Goal: Task Accomplishment & Management: Manage account settings

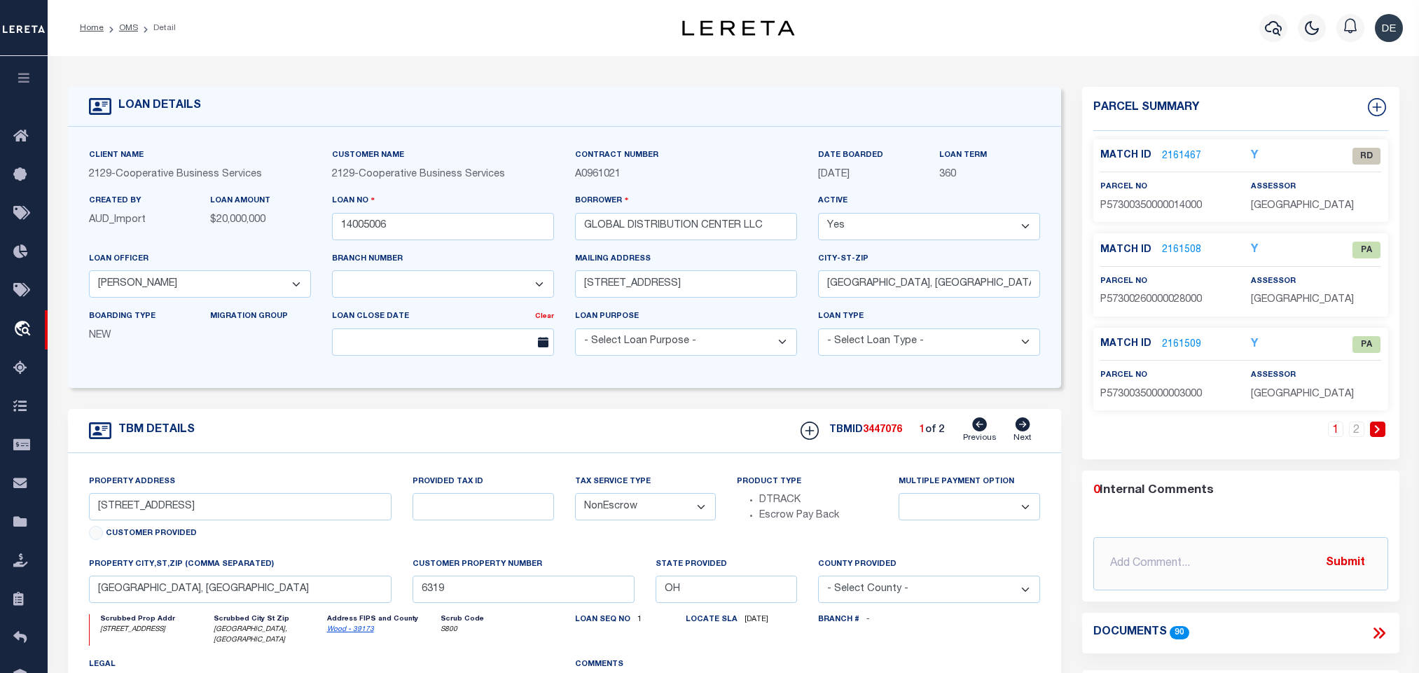
select select "20011"
select select "3334"
select select "NonEscrow"
drag, startPoint x: 360, startPoint y: 633, endPoint x: 359, endPoint y: 643, distance: 9.8
click at [360, 625] on label "Address FIPS and County" at bounding box center [382, 619] width 110 height 11
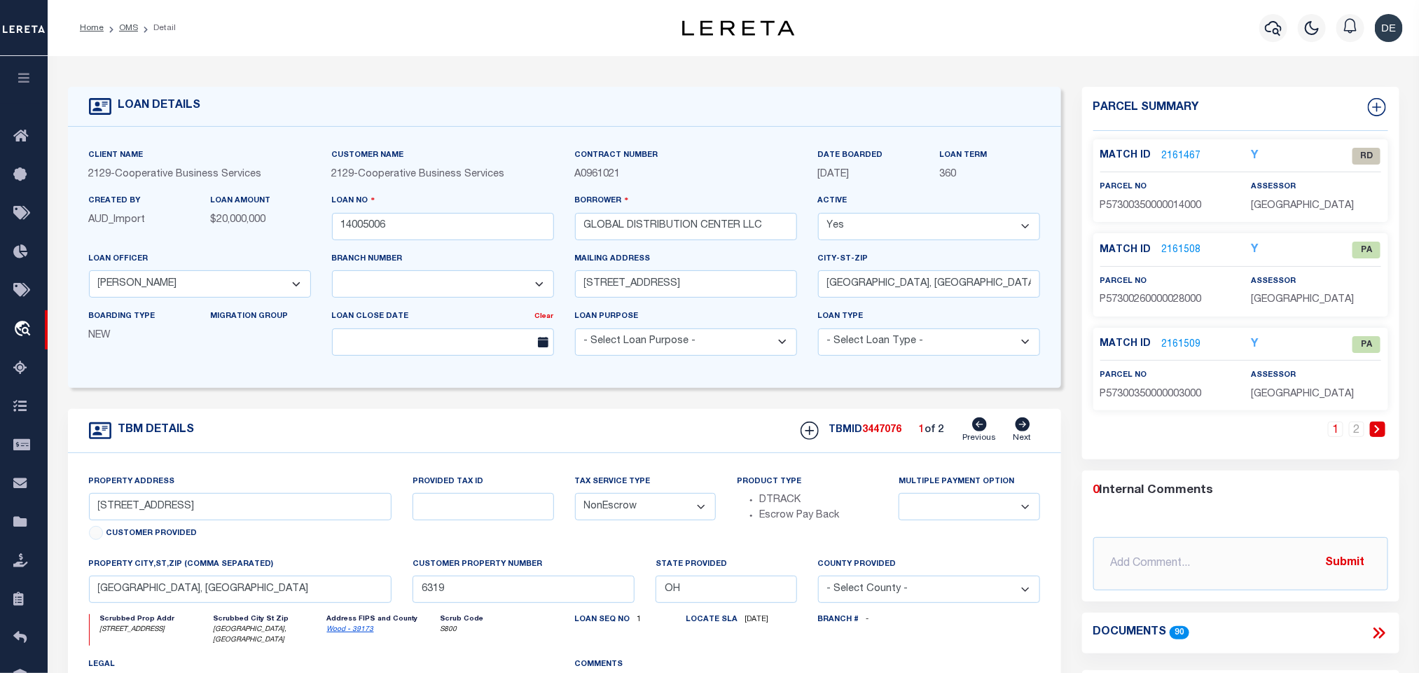
click at [356, 633] on link "Wood - 39173" at bounding box center [350, 629] width 47 height 7
click at [291, 504] on input "[STREET_ADDRESS]" at bounding box center [240, 506] width 303 height 27
click at [343, 633] on link "Wood - 39173" at bounding box center [350, 629] width 47 height 7
drag, startPoint x: 299, startPoint y: 511, endPoint x: 288, endPoint y: 513, distance: 11.3
click at [299, 511] on input "[STREET_ADDRESS]" at bounding box center [240, 506] width 303 height 27
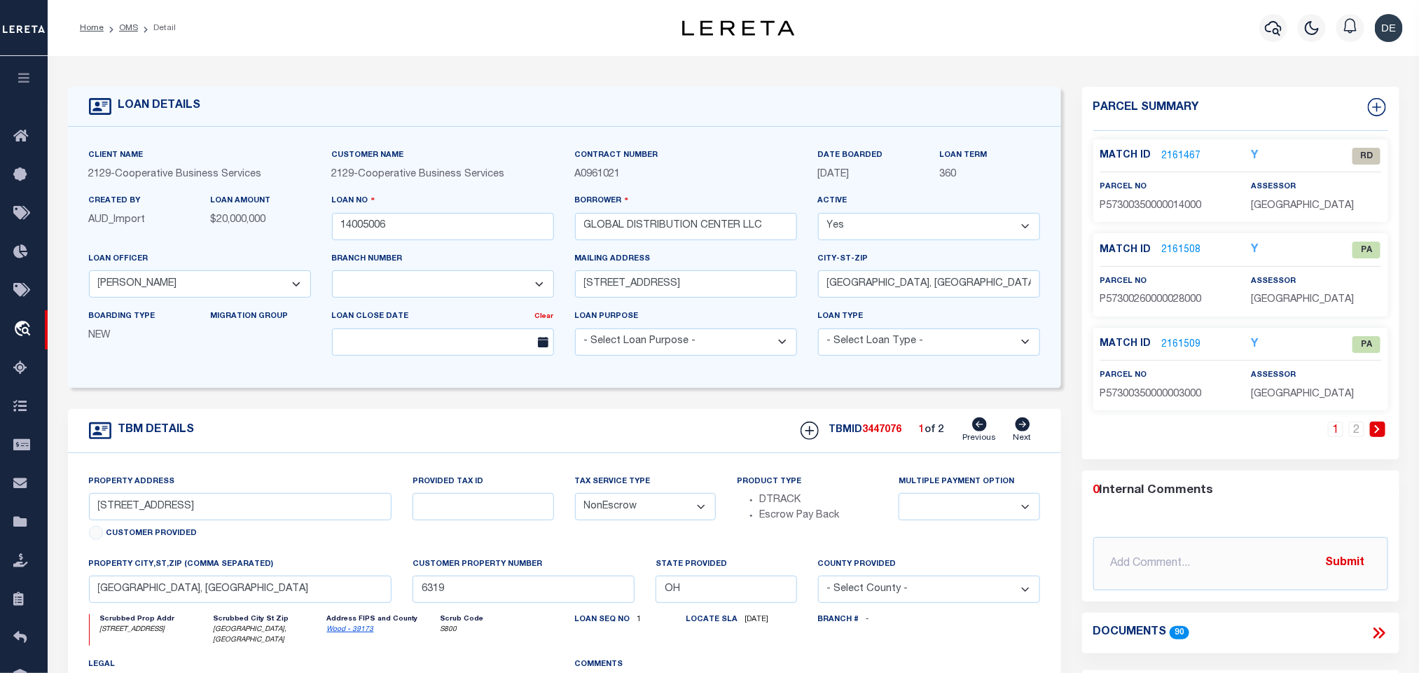
click at [1366, 429] on li "2" at bounding box center [1357, 429] width 21 height 15
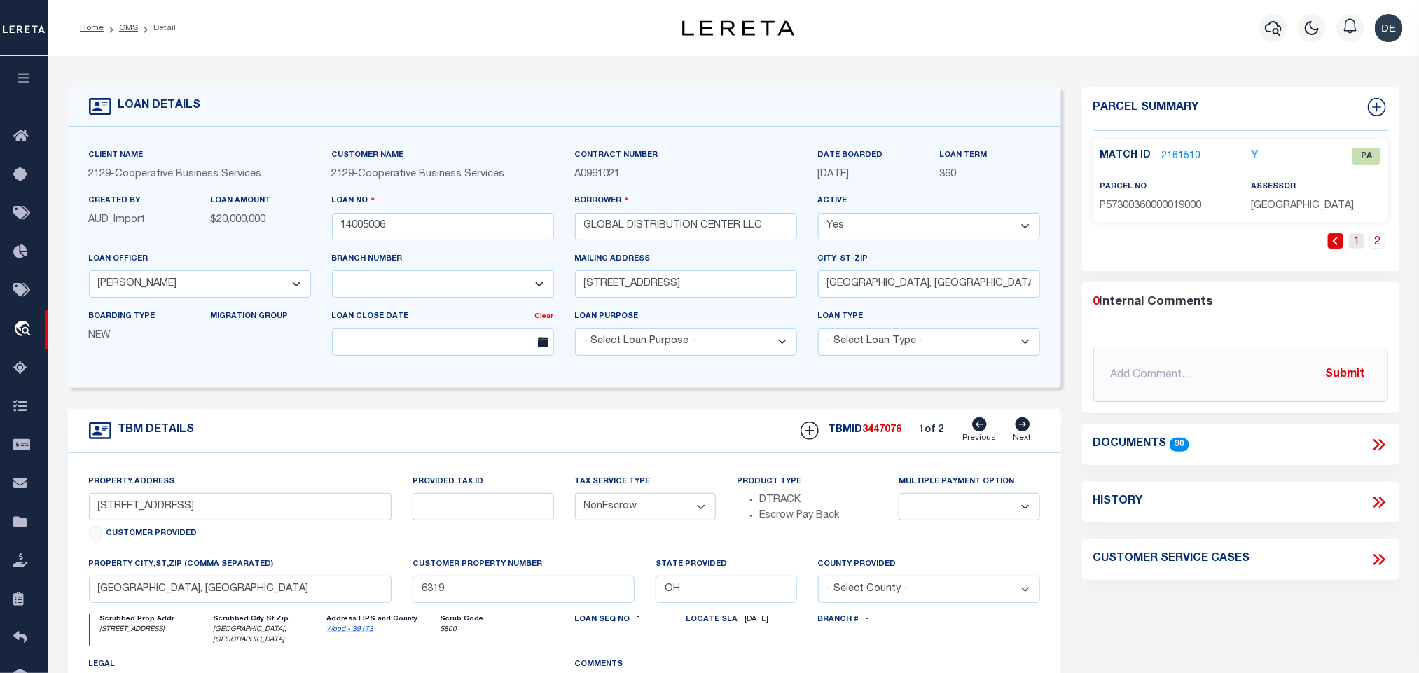
click at [1358, 242] on link "1" at bounding box center [1356, 240] width 15 height 15
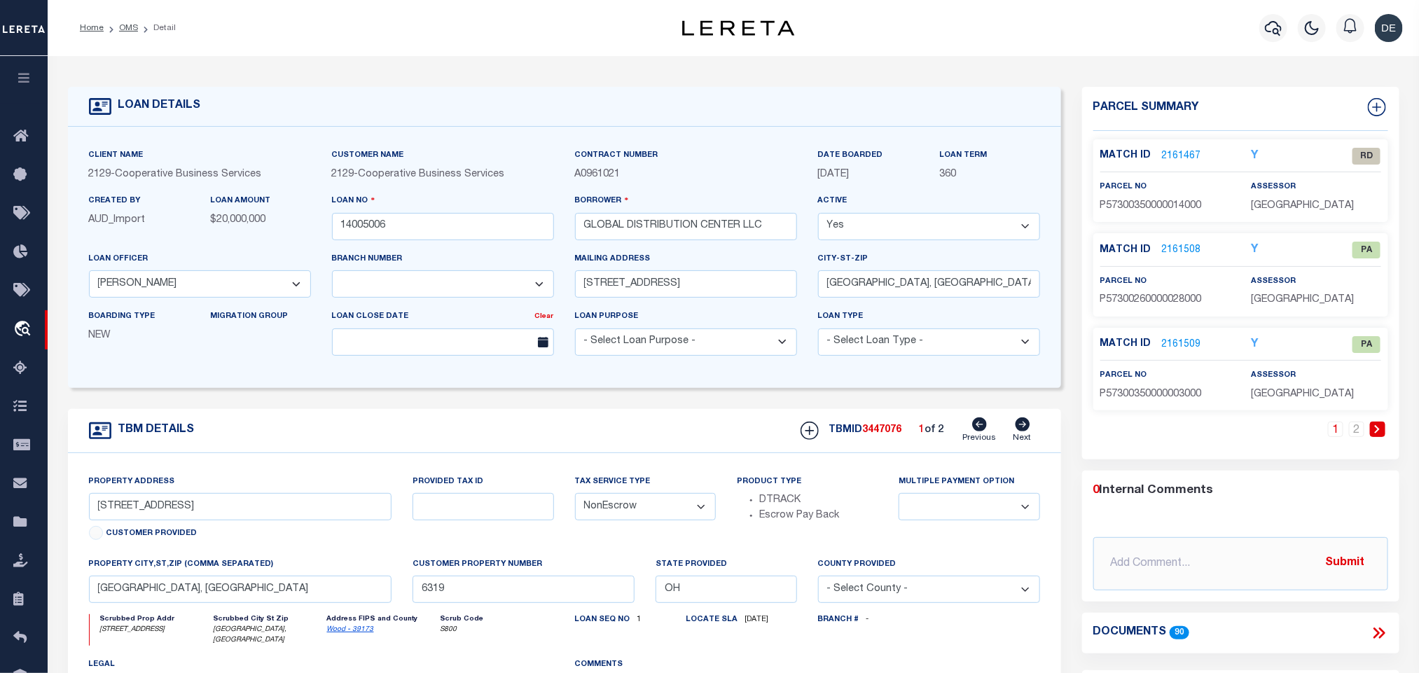
click at [1180, 142] on div "Match ID 2161467 Y RD parcel no assessor" at bounding box center [1241, 180] width 295 height 83
click at [1185, 156] on link "2161467" at bounding box center [1181, 156] width 39 height 15
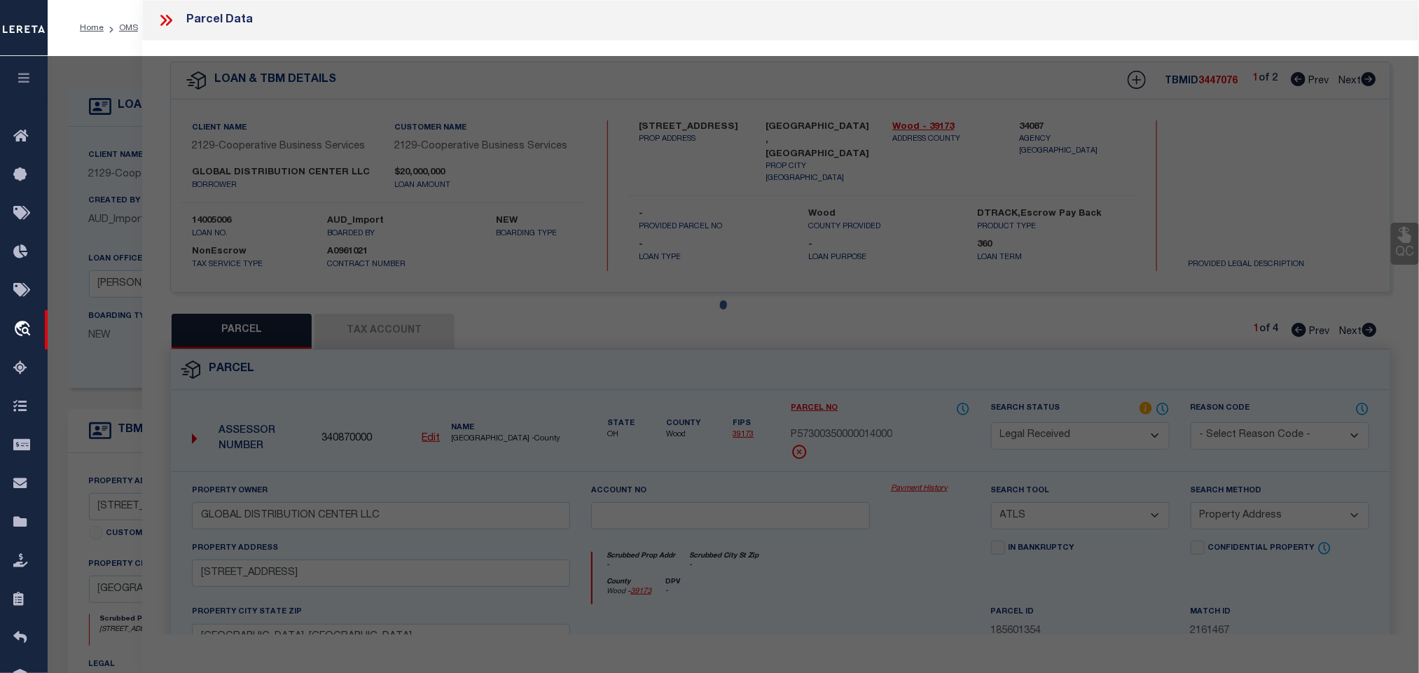
select select "AS"
select select
checkbox input "false"
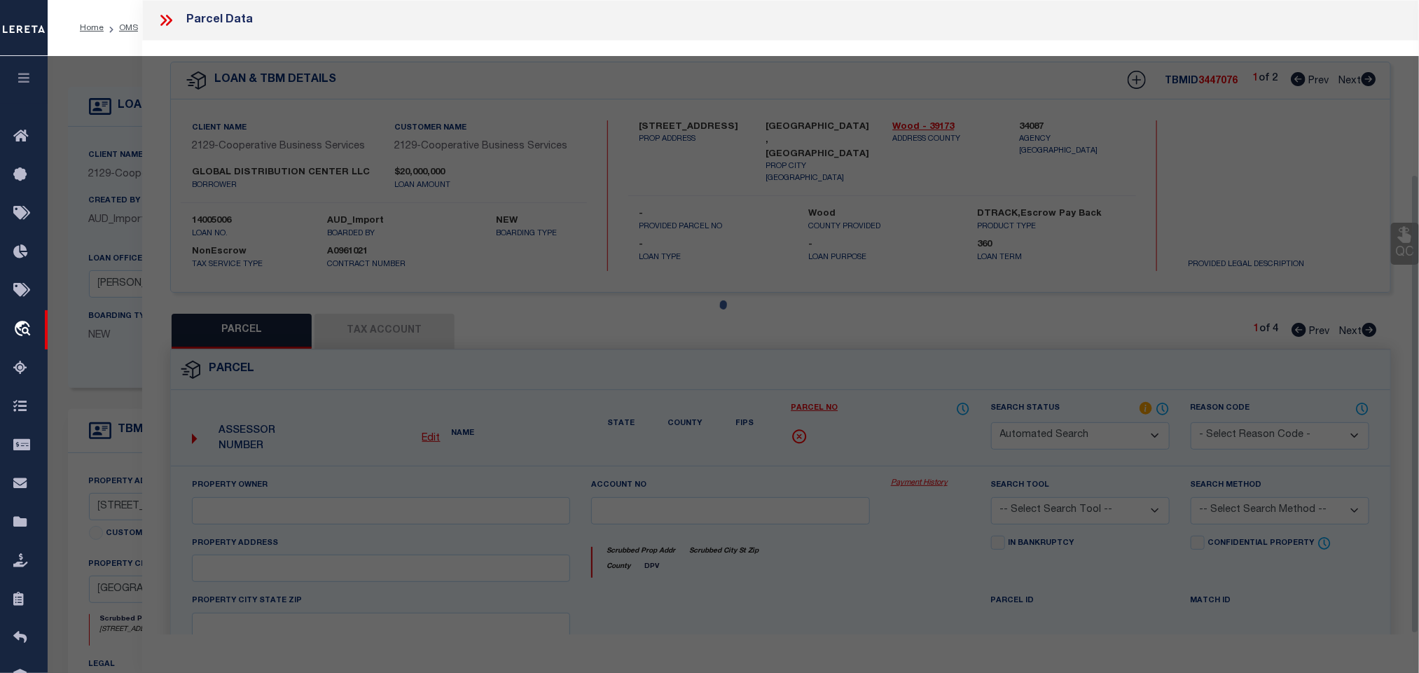
select select "RD"
type input "GLOBAL DISTRIBUTION CENTER LLC"
select select "ATL"
select select "ADD"
type input "[STREET_ADDRESS]"
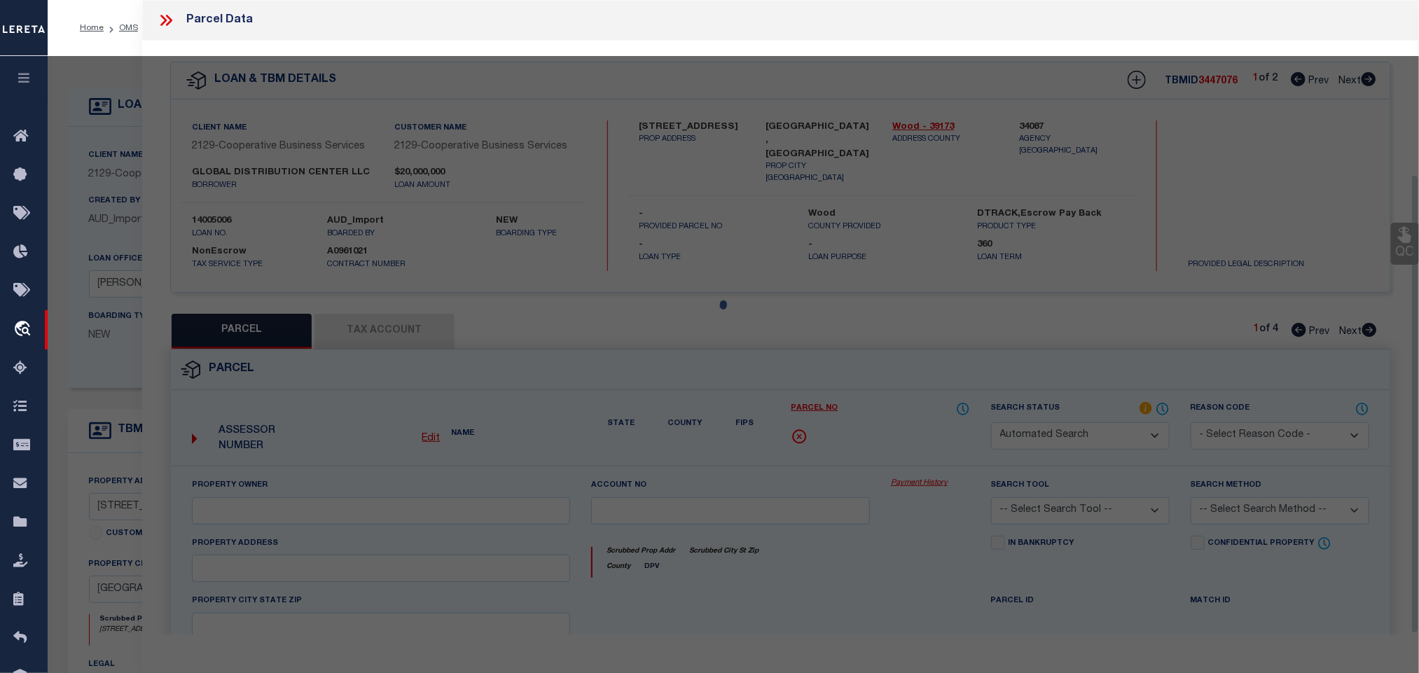
type input "[GEOGRAPHIC_DATA], [GEOGRAPHIC_DATA]"
type textarea "USR 03 35 IRREG MID 84.35A E1/2 LESS PT"
type textarea "Document uploaded that satisfies a legal requirement, changing from [GEOGRAPHIC…"
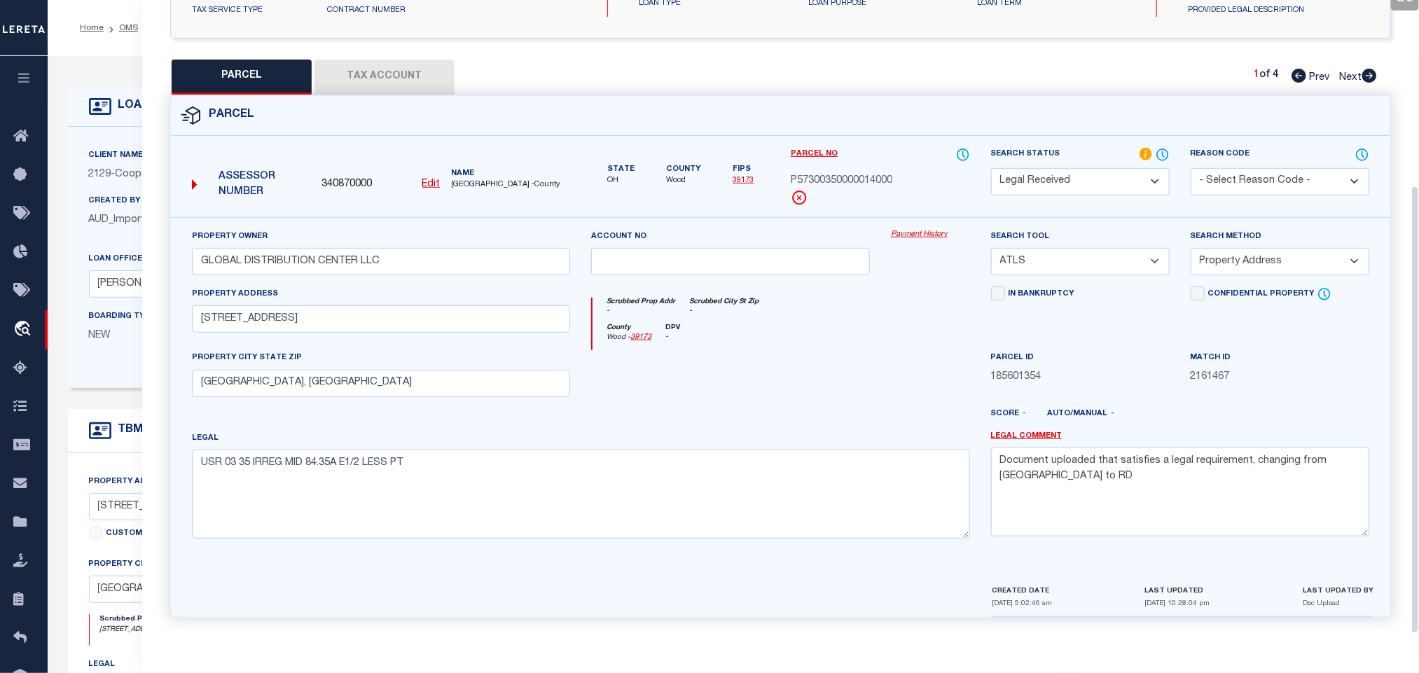
click at [1163, 151] on icon at bounding box center [1163, 154] width 1 height 6
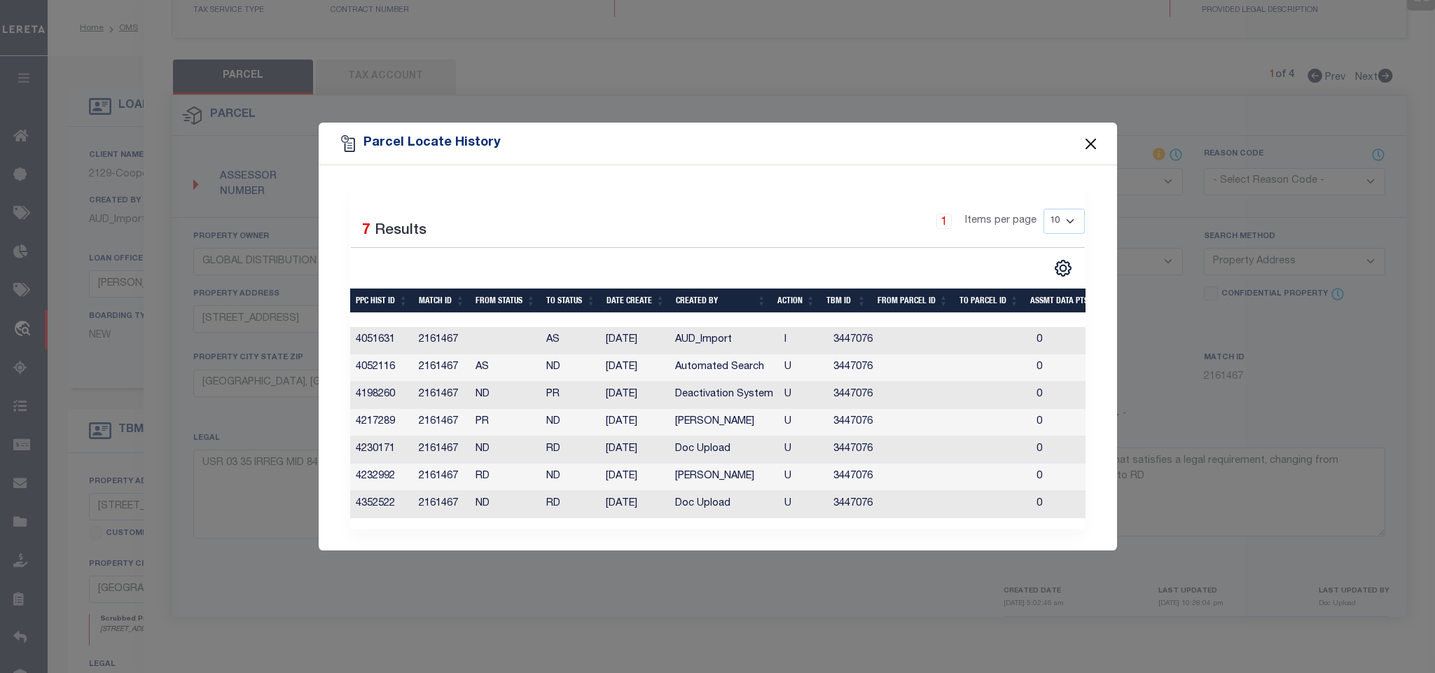
click at [1093, 137] on button "Close" at bounding box center [1091, 144] width 18 height 18
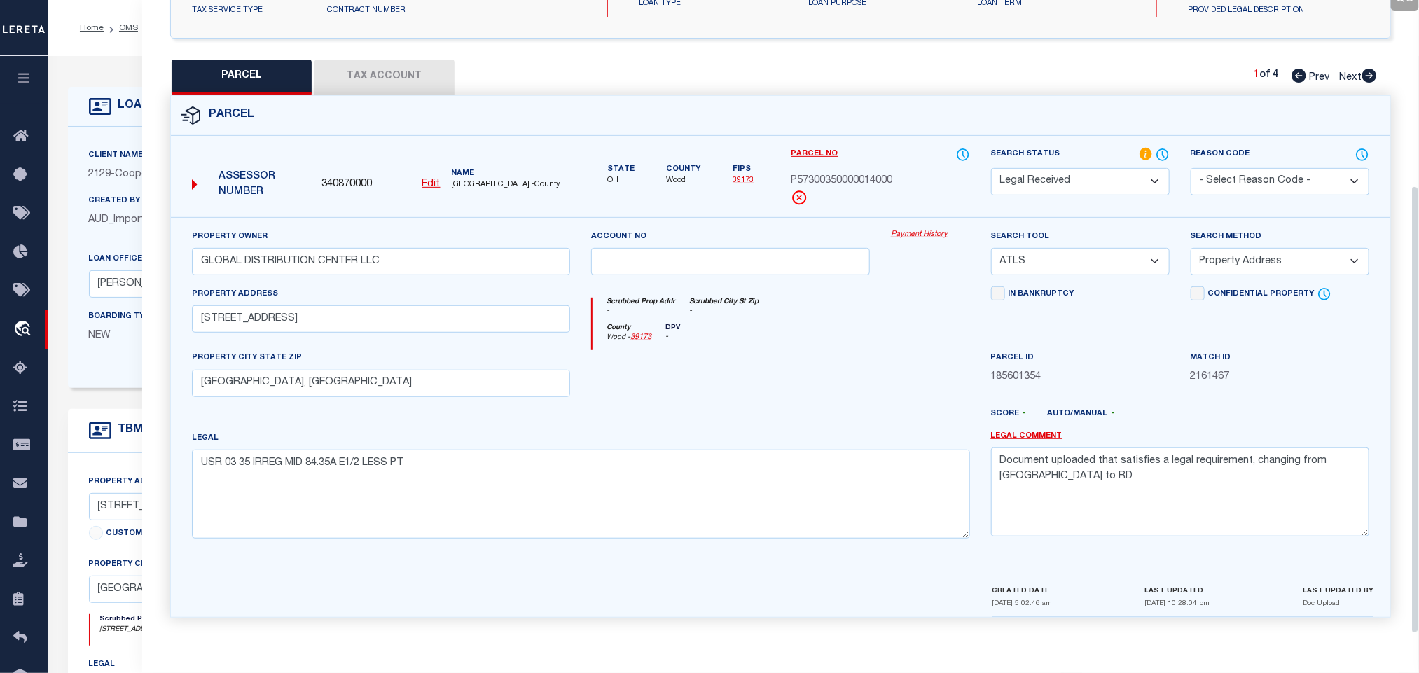
click at [379, 76] on button "Tax Account" at bounding box center [385, 77] width 140 height 35
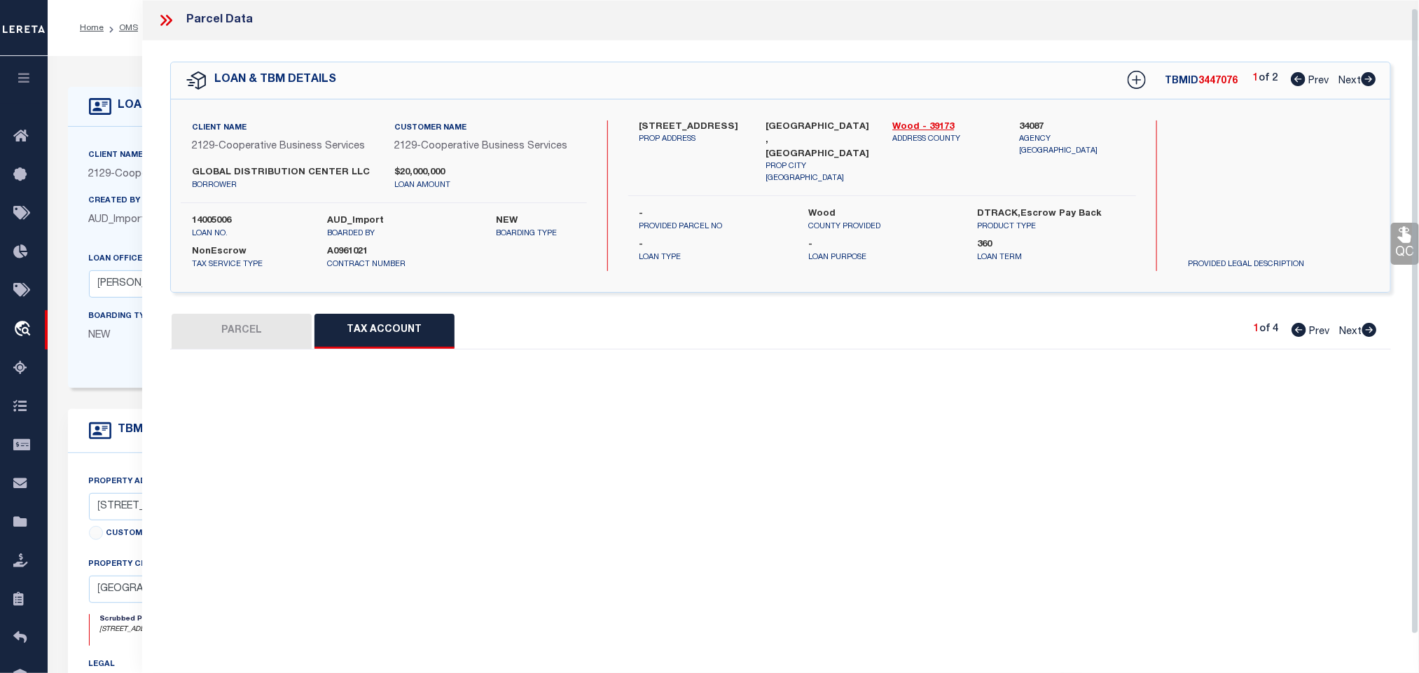
scroll to position [8, 0]
select select "100"
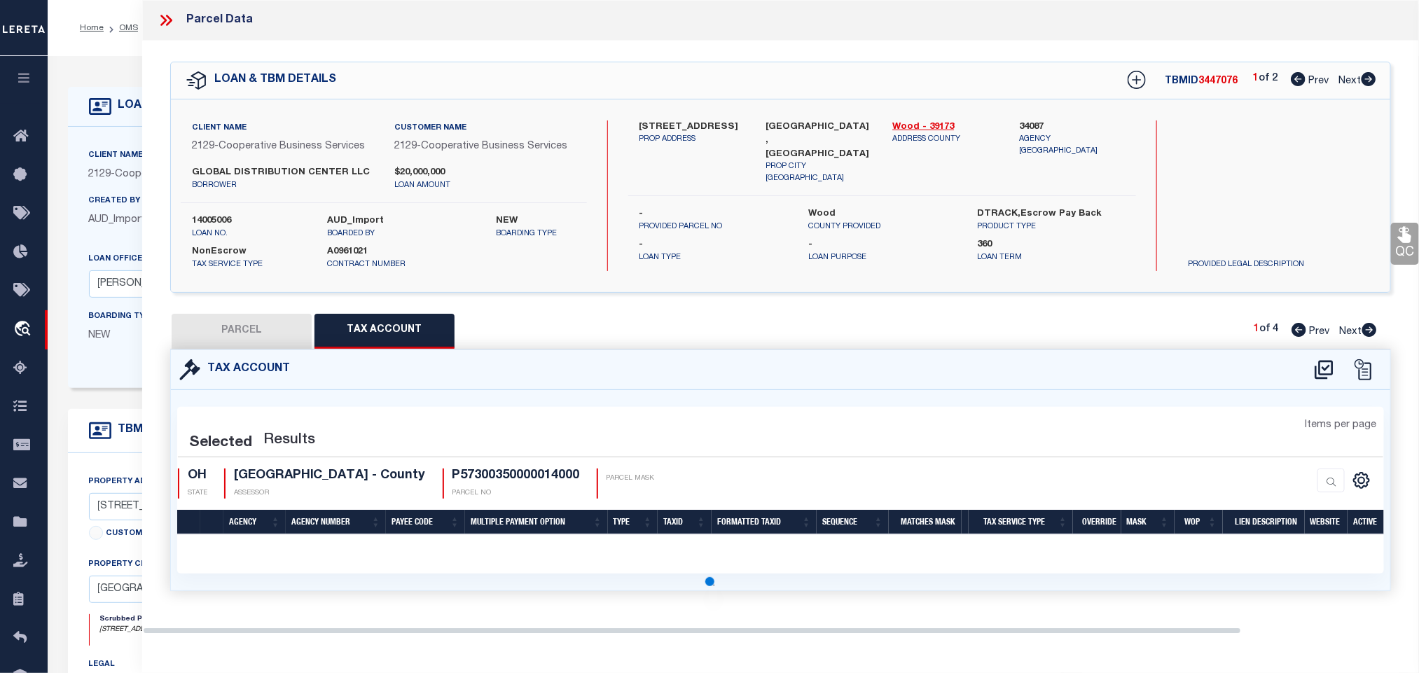
scroll to position [0, 0]
select select "100"
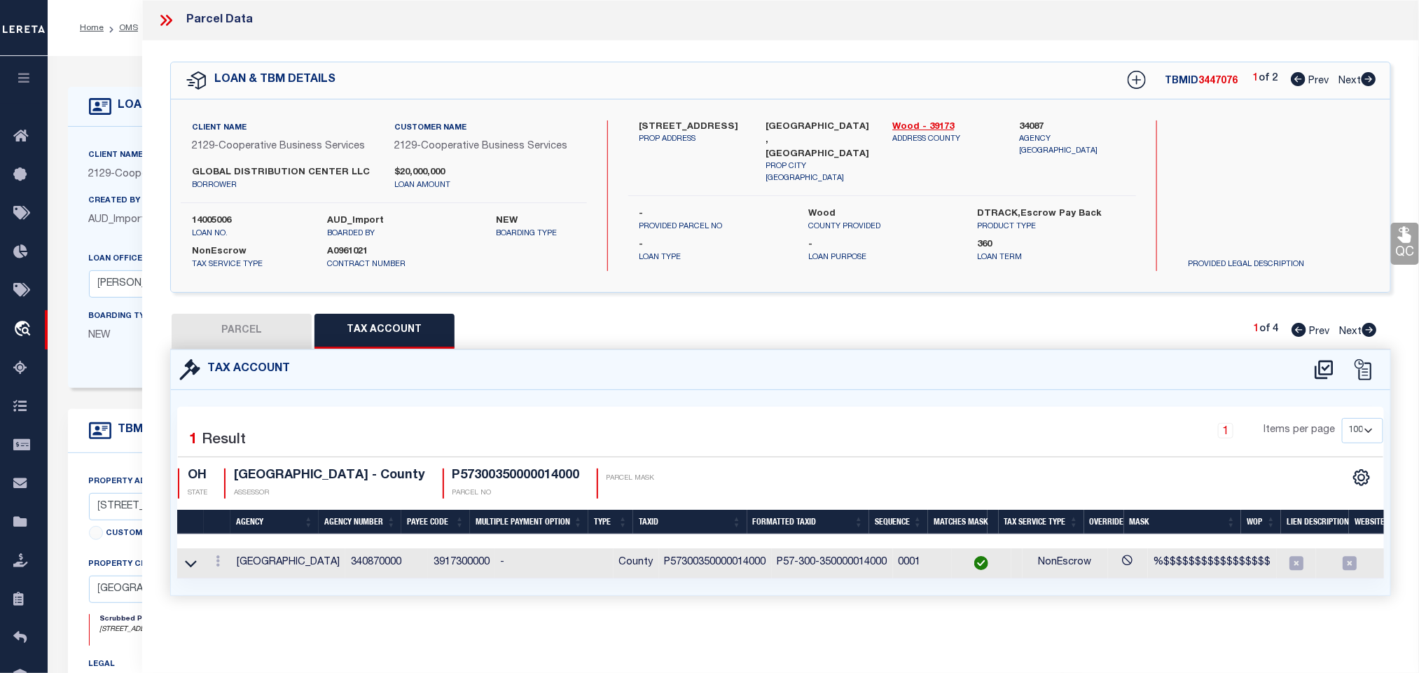
click at [251, 329] on button "PARCEL" at bounding box center [242, 331] width 140 height 35
select select "AS"
select select
checkbox input "false"
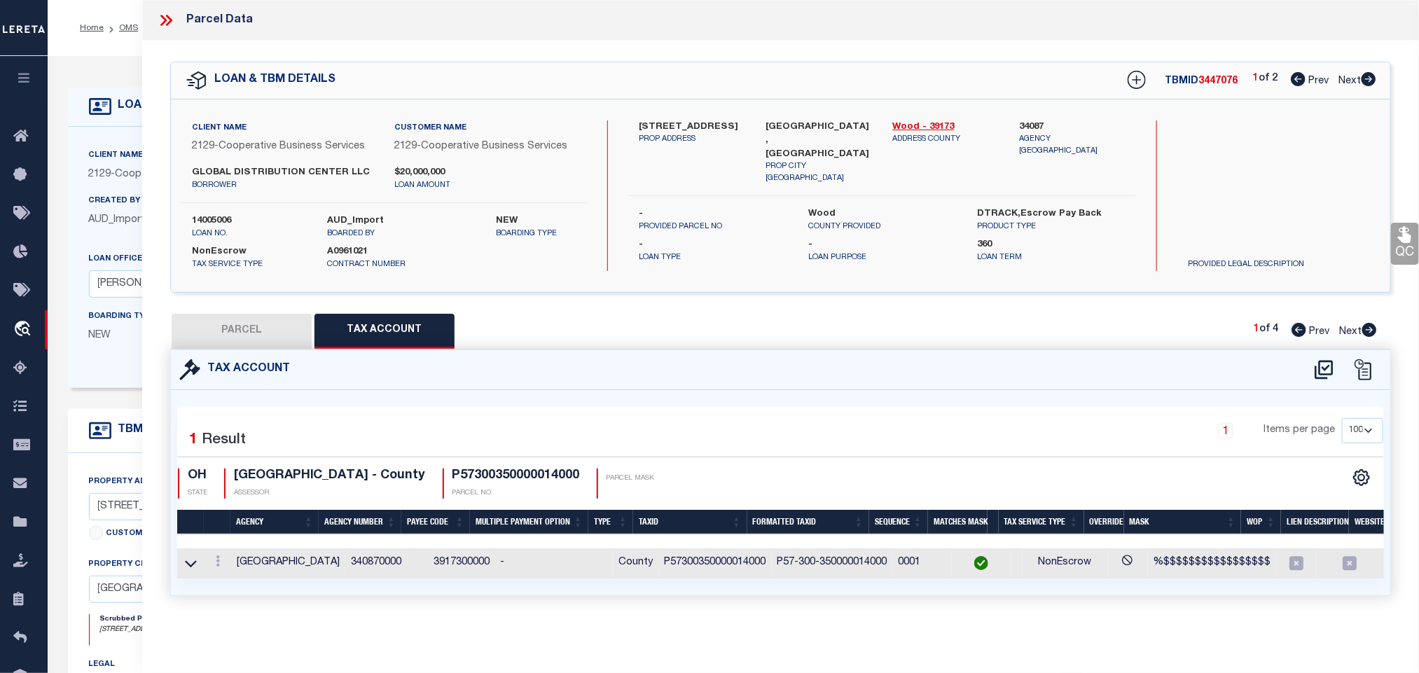
checkbox input "false"
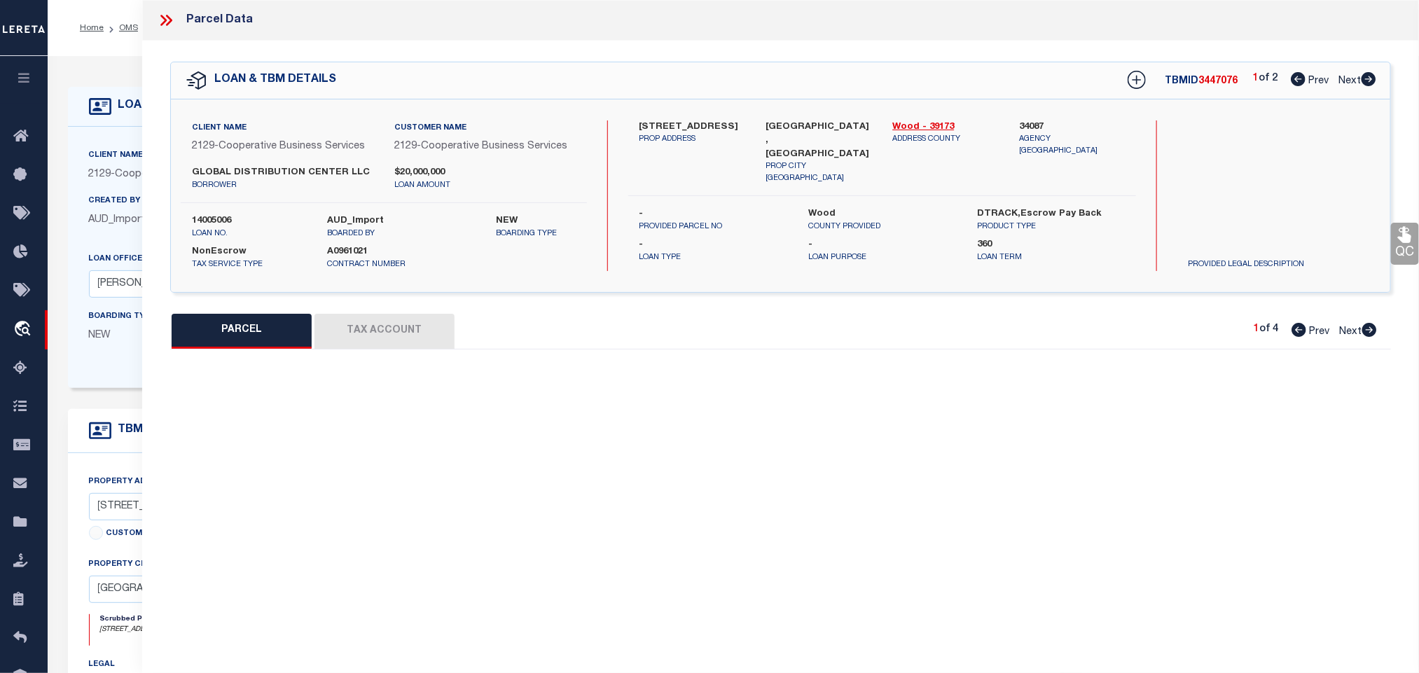
select select "RD"
type input "GLOBAL DISTRIBUTION CENTER LLC"
select select "ATL"
select select "ADD"
type input "[STREET_ADDRESS]"
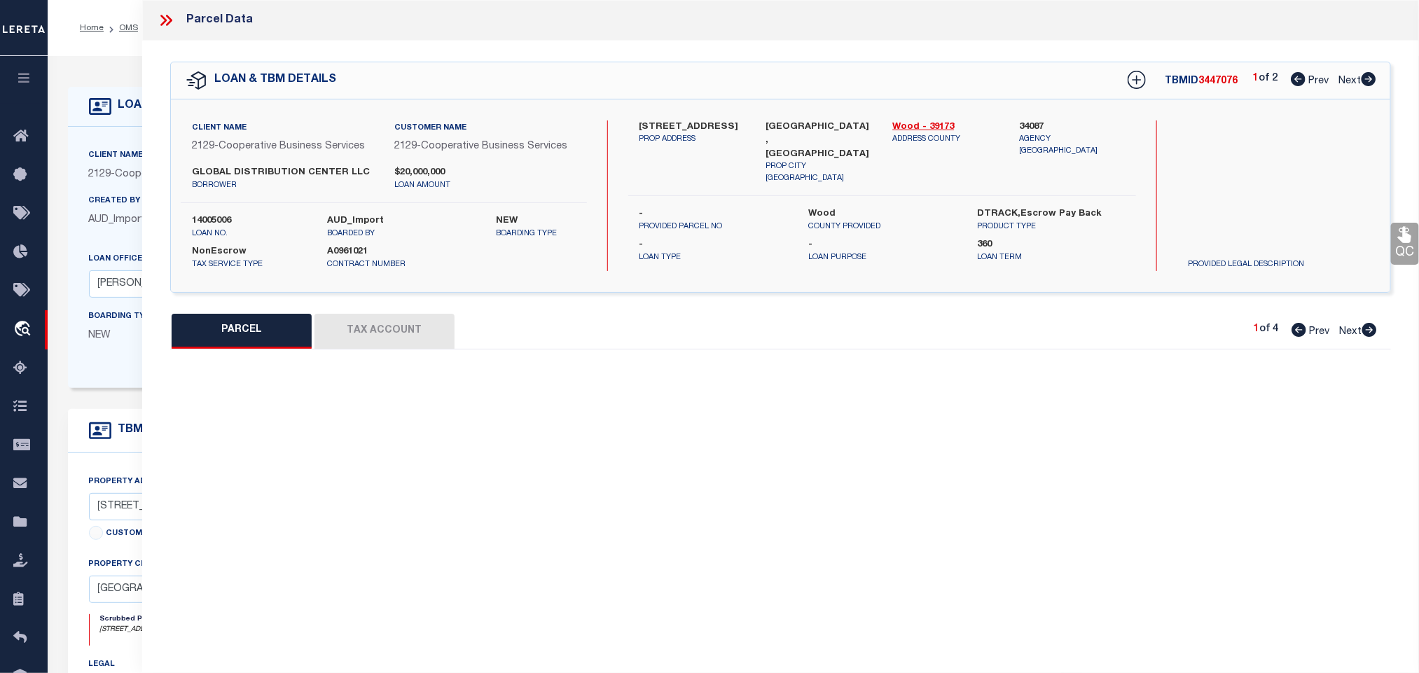
type input "[GEOGRAPHIC_DATA], [GEOGRAPHIC_DATA]"
type textarea "USR 03 35 IRREG MID 84.35A E1/2 LESS PT"
type textarea "Document uploaded that satisfies a legal requirement, changing from [GEOGRAPHIC…"
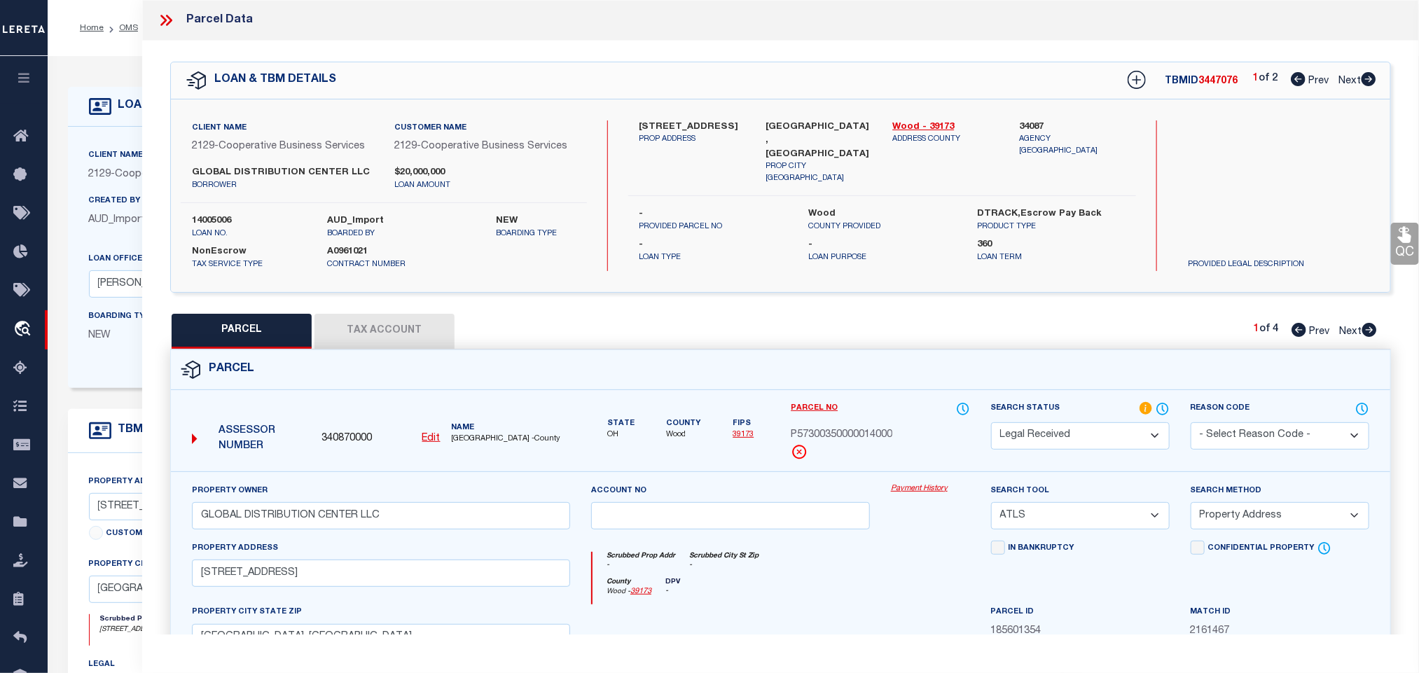
drag, startPoint x: 1058, startPoint y: 437, endPoint x: 1056, endPoint y: 429, distance: 8.0
click at [1058, 437] on select "Automated Search Bad Parcel Complete Duplicate Parcel High Dollar Reporting In …" at bounding box center [1080, 435] width 179 height 27
click at [991, 424] on select "Automated Search Bad Parcel Complete Duplicate Parcel High Dollar Reporting In …" at bounding box center [1080, 435] width 179 height 27
click at [1094, 427] on select "Automated Search Bad Parcel Complete Duplicate Parcel High Dollar Reporting In …" at bounding box center [1080, 435] width 179 height 27
select select "PR"
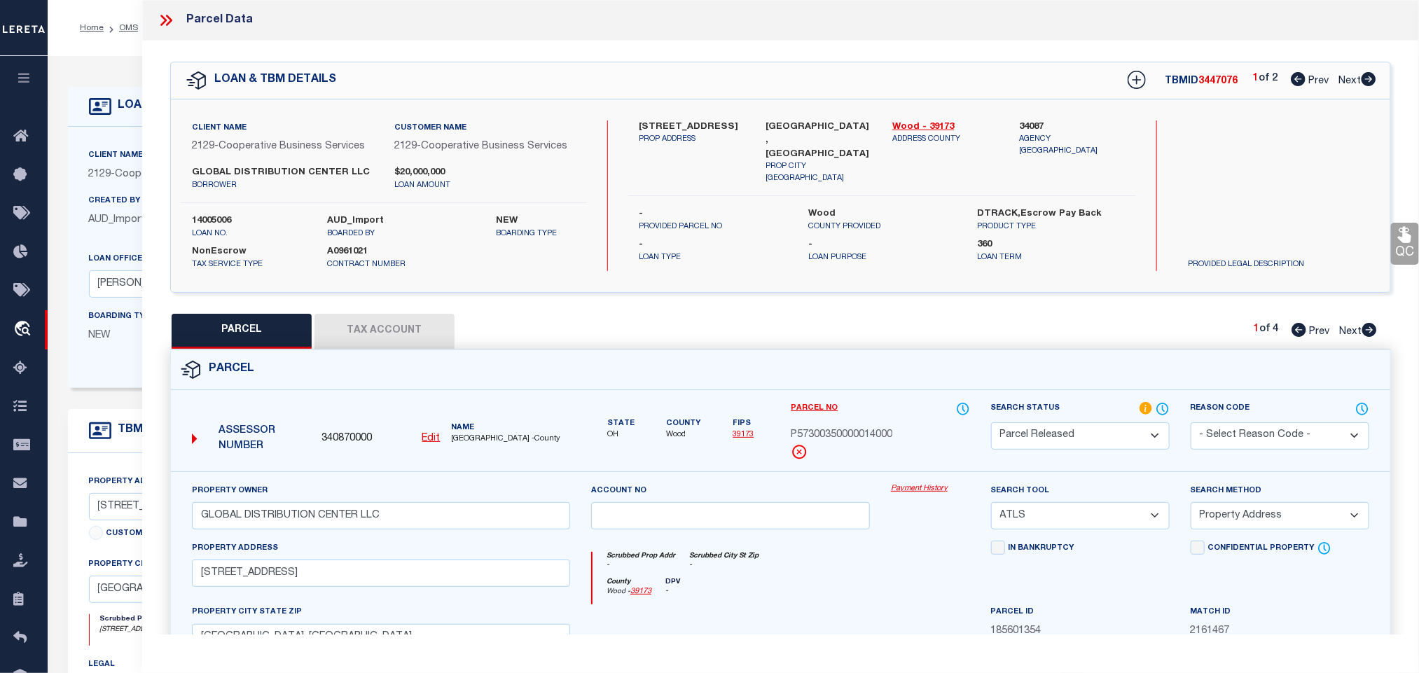
click at [991, 424] on select "Automated Search Bad Parcel Complete Duplicate Parcel High Dollar Reporting In …" at bounding box center [1080, 435] width 179 height 27
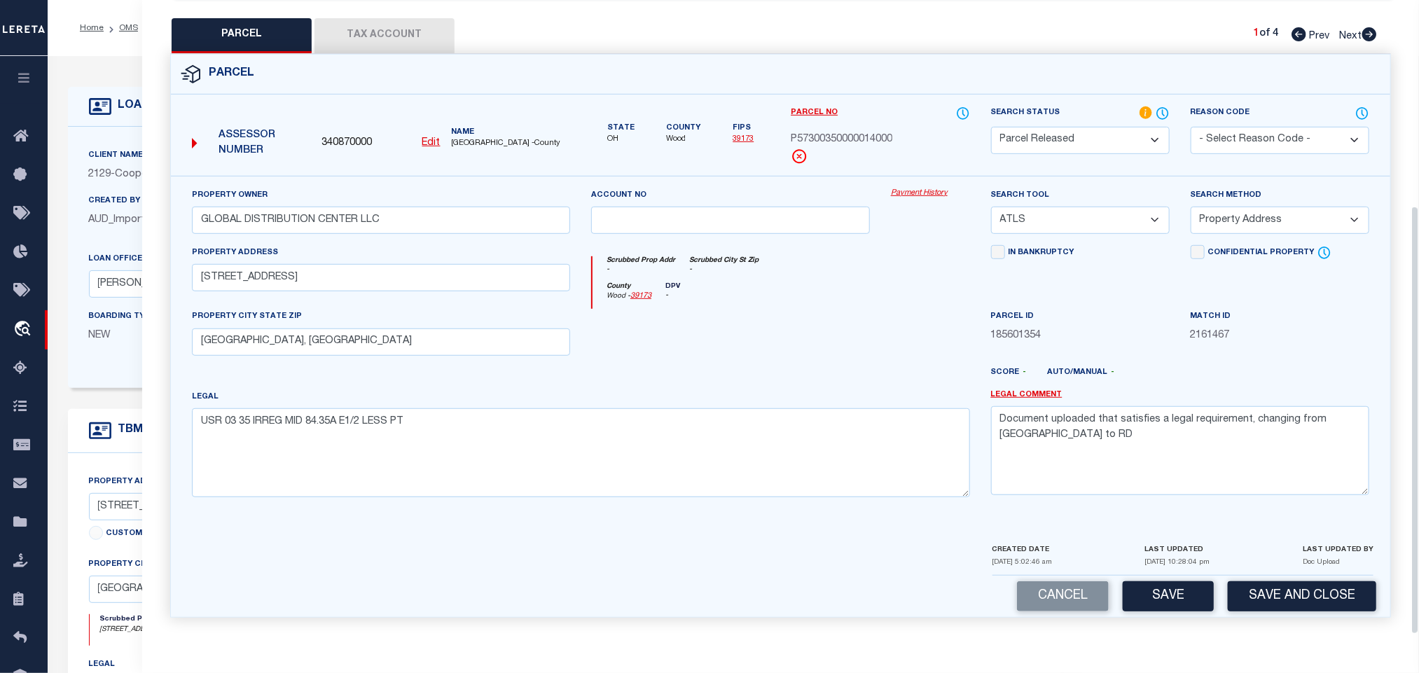
click at [1286, 145] on select "- Select Reason Code - 099 - Other (Provide additional detail) ACT - Agency Cha…" at bounding box center [1280, 140] width 179 height 27
select select "099"
click at [1191, 127] on select "- Select Reason Code - 099 - Other (Provide additional detail) ACT - Agency Cha…" at bounding box center [1280, 140] width 179 height 27
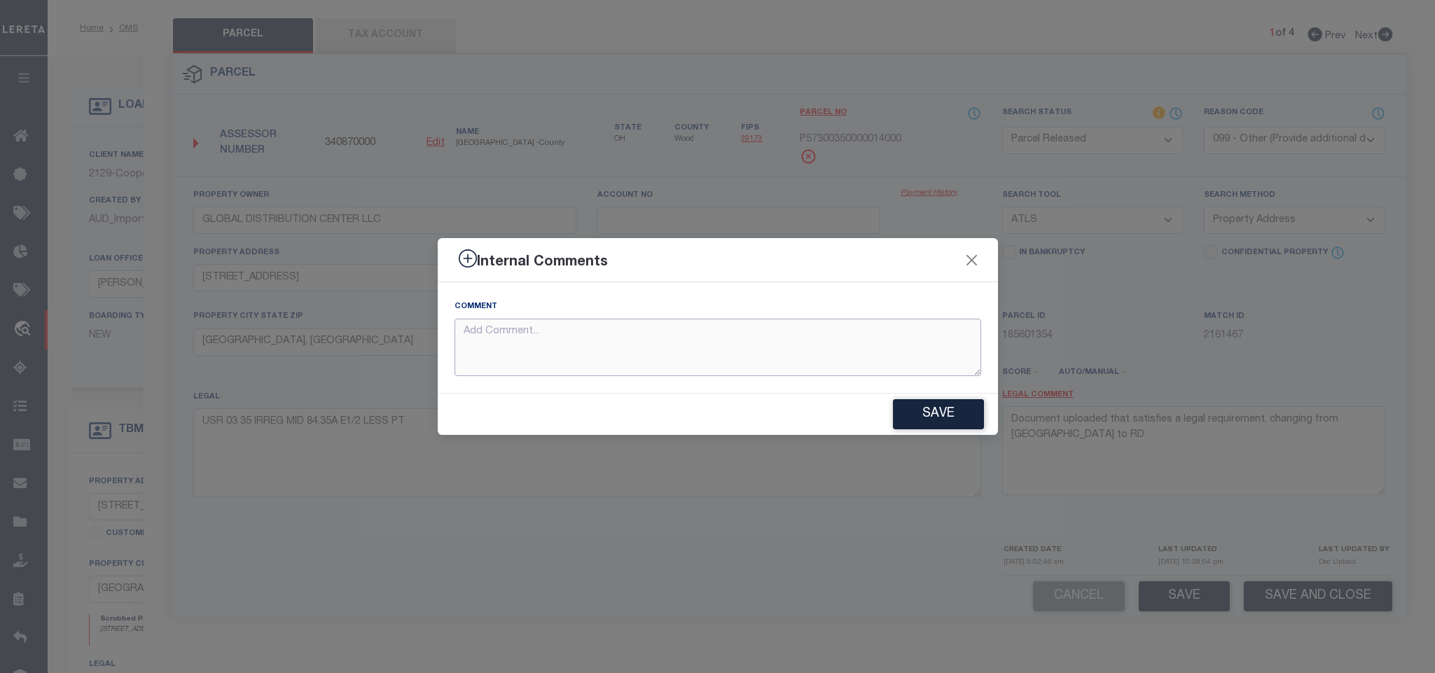
click at [935, 343] on textarea at bounding box center [718, 348] width 527 height 58
paste textarea "Parcel not required."
type textarea "Parcel not required."
click at [939, 425] on button "Save" at bounding box center [938, 414] width 91 height 30
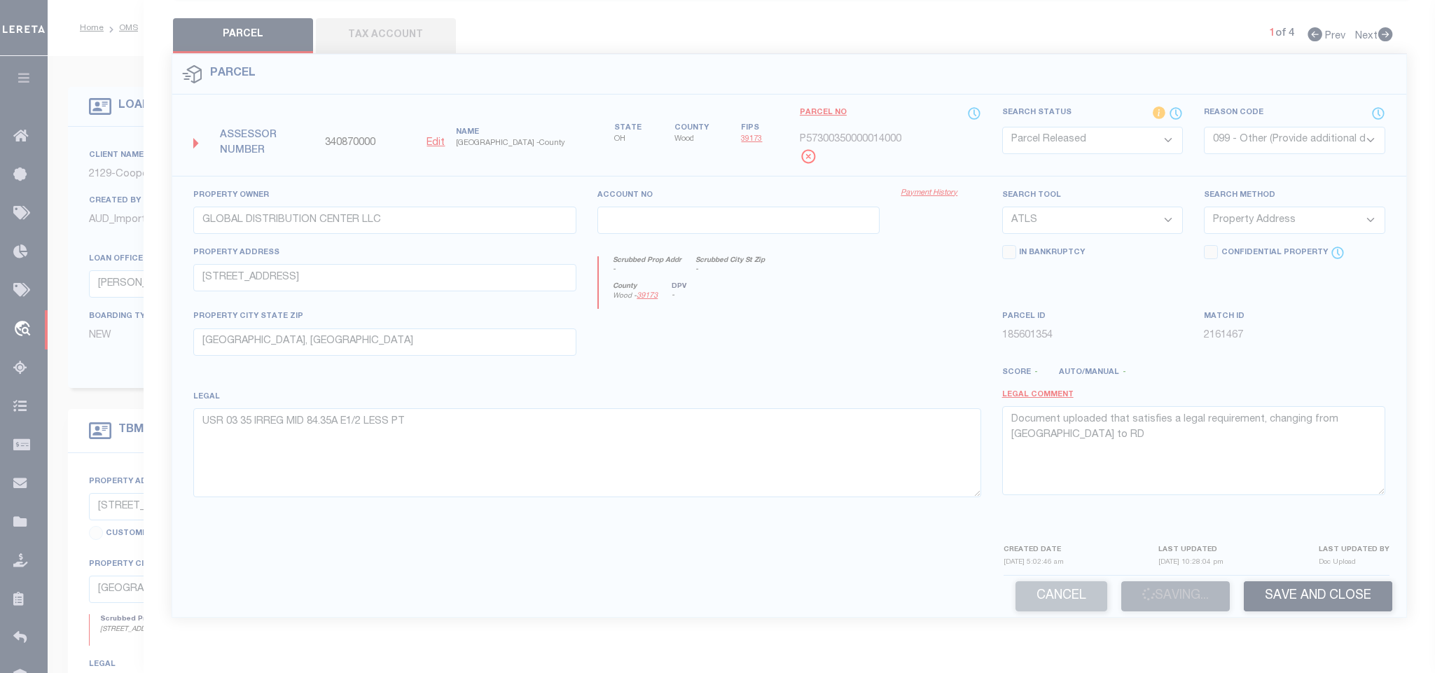
type textarea "Parcel not required."
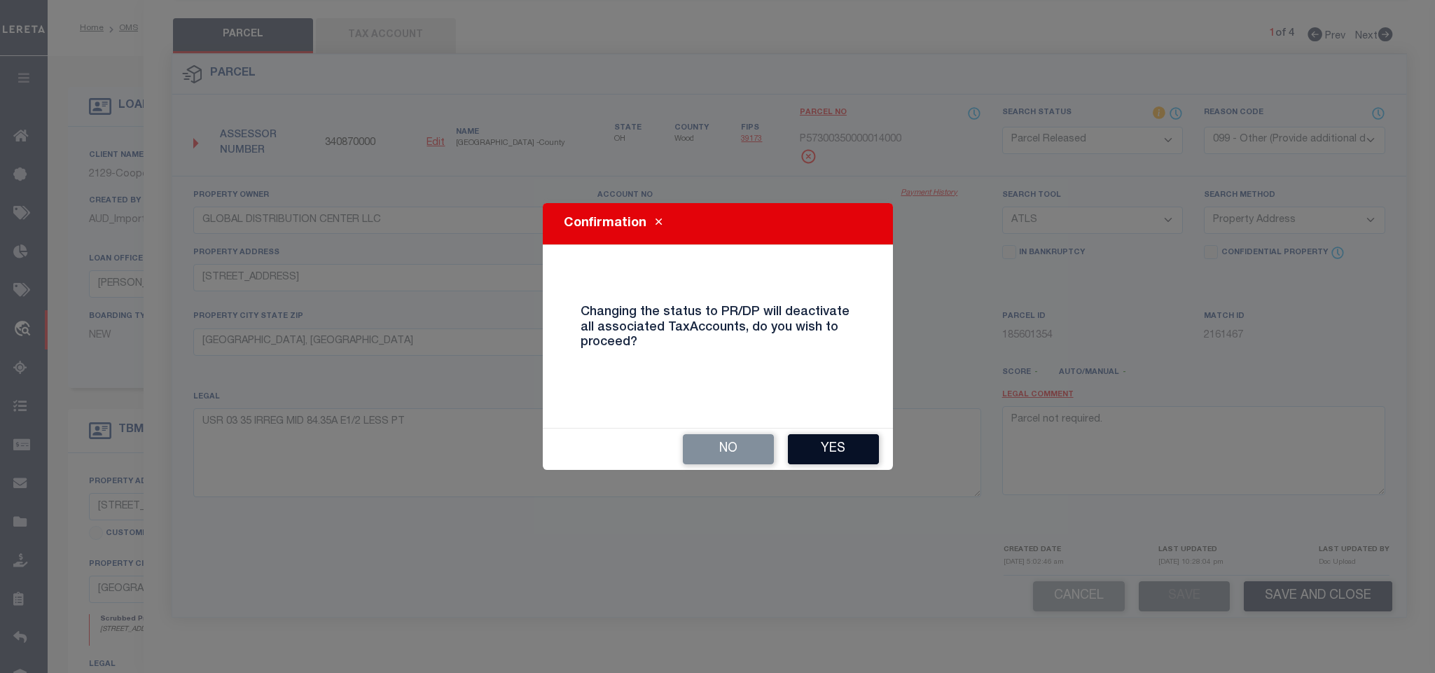
click at [850, 448] on button "Yes" at bounding box center [833, 449] width 91 height 30
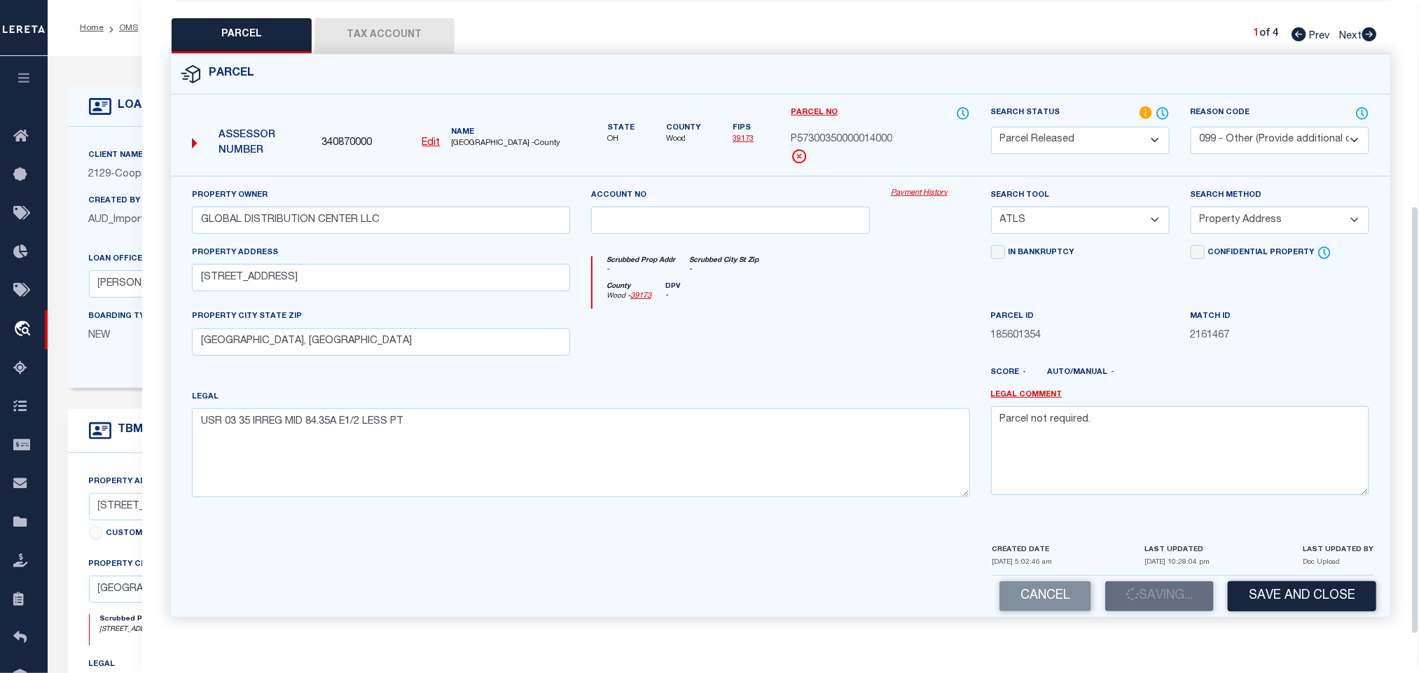
click at [335, 136] on span "340870000" at bounding box center [347, 143] width 50 height 15
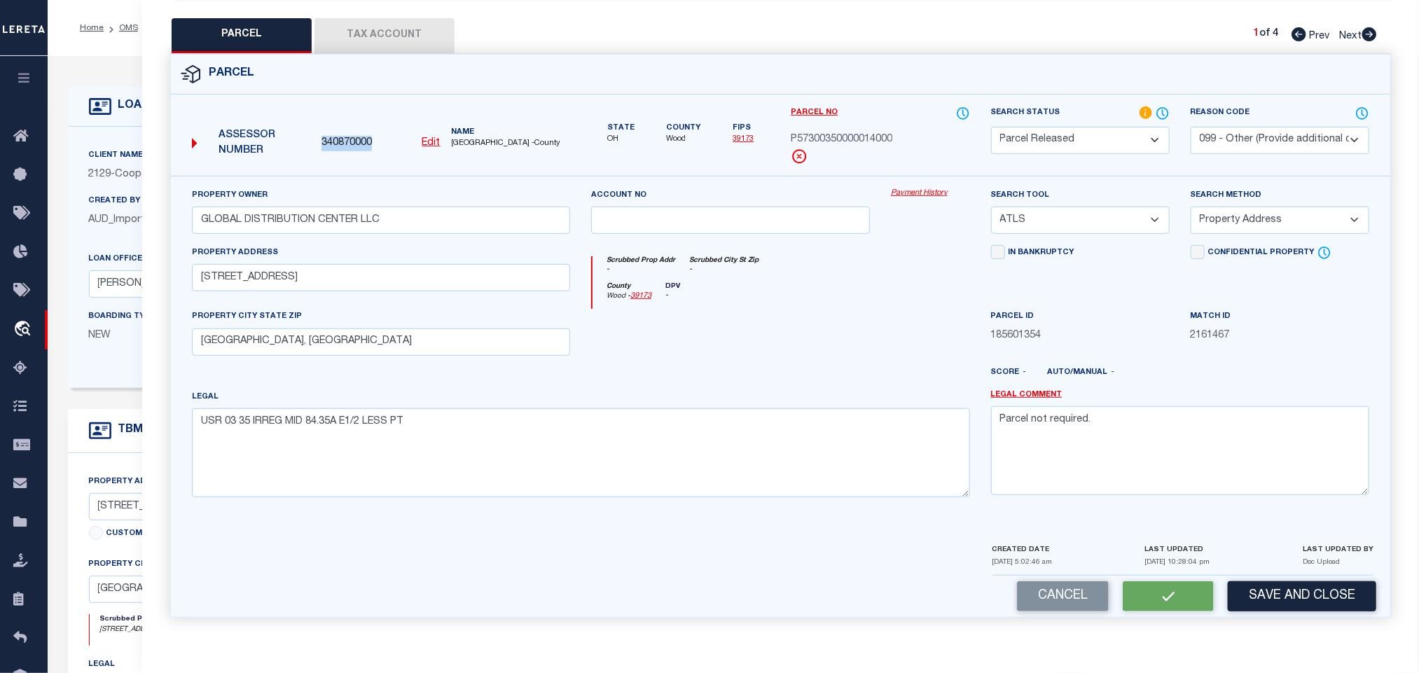
copy span "340870000"
select select "AS"
select select
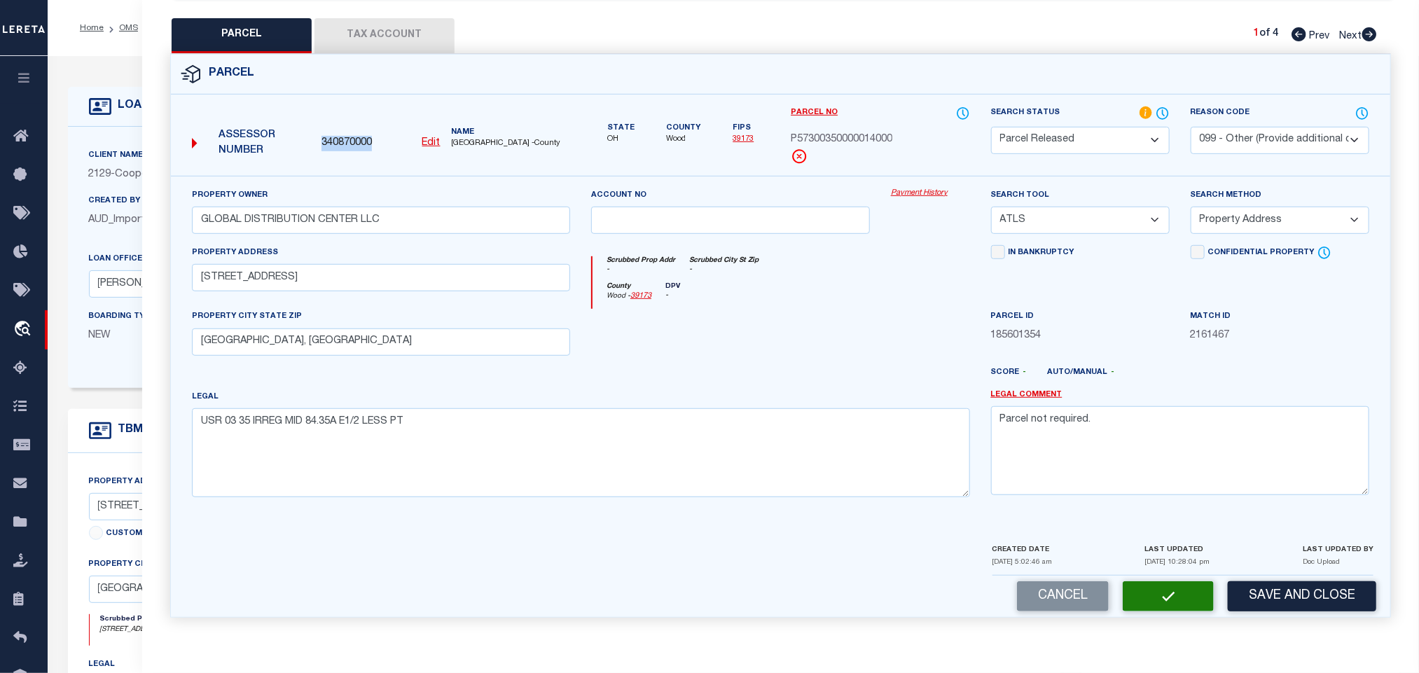
checkbox input "false"
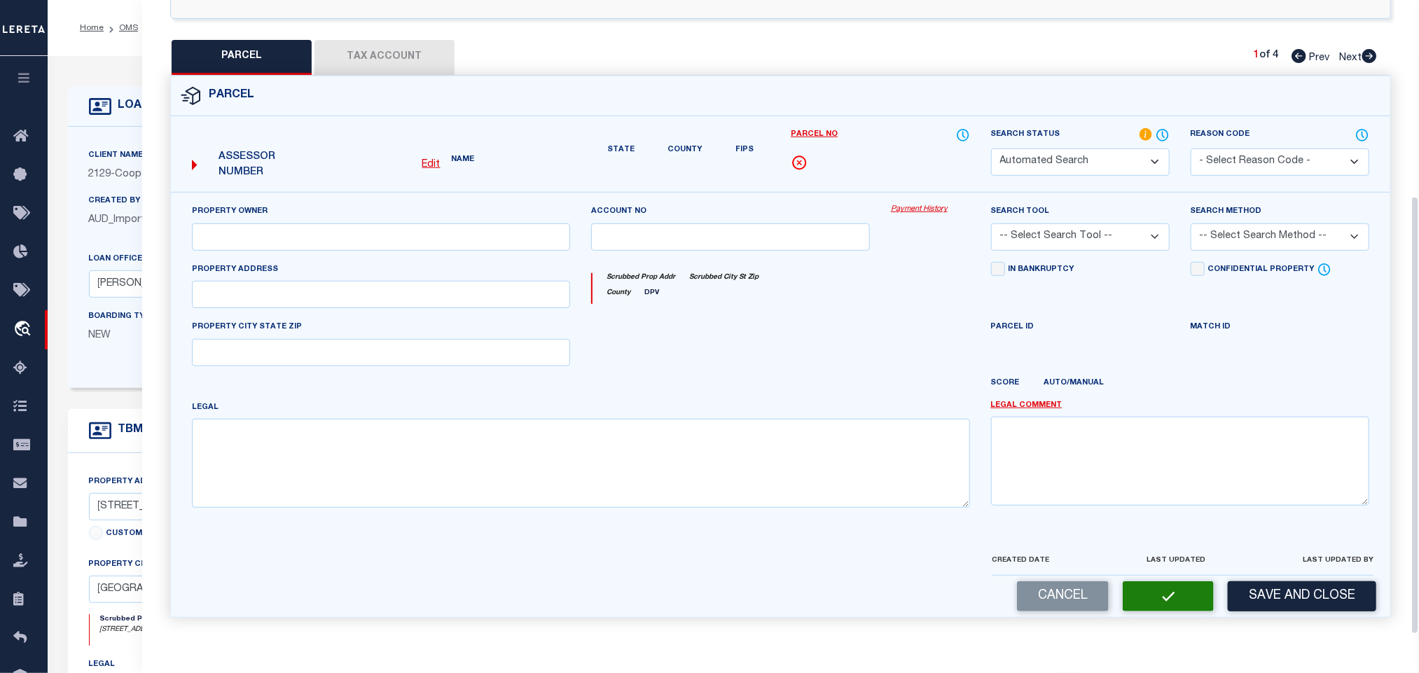
select select "PR"
select select "099"
type input "GLOBAL DISTRIBUTION CENTER LLC"
select select "ATL"
select select "ADD"
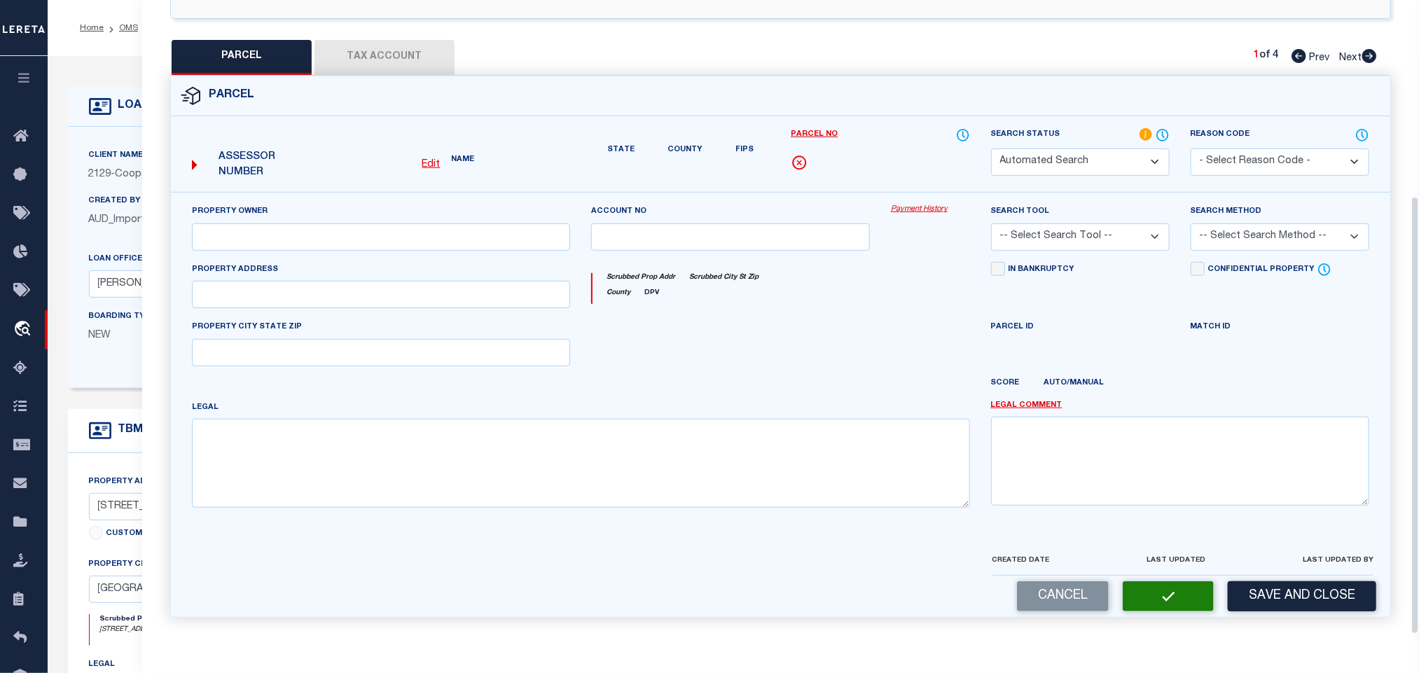
type input "[STREET_ADDRESS]"
type input "[GEOGRAPHIC_DATA], [GEOGRAPHIC_DATA]"
type textarea "USR 03 35 IRREG MID 84.35A E1/2 LESS PT"
type textarea "Parcel not required."
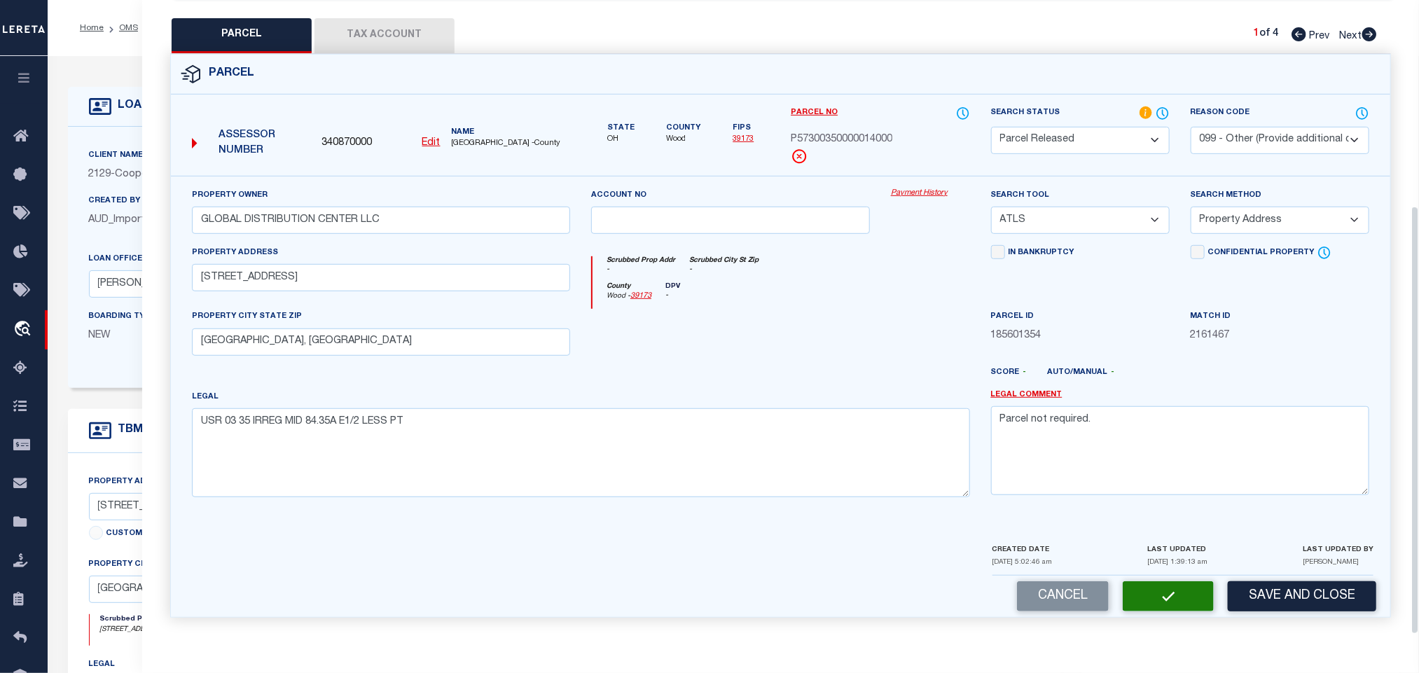
click at [110, 99] on icon at bounding box center [100, 106] width 22 height 17
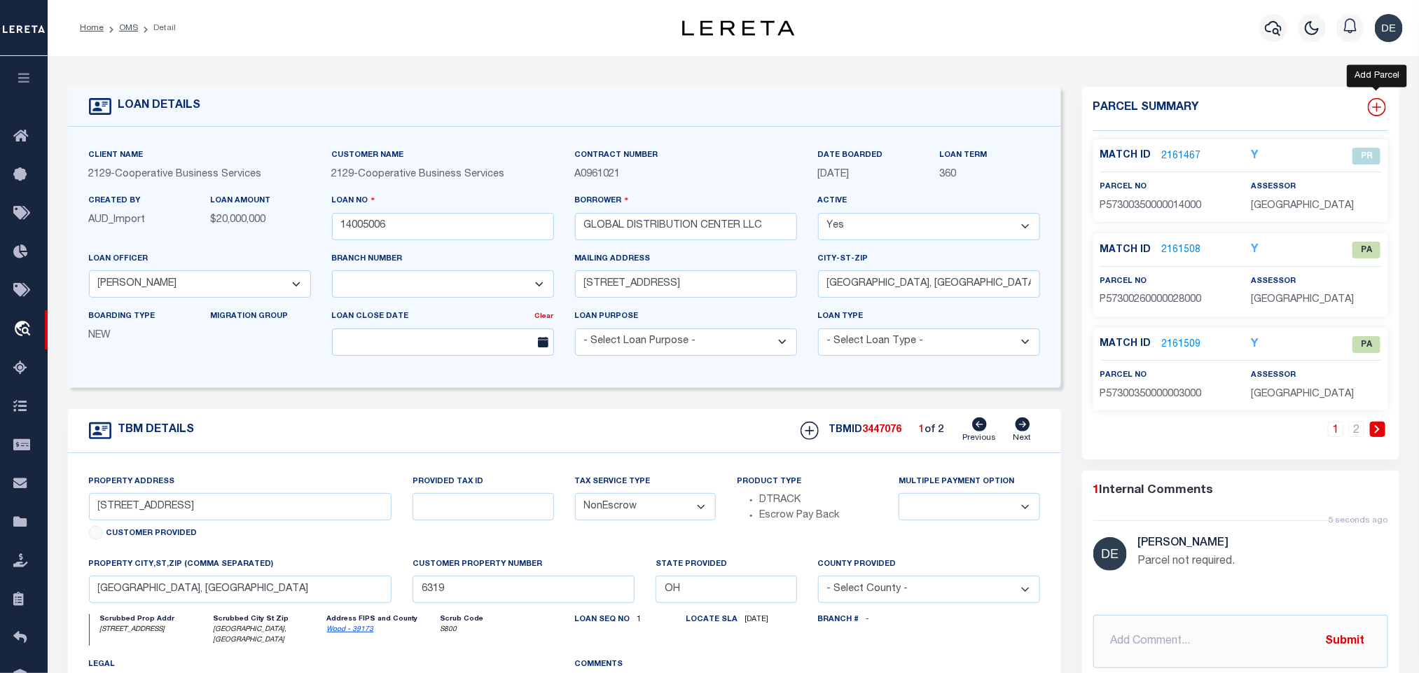
click at [1377, 110] on icon at bounding box center [1377, 107] width 18 height 18
select select "IP"
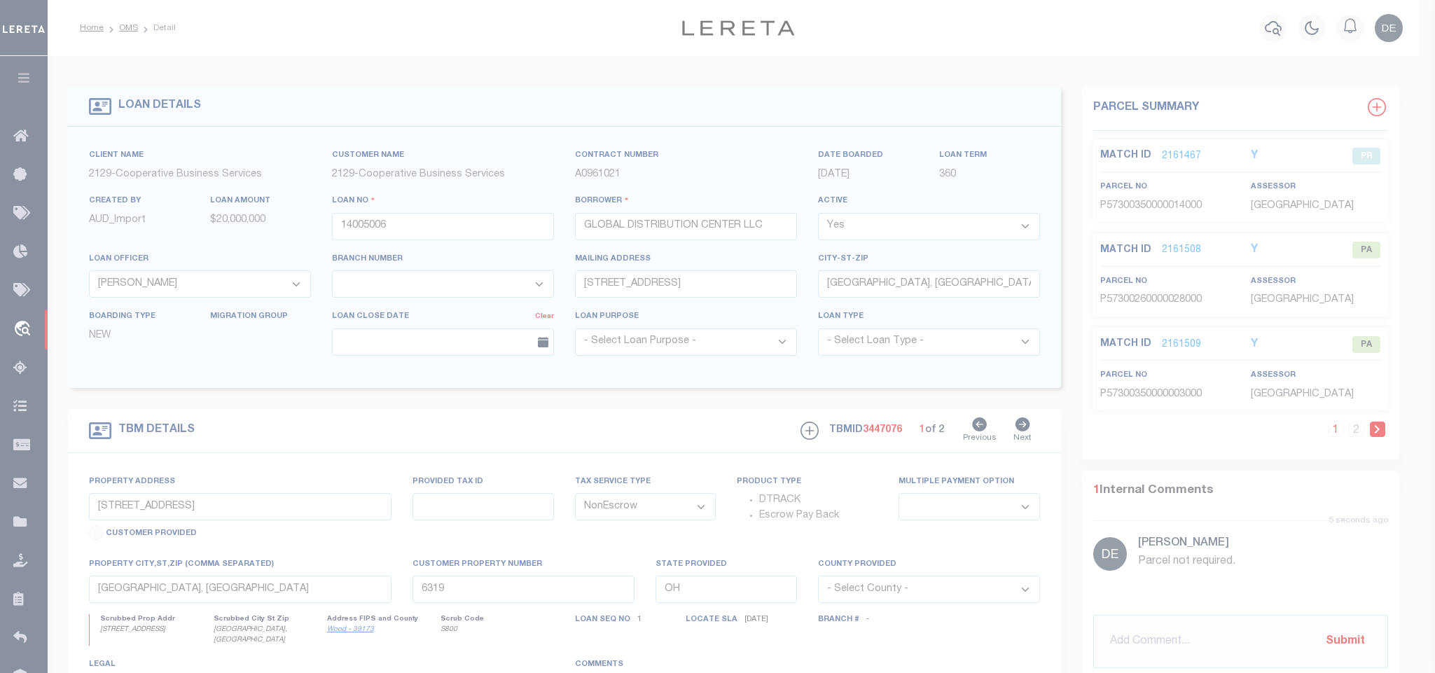
type textarea "-"
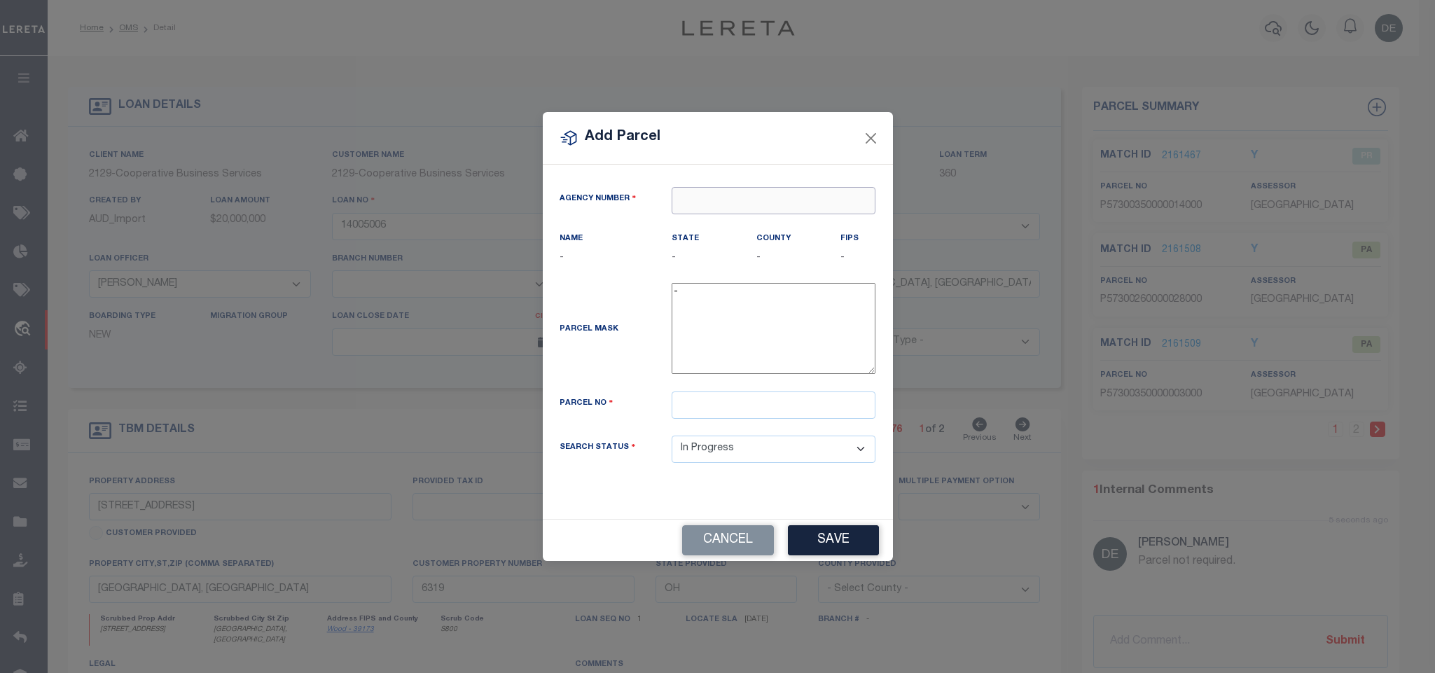
click at [776, 193] on input "text" at bounding box center [774, 200] width 204 height 27
paste input "340870000"
type input "340870000"
click at [774, 228] on div "340870000 : [GEOGRAPHIC_DATA]" at bounding box center [774, 232] width 202 height 40
type input "340870000"
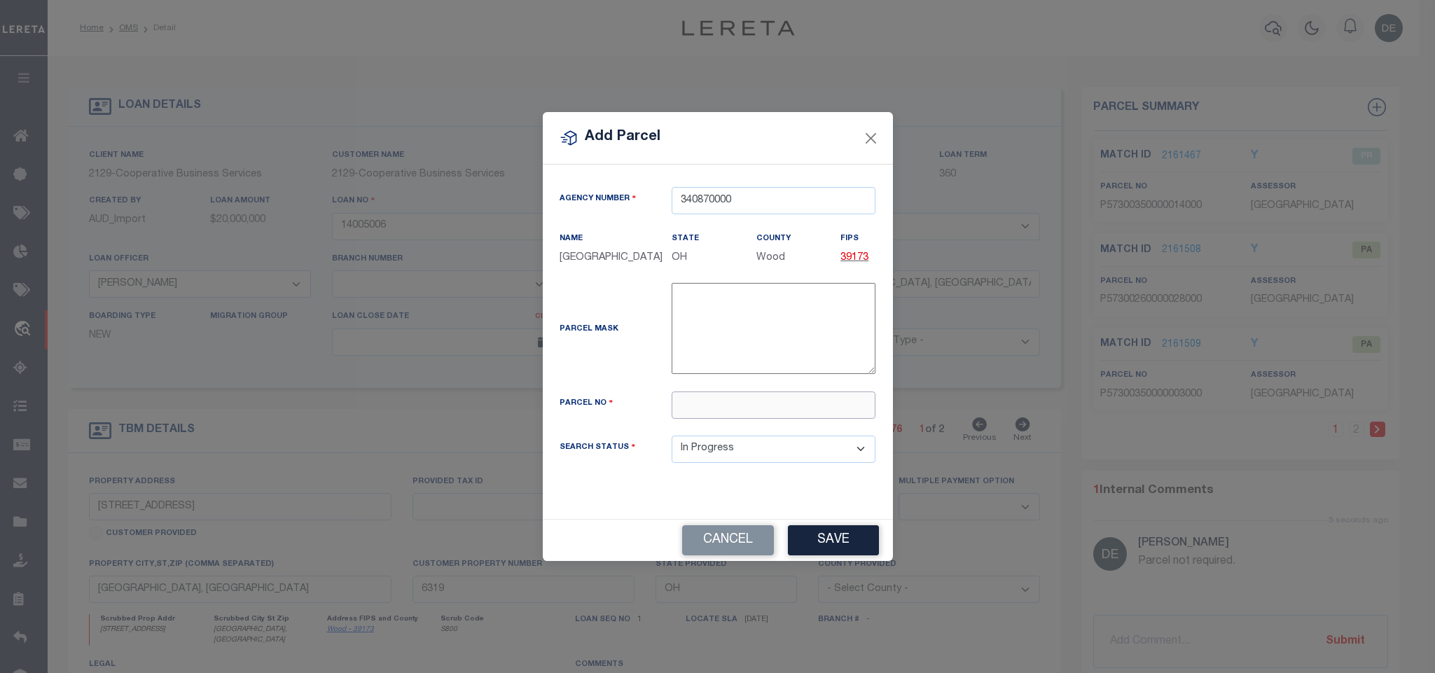
click at [849, 413] on input "text" at bounding box center [774, 405] width 204 height 27
paste input "P57-300-350000014001"
type input "P57-300-350000014001"
click at [843, 544] on button "Save" at bounding box center [833, 540] width 91 height 30
select select "IP"
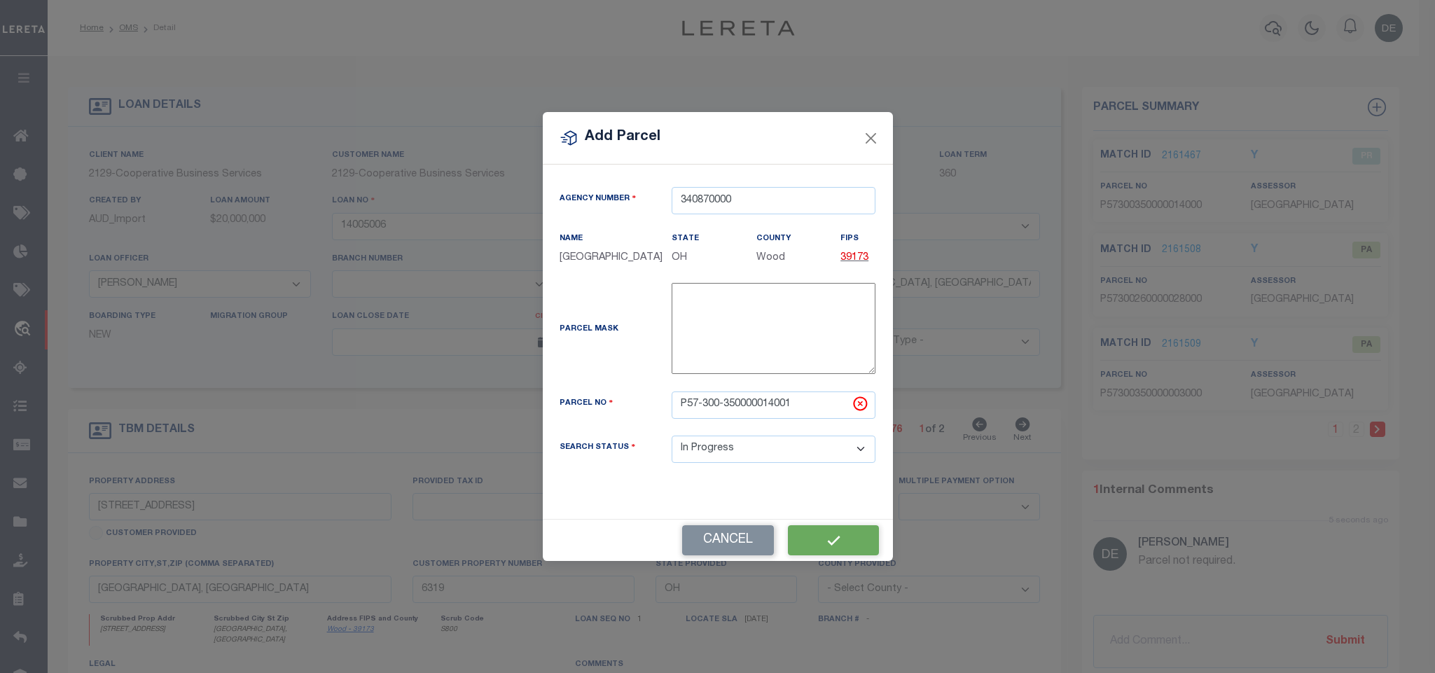
select select
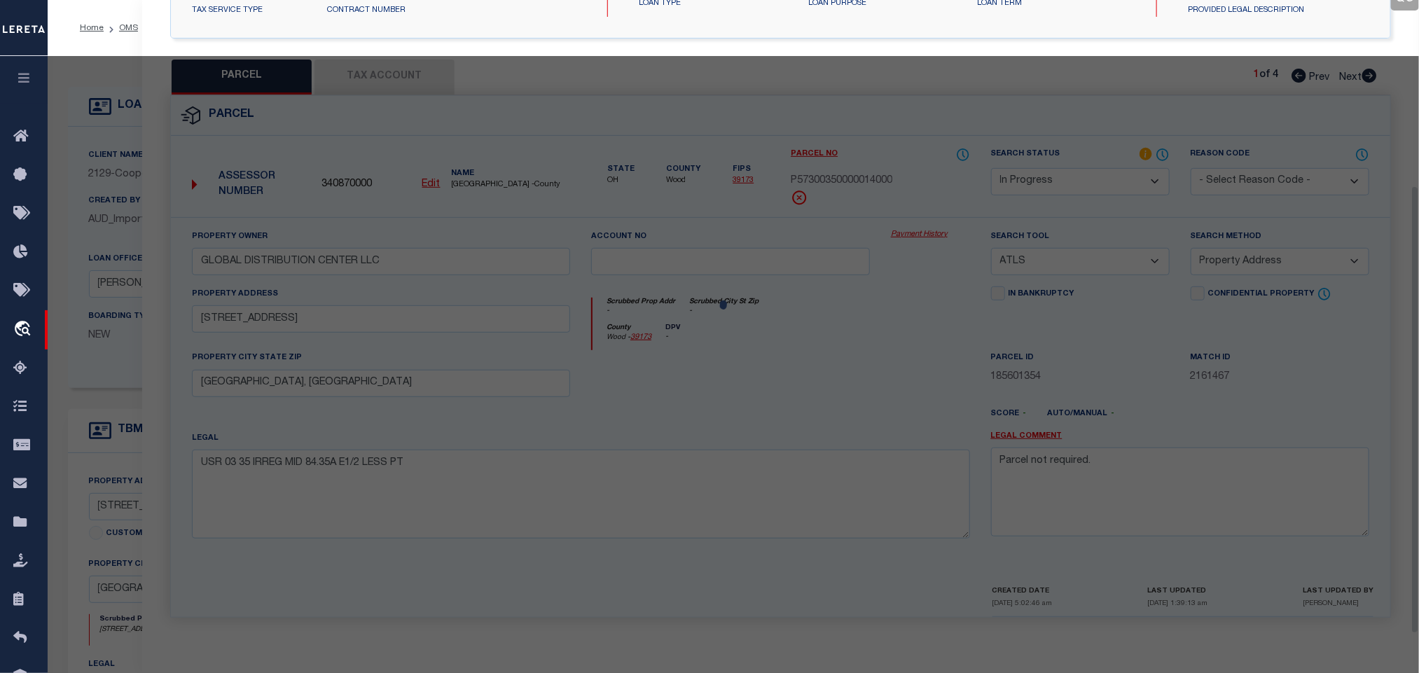
select select "AS"
select select
checkbox input "false"
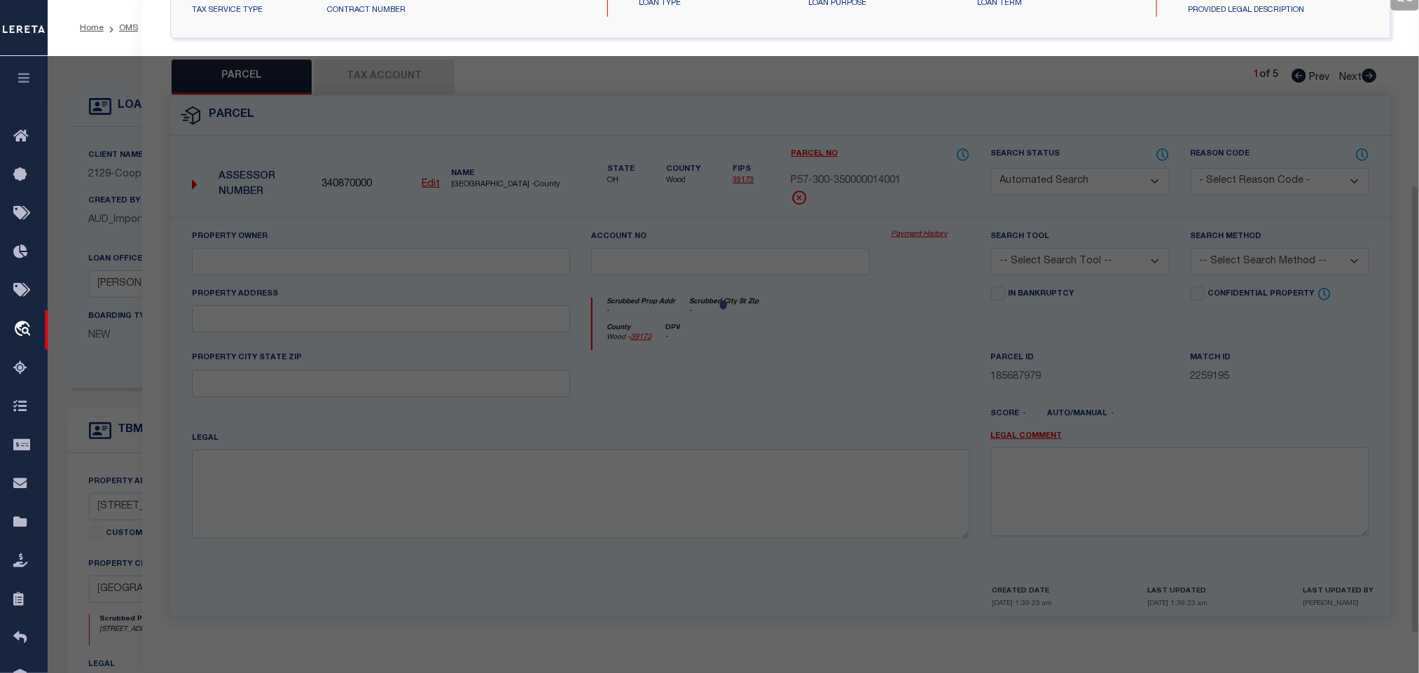
select select "IP"
checkbox input "false"
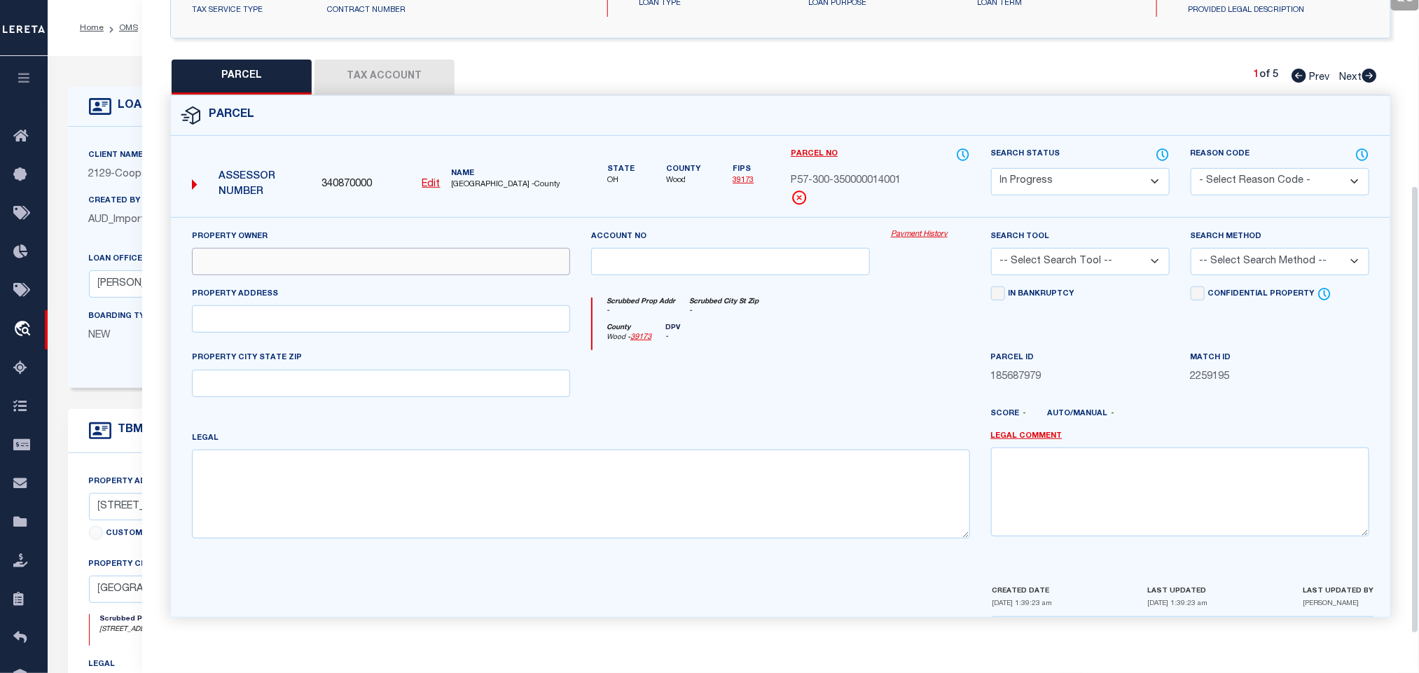
drag, startPoint x: 432, startPoint y: 248, endPoint x: 414, endPoint y: 259, distance: 20.8
click at [432, 248] on input "text" at bounding box center [381, 261] width 378 height 27
paste input "GLOBAL DISTRIBUTION CENTER LLC"
type input "GLOBAL DISTRIBUTION CENTER LLC"
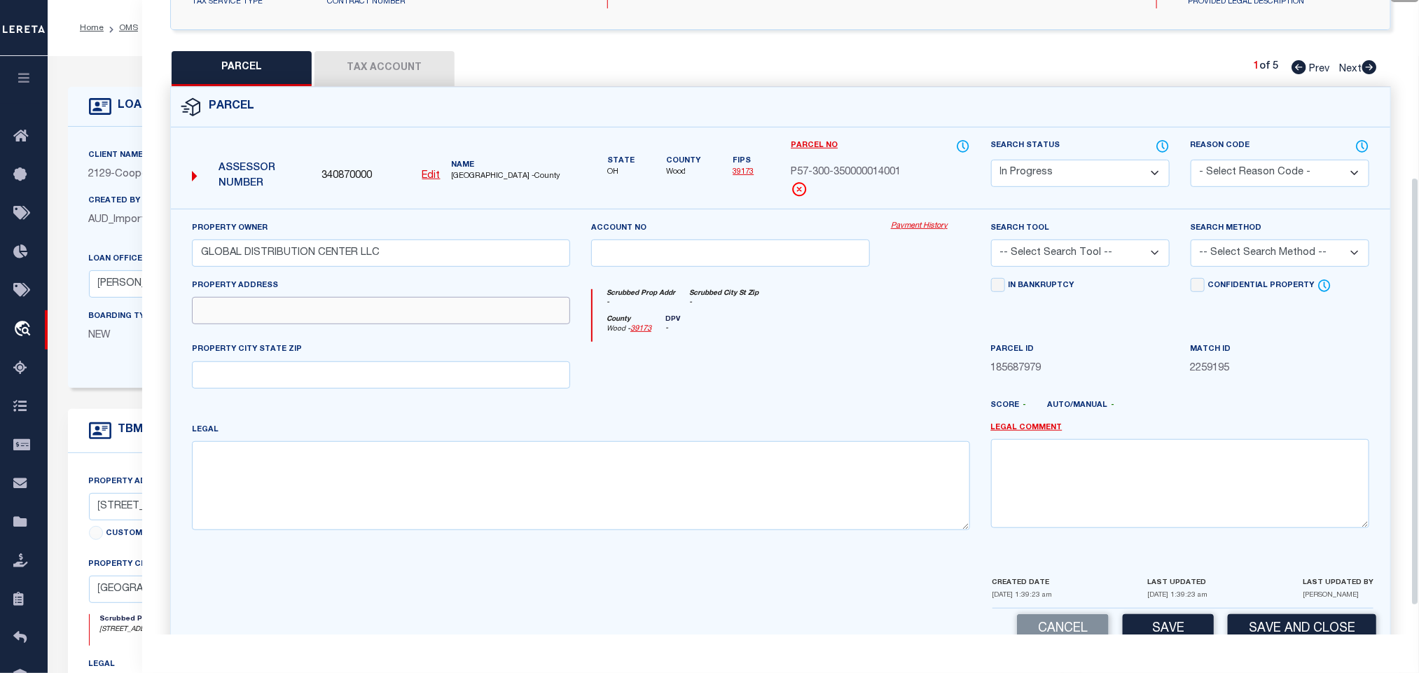
click at [235, 311] on input "text" at bounding box center [381, 310] width 378 height 27
paste input "[STREET_ADDRESS]"
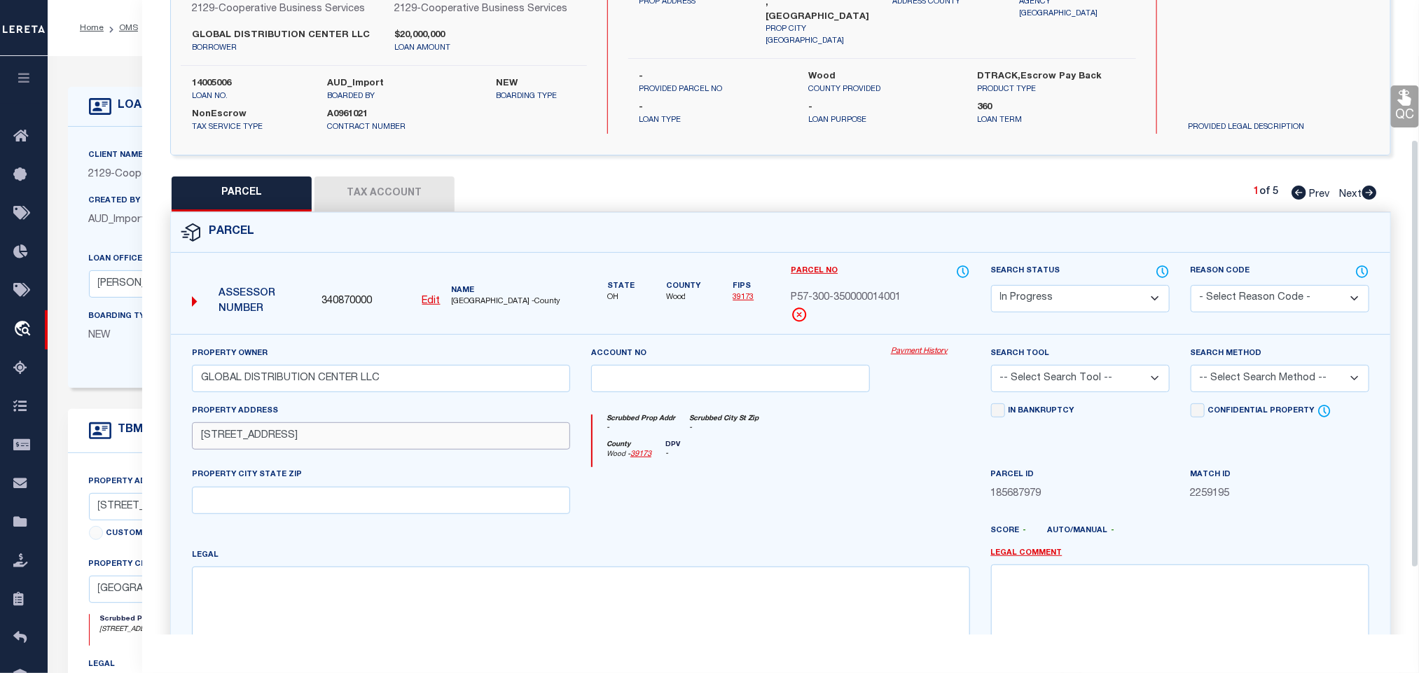
scroll to position [0, 0]
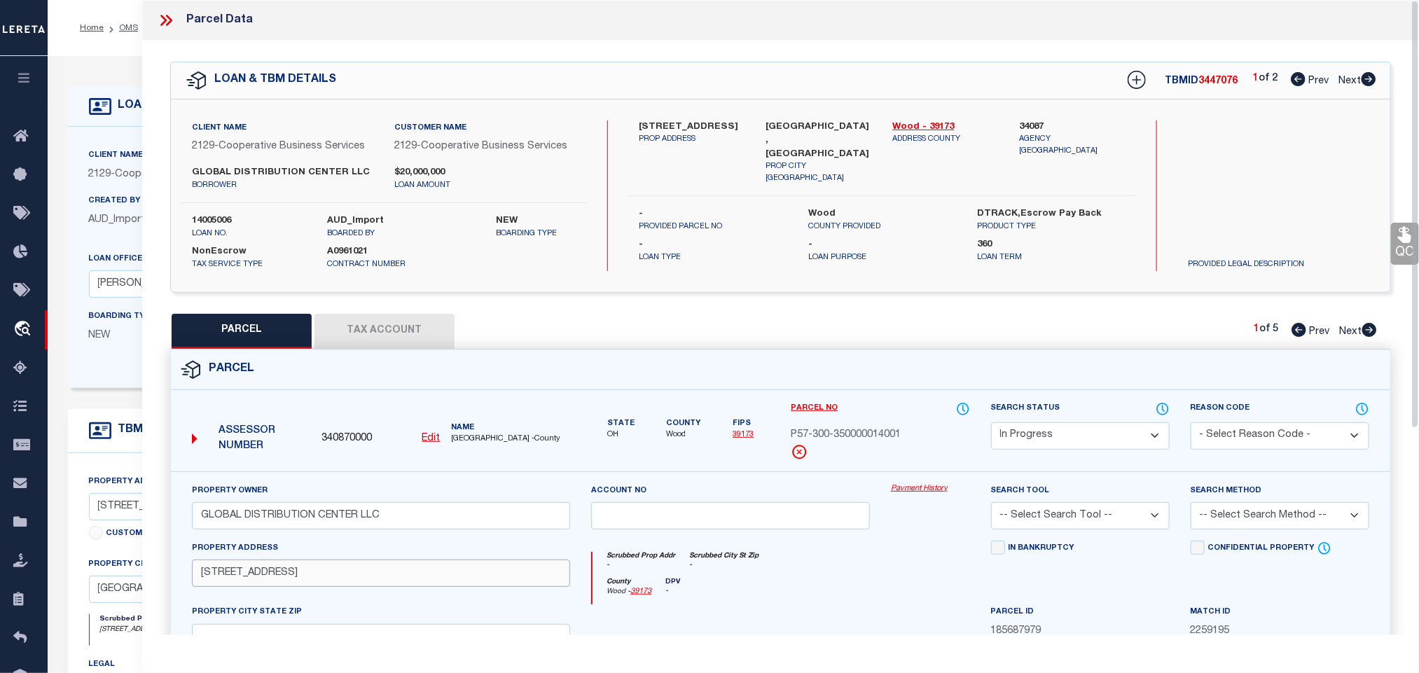
type input "[STREET_ADDRESS]"
click at [831, 102] on div "Client Name 2129 - Cooperative Business Services Customer Name 2129 - Cooperati…" at bounding box center [781, 195] width 1220 height 193
copy div "[GEOGRAPHIC_DATA], [GEOGRAPHIC_DATA]"
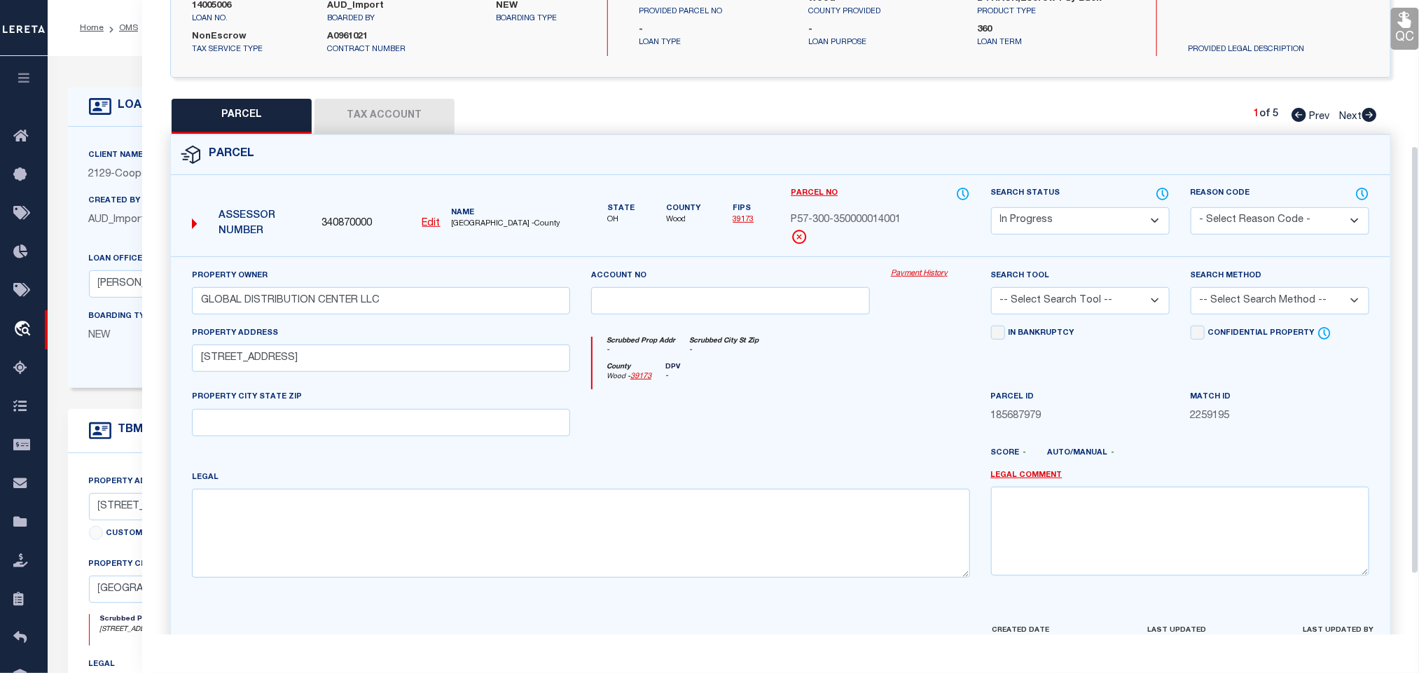
scroll to position [305, 0]
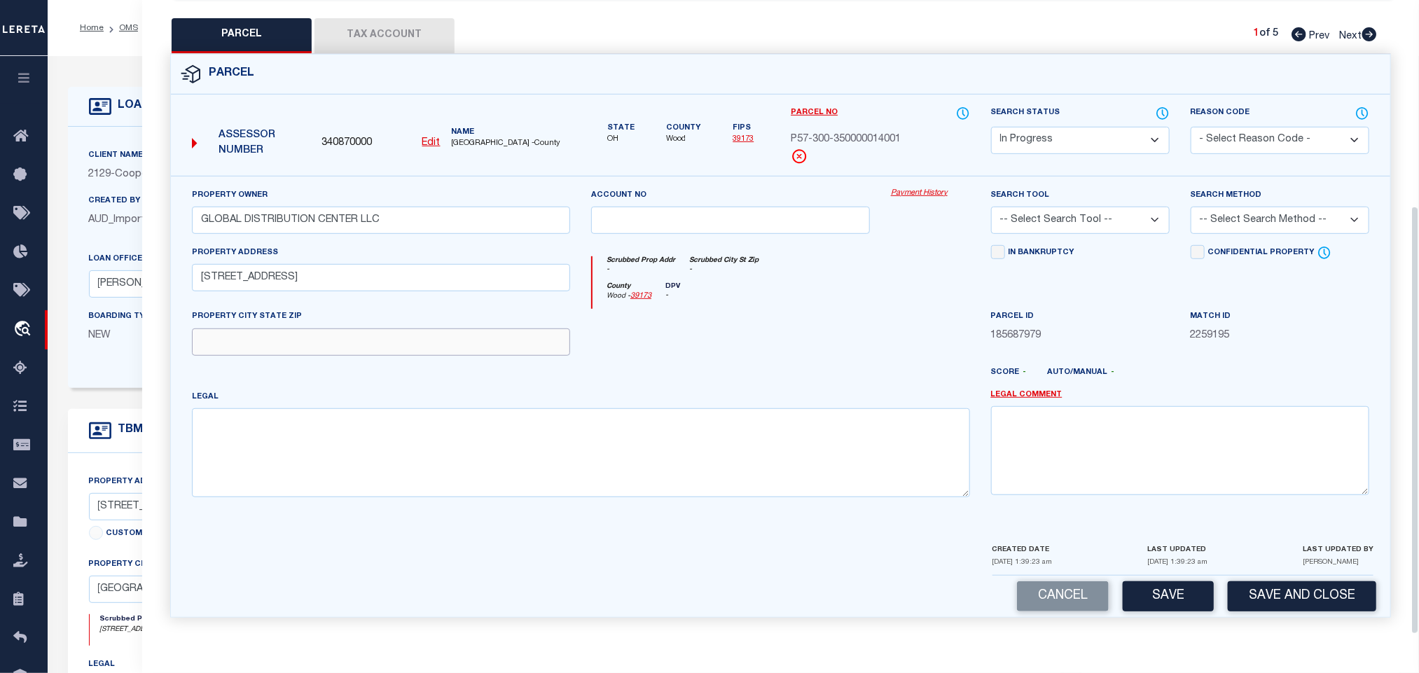
click at [455, 349] on input "text" at bounding box center [381, 342] width 378 height 27
paste input "[GEOGRAPHIC_DATA], [GEOGRAPHIC_DATA]"
type input "[GEOGRAPHIC_DATA], [GEOGRAPHIC_DATA]"
click at [202, 392] on label "Legal" at bounding box center [205, 398] width 27 height 12
click at [460, 471] on textarea at bounding box center [581, 452] width 778 height 88
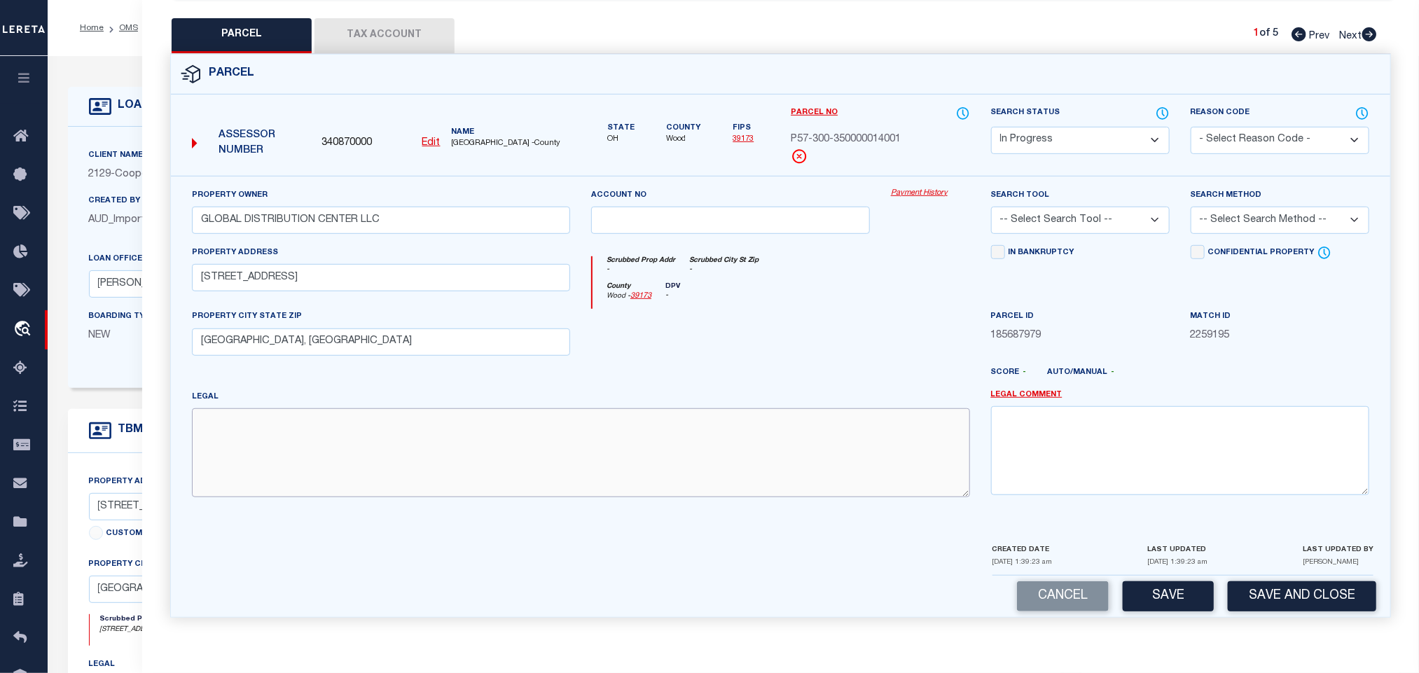
paste textarea "USR 3-35 IRREG 22.19A COM S487.78' & SE'LY 433.75' NW COR NE EZA PP [DATE]-[DAT…"
type textarea "USR 3-35 IRREG 22.19A COM S487.78' & SE'LY 433.75' NW COR NE EZA PP [DATE]-[DAT…"
click at [1140, 216] on select "-- Select Search Tool -- 3rd Party Website Agency File Agency Website ATLS CNV-…" at bounding box center [1080, 220] width 179 height 27
select select "AGW"
click at [991, 207] on select "-- Select Search Tool -- 3rd Party Website Agency File Agency Website ATLS CNV-…" at bounding box center [1080, 220] width 179 height 27
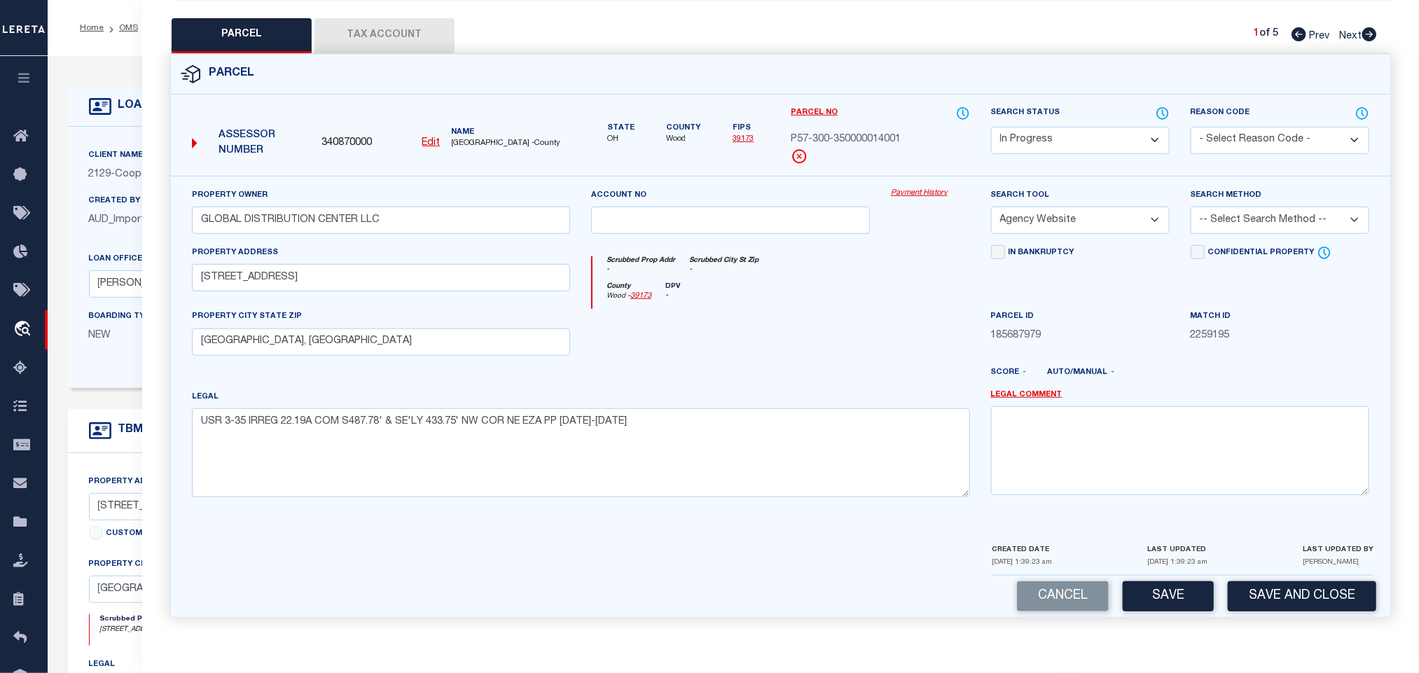
click at [1251, 219] on select "-- Select Search Method -- Property Address Legal Liability Info Provided" at bounding box center [1280, 220] width 179 height 27
select select "LEG"
click at [1191, 207] on select "-- Select Search Method -- Property Address Legal Liability Info Provided" at bounding box center [1280, 220] width 179 height 27
click at [1182, 591] on button "Save" at bounding box center [1168, 596] width 91 height 30
click at [375, 18] on button "Tax Account" at bounding box center [385, 35] width 140 height 35
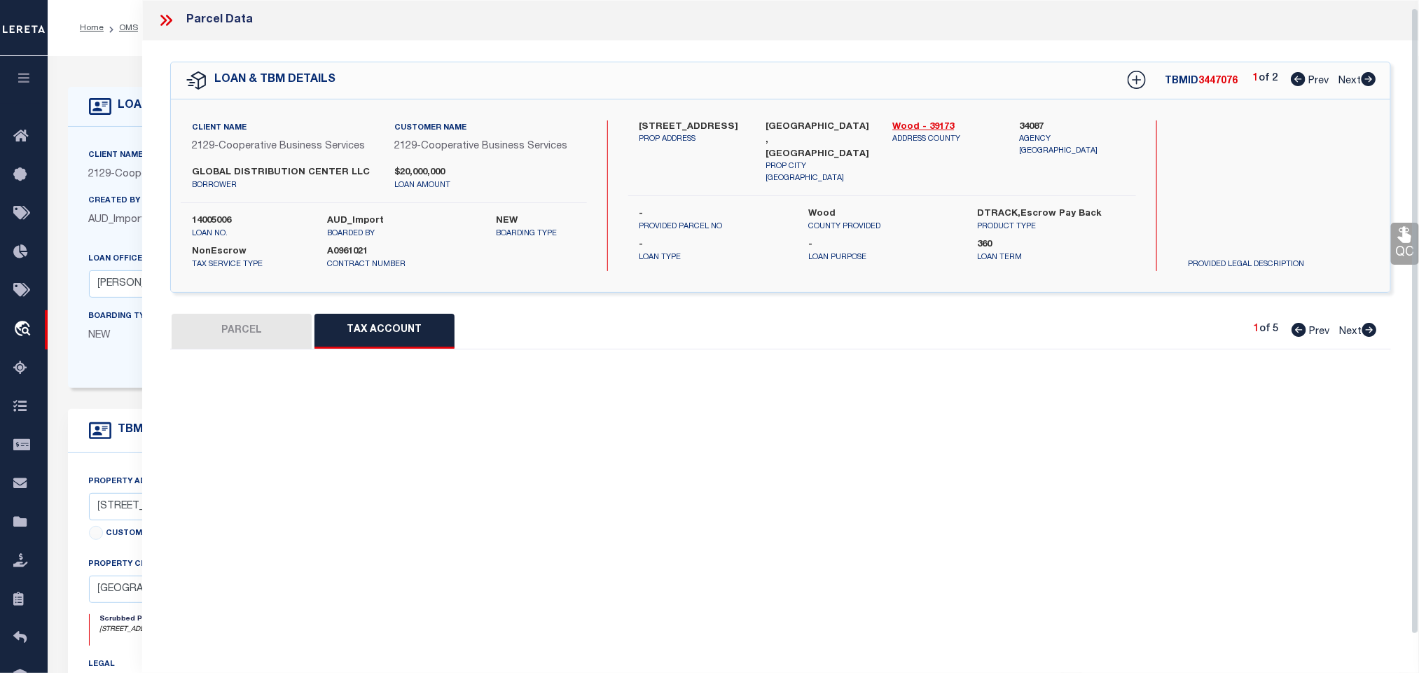
scroll to position [8, 0]
select select "100"
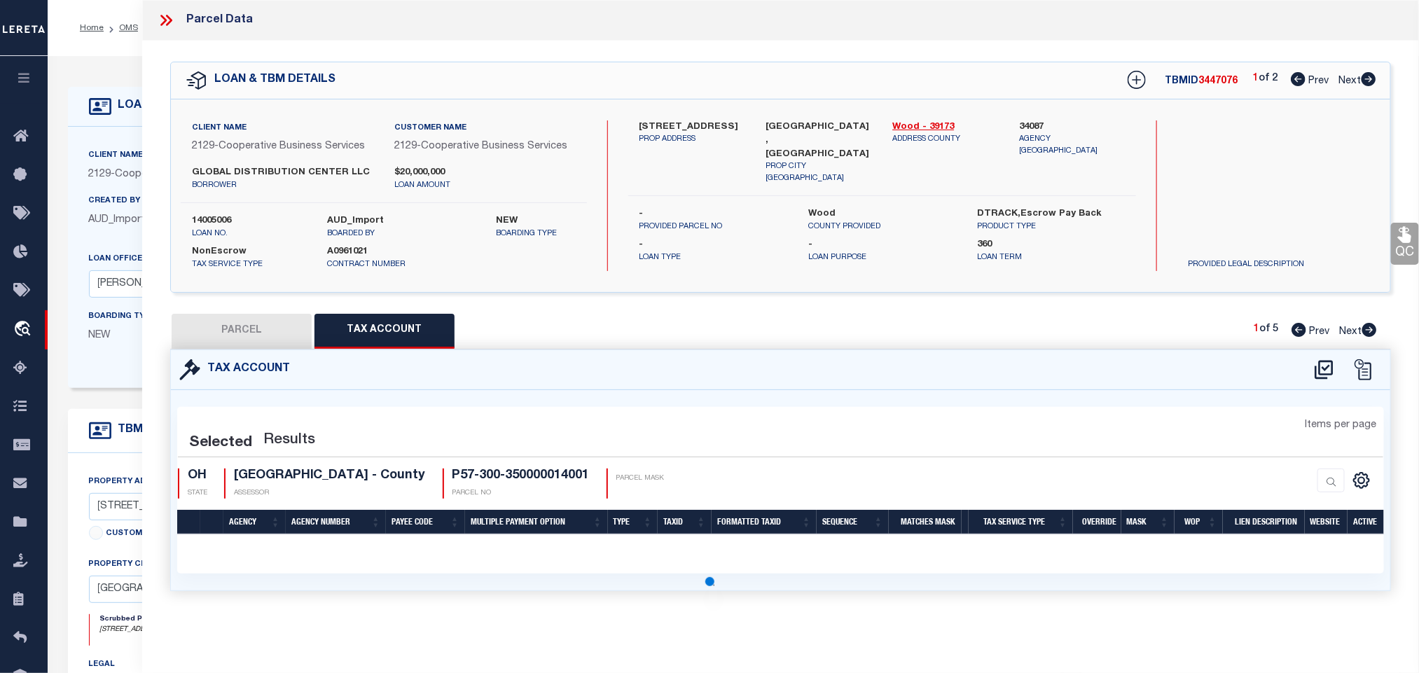
select select "100"
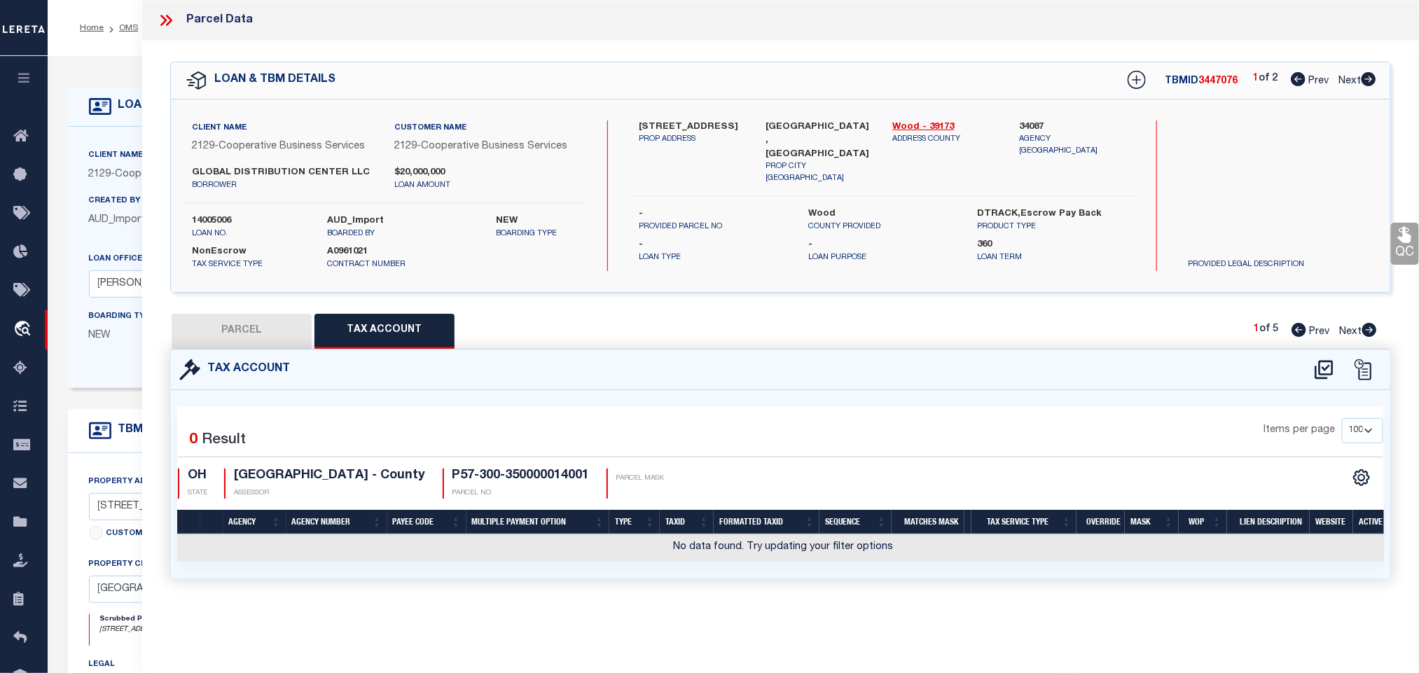
scroll to position [0, 0]
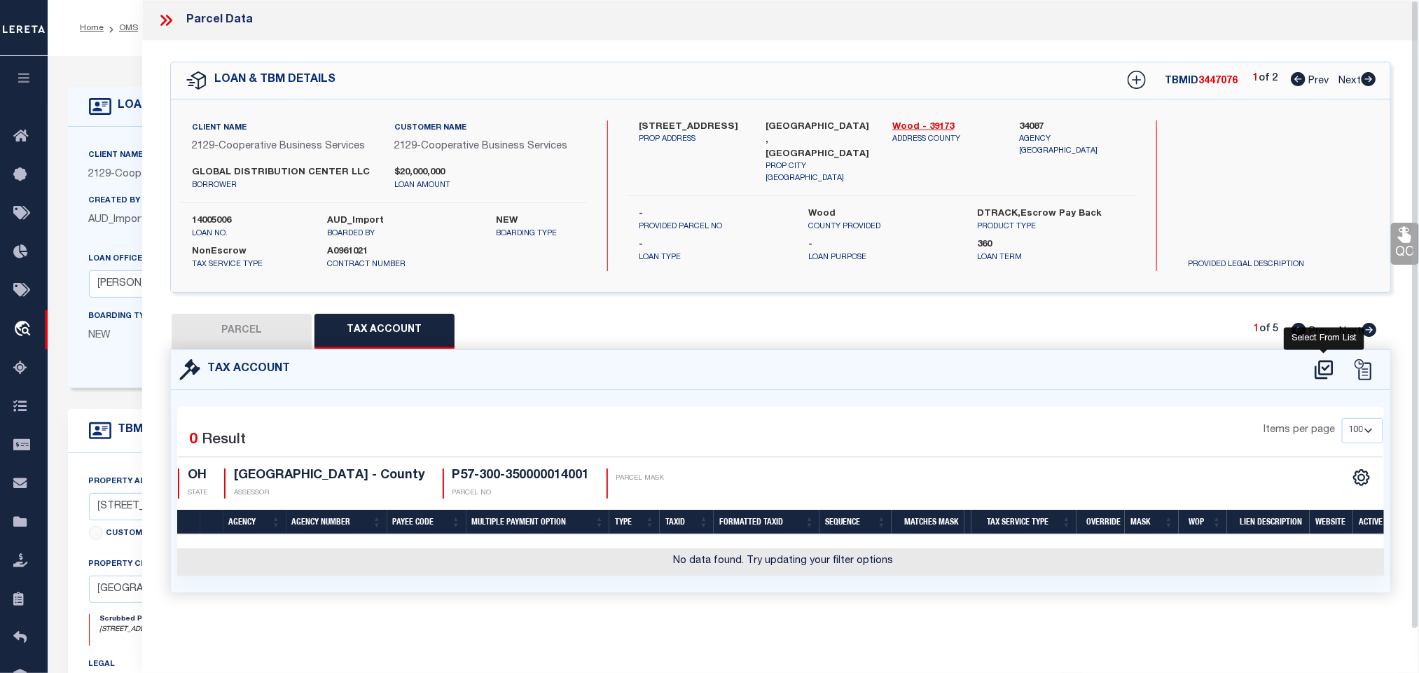
click at [1318, 369] on icon at bounding box center [1324, 370] width 23 height 22
select select "200"
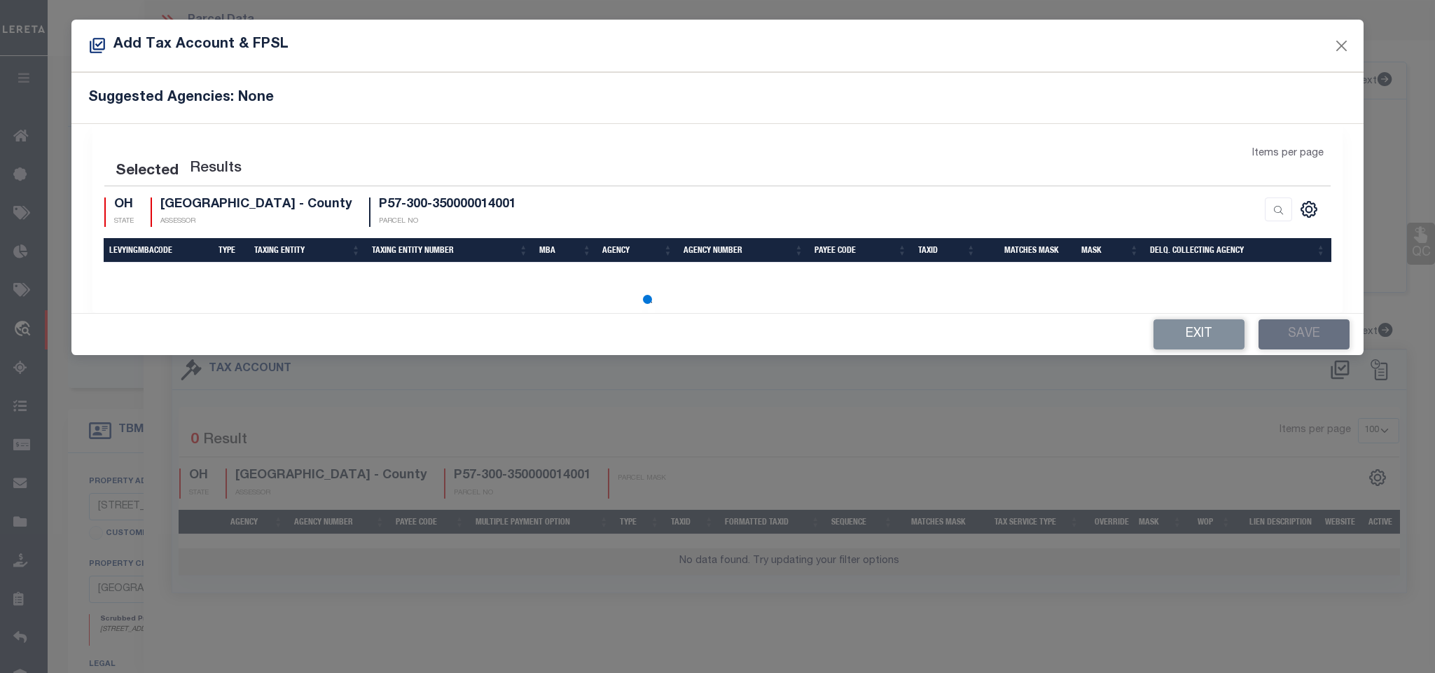
select select "200"
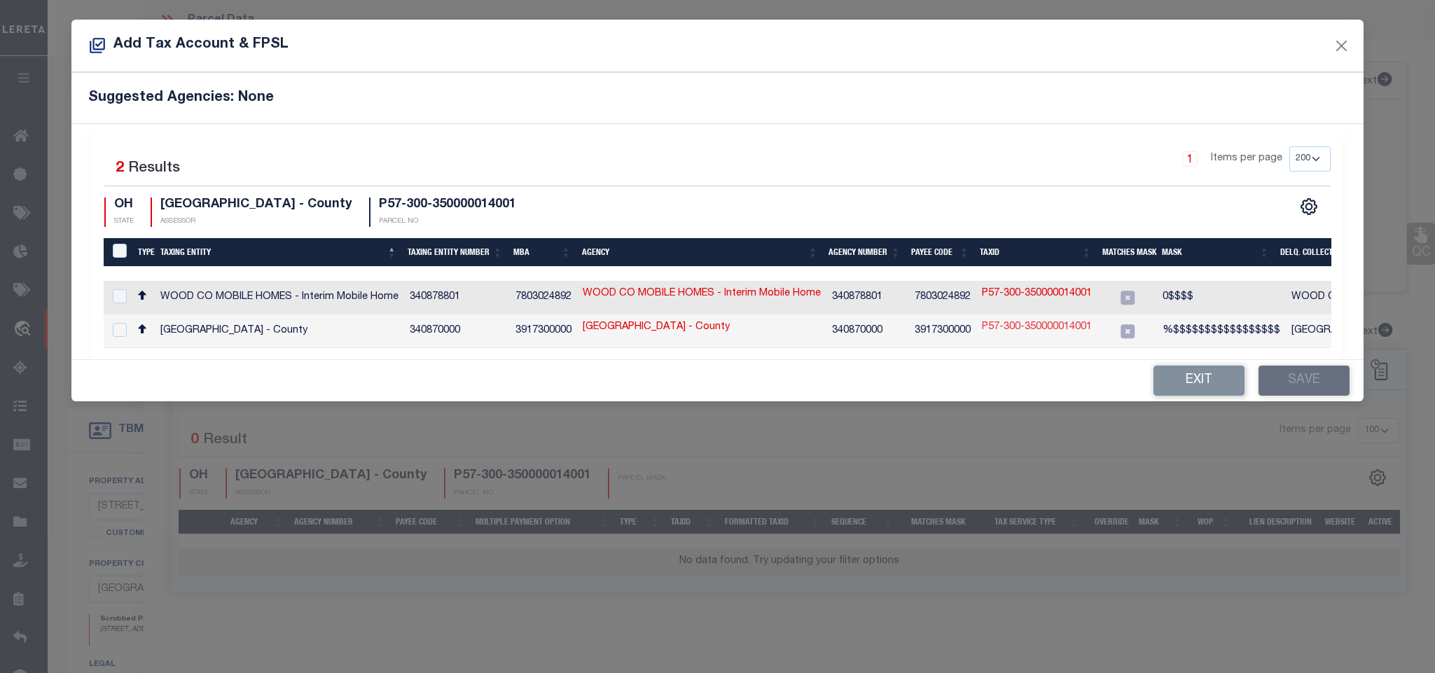
click at [1049, 329] on link "P57-300-350000014001" at bounding box center [1037, 327] width 110 height 15
type input "P57-300-350000014001"
type textarea "%$$$$$$$$$$$$$$$$$"
checkbox input "true"
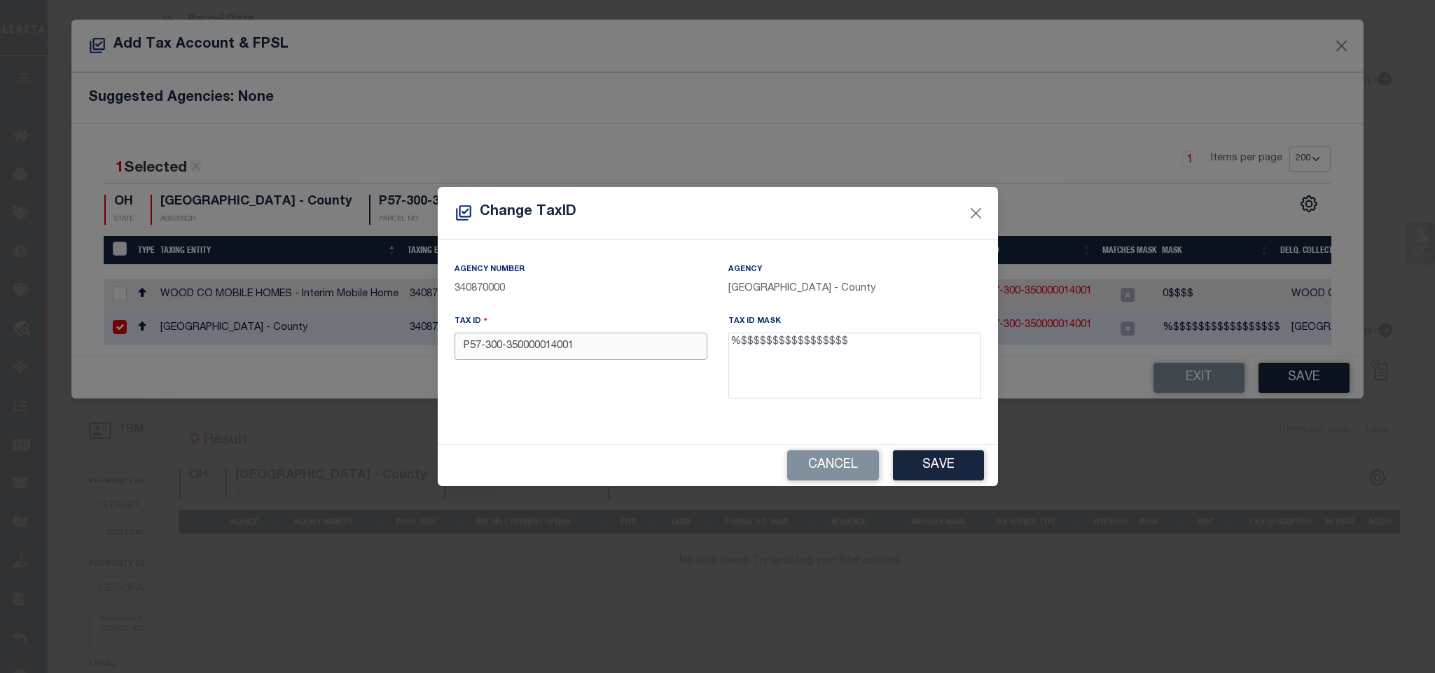
click at [647, 349] on input "P57-300-350000014001" at bounding box center [581, 346] width 253 height 27
click at [984, 484] on div "Cancel Save" at bounding box center [718, 465] width 560 height 41
click at [955, 464] on button "Save" at bounding box center [938, 465] width 91 height 30
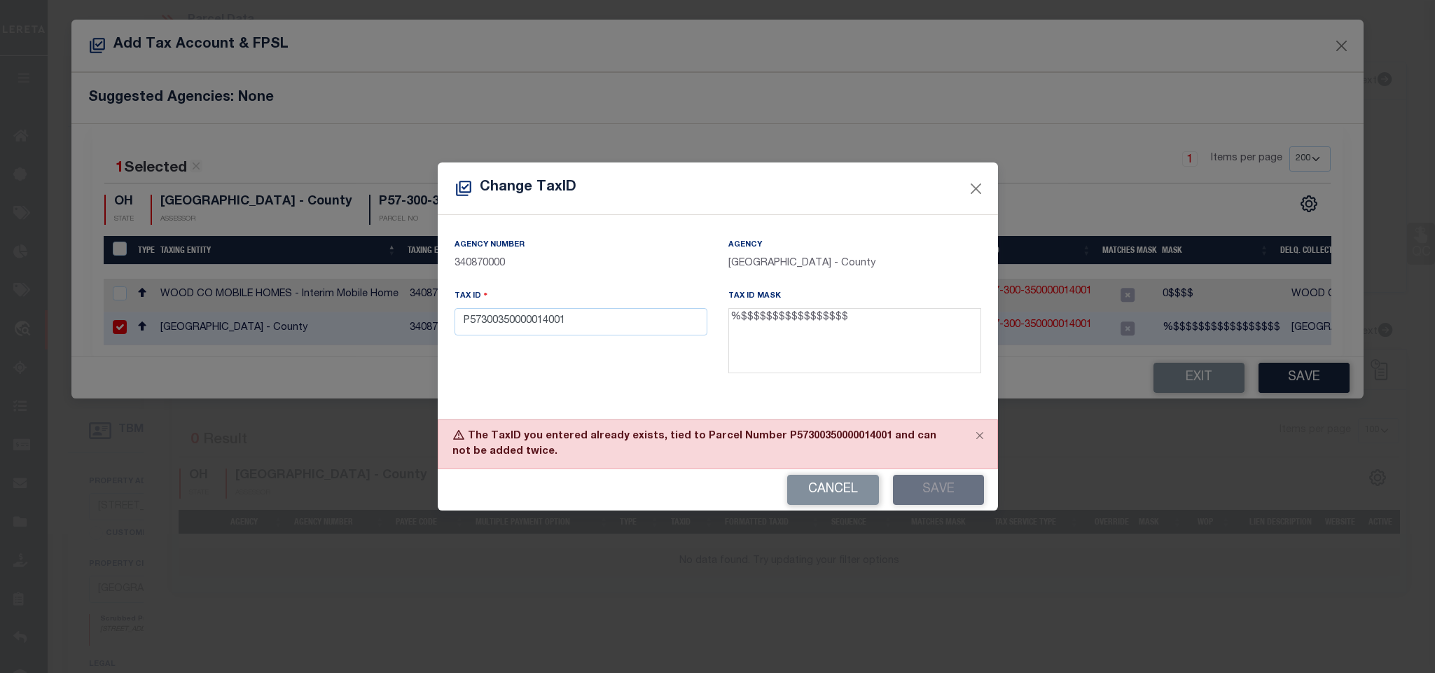
click at [809, 434] on div "The TaxID you entered already exists, tied to Parcel Number P57300350000014001 …" at bounding box center [718, 445] width 560 height 50
copy div "P57300350000014001"
click at [826, 481] on button "Cancel" at bounding box center [833, 490] width 92 height 30
type input "P57-300-350000014001"
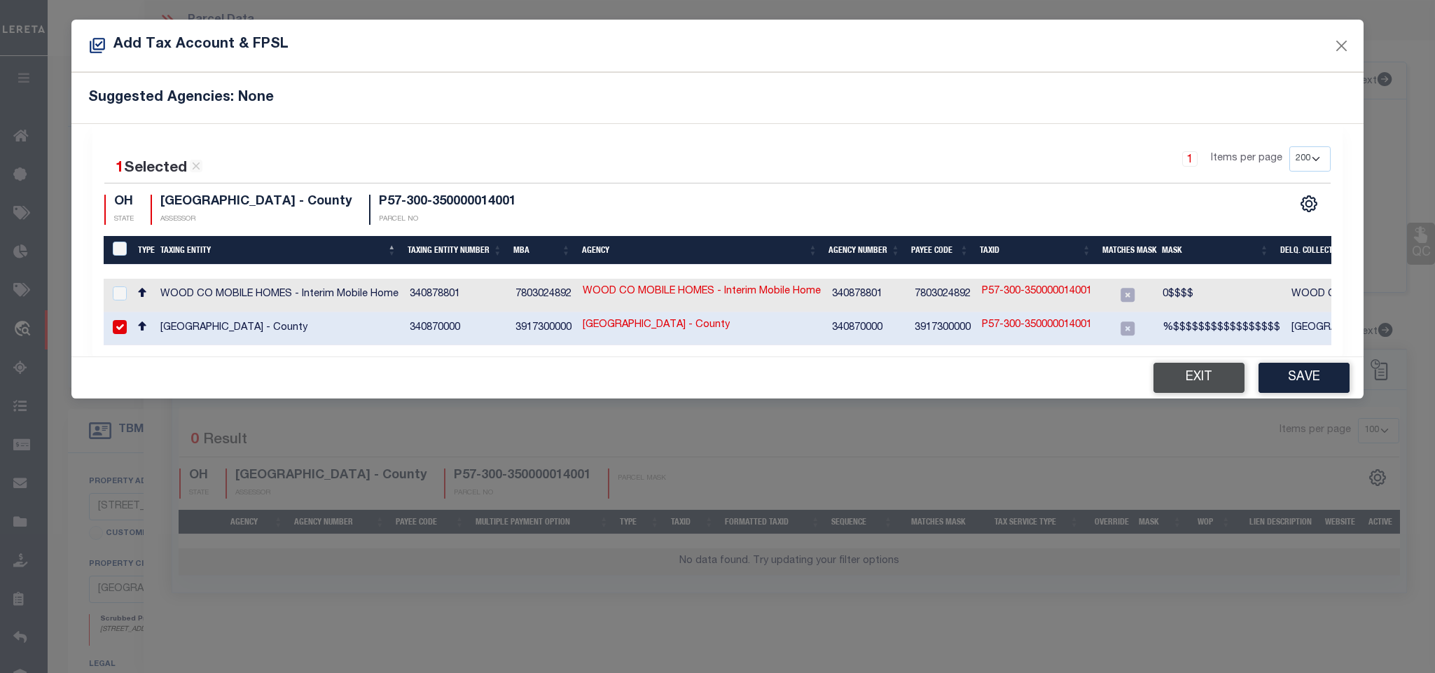
click at [1182, 379] on button "Exit" at bounding box center [1199, 378] width 91 height 30
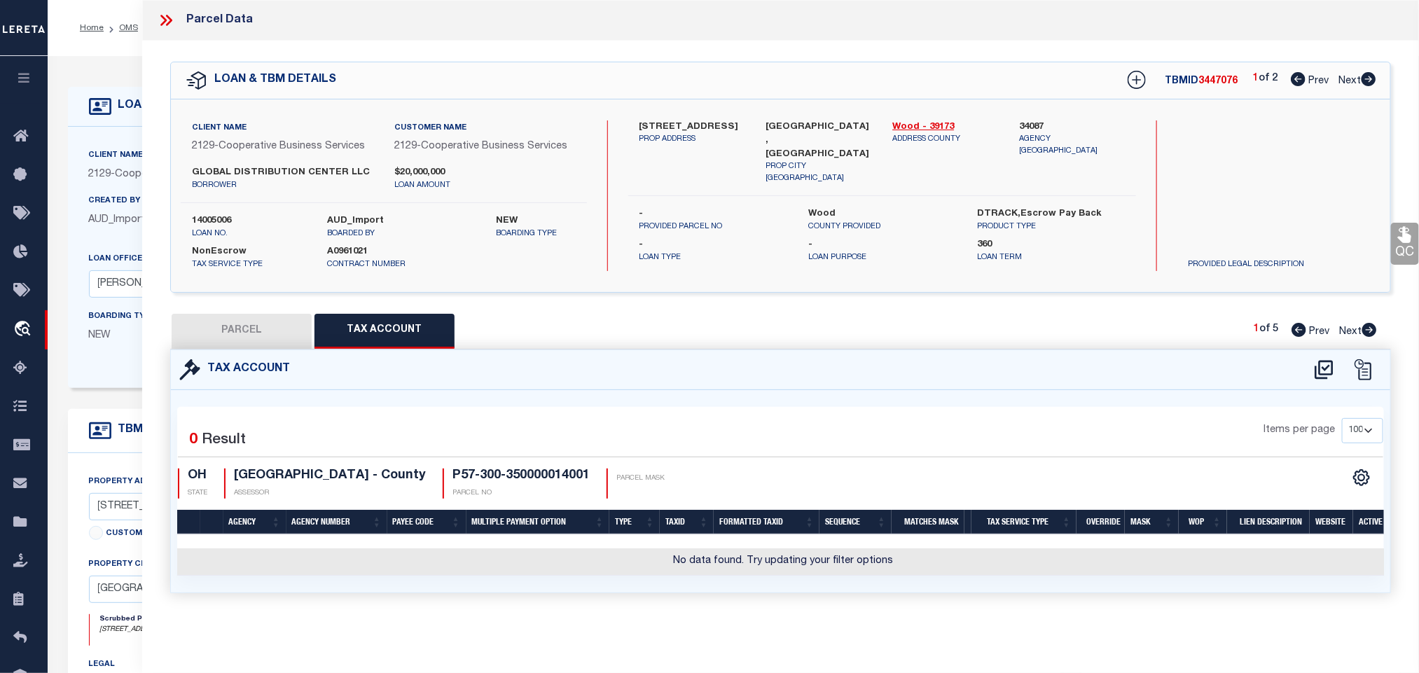
click at [194, 341] on button "PARCEL" at bounding box center [242, 331] width 140 height 35
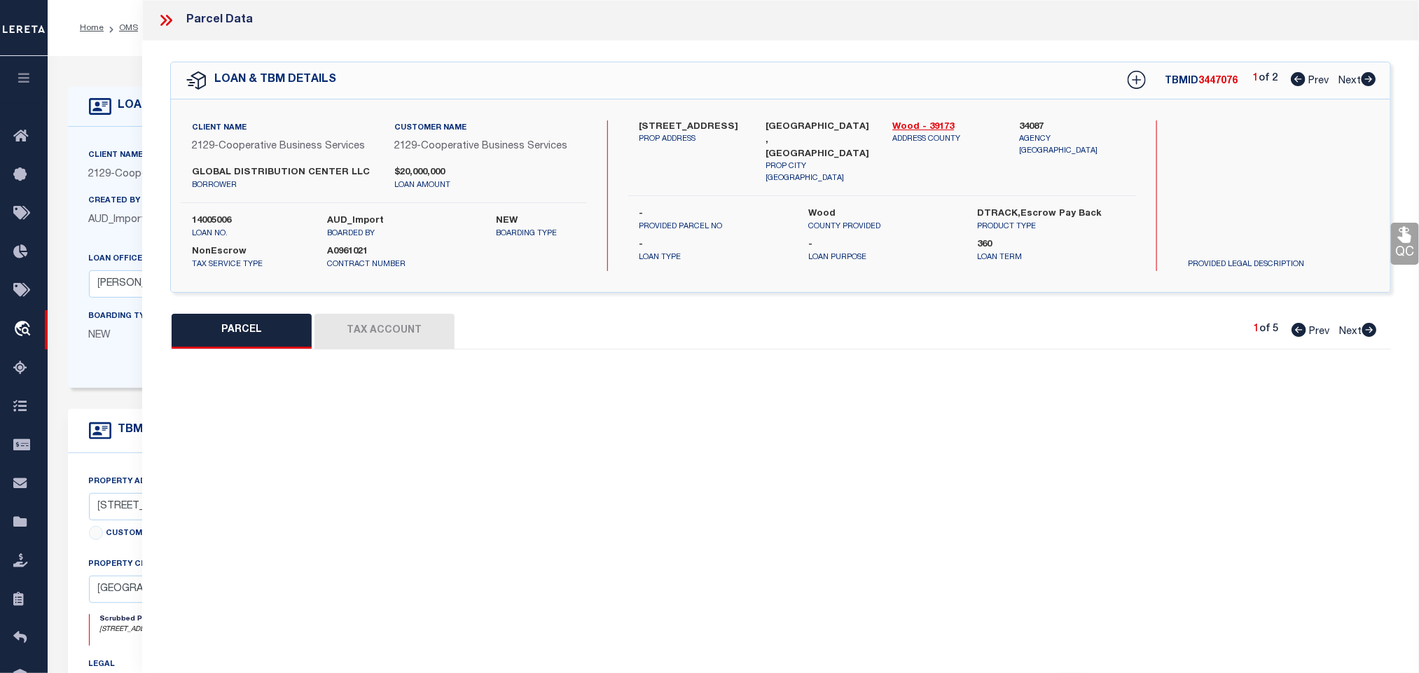
select select "AS"
select select
checkbox input "false"
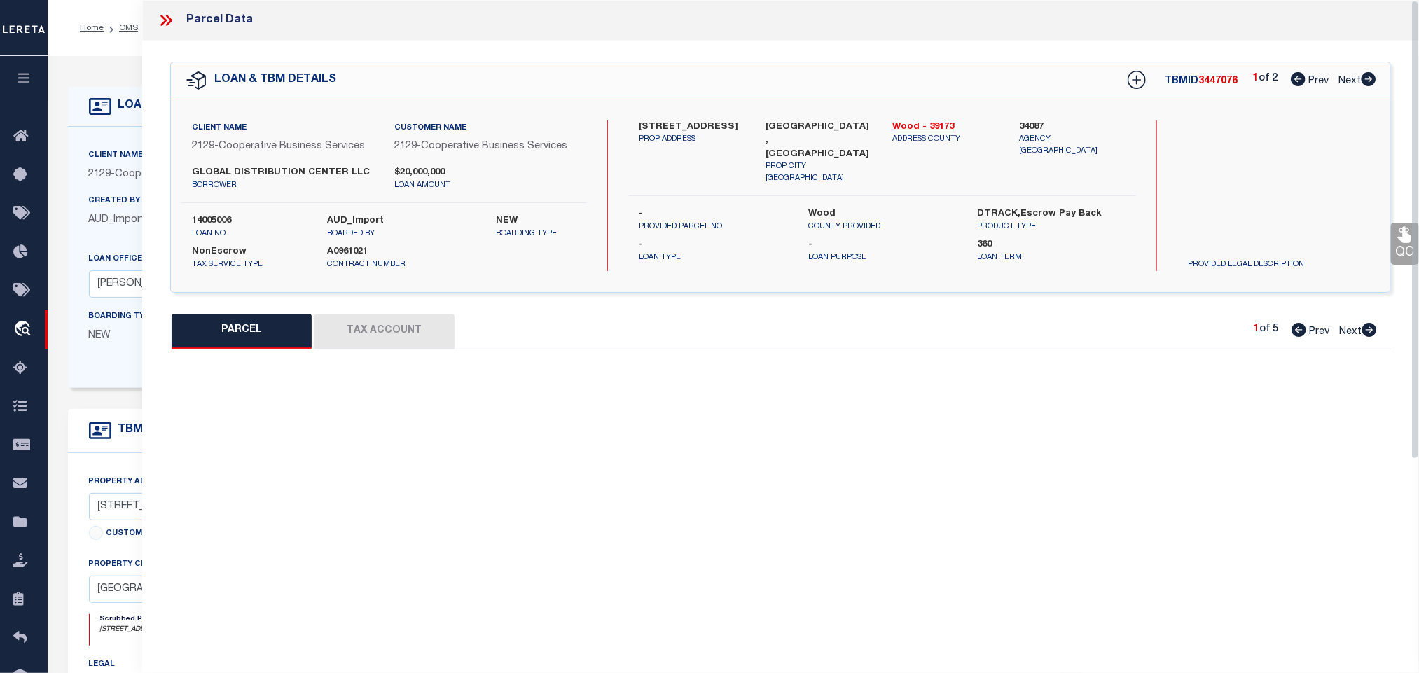
select select "IP"
type input "GLOBAL DISTRIBUTION CENTER LLC"
select select "AGW"
select select "LEG"
type input "[STREET_ADDRESS]"
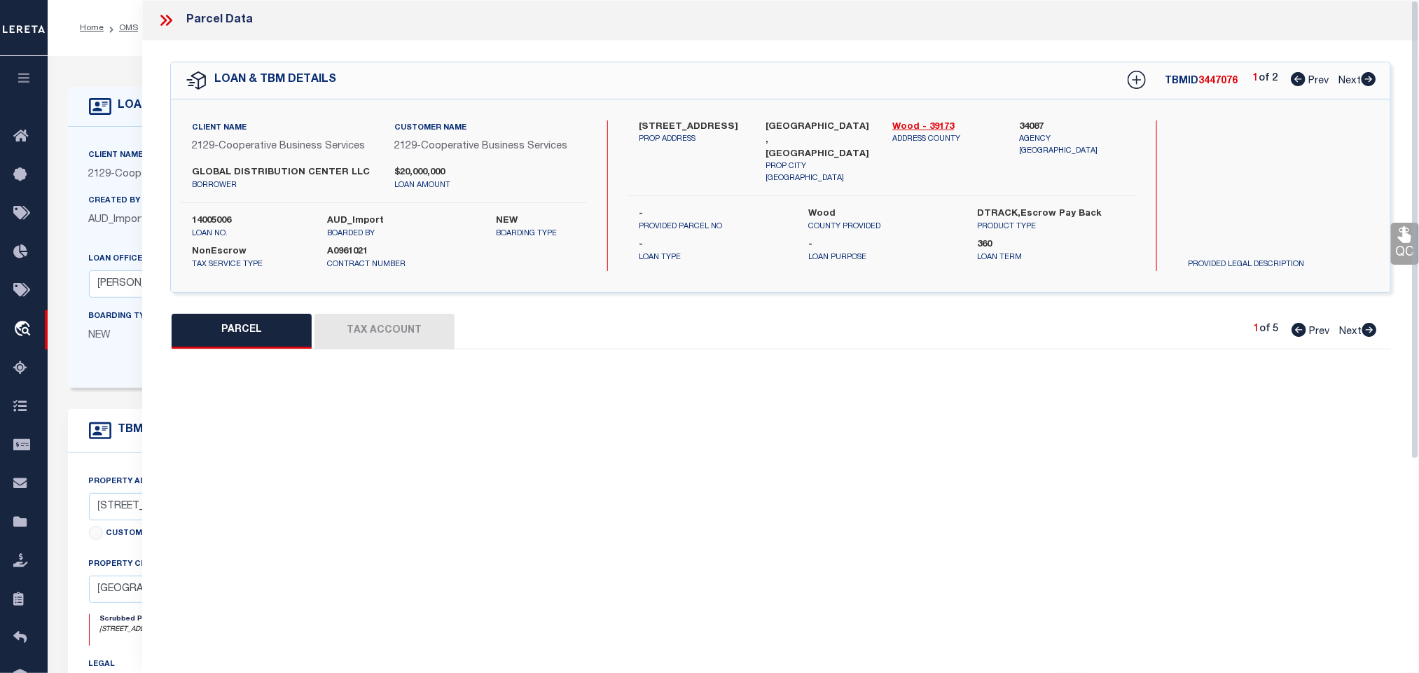
type input "[GEOGRAPHIC_DATA], [GEOGRAPHIC_DATA]"
type textarea "USR 3-35 IRREG 22.19A COM S487.78' & SE'LY 433.75' NW COR NE EZA PP [DATE]-[DAT…"
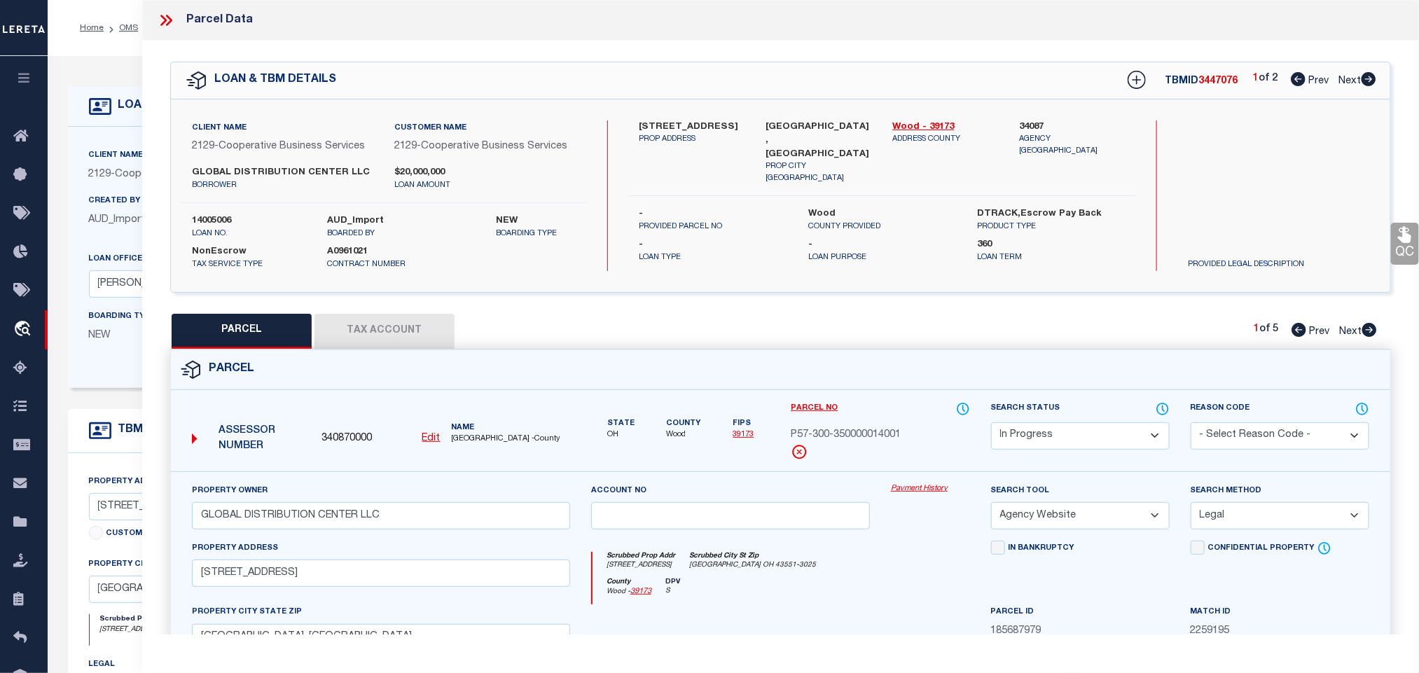
click at [434, 438] on u "Edit" at bounding box center [431, 439] width 18 height 10
select select "IP"
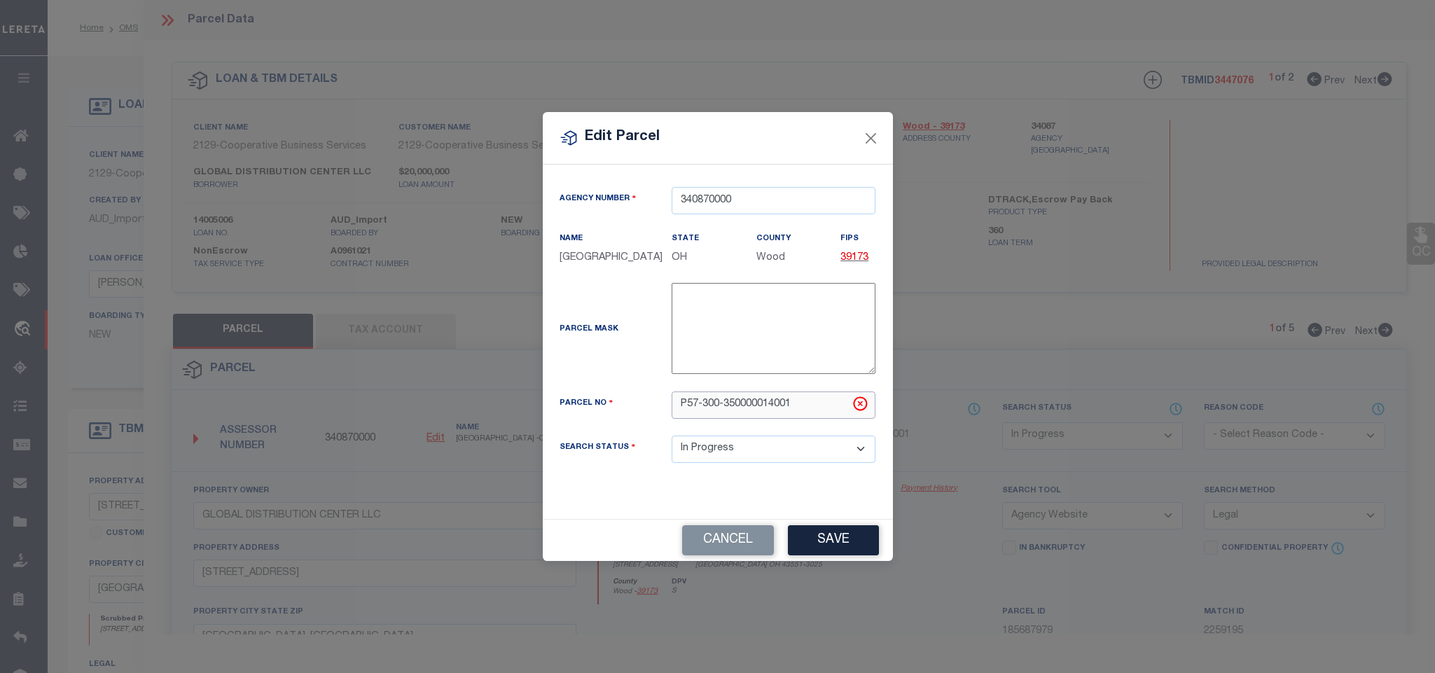
click at [801, 404] on input "P57-300-350000014001" at bounding box center [774, 405] width 204 height 27
paste input "300350000014001"
type input "P57300350000014001"
click at [836, 541] on button "Save" at bounding box center [833, 540] width 91 height 30
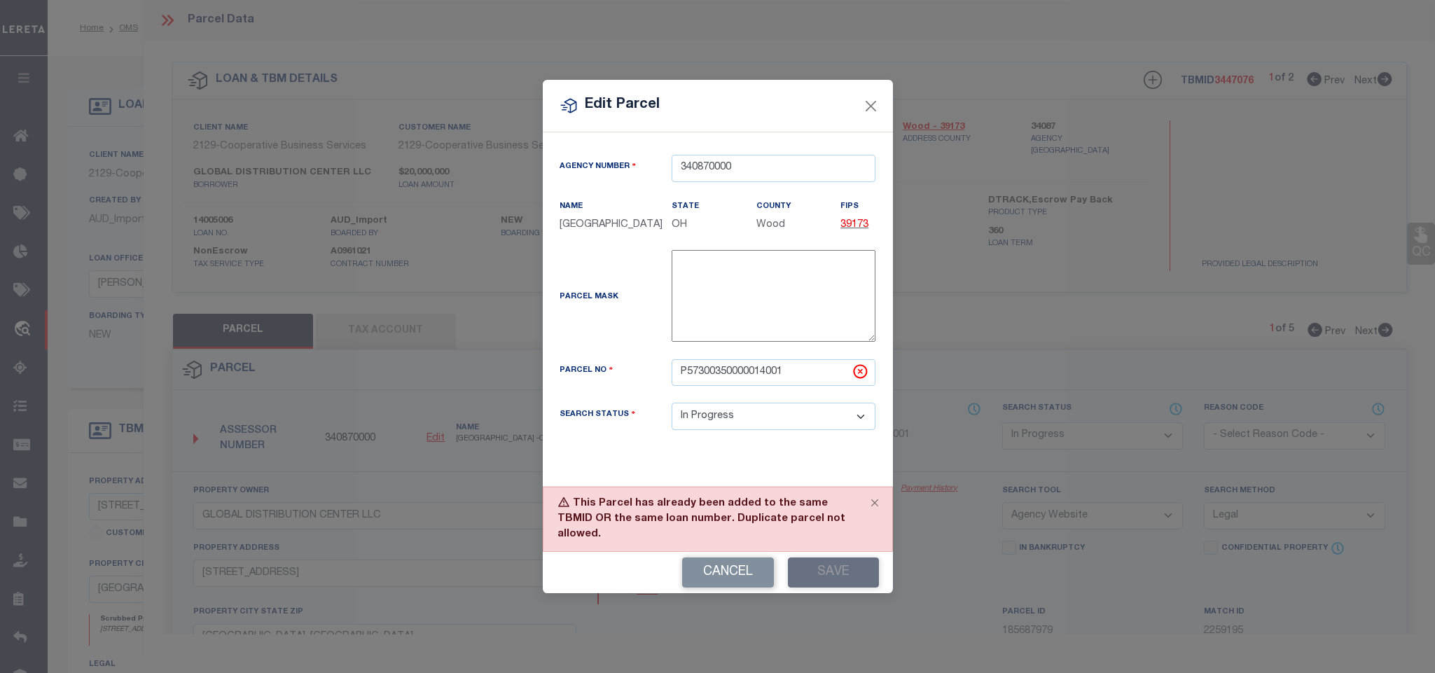
click at [792, 528] on div "This Parcel has already been added to the same TBMID OR the same loan number. D…" at bounding box center [718, 519] width 350 height 65
click at [710, 568] on button "Cancel" at bounding box center [728, 573] width 92 height 30
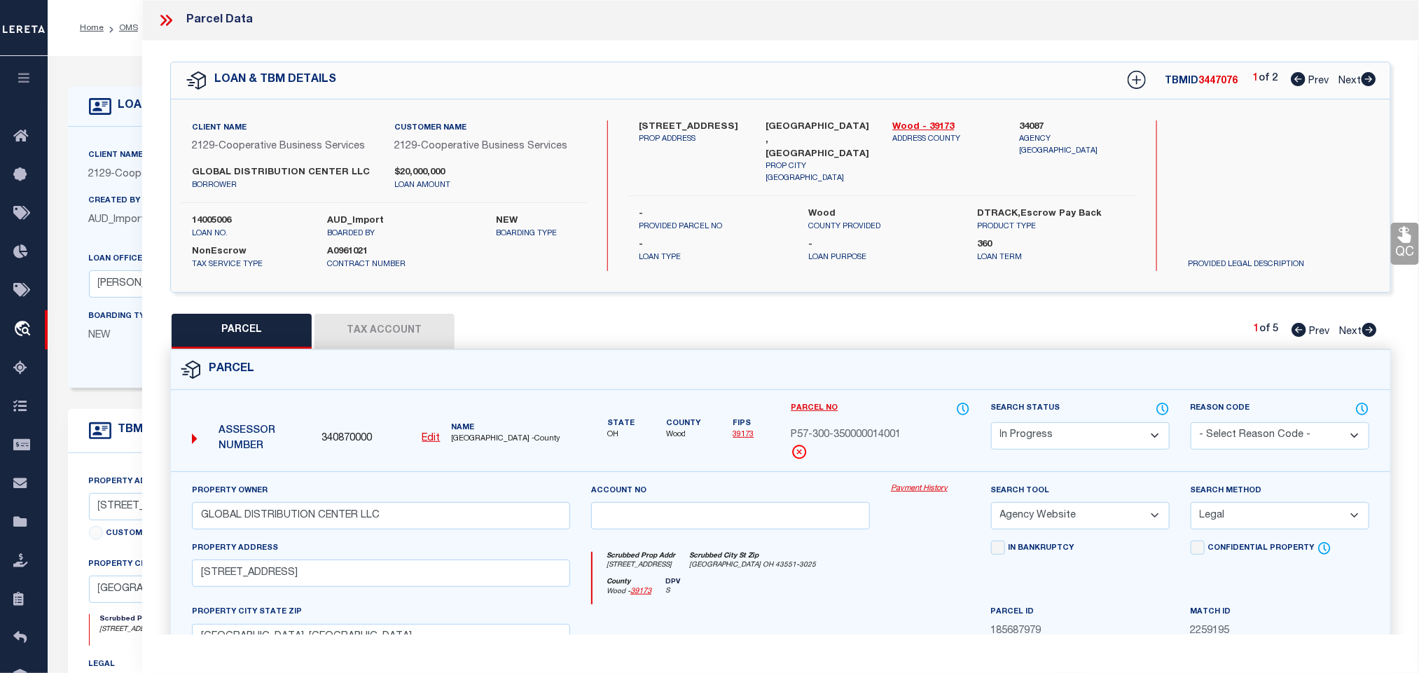
click at [105, 192] on div "Client Name 2129 - Cooperative Business Services" at bounding box center [199, 171] width 243 height 46
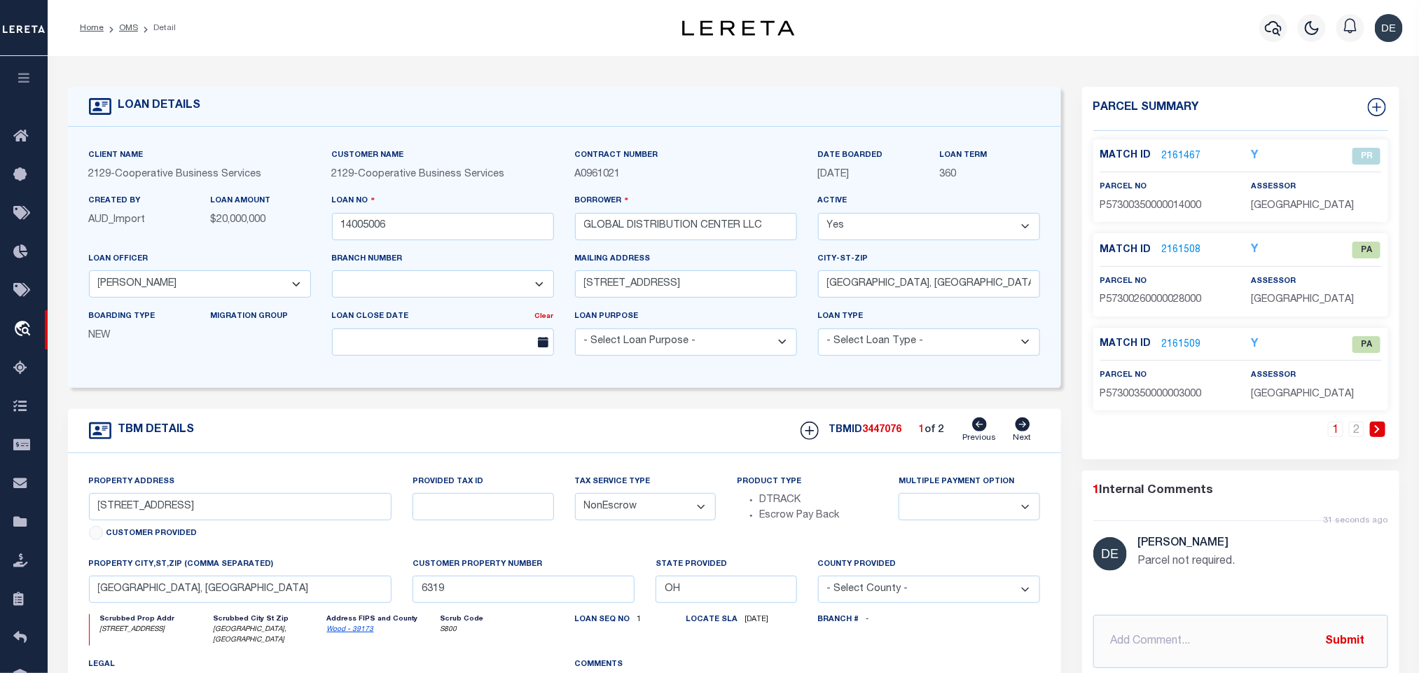
click at [1018, 431] on icon at bounding box center [1023, 425] width 15 height 14
type input "[STREET_ADDRESS] & [STREET_ADDRESS]"
select select
type input "7763"
select select
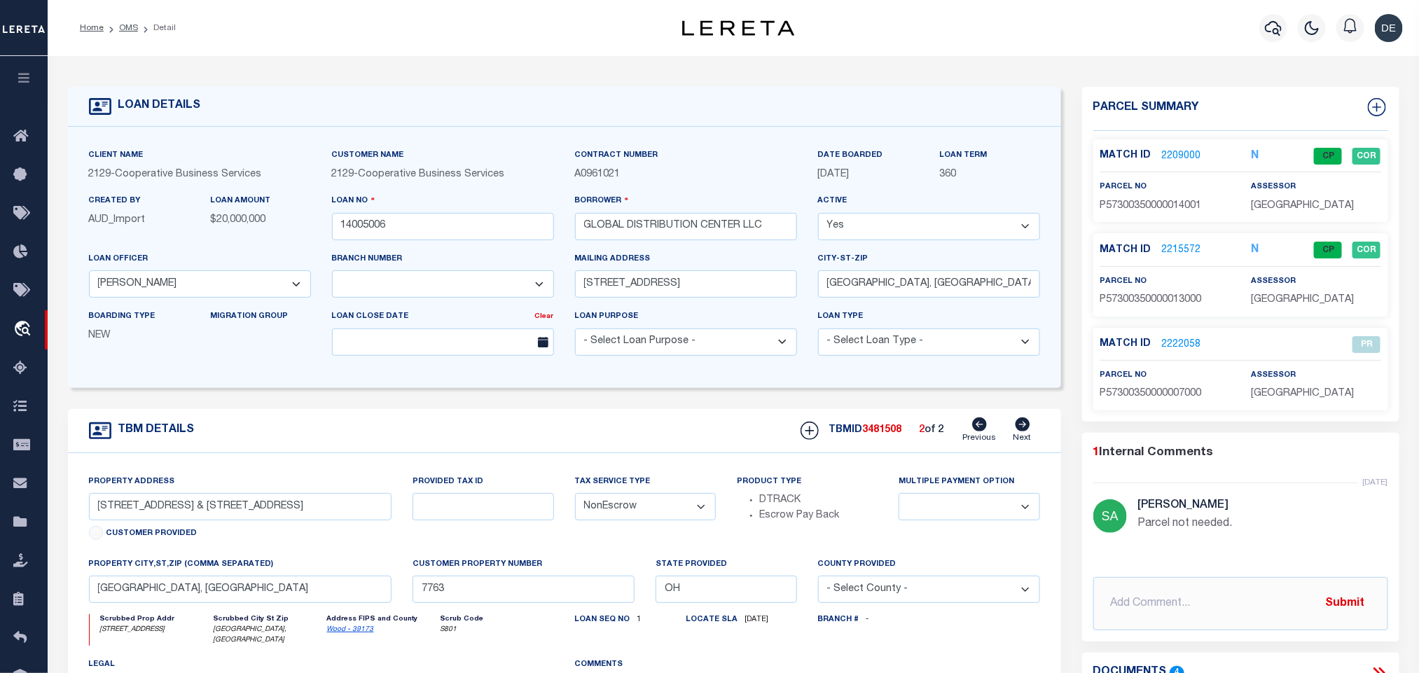
click at [980, 432] on icon at bounding box center [980, 425] width 15 height 14
type input "[STREET_ADDRESS]"
select select
type input "6319"
select select
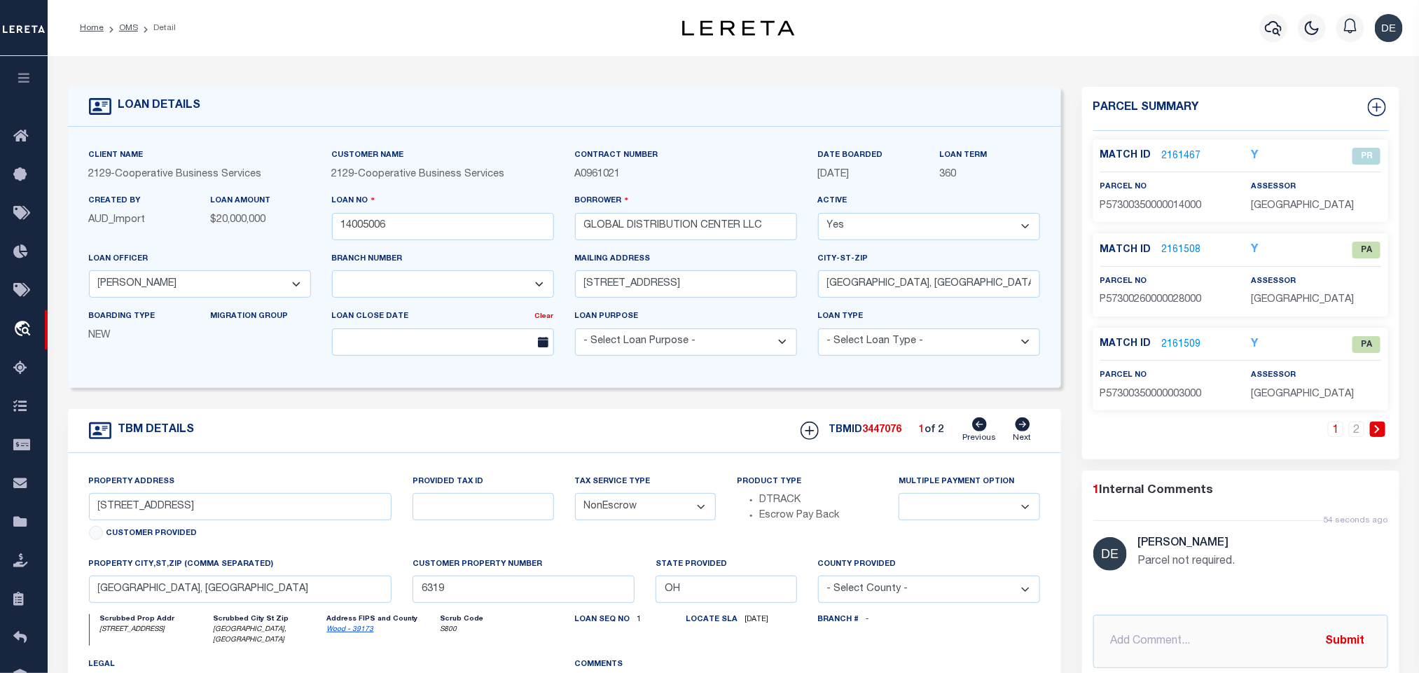
click at [1187, 252] on link "2161508" at bounding box center [1181, 250] width 39 height 15
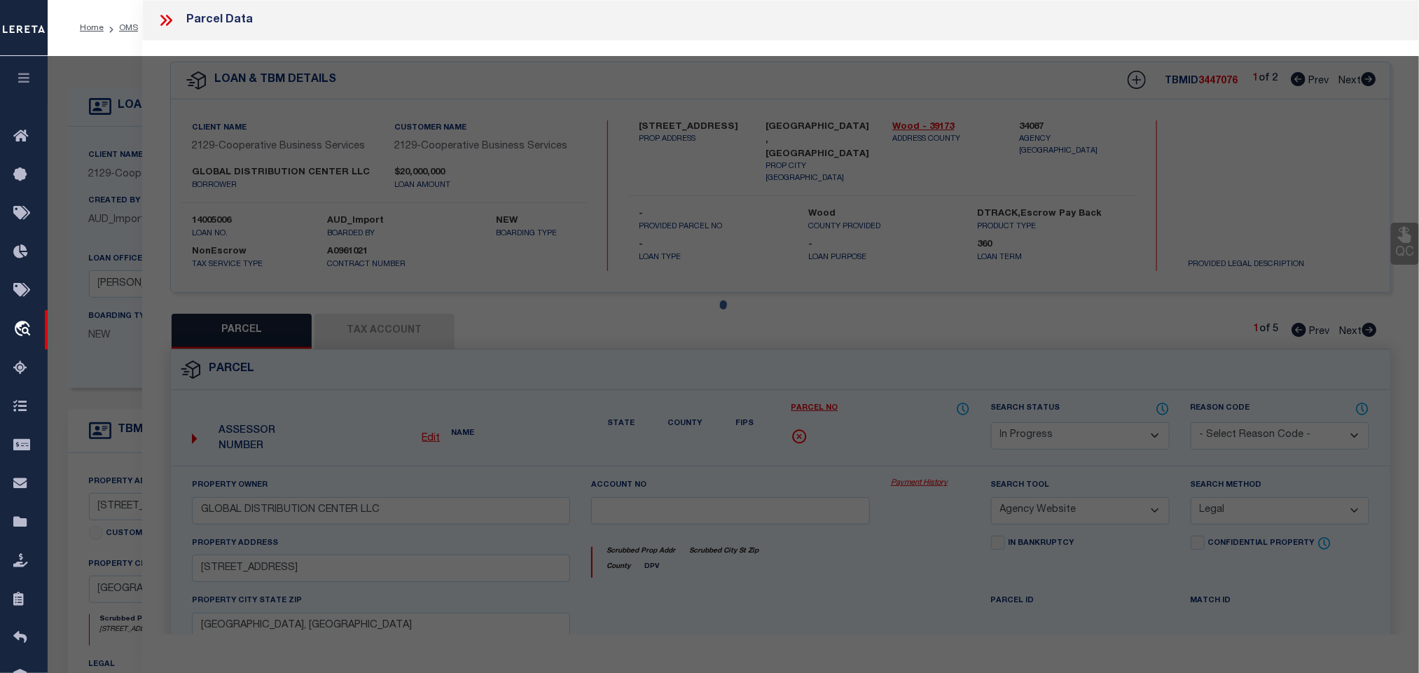
select select "AS"
select select
checkbox input "false"
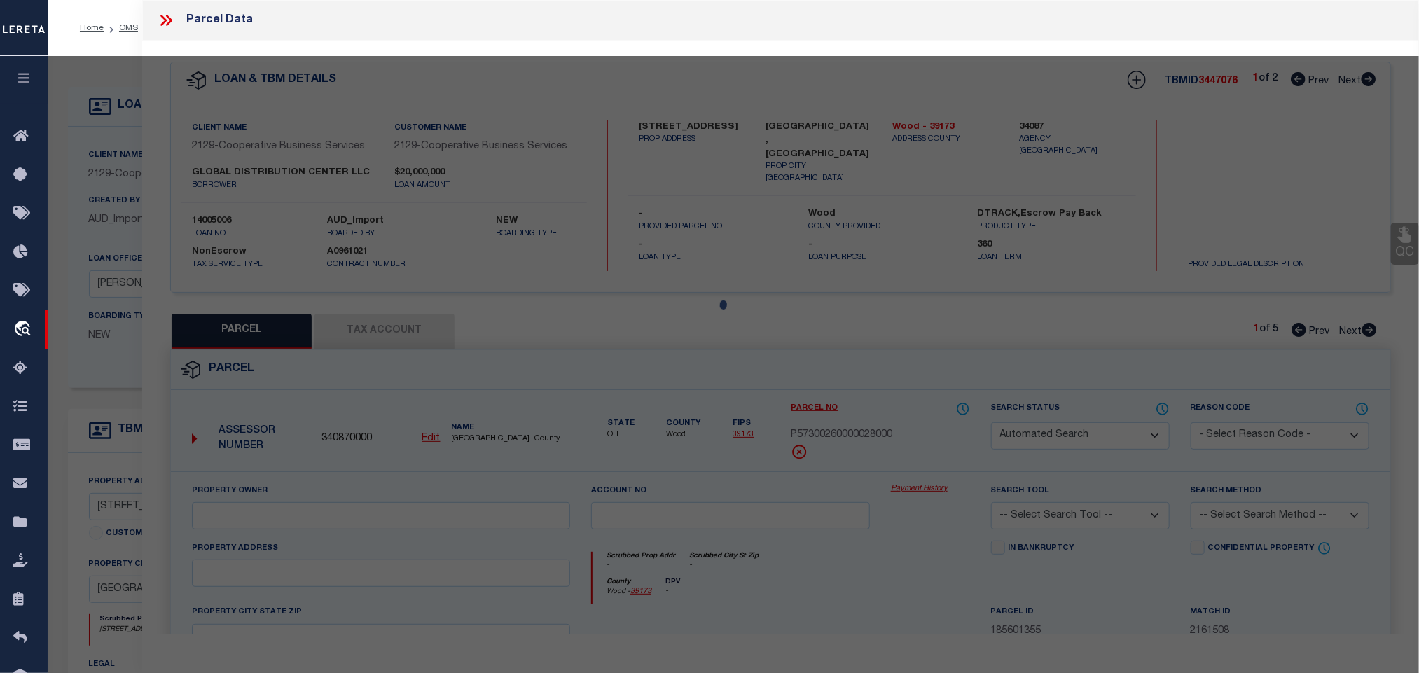
select select "PA"
select select "PRO"
select select "ADD"
checkbox input "false"
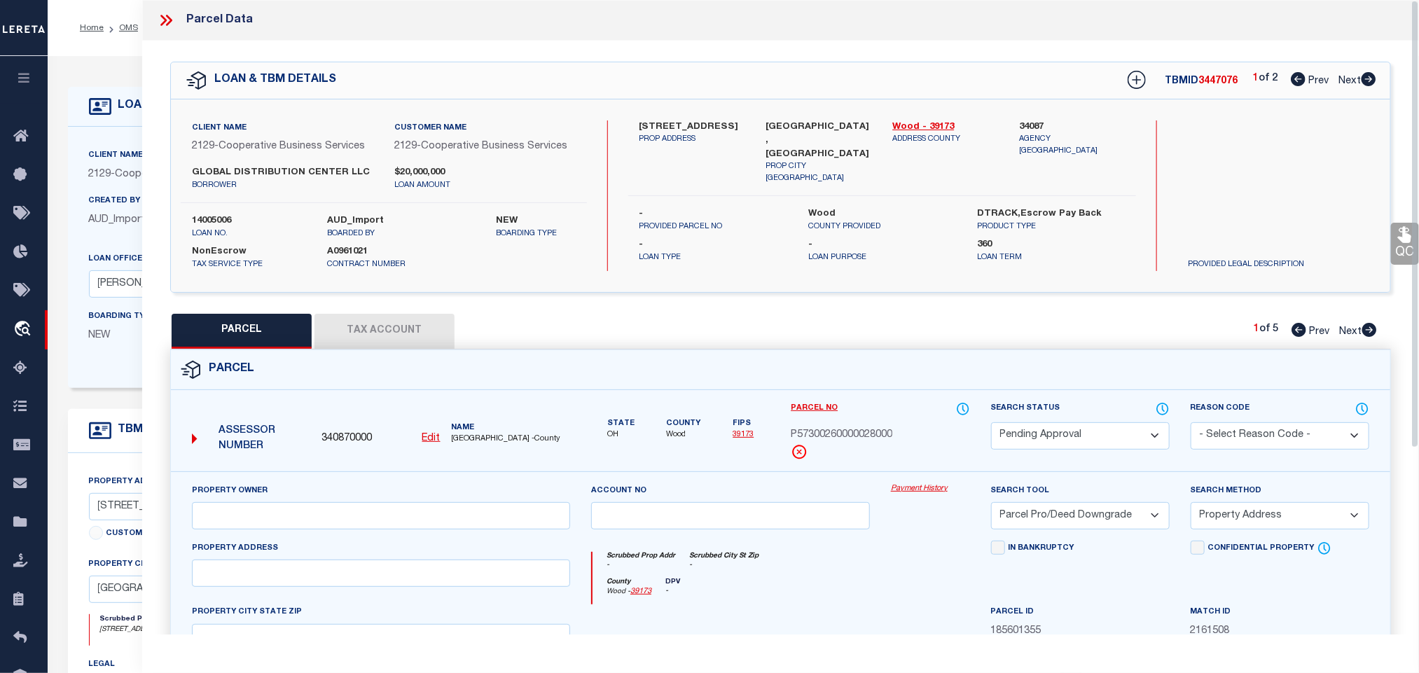
click at [1087, 446] on select "Automated Search Bad Parcel Complete Duplicate Parcel High Dollar Reporting In …" at bounding box center [1080, 435] width 179 height 27
select select "PR"
drag, startPoint x: 1087, startPoint y: 446, endPoint x: 1263, endPoint y: 437, distance: 176.7
click at [1087, 446] on select "Automated Search Bad Parcel Complete Duplicate Parcel High Dollar Reporting In …" at bounding box center [1080, 435] width 179 height 27
click at [1267, 436] on select "- Select Reason Code - 099 - Other (Provide additional detail) ACT - Agency Cha…" at bounding box center [1280, 435] width 179 height 27
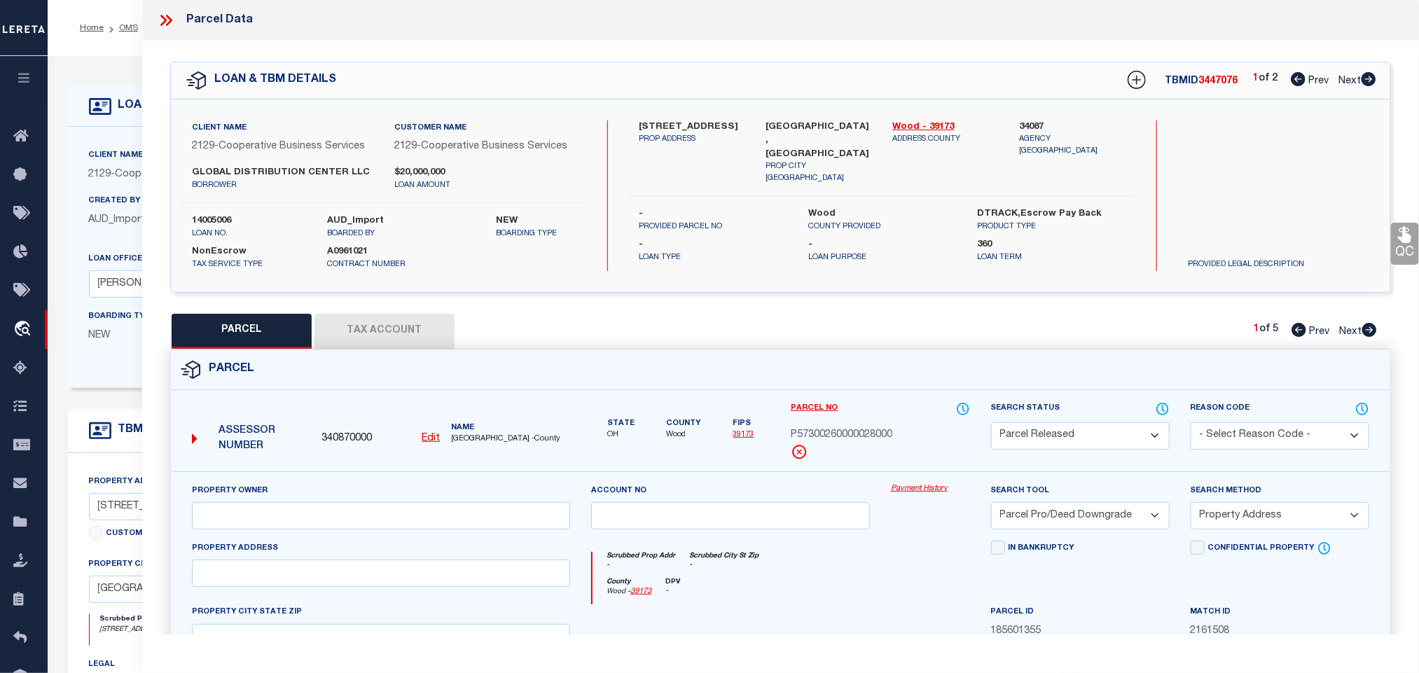
select select "099"
click at [1267, 436] on select "- Select Reason Code - 099 - Other (Provide additional detail) ACT - Agency Cha…" at bounding box center [1280, 435] width 179 height 27
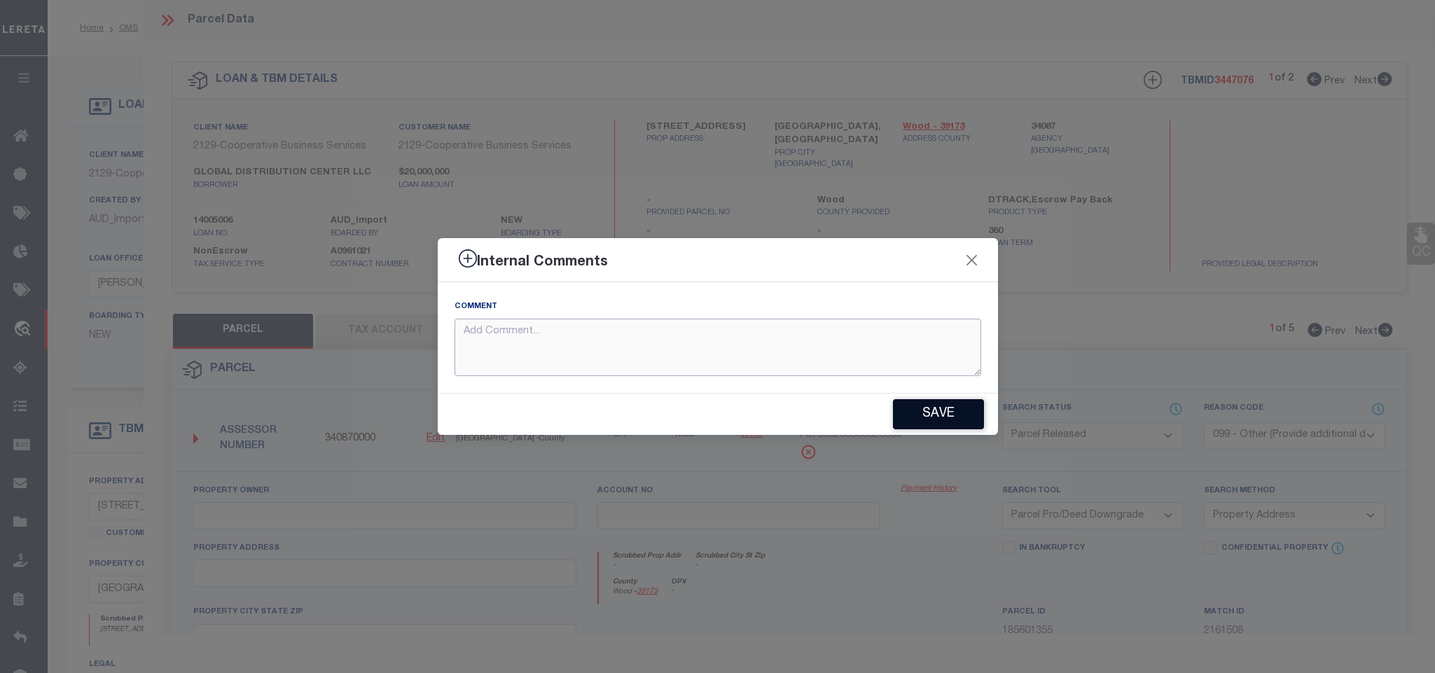
drag, startPoint x: 893, startPoint y: 371, endPoint x: 944, endPoint y: 410, distance: 63.9
click at [892, 370] on textarea at bounding box center [718, 348] width 527 height 58
paste textarea "Parcel not required."
type textarea "Parcel not required."
click at [944, 410] on button "Save" at bounding box center [938, 414] width 91 height 30
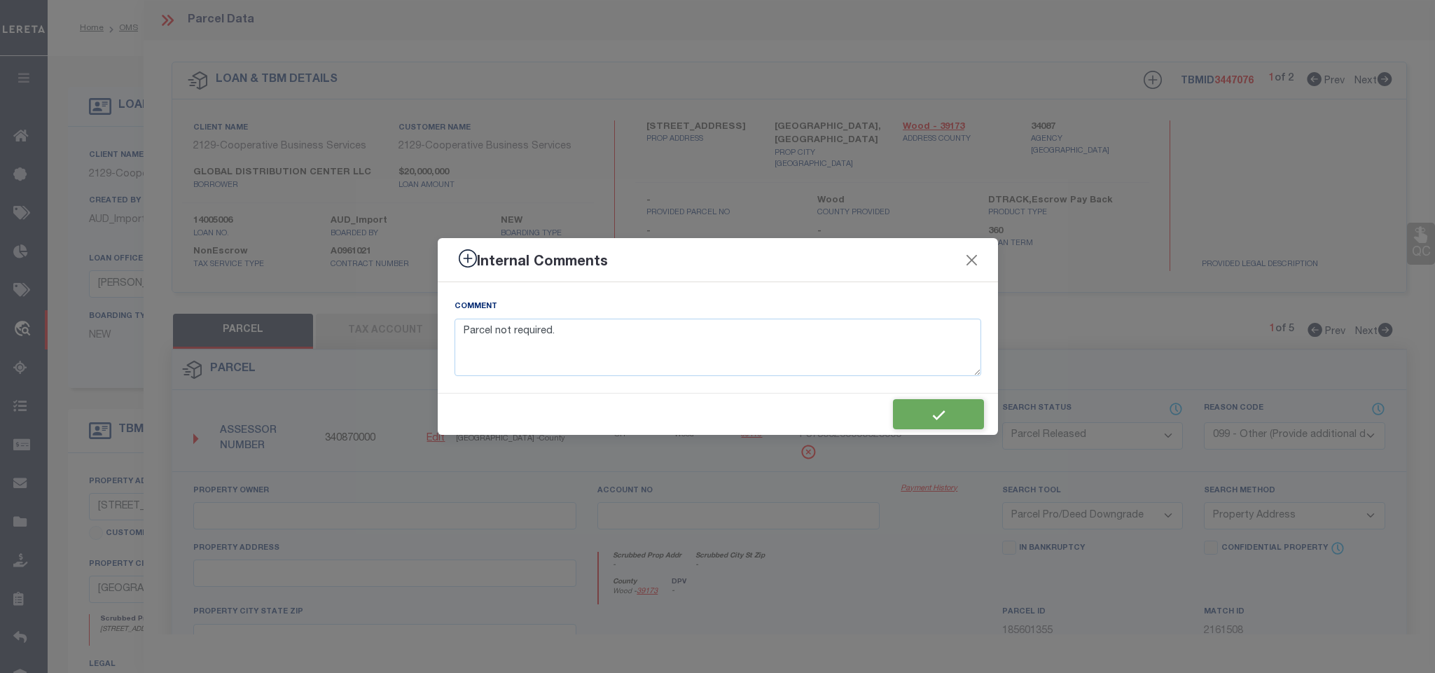
type textarea "Parcel not required."
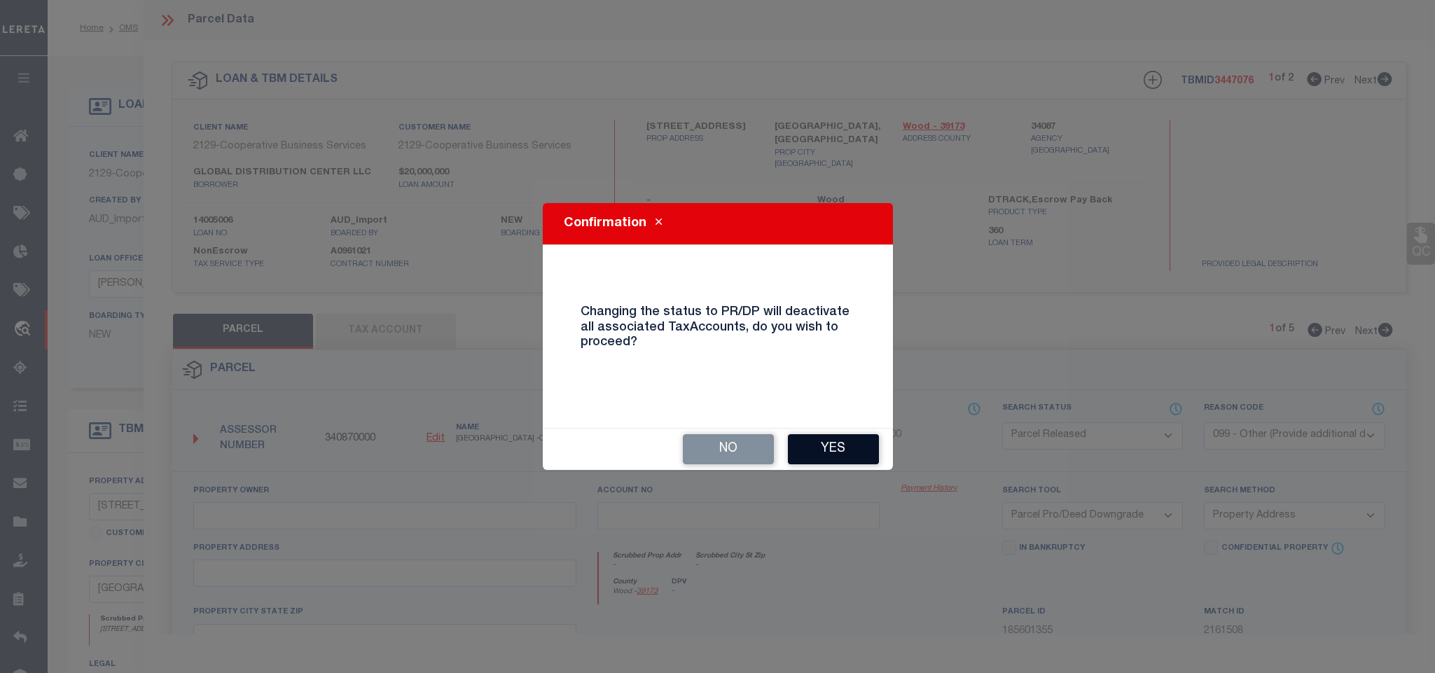
click at [833, 443] on button "Yes" at bounding box center [833, 449] width 91 height 30
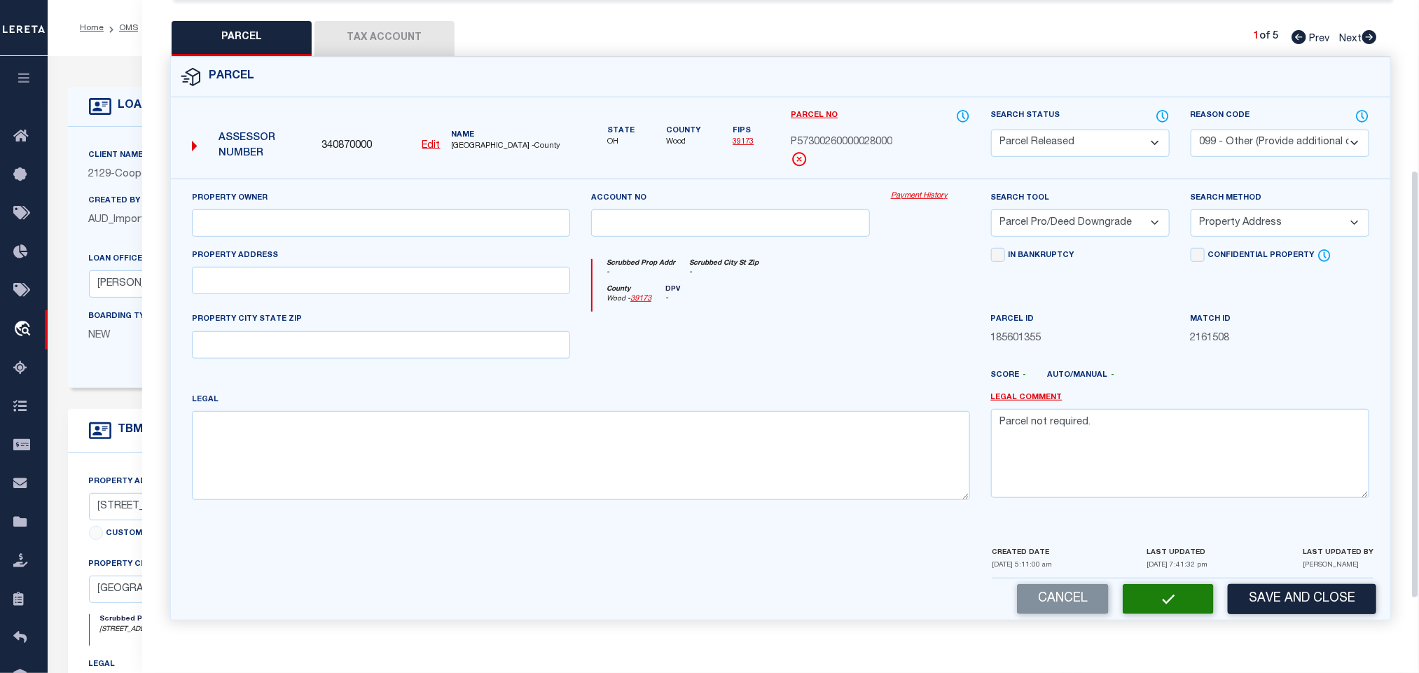
select select "AS"
select select
checkbox input "false"
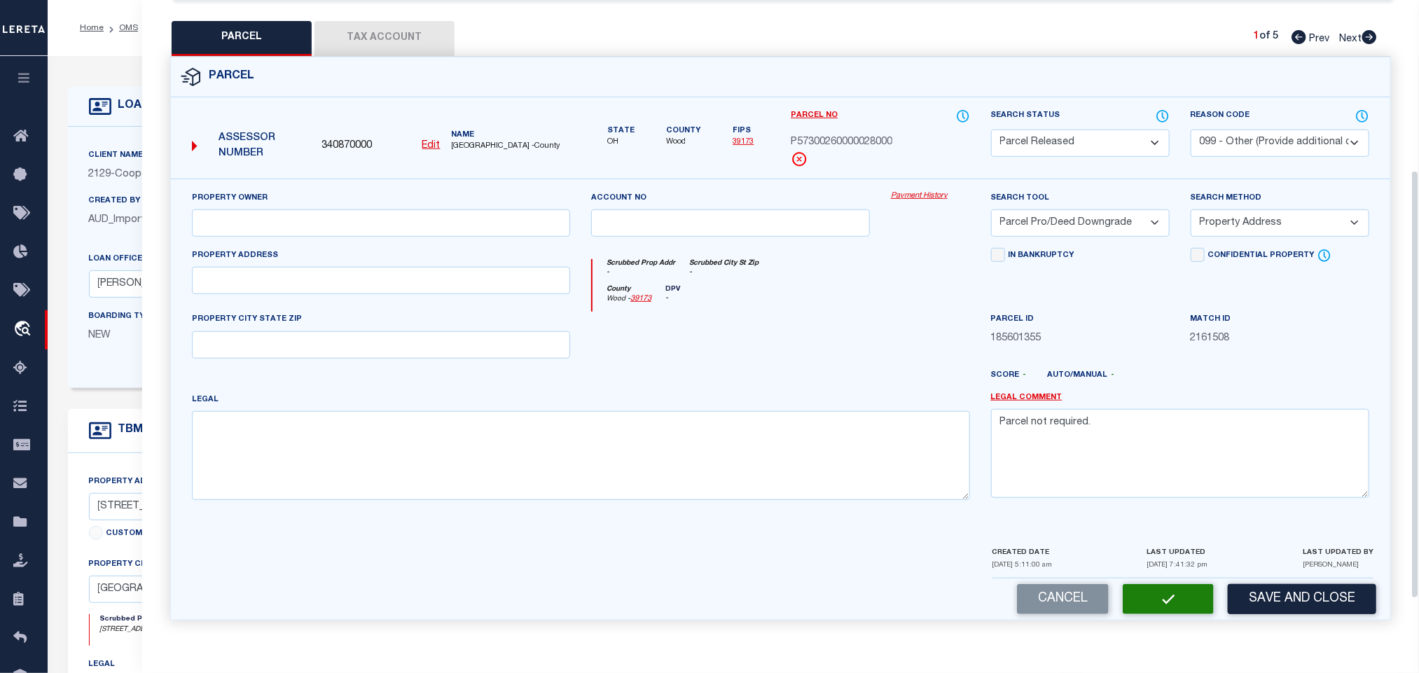
checkbox input "false"
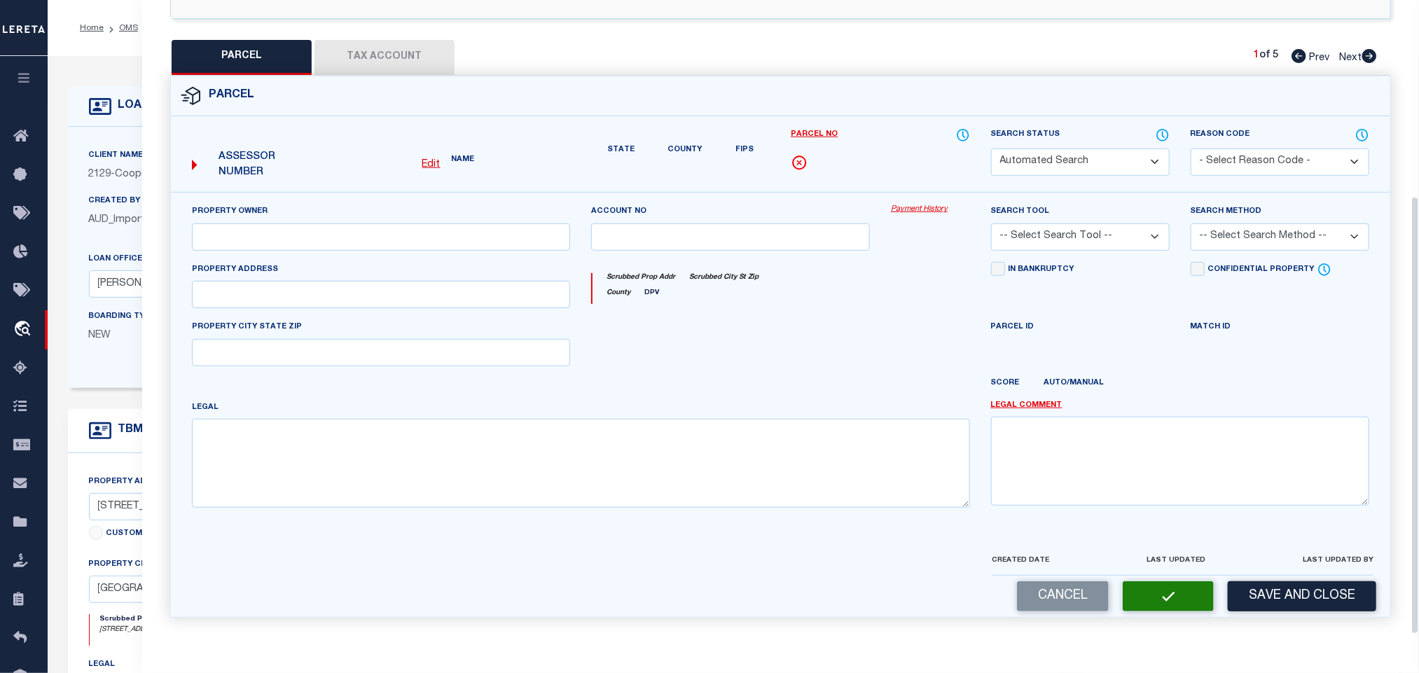
select select "PR"
select select "099"
select select "PRO"
select select "ADD"
type textarea "Parcel not required."
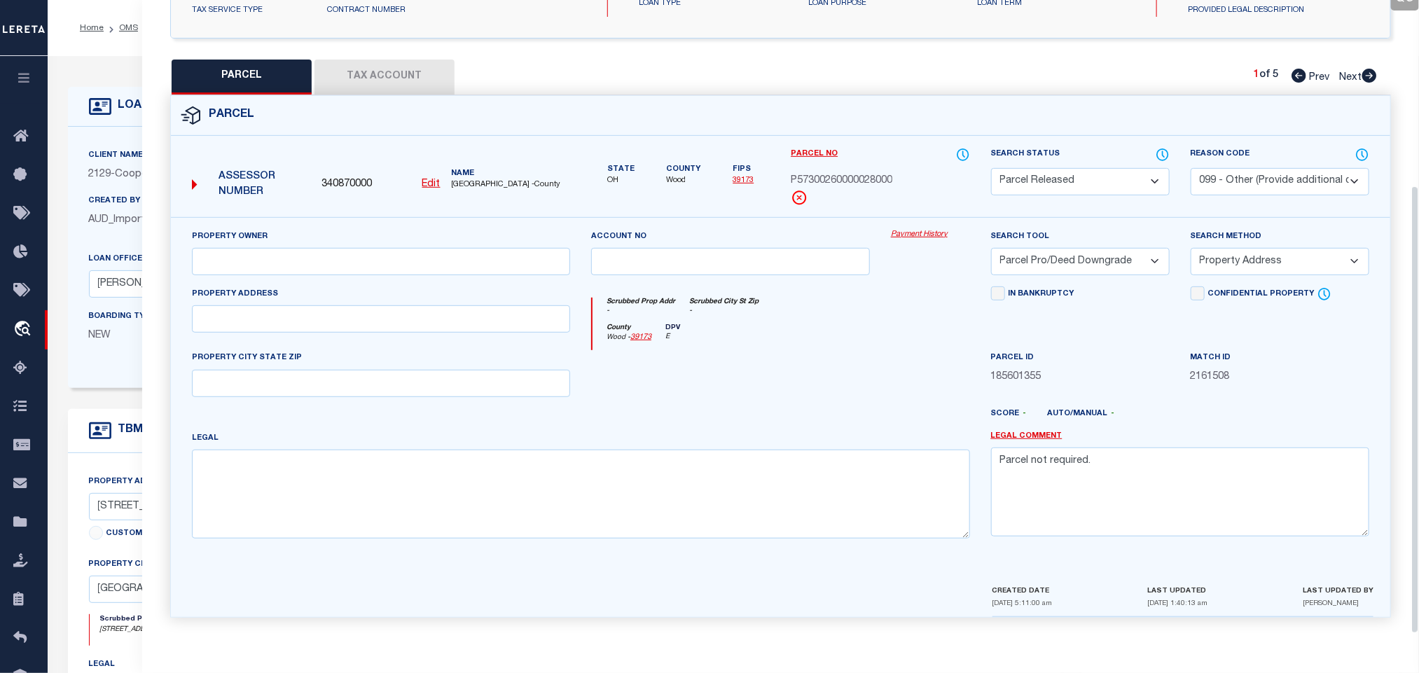
scroll to position [263, 0]
click at [1368, 69] on icon at bounding box center [1370, 76] width 15 height 14
select select "AS"
select select
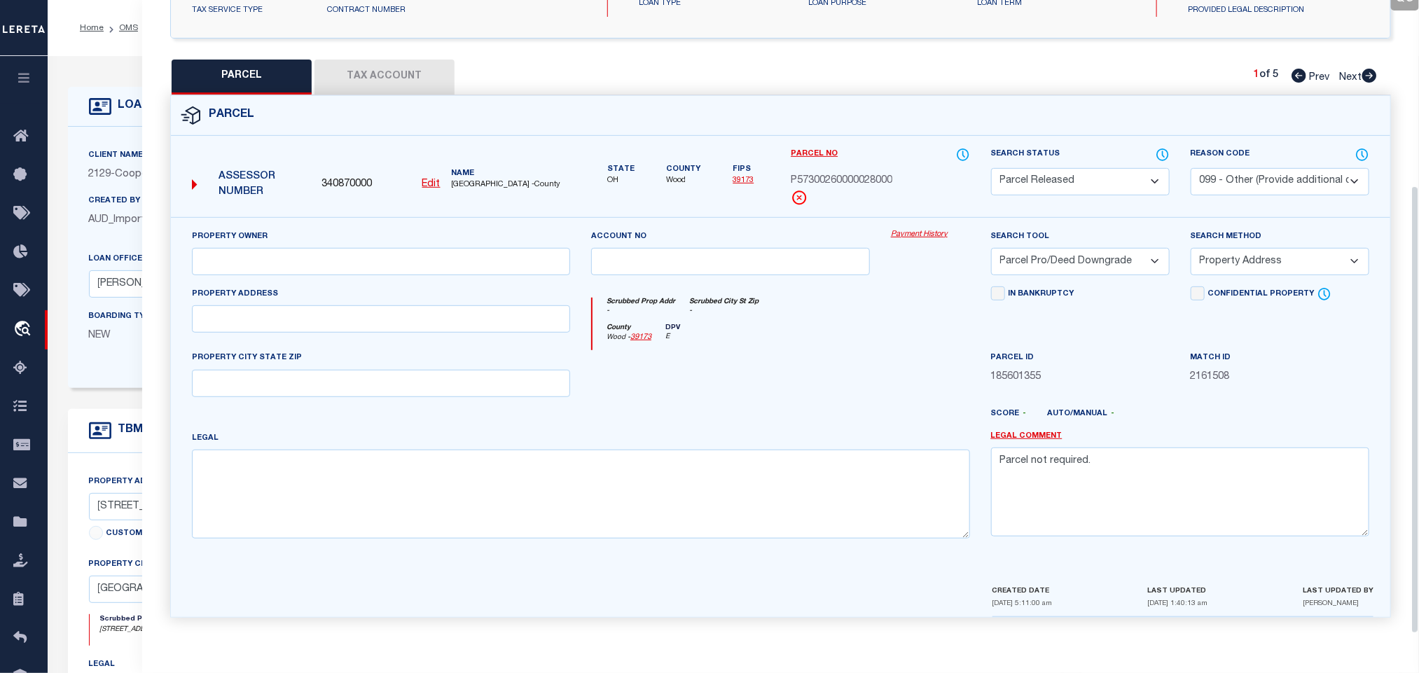
select select
checkbox input "false"
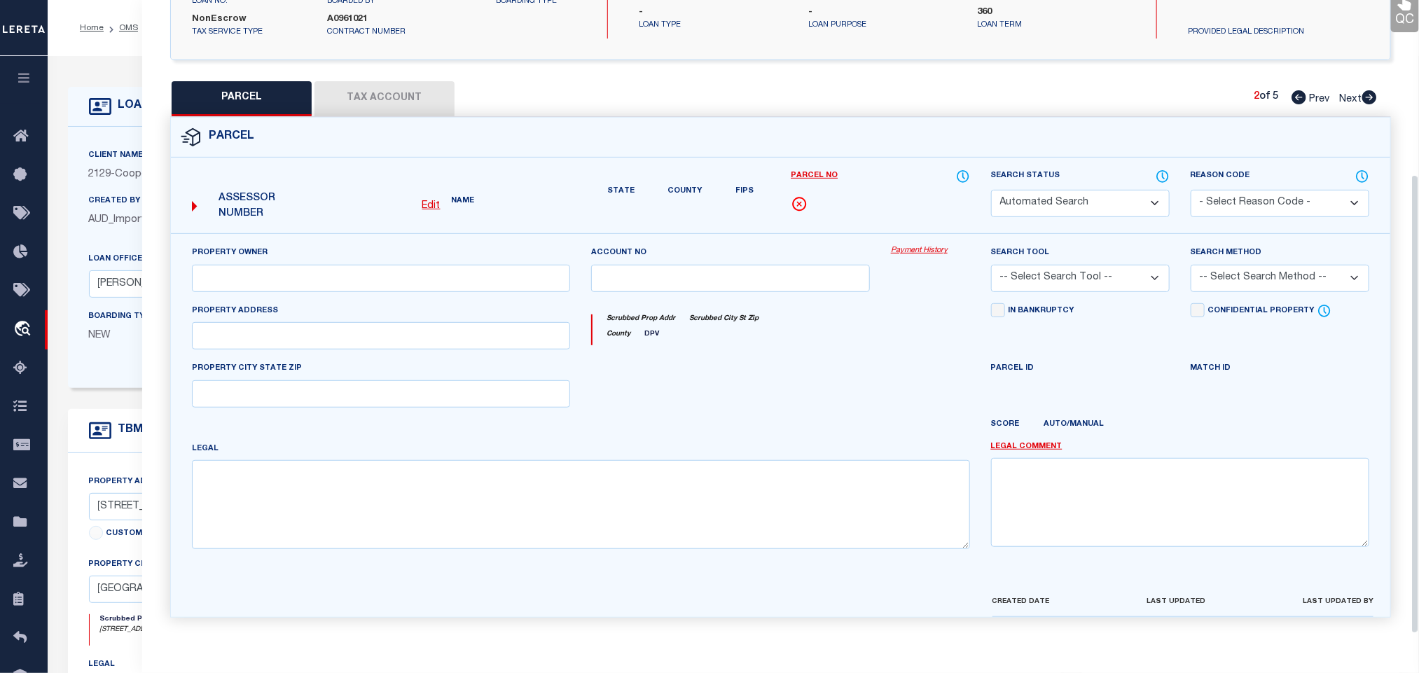
select select "PR"
select select "099"
type input "GLOBAL DISTRIBUTION CENTER LLC"
select select "ATL"
select select "ADD"
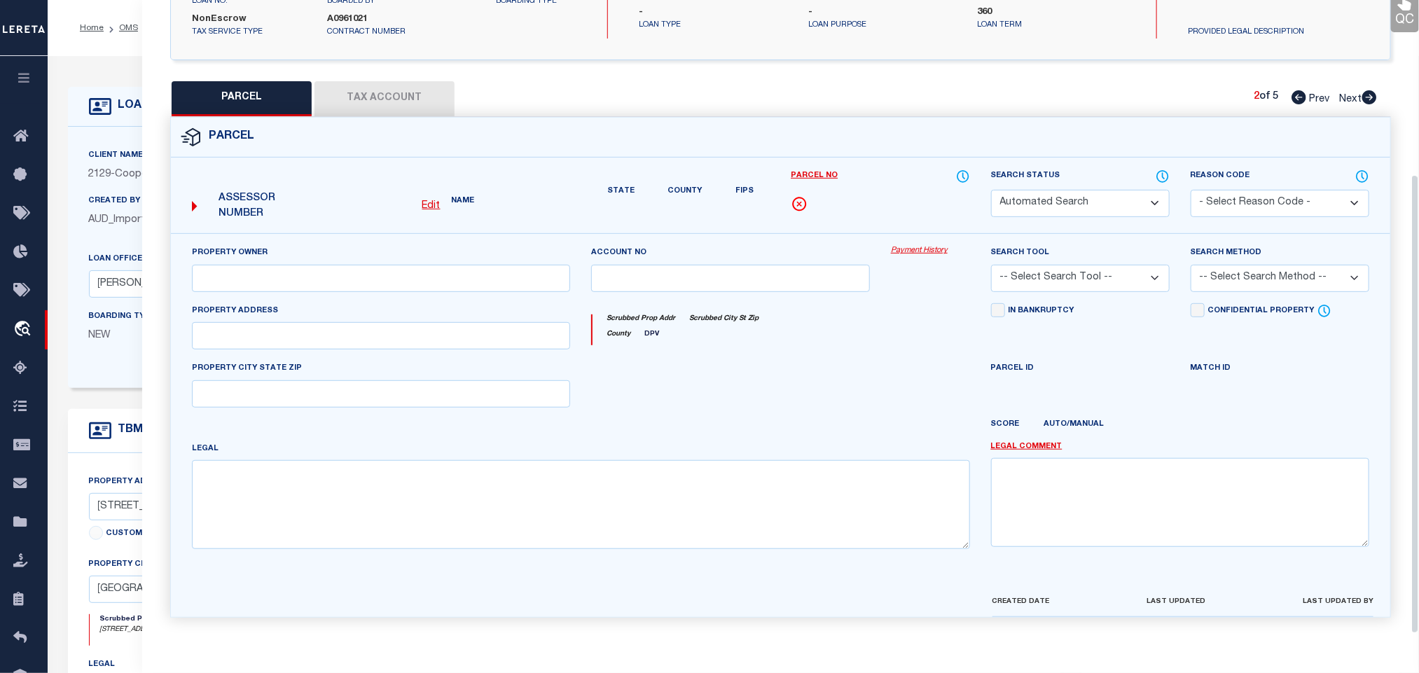
type input "[STREET_ADDRESS]"
type input "[GEOGRAPHIC_DATA], [GEOGRAPHIC_DATA]"
type textarea "USR 03 35 IRREG MID 84.35A E1/2 LESS PT"
type textarea "Parcel not required."
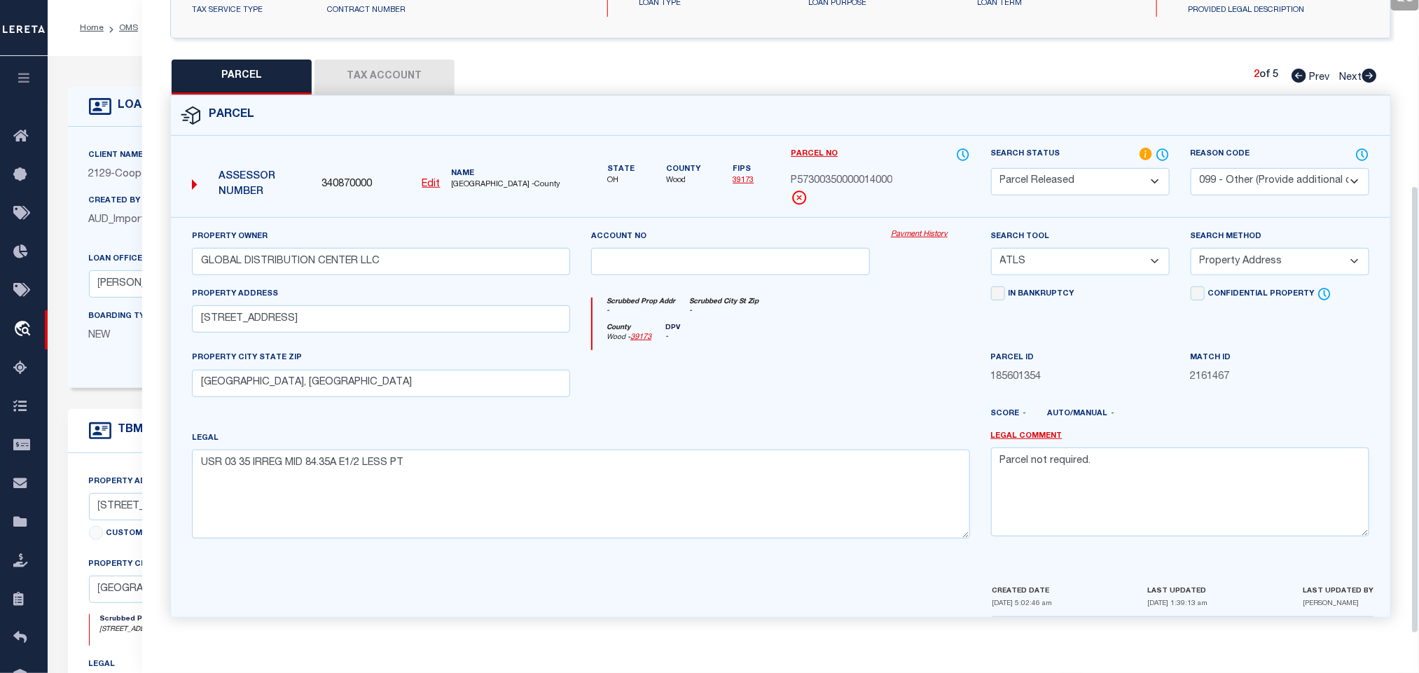
click at [1368, 69] on icon at bounding box center [1370, 76] width 15 height 14
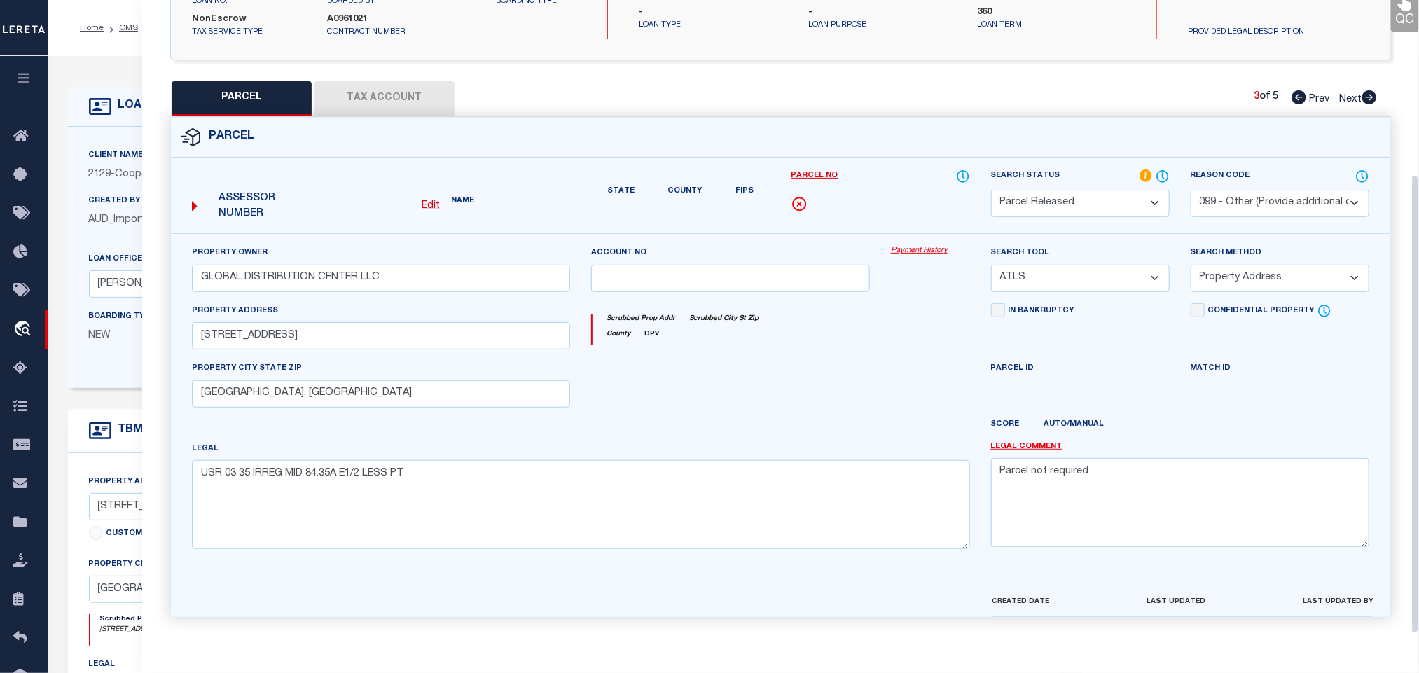
select select "AS"
select select
checkbox input "false"
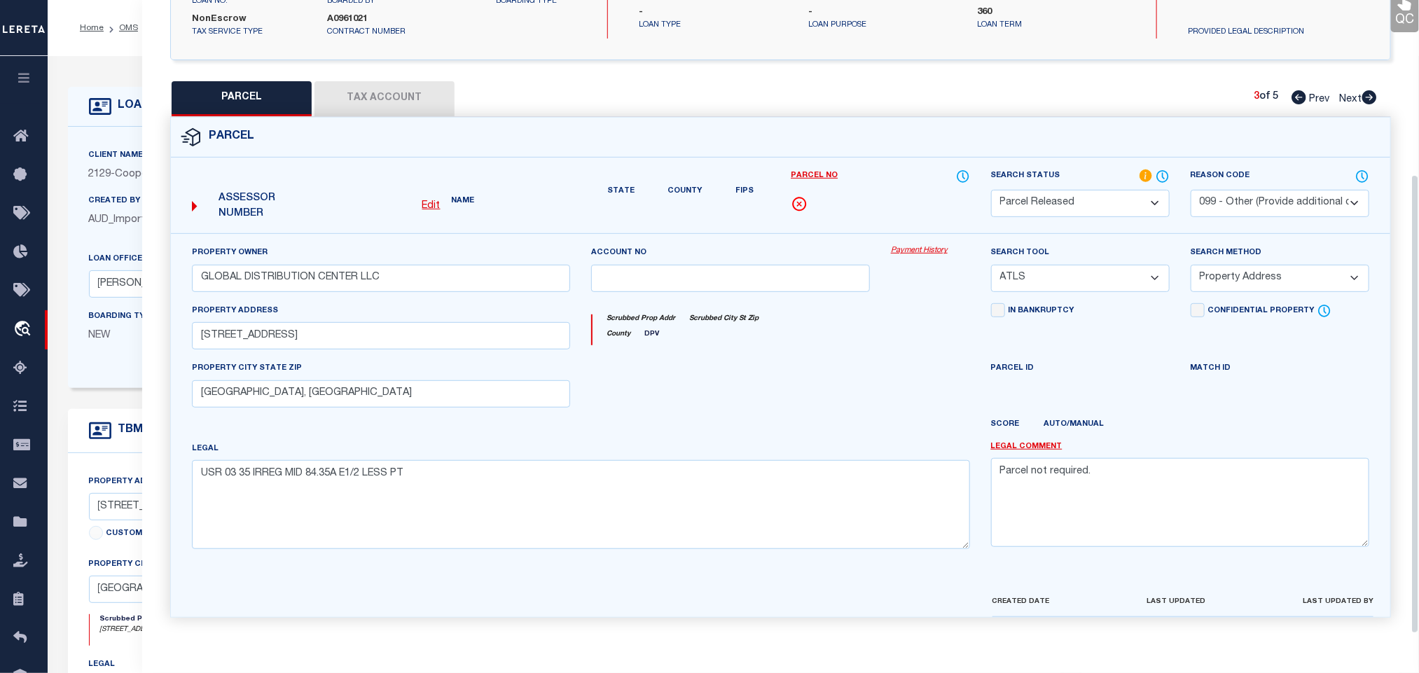
checkbox input "false"
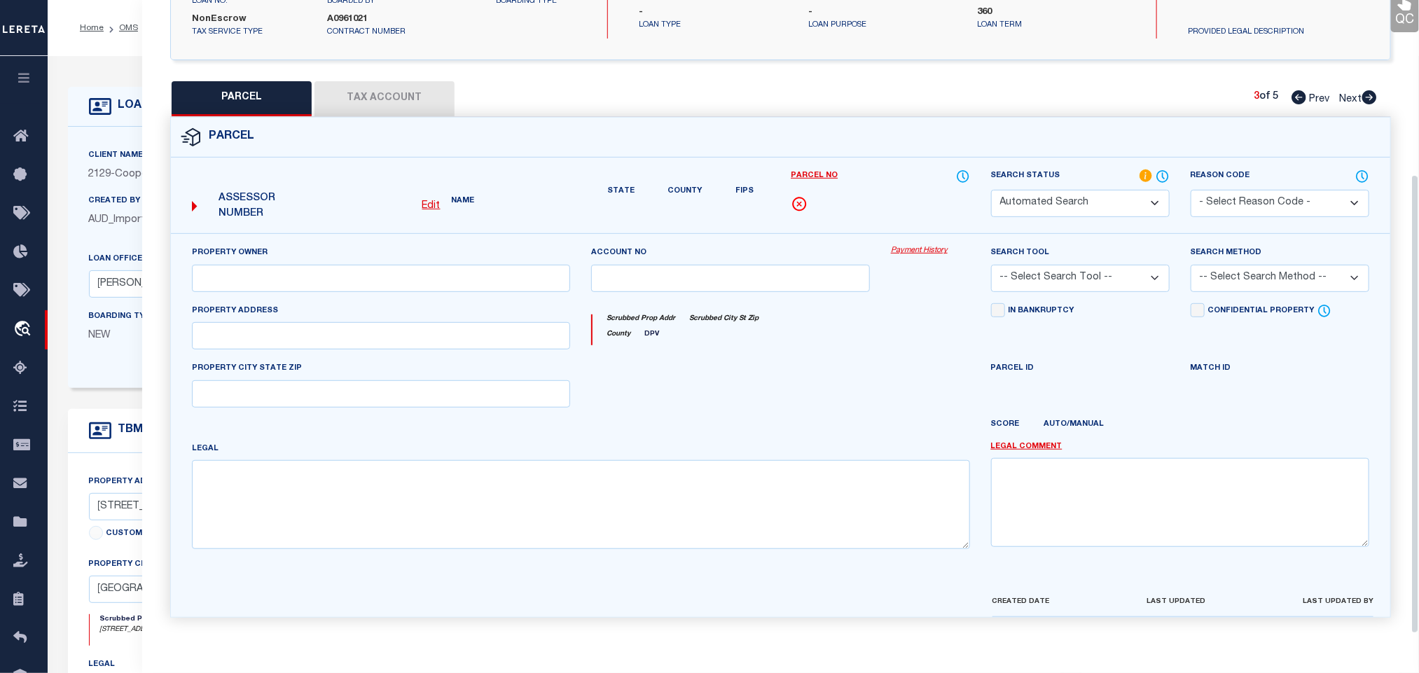
select select "PA"
select select "PRO"
select select "ADD"
checkbox input "false"
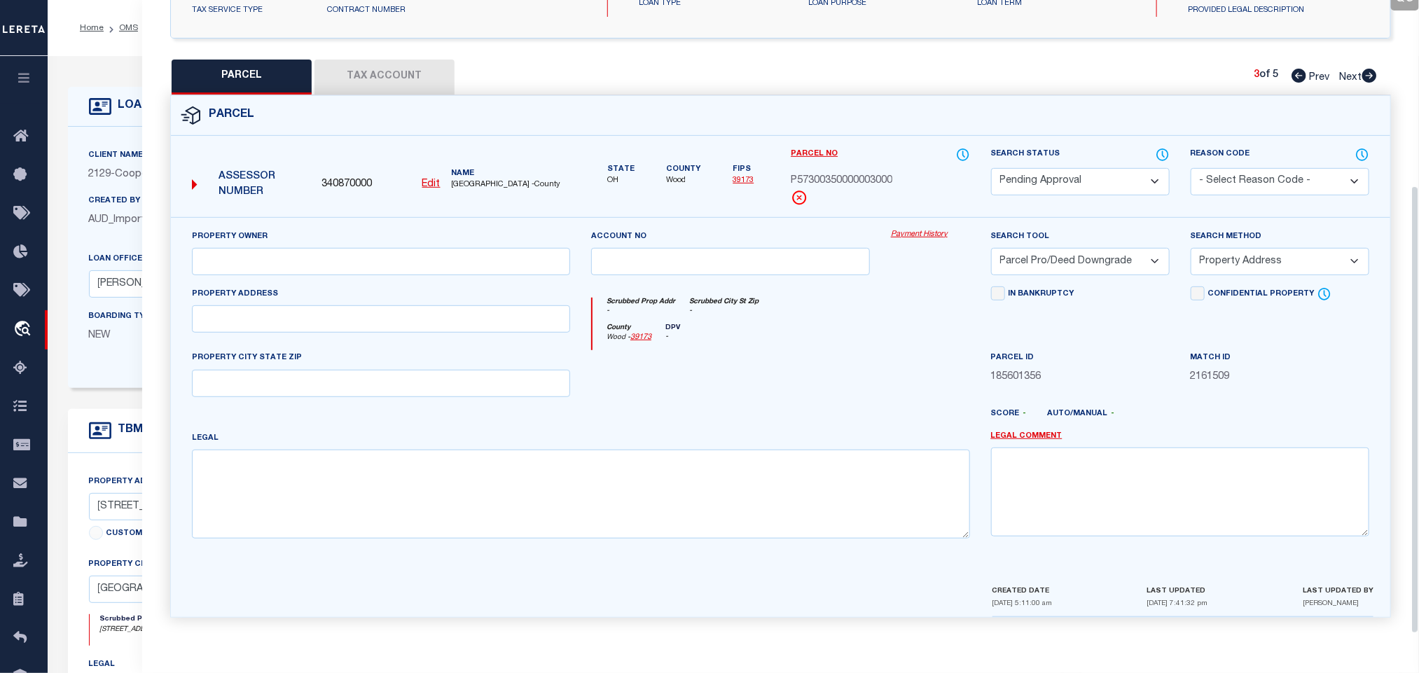
click at [1154, 181] on select "Automated Search Bad Parcel Complete Duplicate Parcel High Dollar Reporting In …" at bounding box center [1080, 181] width 179 height 27
select select "PR"
drag, startPoint x: 1154, startPoint y: 181, endPoint x: 1265, endPoint y: 181, distance: 111.4
click at [1154, 181] on select "Automated Search Bad Parcel Complete Duplicate Parcel High Dollar Reporting In …" at bounding box center [1080, 181] width 179 height 27
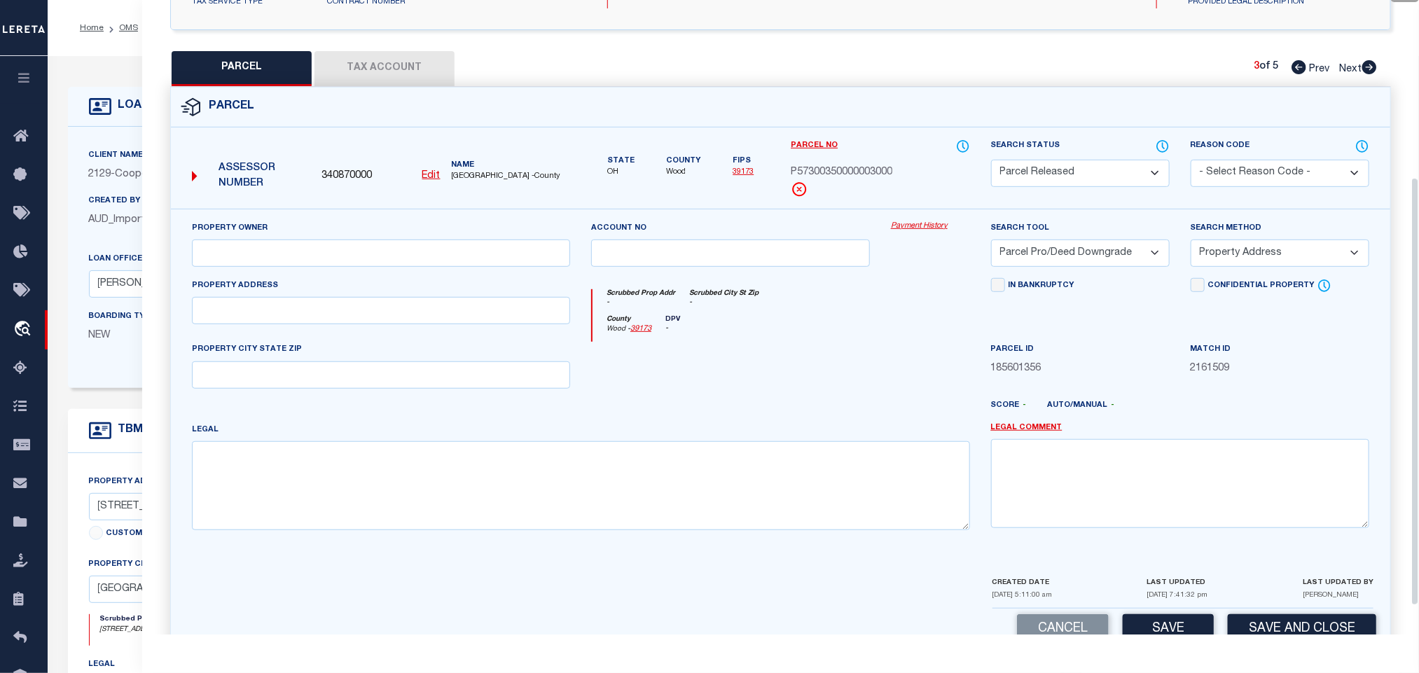
click at [1265, 181] on select "- Select Reason Code - 099 - Other (Provide additional detail) ACT - Agency Cha…" at bounding box center [1280, 173] width 179 height 27
select select "099"
click at [1265, 181] on select "- Select Reason Code - 099 - Other (Provide additional detail) ACT - Agency Cha…" at bounding box center [1280, 173] width 179 height 27
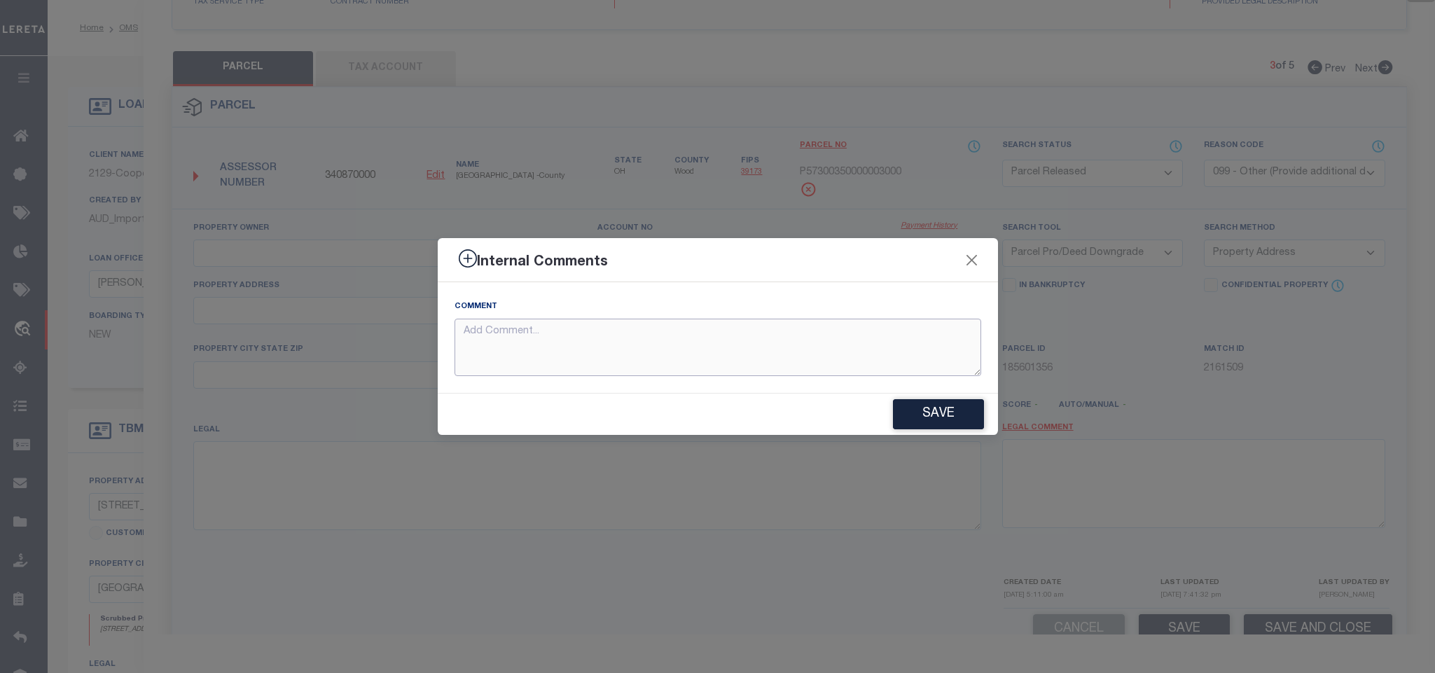
click at [834, 350] on textarea at bounding box center [718, 348] width 527 height 58
paste textarea "Parcel not required."
type textarea "Parcel not required."
click at [907, 389] on div "Comment Parcel not required." at bounding box center [718, 337] width 560 height 111
click at [923, 420] on button "Save" at bounding box center [938, 414] width 91 height 30
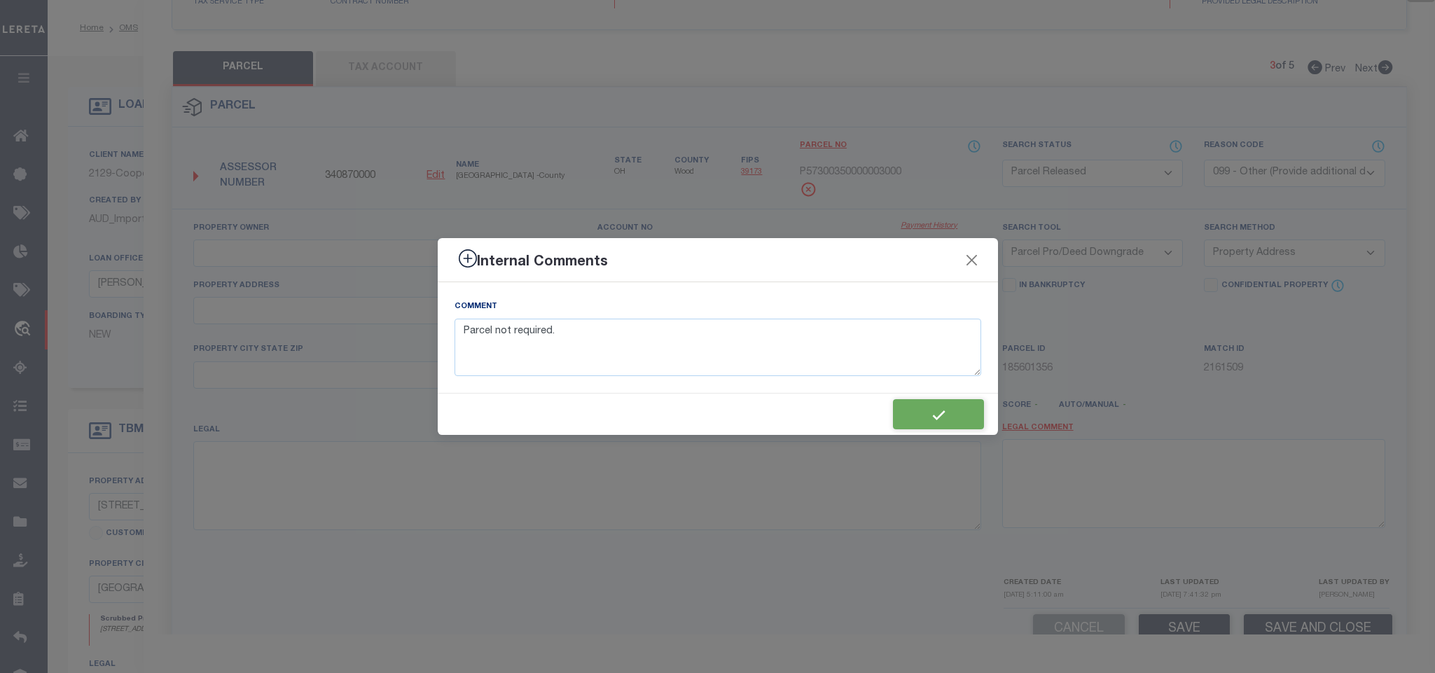
type textarea "Parcel not required."
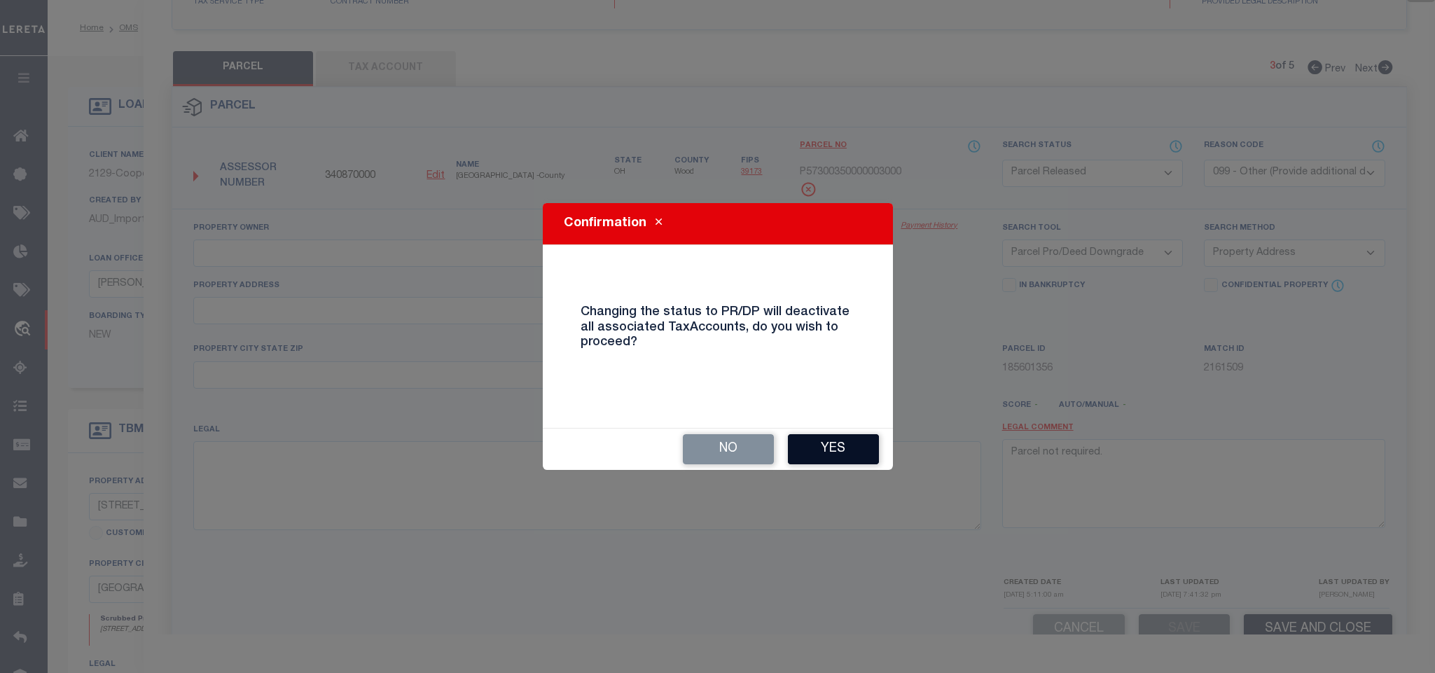
click at [824, 455] on button "Yes" at bounding box center [833, 449] width 91 height 30
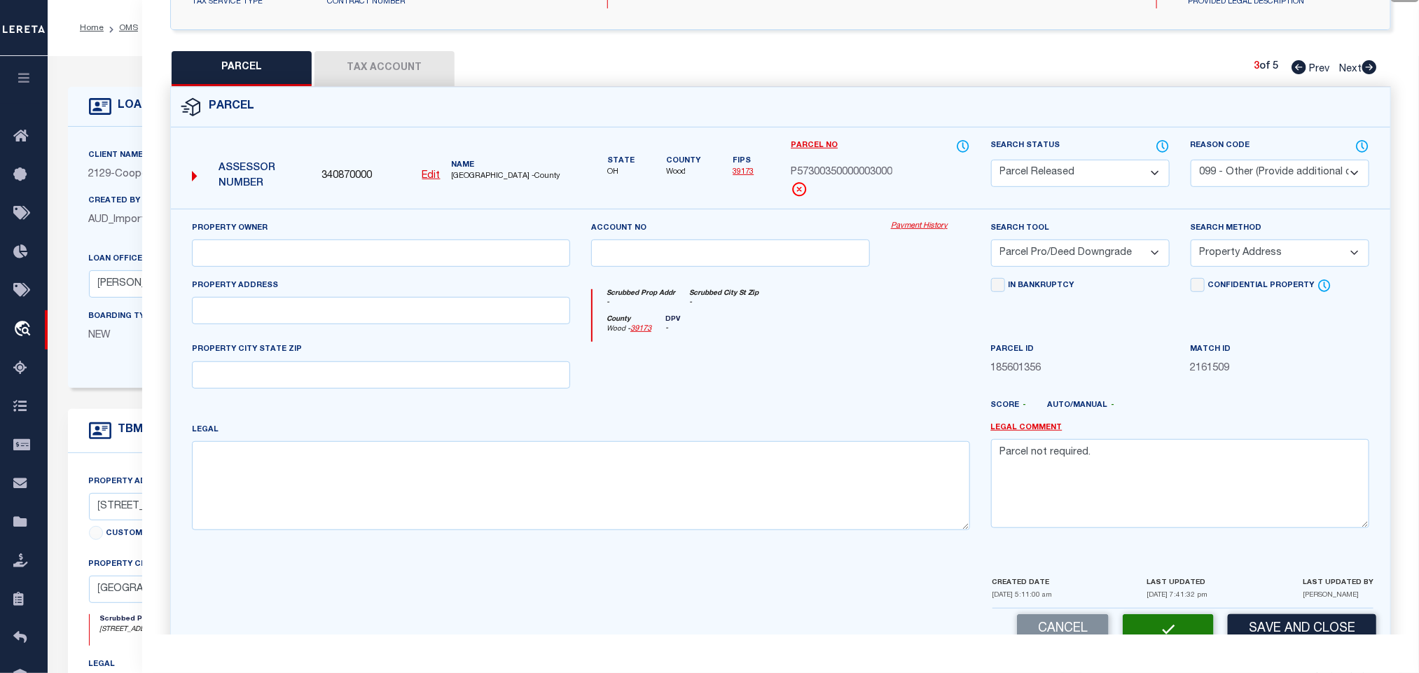
select select "AS"
select select
checkbox input "false"
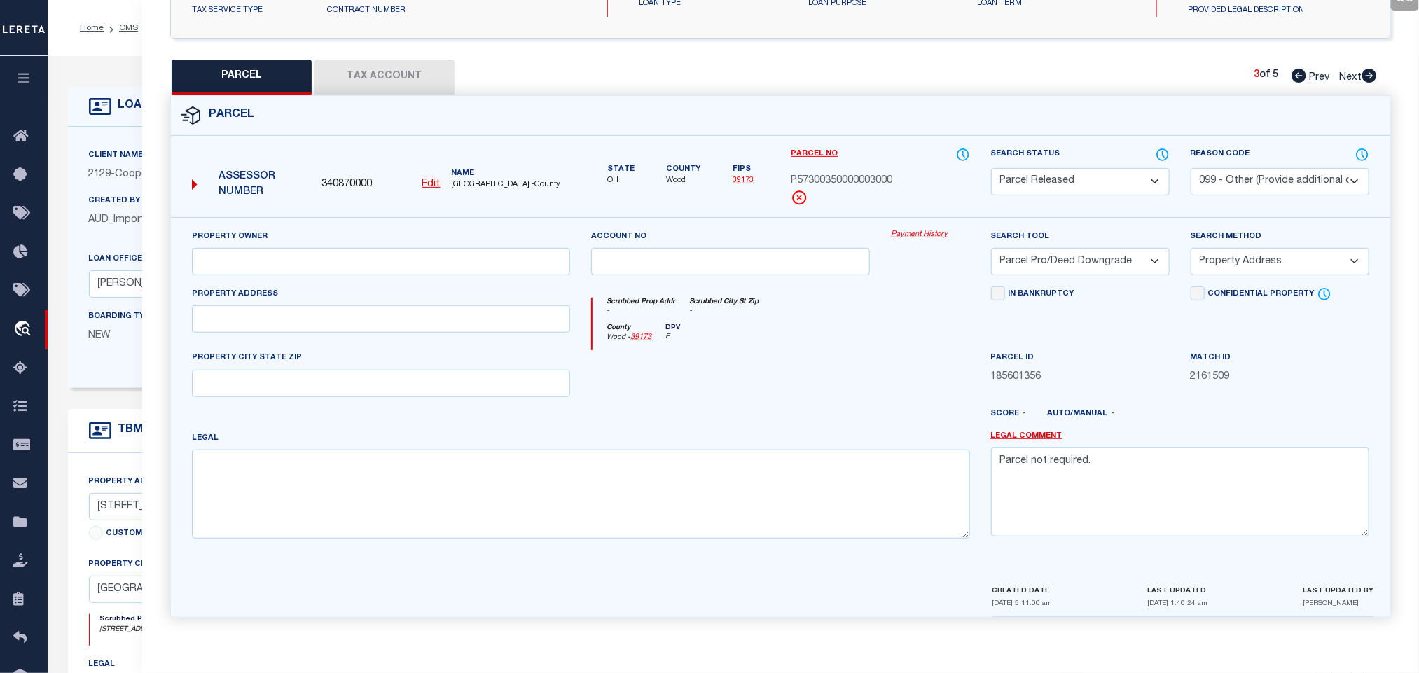
click at [1372, 69] on icon at bounding box center [1369, 76] width 15 height 14
click at [1093, 171] on select "Automated Search Bad Parcel Complete Duplicate Parcel High Dollar Reporting In …" at bounding box center [1080, 181] width 179 height 27
drag, startPoint x: 1093, startPoint y: 171, endPoint x: 1263, endPoint y: 177, distance: 170.3
click at [1093, 171] on select "Automated Search Bad Parcel Complete Duplicate Parcel High Dollar Reporting In …" at bounding box center [1080, 181] width 179 height 27
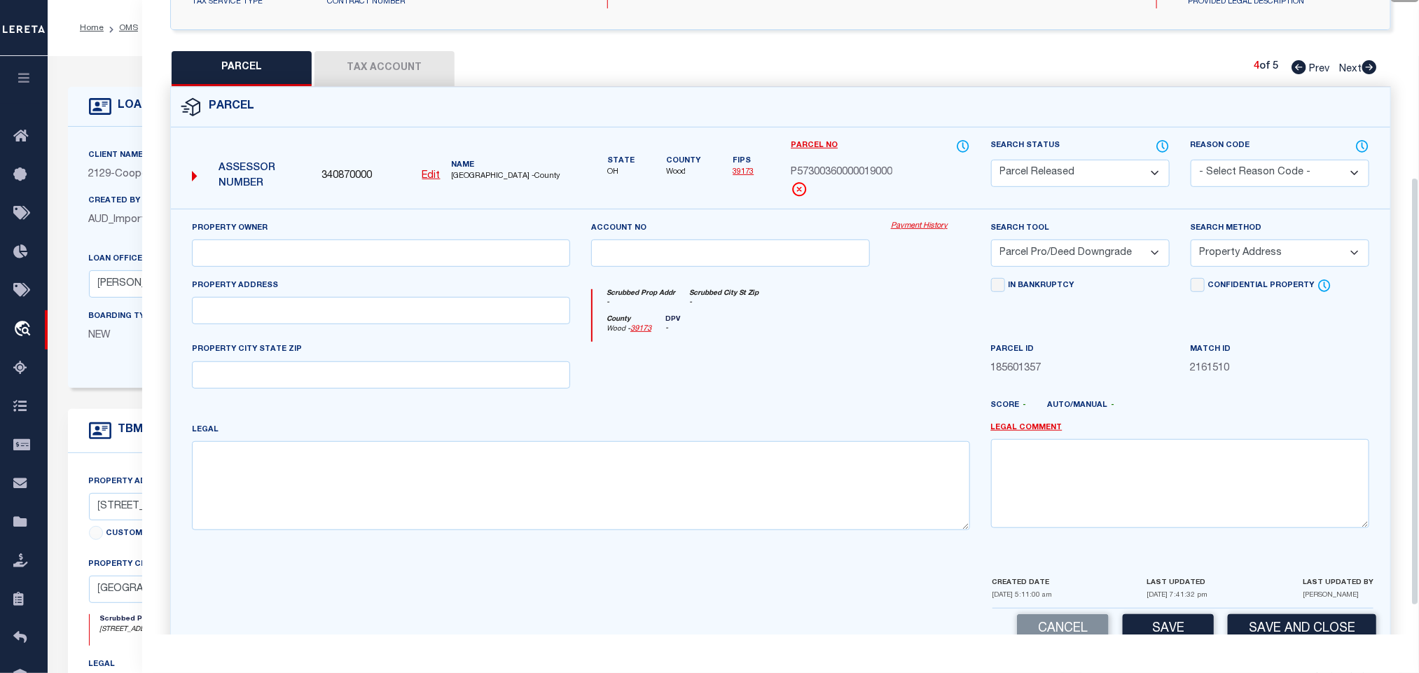
click at [1263, 177] on select "- Select Reason Code - 099 - Other (Provide additional detail) ACT - Agency Cha…" at bounding box center [1280, 173] width 179 height 27
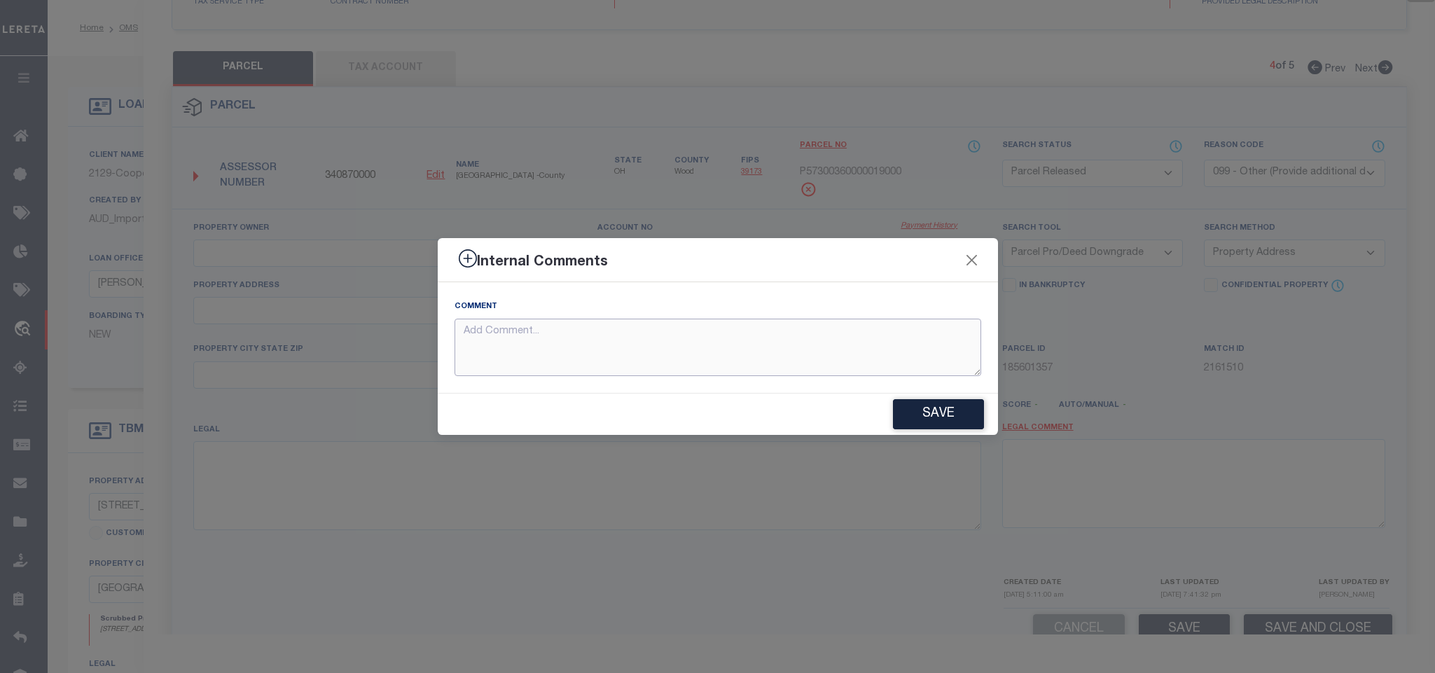
click at [915, 322] on textarea at bounding box center [718, 348] width 527 height 58
paste textarea "Parcel not required."
click at [942, 410] on button "Save" at bounding box center [938, 414] width 91 height 30
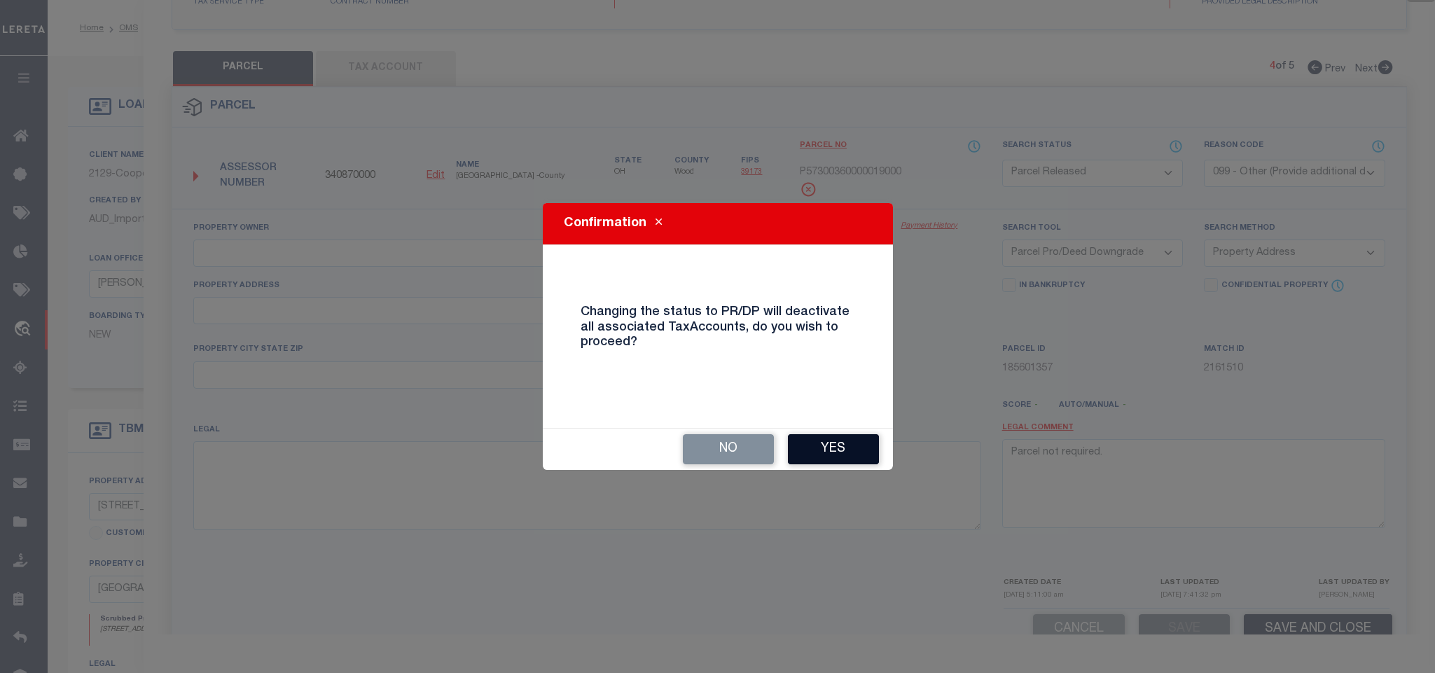
click at [827, 454] on button "Yes" at bounding box center [833, 449] width 91 height 30
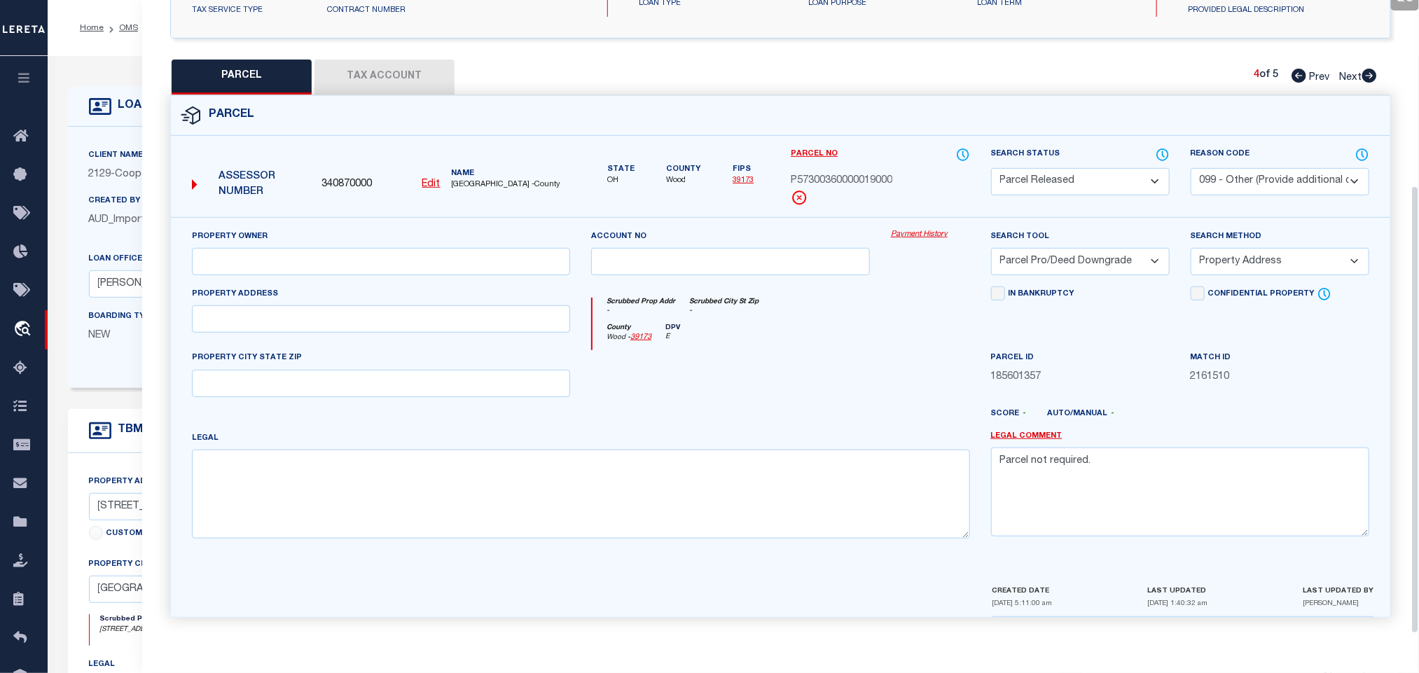
click at [1365, 74] on icon at bounding box center [1369, 76] width 15 height 14
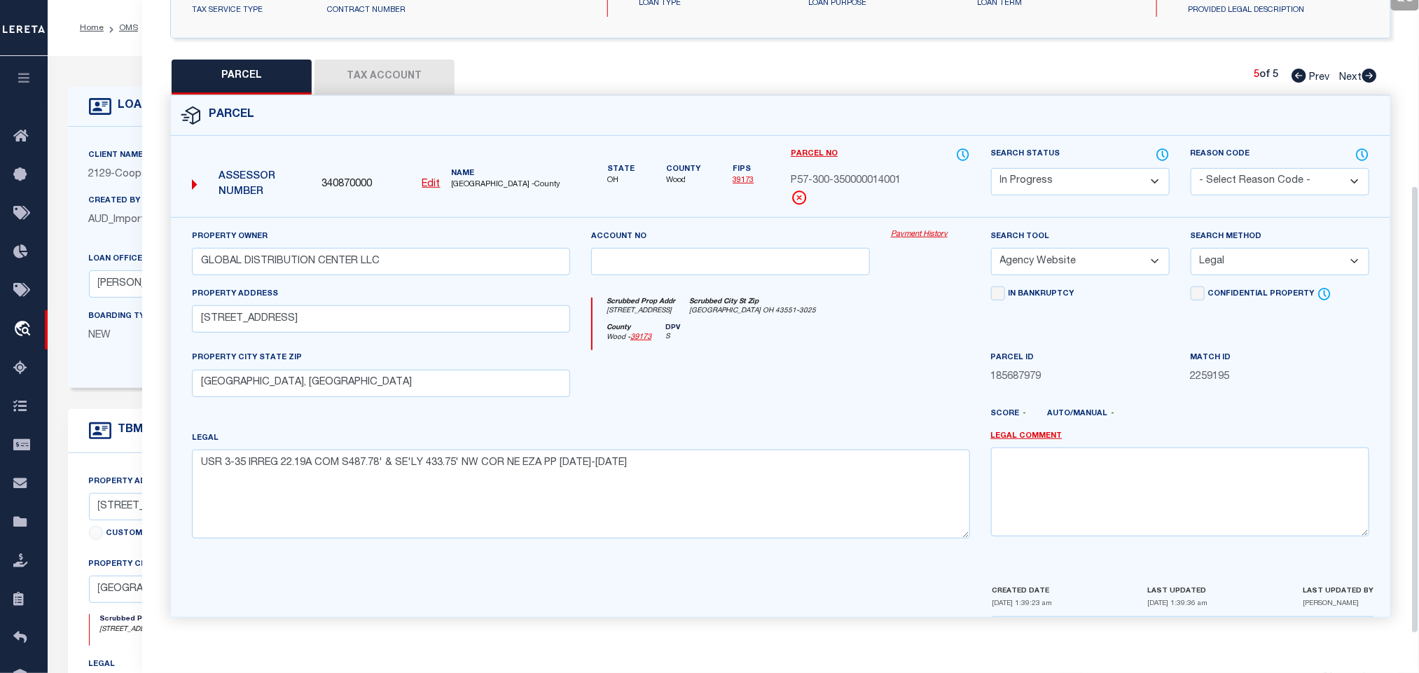
click at [1077, 185] on select "Automated Search Bad Parcel Complete Duplicate Parcel High Dollar Reporting In …" at bounding box center [1080, 181] width 179 height 27
drag, startPoint x: 1106, startPoint y: 177, endPoint x: 1371, endPoint y: 172, distance: 265.6
click at [1106, 177] on select "Automated Search Bad Parcel Complete Duplicate Parcel High Dollar Reporting In …" at bounding box center [1080, 181] width 179 height 27
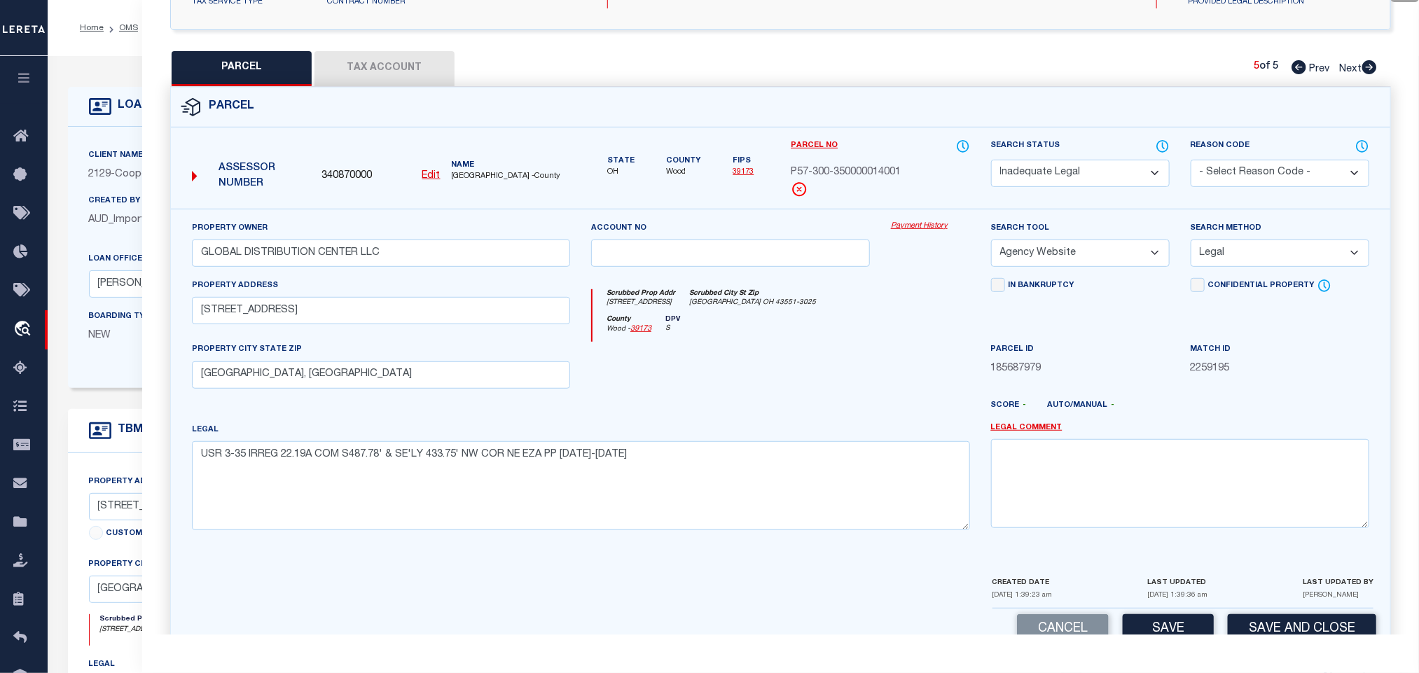
click at [1123, 177] on select "Automated Search Bad Parcel Complete Duplicate Parcel High Dollar Reporting In …" at bounding box center [1080, 173] width 179 height 27
click at [991, 161] on select "Automated Search Bad Parcel Complete Duplicate Parcel High Dollar Reporting In …" at bounding box center [1080, 173] width 179 height 27
click at [1280, 163] on select "- Select Reason Code - 099 - Other (Provide additional detail) ACT - Agency Cha…" at bounding box center [1280, 173] width 179 height 27
click at [1263, 173] on select "- Select Reason Code - 099 - Other (Provide additional detail) ACT - Agency Cha…" at bounding box center [1280, 173] width 179 height 27
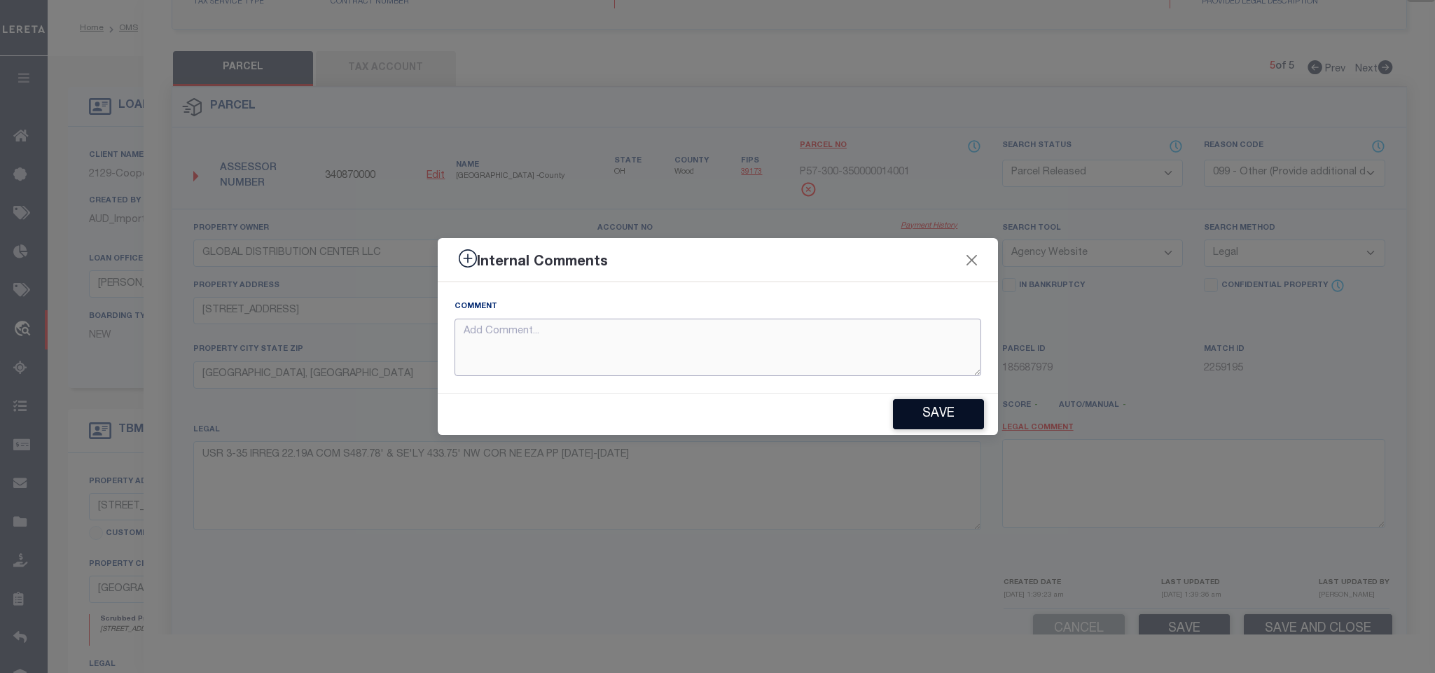
drag, startPoint x: 904, startPoint y: 358, endPoint x: 939, endPoint y: 406, distance: 59.5
click at [902, 357] on textarea at bounding box center [718, 348] width 527 height 58
paste textarea "Parcel not required."
click at [939, 406] on button "Save" at bounding box center [938, 414] width 91 height 30
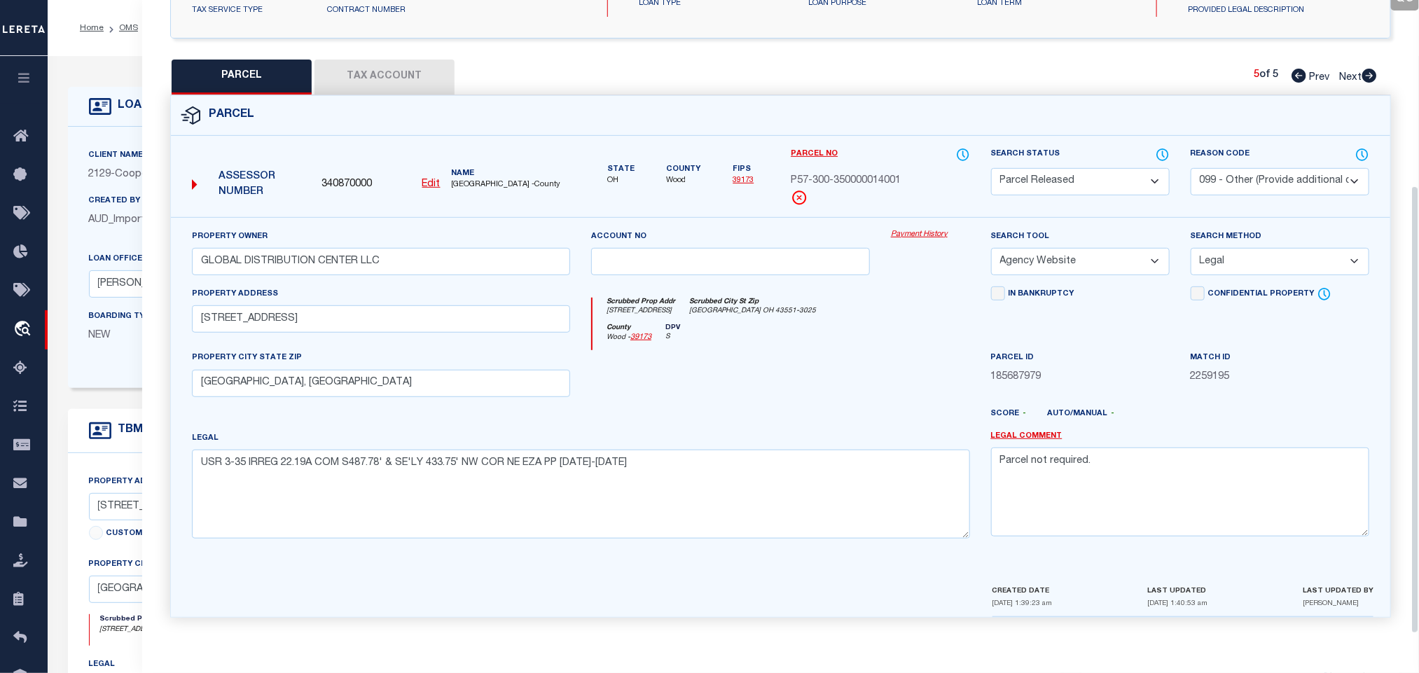
click at [132, 88] on div "LOAN DETAILS" at bounding box center [564, 107] width 993 height 40
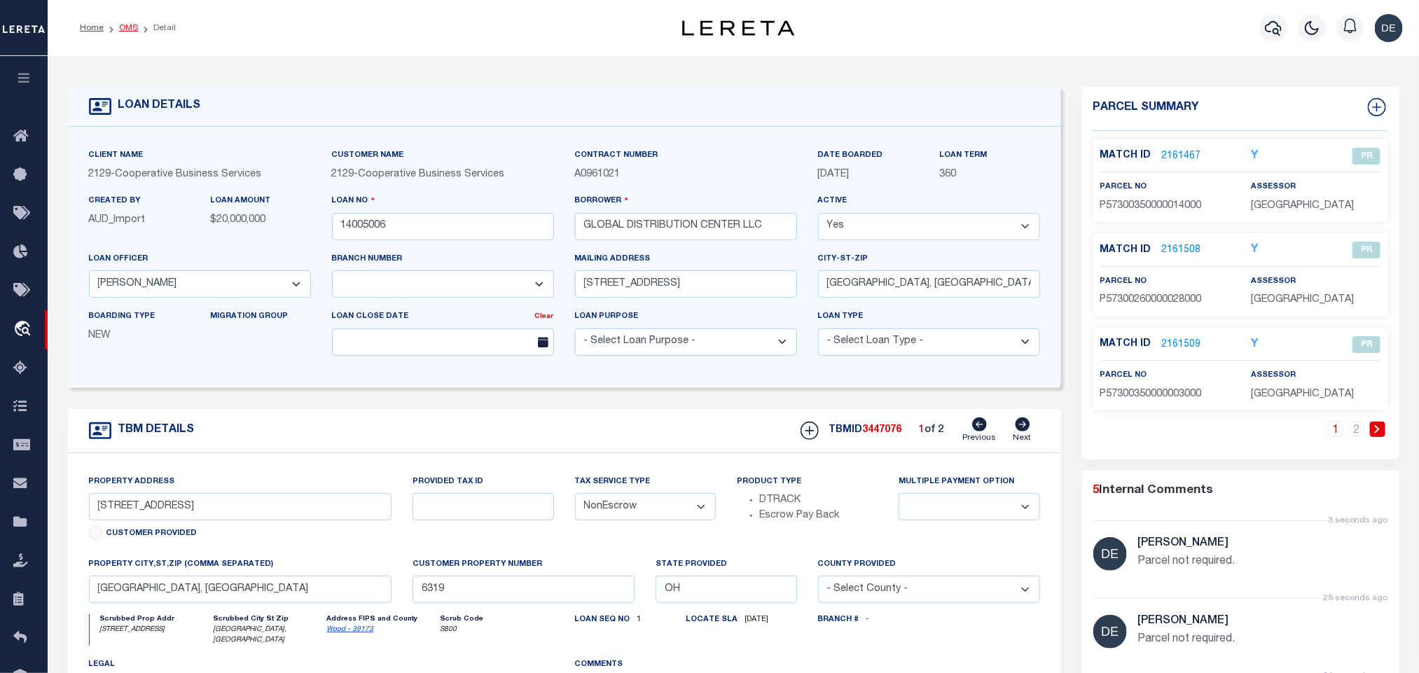
click at [124, 29] on link "OMS" at bounding box center [128, 28] width 19 height 8
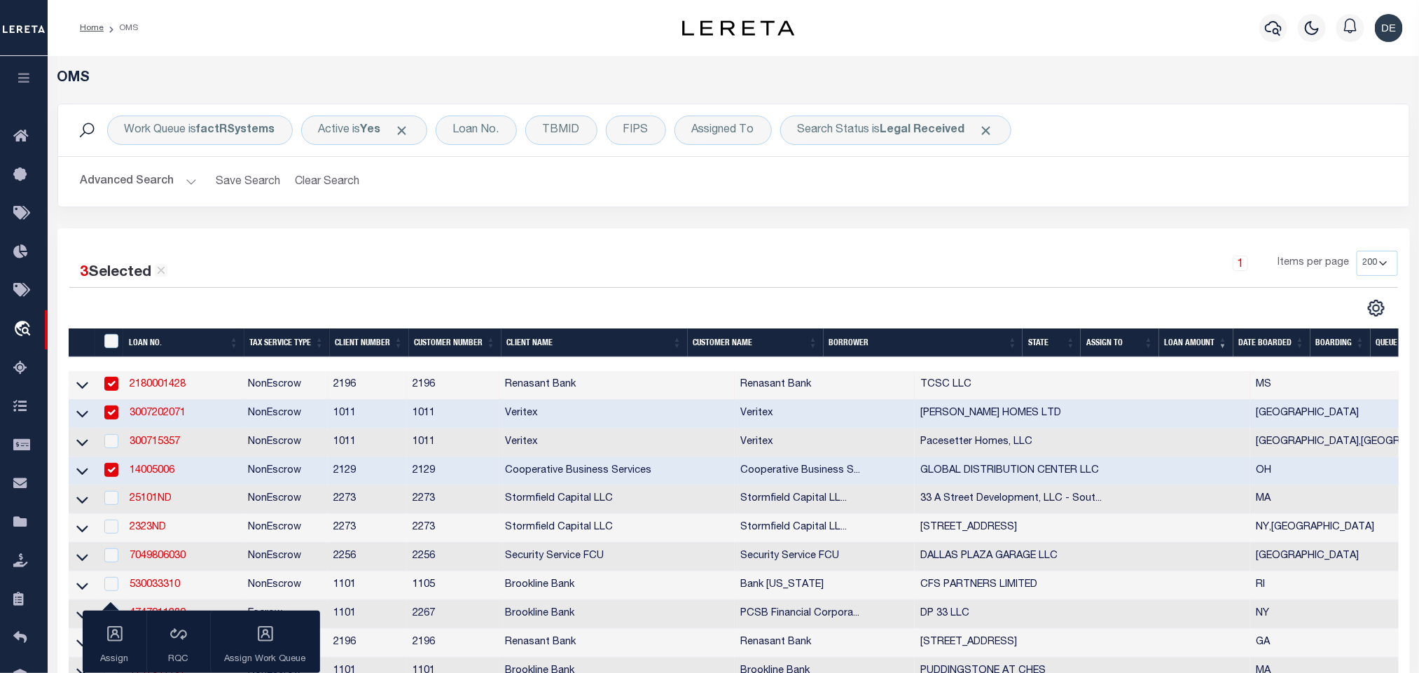
scroll to position [105, 0]
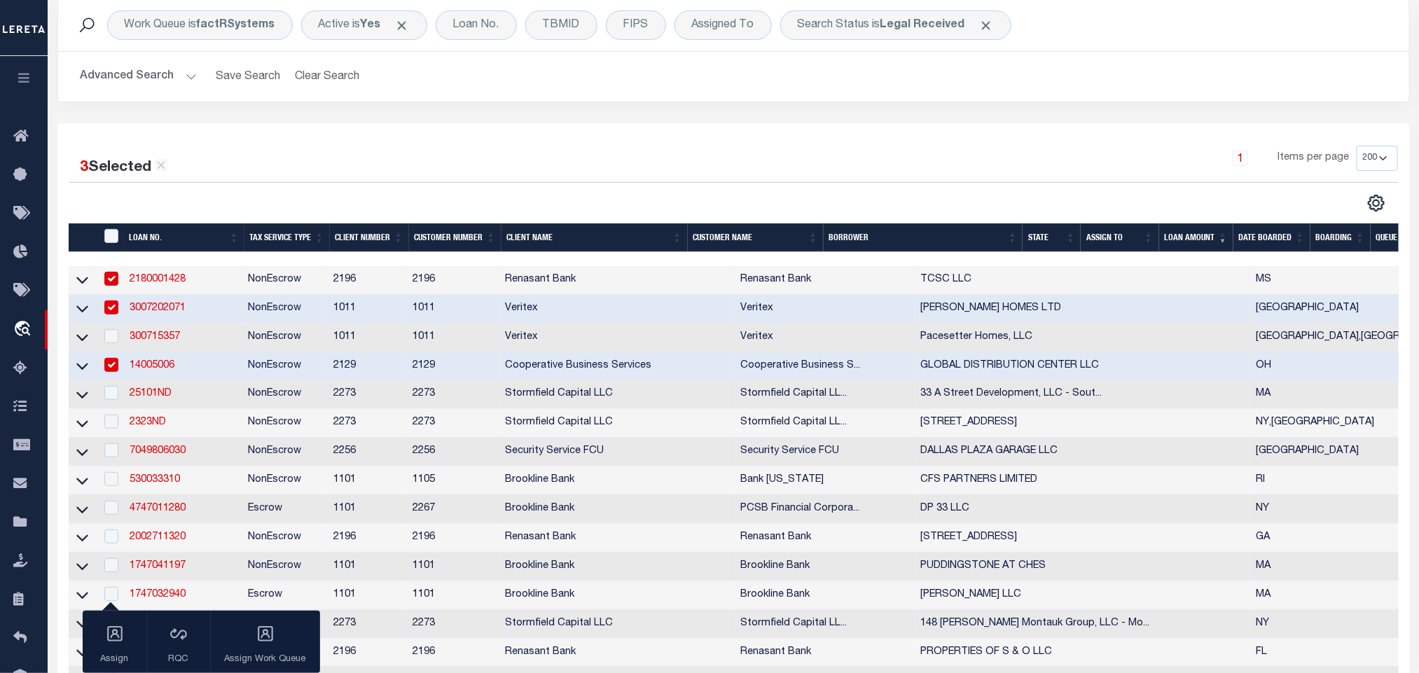
click at [191, 339] on td "300715357" at bounding box center [183, 338] width 118 height 29
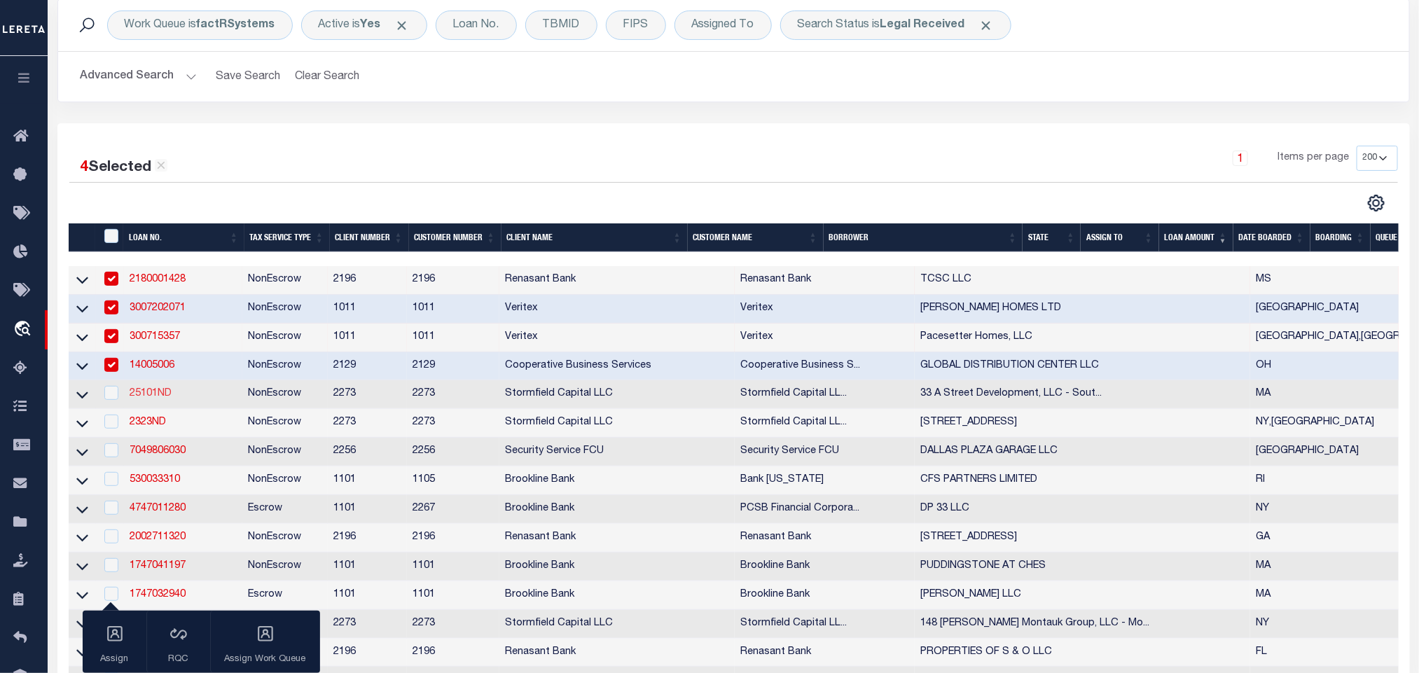
click at [158, 399] on link "25101ND" at bounding box center [151, 394] width 42 height 10
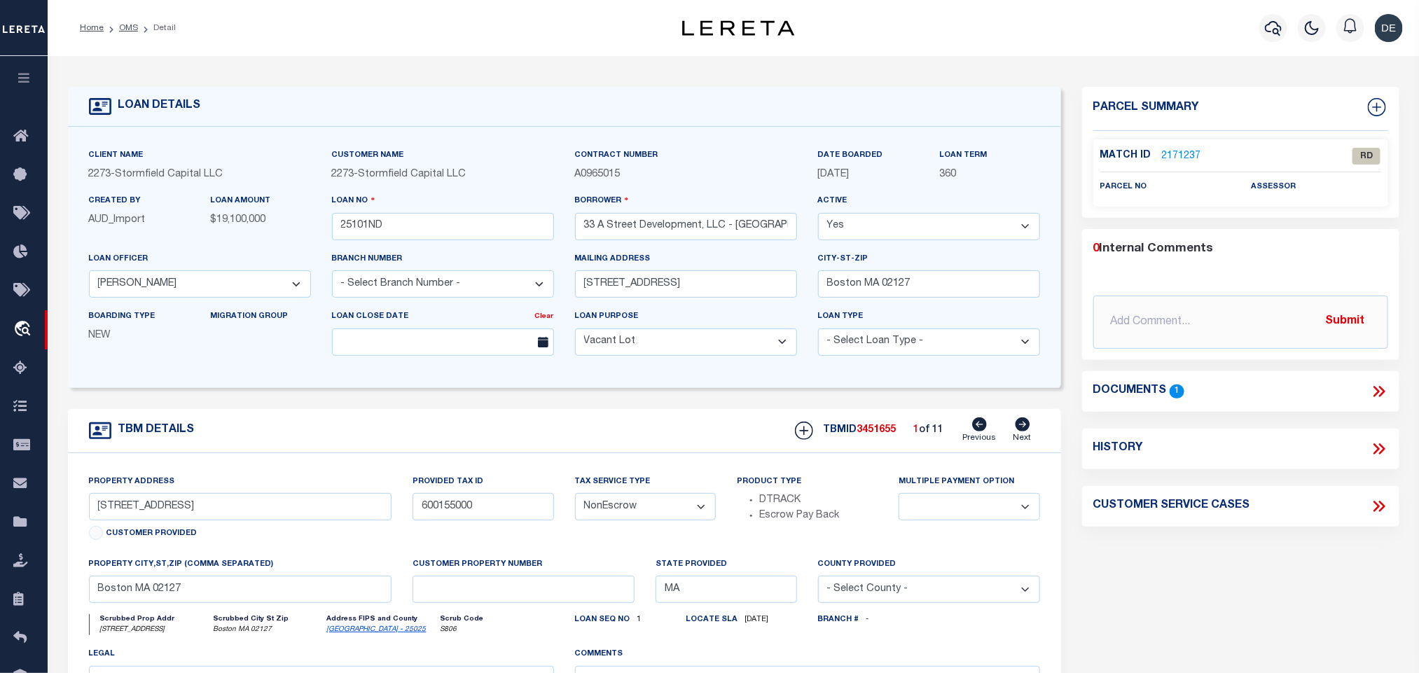
click at [1386, 387] on icon at bounding box center [1379, 392] width 18 height 18
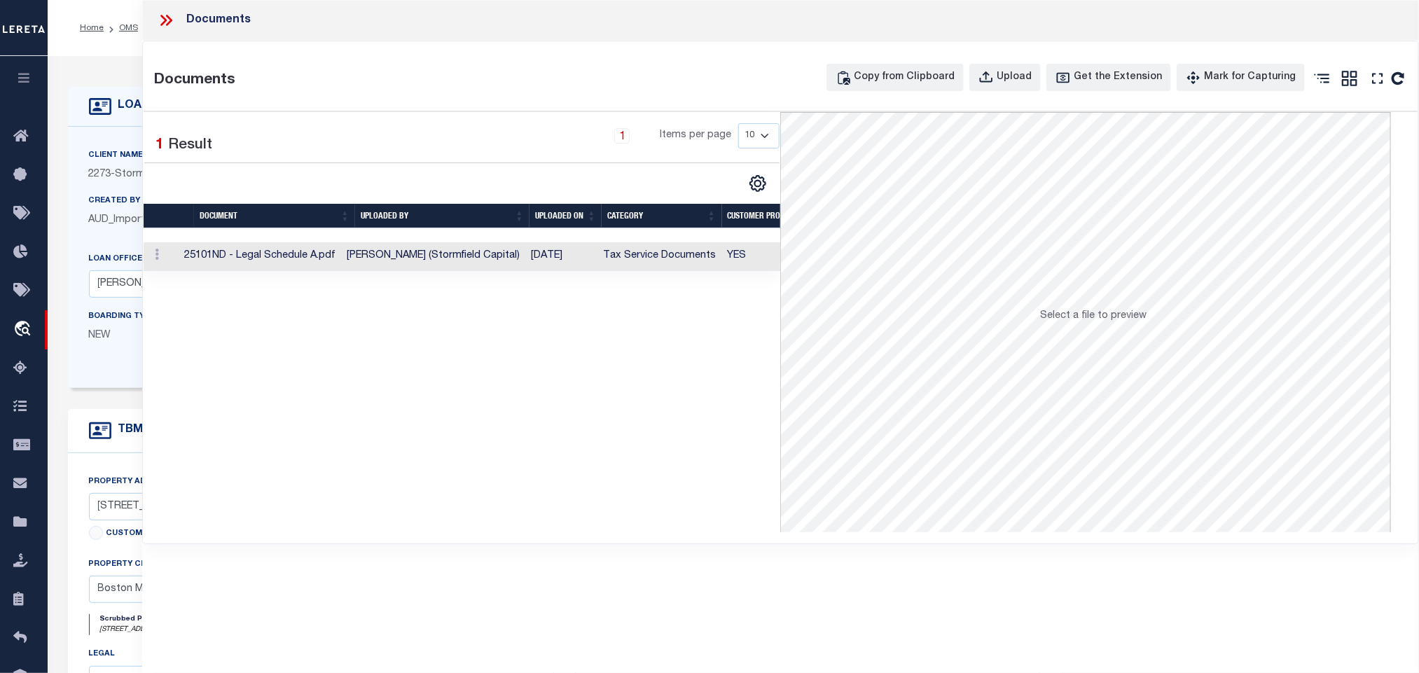
click at [486, 256] on td "[PERSON_NAME] (Stormfield Capital)" at bounding box center [433, 256] width 185 height 29
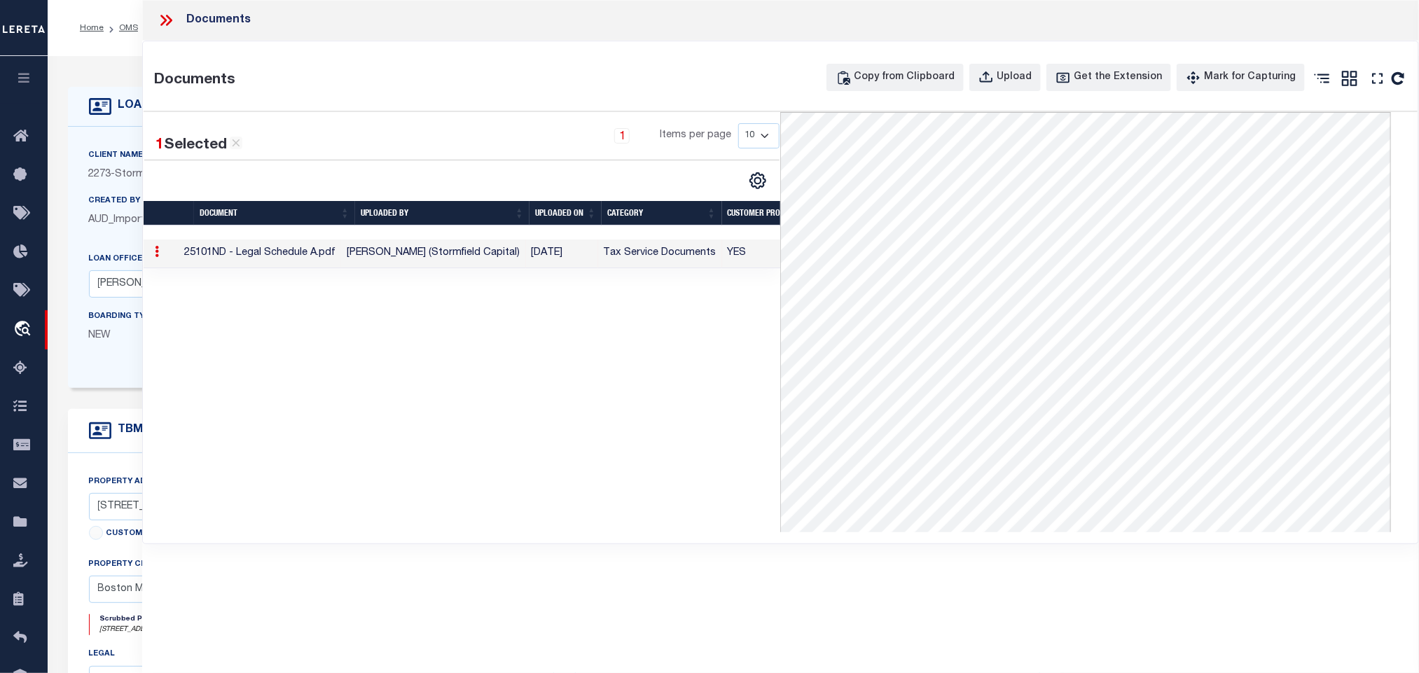
click at [166, 25] on icon at bounding box center [166, 20] width 18 height 18
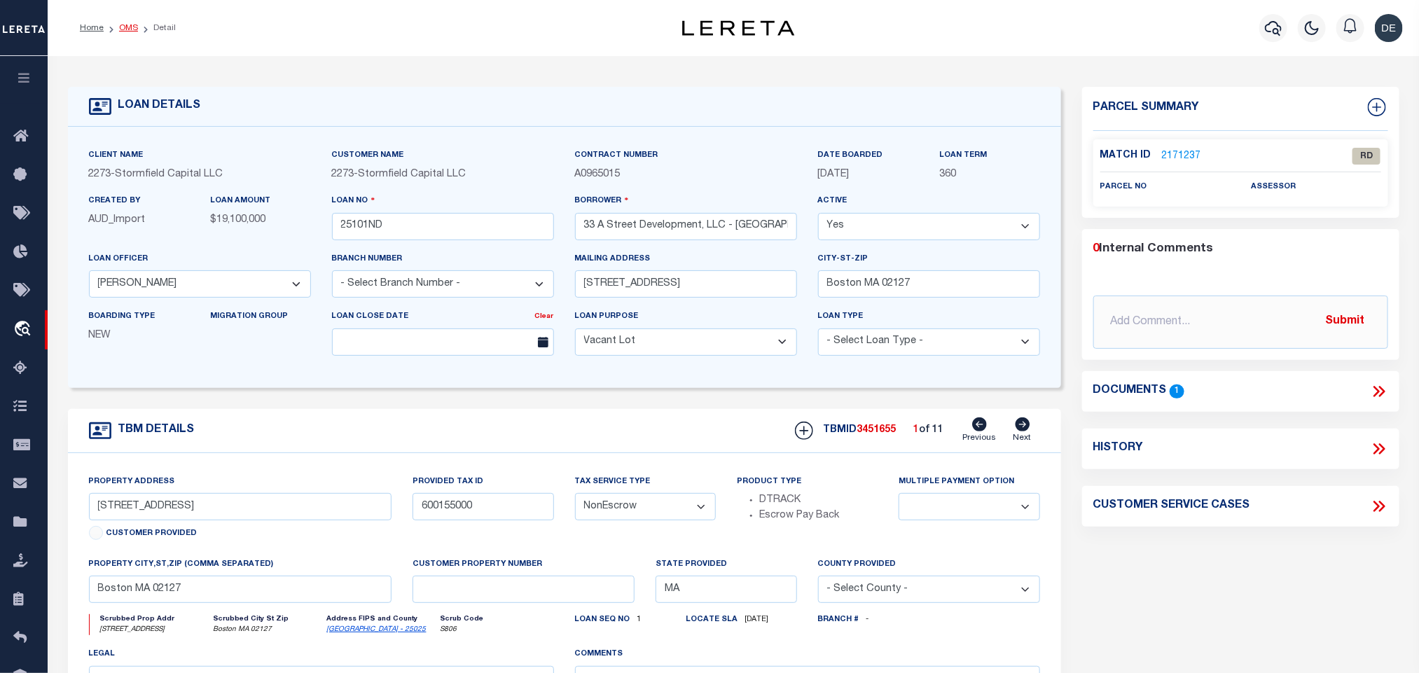
click at [128, 32] on link "OMS" at bounding box center [128, 28] width 19 height 8
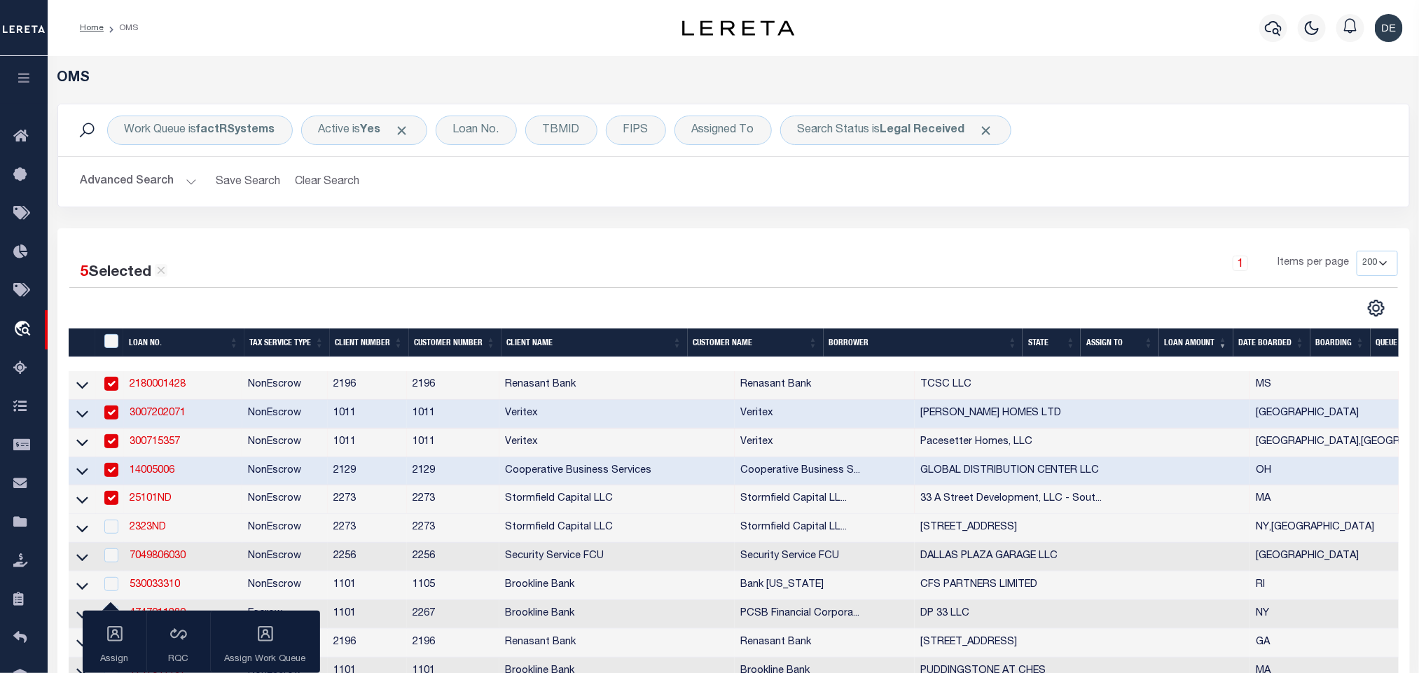
scroll to position [210, 0]
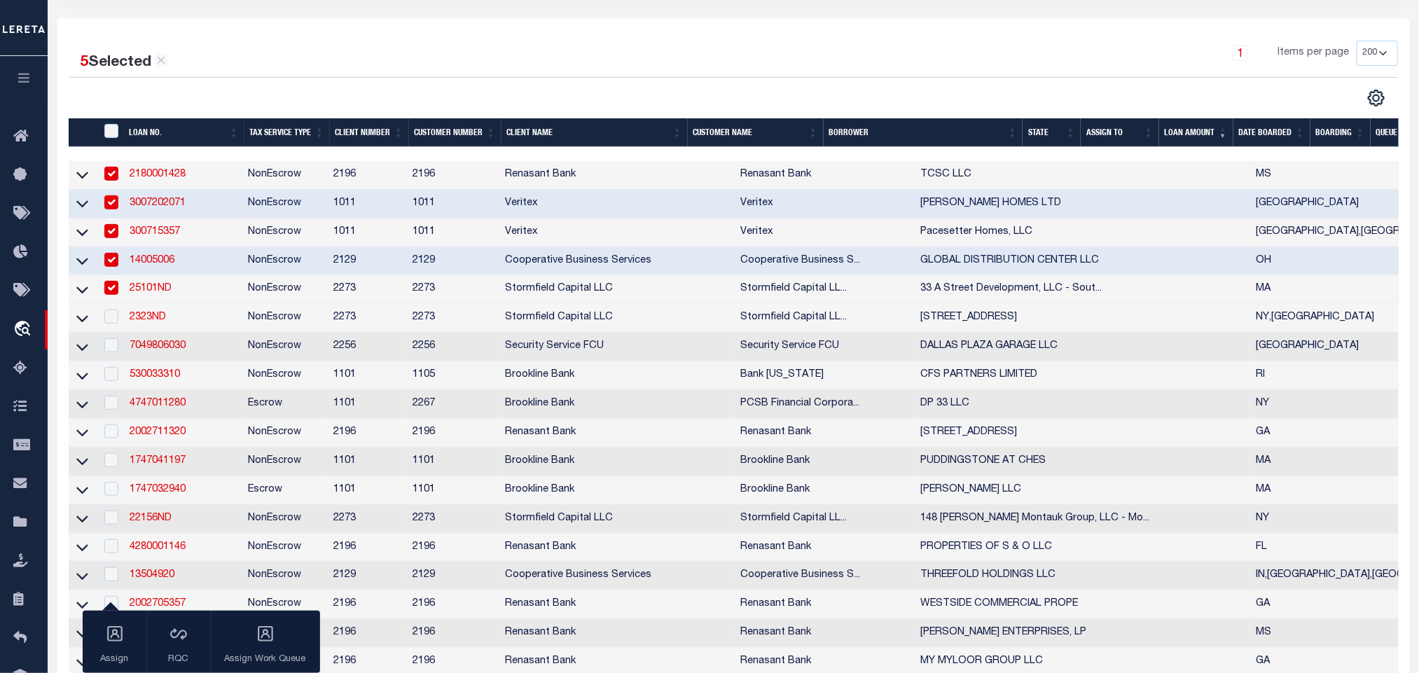
drag, startPoint x: 109, startPoint y: 291, endPoint x: 91, endPoint y: 294, distance: 18.5
click at [109, 291] on input "checkbox" at bounding box center [111, 288] width 14 height 14
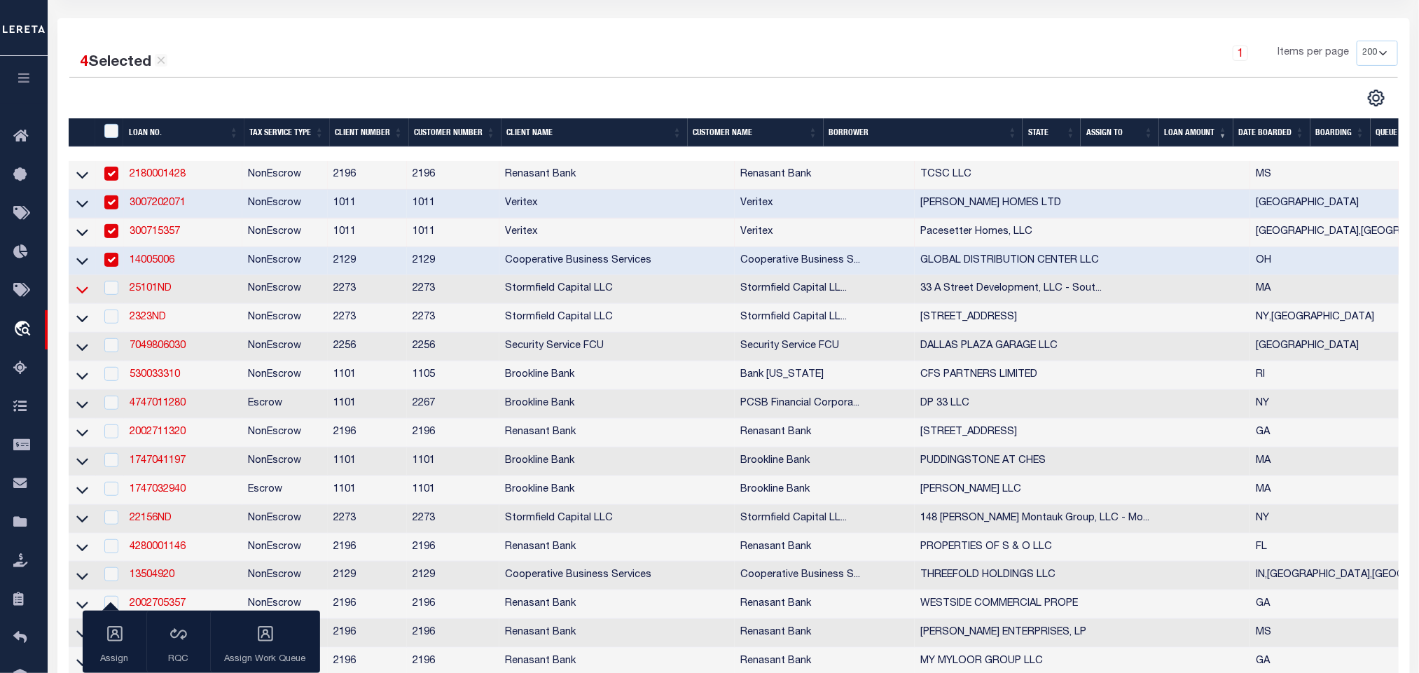
click at [81, 294] on icon at bounding box center [82, 290] width 12 height 7
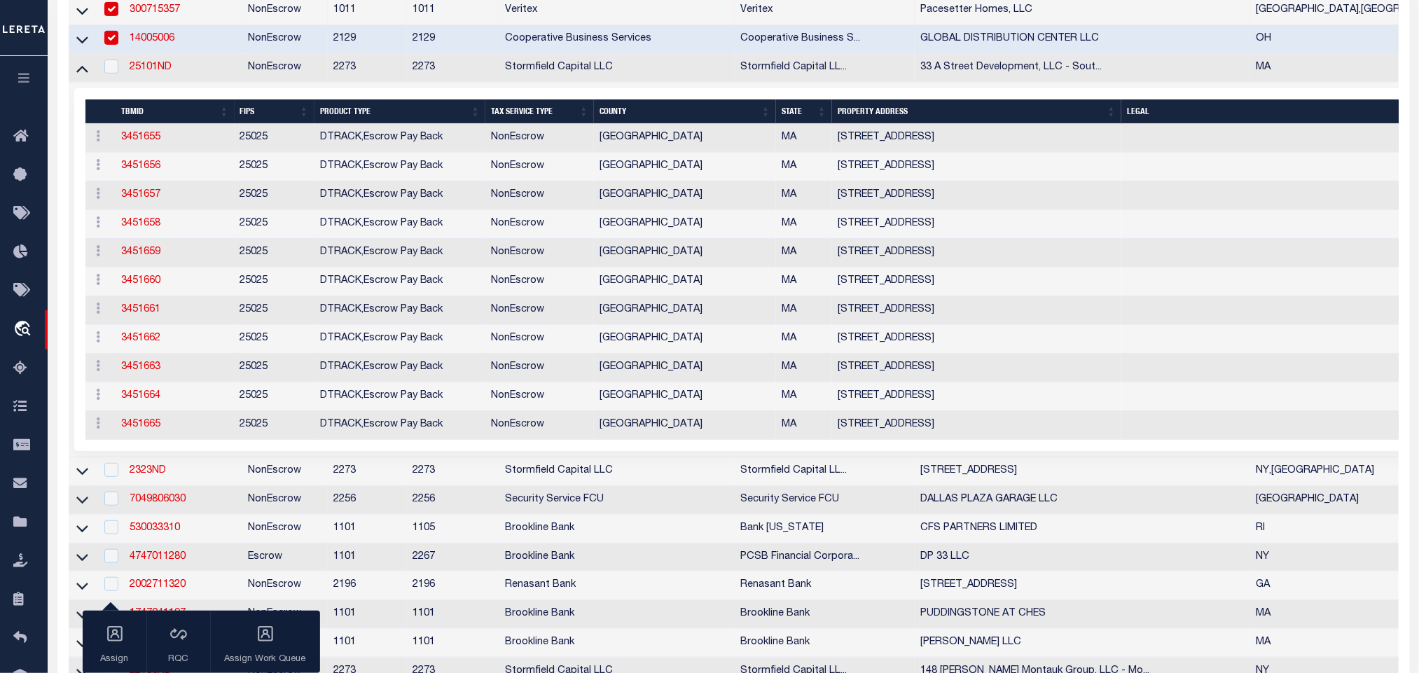
scroll to position [315, 0]
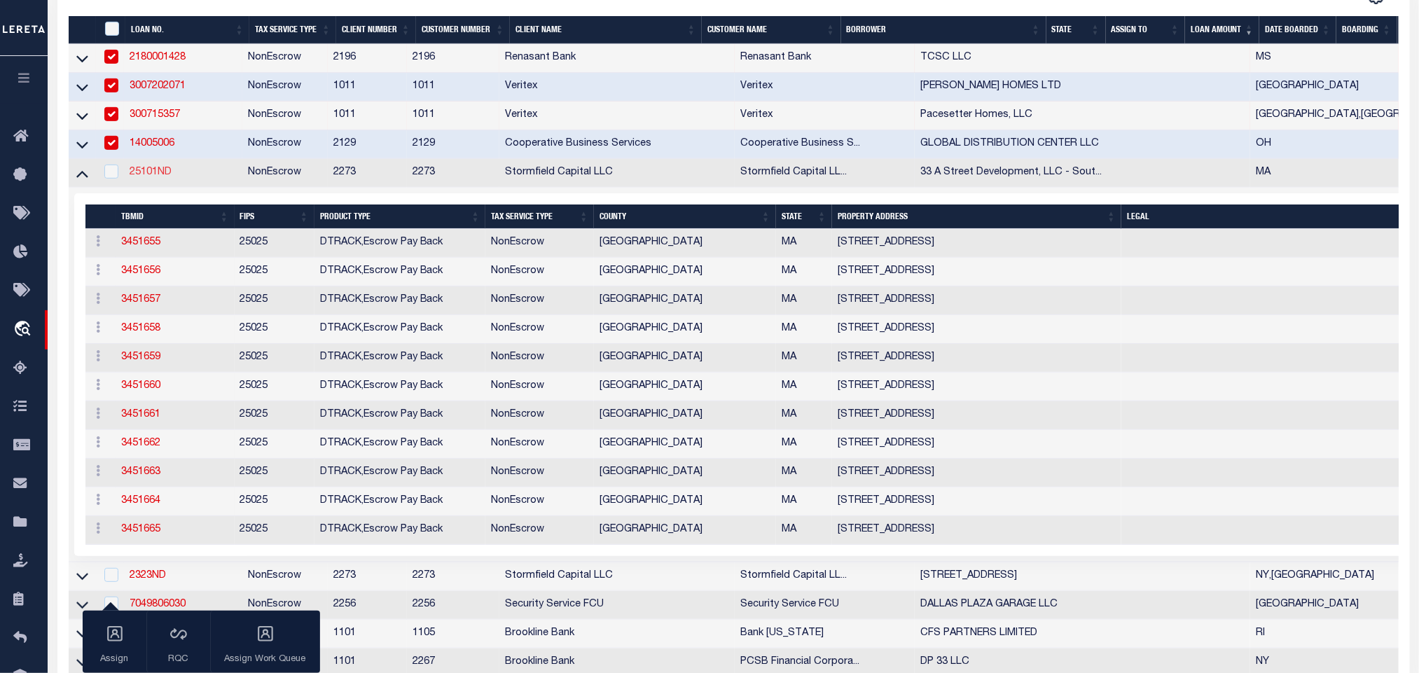
click at [166, 177] on link "25101ND" at bounding box center [151, 172] width 42 height 10
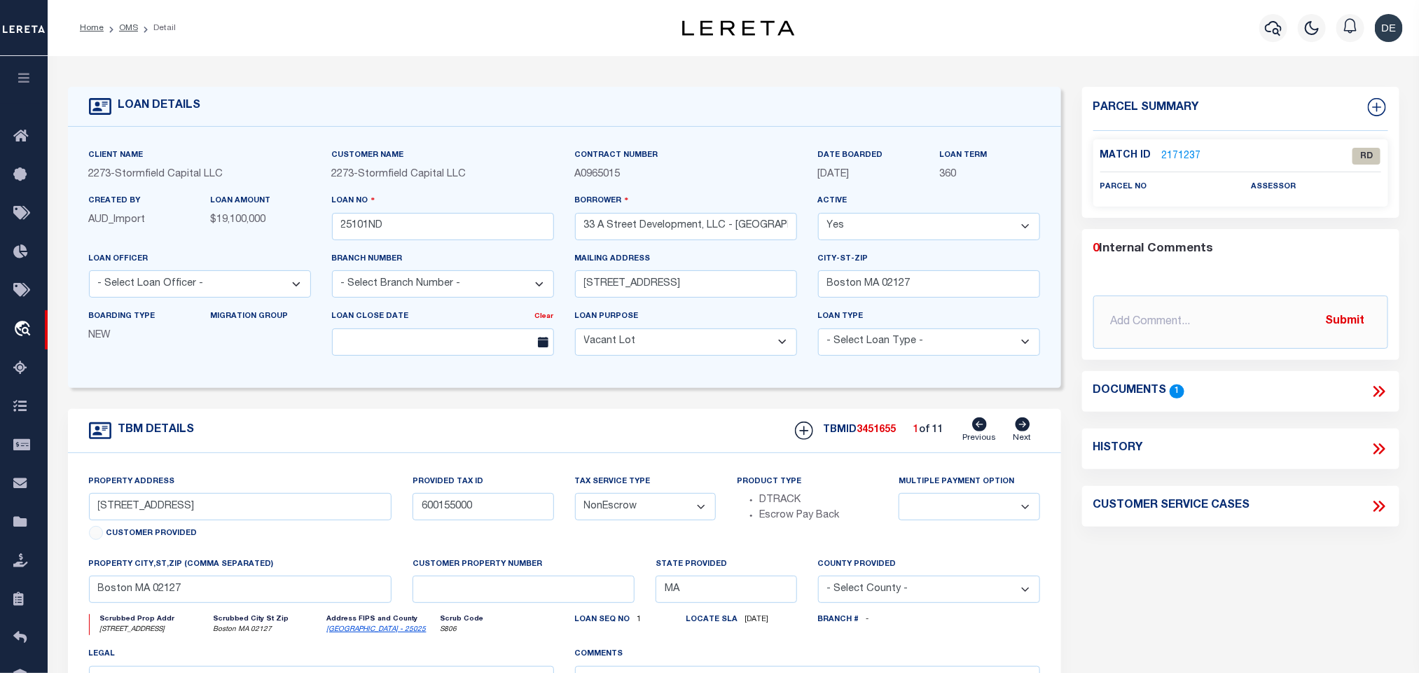
scroll to position [105, 0]
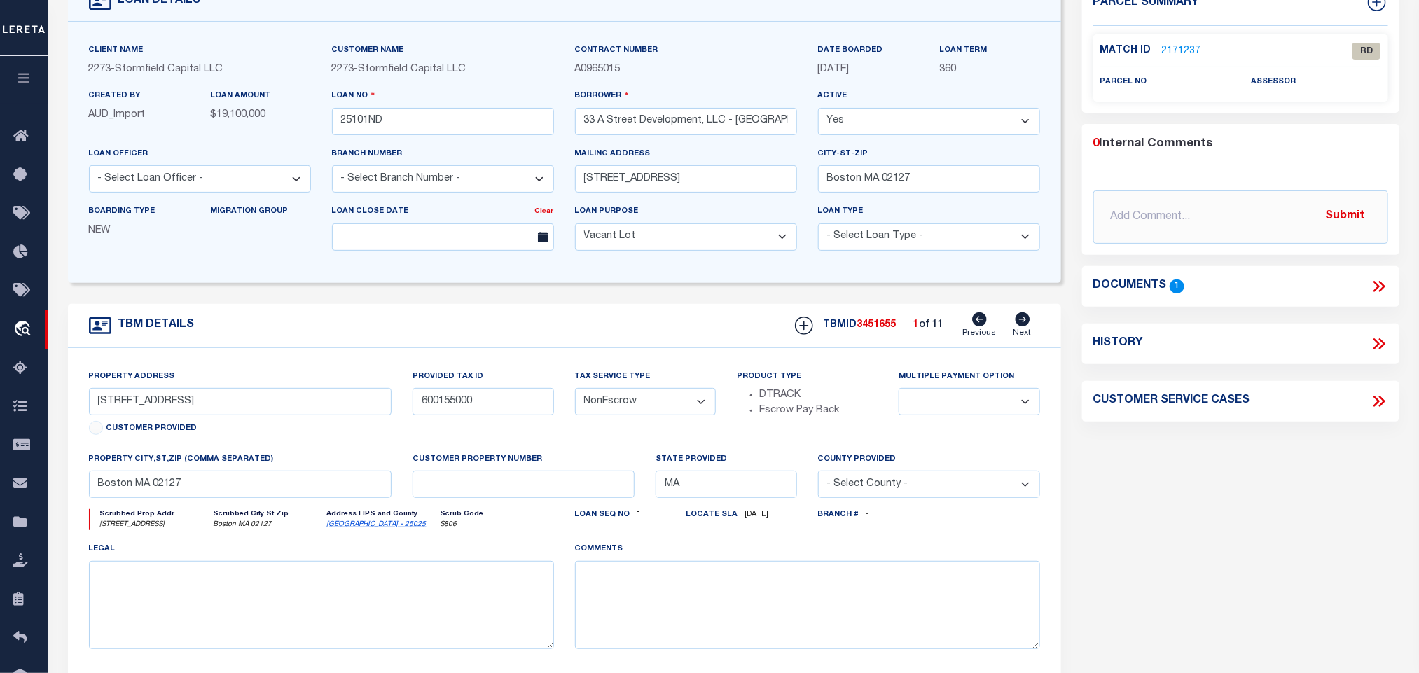
click at [1026, 326] on icon at bounding box center [1023, 319] width 15 height 14
click at [978, 326] on icon at bounding box center [980, 319] width 15 height 14
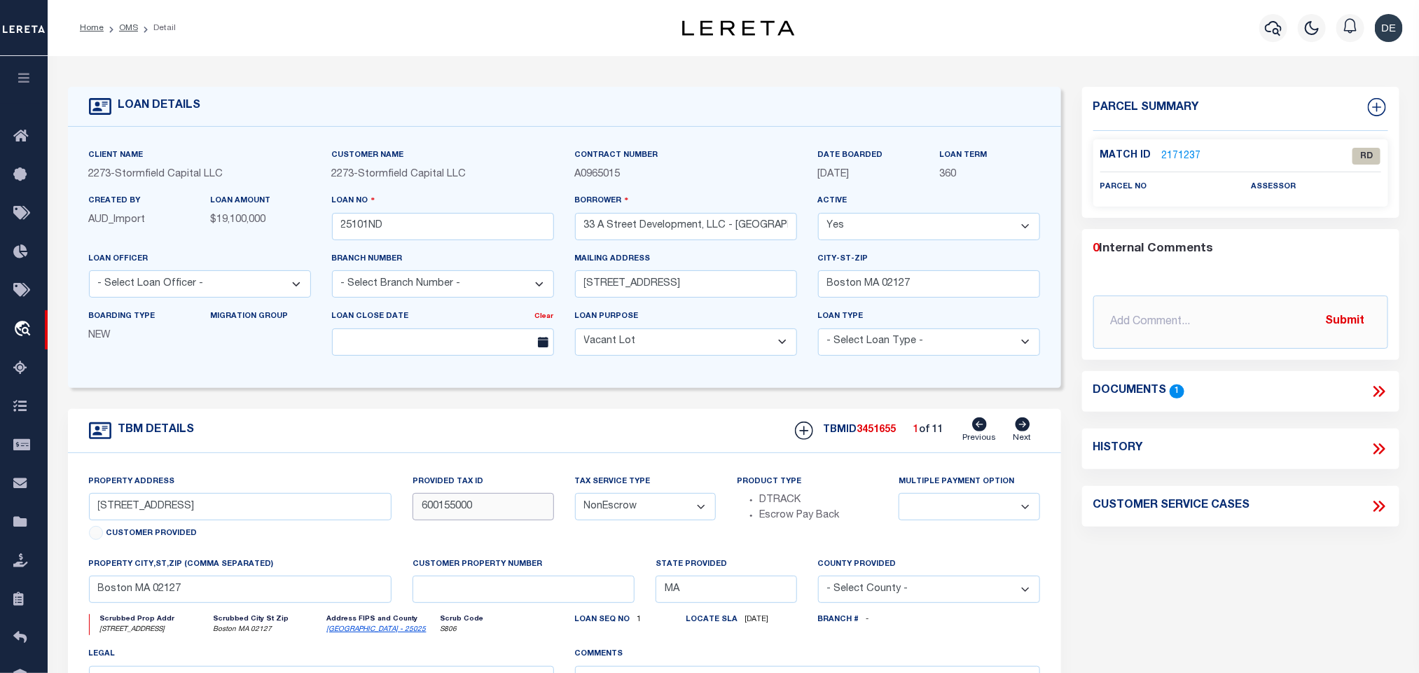
click at [453, 505] on input "600155000" at bounding box center [483, 506] width 141 height 27
drag, startPoint x: 92, startPoint y: 514, endPoint x: 135, endPoint y: 526, distance: 43.9
click at [135, 521] on input "[STREET_ADDRESS]" at bounding box center [240, 506] width 303 height 27
click at [120, 29] on link "OMS" at bounding box center [128, 28] width 19 height 8
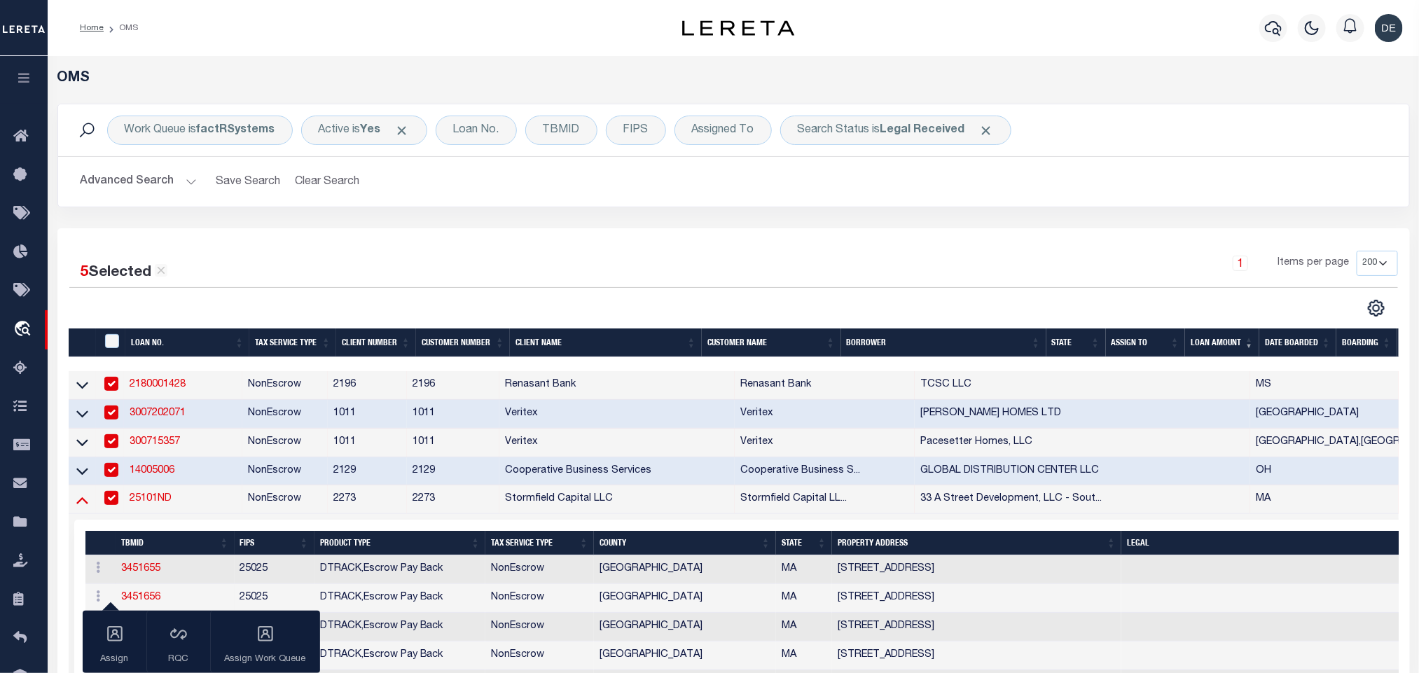
click at [84, 504] on icon at bounding box center [82, 500] width 12 height 15
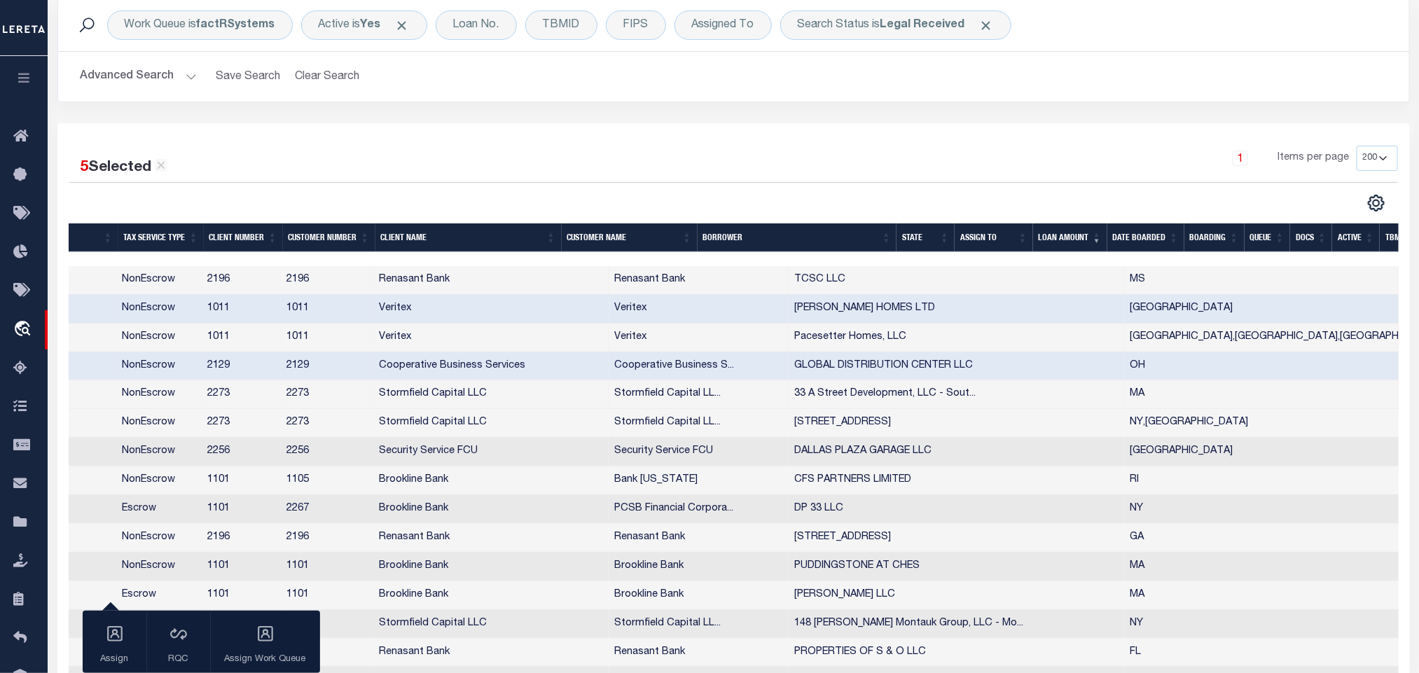
scroll to position [0, 133]
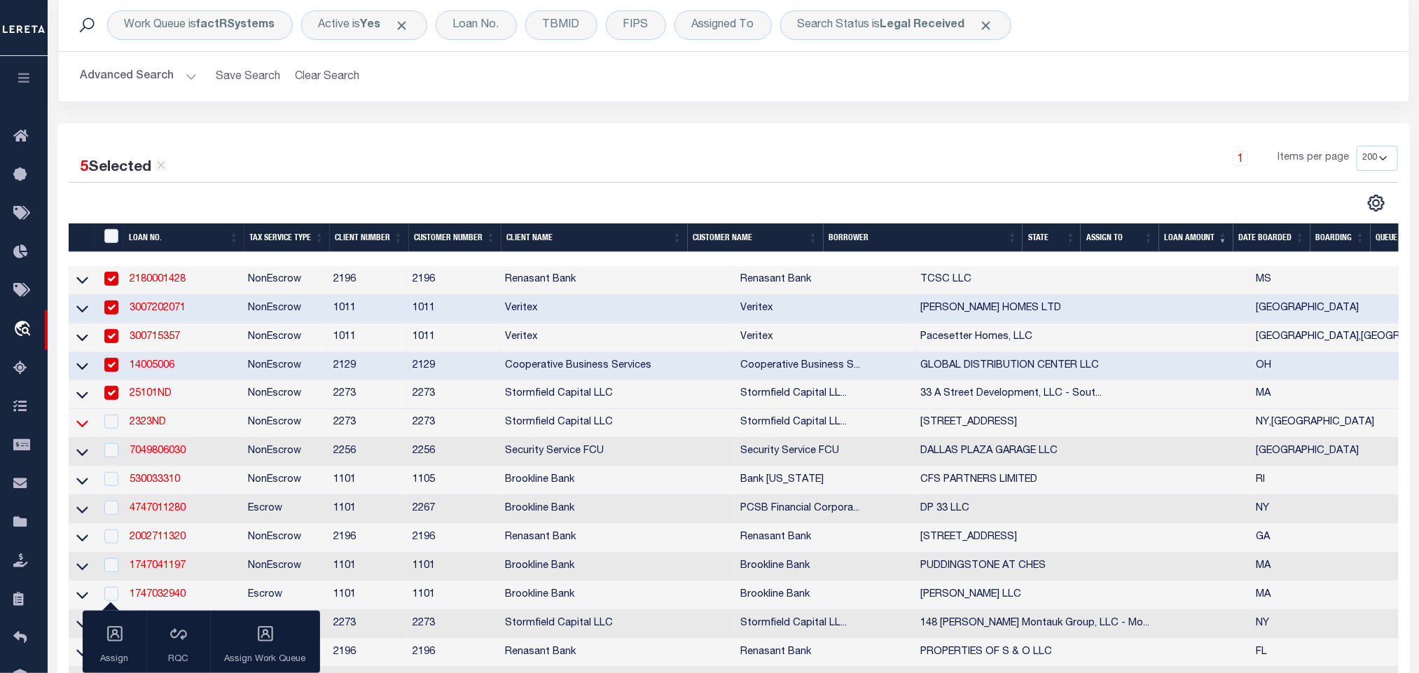
click at [86, 431] on icon at bounding box center [82, 423] width 12 height 15
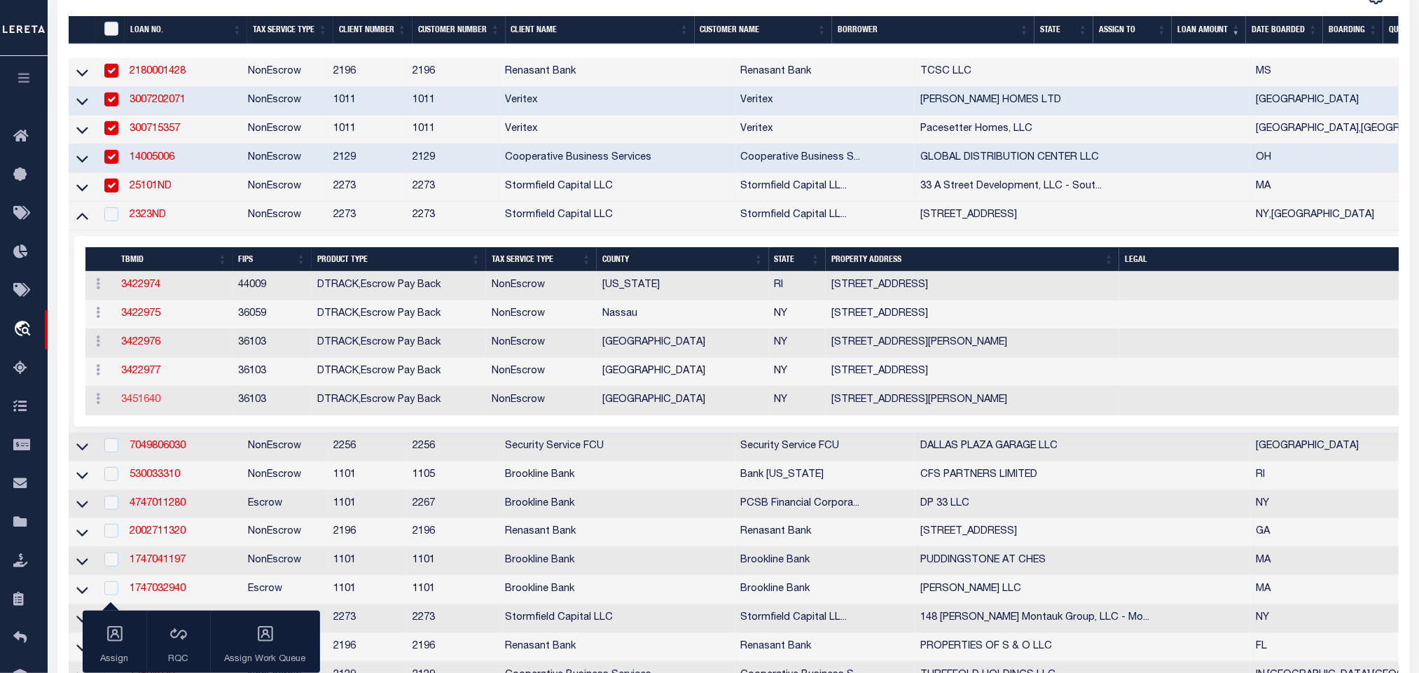
click at [146, 405] on link "3451640" at bounding box center [140, 400] width 39 height 10
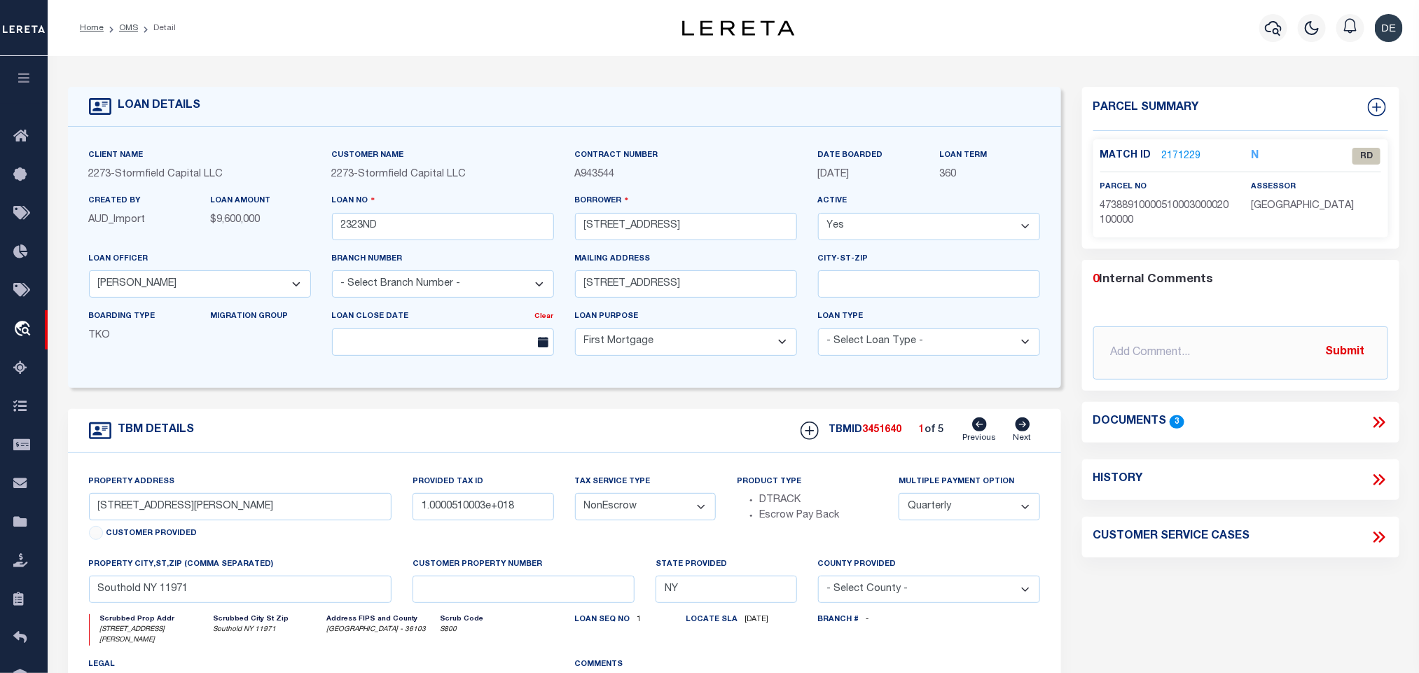
click at [1379, 423] on icon at bounding box center [1377, 422] width 6 height 11
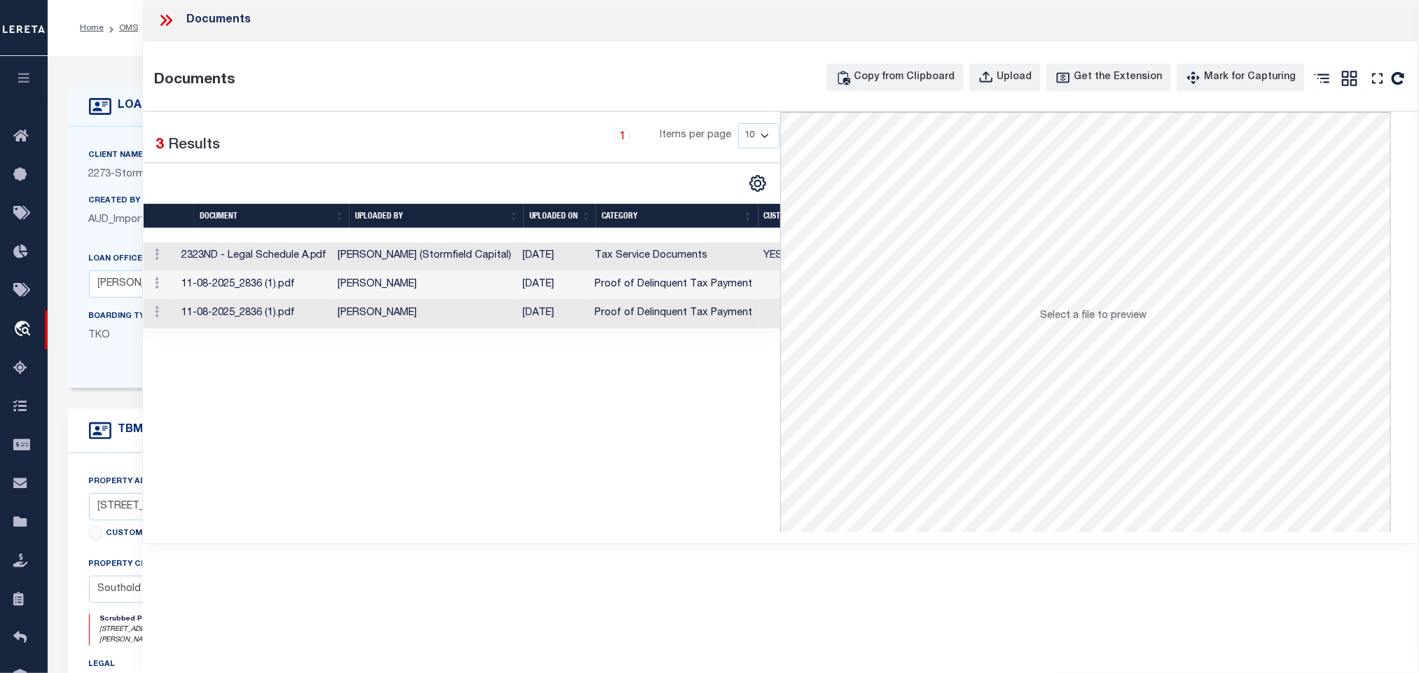
click at [619, 254] on td "Tax Service Documents" at bounding box center [674, 256] width 169 height 29
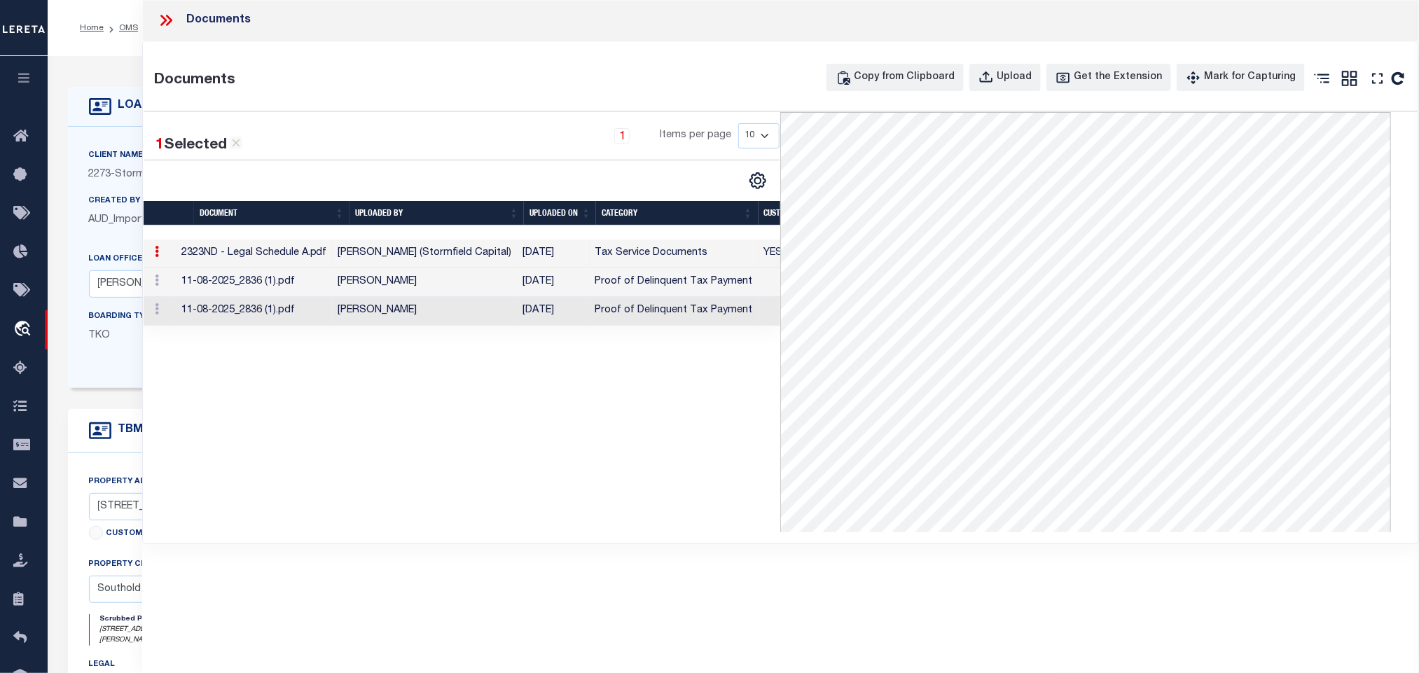
click at [192, 53] on div "Documents Copy from Clipboard Upload Get the Extension Mark for Capturing Got i…" at bounding box center [781, 292] width 1276 height 502
click at [166, 22] on icon at bounding box center [166, 20] width 18 height 18
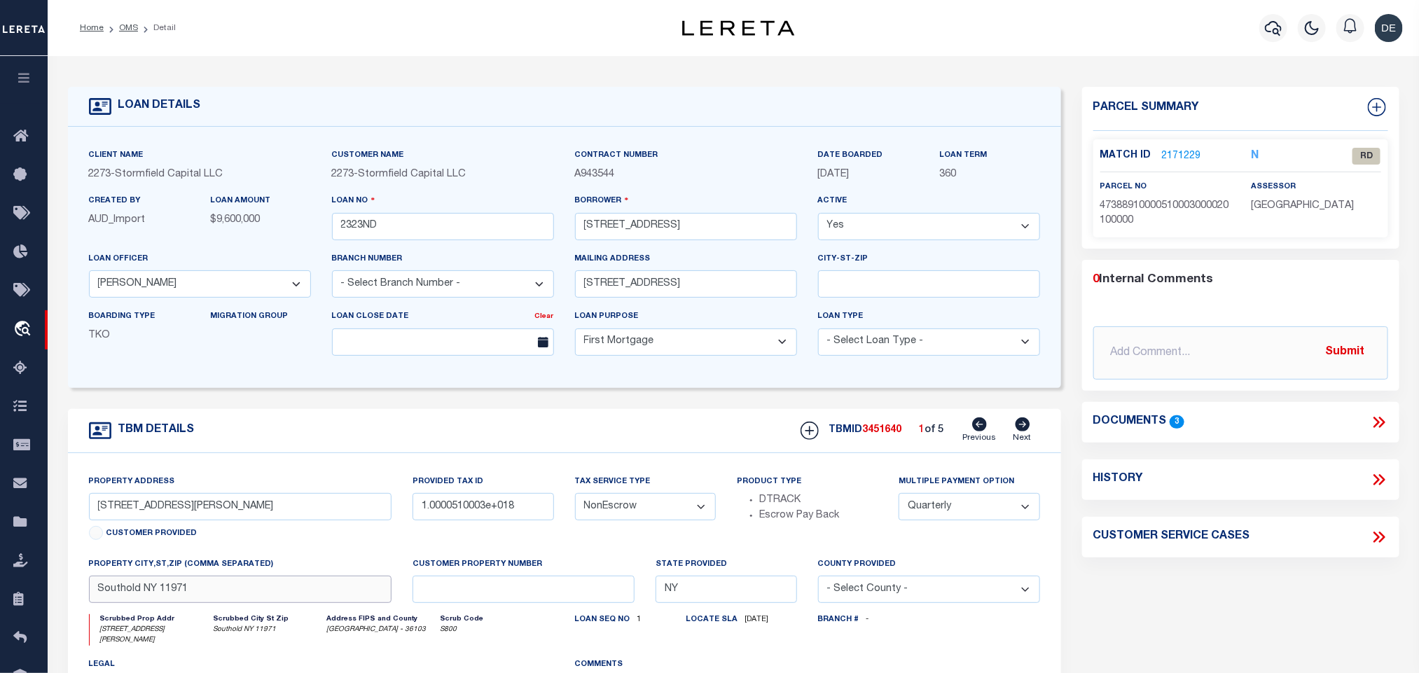
click at [314, 600] on input "Southold NY 11971" at bounding box center [240, 589] width 303 height 27
drag, startPoint x: 214, startPoint y: 522, endPoint x: 319, endPoint y: 562, distance: 112.4
click at [214, 521] on input "[STREET_ADDRESS][PERSON_NAME]" at bounding box center [240, 506] width 303 height 27
click at [261, 599] on input "Southold NY 11971" at bounding box center [240, 589] width 303 height 27
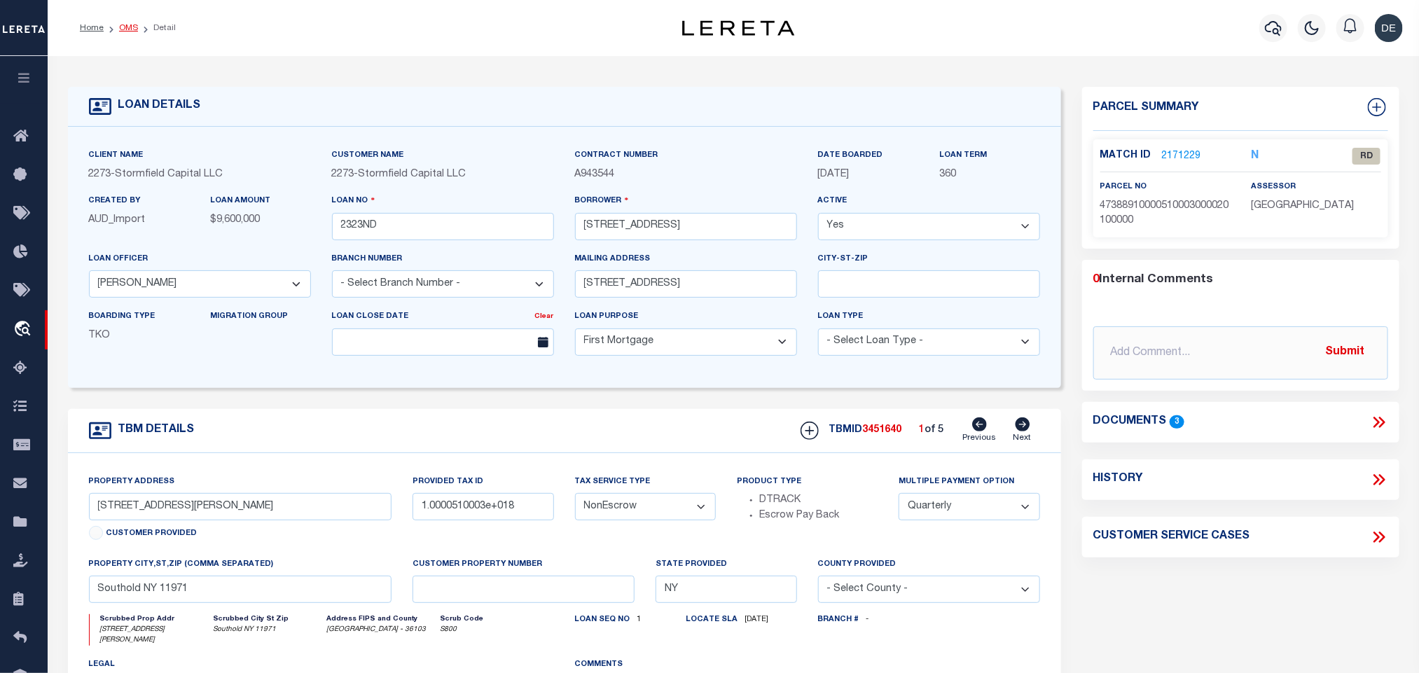
click at [130, 28] on link "OMS" at bounding box center [128, 28] width 19 height 8
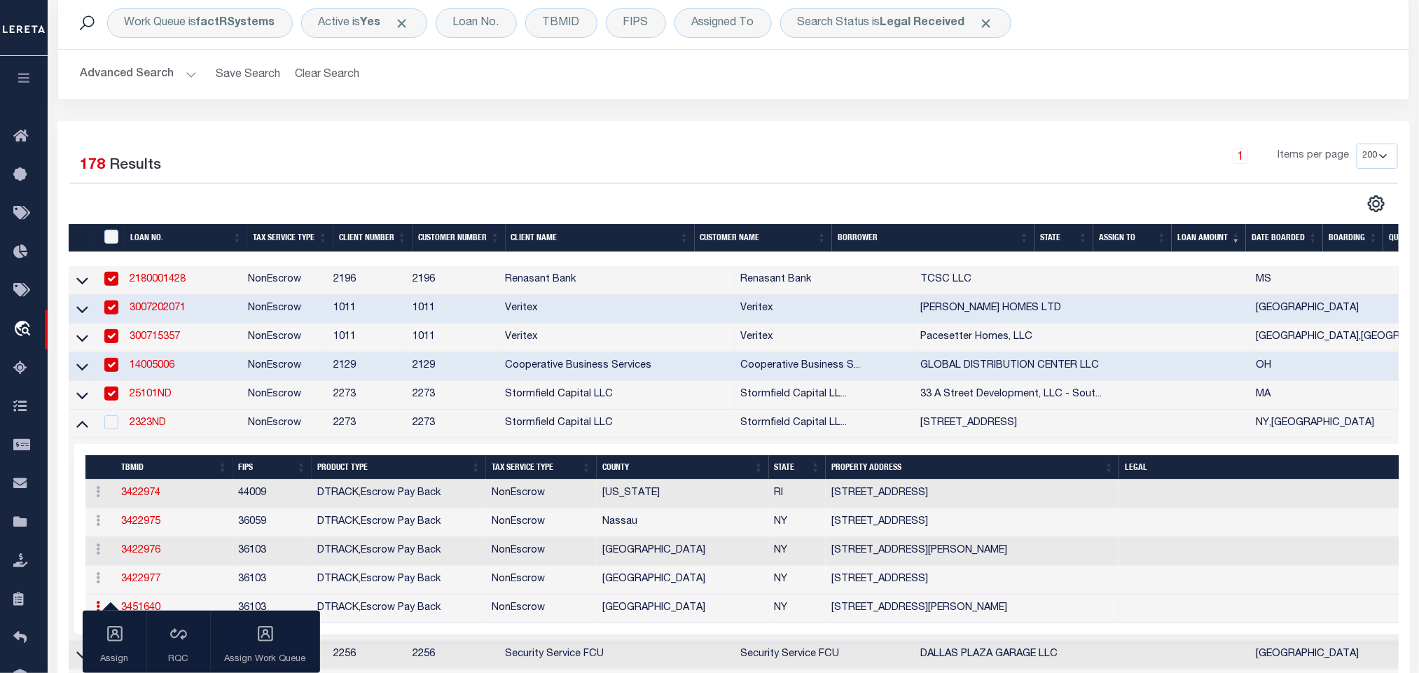
scroll to position [210, 0]
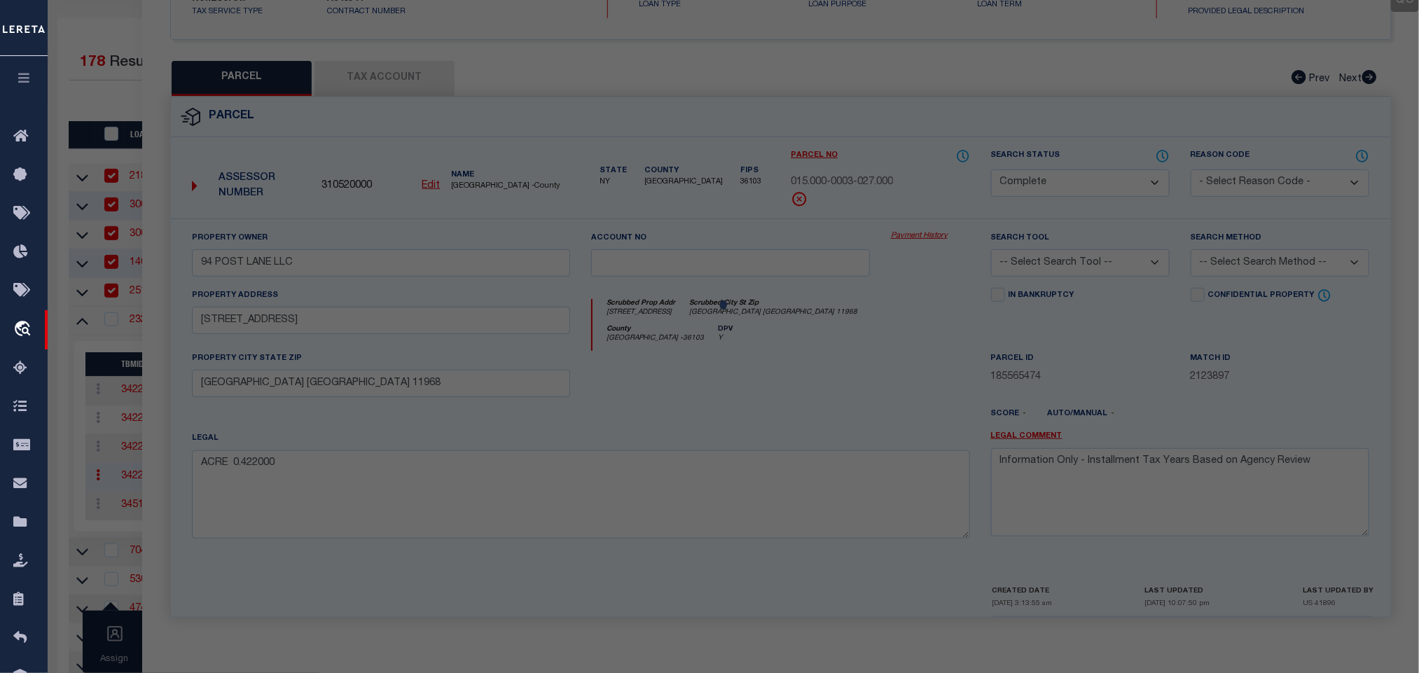
scroll to position [261, 0]
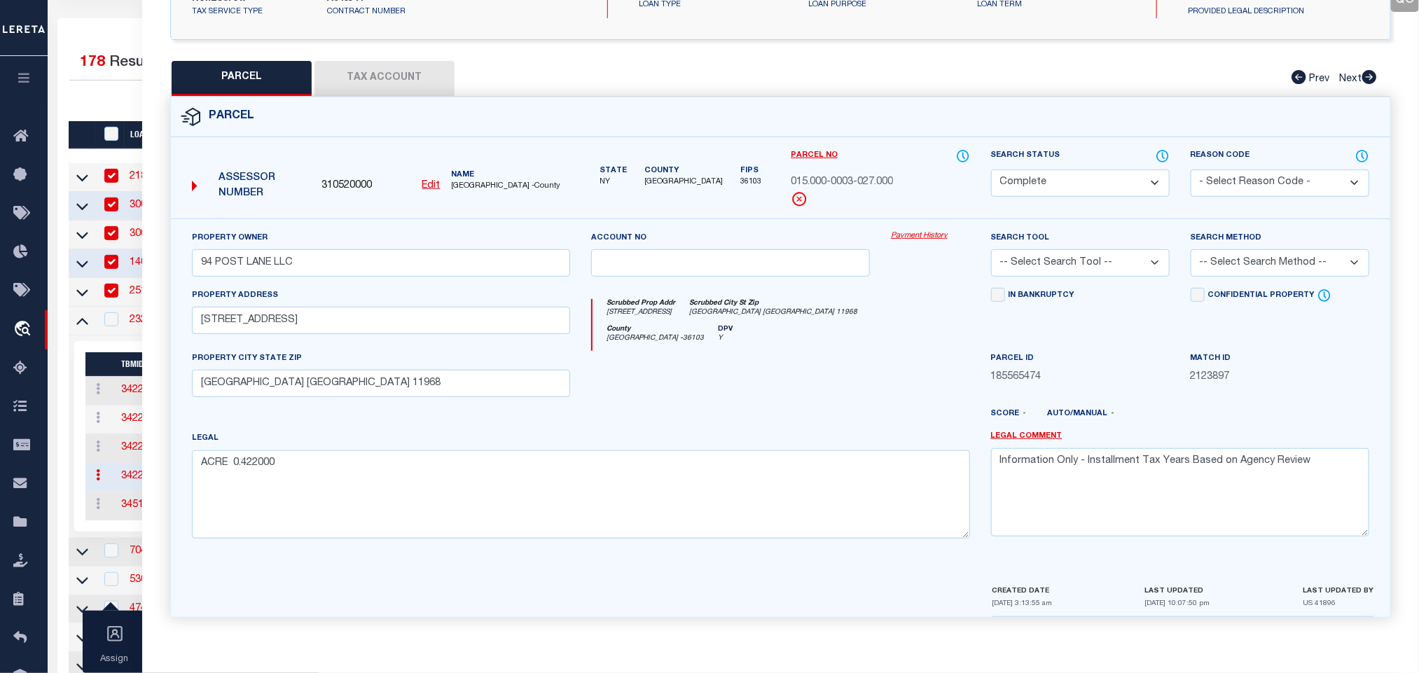
click at [126, 88] on div "5 Selected 178 Results 1 Items per page 10 25 50 100 200" at bounding box center [733, 75] width 1351 height 69
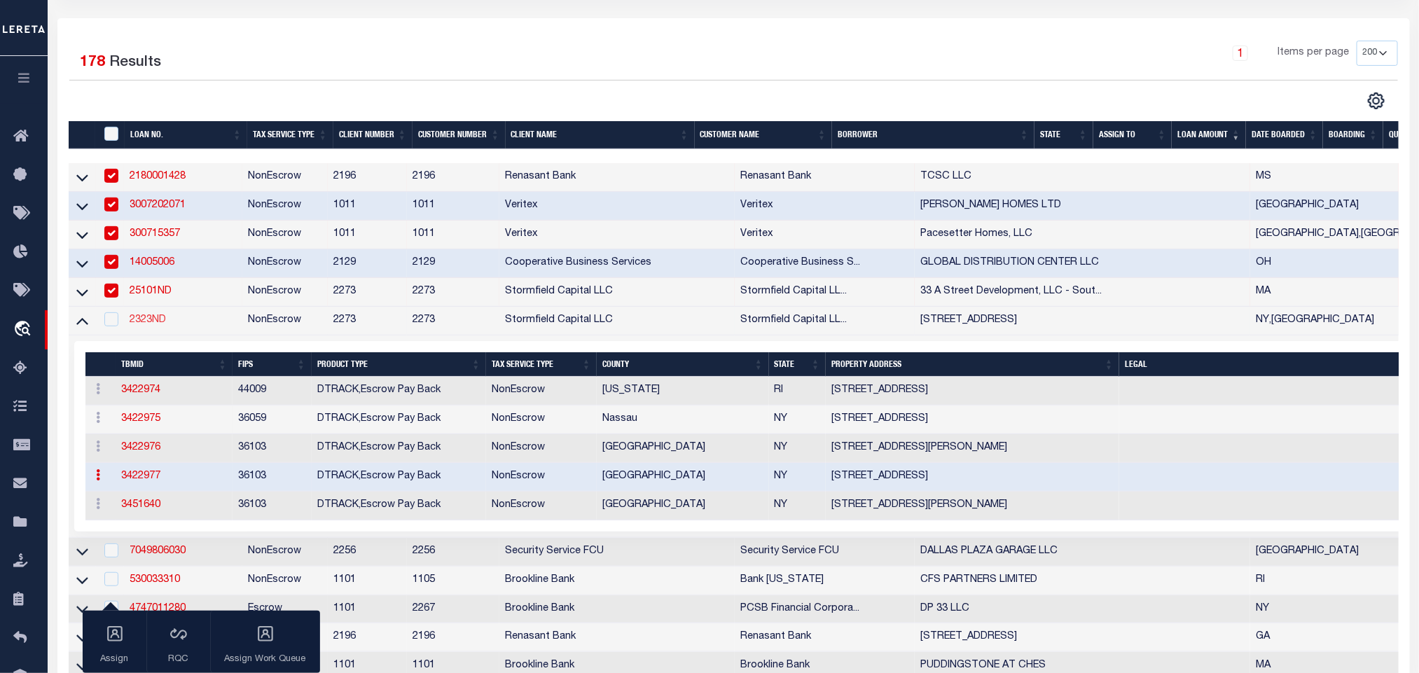
click at [139, 325] on link "2323ND" at bounding box center [148, 320] width 36 height 10
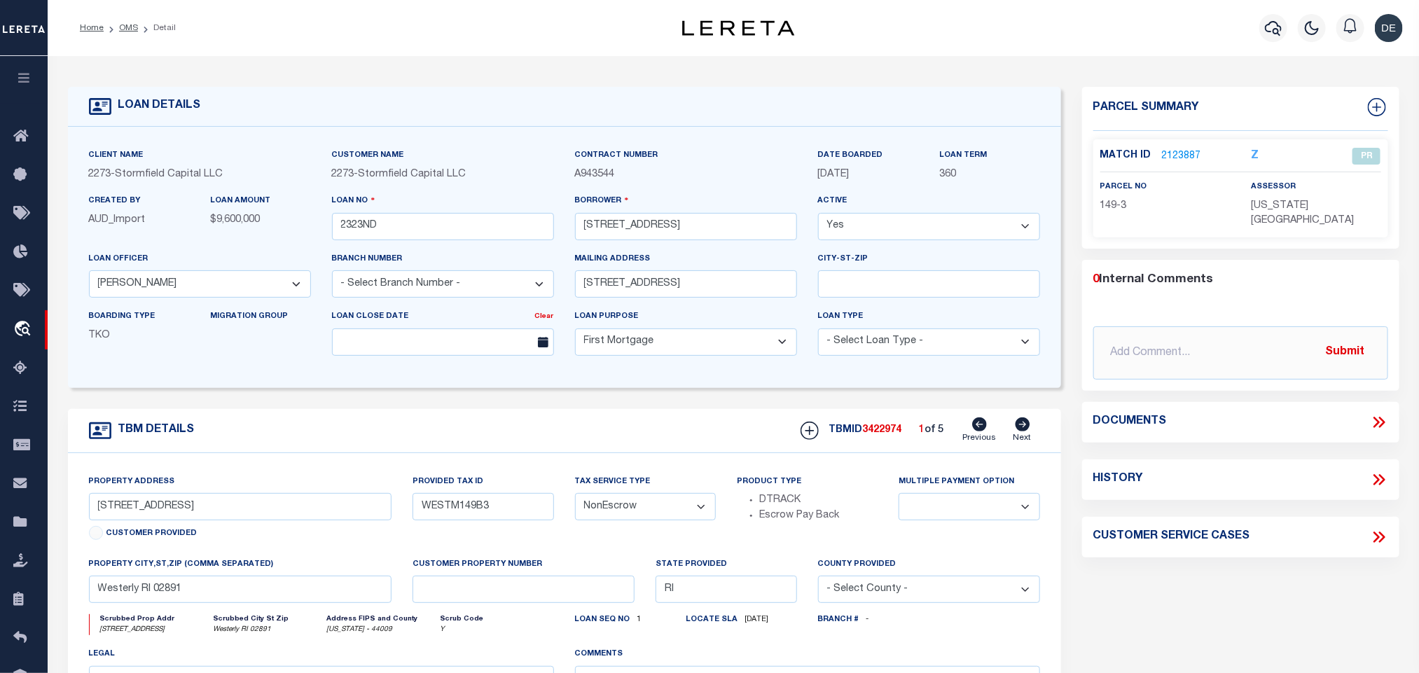
click at [1026, 427] on icon at bounding box center [1023, 425] width 15 height 14
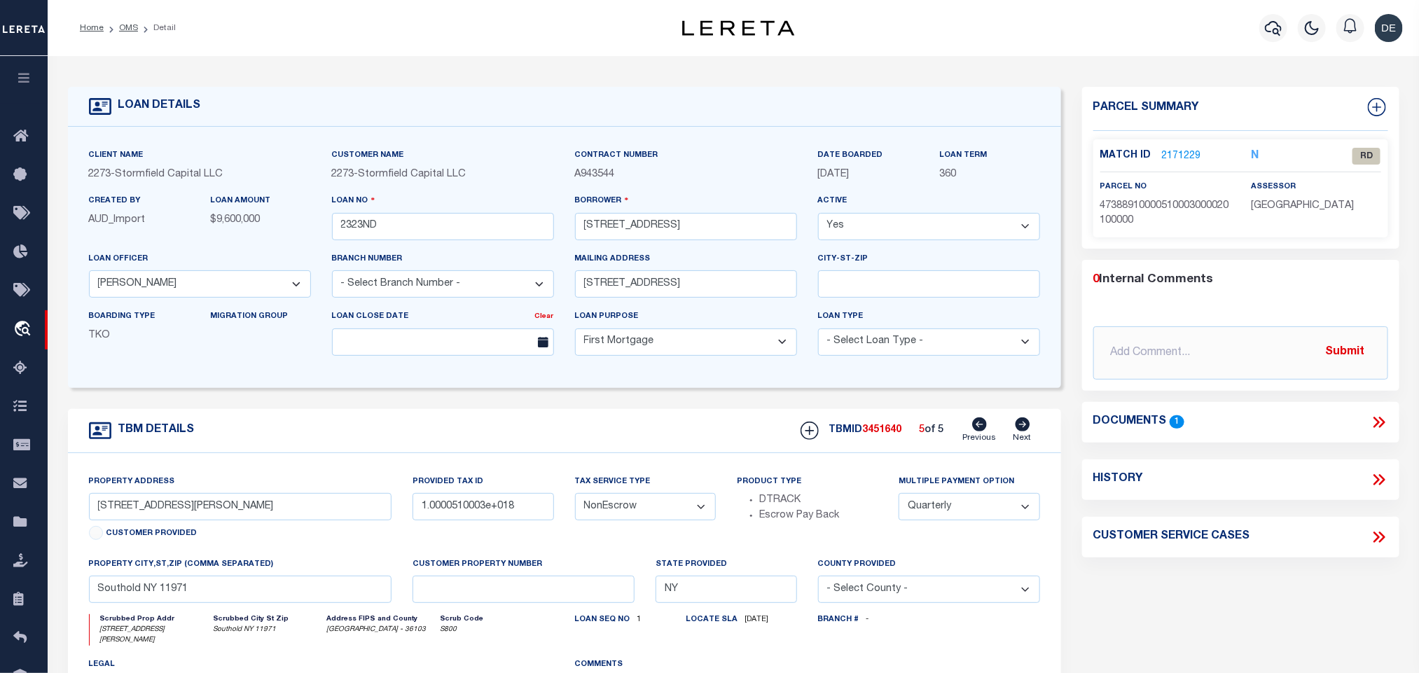
click at [1185, 160] on link "2171229" at bounding box center [1181, 156] width 39 height 15
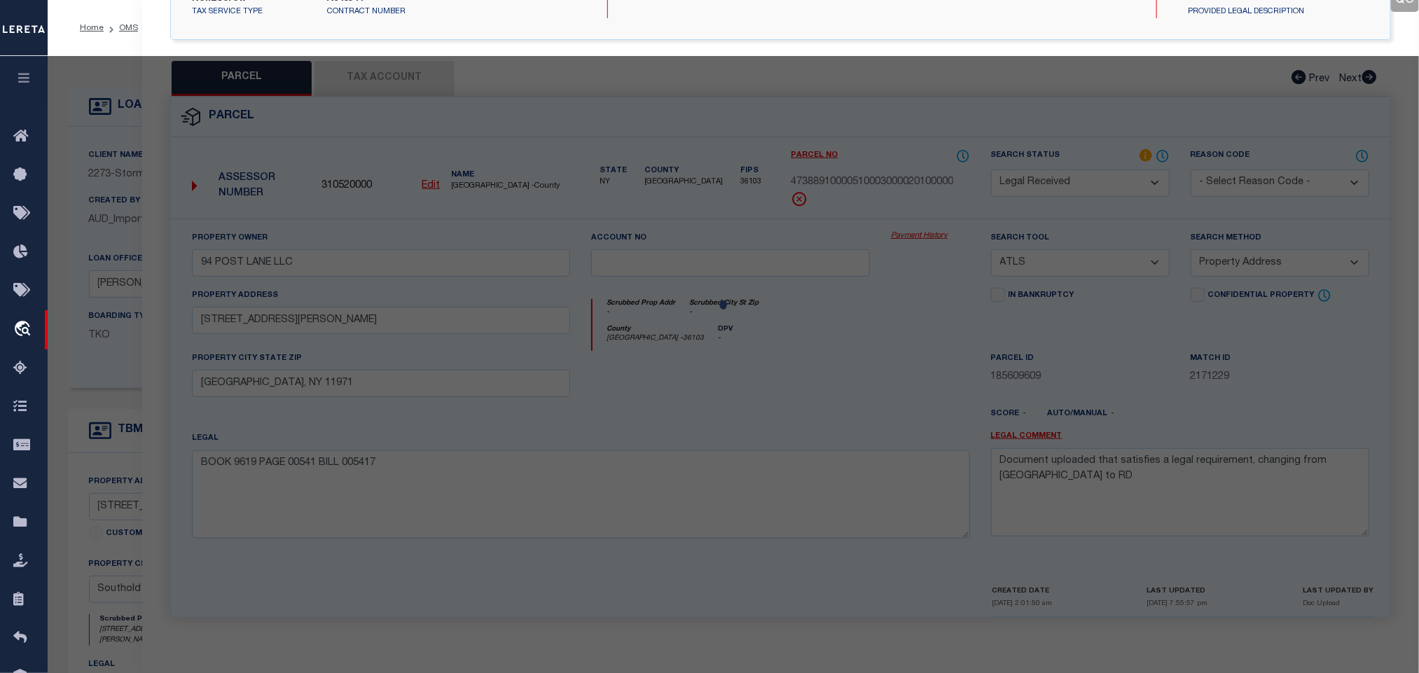
scroll to position [261, 0]
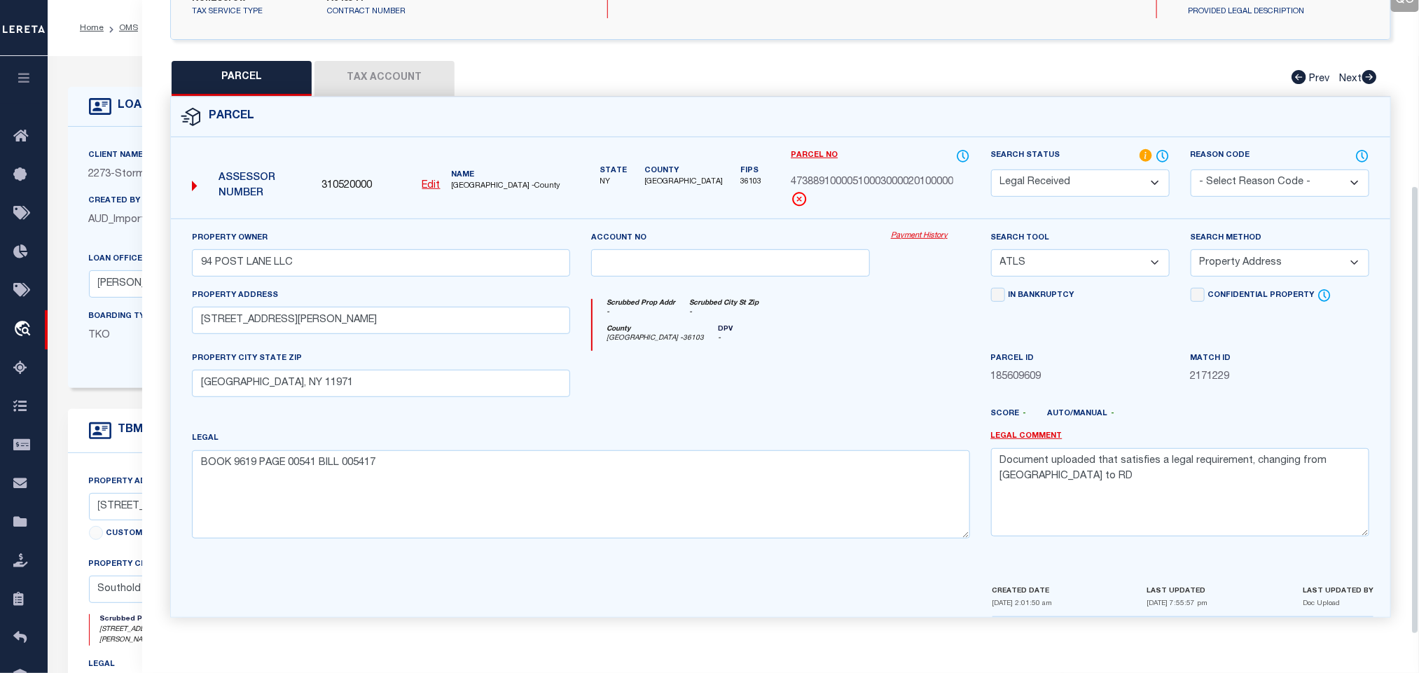
click at [1129, 172] on select "Automated Search Bad Parcel Complete Duplicate Parcel High Dollar Reporting In …" at bounding box center [1080, 183] width 179 height 27
drag, startPoint x: 1129, startPoint y: 172, endPoint x: 1150, endPoint y: 291, distance: 120.2
click at [1129, 172] on select "Automated Search Bad Parcel Complete Duplicate Parcel High Dollar Reporting In …" at bounding box center [1080, 183] width 179 height 27
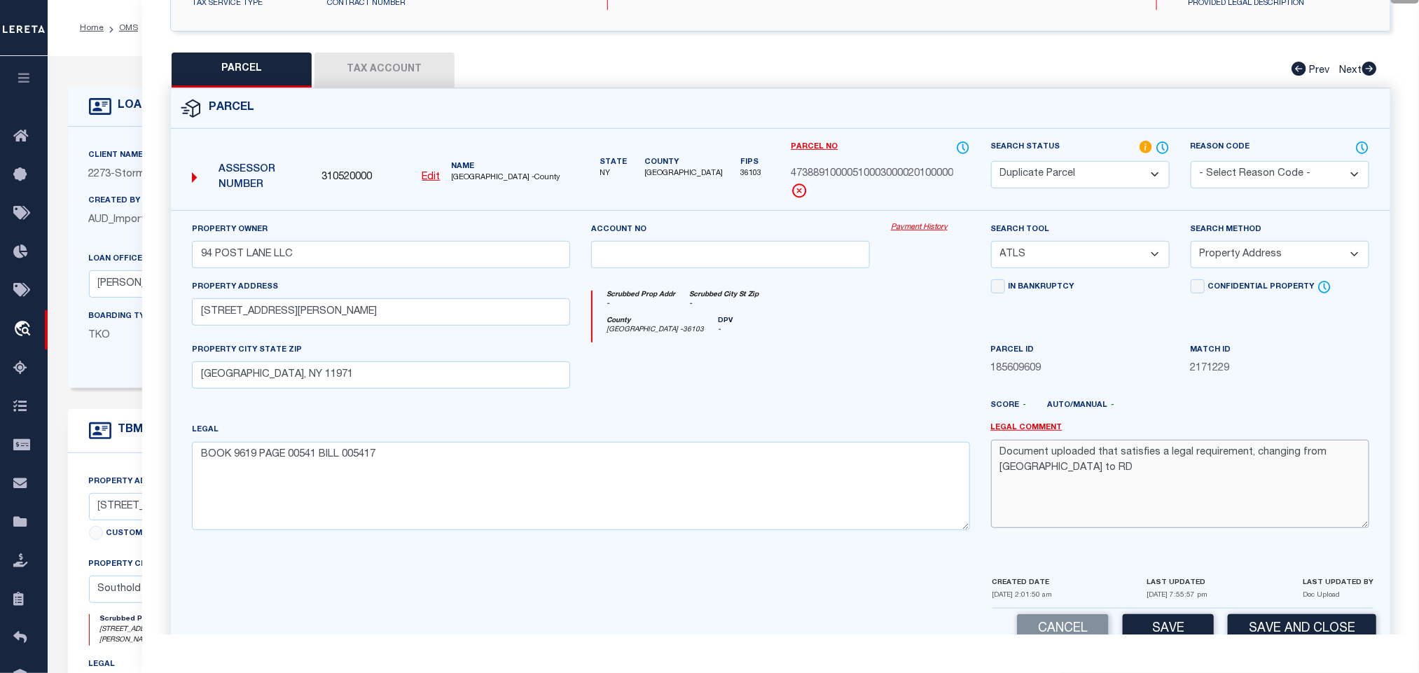
click at [1226, 528] on textarea "Document uploaded that satisfies a legal requirement, changing from [GEOGRAPHIC…" at bounding box center [1180, 484] width 378 height 88
paste textarea "Legal discrepancy, Please provide correct legal to proceed."
click at [1307, 635] on button "Save and Close" at bounding box center [1302, 629] width 149 height 30
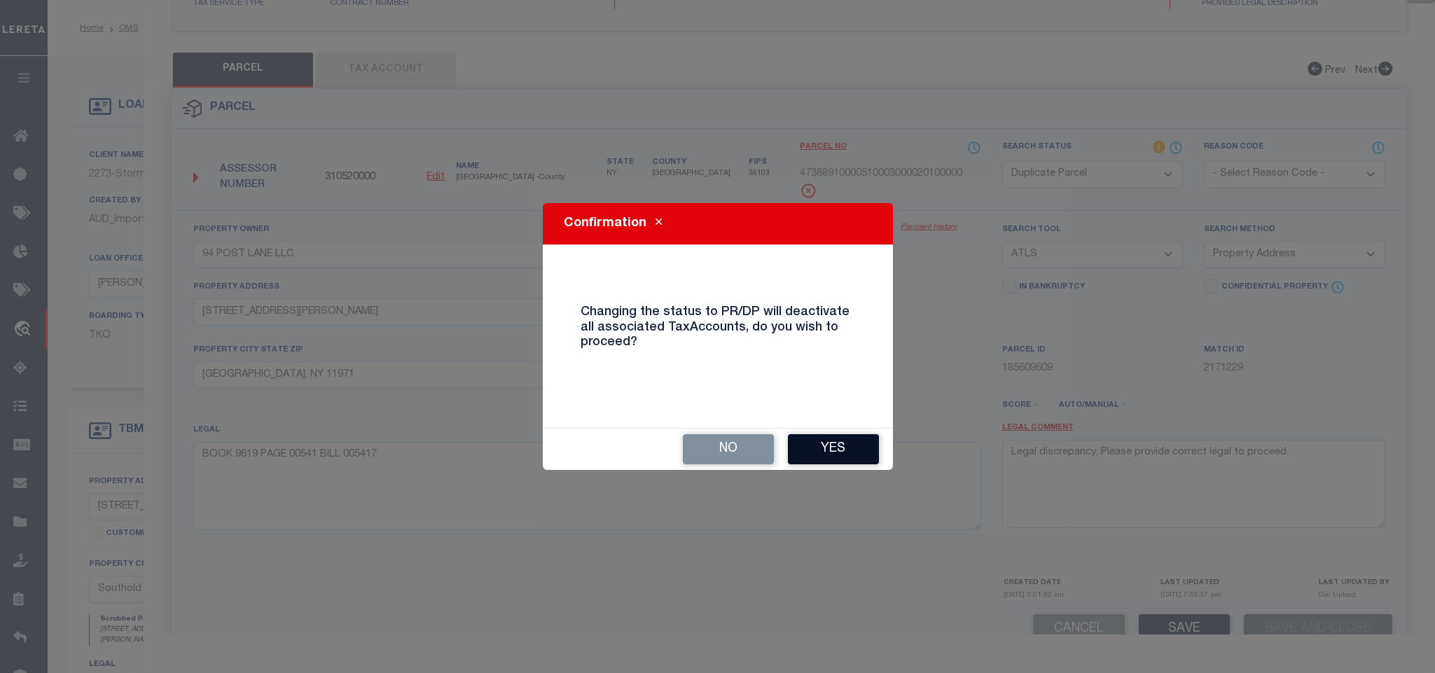
click at [847, 450] on button "Yes" at bounding box center [833, 449] width 91 height 30
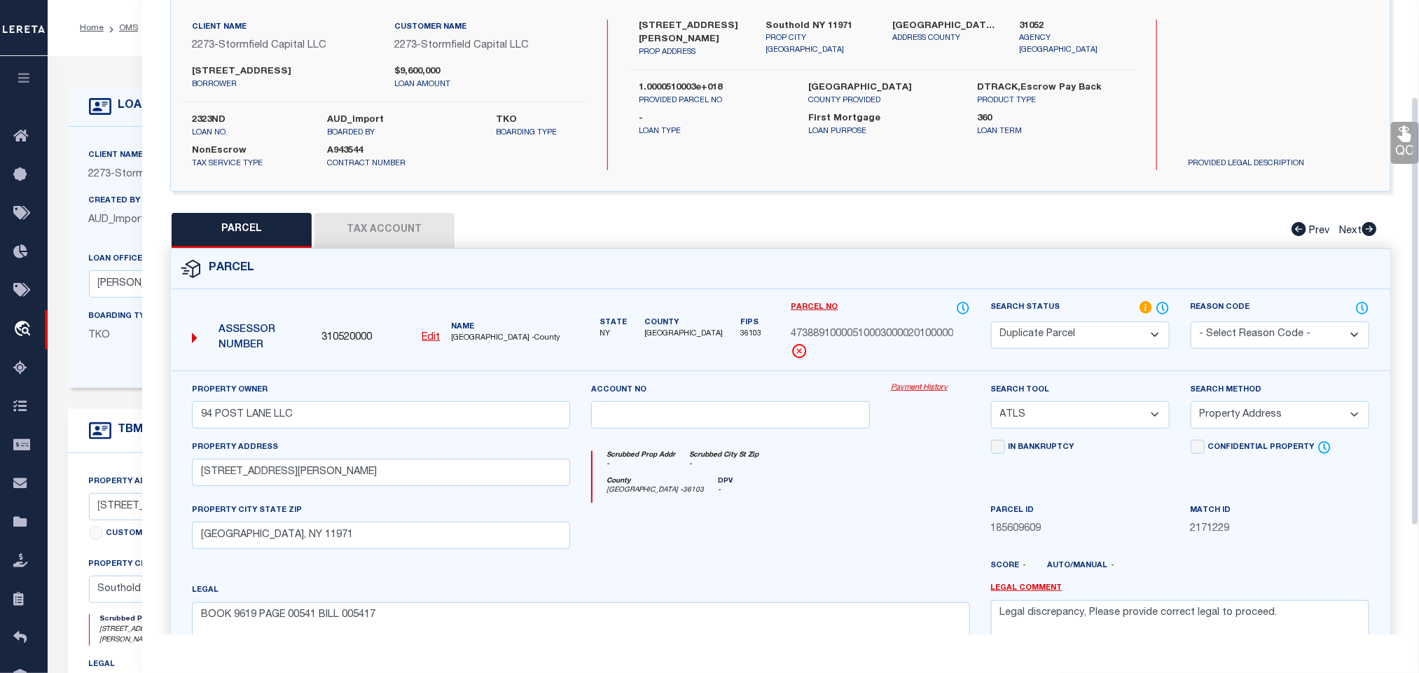
scroll to position [0, 0]
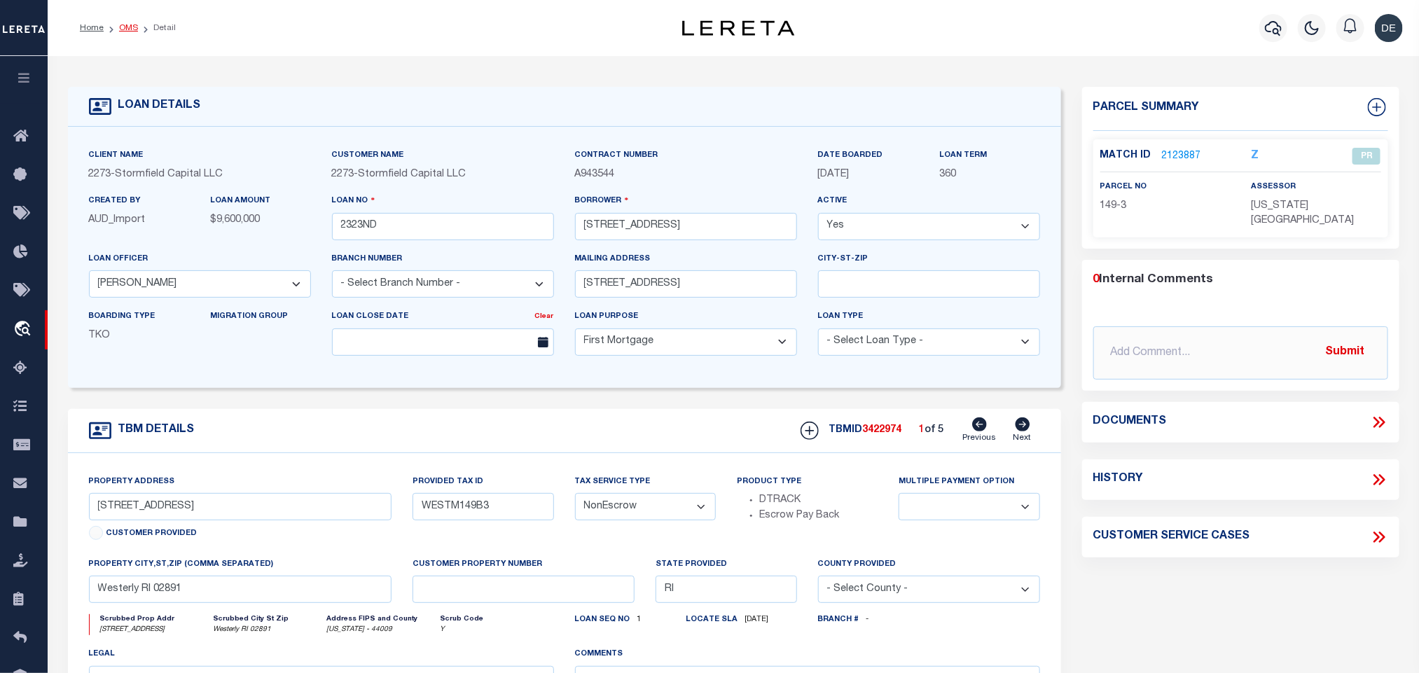
click at [130, 28] on link "OMS" at bounding box center [128, 28] width 19 height 8
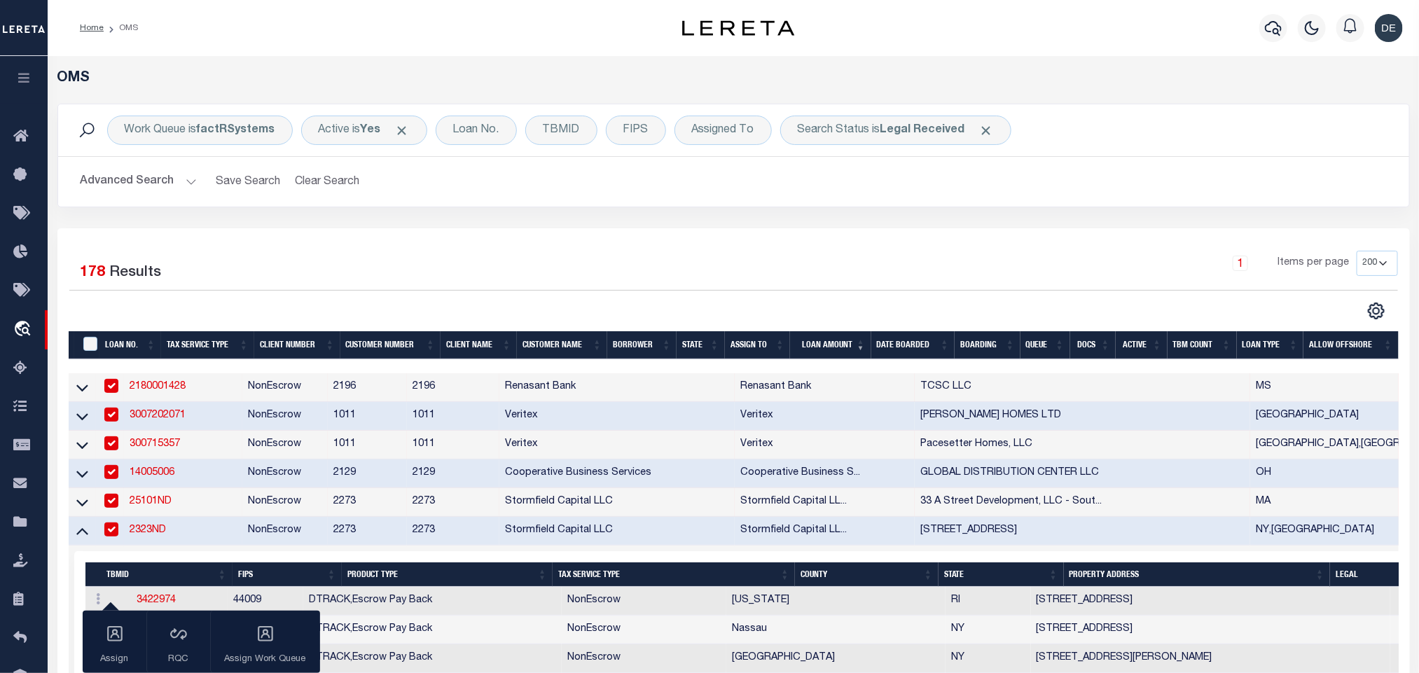
scroll to position [315, 0]
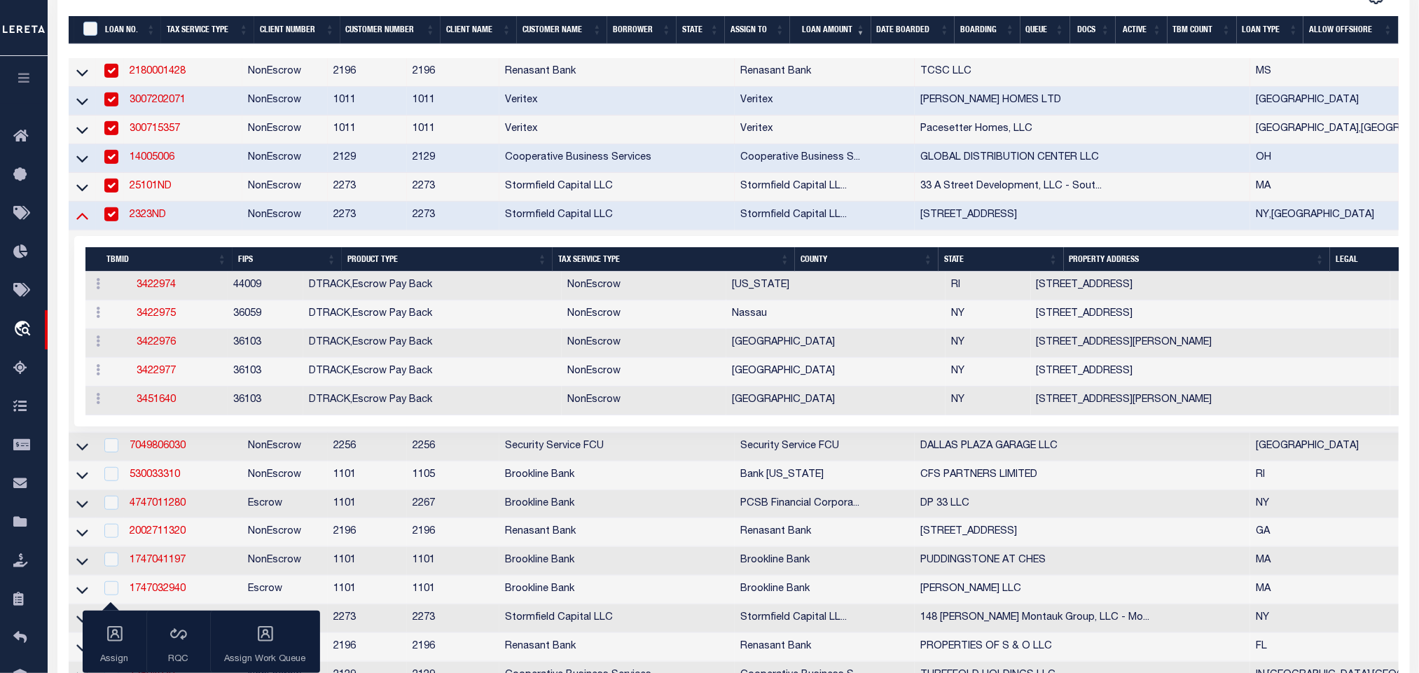
click at [80, 221] on icon at bounding box center [82, 217] width 12 height 7
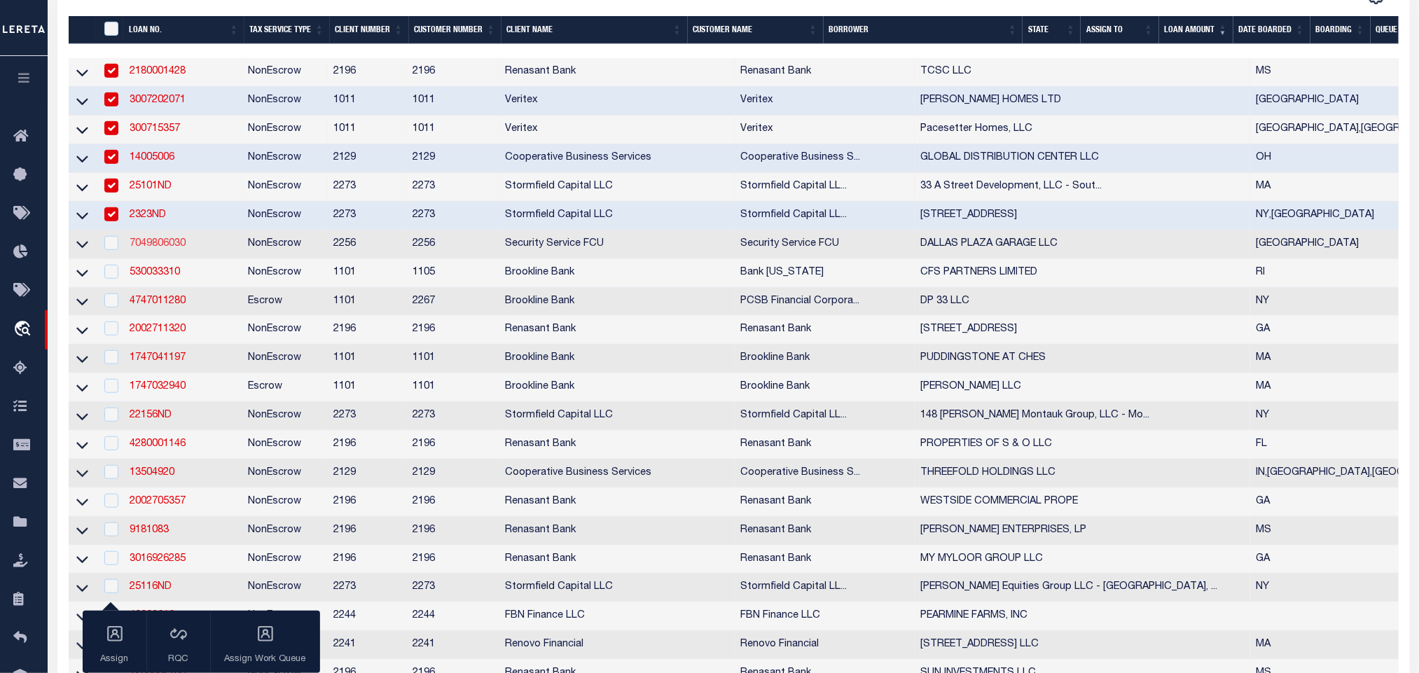
click at [152, 249] on link "7049806030" at bounding box center [158, 244] width 56 height 10
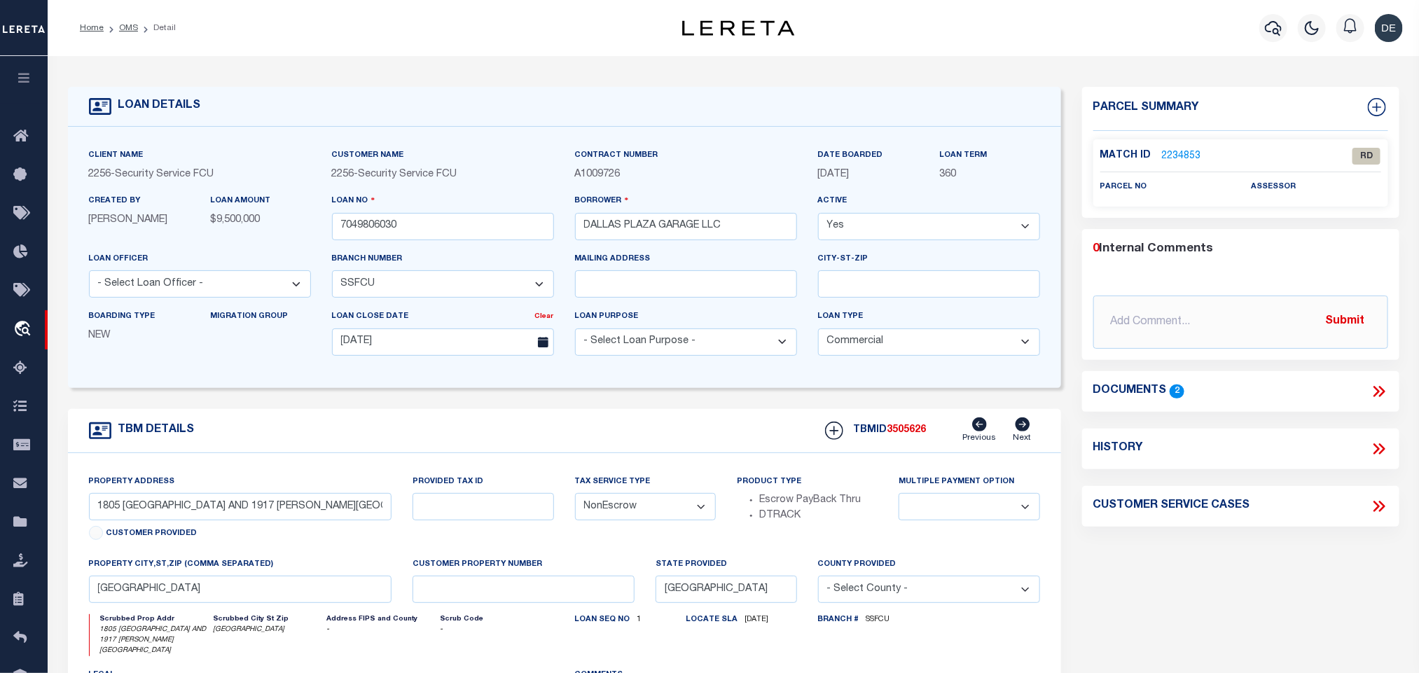
click at [261, 585] on div "property city,[GEOGRAPHIC_DATA],zip (Comma separated) [GEOGRAPHIC_DATA]" at bounding box center [240, 580] width 303 height 46
click at [284, 597] on input "[GEOGRAPHIC_DATA]" at bounding box center [240, 589] width 303 height 27
click at [1379, 391] on icon at bounding box center [1377, 391] width 6 height 11
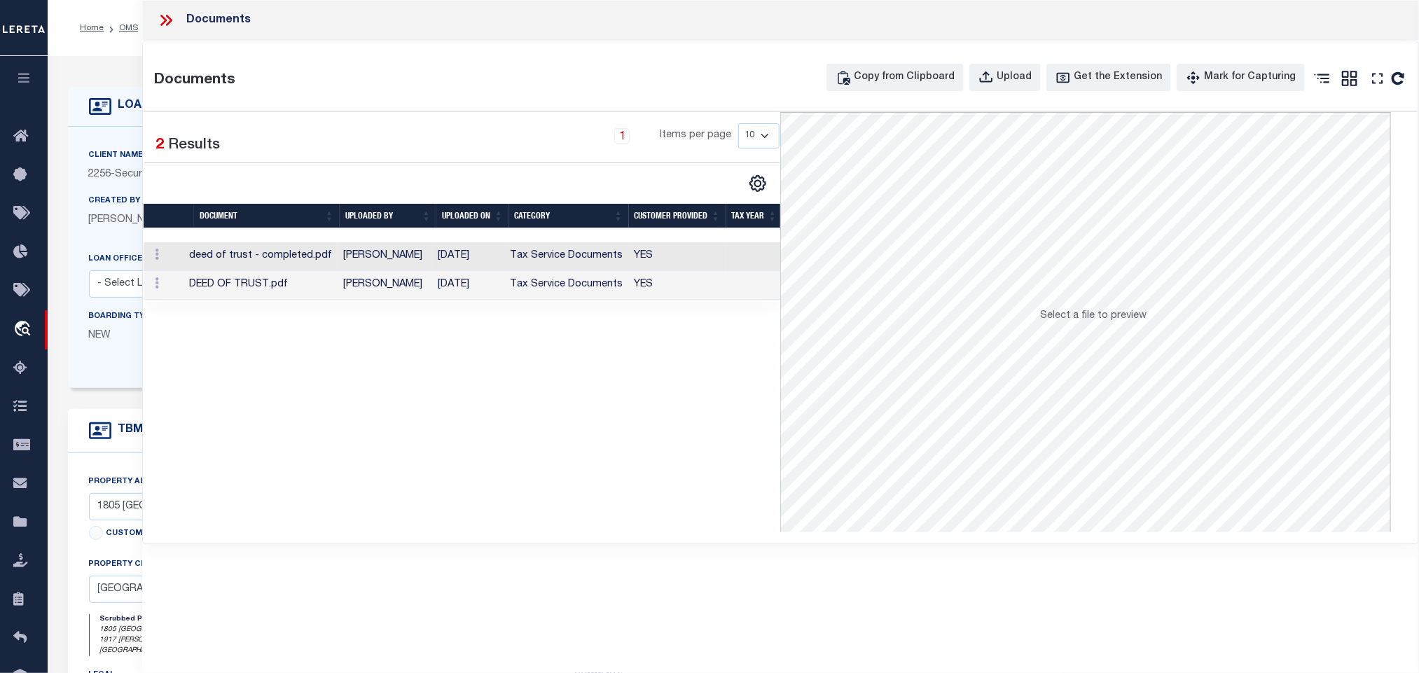
click at [616, 257] on td "Tax Service Documents" at bounding box center [567, 256] width 124 height 29
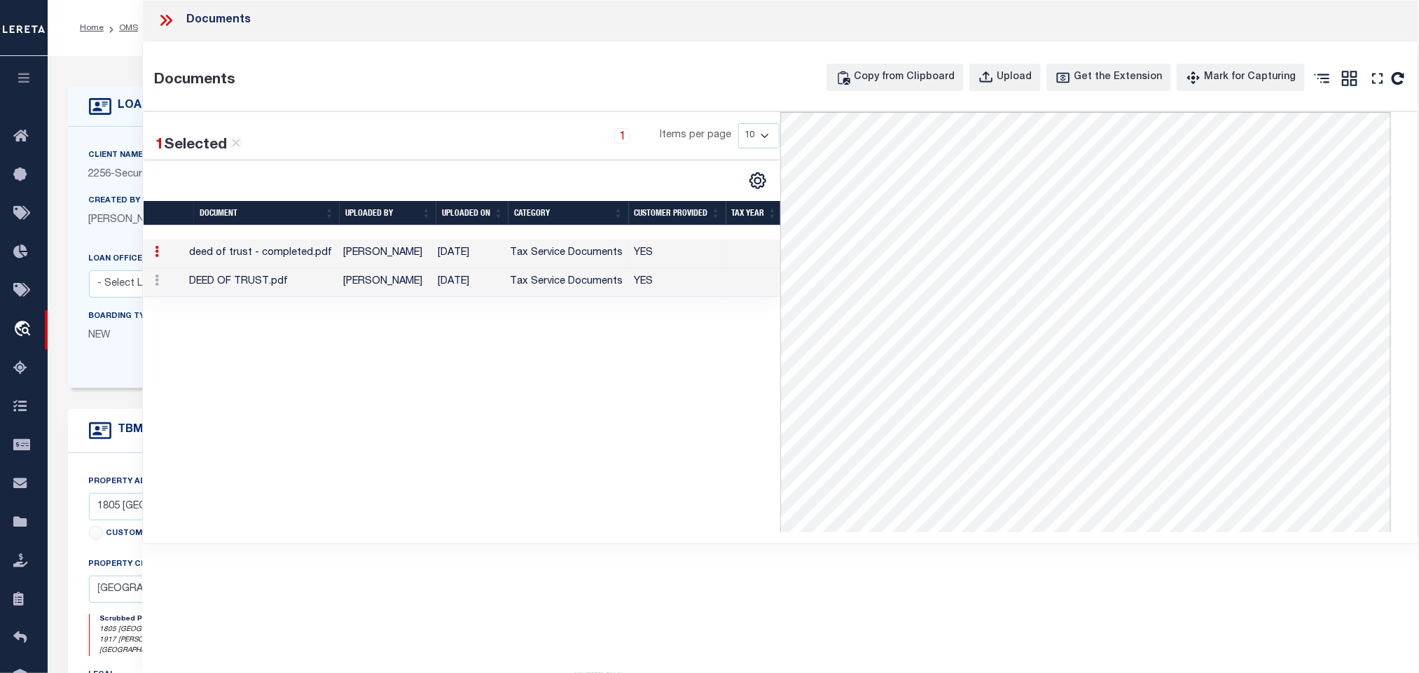
click at [172, 24] on icon at bounding box center [166, 20] width 18 height 18
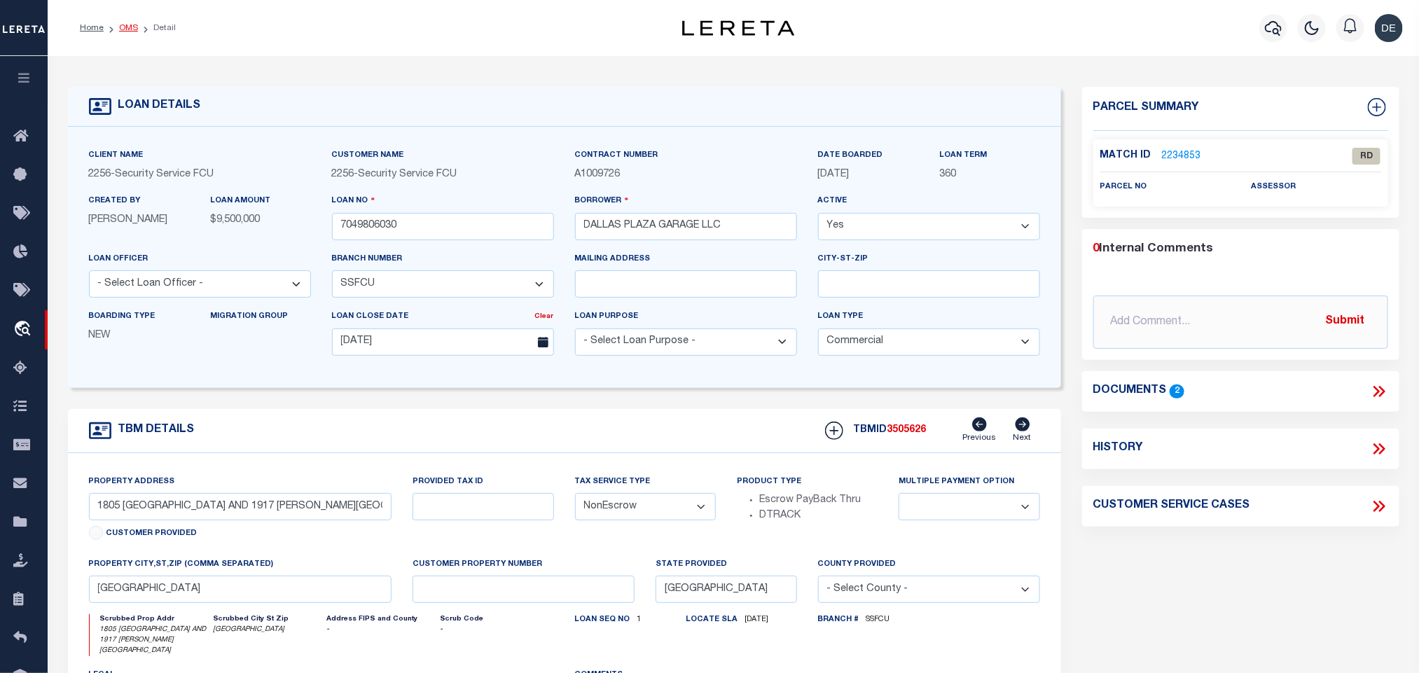
click at [127, 29] on link "OMS" at bounding box center [128, 28] width 19 height 8
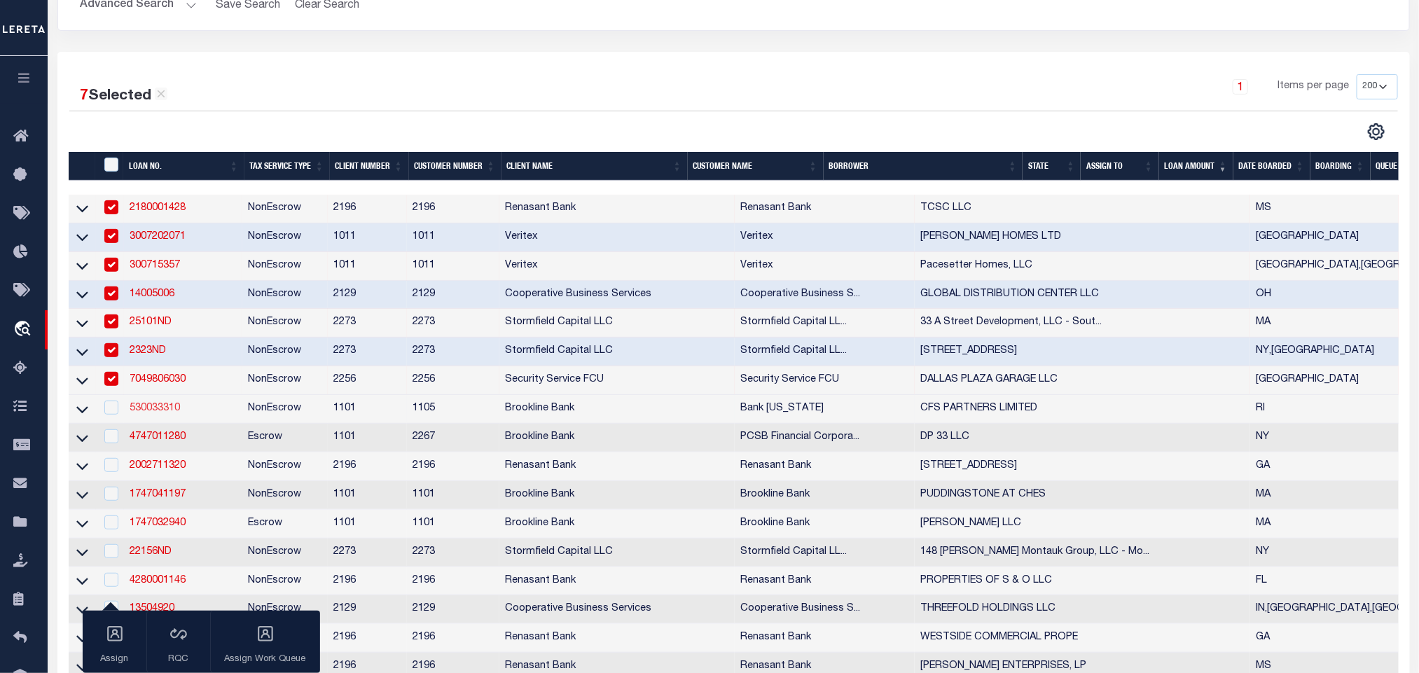
scroll to position [315, 0]
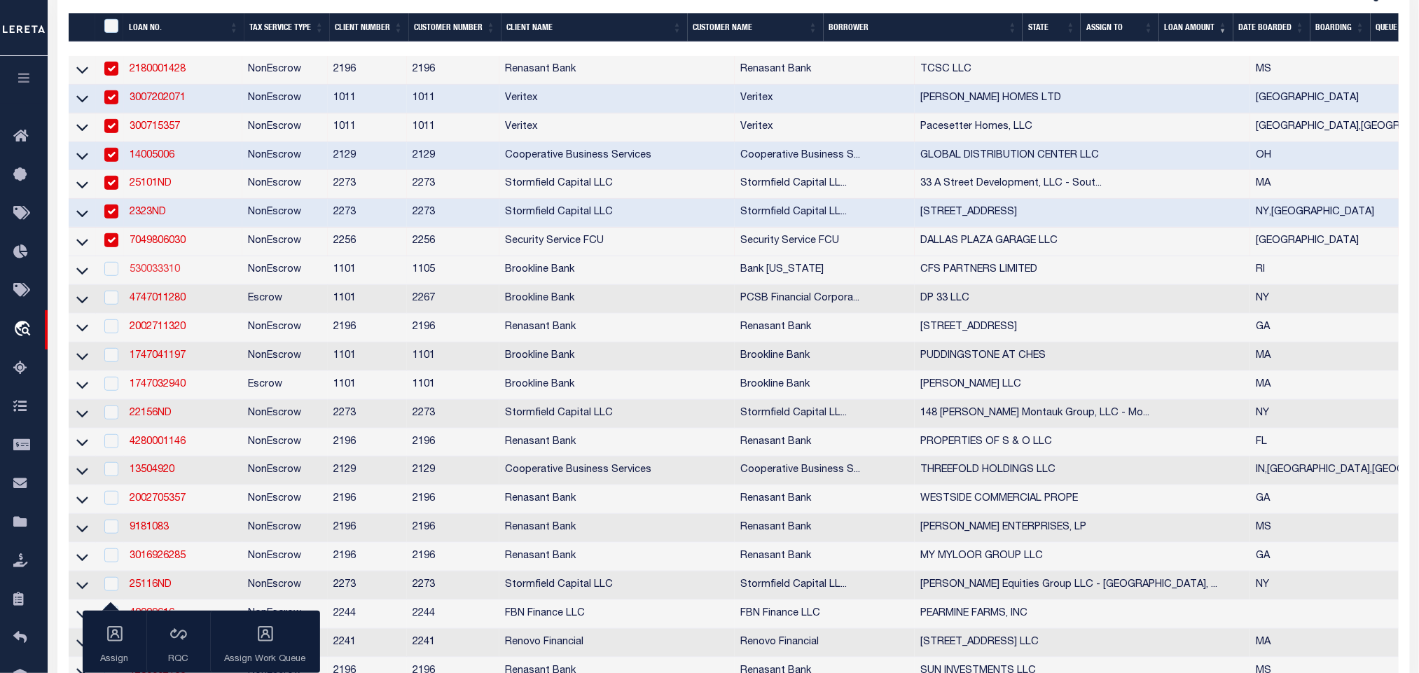
click at [162, 274] on link "530033310" at bounding box center [155, 270] width 50 height 10
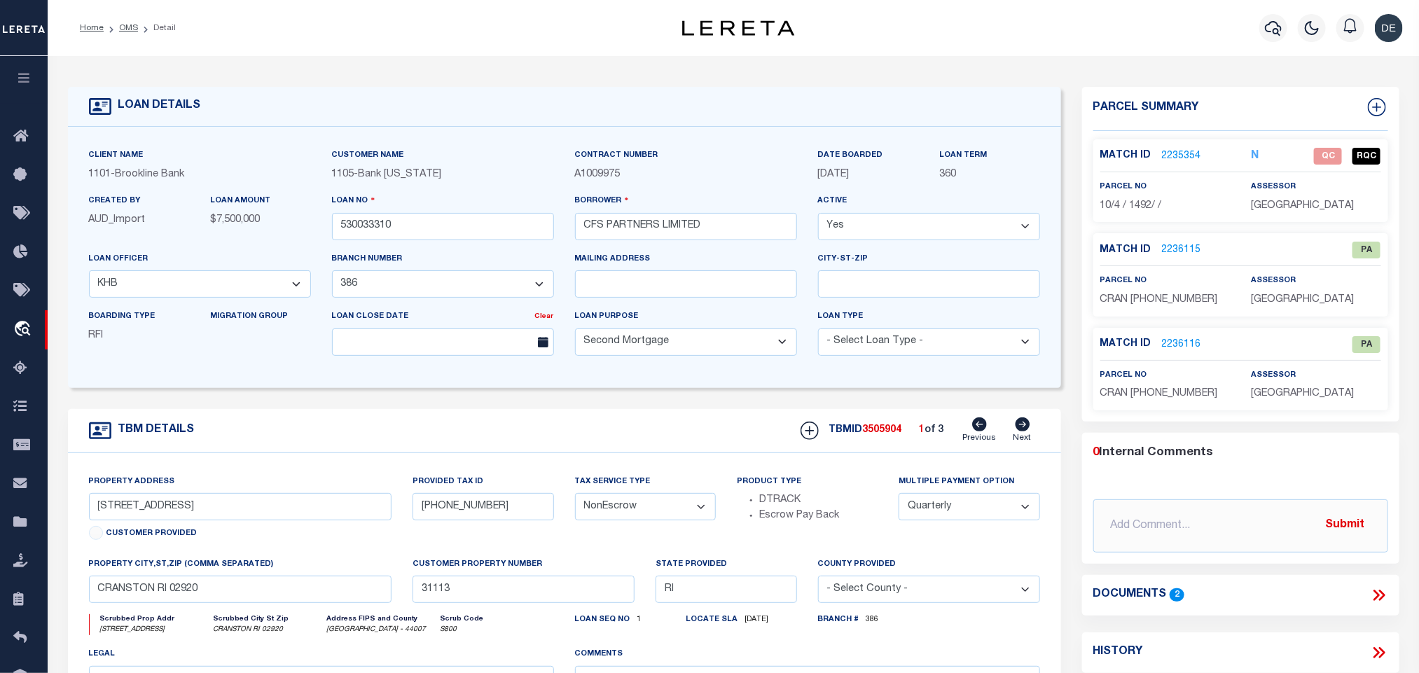
click at [1021, 427] on icon at bounding box center [1023, 425] width 15 height 14
click at [986, 429] on icon at bounding box center [980, 425] width 15 height 14
click at [1026, 432] on icon at bounding box center [1023, 425] width 15 height 14
click at [976, 429] on icon at bounding box center [980, 425] width 15 height 14
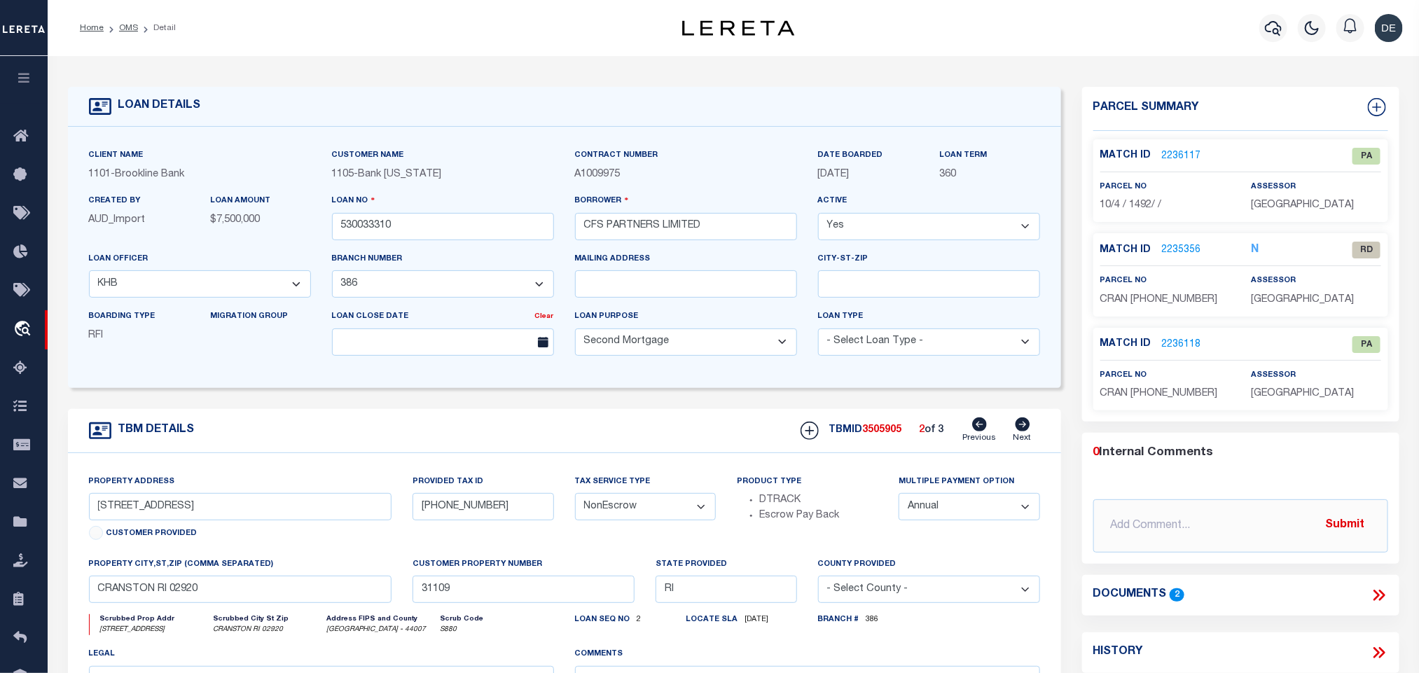
click at [1375, 595] on icon at bounding box center [1379, 595] width 18 height 18
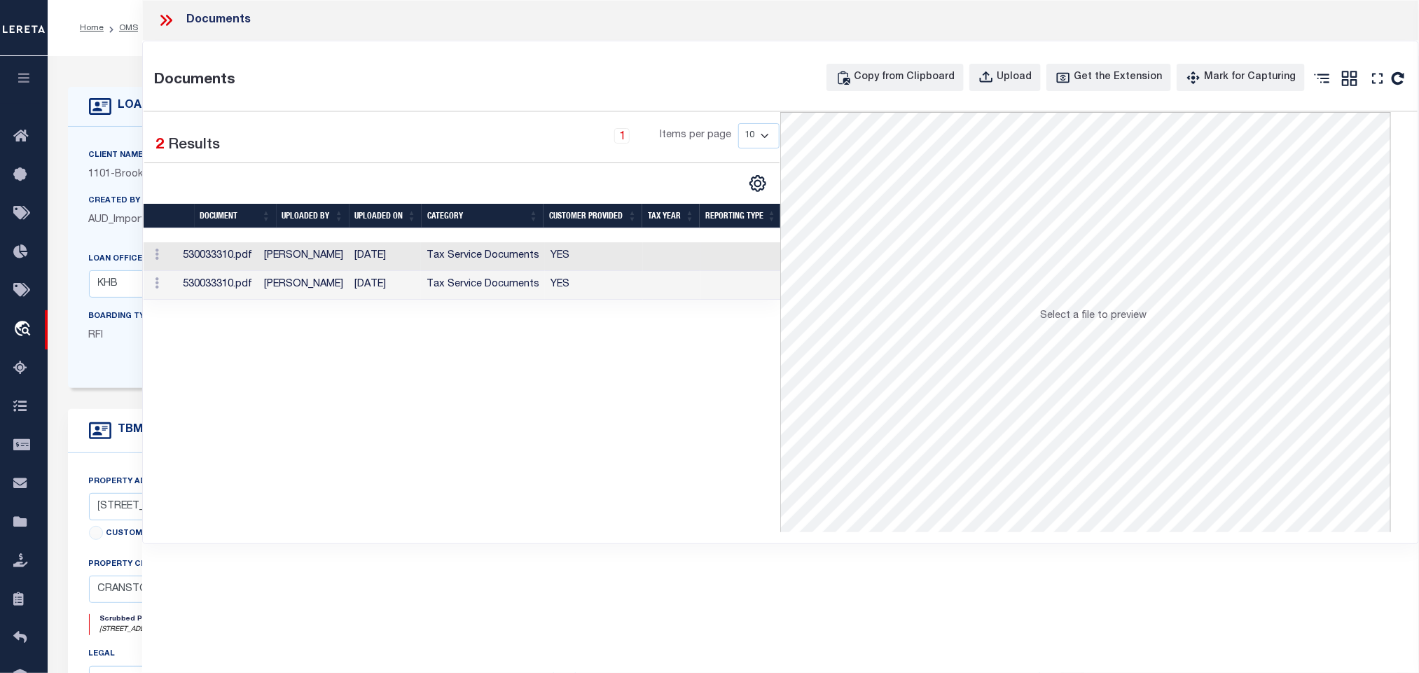
click at [546, 255] on td "YES" at bounding box center [594, 256] width 98 height 29
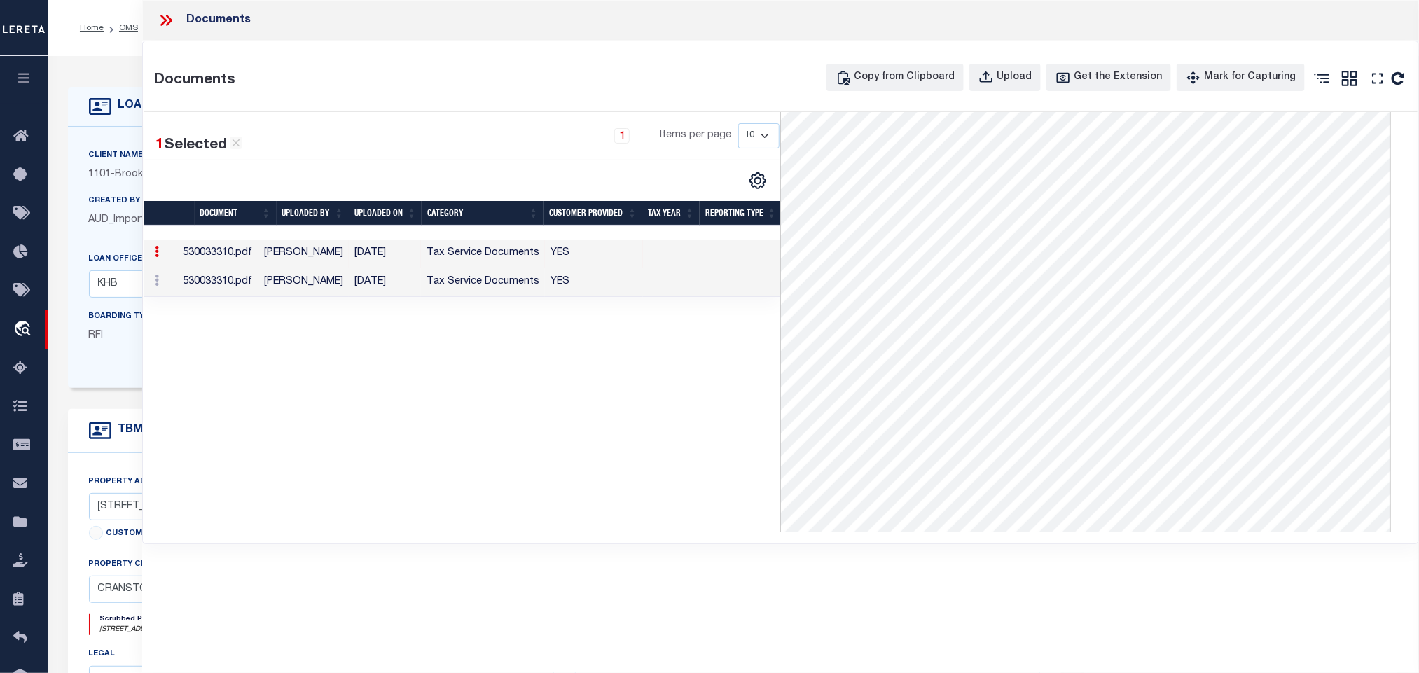
scroll to position [13, 0]
click at [715, 290] on td at bounding box center [742, 282] width 82 height 29
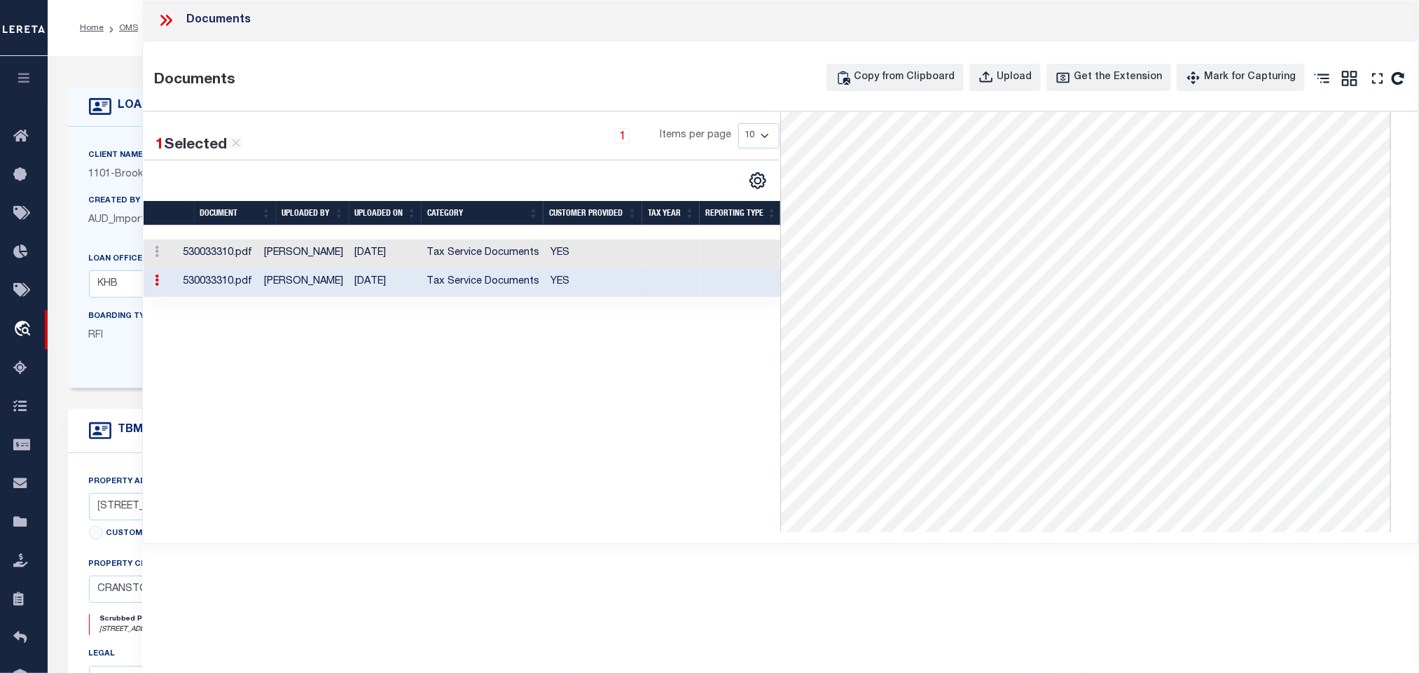
click at [95, 113] on icon at bounding box center [100, 106] width 22 height 17
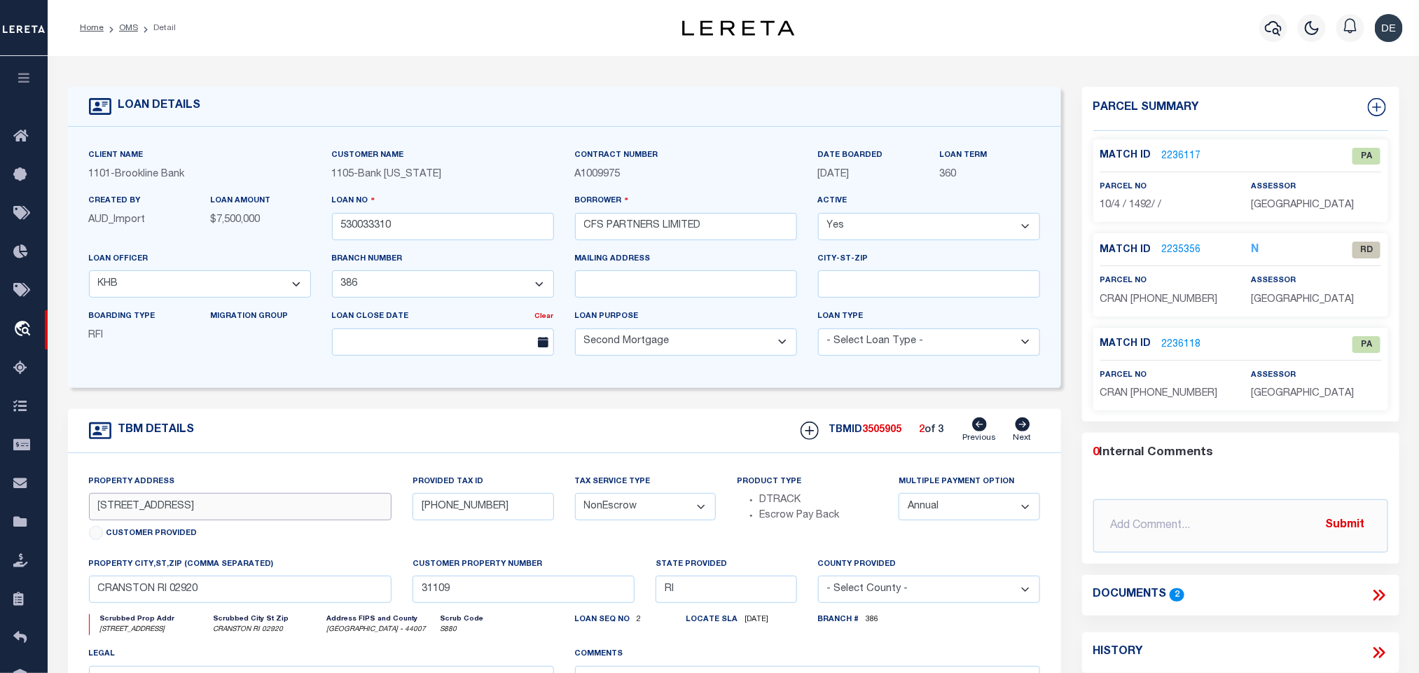
click at [151, 502] on input "[STREET_ADDRESS]" at bounding box center [240, 506] width 303 height 27
drag, startPoint x: 95, startPoint y: 515, endPoint x: 187, endPoint y: 528, distance: 93.4
click at [187, 521] on input "[STREET_ADDRESS]" at bounding box center [240, 506] width 303 height 27
click at [230, 517] on input "[STREET_ADDRESS]" at bounding box center [240, 506] width 303 height 27
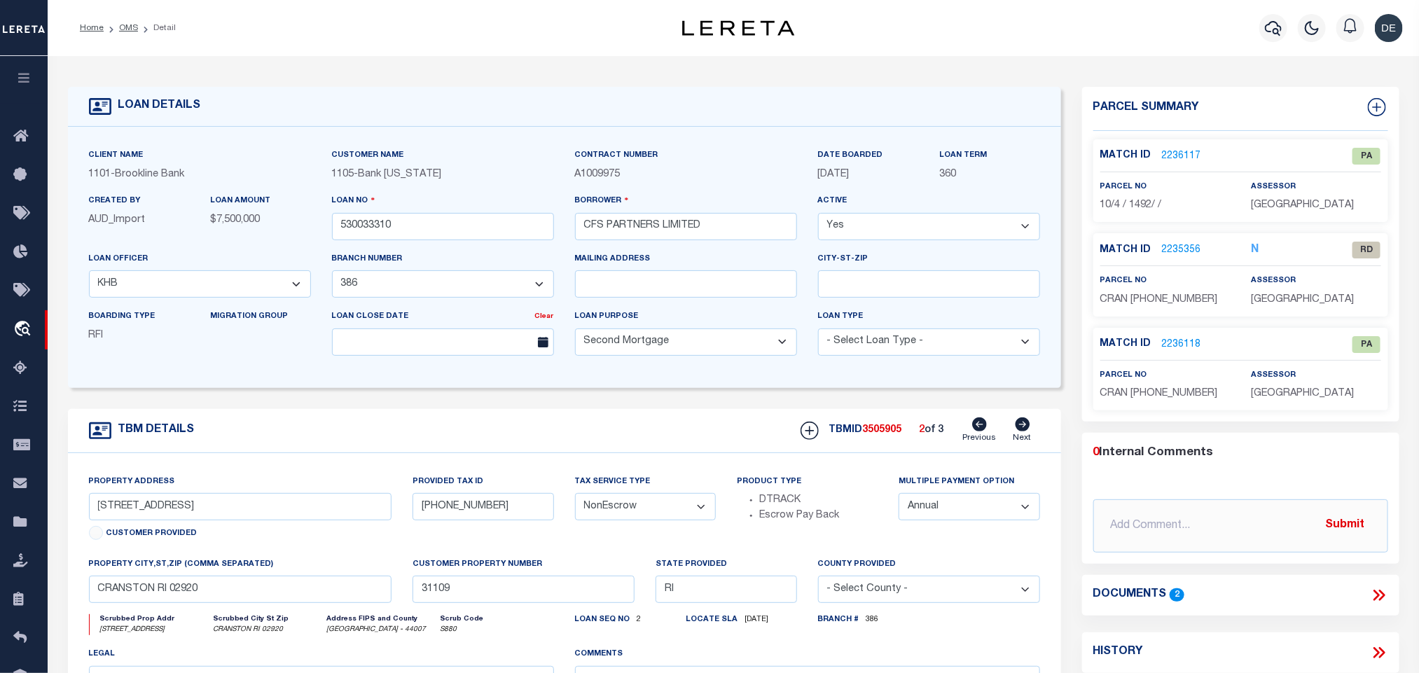
click at [237, 585] on div "property city,st,zip (Comma separated) [GEOGRAPHIC_DATA]" at bounding box center [240, 580] width 303 height 46
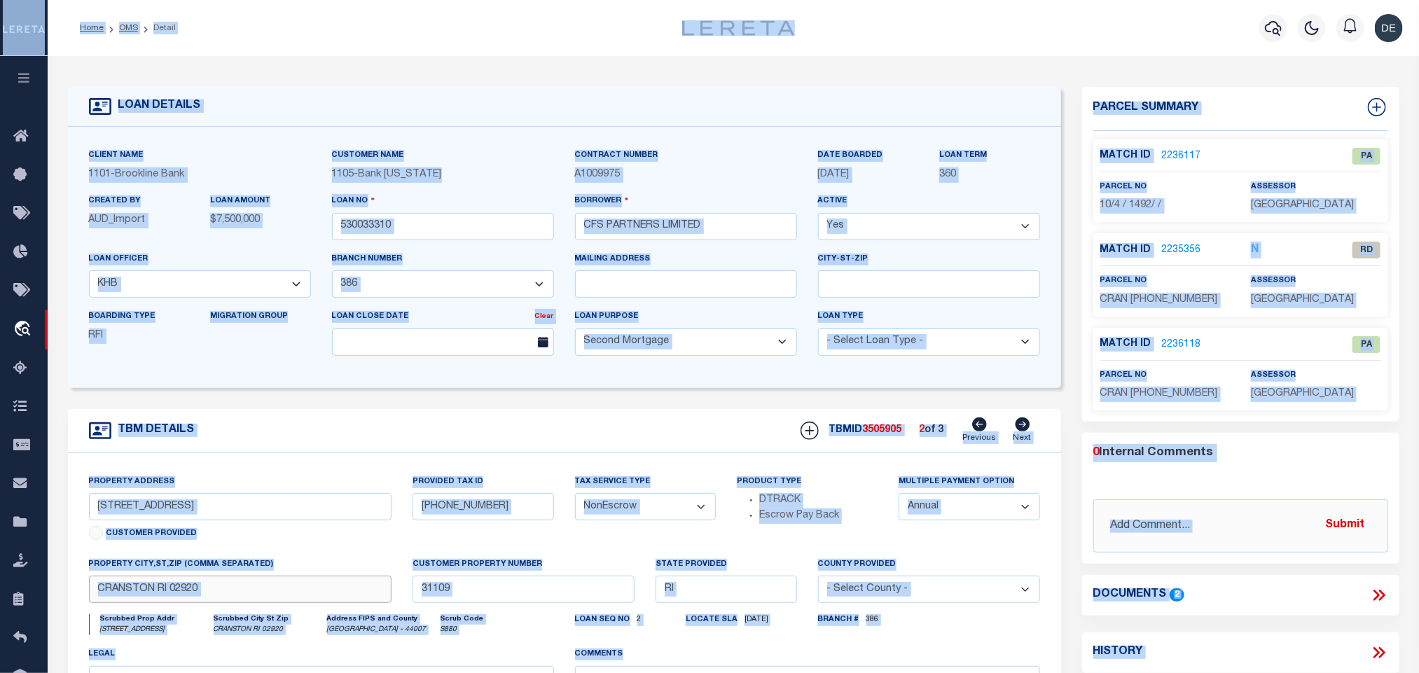
click at [289, 598] on input "CRANSTON RI 02920" at bounding box center [240, 589] width 303 height 27
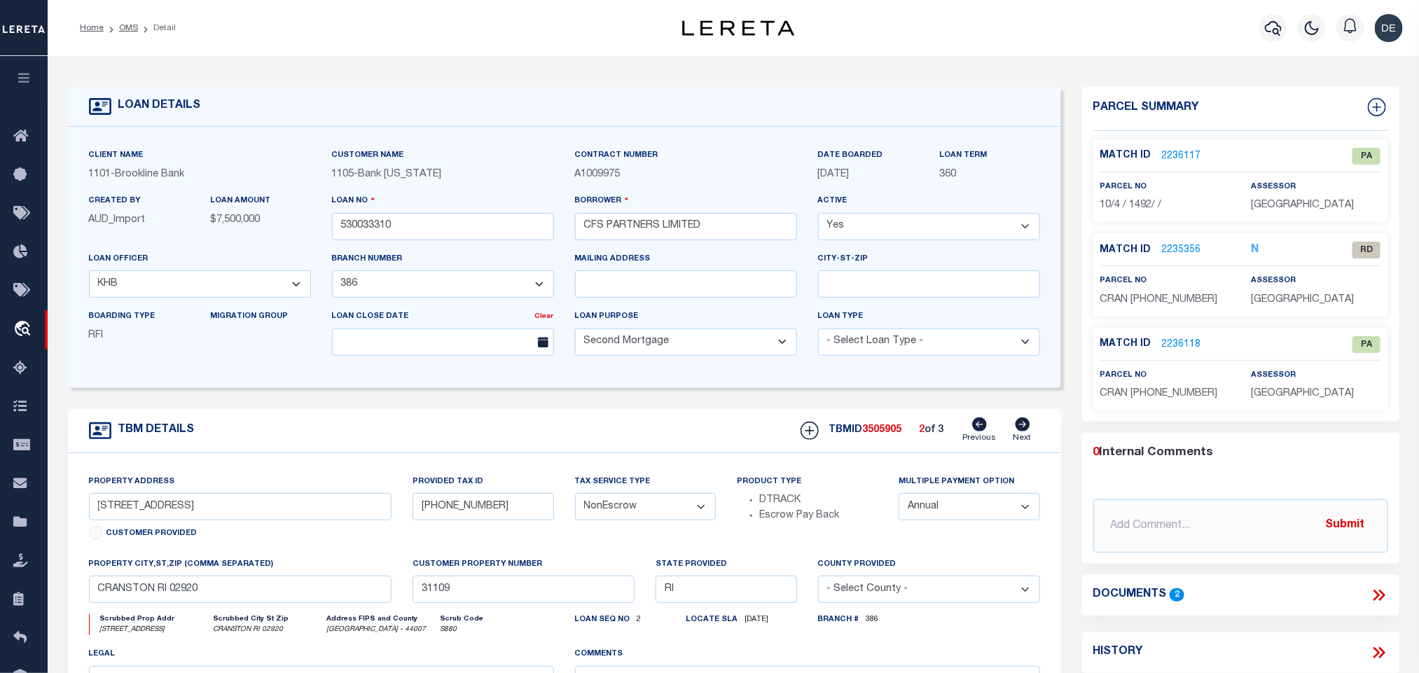
click at [586, 465] on div "Property Address [STREET_ADDRESS] Customer Provided Provided Tax ID [PHONE_NUMB…" at bounding box center [564, 625] width 993 height 345
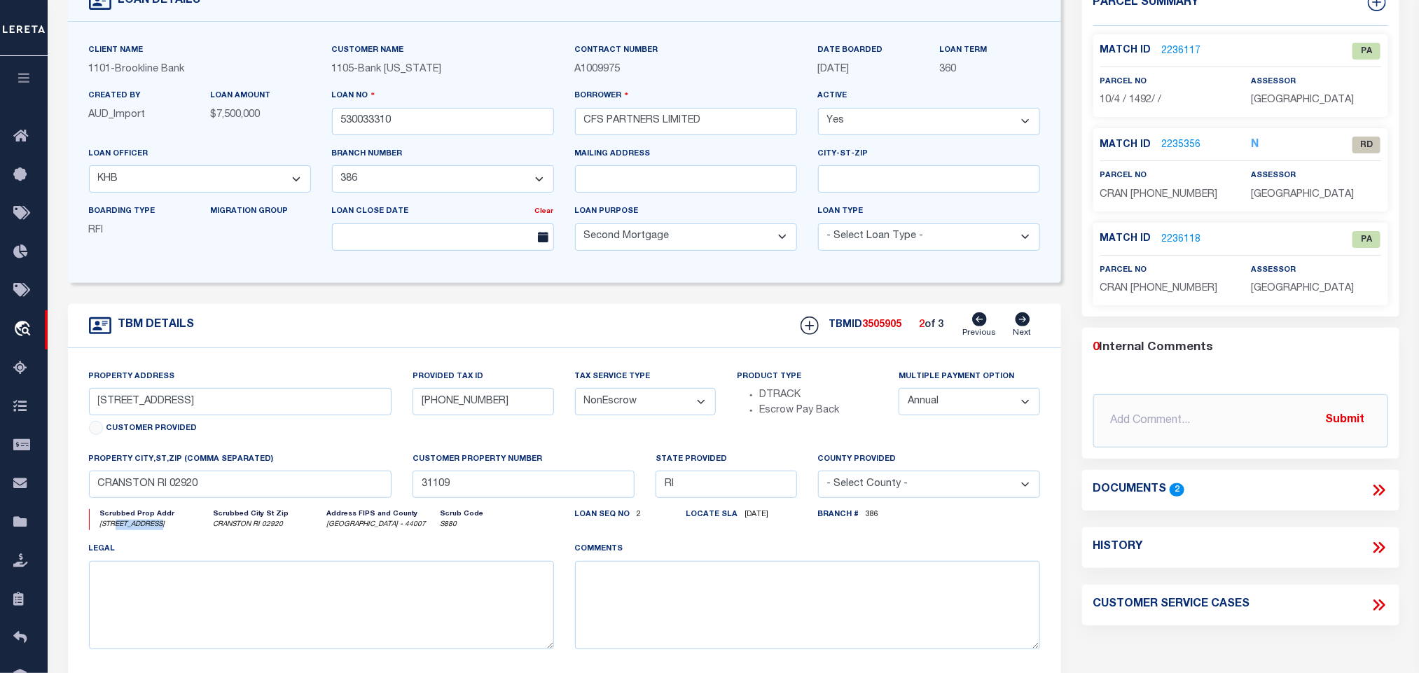
scroll to position [0, 0]
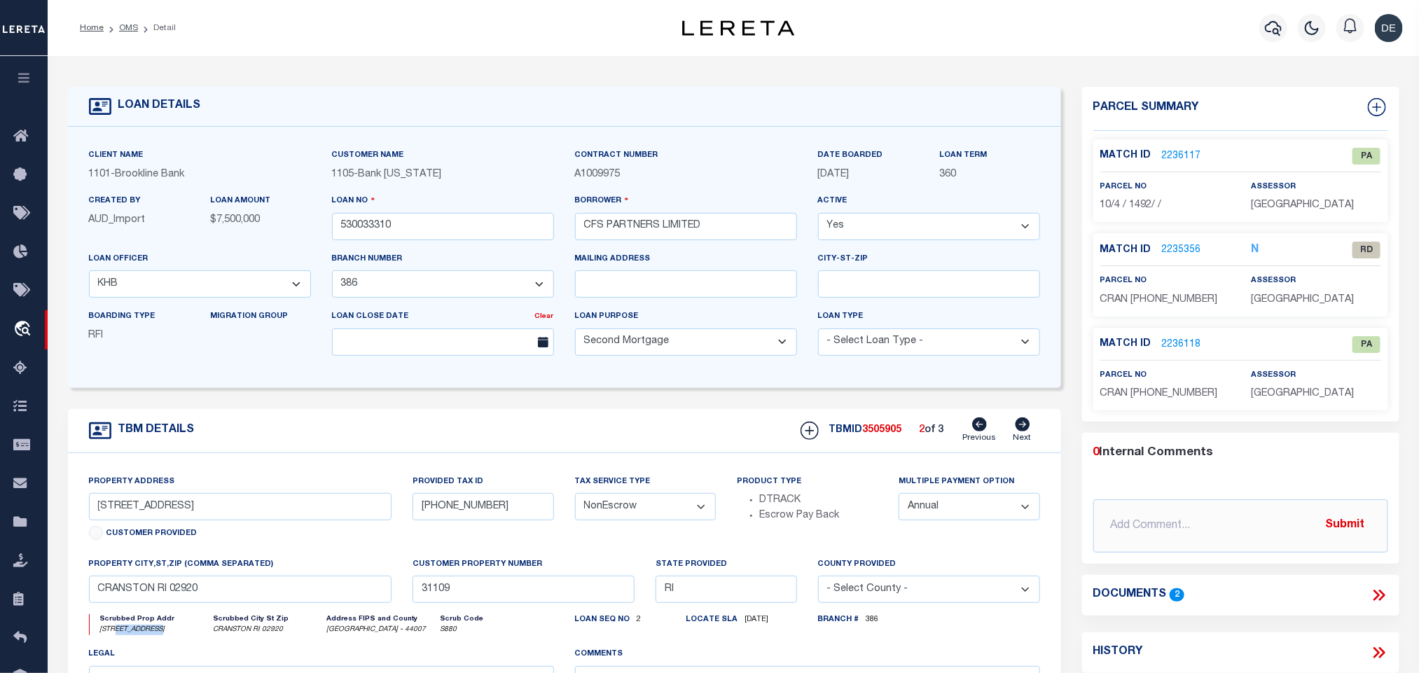
click at [1173, 254] on link "2235356" at bounding box center [1181, 250] width 39 height 15
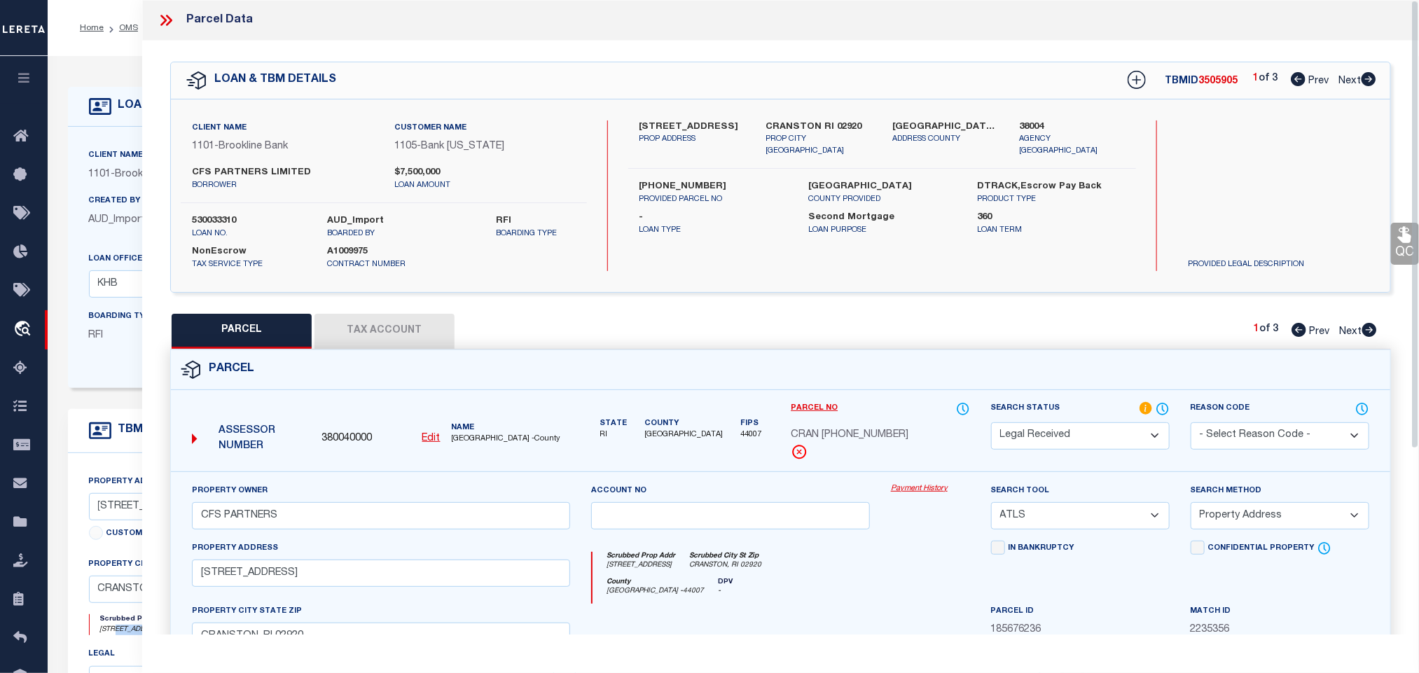
click at [433, 442] on u "Edit" at bounding box center [431, 439] width 18 height 10
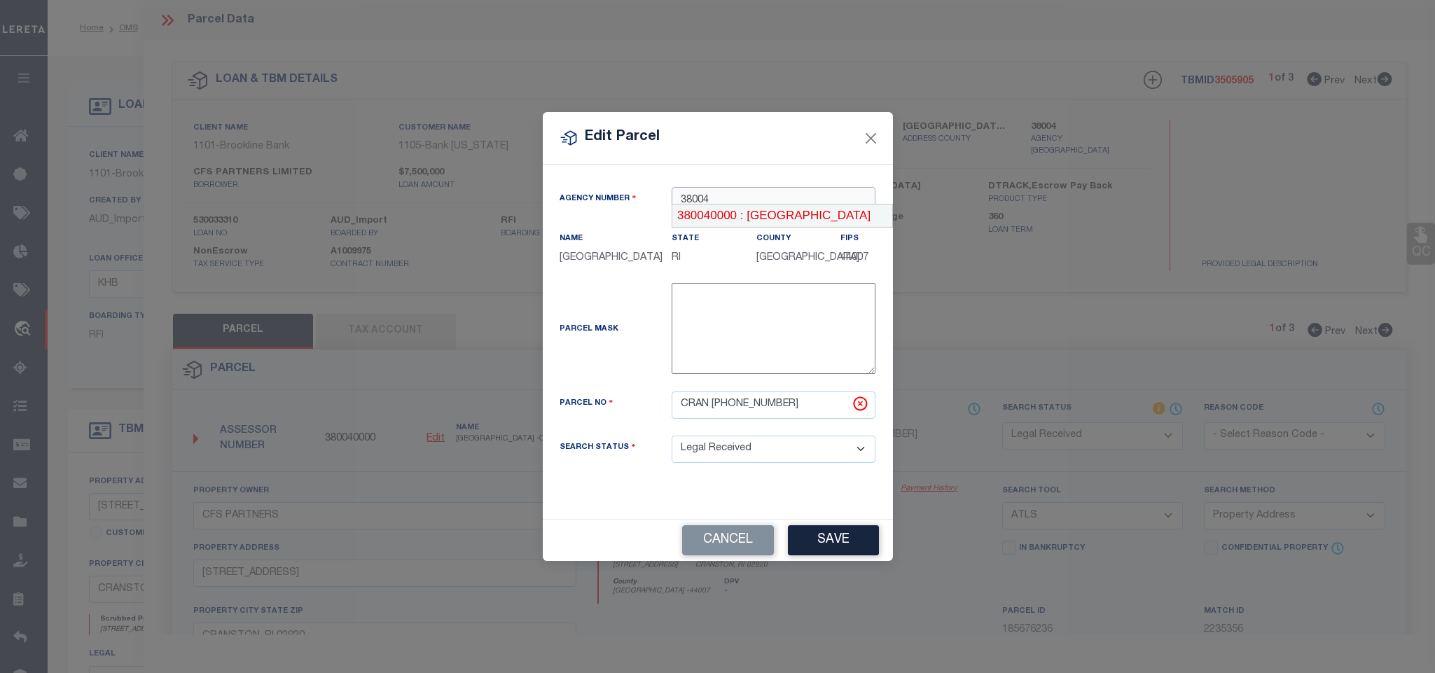
click at [780, 215] on div "380040000 : [GEOGRAPHIC_DATA]" at bounding box center [783, 216] width 220 height 22
click at [782, 404] on input "CRAN [PHONE_NUMBER]" at bounding box center [774, 405] width 204 height 27
paste input "10/4 / 1360/ /"
click at [836, 547] on button "Save" at bounding box center [833, 540] width 91 height 30
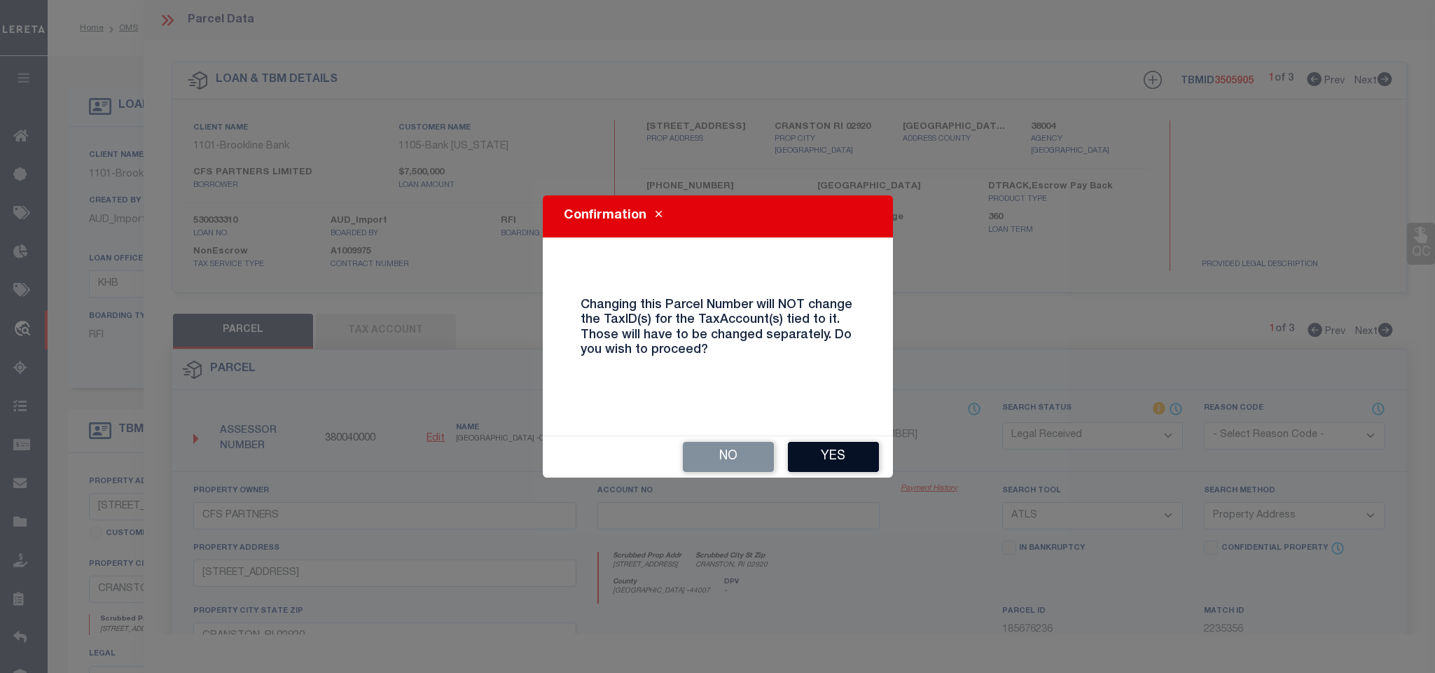
click at [832, 459] on button "Yes" at bounding box center [833, 457] width 91 height 30
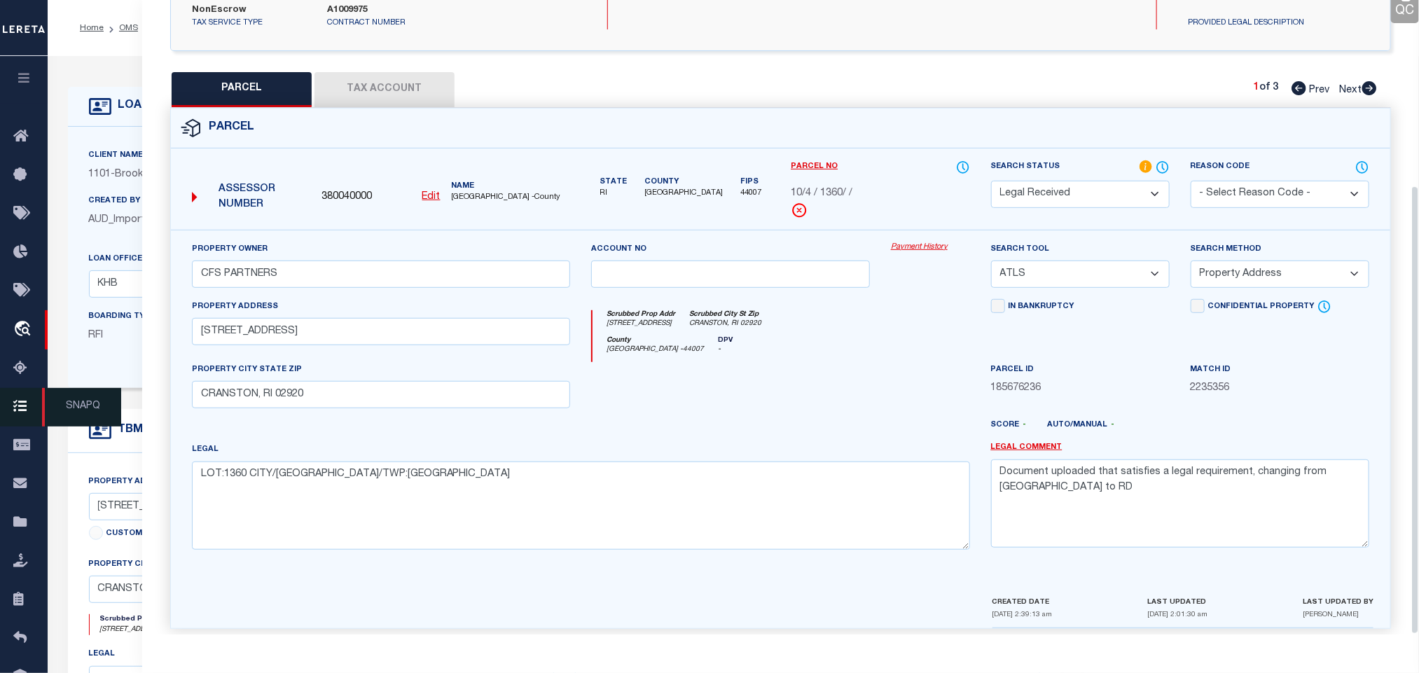
scroll to position [261, 0]
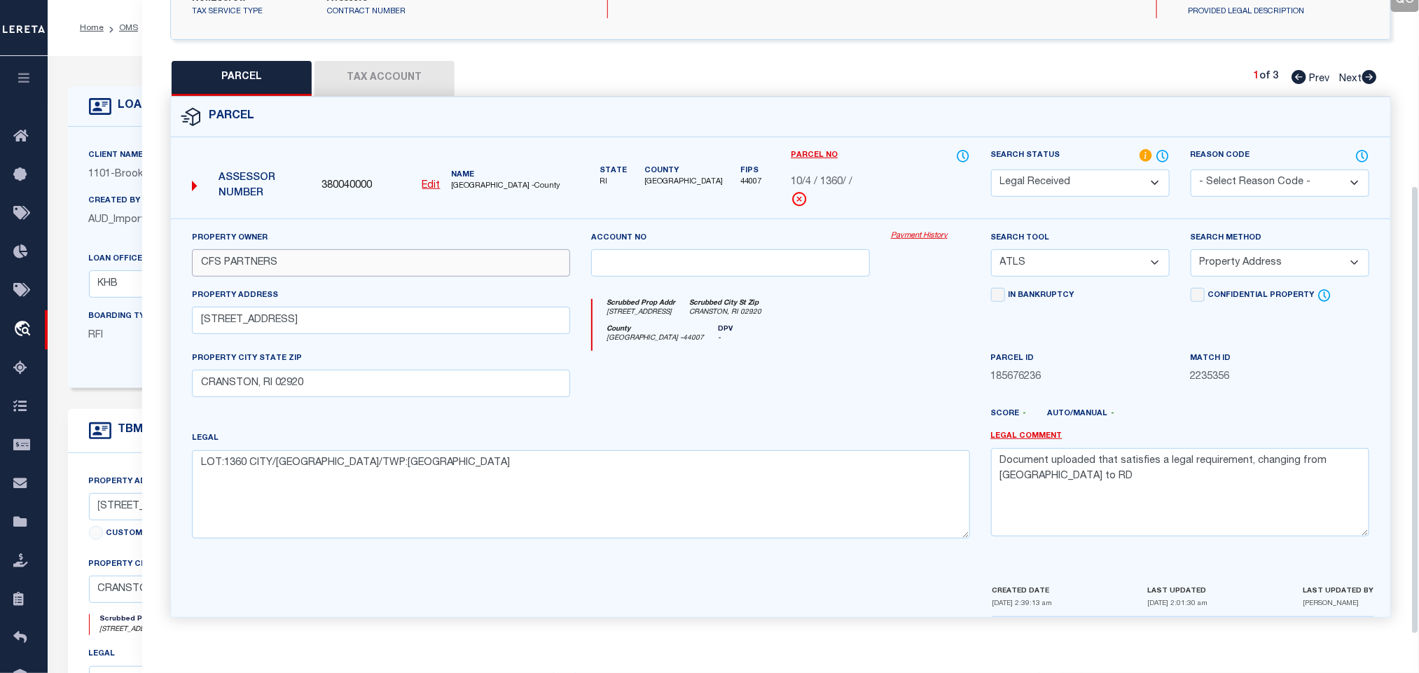
click at [421, 252] on input "CFS PARTNERS" at bounding box center [381, 262] width 378 height 27
paste input "LP"
click at [1141, 509] on textarea "Document uploaded that satisfies a legal requirement, changing from [GEOGRAPHIC…" at bounding box center [1180, 492] width 378 height 88
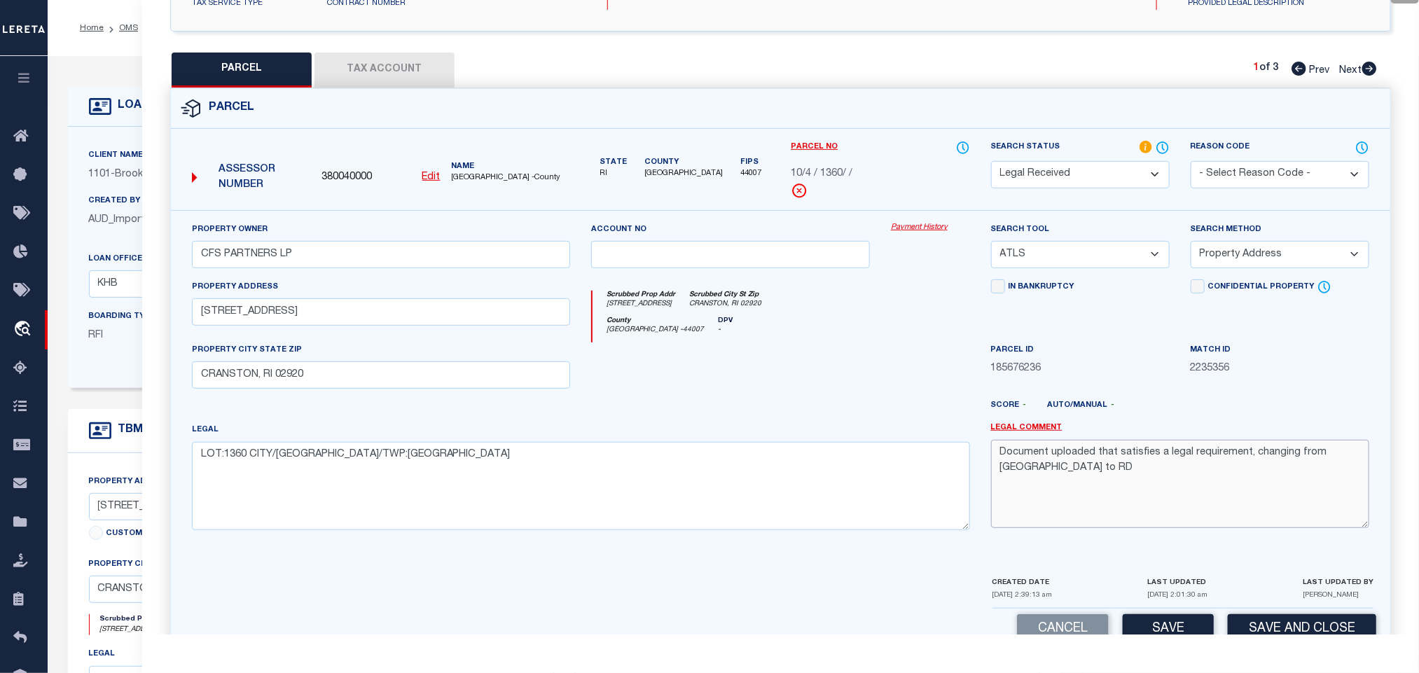
click at [1141, 509] on textarea "Document uploaded that satisfies a legal requirement, changing from [GEOGRAPHIC…" at bounding box center [1180, 484] width 378 height 88
click at [1089, 256] on select "-- Select Search Tool -- 3rd Party Website Agency File Agency Website ATLS CNV-…" at bounding box center [1080, 254] width 179 height 27
click at [991, 245] on select "-- Select Search Tool -- 3rd Party Website Agency File Agency Website ATLS CNV-…" at bounding box center [1080, 254] width 179 height 27
click at [1264, 251] on select "-- Select Search Method -- Property Address Legal Liability Info Provided" at bounding box center [1280, 254] width 179 height 27
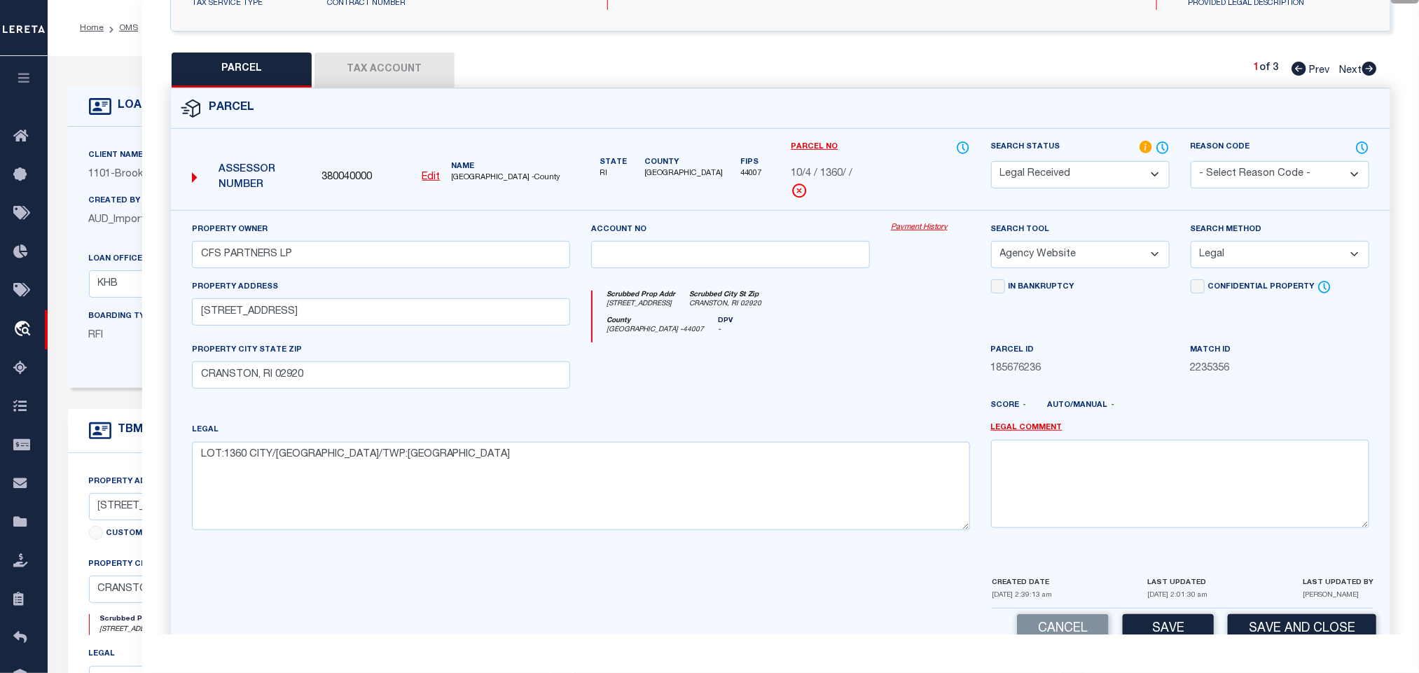
click at [1191, 245] on select "-- Select Search Method -- Property Address Legal Liability Info Provided" at bounding box center [1280, 254] width 179 height 27
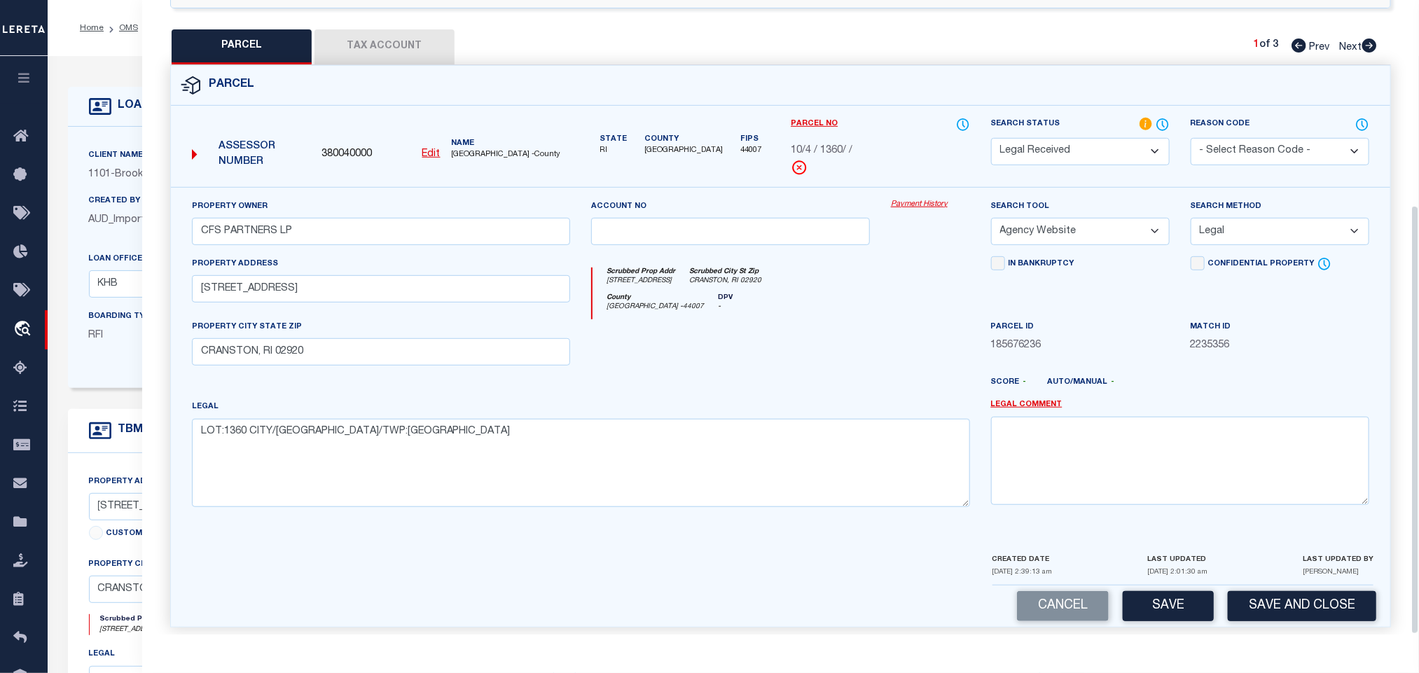
scroll to position [303, 0]
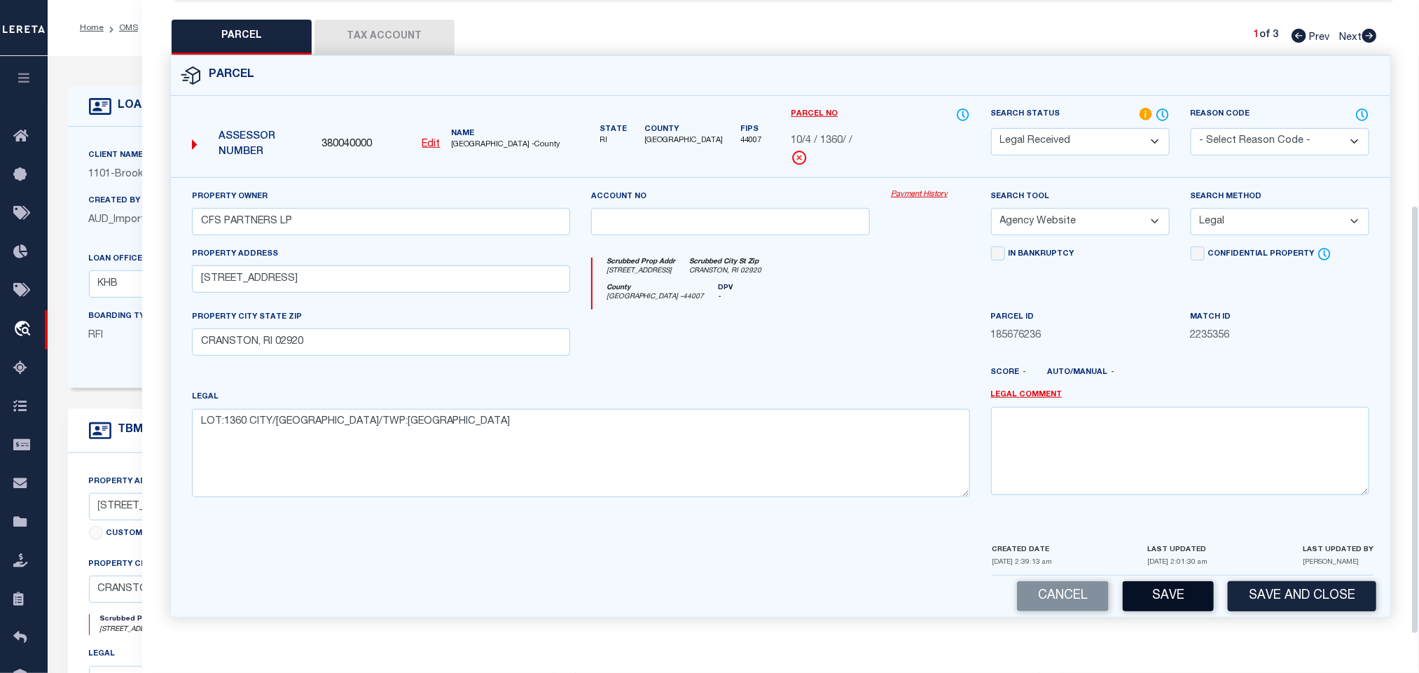
click at [1163, 599] on button "Save" at bounding box center [1168, 596] width 91 height 30
click at [400, 22] on button "Tax Account" at bounding box center [385, 37] width 140 height 35
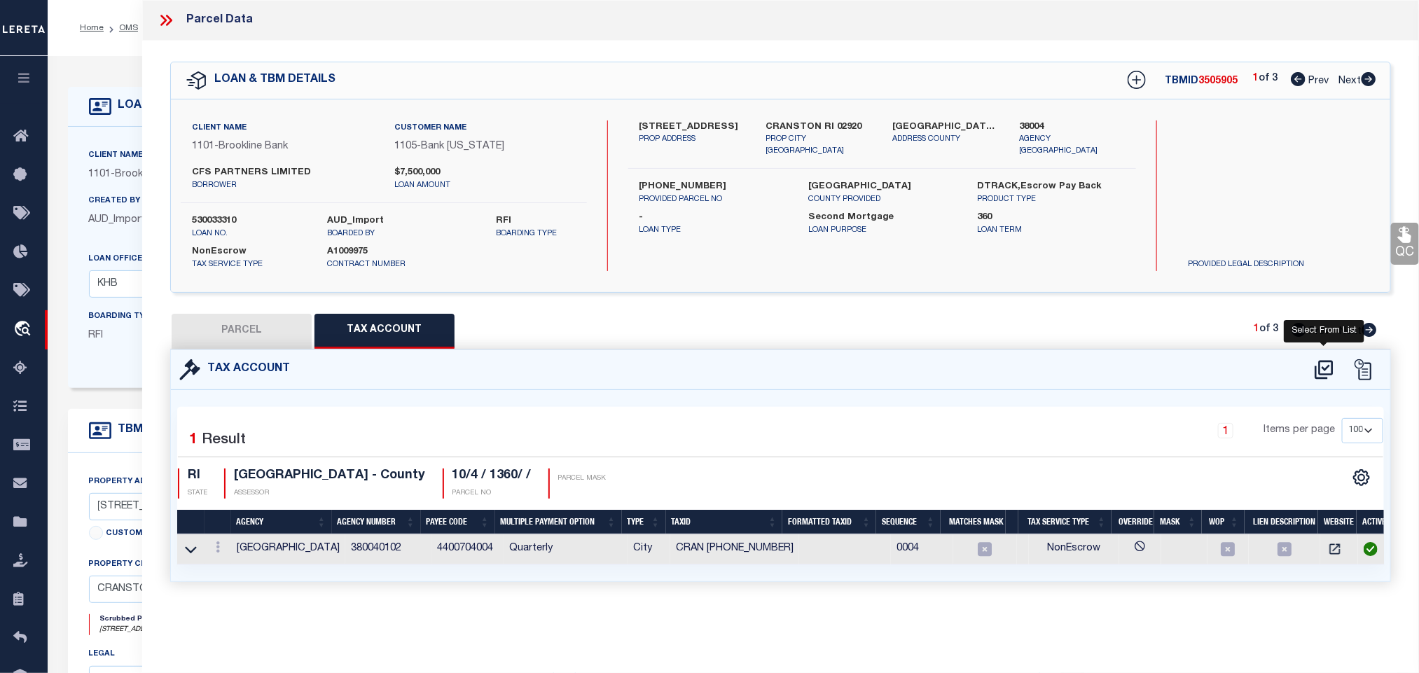
scroll to position [0, 0]
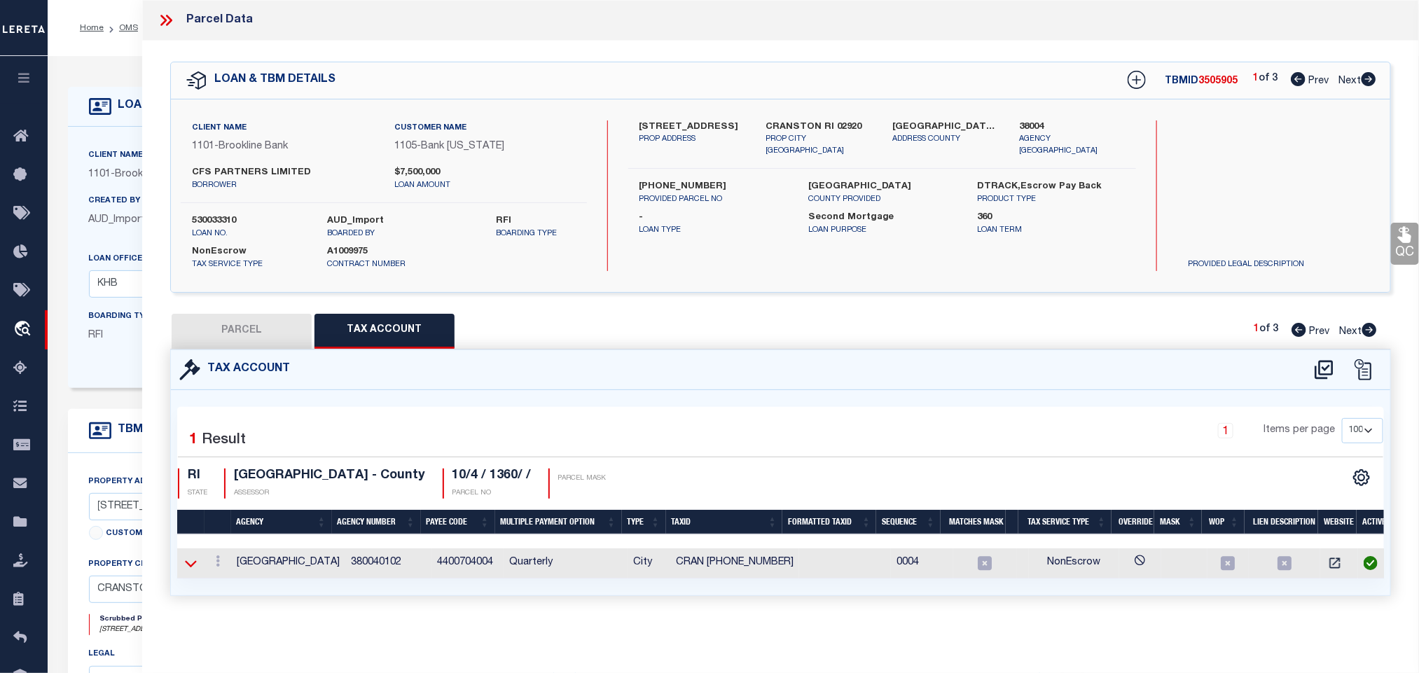
click at [193, 567] on icon at bounding box center [191, 563] width 12 height 15
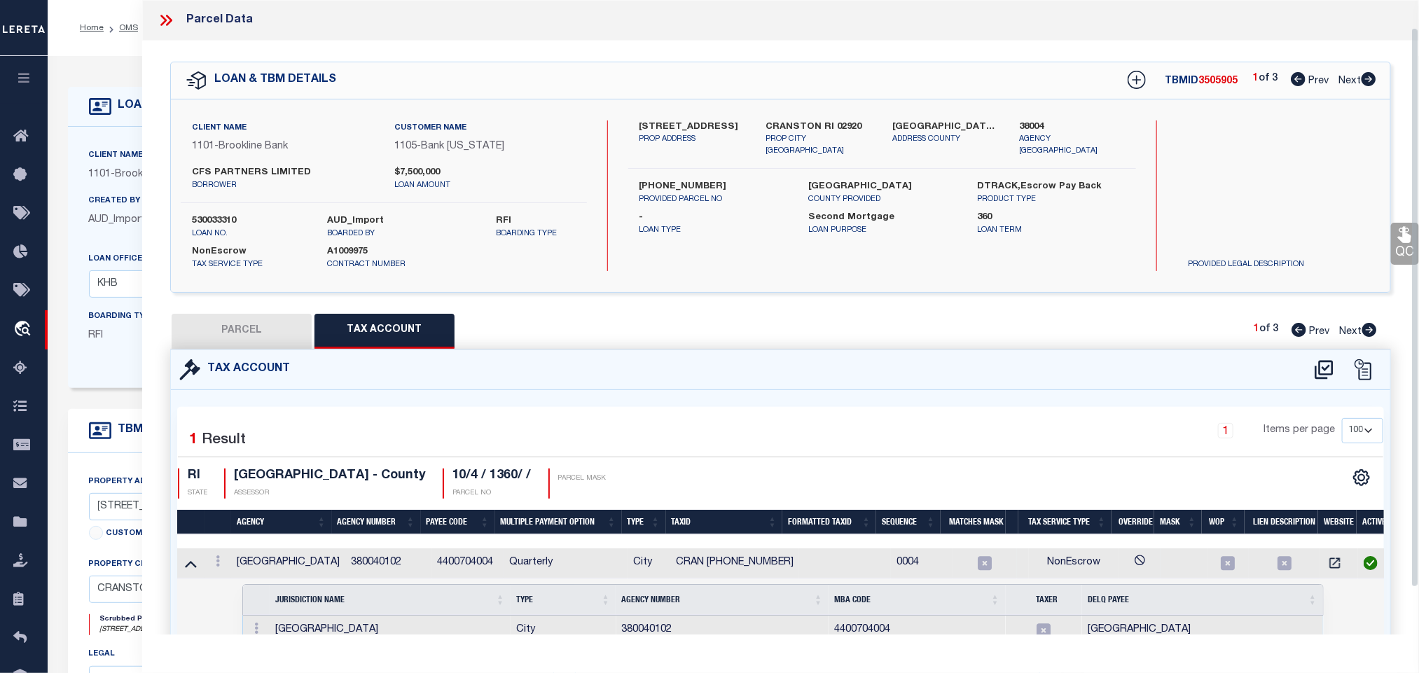
scroll to position [85, 0]
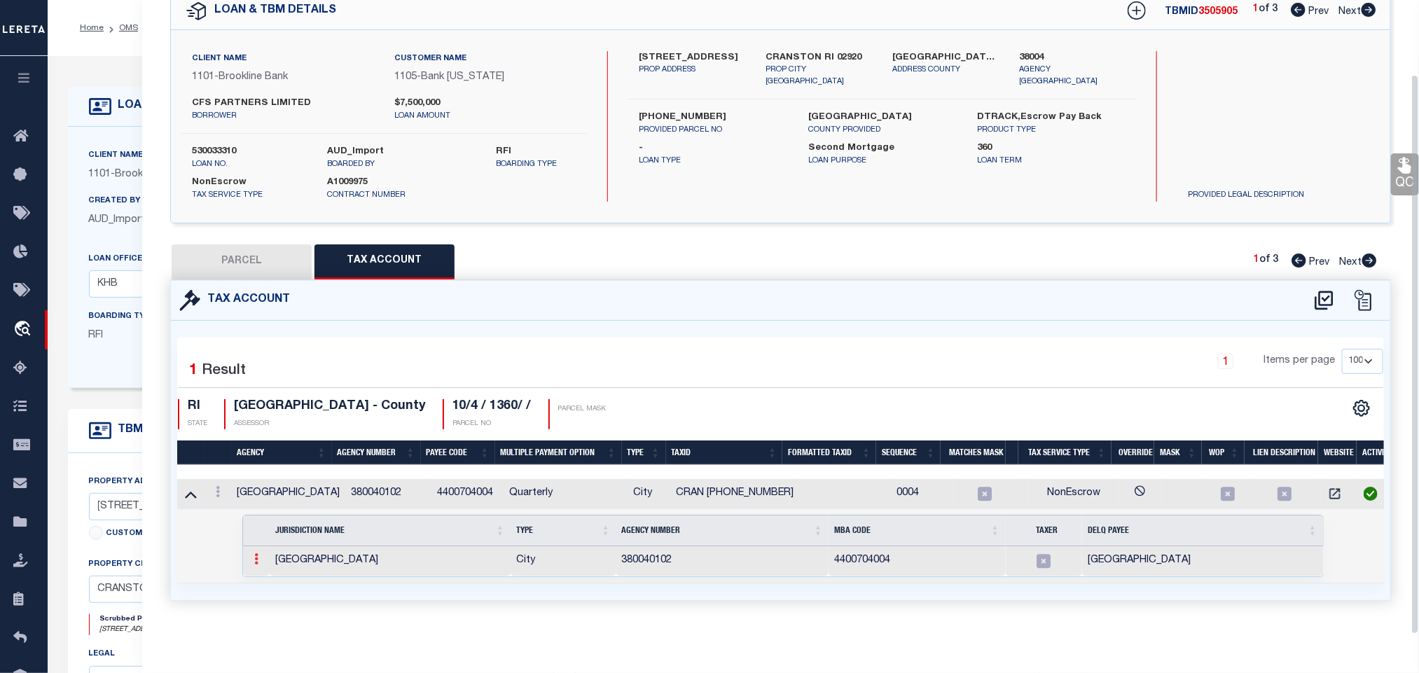
click at [256, 553] on icon at bounding box center [256, 558] width 4 height 11
click at [277, 584] on img at bounding box center [273, 582] width 14 height 14
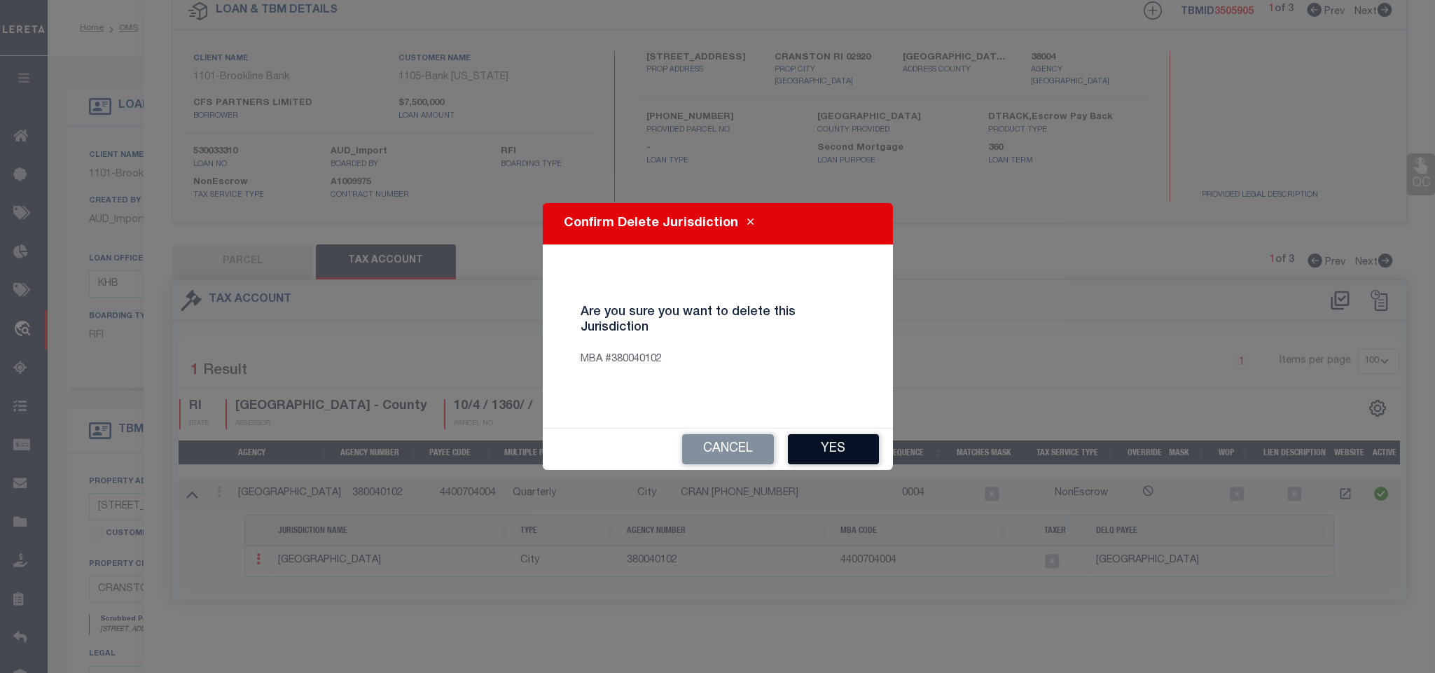
click at [826, 455] on button "Yes" at bounding box center [833, 449] width 91 height 30
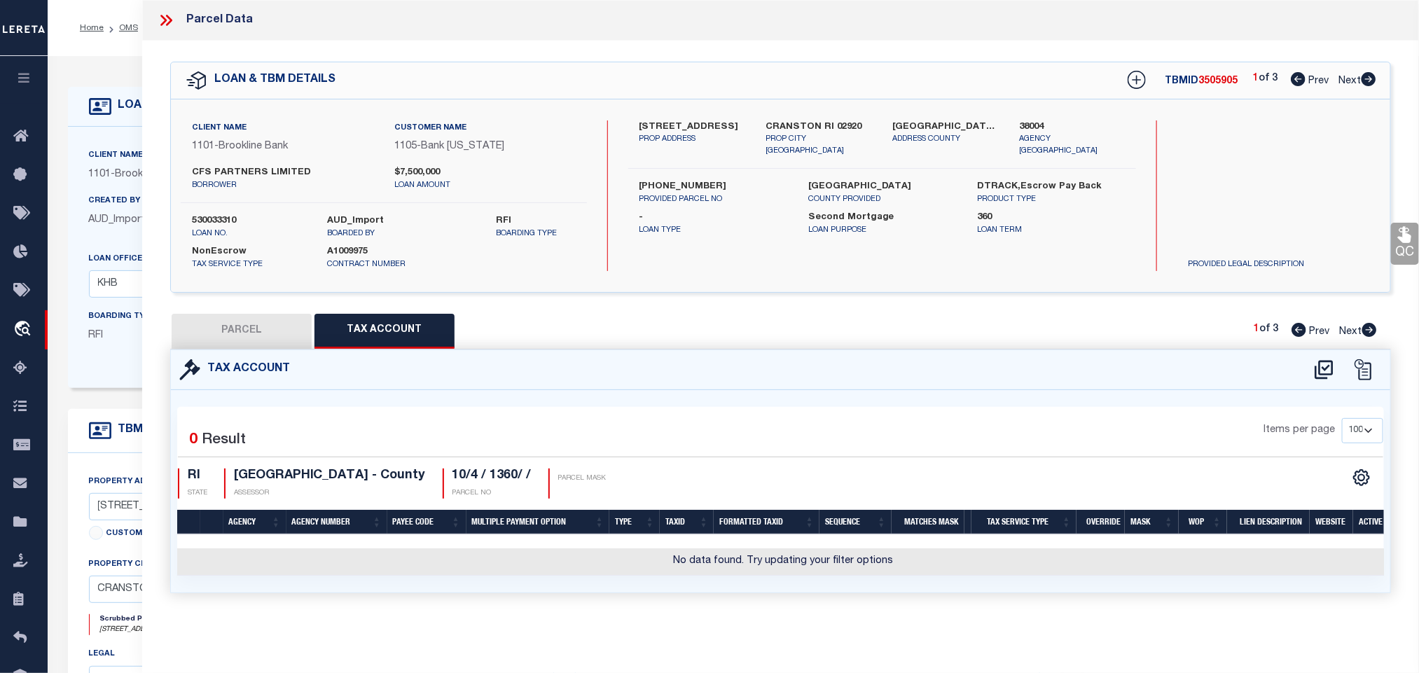
scroll to position [0, 0]
click at [1325, 374] on icon at bounding box center [1324, 370] width 23 height 22
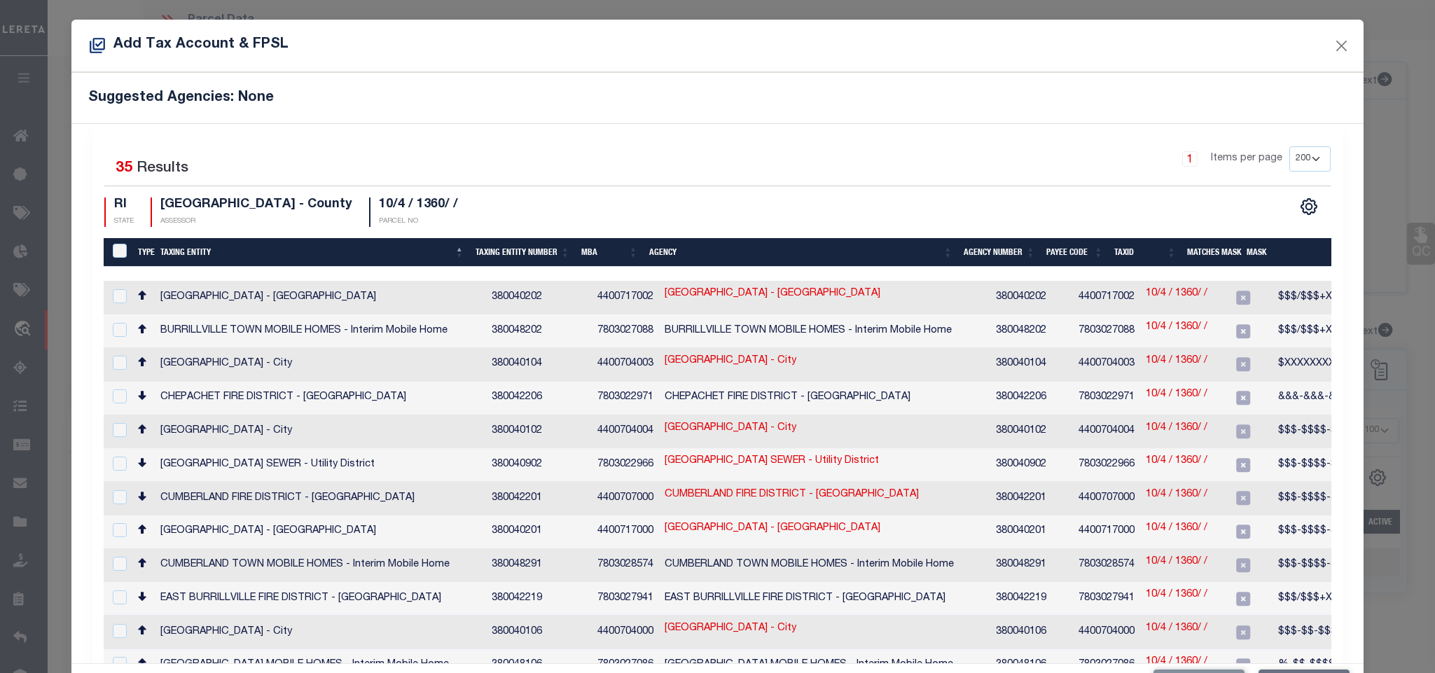
click at [850, 103] on h5 "Suggested Agencies: None" at bounding box center [717, 98] width 1258 height 17
click at [1156, 422] on link "10/4 / 1360/ /" at bounding box center [1177, 428] width 62 height 15
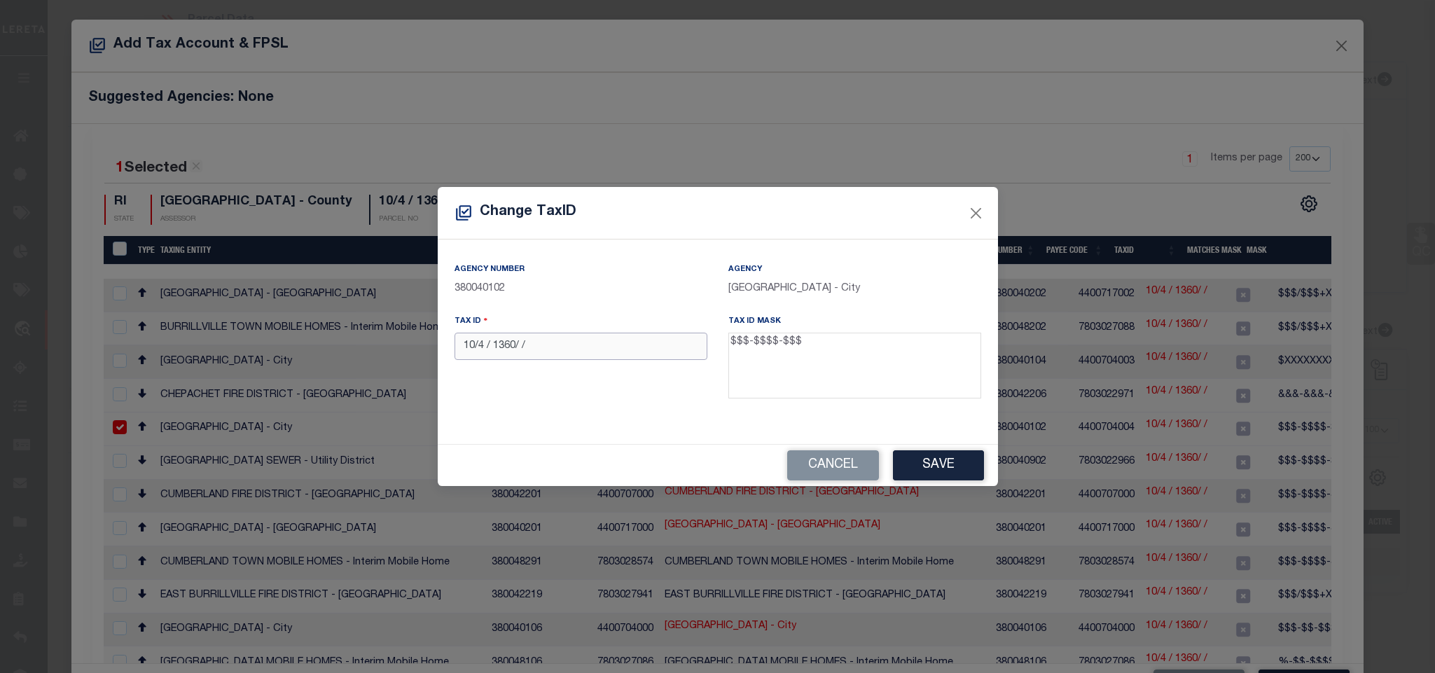
click at [574, 341] on input "10/4 / 1360/ /" at bounding box center [581, 346] width 253 height 27
click at [815, 461] on button "Cancel" at bounding box center [833, 465] width 92 height 30
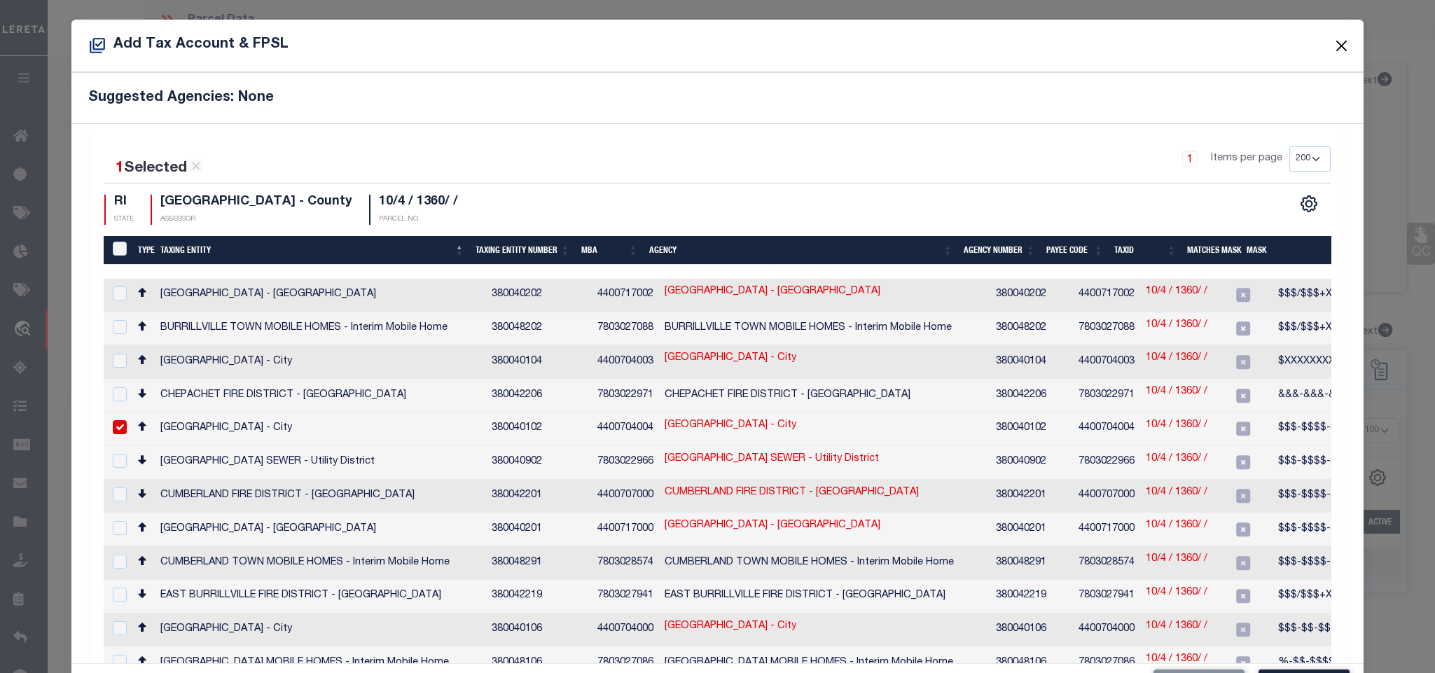
click at [1333, 47] on button "Close" at bounding box center [1342, 45] width 18 height 18
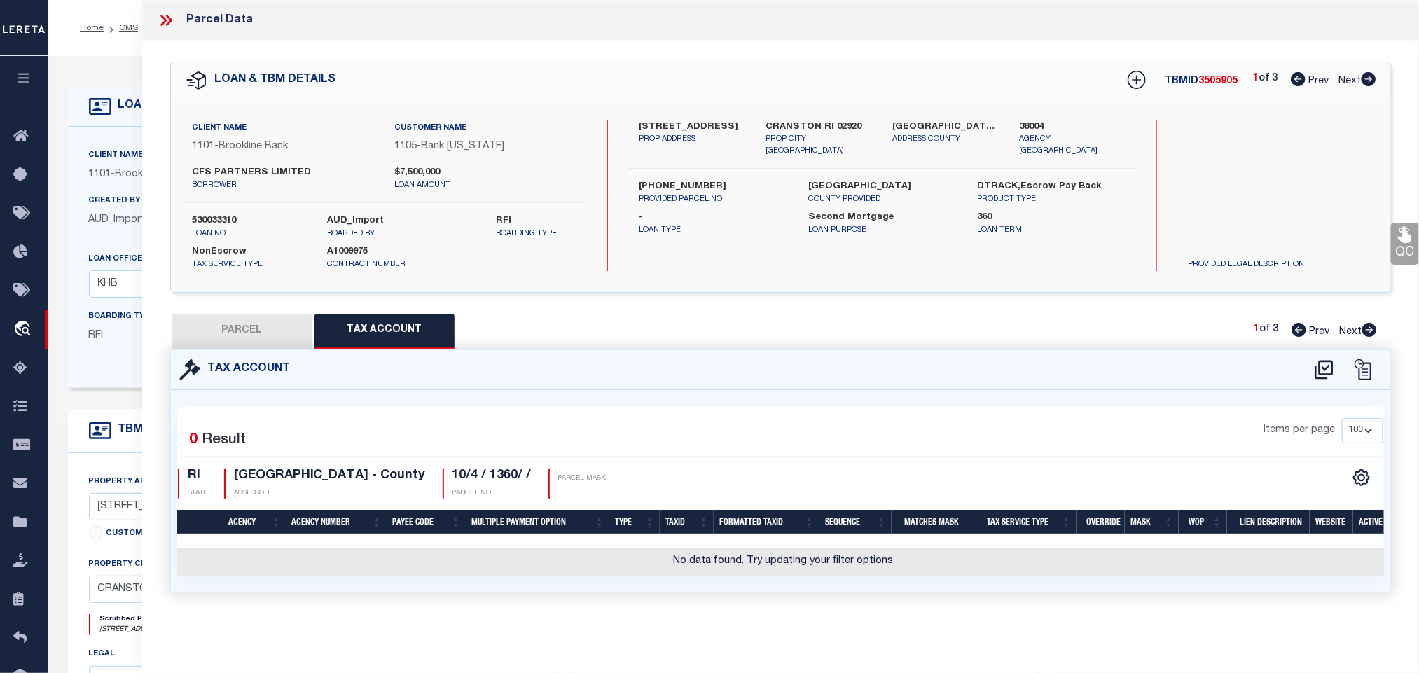
click at [122, 174] on span "Brookline Bank" at bounding box center [150, 175] width 69 height 10
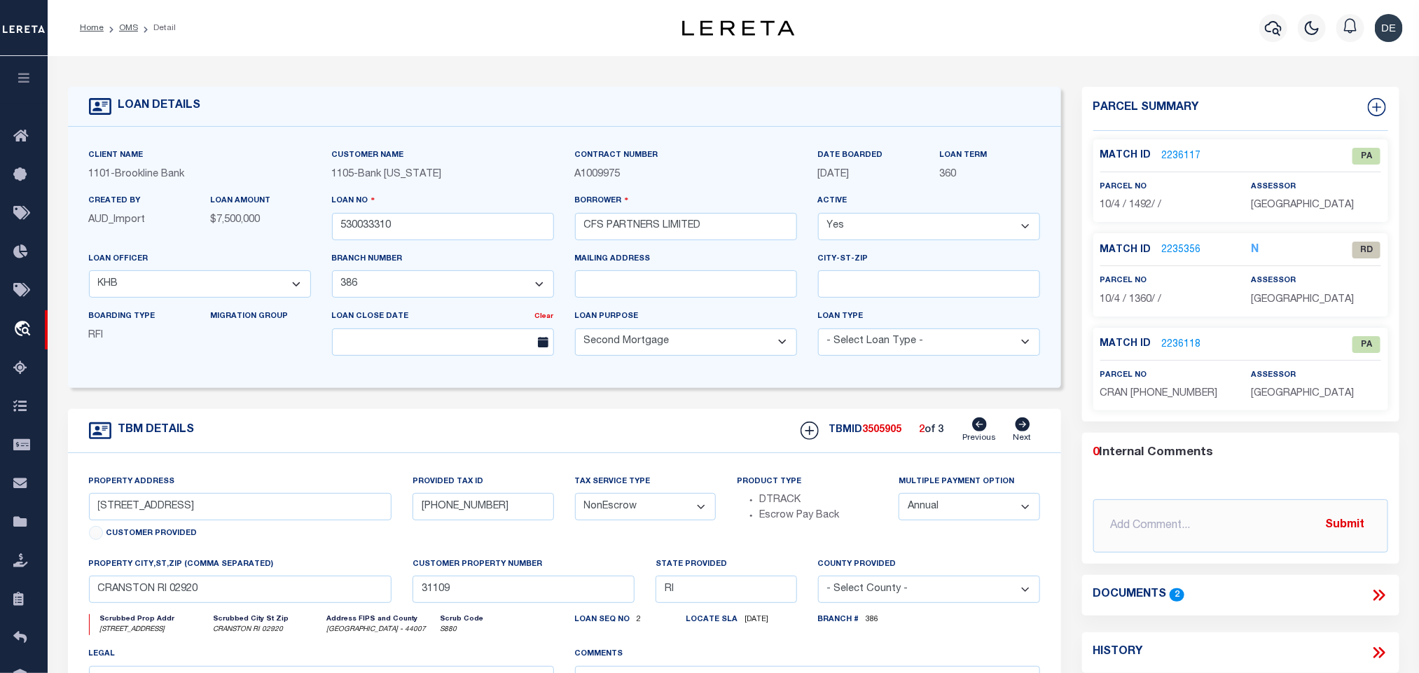
click at [1383, 649] on icon at bounding box center [1379, 653] width 18 height 18
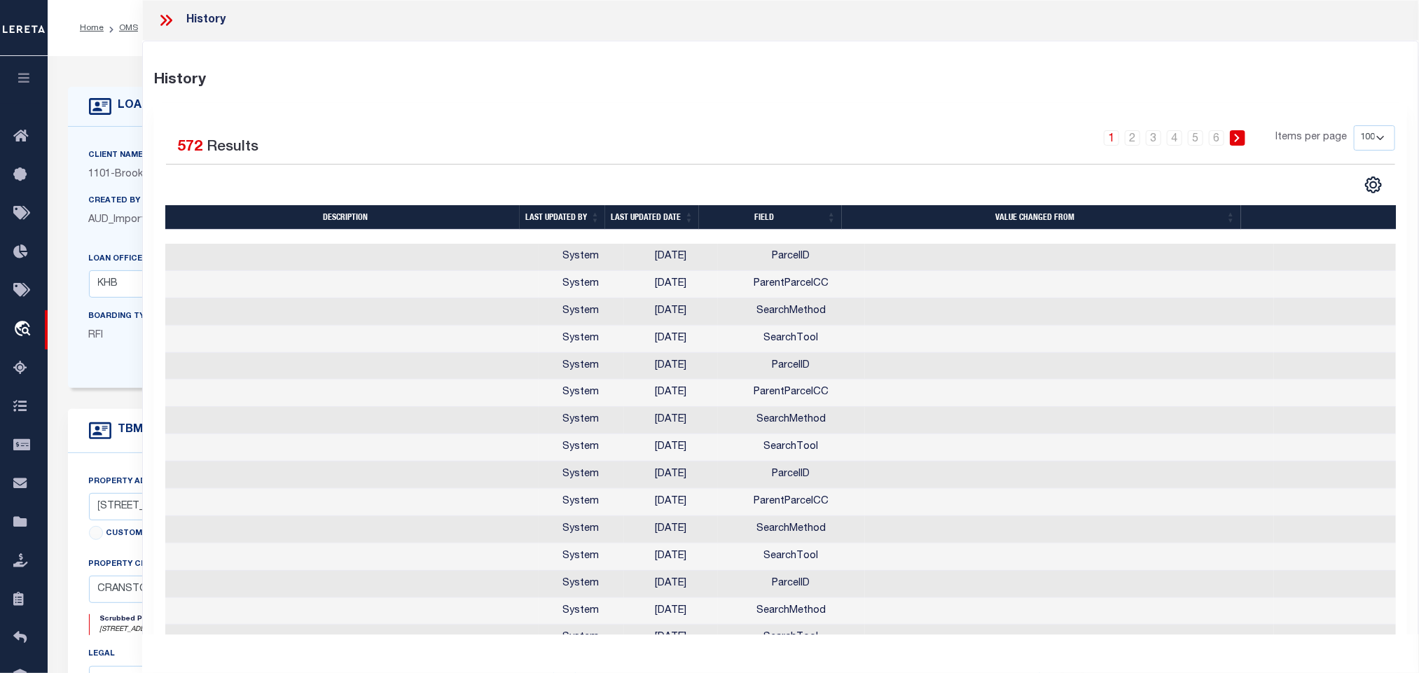
scroll to position [105, 0]
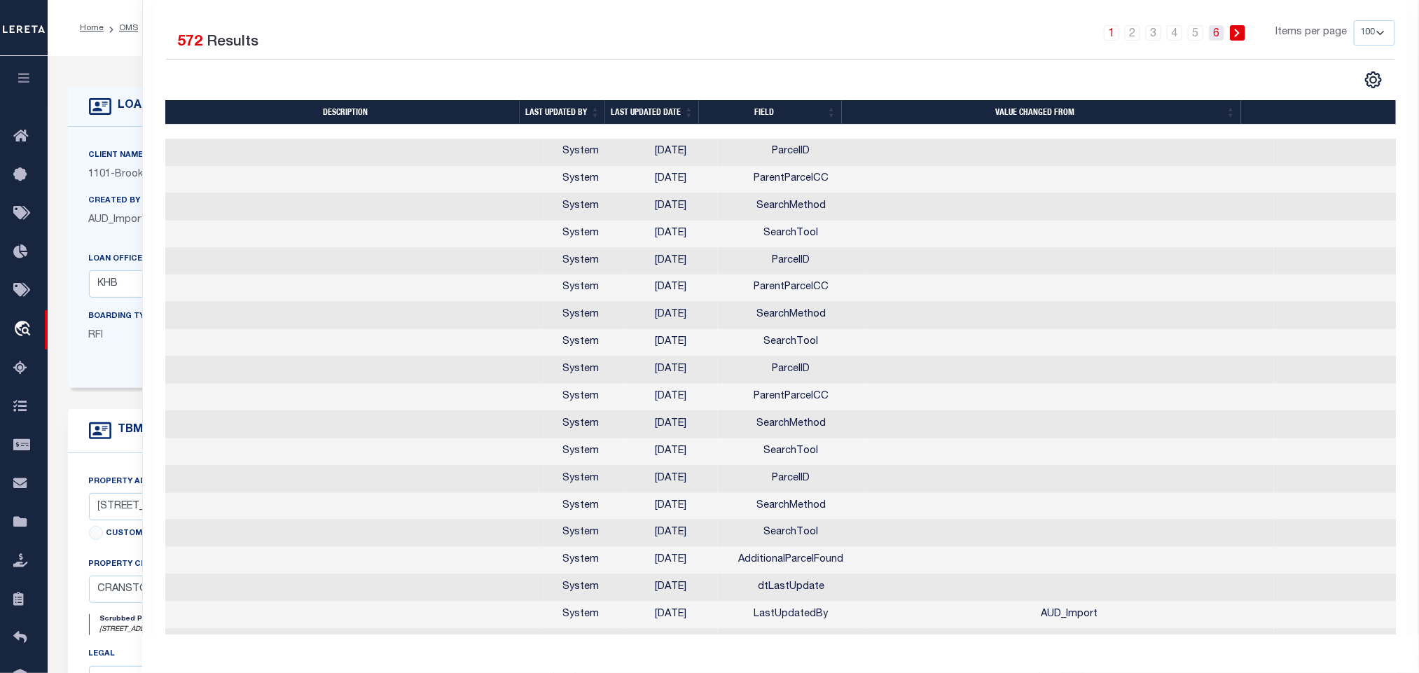
click at [1216, 36] on link "6" at bounding box center [1216, 32] width 15 height 15
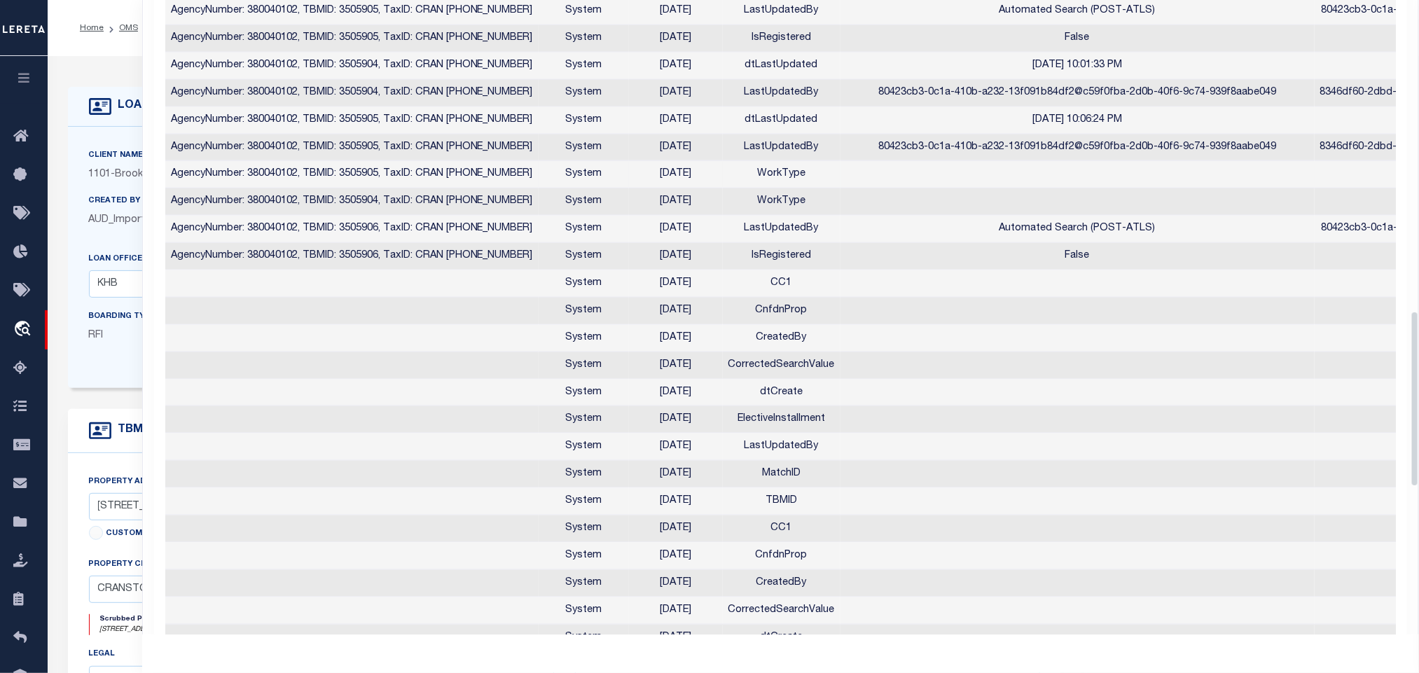
scroll to position [1651, 0]
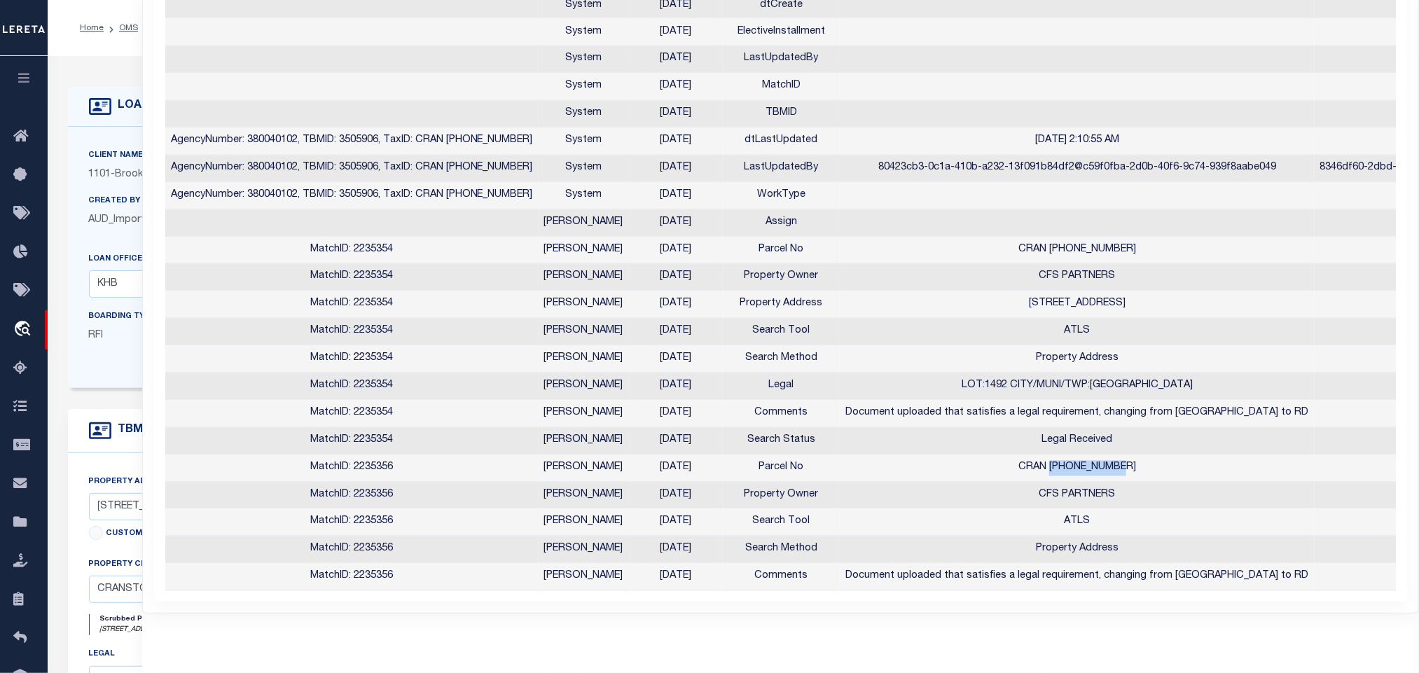
drag, startPoint x: 1010, startPoint y: 461, endPoint x: 1078, endPoint y: 469, distance: 69.1
click at [1078, 469] on td "CRAN [PHONE_NUMBER]" at bounding box center [1078, 468] width 474 height 27
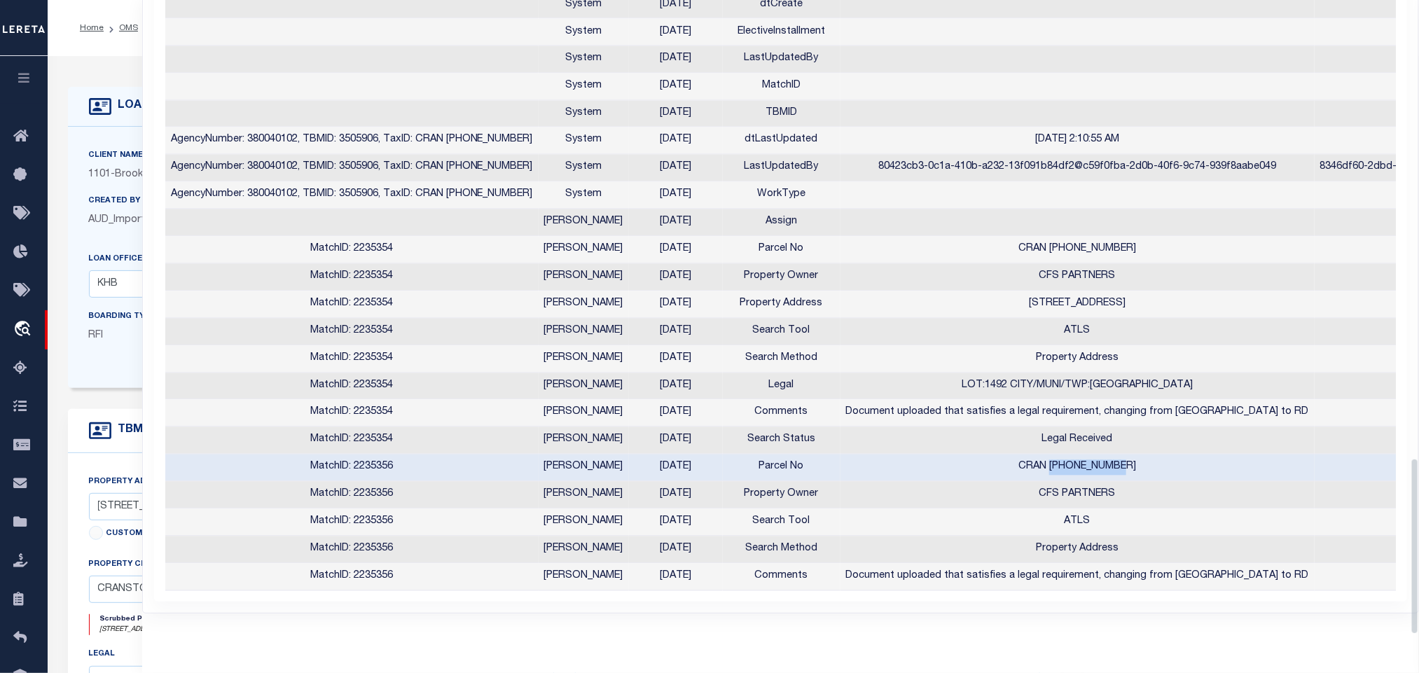
copy td "[PHONE_NUMBER]"
click at [111, 30] on li "OMS" at bounding box center [121, 28] width 34 height 13
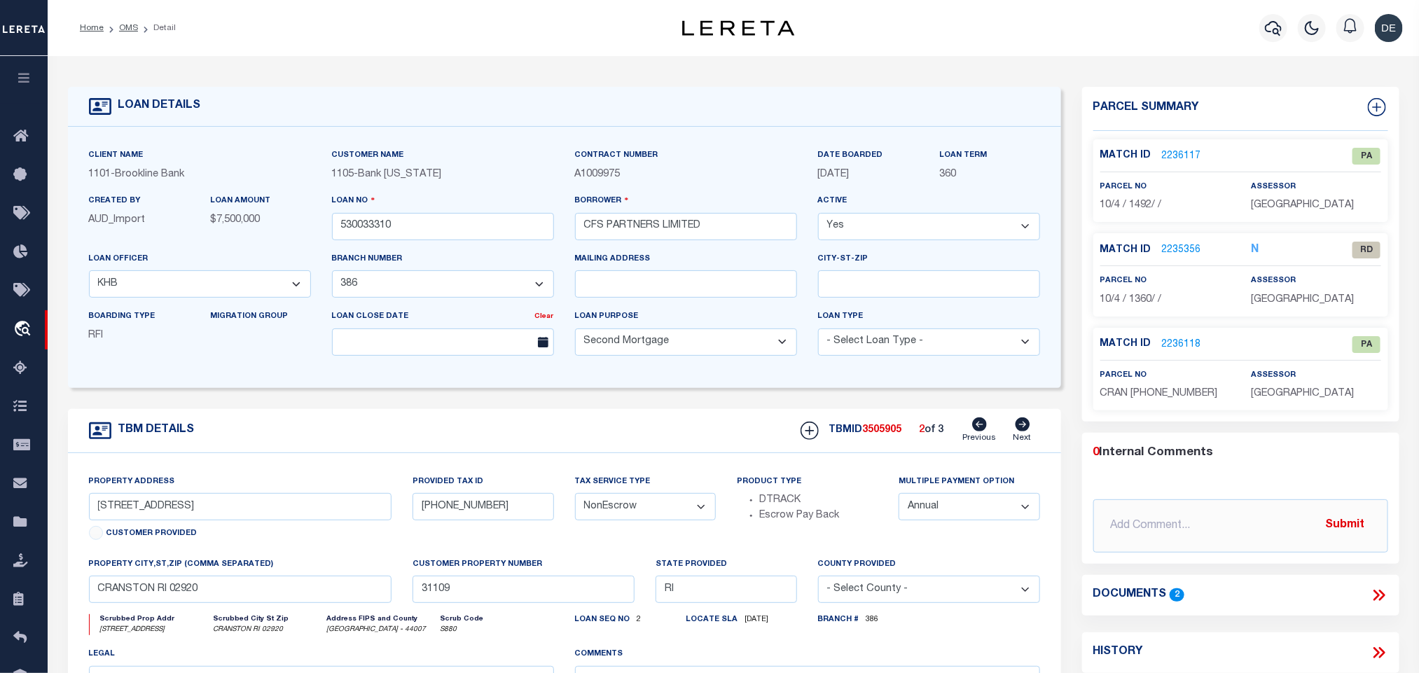
click at [1194, 251] on link "2235356" at bounding box center [1181, 250] width 39 height 15
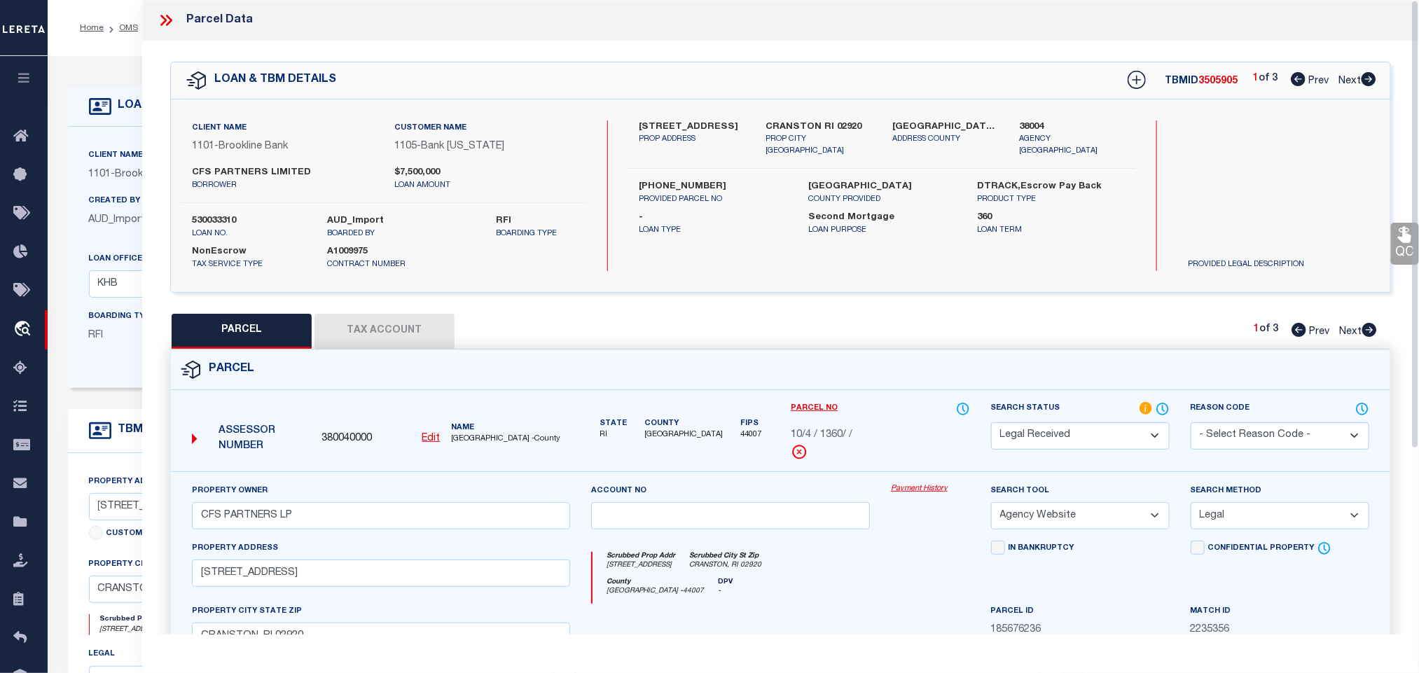
click at [387, 329] on button "Tax Account" at bounding box center [385, 331] width 140 height 35
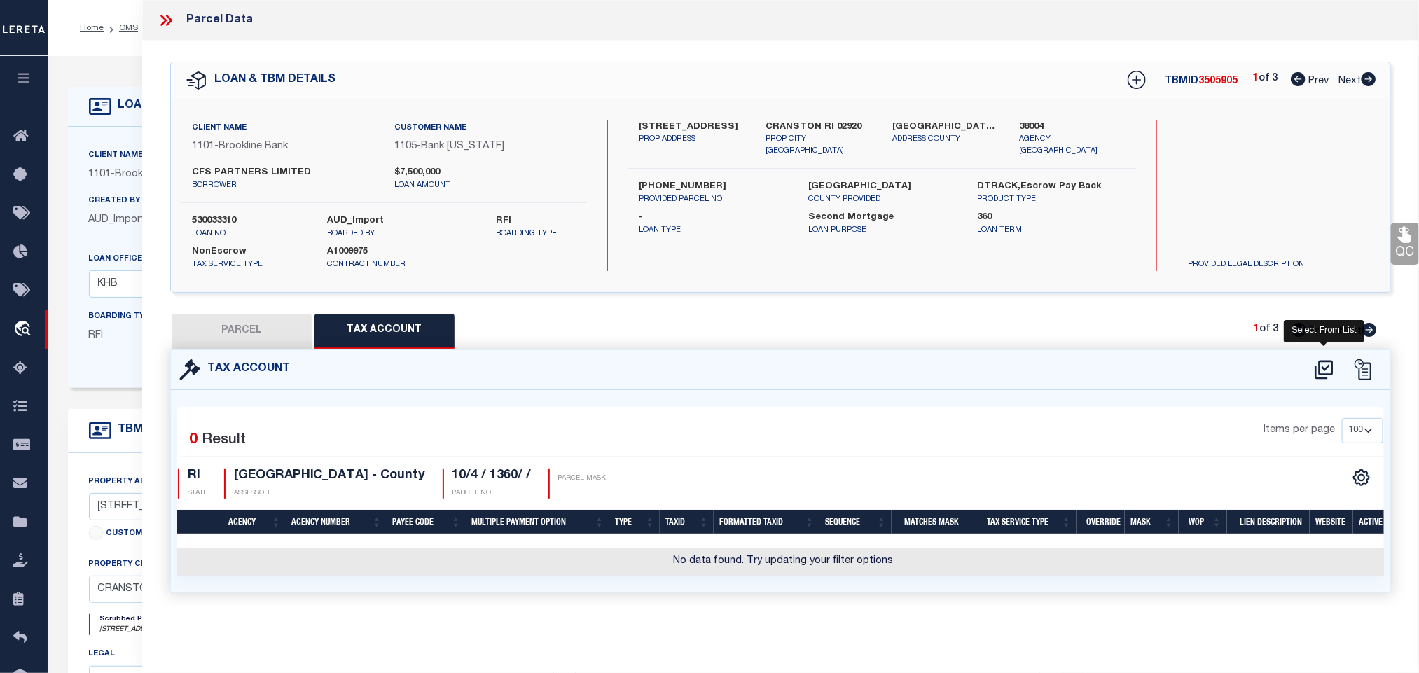
click at [1326, 375] on icon at bounding box center [1324, 370] width 23 height 22
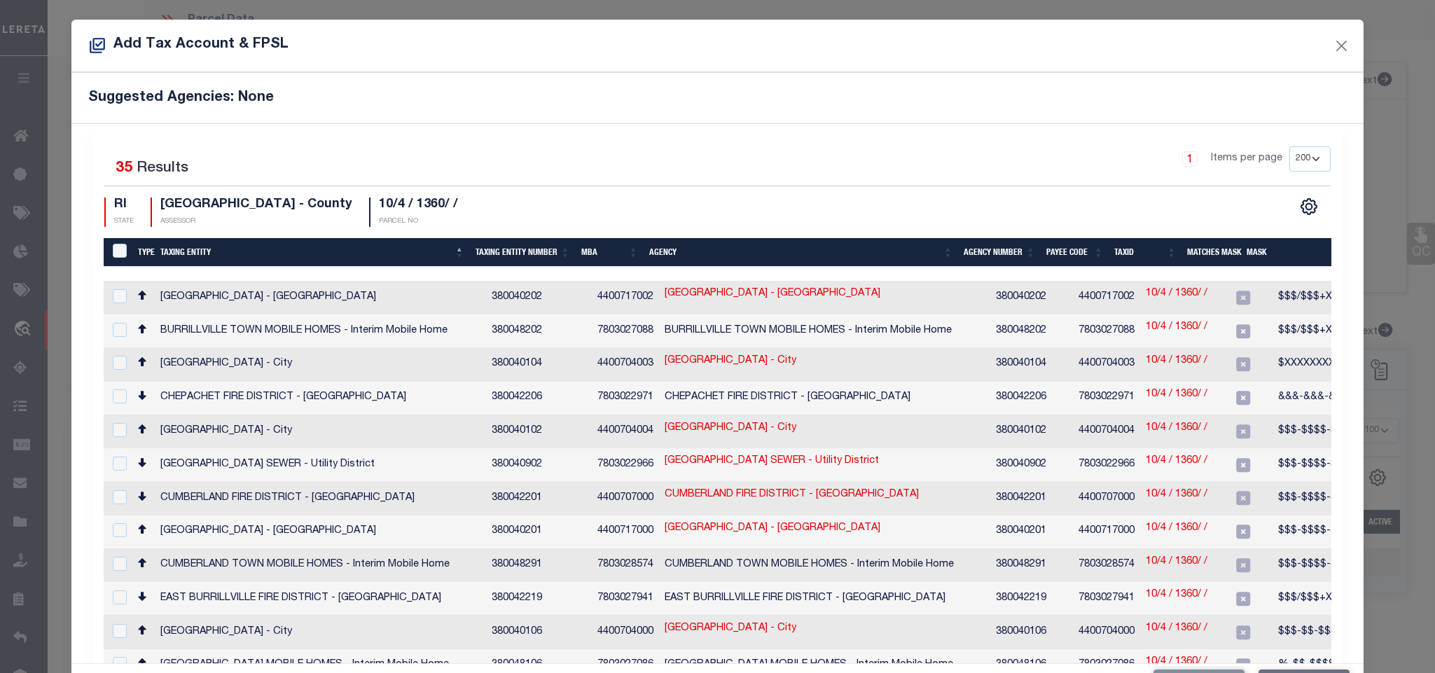
click at [1156, 425] on link "10/4 / 1360/ /" at bounding box center [1177, 428] width 62 height 15
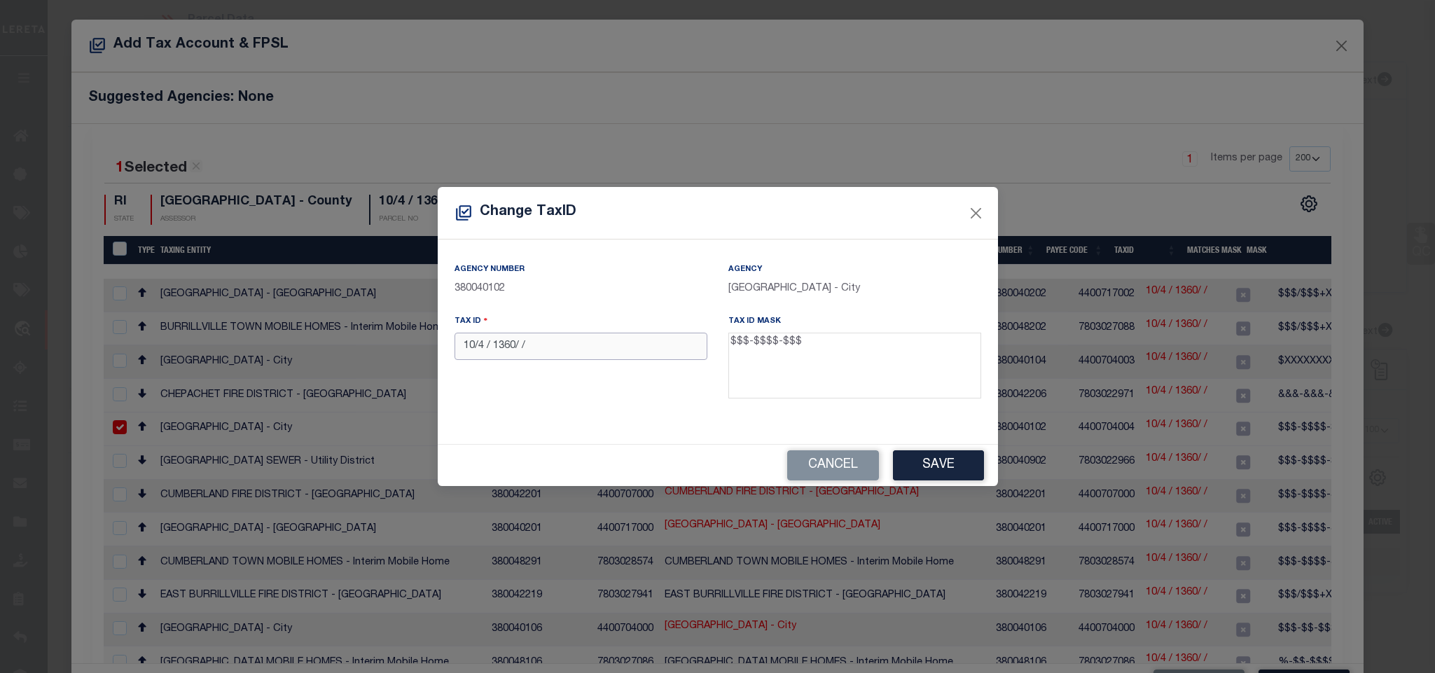
click at [623, 334] on input "10/4 / 1360/ /" at bounding box center [581, 346] width 253 height 27
paste input "[PHONE_NUMBER]"
click at [910, 461] on button "Save" at bounding box center [938, 465] width 91 height 30
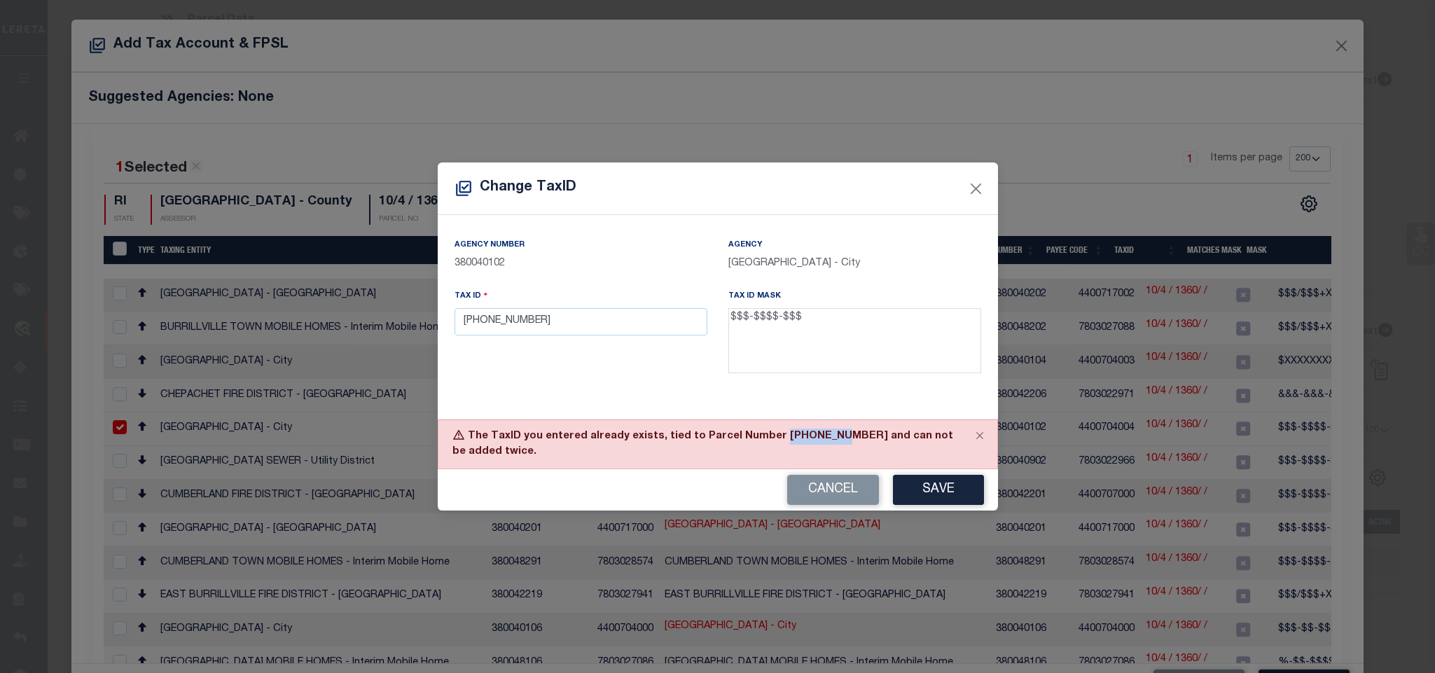
drag, startPoint x: 764, startPoint y: 448, endPoint x: 810, endPoint y: 455, distance: 46.8
click at [810, 455] on div "The TaxID you entered already exists, tied to Parcel Number [PHONE_NUMBER] and …" at bounding box center [718, 445] width 560 height 50
click at [567, 299] on div "Tax ID [PHONE_NUMBER]" at bounding box center [581, 312] width 253 height 46
click at [585, 336] on input "[PHONE_NUMBER]" at bounding box center [581, 321] width 253 height 27
click at [648, 345] on div "Tax ID [PHONE_NUMBER]" at bounding box center [581, 334] width 274 height 91
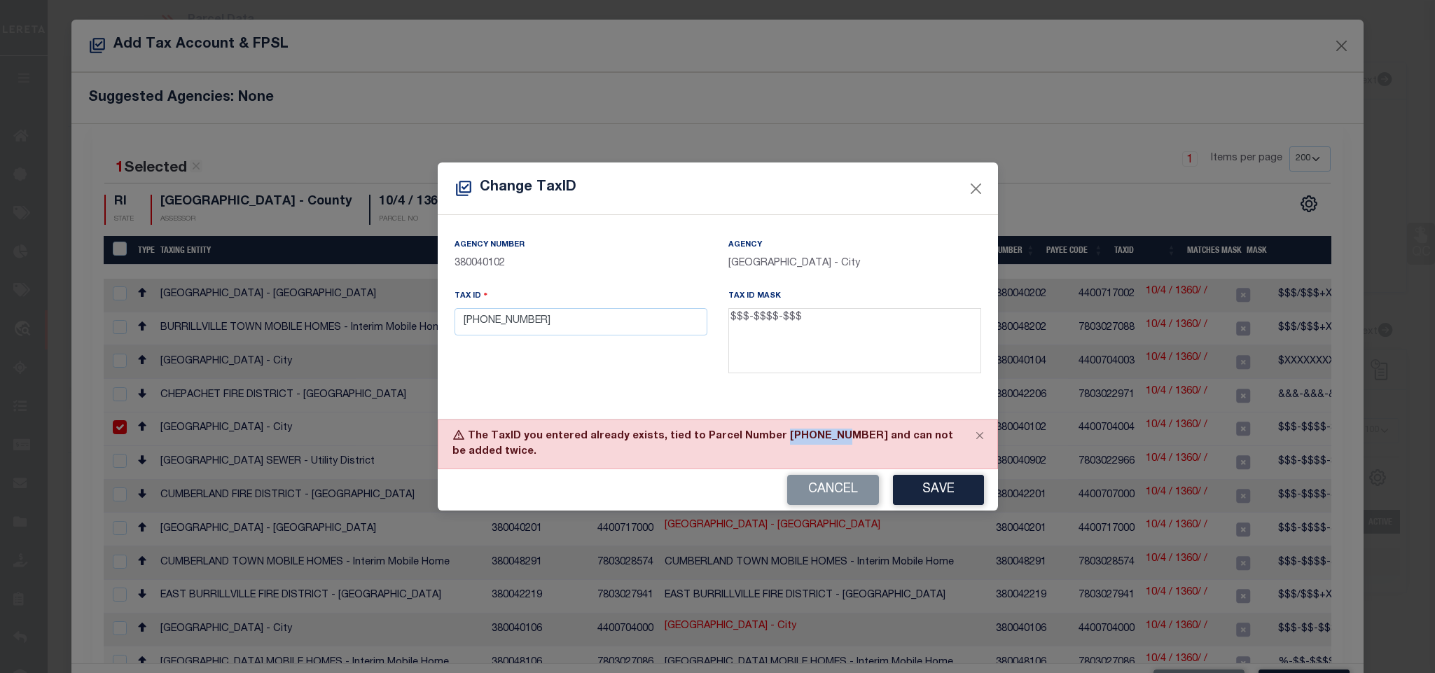
drag, startPoint x: 764, startPoint y: 450, endPoint x: 810, endPoint y: 459, distance: 47.1
click at [810, 459] on div "The TaxID you entered already exists, tied to Parcel Number [PHONE_NUMBER] and …" at bounding box center [718, 445] width 560 height 50
copy div "[PHONE_NUMBER]"
click at [813, 480] on button "Cancel" at bounding box center [833, 490] width 92 height 30
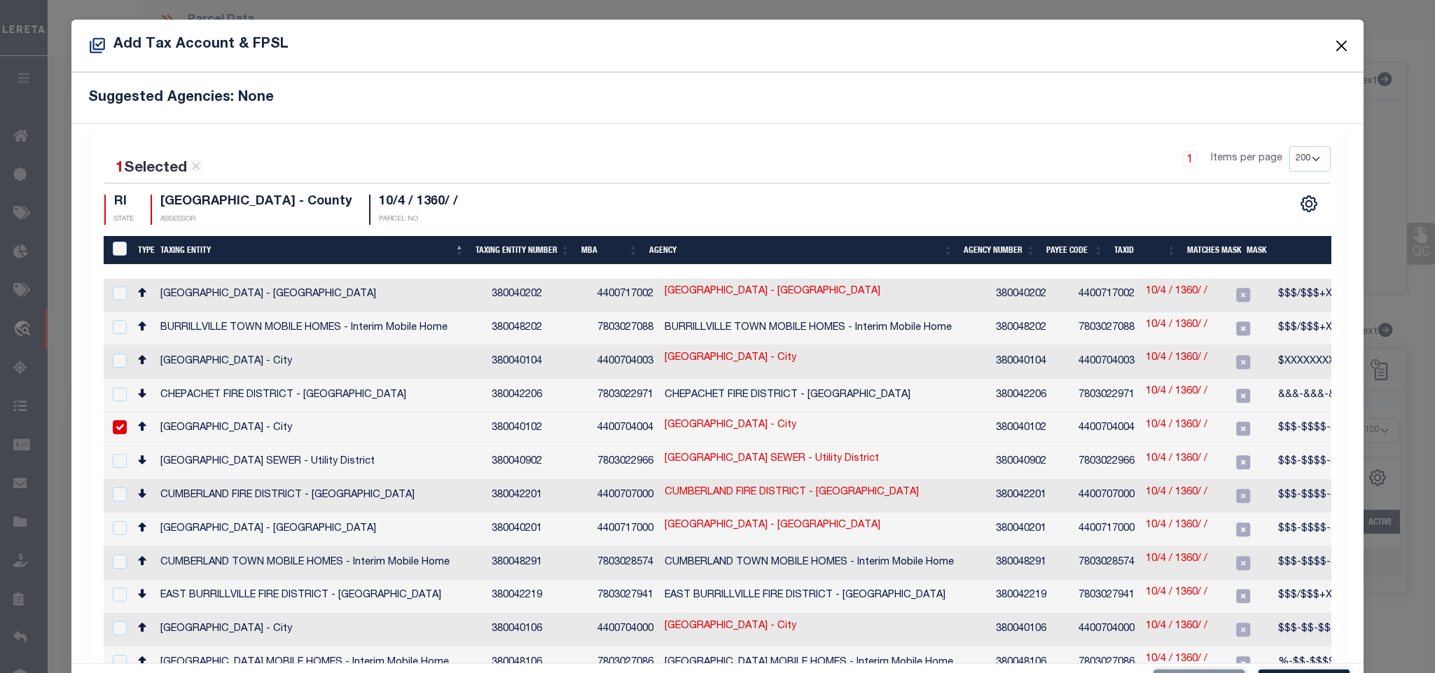
click at [1333, 45] on button "Close" at bounding box center [1342, 45] width 18 height 18
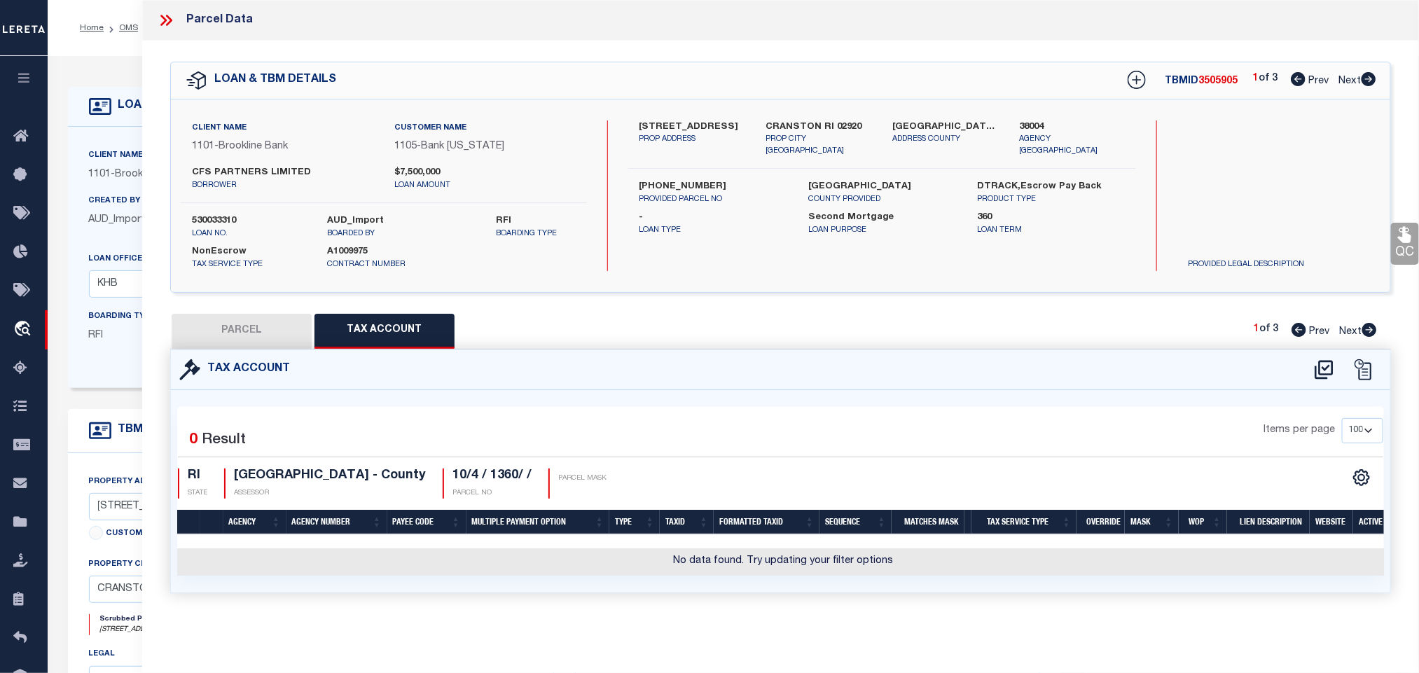
click at [263, 349] on button "PARCEL" at bounding box center [242, 331] width 140 height 35
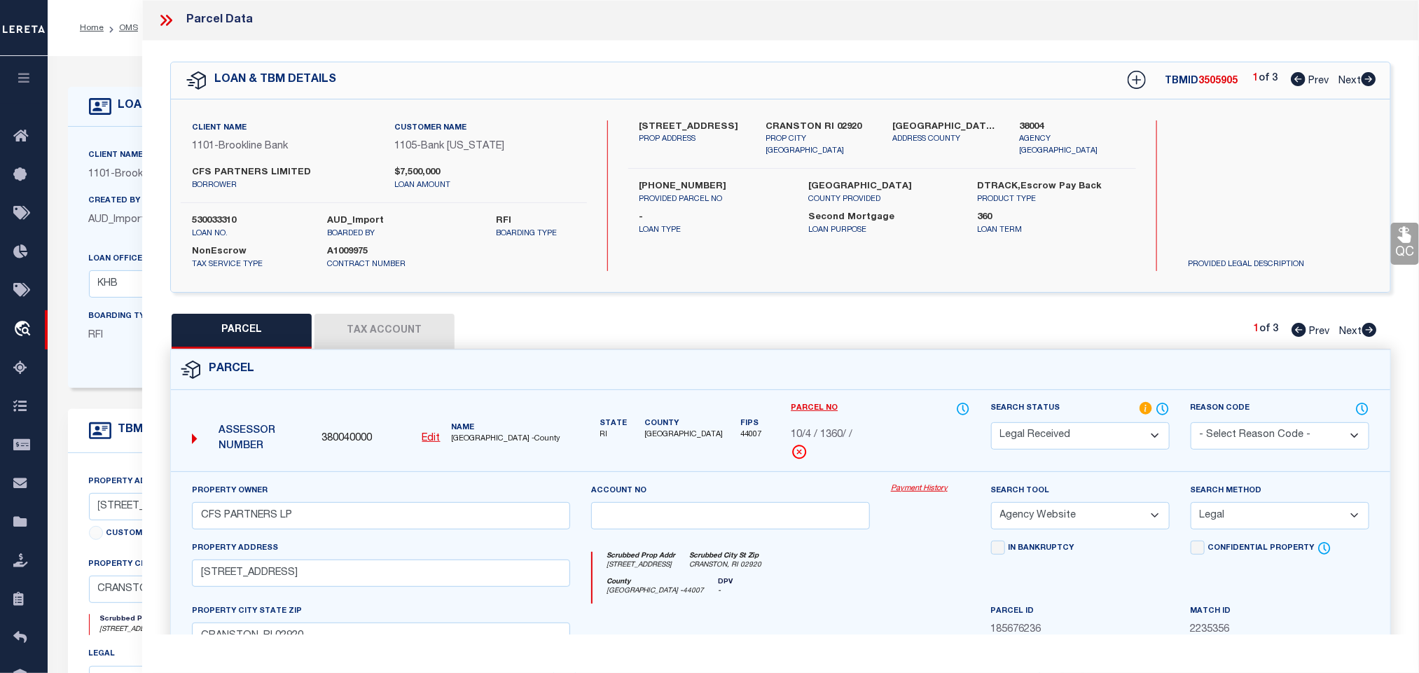
click at [263, 340] on button "PARCEL" at bounding box center [242, 331] width 140 height 35
click at [429, 441] on u "Edit" at bounding box center [431, 439] width 18 height 10
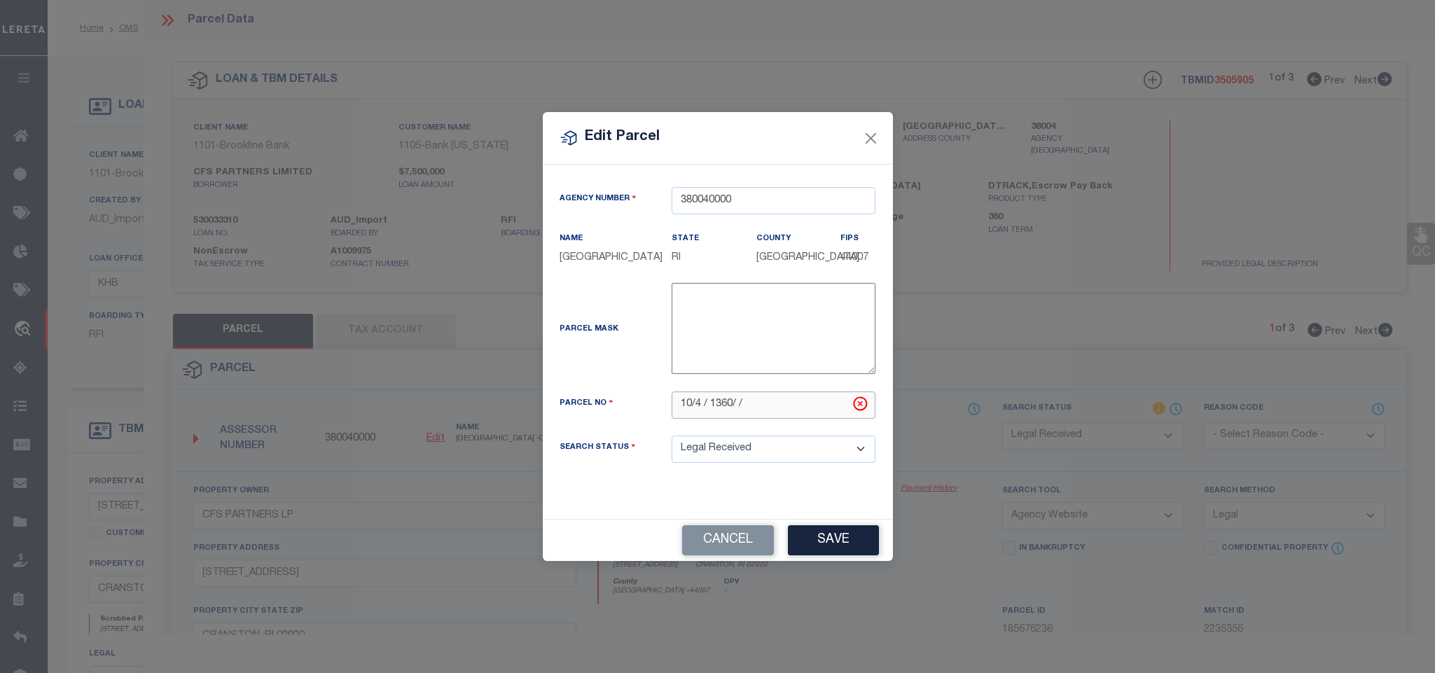
click at [789, 415] on input "10/4 / 1360/ /" at bounding box center [774, 405] width 204 height 27
paste input "-1360-0"
click at [809, 540] on button "Save" at bounding box center [833, 540] width 91 height 30
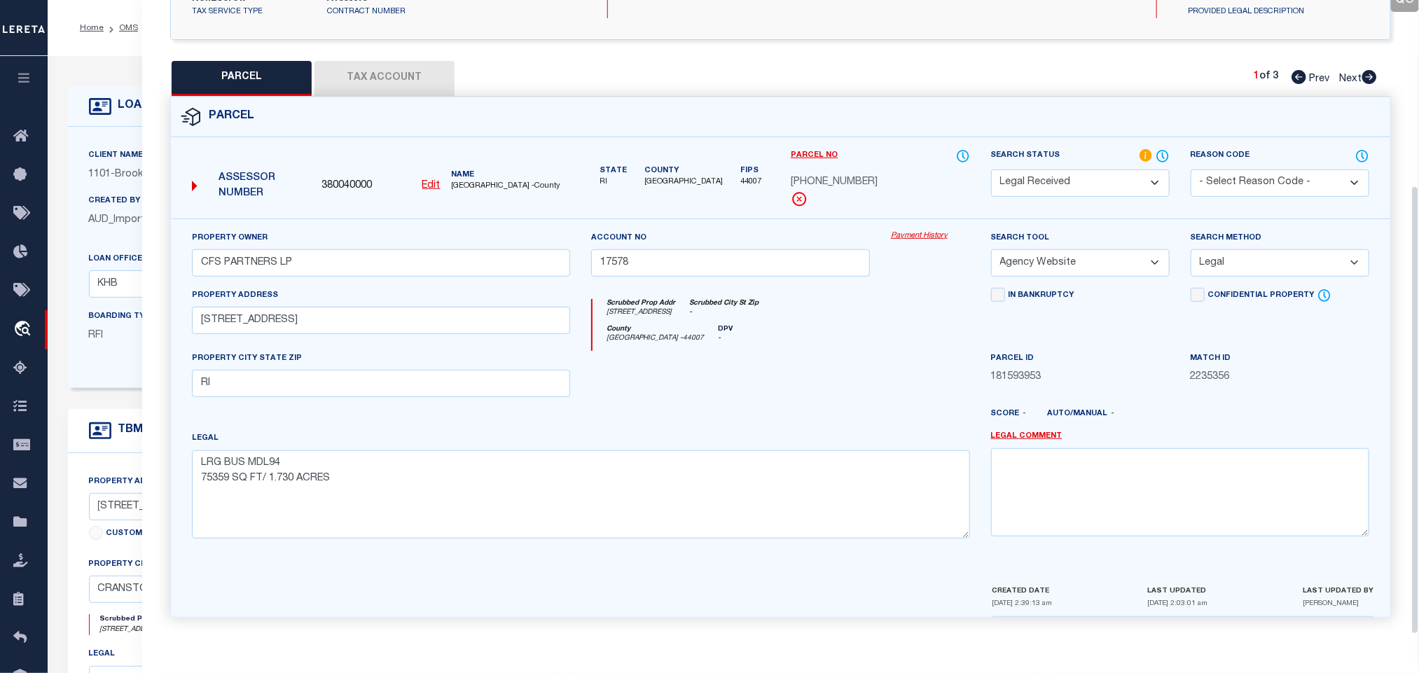
click at [377, 67] on button "Tax Account" at bounding box center [385, 78] width 140 height 35
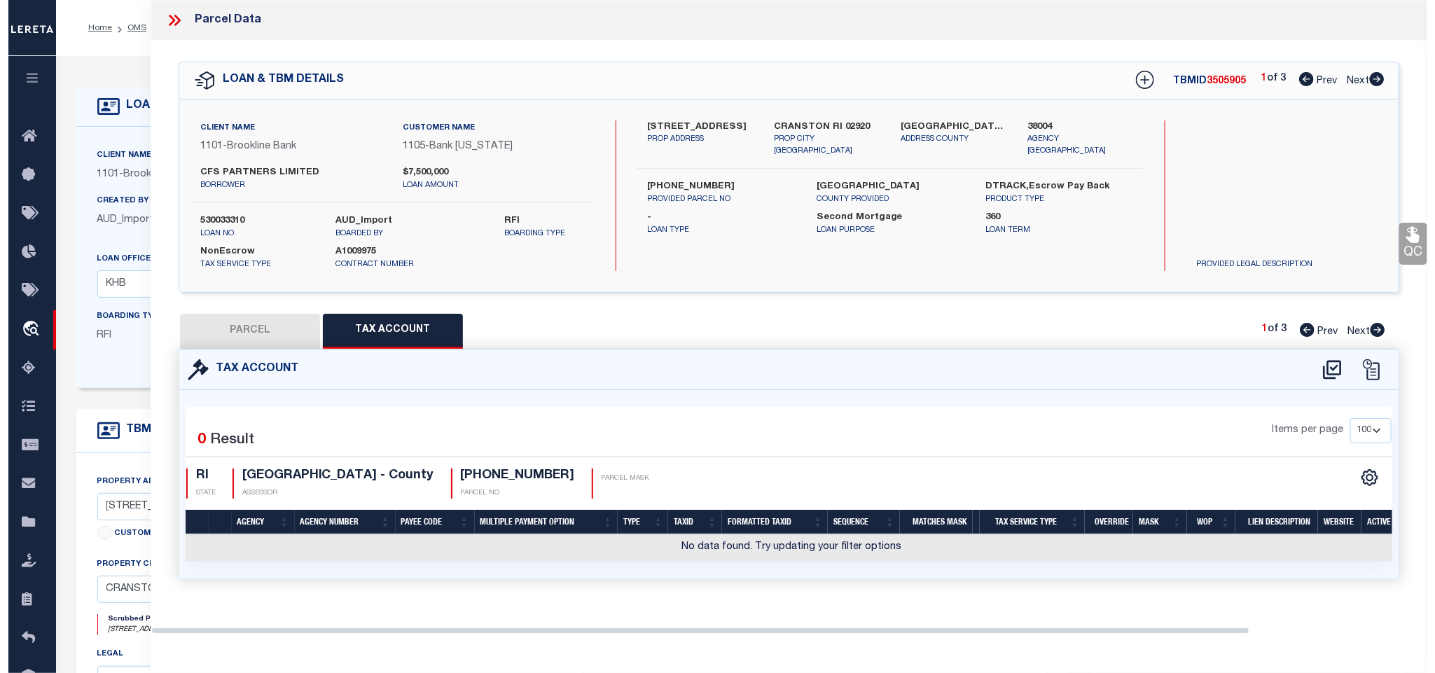
scroll to position [0, 0]
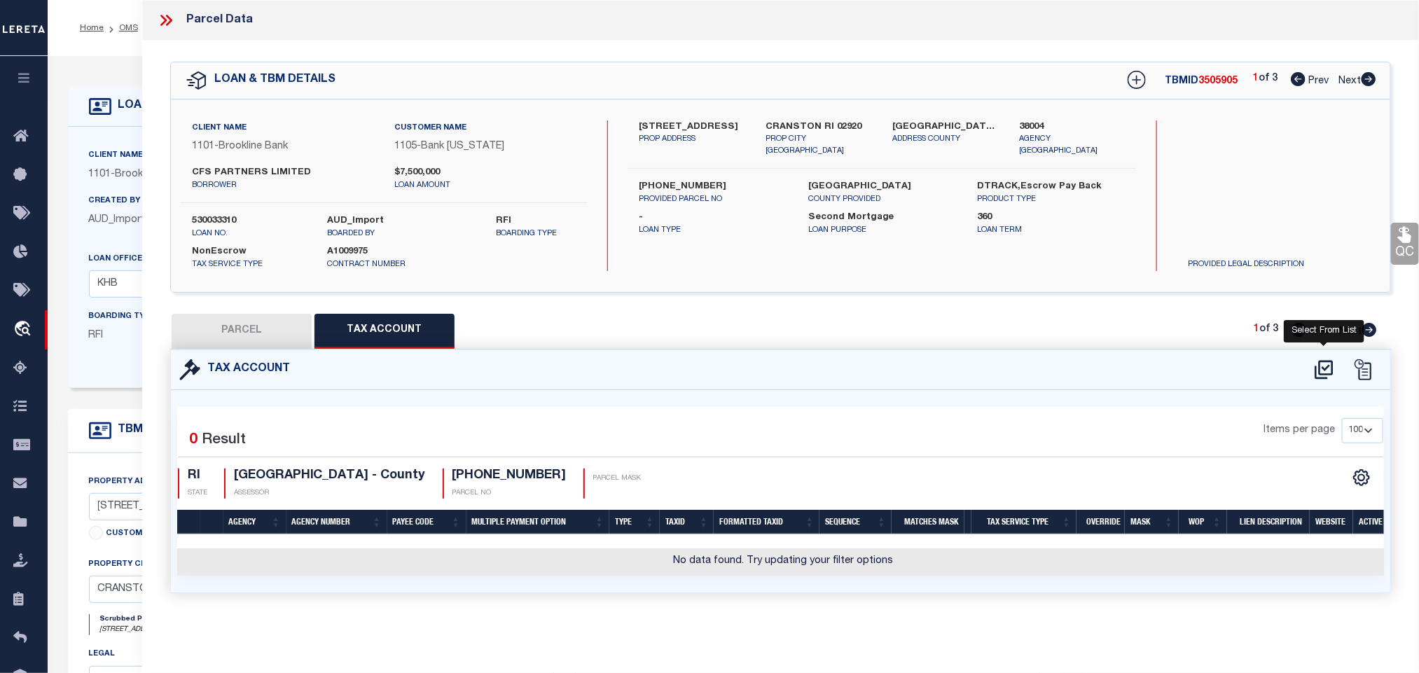
click at [1323, 373] on icon at bounding box center [1324, 370] width 23 height 22
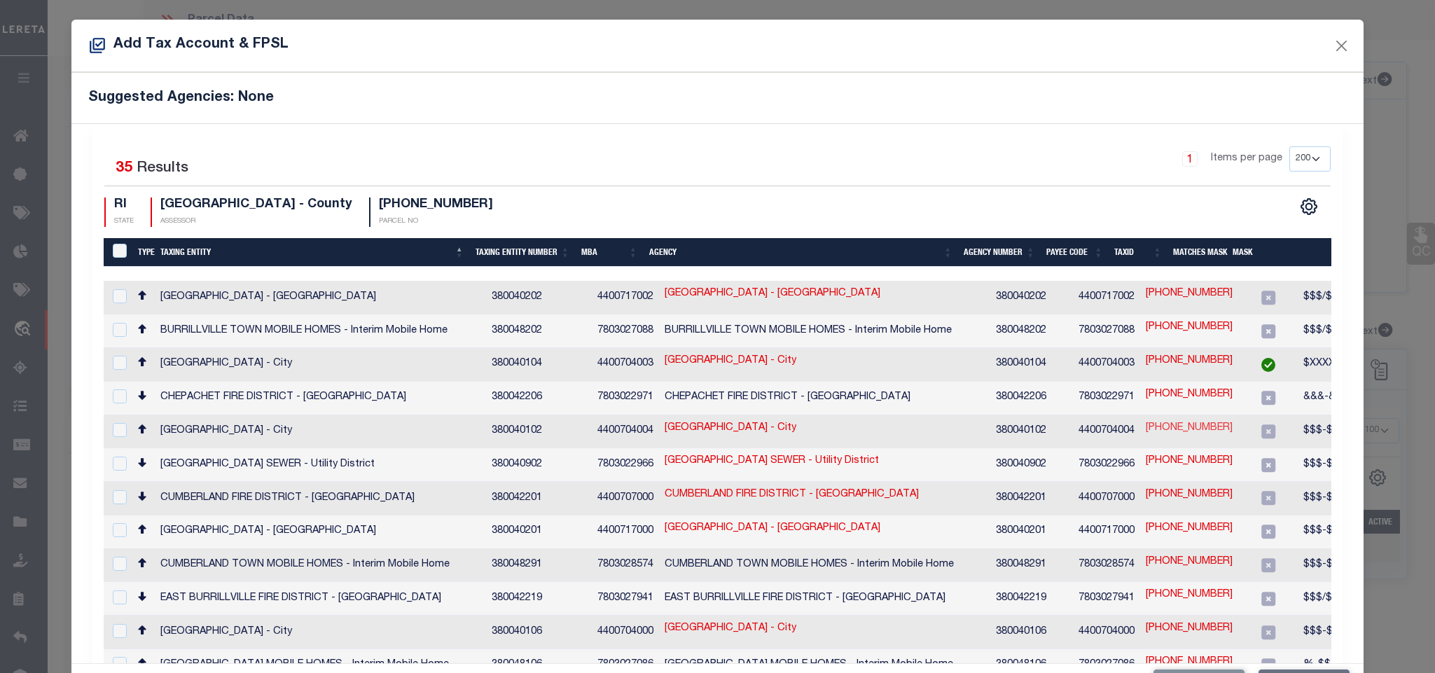
click at [1146, 427] on link "[PHONE_NUMBER]" at bounding box center [1189, 428] width 87 height 15
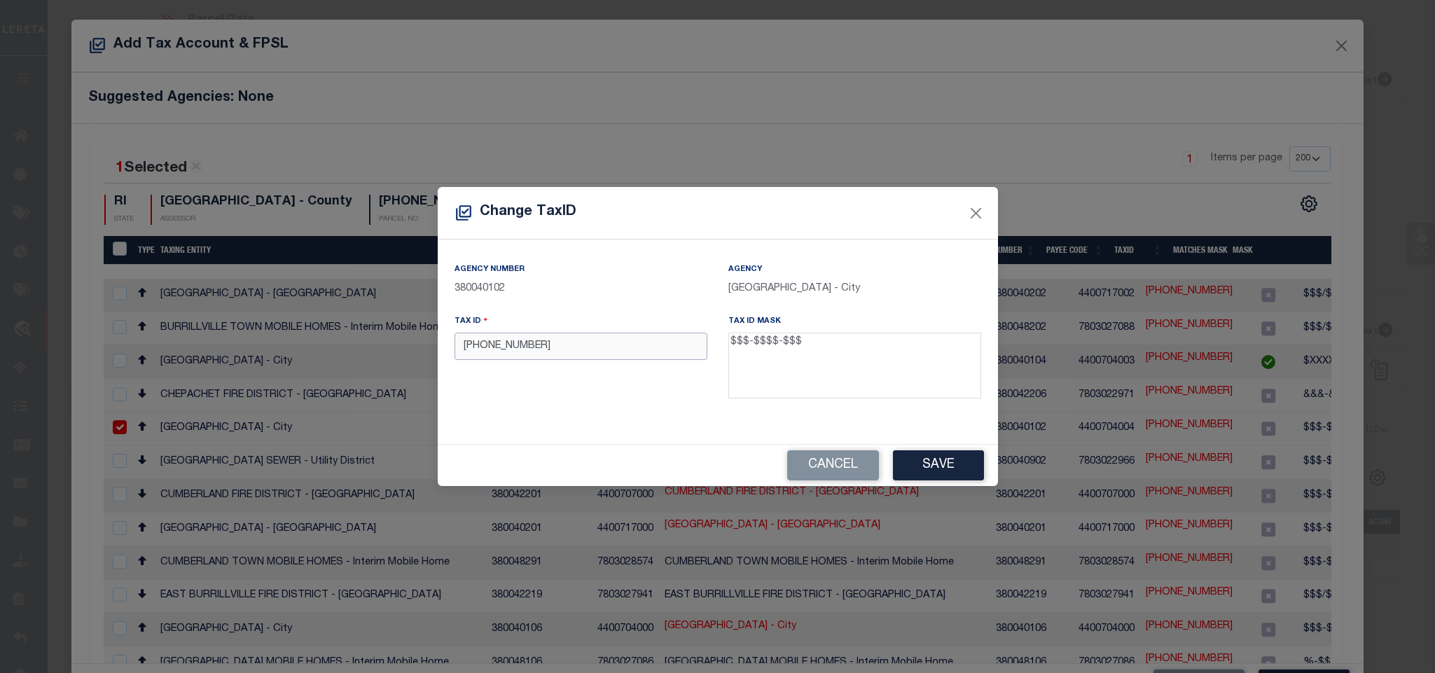
click at [618, 360] on input "[PHONE_NUMBER]" at bounding box center [581, 346] width 253 height 27
paste input "[PHONE_NUMBER]"
click at [958, 465] on button "Save" at bounding box center [938, 465] width 91 height 30
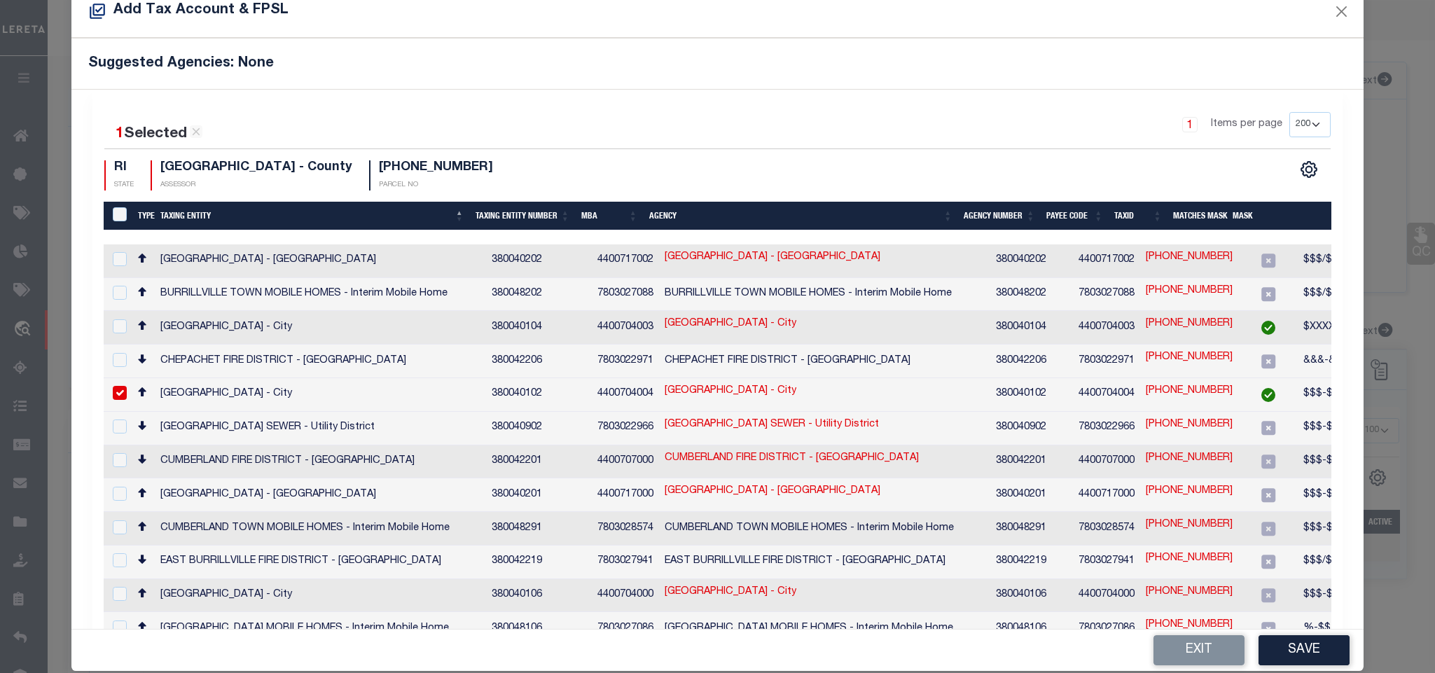
scroll to position [53, 0]
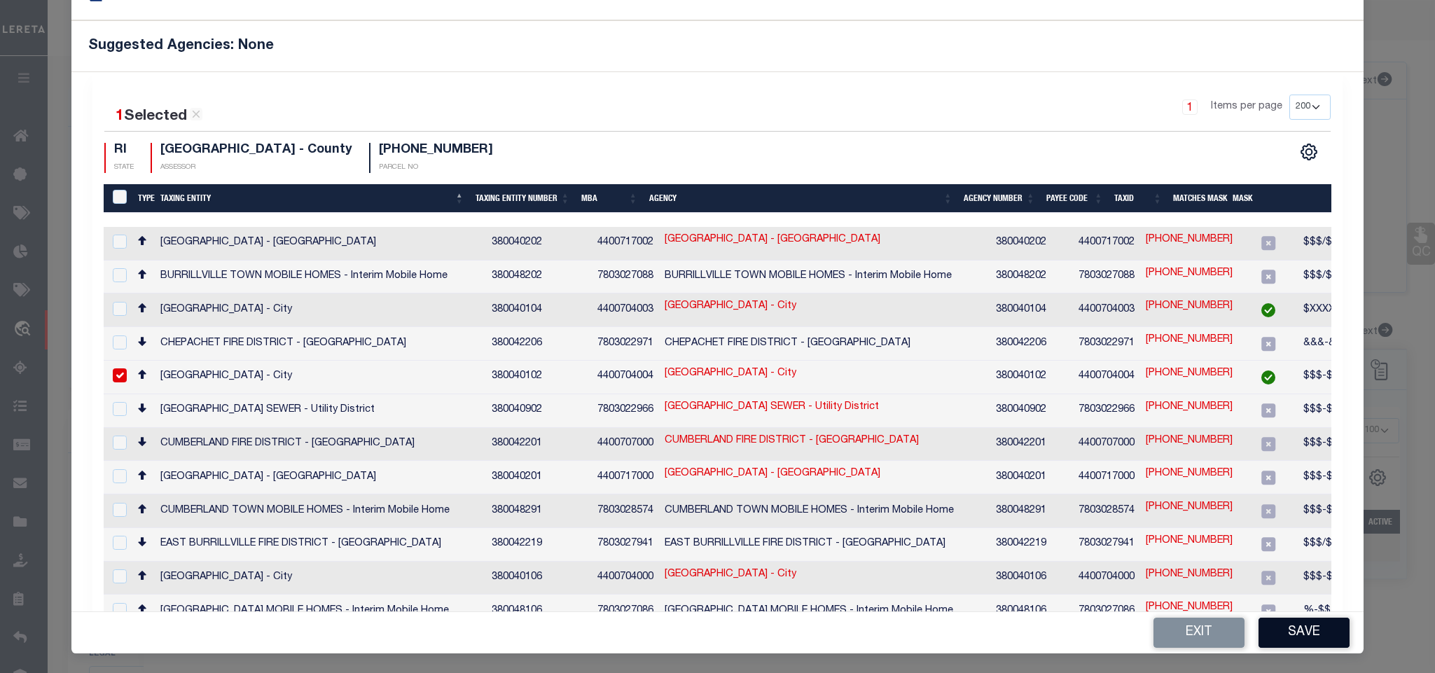
click at [1276, 633] on button "Save" at bounding box center [1304, 633] width 91 height 30
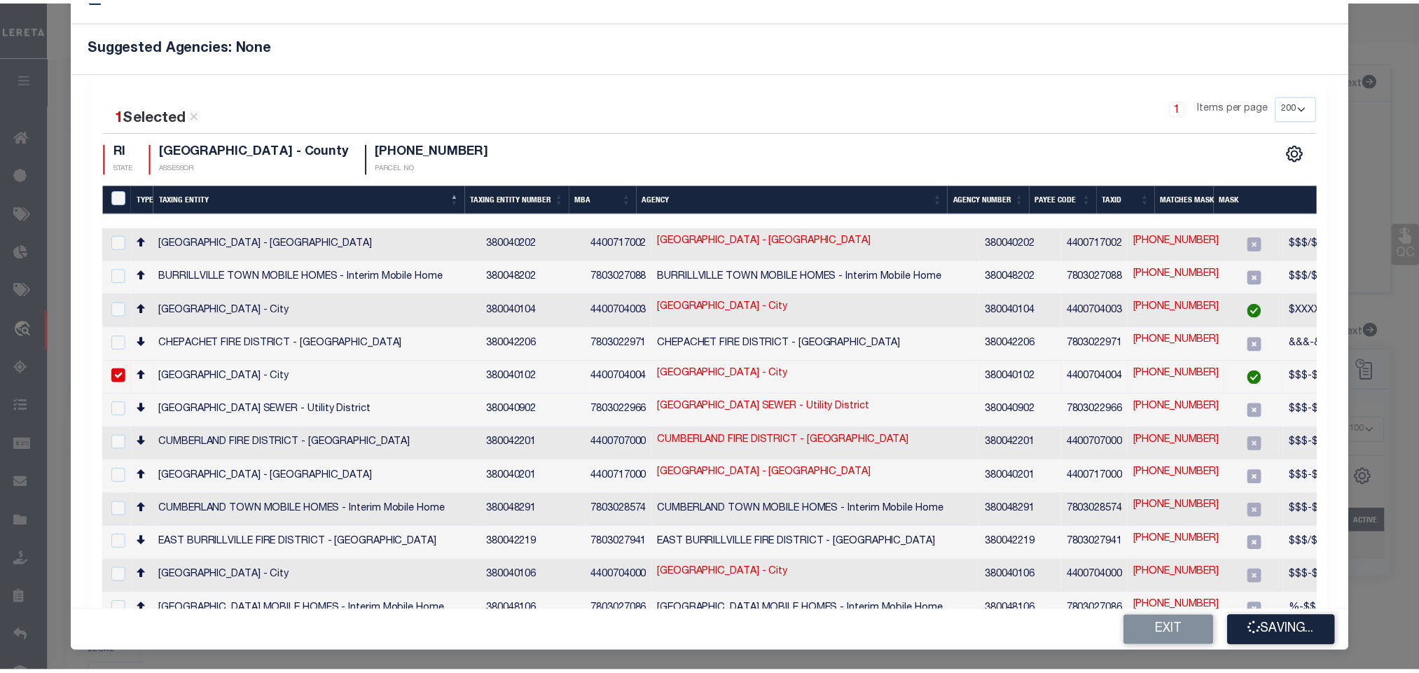
scroll to position [0, 0]
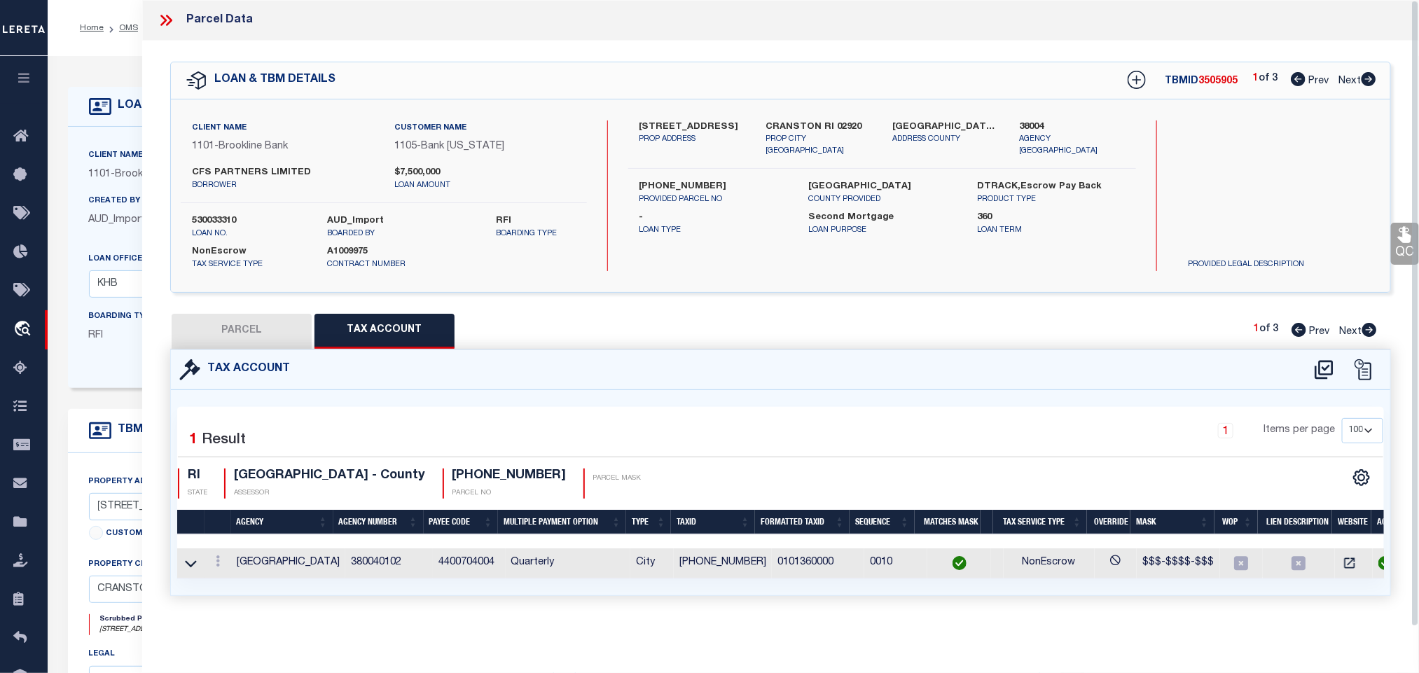
click at [256, 331] on button "PARCEL" at bounding box center [242, 331] width 140 height 35
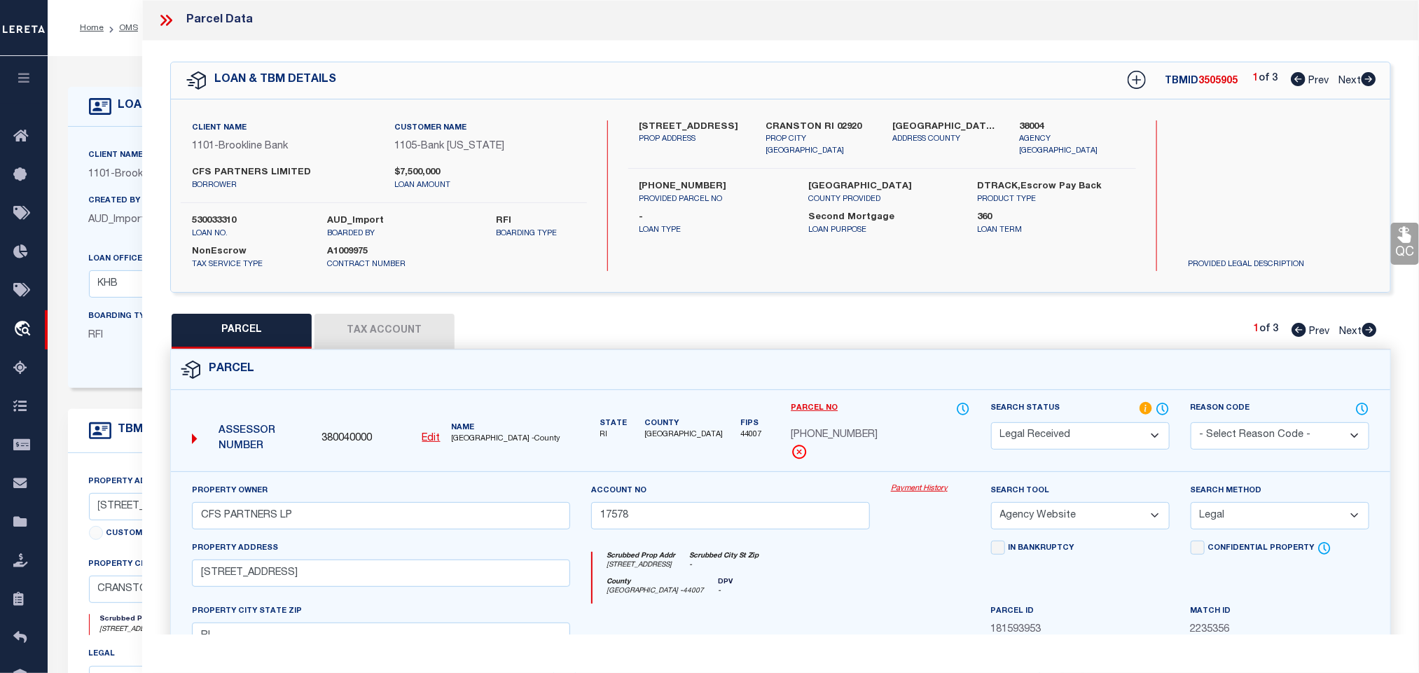
click at [1110, 442] on select "Automated Search Bad Parcel Complete Duplicate Parcel High Dollar Reporting In …" at bounding box center [1080, 435] width 179 height 27
click at [991, 424] on select "Automated Search Bad Parcel Complete Duplicate Parcel High Dollar Reporting In …" at bounding box center [1080, 435] width 179 height 27
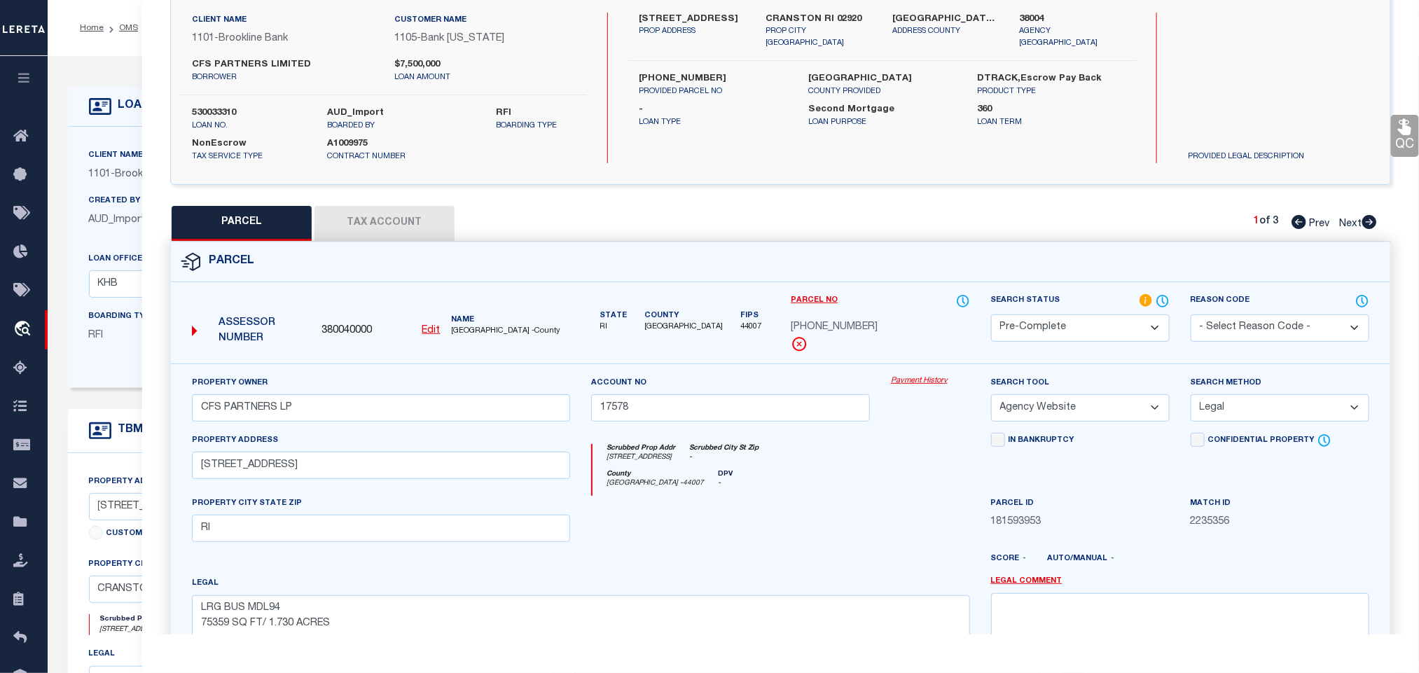
scroll to position [303, 0]
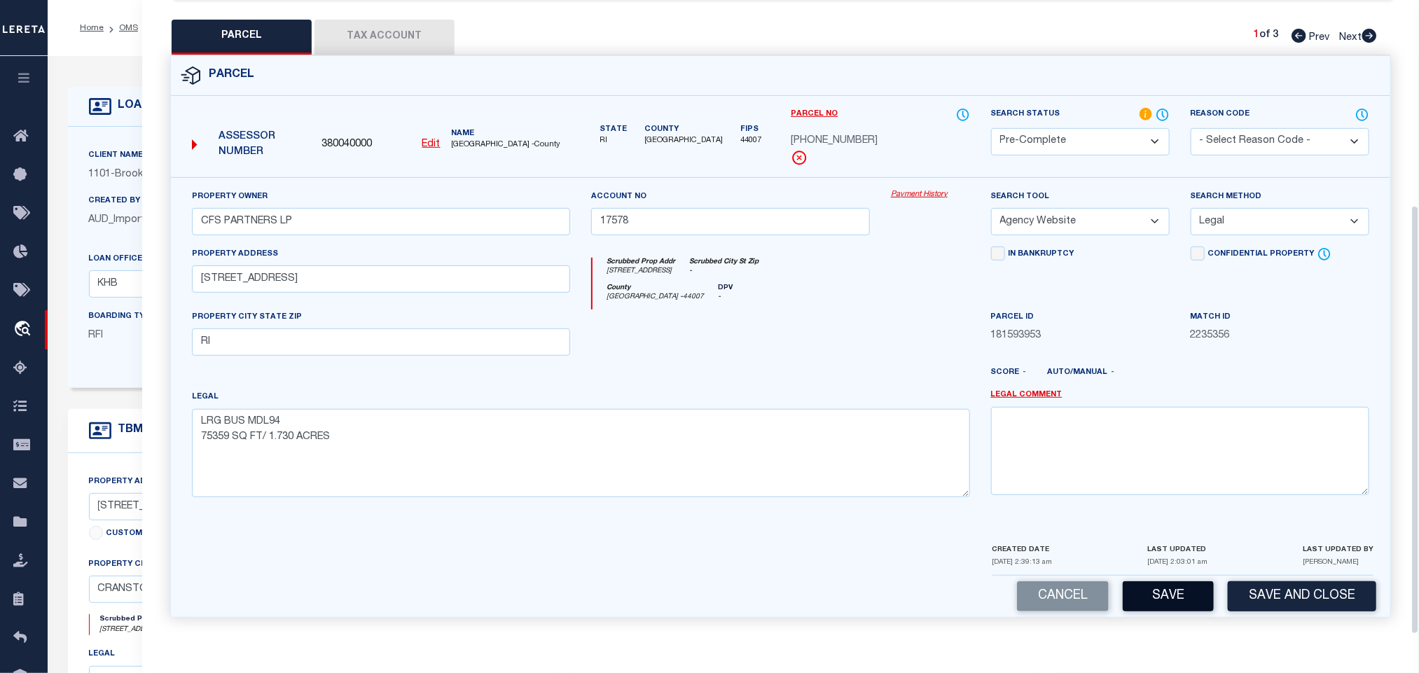
click at [1160, 591] on button "Save" at bounding box center [1168, 596] width 91 height 30
click at [97, 170] on span "1101" at bounding box center [100, 175] width 22 height 10
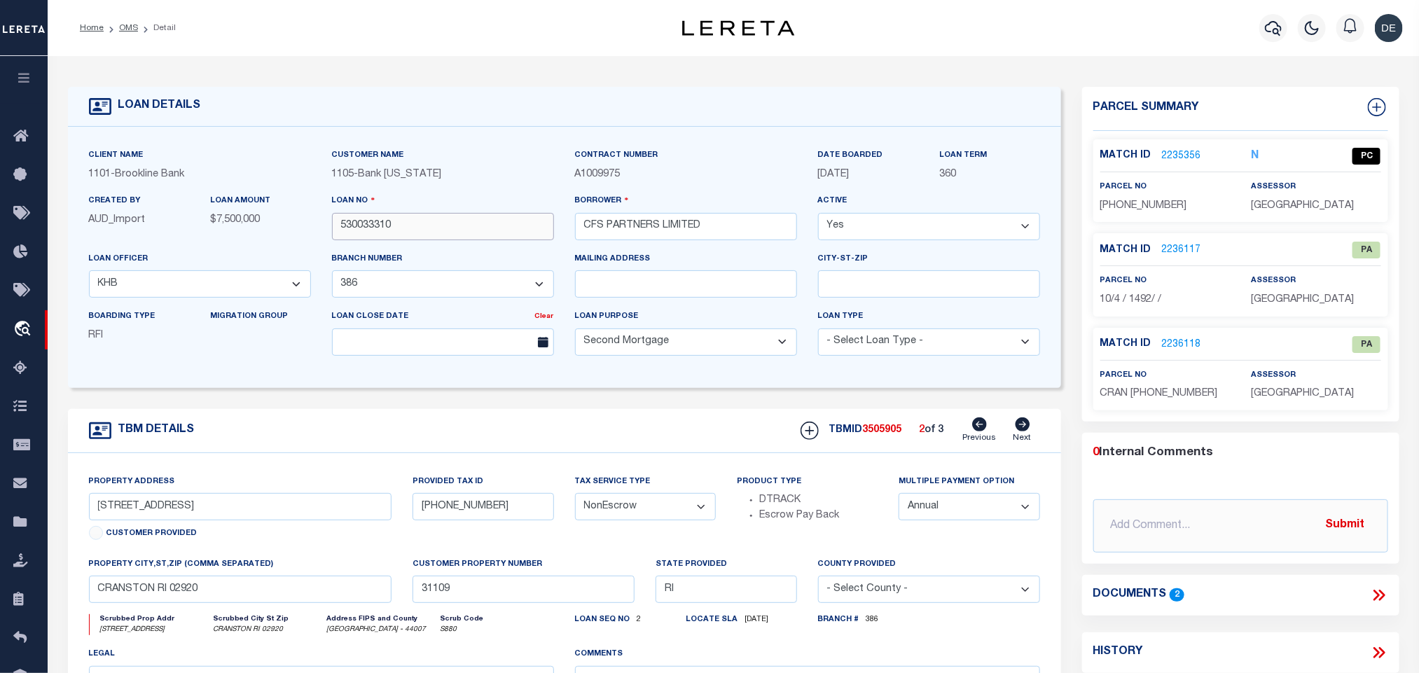
click at [438, 234] on input "530033310" at bounding box center [443, 226] width 222 height 27
click at [879, 432] on span "3505905" at bounding box center [882, 430] width 39 height 10
click at [1306, 202] on span "[GEOGRAPHIC_DATA]" at bounding box center [1302, 206] width 103 height 10
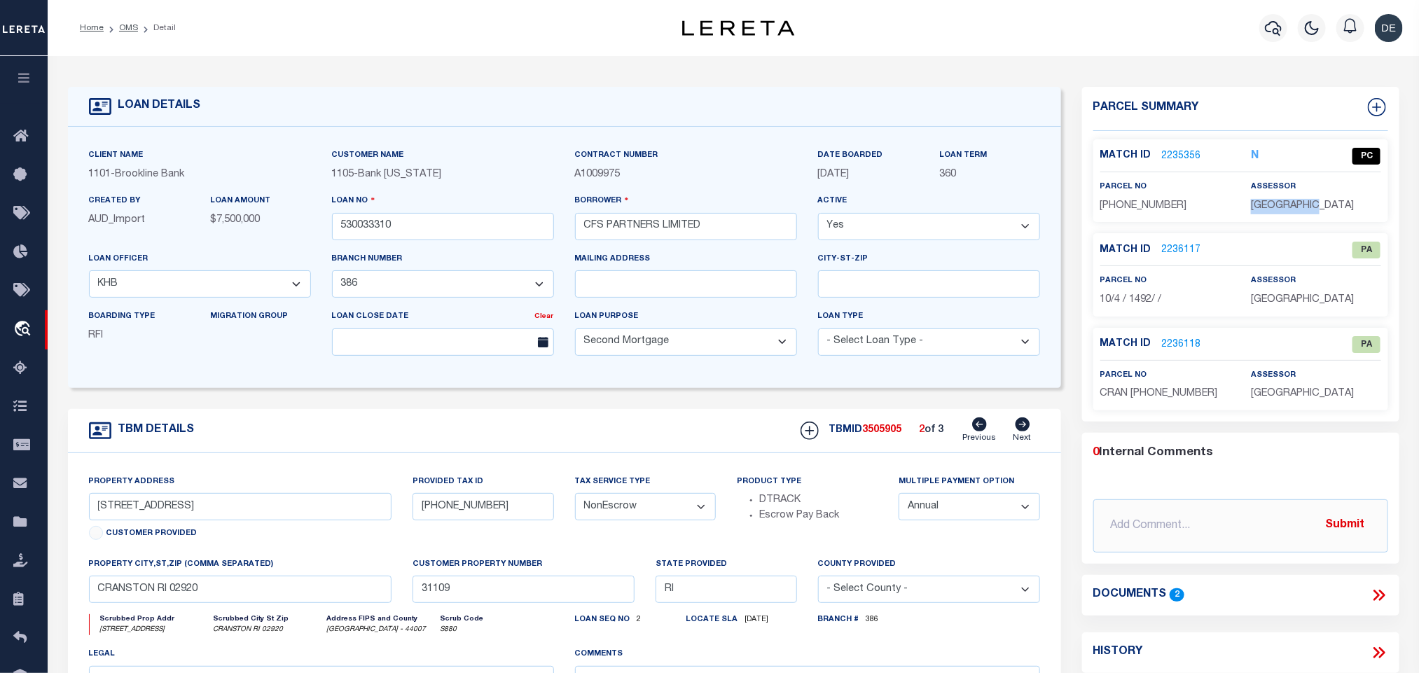
click at [1306, 202] on span "[GEOGRAPHIC_DATA]" at bounding box center [1302, 206] width 103 height 10
copy div "[GEOGRAPHIC_DATA]"
click at [1135, 211] on span "[PHONE_NUMBER]" at bounding box center [1144, 206] width 87 height 10
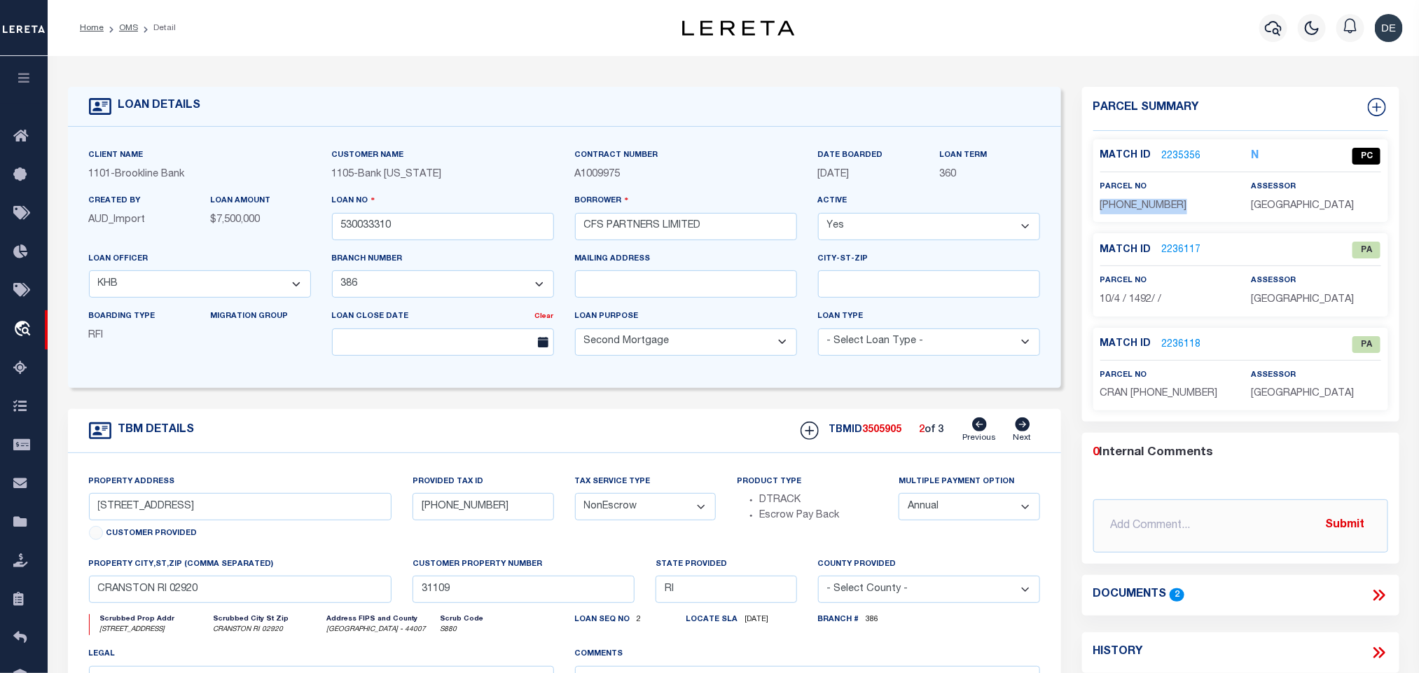
click at [1135, 211] on span "[PHONE_NUMBER]" at bounding box center [1144, 206] width 87 height 10
copy div "[PHONE_NUMBER]"
click at [1187, 245] on link "2236117" at bounding box center [1181, 250] width 39 height 15
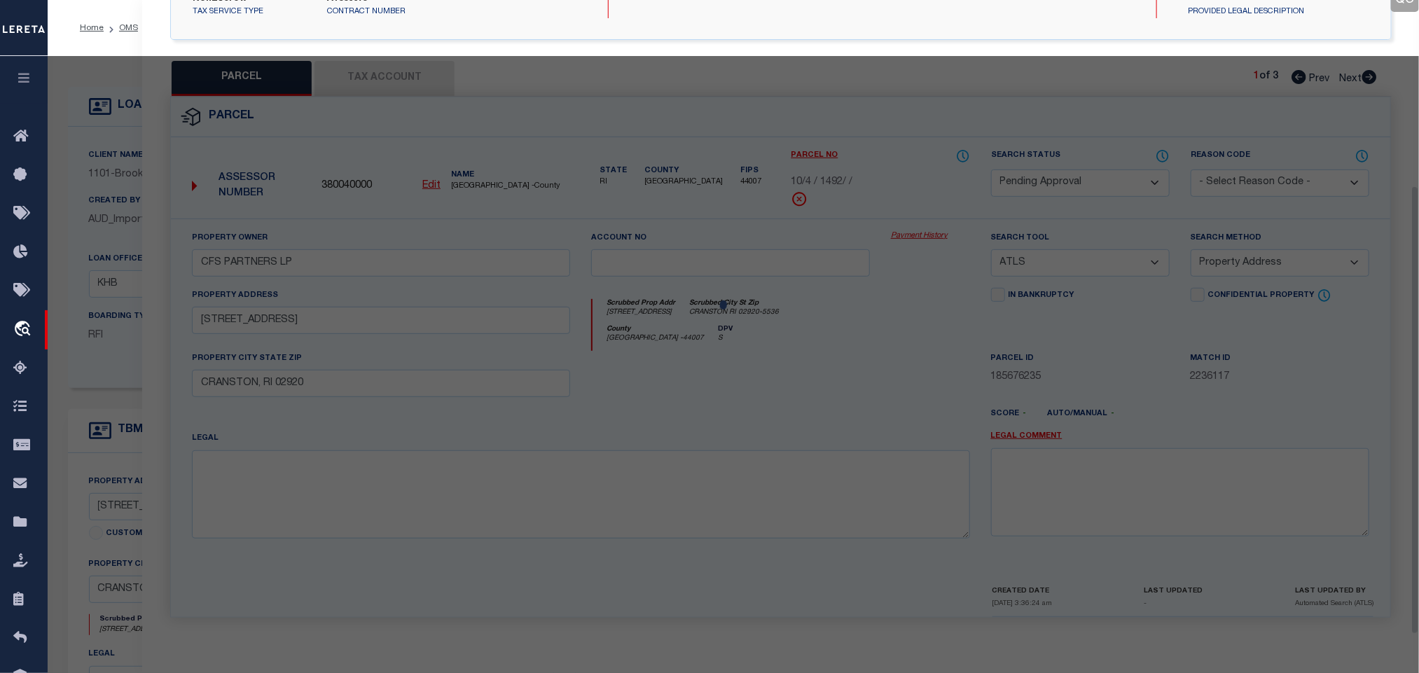
scroll to position [261, 0]
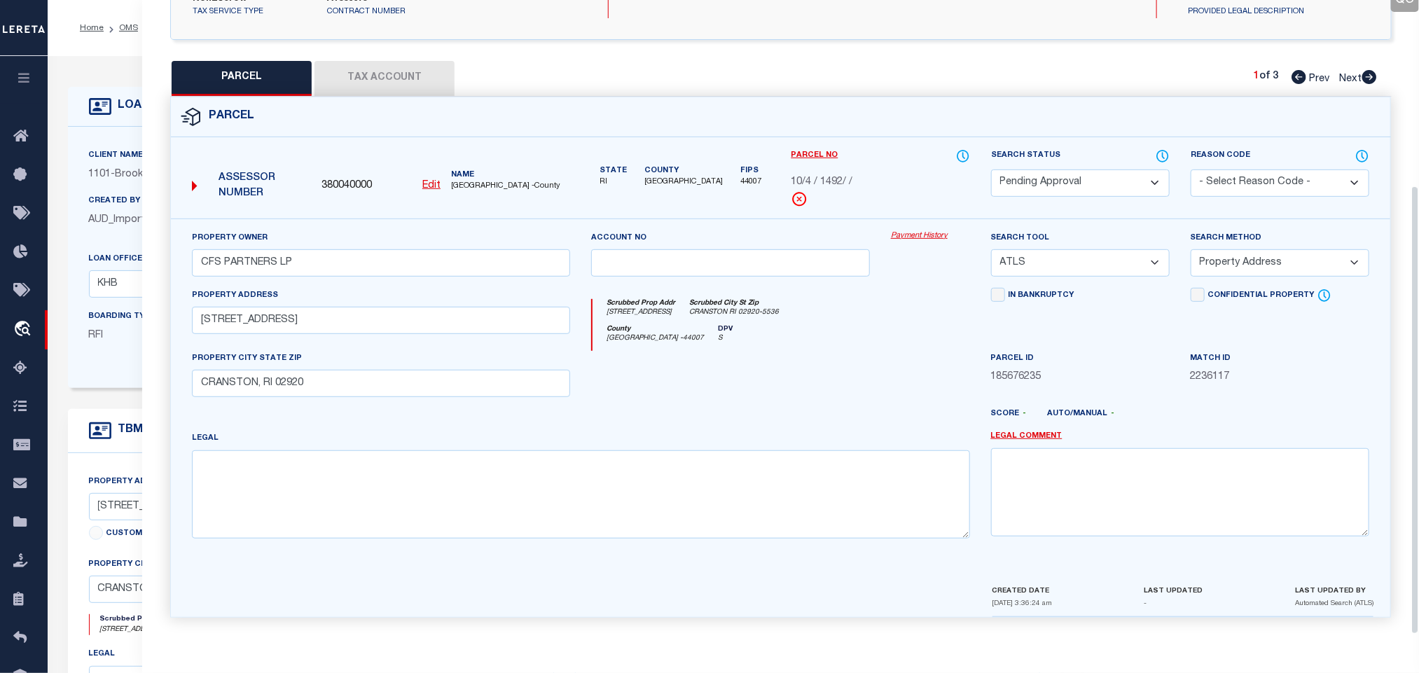
click at [1098, 185] on select "Automated Search Bad Parcel Complete Duplicate Parcel High Dollar Reporting In …" at bounding box center [1080, 183] width 179 height 27
drag, startPoint x: 1098, startPoint y: 185, endPoint x: 1240, endPoint y: 169, distance: 143.1
click at [1098, 185] on select "Automated Search Bad Parcel Complete Duplicate Parcel High Dollar Reporting In …" at bounding box center [1080, 183] width 179 height 27
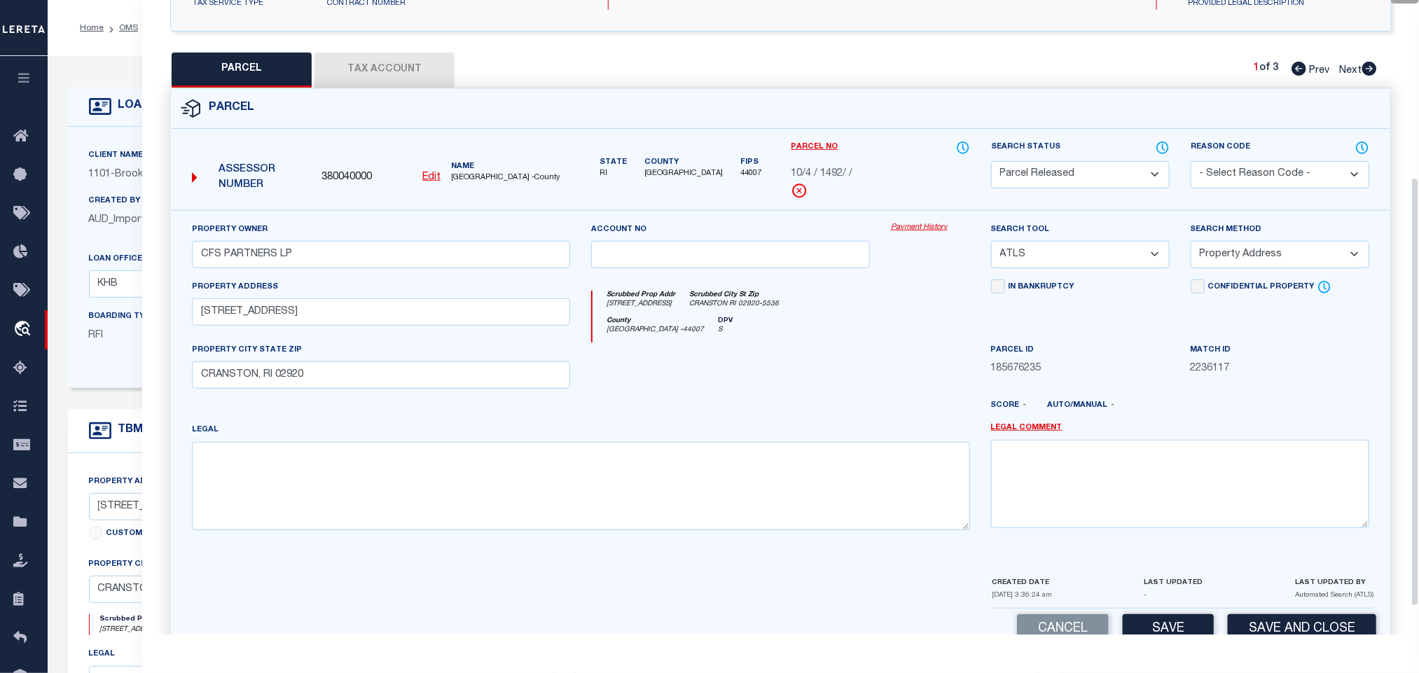
click at [1240, 169] on select "- Select Reason Code - 099 - Other (Provide additional detail) ACT - Agency Cha…" at bounding box center [1280, 174] width 179 height 27
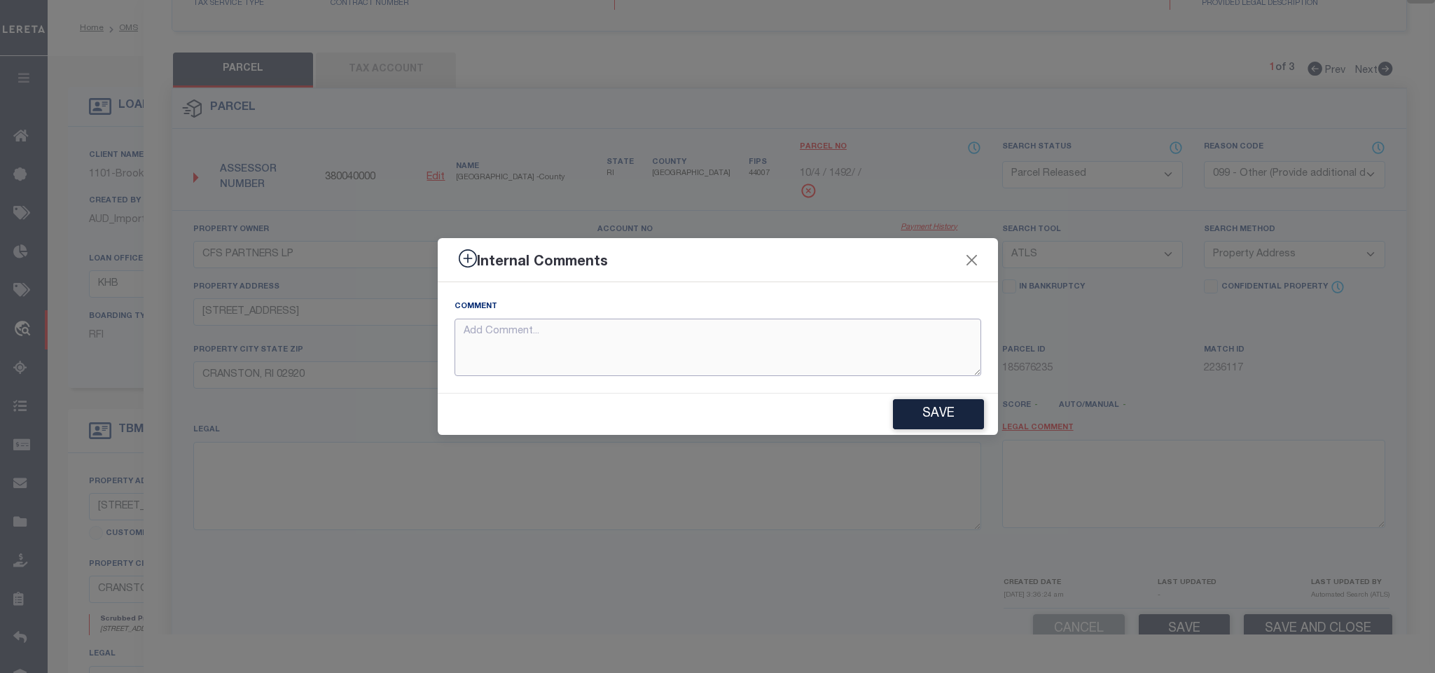
click at [886, 345] on textarea at bounding box center [718, 348] width 527 height 58
paste textarea "Parcel not required."
click at [923, 404] on button "Save" at bounding box center [938, 414] width 91 height 30
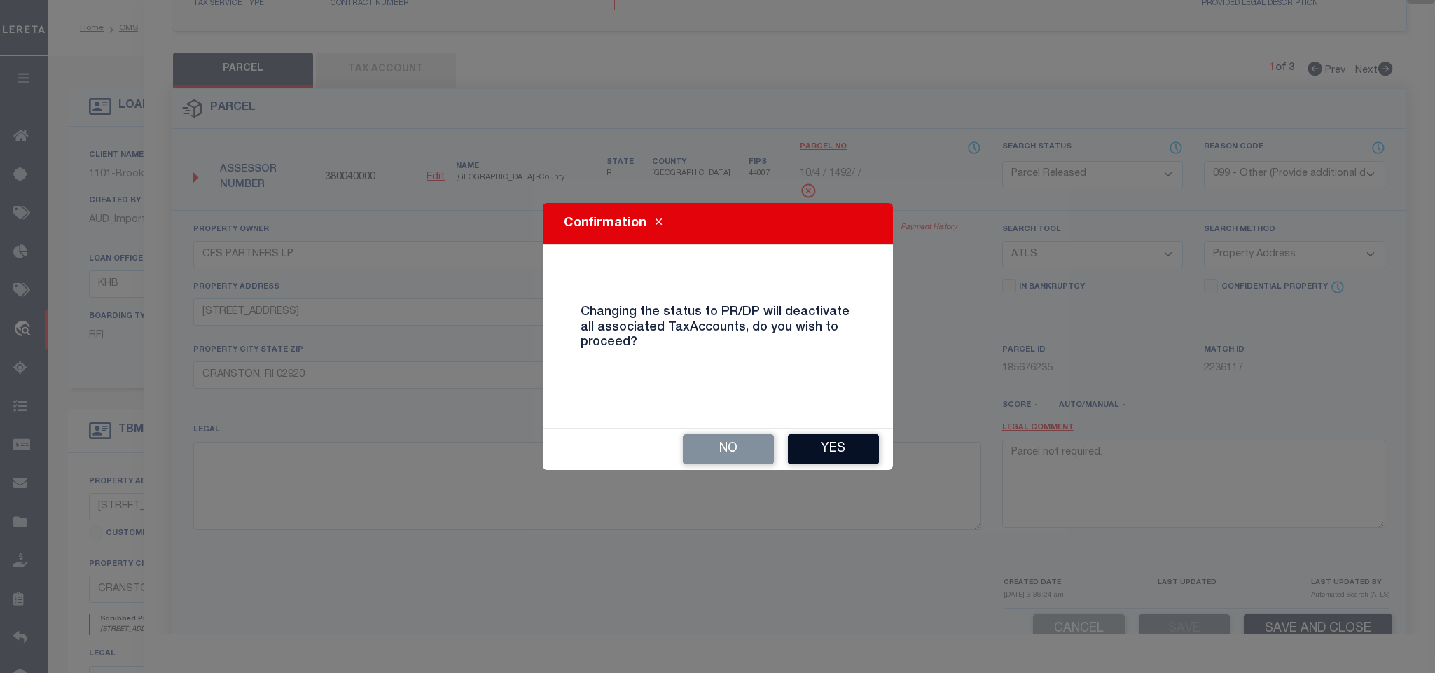
click at [811, 444] on button "Yes" at bounding box center [833, 449] width 91 height 30
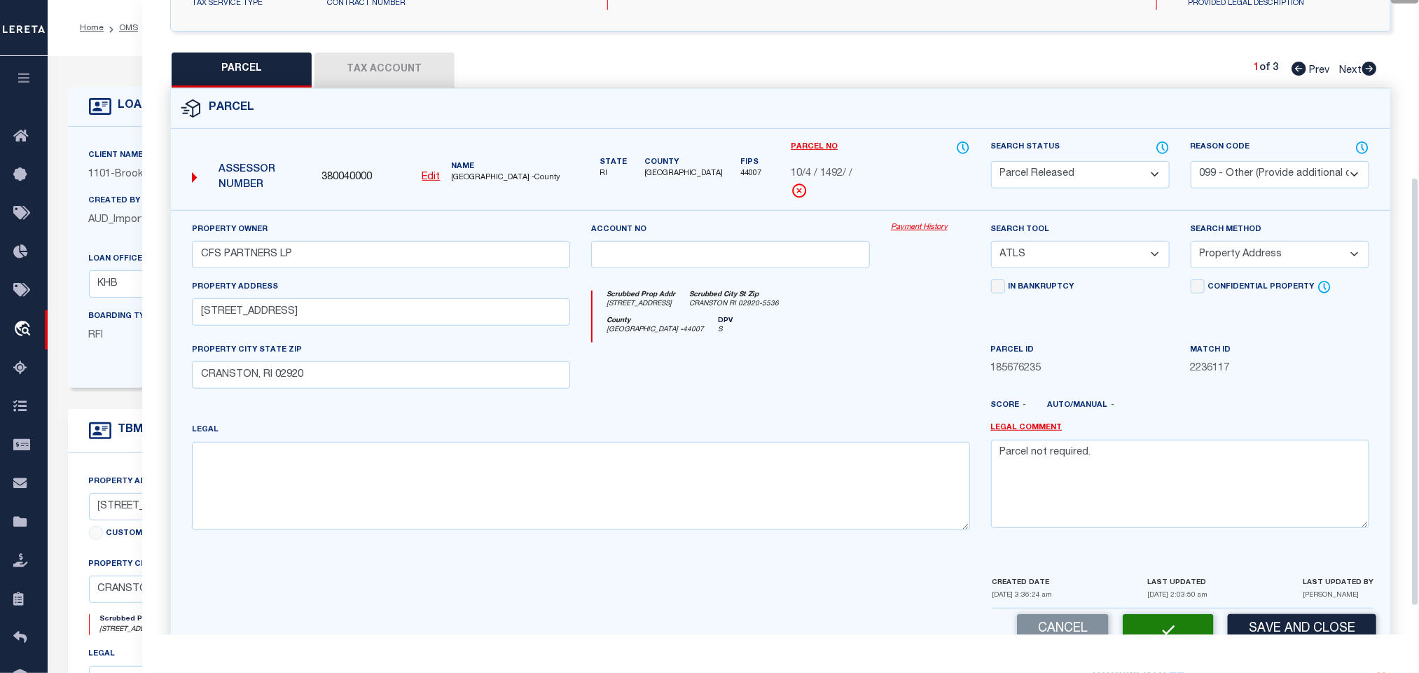
click at [1368, 70] on icon at bounding box center [1369, 69] width 15 height 14
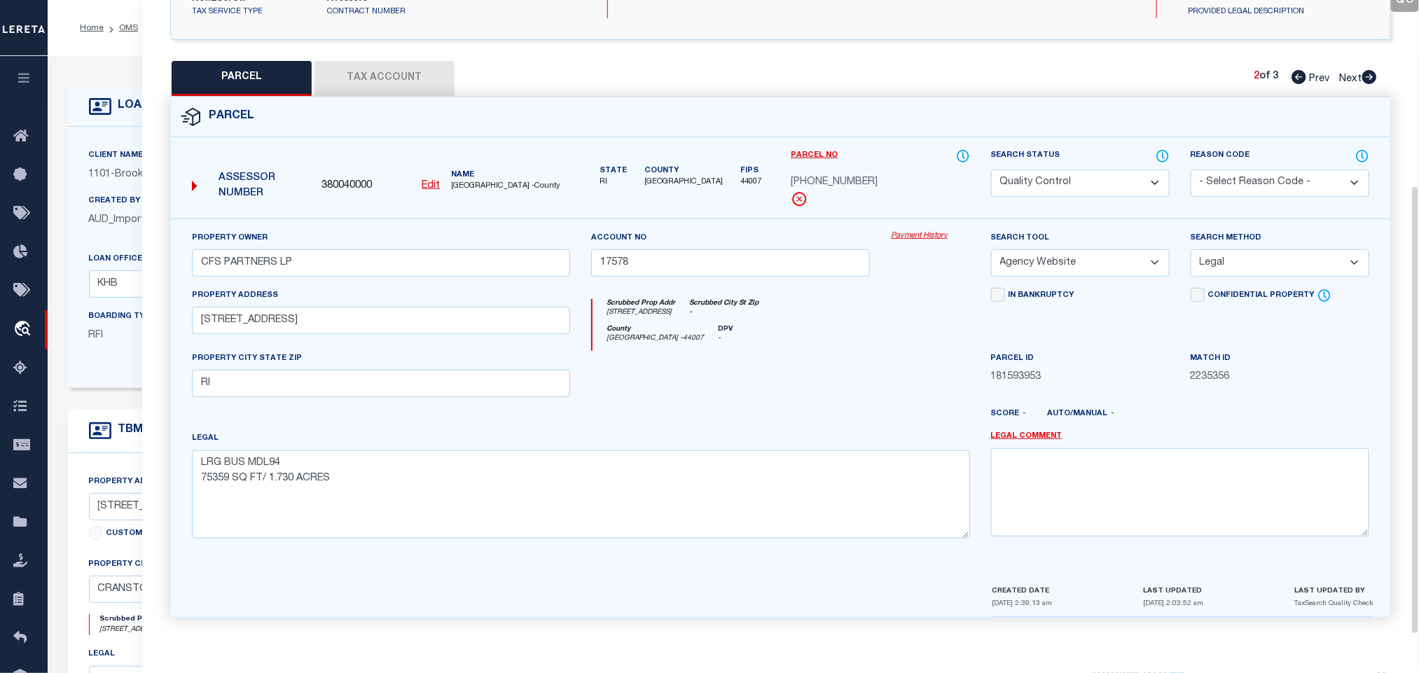
click at [1368, 74] on icon at bounding box center [1370, 77] width 15 height 14
click at [1066, 181] on select "Automated Search Bad Parcel Complete Duplicate Parcel High Dollar Reporting In …" at bounding box center [1080, 183] width 179 height 27
click at [1061, 181] on select "Automated Search Bad Parcel Complete Duplicate Parcel High Dollar Reporting In …" at bounding box center [1080, 183] width 179 height 27
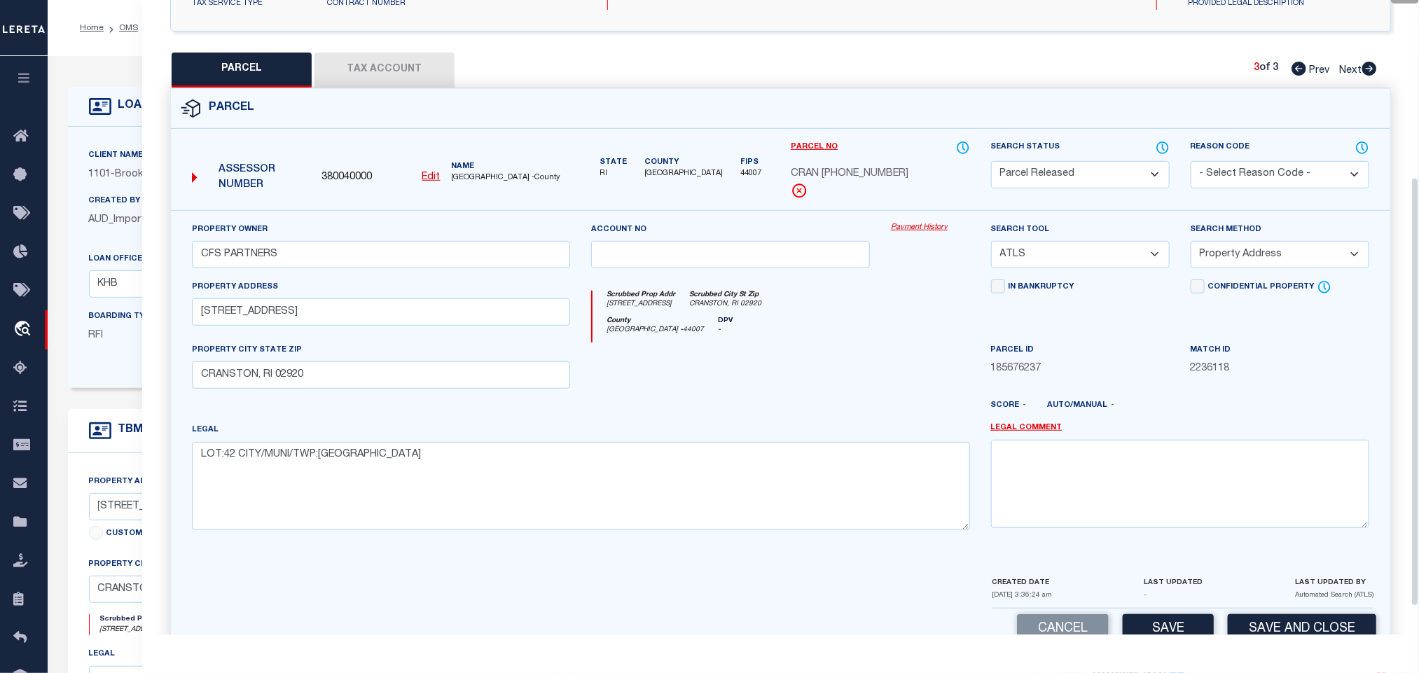
click at [1251, 184] on select "- Select Reason Code - 099 - Other (Provide additional detail) ACT - Agency Cha…" at bounding box center [1280, 174] width 179 height 27
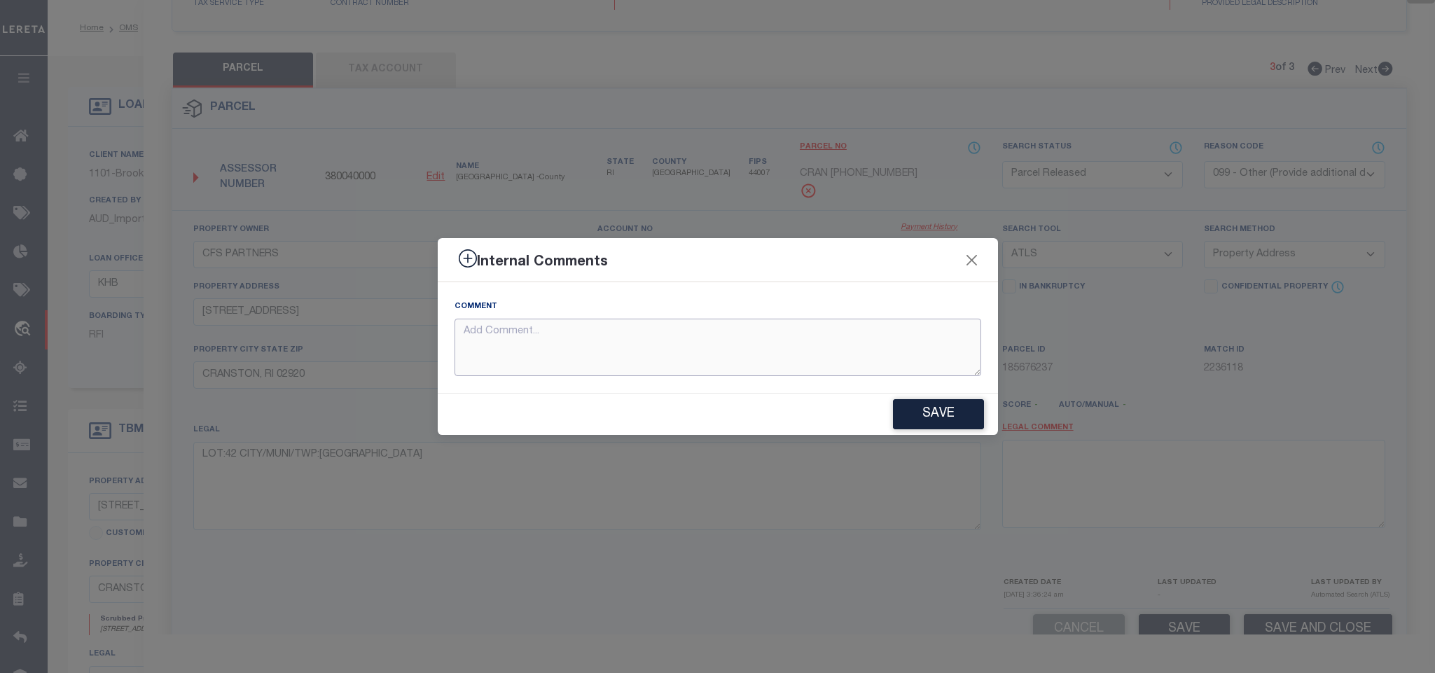
click at [872, 338] on textarea at bounding box center [718, 348] width 527 height 58
paste textarea "Parcel not required."
click at [923, 412] on button "Save" at bounding box center [938, 414] width 91 height 30
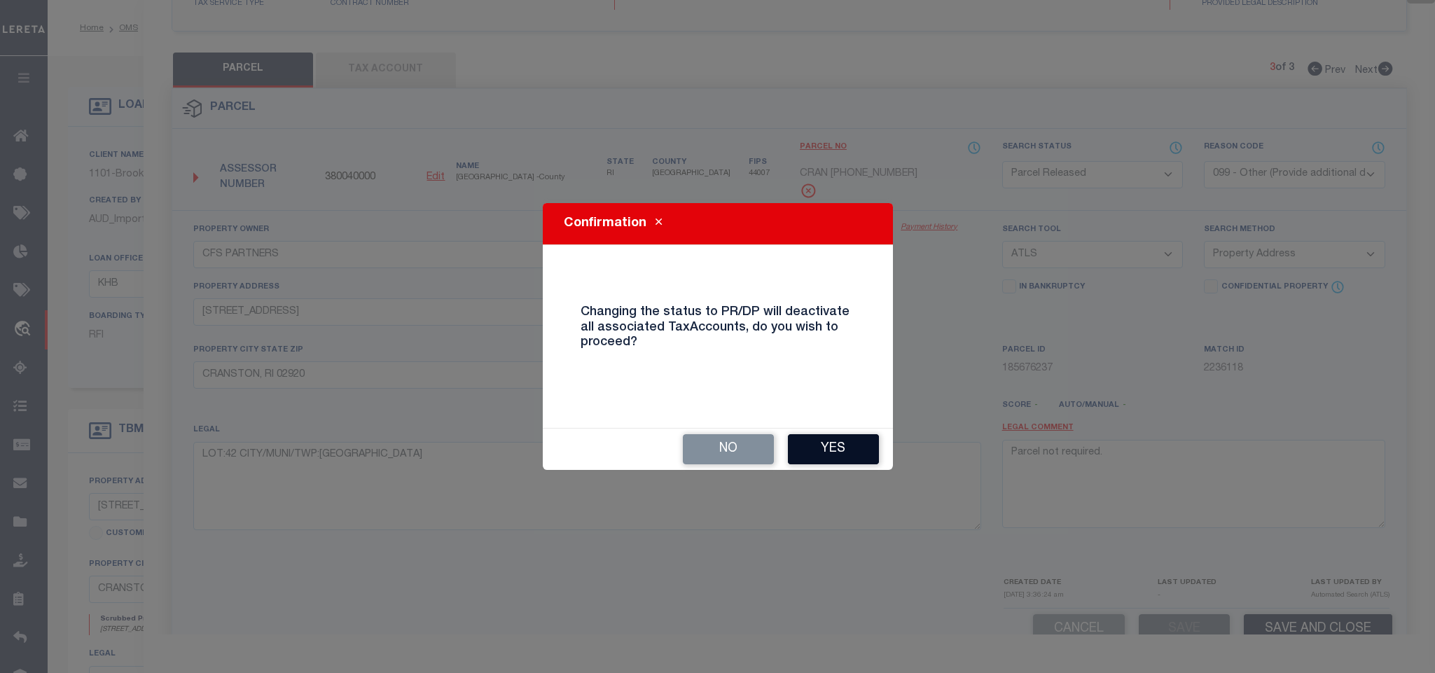
click at [829, 443] on button "Yes" at bounding box center [833, 449] width 91 height 30
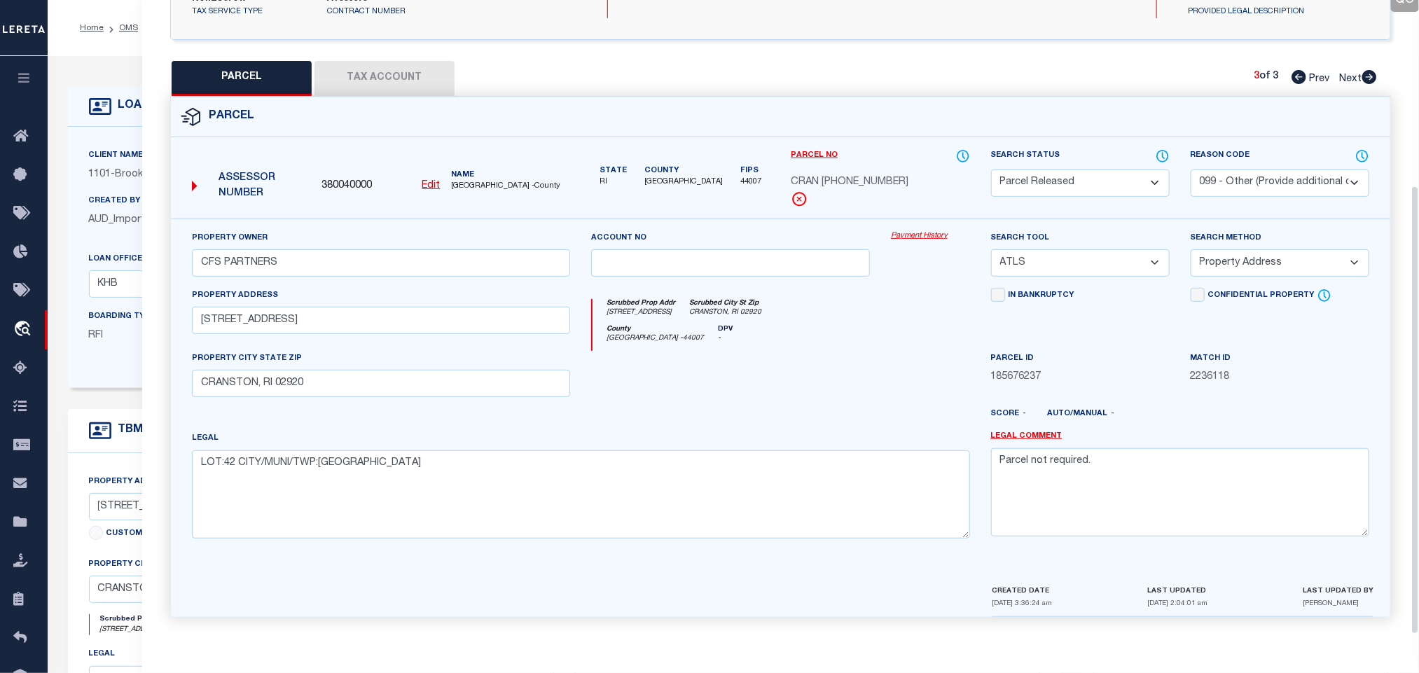
click at [97, 114] on icon at bounding box center [100, 106] width 22 height 17
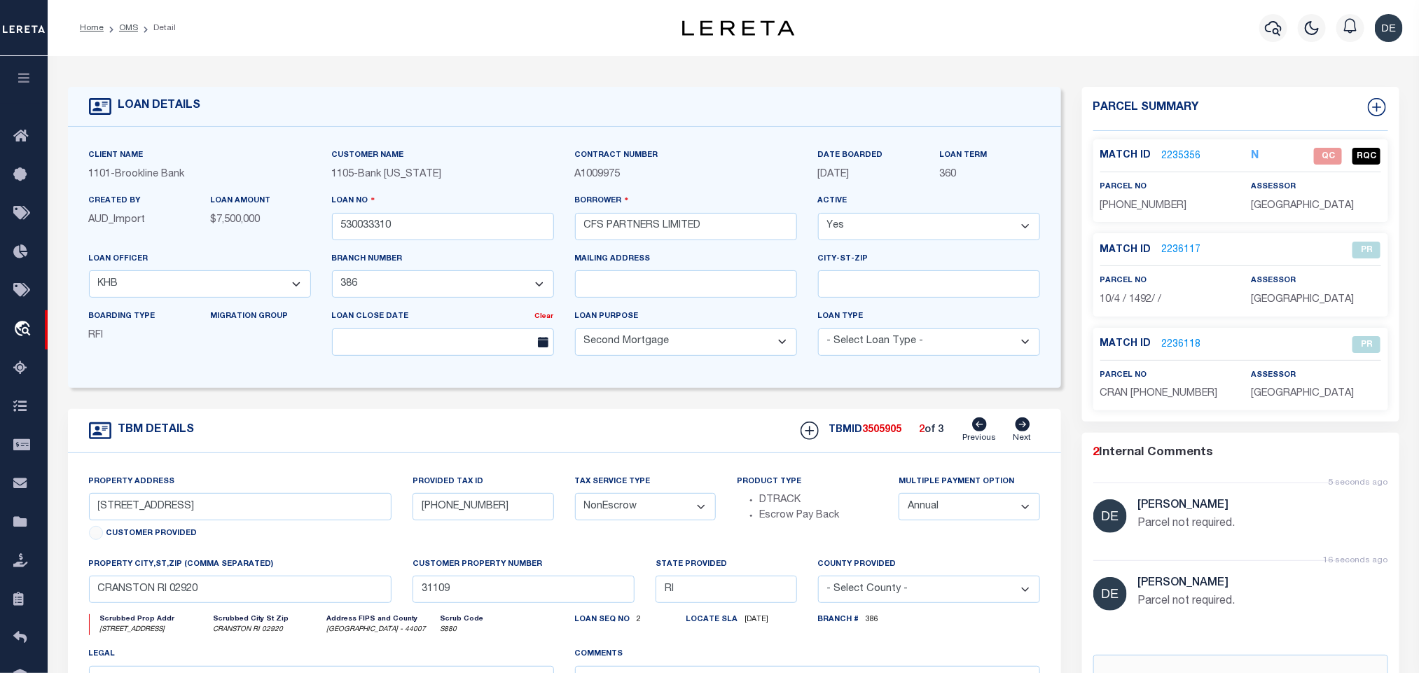
click at [1024, 431] on icon at bounding box center [1022, 425] width 15 height 14
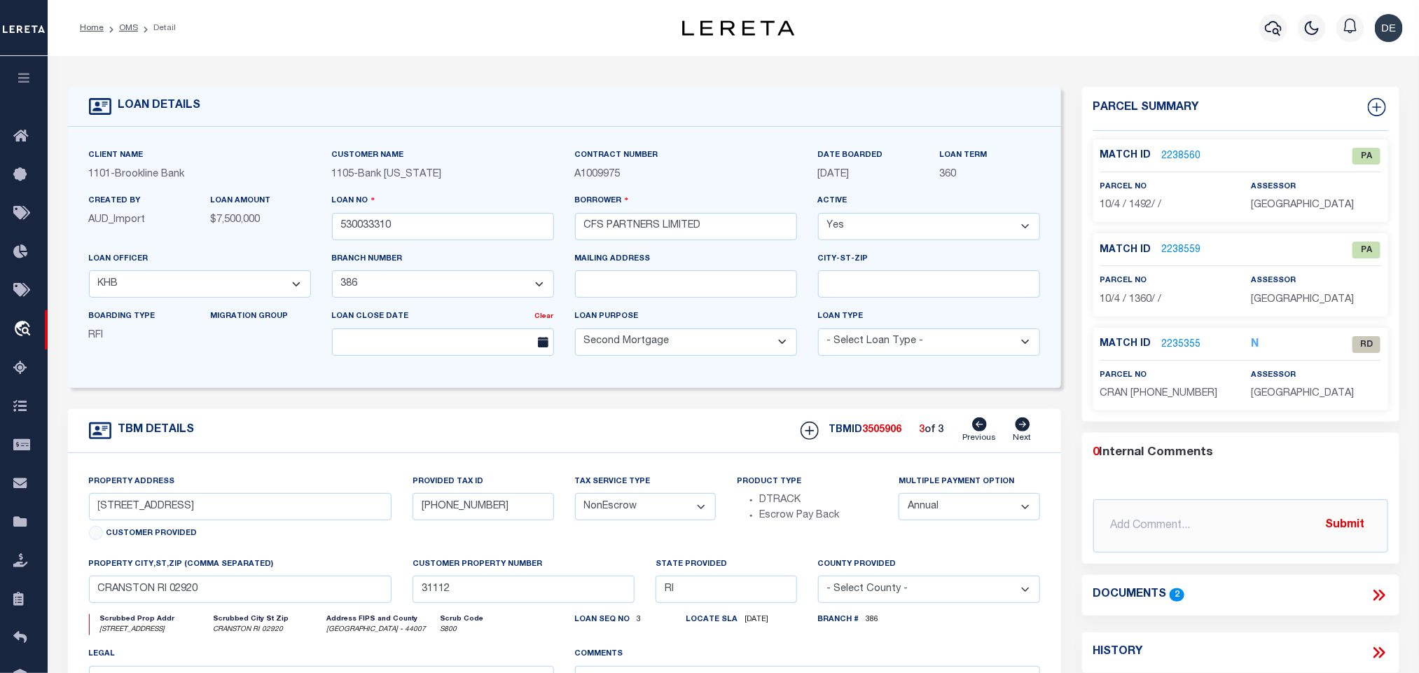
click at [1133, 396] on span "CRAN [PHONE_NUMBER]" at bounding box center [1160, 394] width 118 height 10
copy div "CRAN [PHONE_NUMBER]"
click at [952, 74] on div "LOAN DETAILS Client Name 1101 - Brookline Bank 1105 -" at bounding box center [733, 461] width 1353 height 783
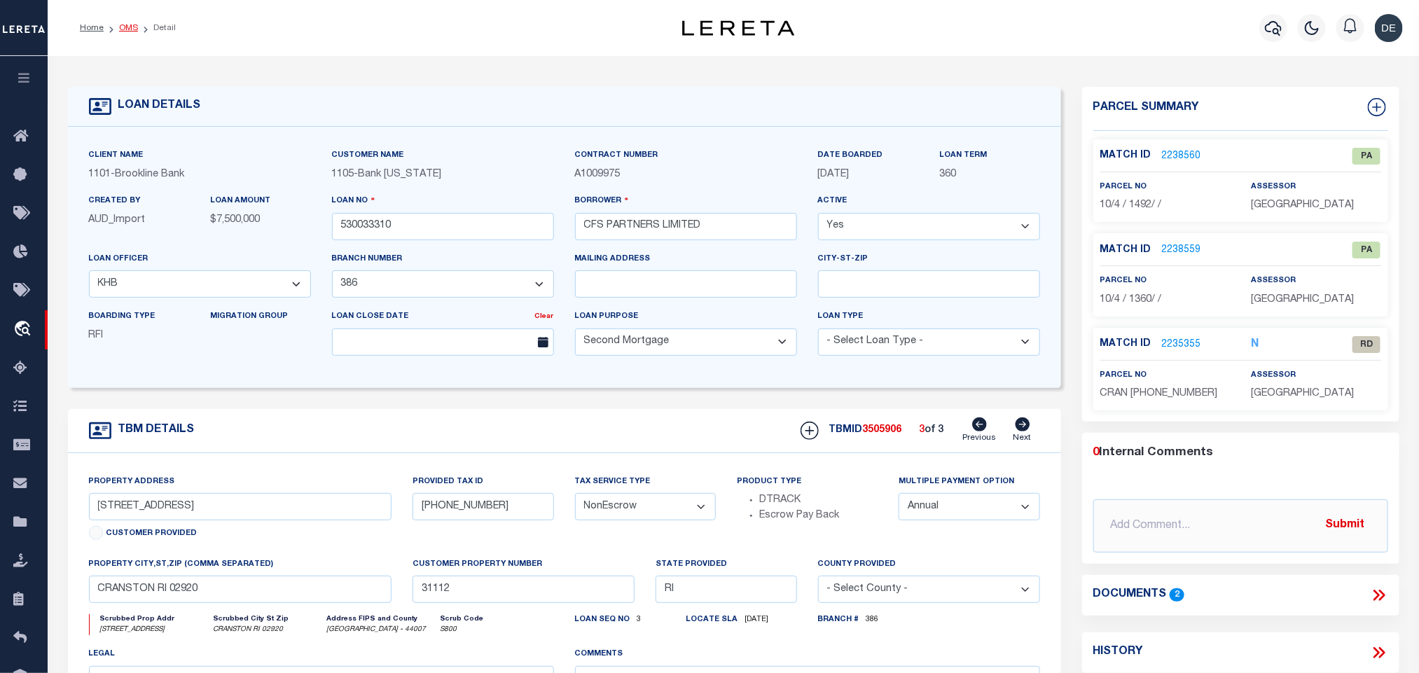
click at [128, 27] on link "OMS" at bounding box center [128, 28] width 19 height 8
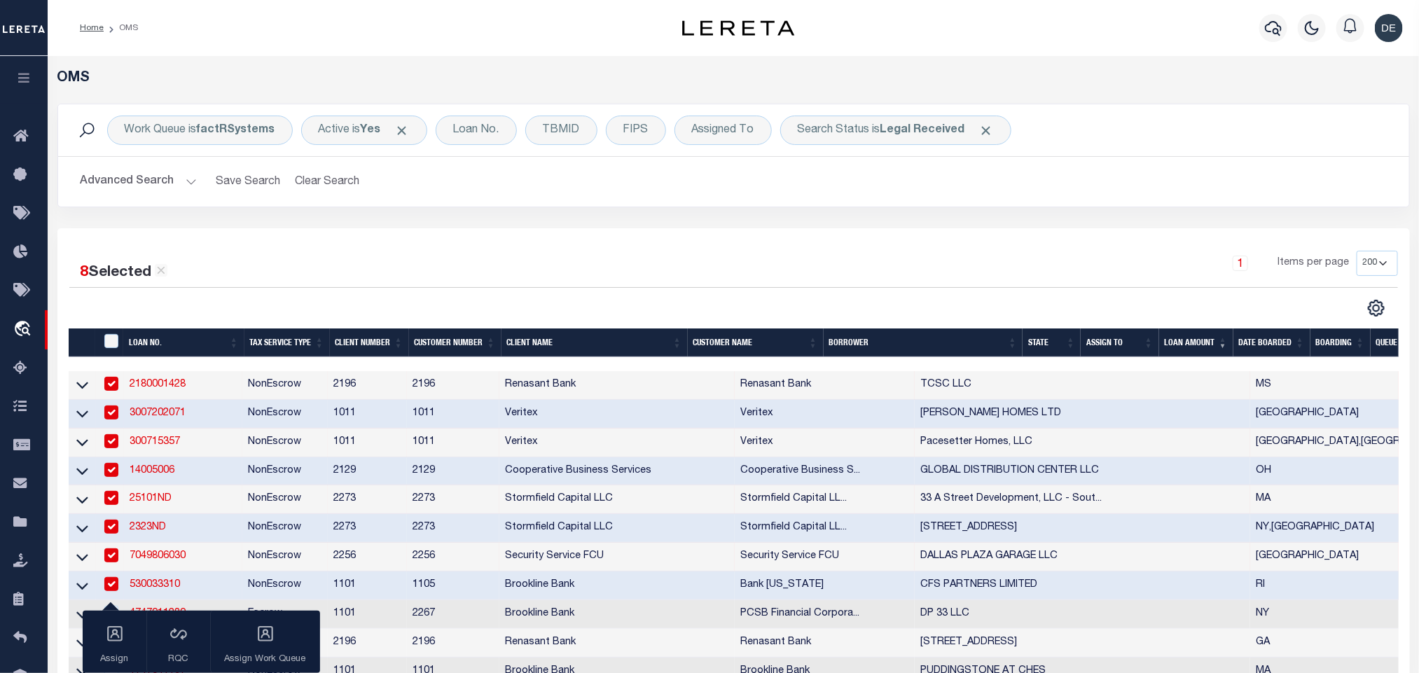
scroll to position [210, 0]
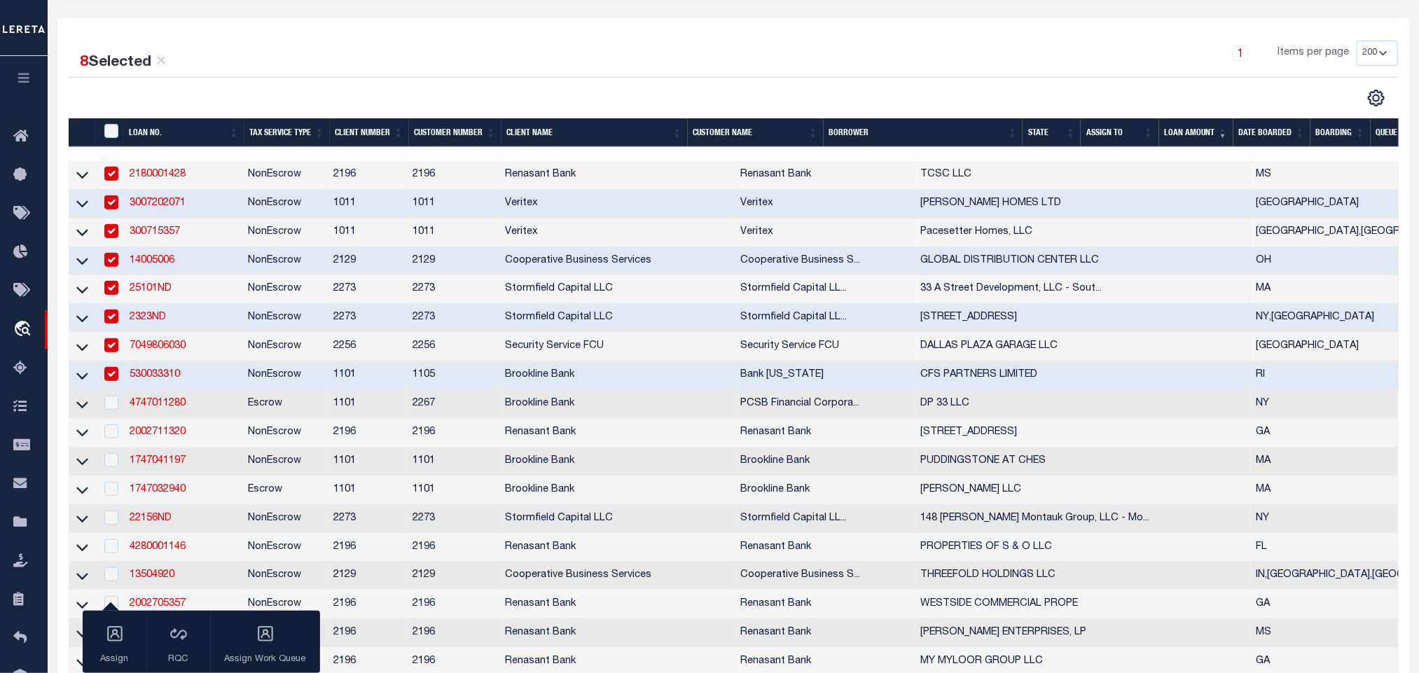
click at [194, 377] on td "530033310" at bounding box center [183, 375] width 118 height 29
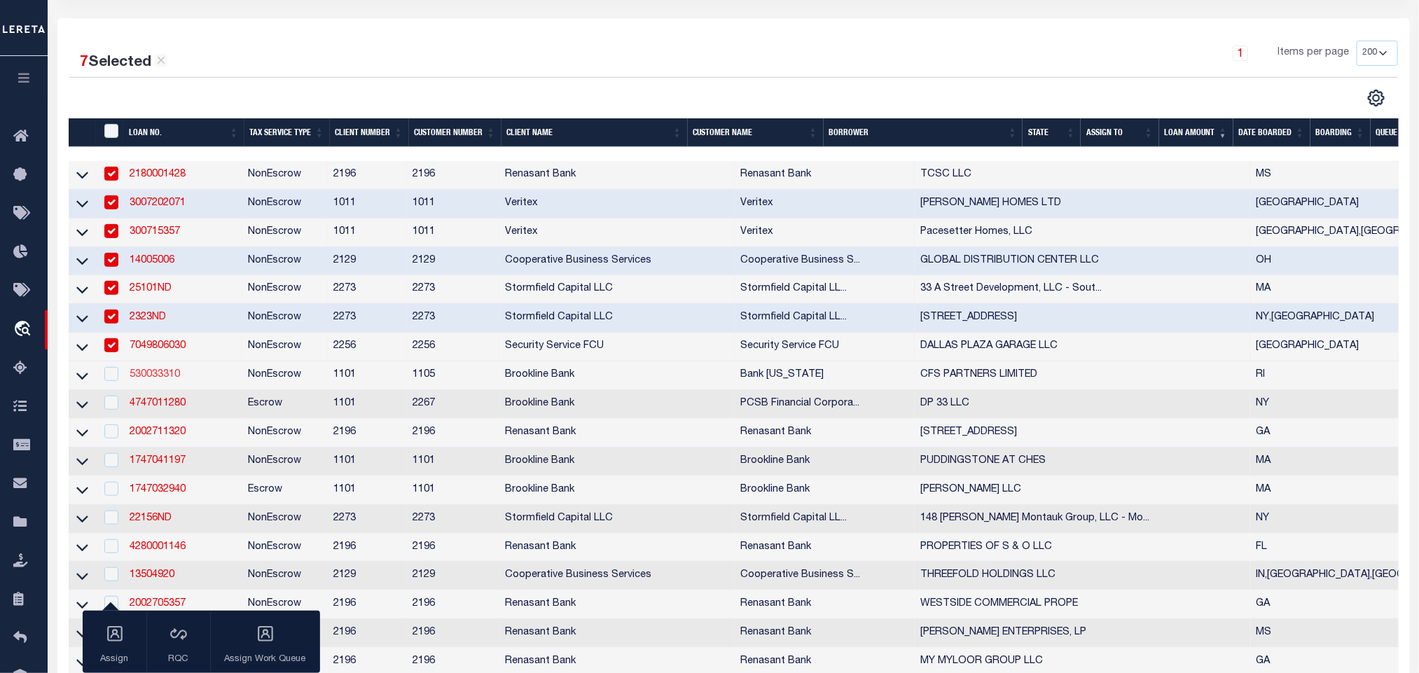
click at [171, 380] on link "530033310" at bounding box center [155, 375] width 50 height 10
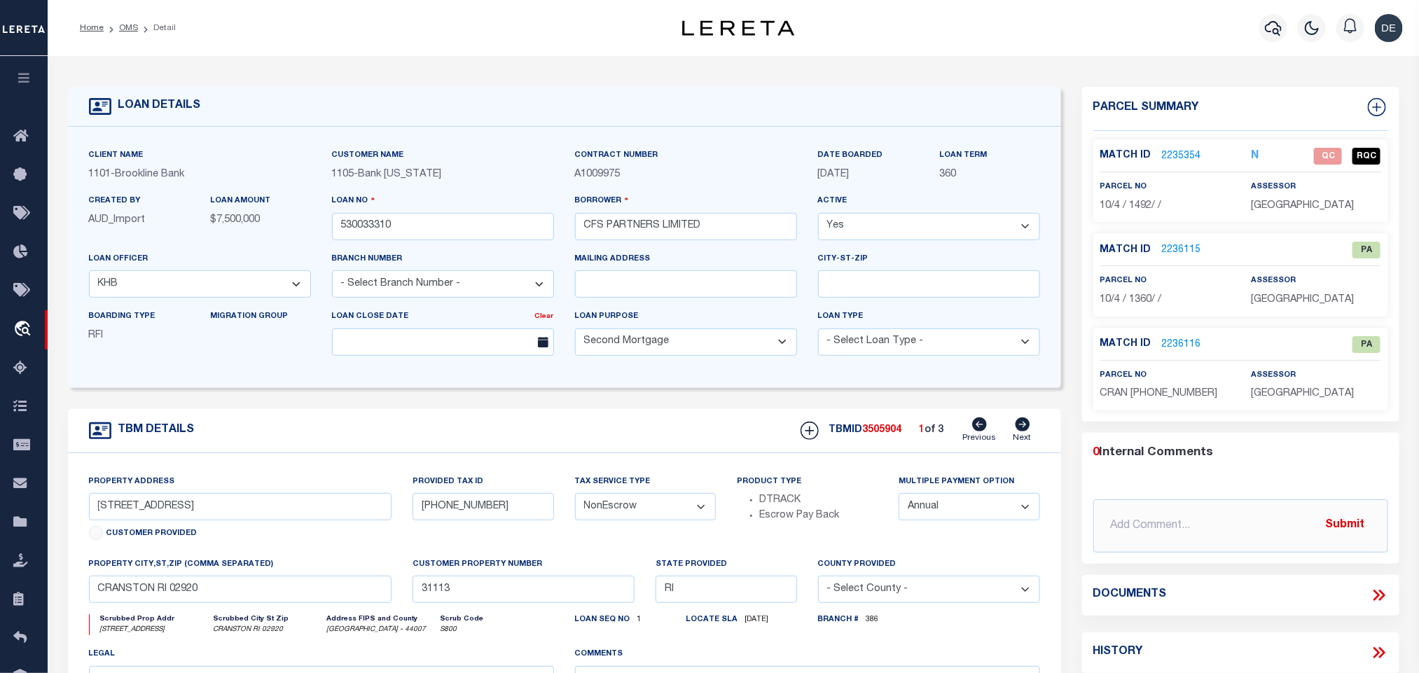
scroll to position [105, 0]
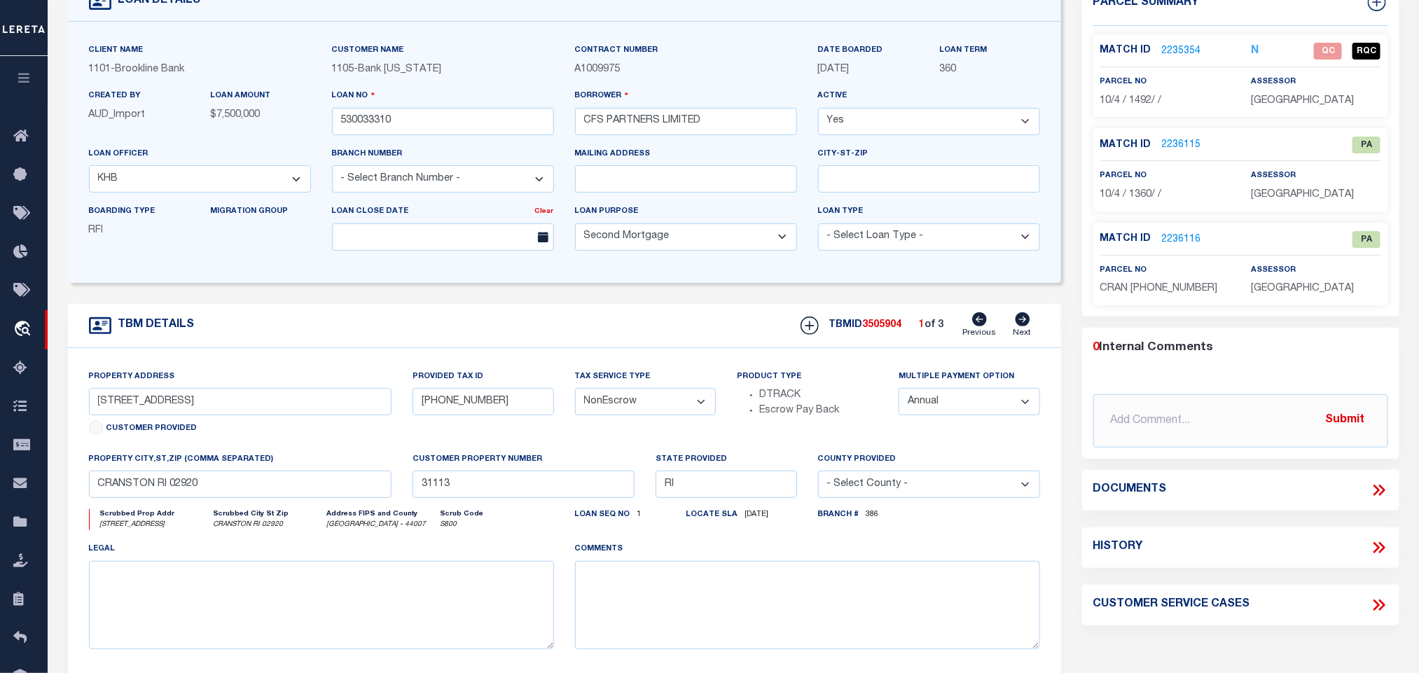
click at [1024, 326] on icon at bounding box center [1023, 319] width 15 height 14
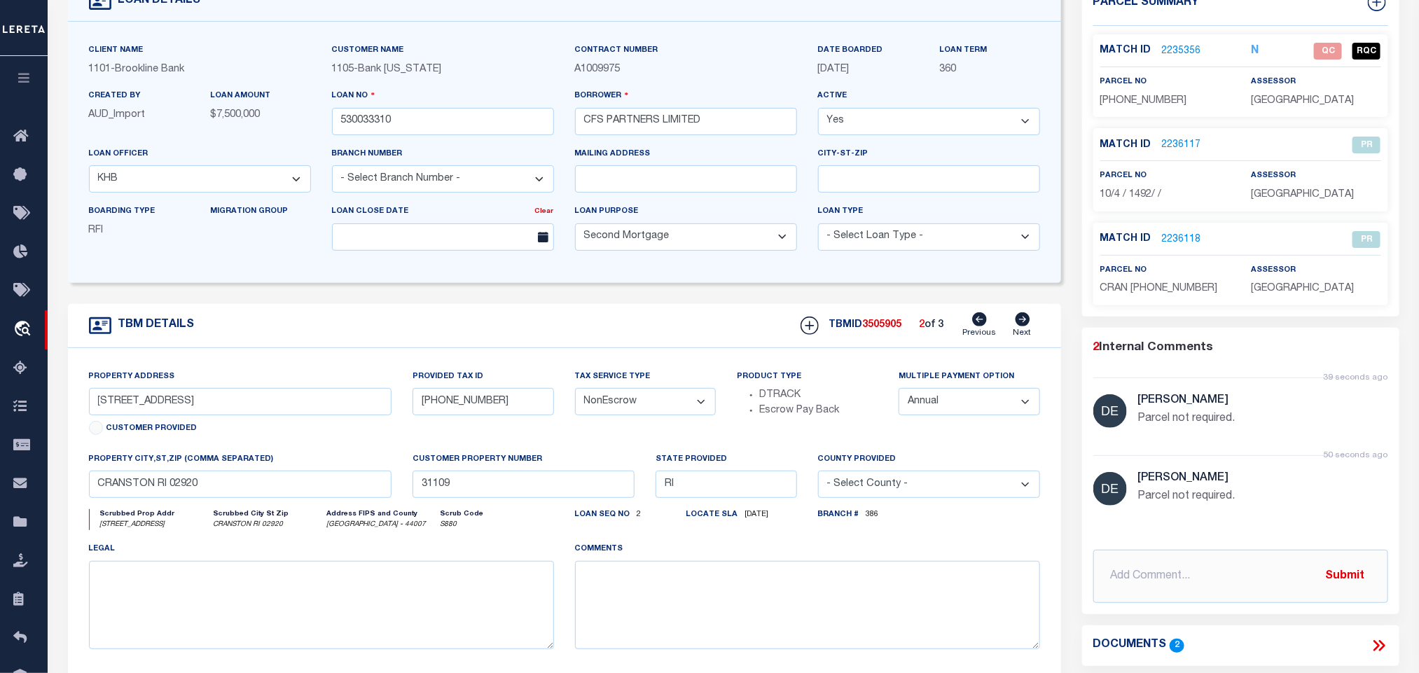
click at [1024, 326] on icon at bounding box center [1023, 319] width 15 height 14
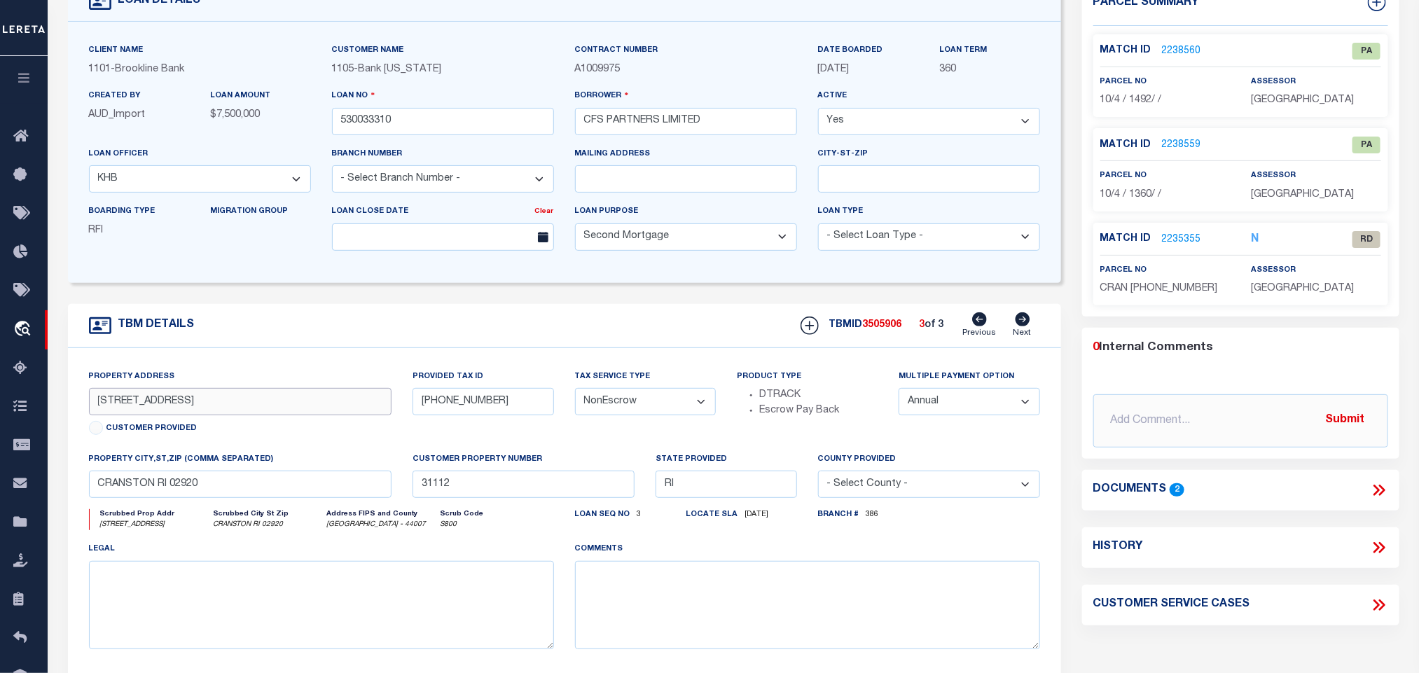
drag, startPoint x: 99, startPoint y: 406, endPoint x: 229, endPoint y: 415, distance: 130.6
click at [229, 415] on input "[STREET_ADDRESS]" at bounding box center [240, 401] width 303 height 27
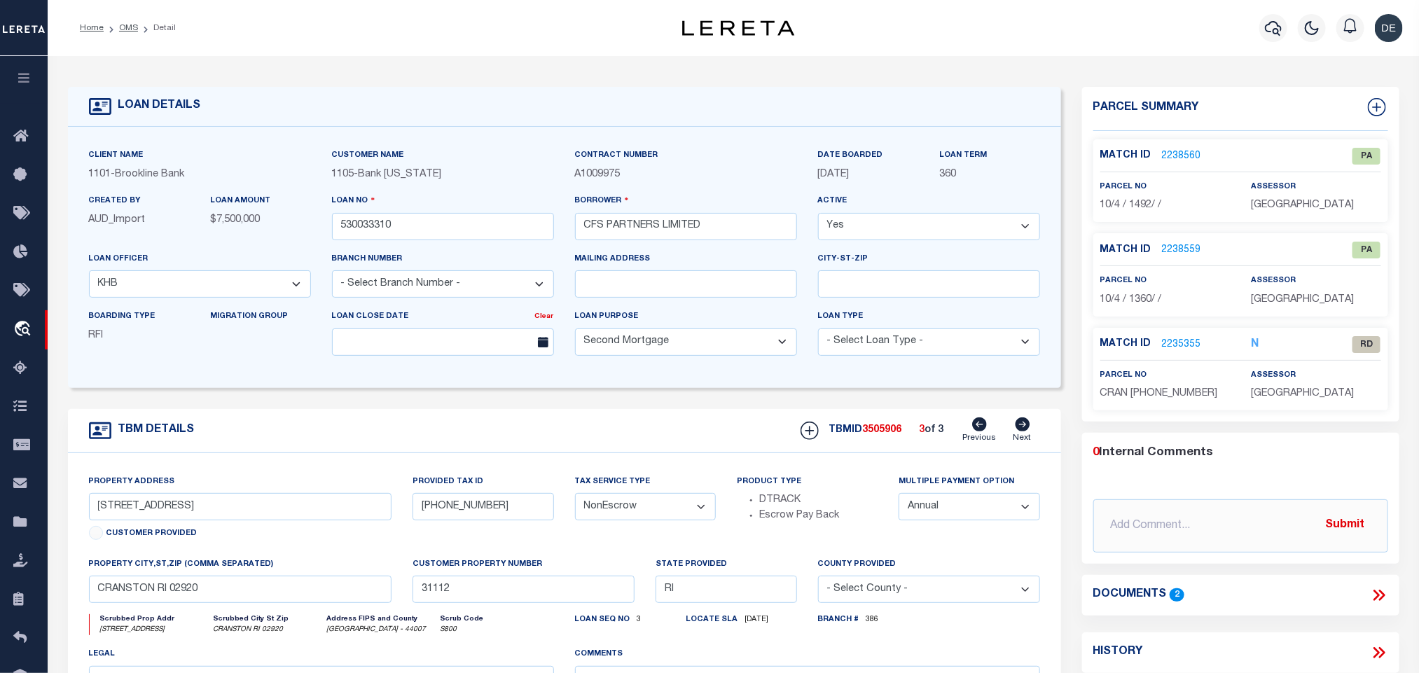
click at [1182, 343] on link "2235355" at bounding box center [1181, 345] width 39 height 15
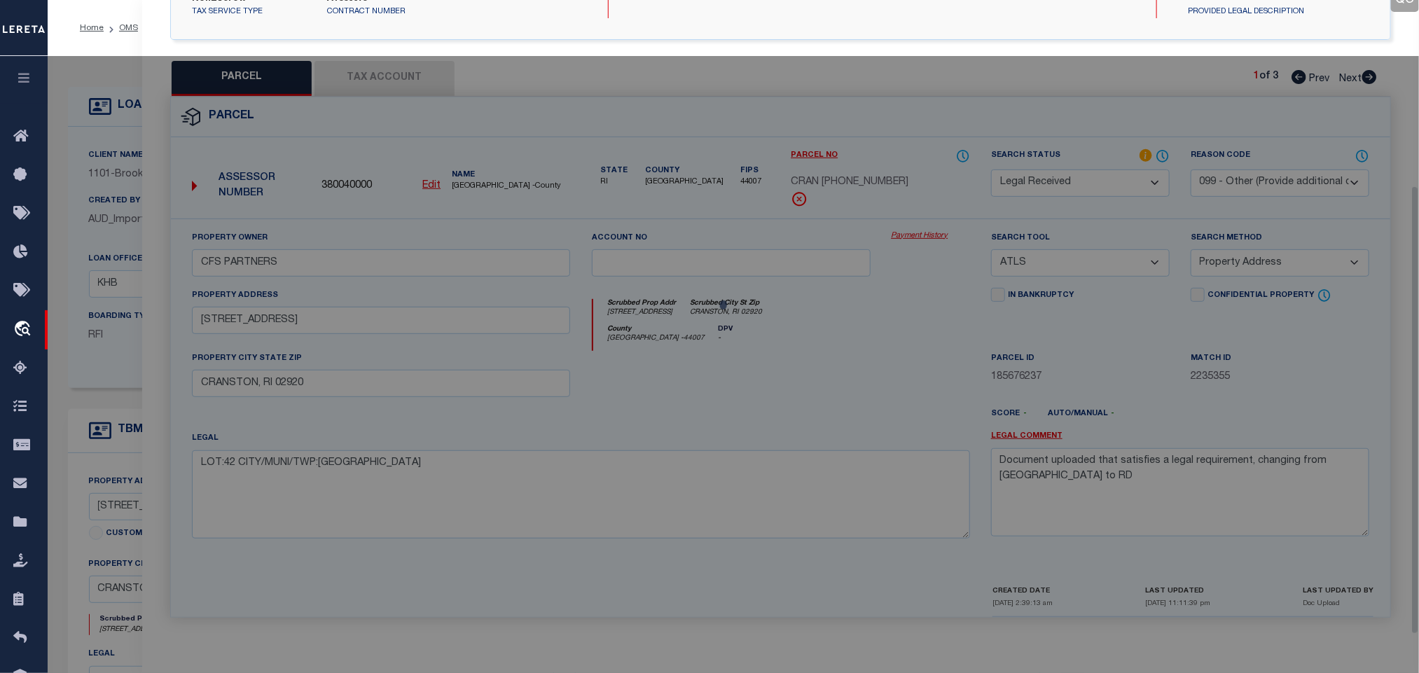
scroll to position [261, 0]
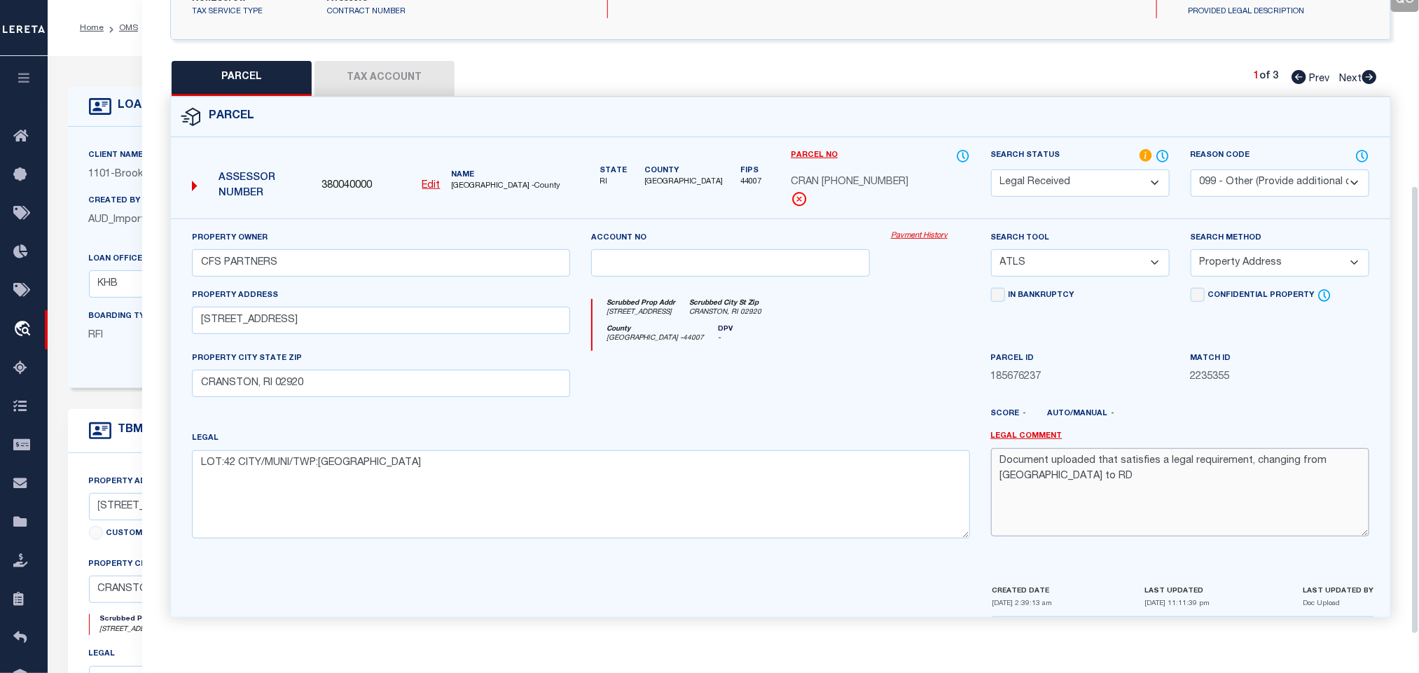
click at [1097, 461] on textarea "Document uploaded that satisfies a legal requirement, changing from [GEOGRAPHIC…" at bounding box center [1180, 492] width 378 height 88
click at [1116, 253] on select "-- Select Search Tool -- 3rd Party Website Agency File Agency Website ATLS CNV-…" at bounding box center [1080, 262] width 179 height 27
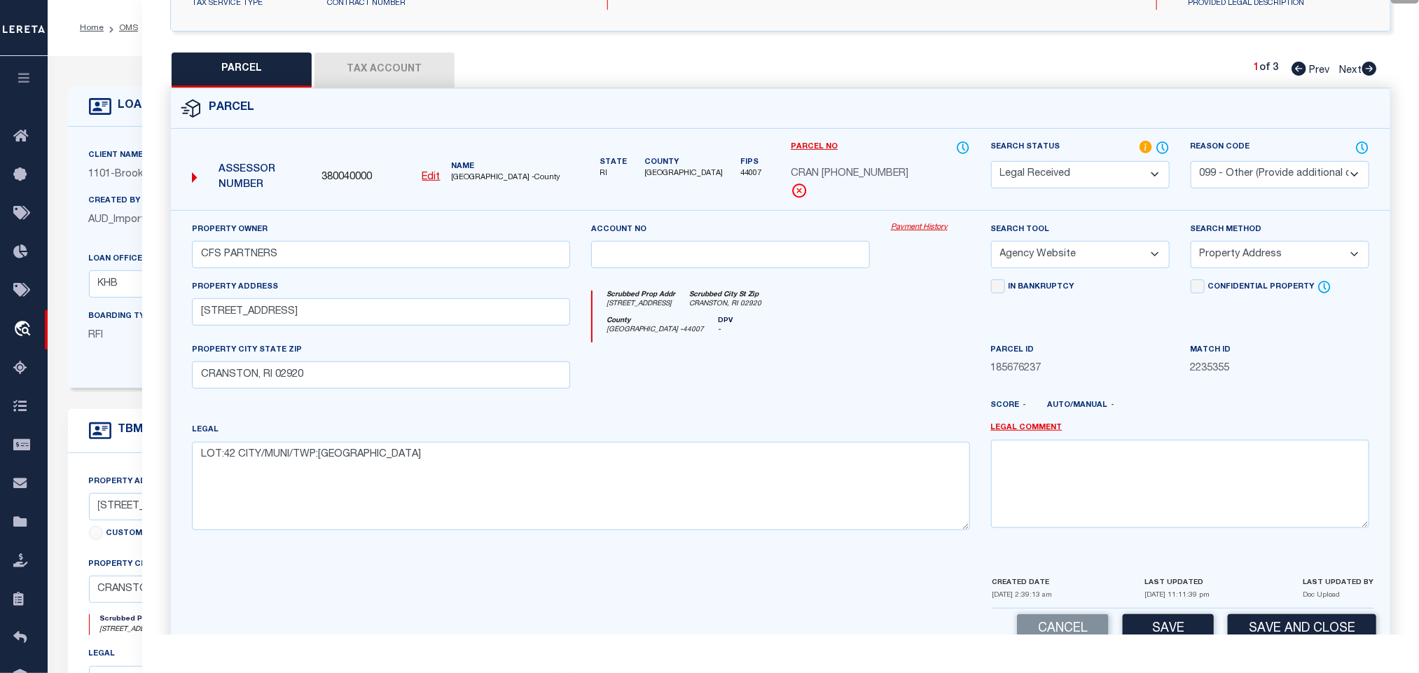
click at [991, 245] on select "-- Select Search Tool -- 3rd Party Website Agency File Agency Website ATLS CNV-…" at bounding box center [1080, 254] width 179 height 27
drag, startPoint x: 1288, startPoint y: 255, endPoint x: 1284, endPoint y: 272, distance: 17.3
click at [1288, 255] on select "-- Select Search Method -- Property Address Legal Liability Info Provided" at bounding box center [1280, 254] width 179 height 27
click at [1191, 245] on select "-- Select Search Method -- Property Address Legal Liability Info Provided" at bounding box center [1280, 254] width 179 height 27
drag, startPoint x: 1259, startPoint y: 175, endPoint x: 1255, endPoint y: 187, distance: 12.6
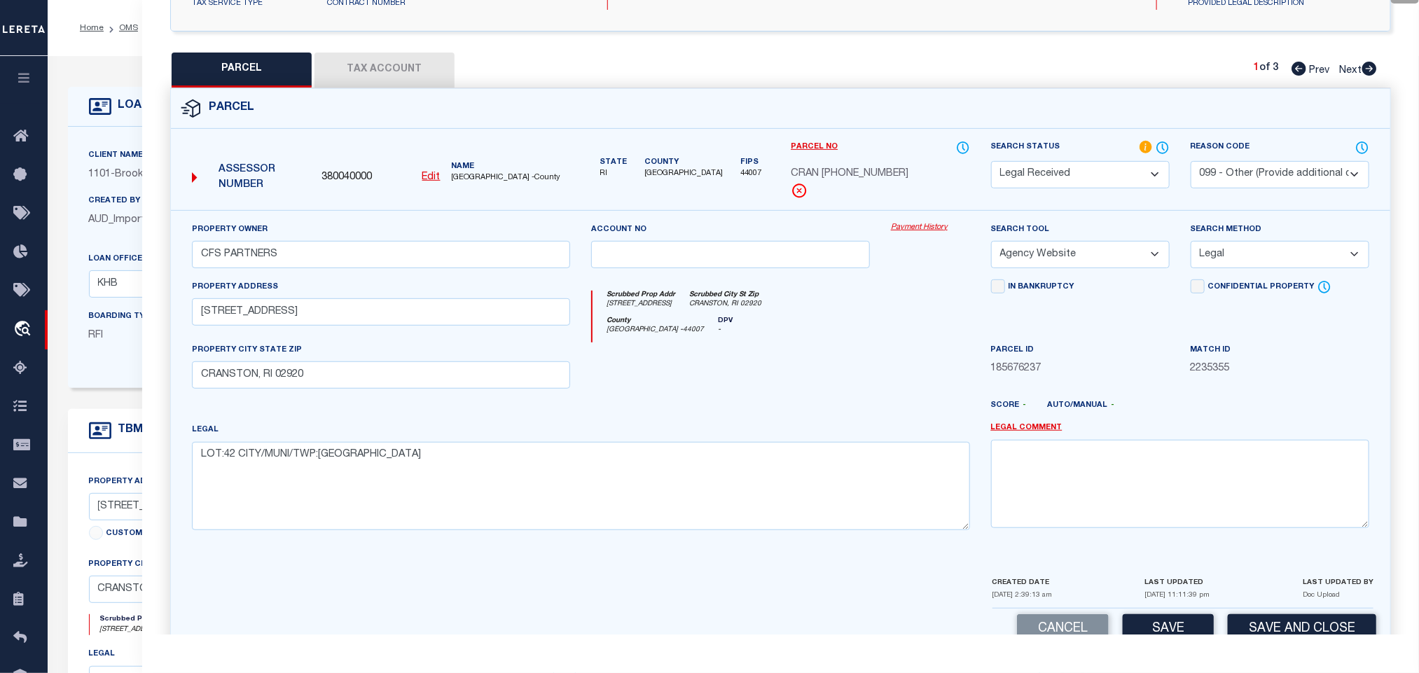
click at [1259, 175] on select "- Select Reason Code - 099 - Other (Provide additional detail) ACT - Agency Cha…" at bounding box center [1280, 174] width 179 height 27
click at [1191, 163] on select "- Select Reason Code - 099 - Other (Provide additional detail) ACT - Agency Cha…" at bounding box center [1280, 174] width 179 height 27
click at [1152, 633] on button "Save" at bounding box center [1168, 629] width 91 height 30
click at [411, 49] on div "QC QC QC" at bounding box center [780, 223] width 1277 height 888
click at [394, 76] on button "Tax Account" at bounding box center [385, 70] width 140 height 35
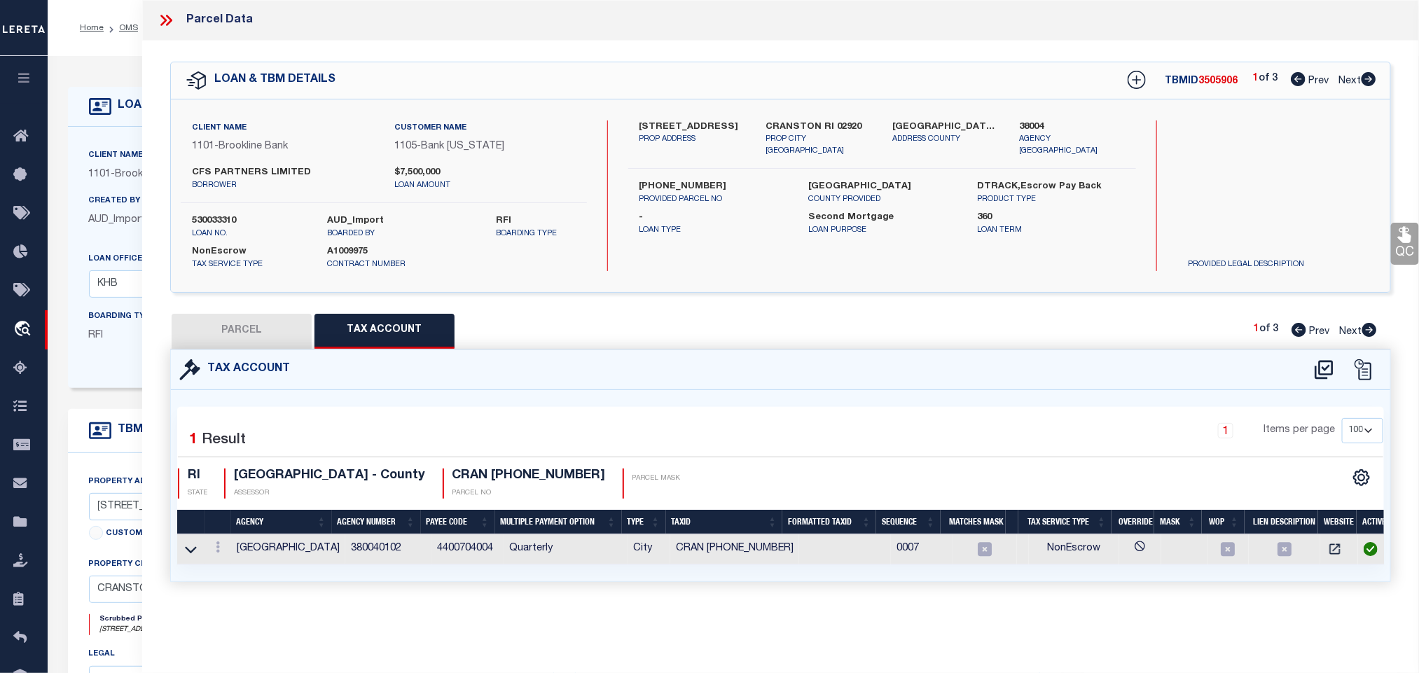
scroll to position [0, 0]
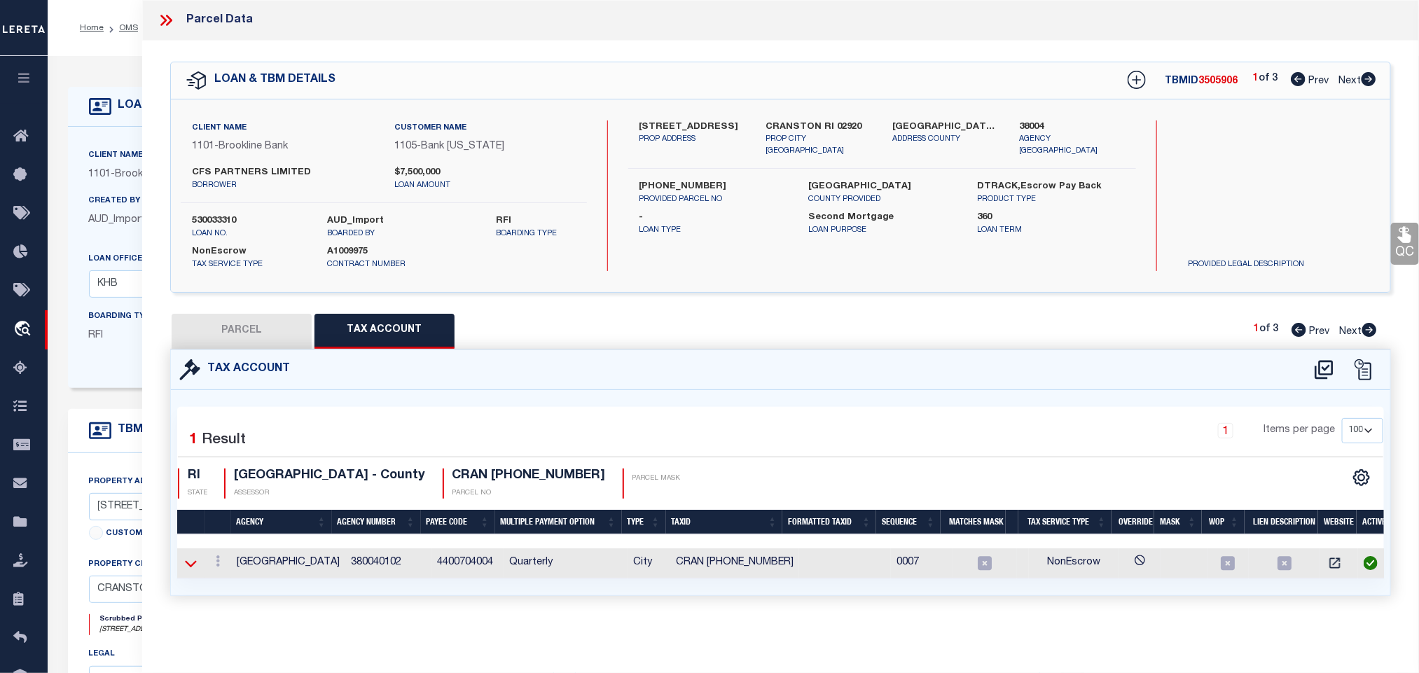
click at [191, 567] on icon at bounding box center [191, 563] width 12 height 15
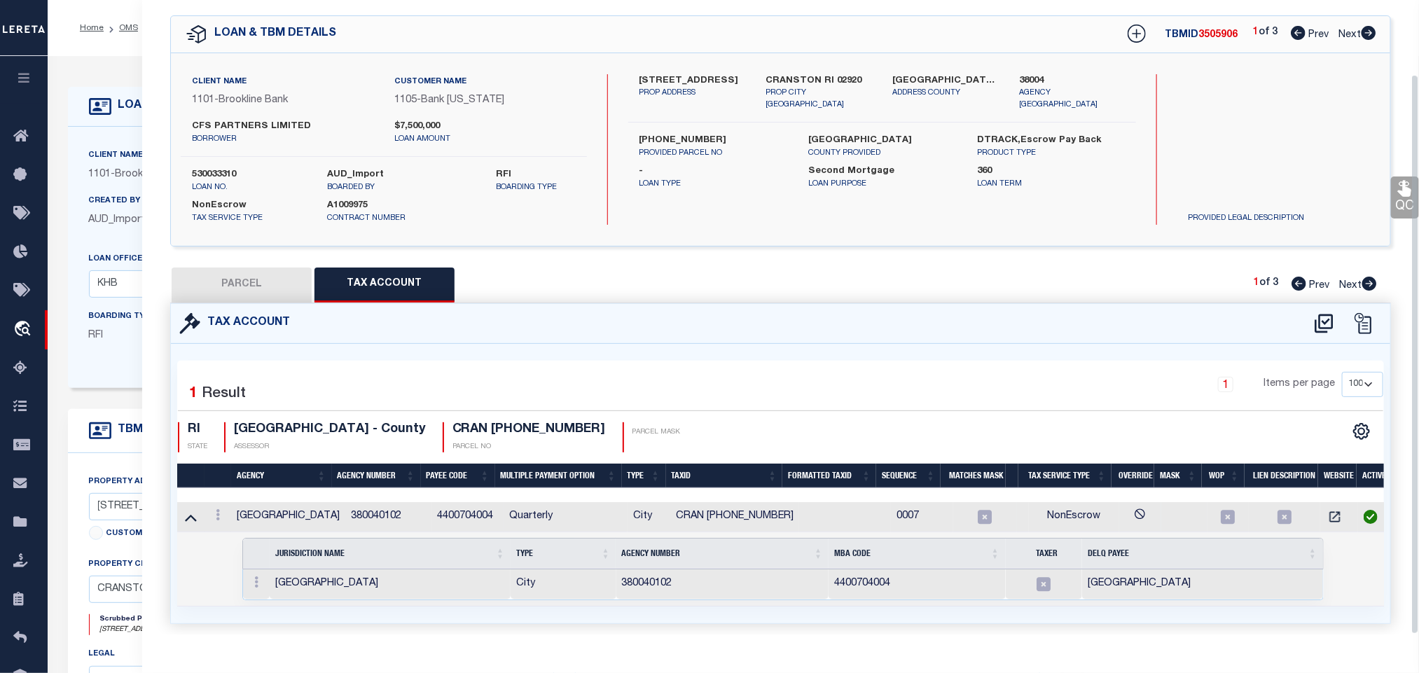
scroll to position [85, 0]
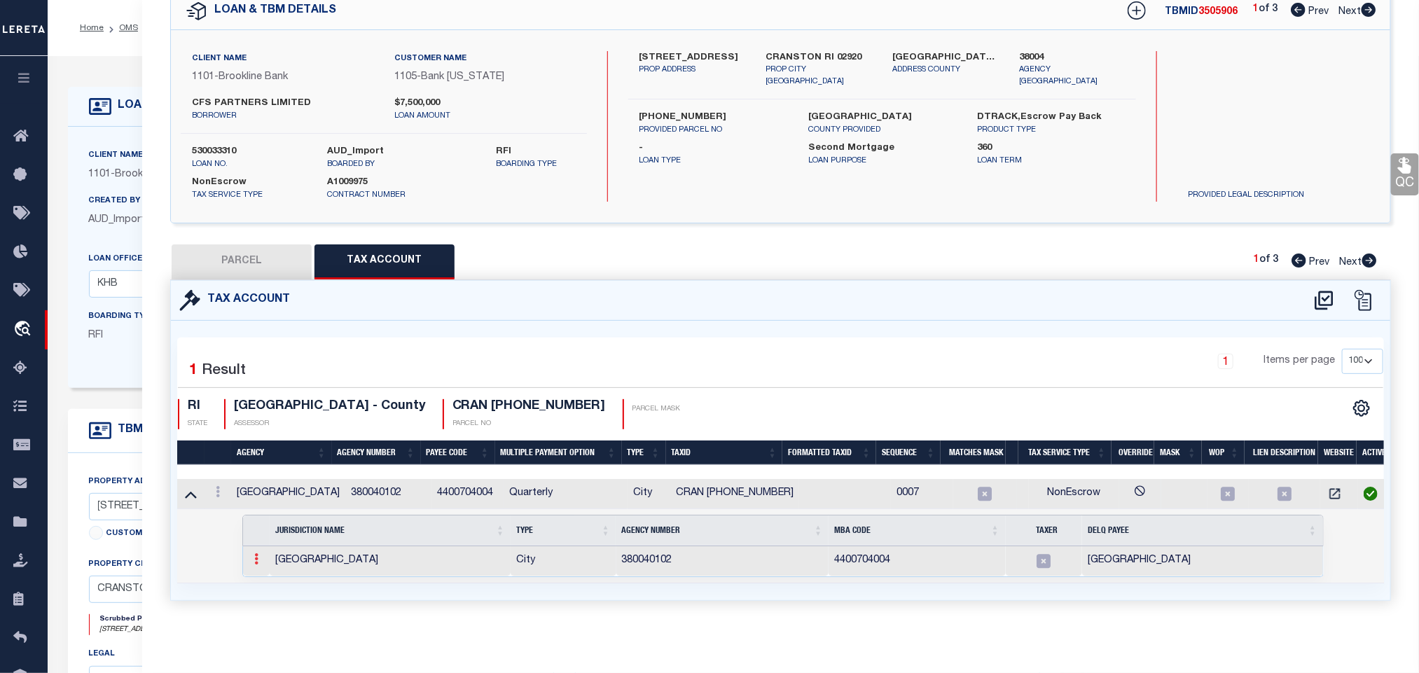
click at [257, 555] on icon at bounding box center [256, 558] width 4 height 11
click at [282, 579] on link at bounding box center [273, 581] width 48 height 23
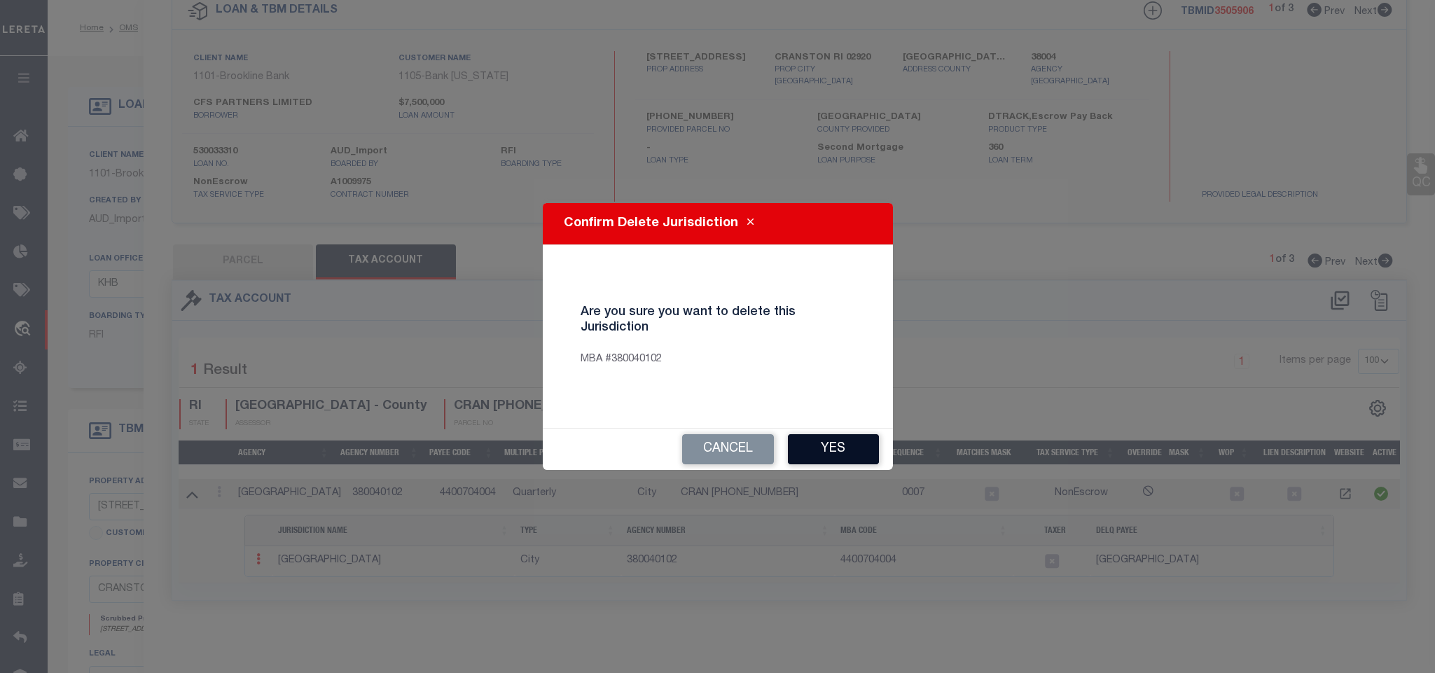
click at [841, 450] on button "Yes" at bounding box center [833, 449] width 91 height 30
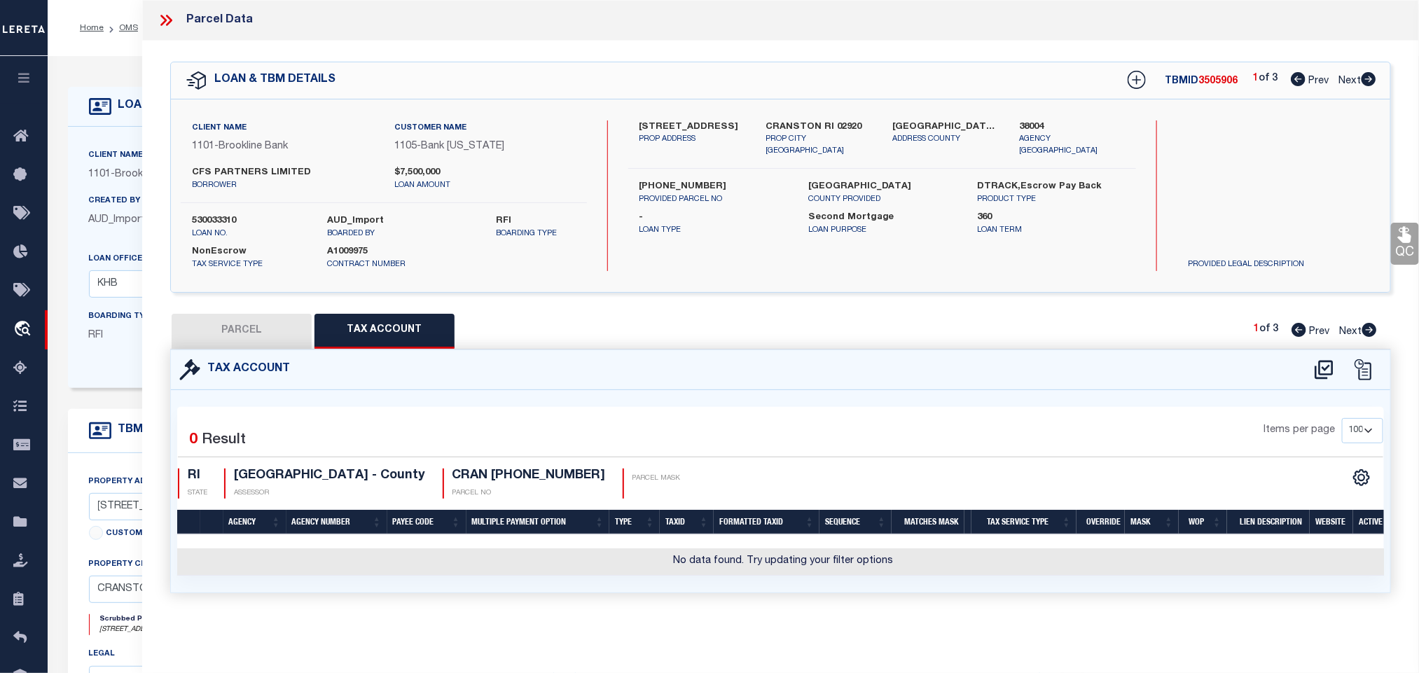
scroll to position [0, 0]
click at [245, 331] on button "PARCEL" at bounding box center [242, 331] width 140 height 35
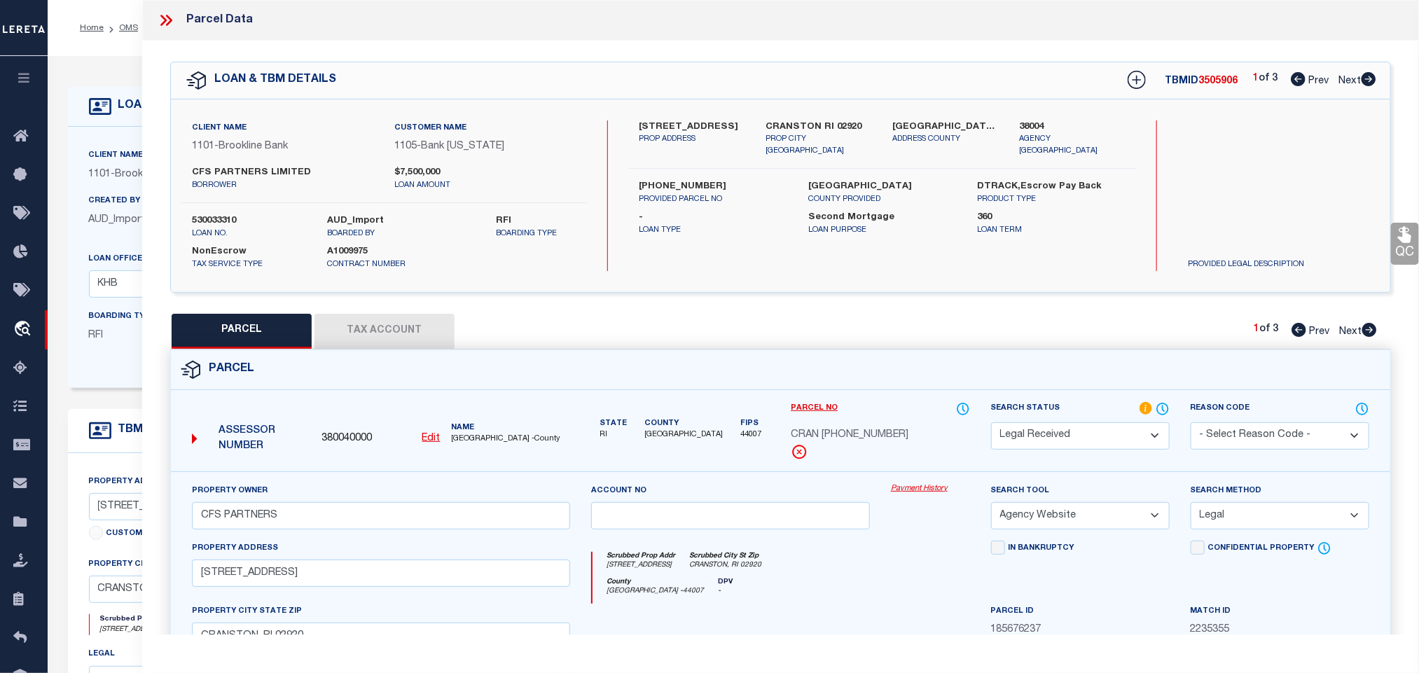
click at [427, 443] on u "Edit" at bounding box center [431, 439] width 18 height 10
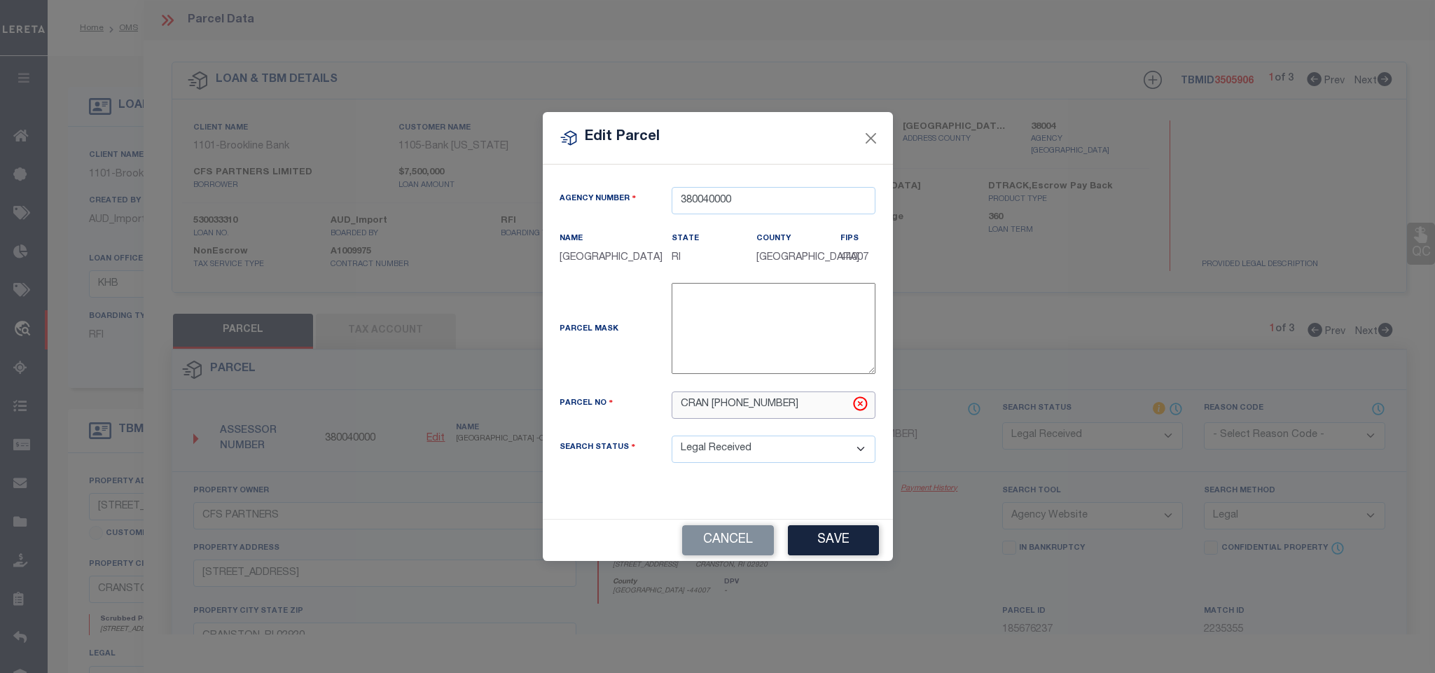
click at [772, 419] on input "CRAN [PHONE_NUMBER]" at bounding box center [774, 405] width 204 height 27
click at [836, 553] on button "Save" at bounding box center [833, 540] width 91 height 30
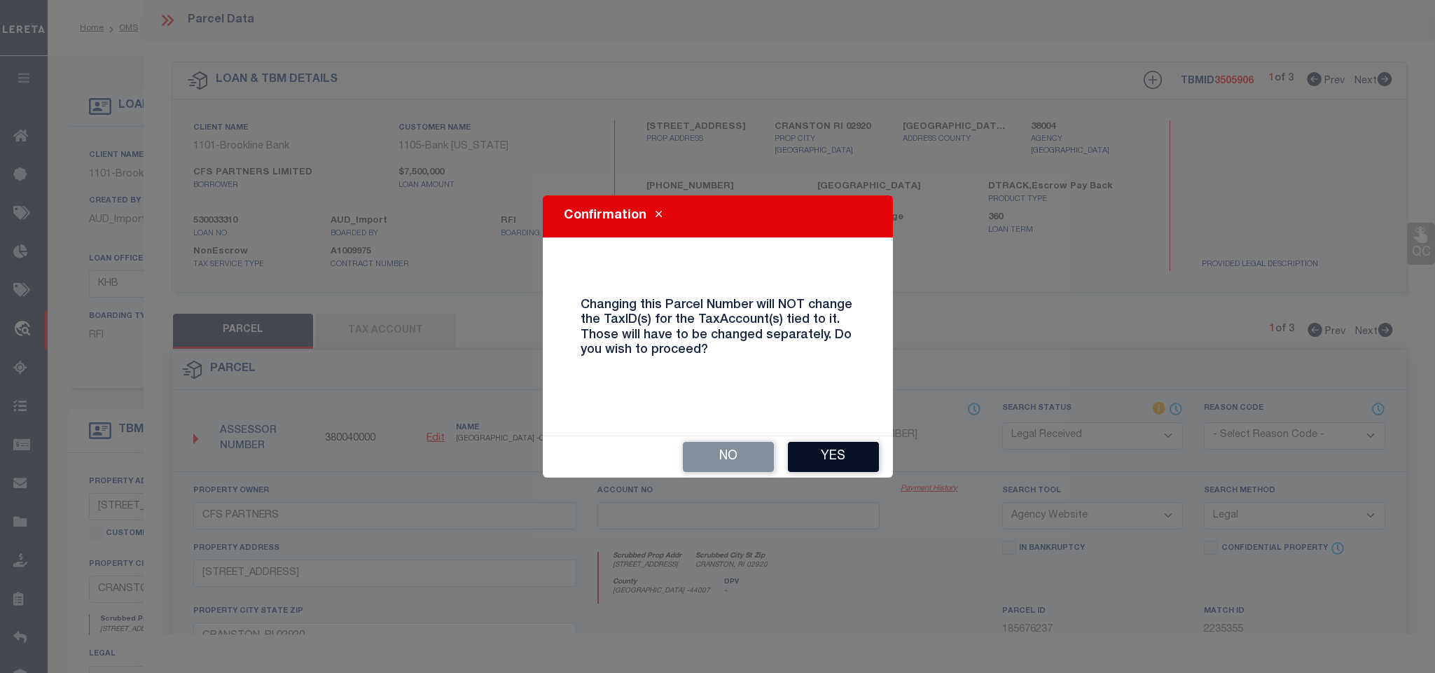
click at [834, 455] on button "Yes" at bounding box center [833, 457] width 91 height 30
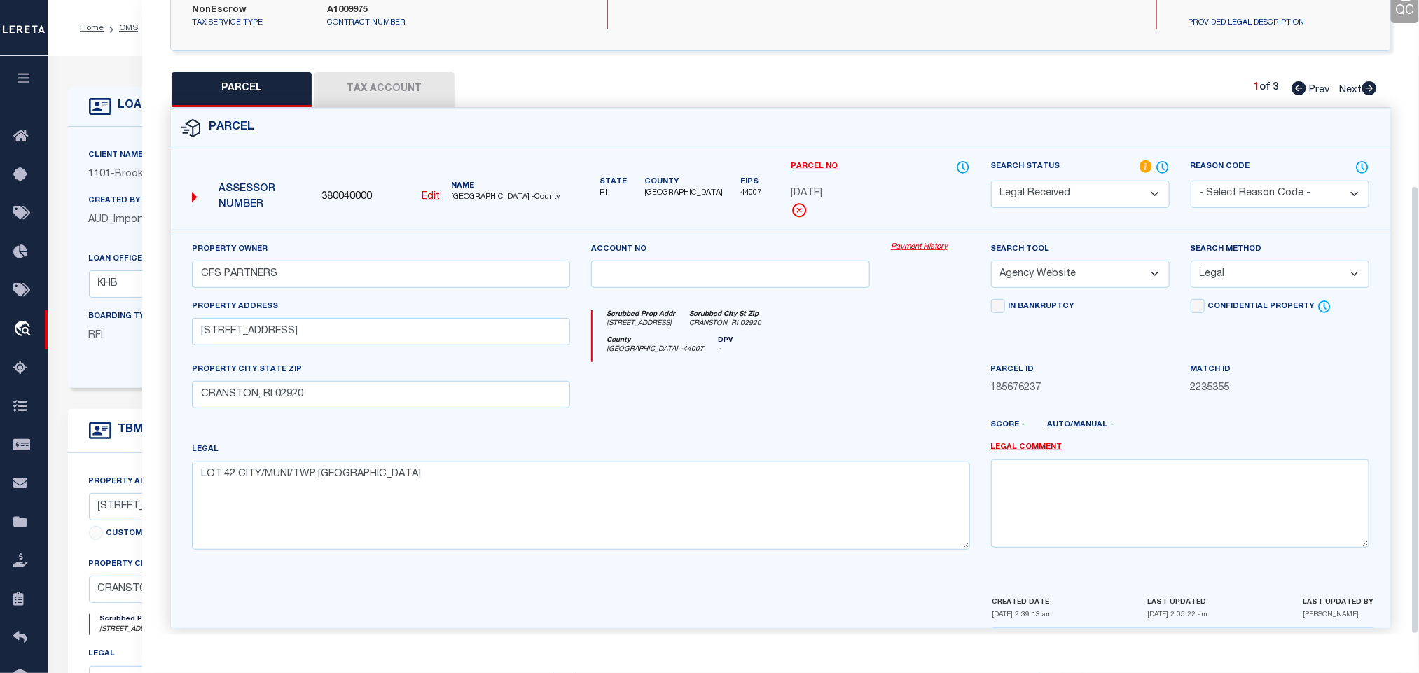
scroll to position [261, 0]
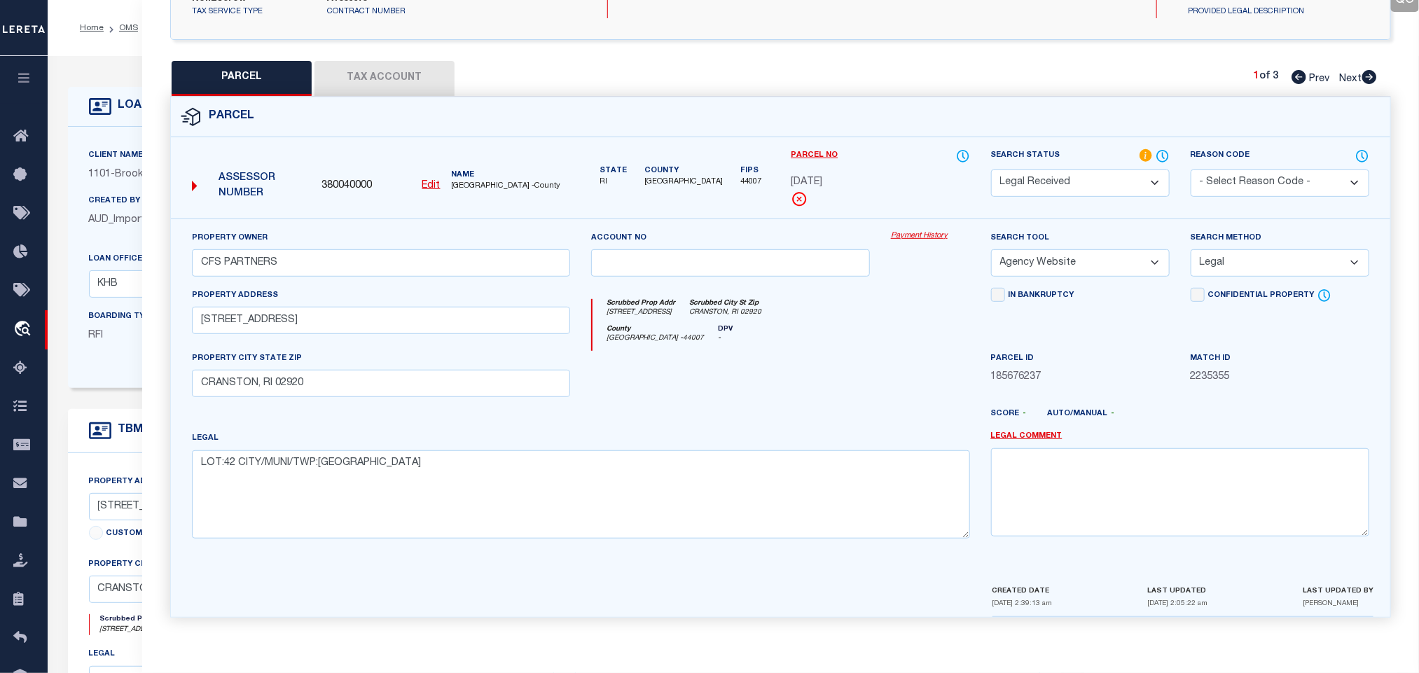
click at [412, 72] on button "Tax Account" at bounding box center [385, 78] width 140 height 35
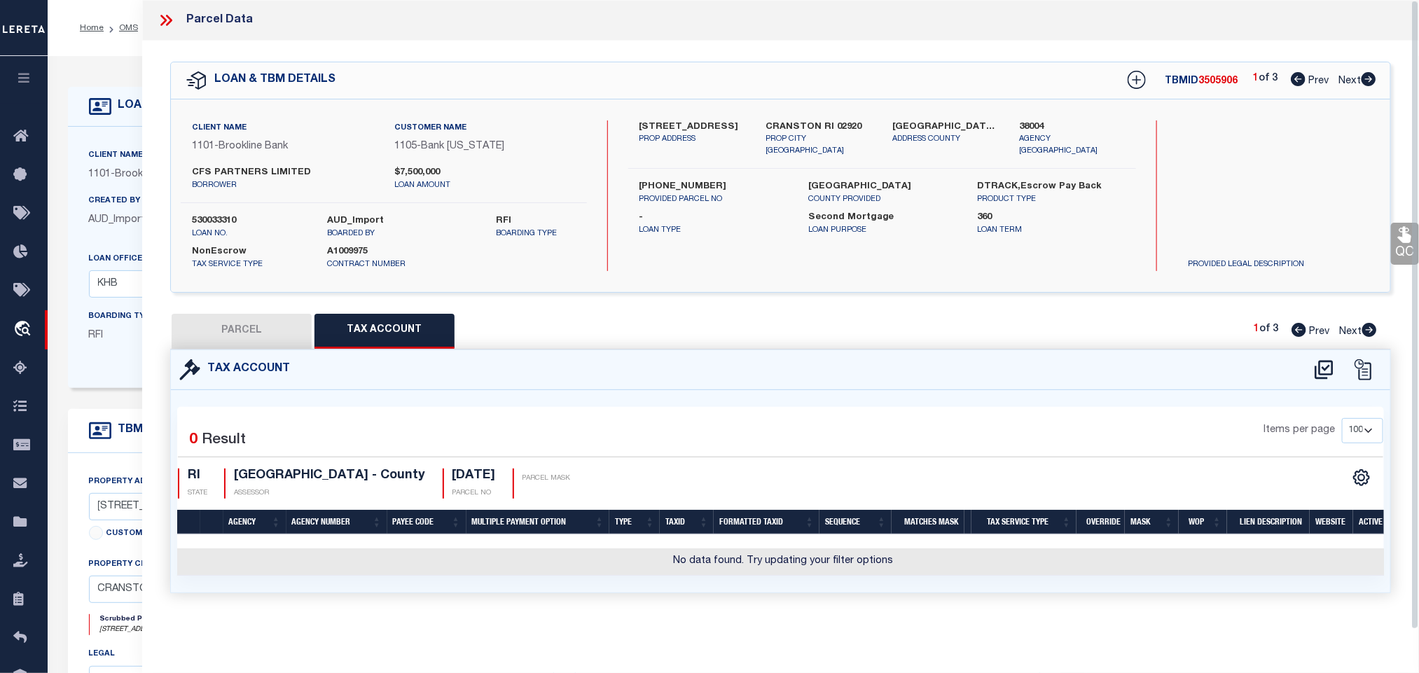
scroll to position [0, 0]
click at [1321, 372] on icon at bounding box center [1324, 370] width 23 height 22
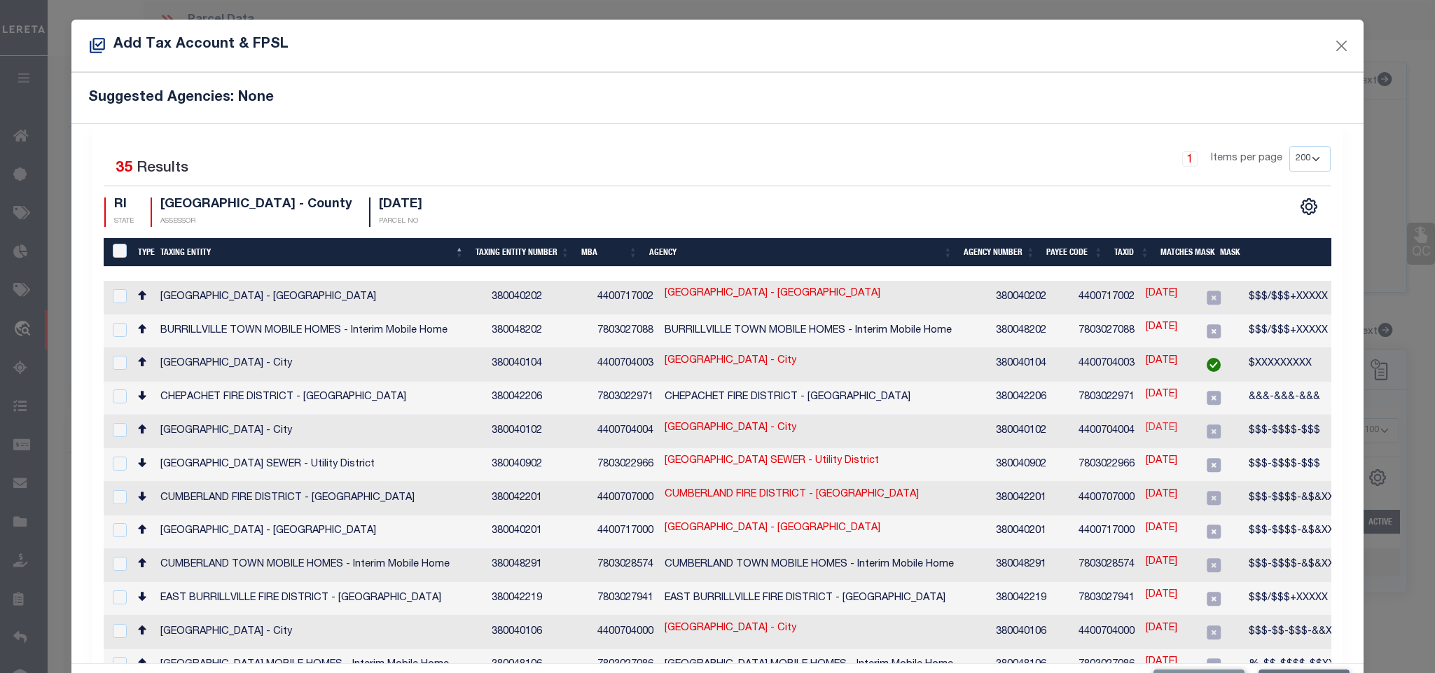
click at [1146, 427] on link "[DATE]" at bounding box center [1162, 428] width 32 height 15
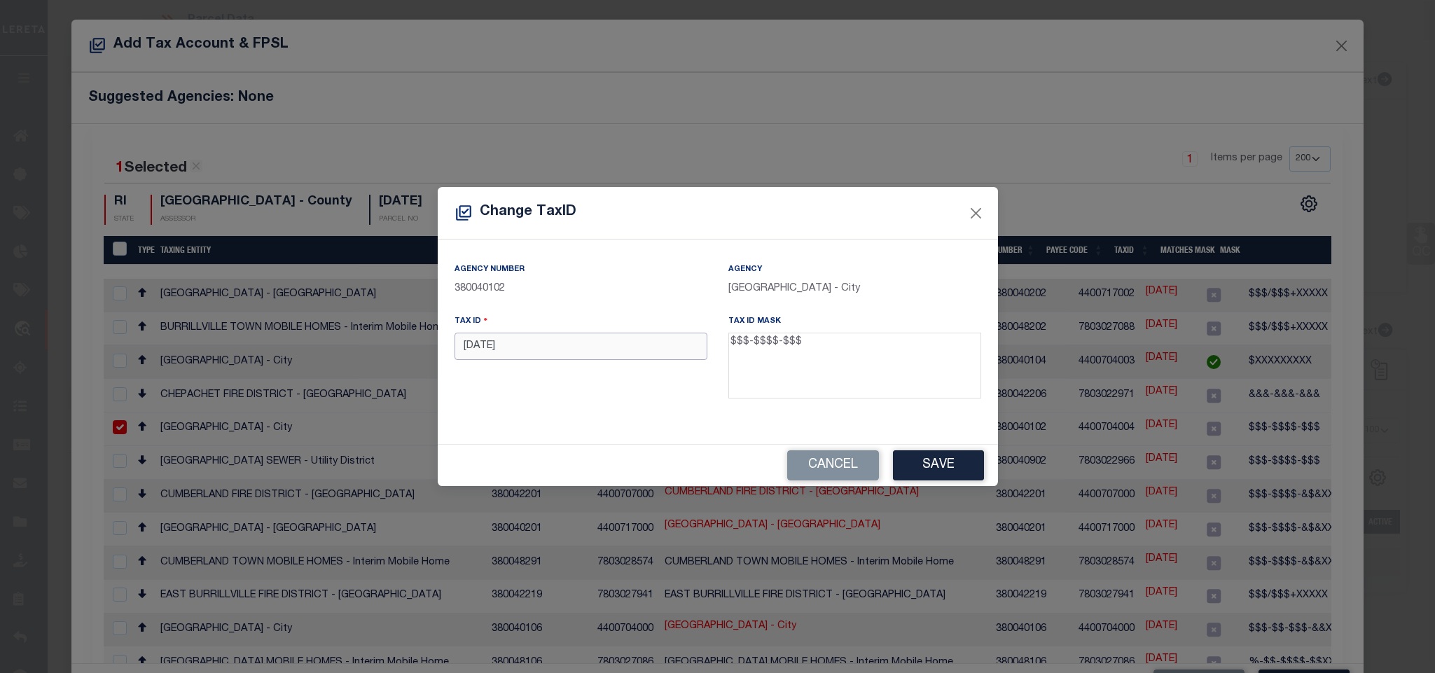
click at [633, 356] on input "[DATE]" at bounding box center [581, 346] width 253 height 27
paste input "[PHONE_NUMBER]"
click at [938, 463] on button "Save" at bounding box center [938, 465] width 91 height 30
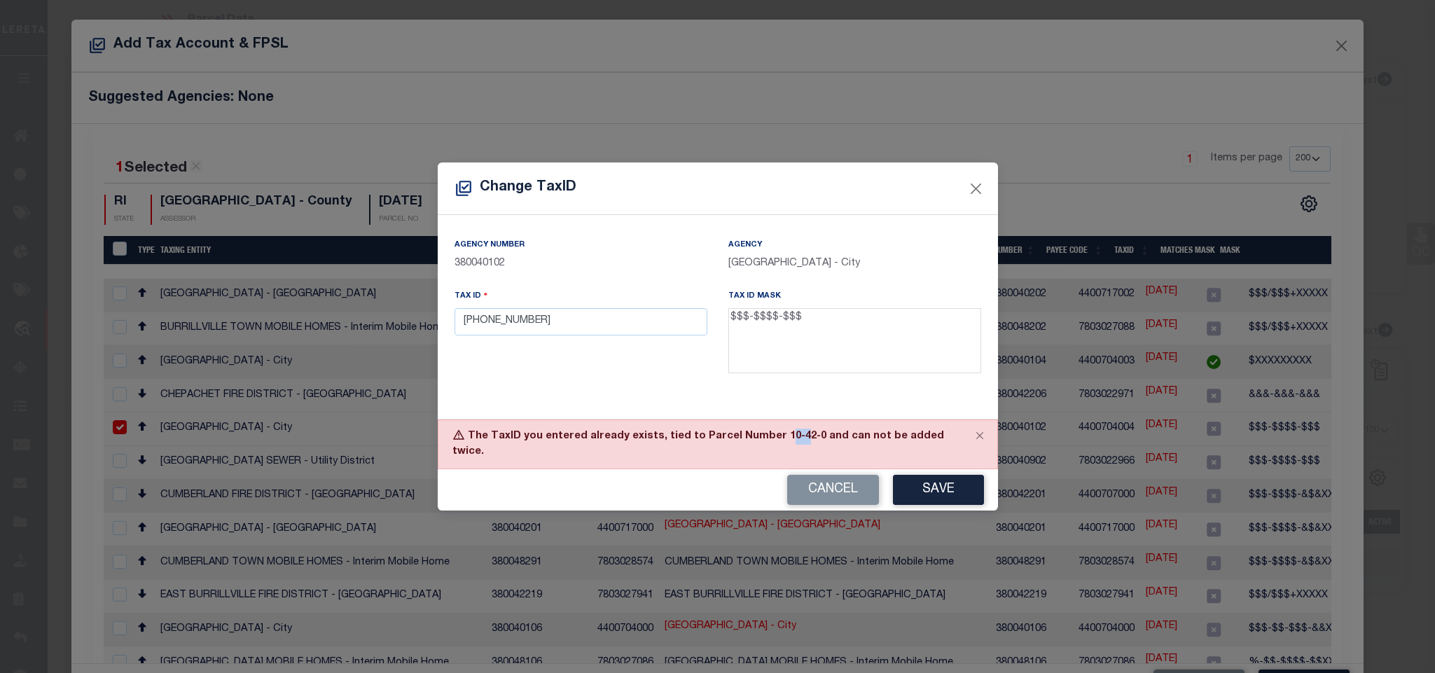
drag, startPoint x: 766, startPoint y: 448, endPoint x: 787, endPoint y: 453, distance: 21.6
click at [787, 453] on div "The TaxID you entered already exists, tied to Parcel Number 10-42-0 and can not…" at bounding box center [718, 445] width 560 height 50
drag, startPoint x: 765, startPoint y: 448, endPoint x: 797, endPoint y: 454, distance: 32.8
click at [797, 454] on div "The TaxID you entered already exists, tied to Parcel Number 10-42-0 and can not…" at bounding box center [718, 445] width 560 height 50
copy div "10-42-0"
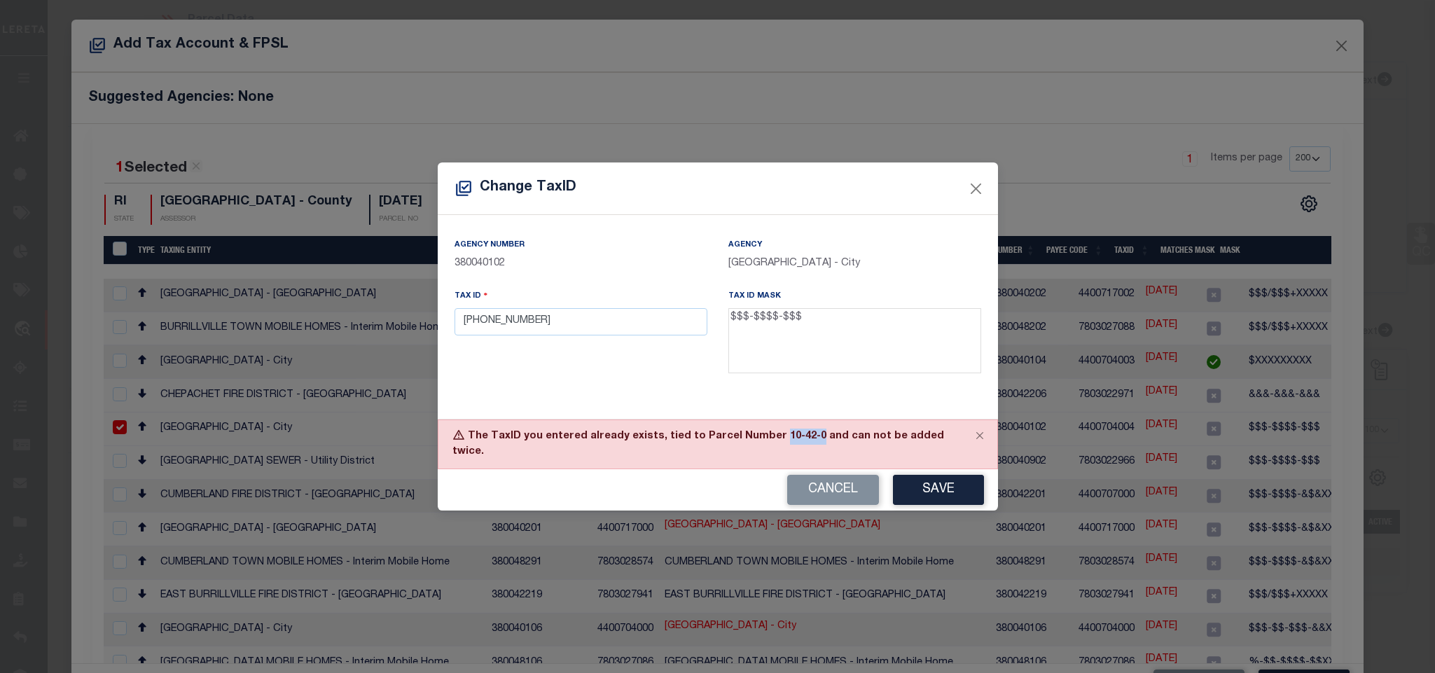
click at [803, 481] on button "Cancel" at bounding box center [833, 490] width 92 height 30
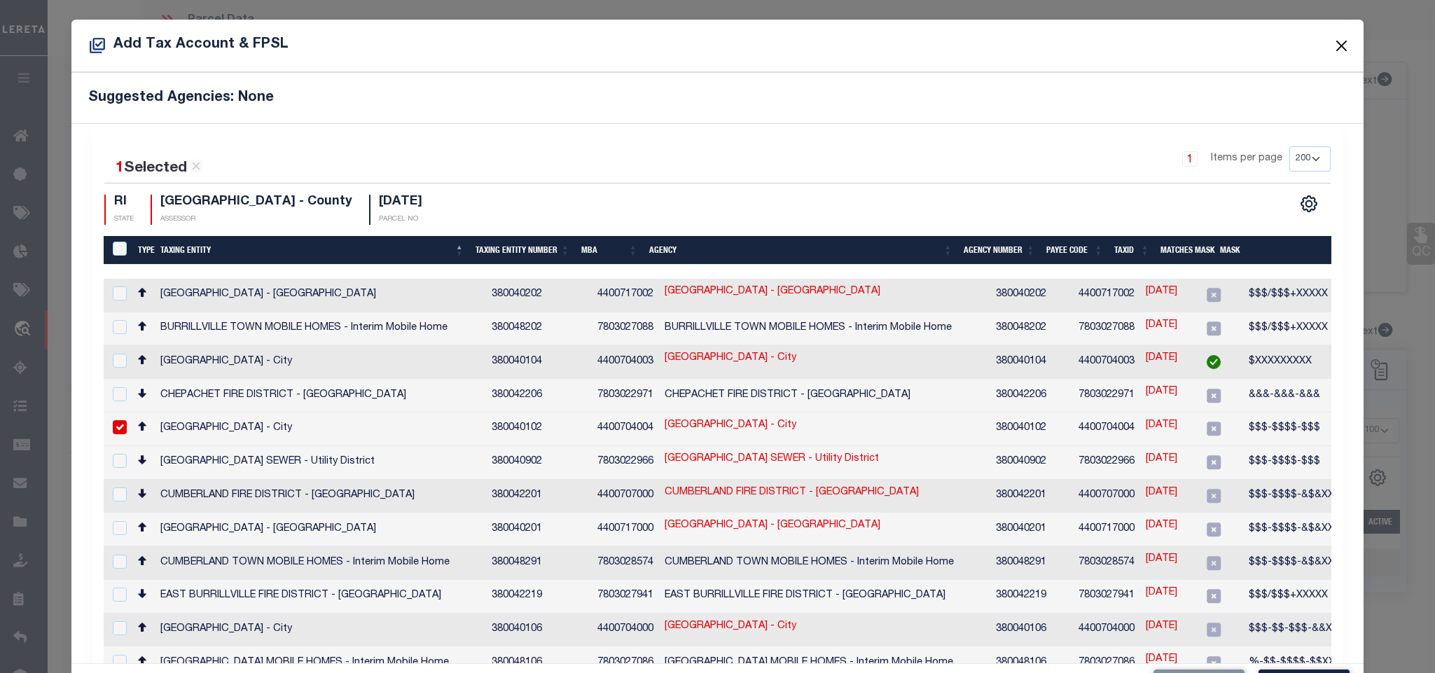
click at [1333, 38] on button "Close" at bounding box center [1342, 45] width 18 height 18
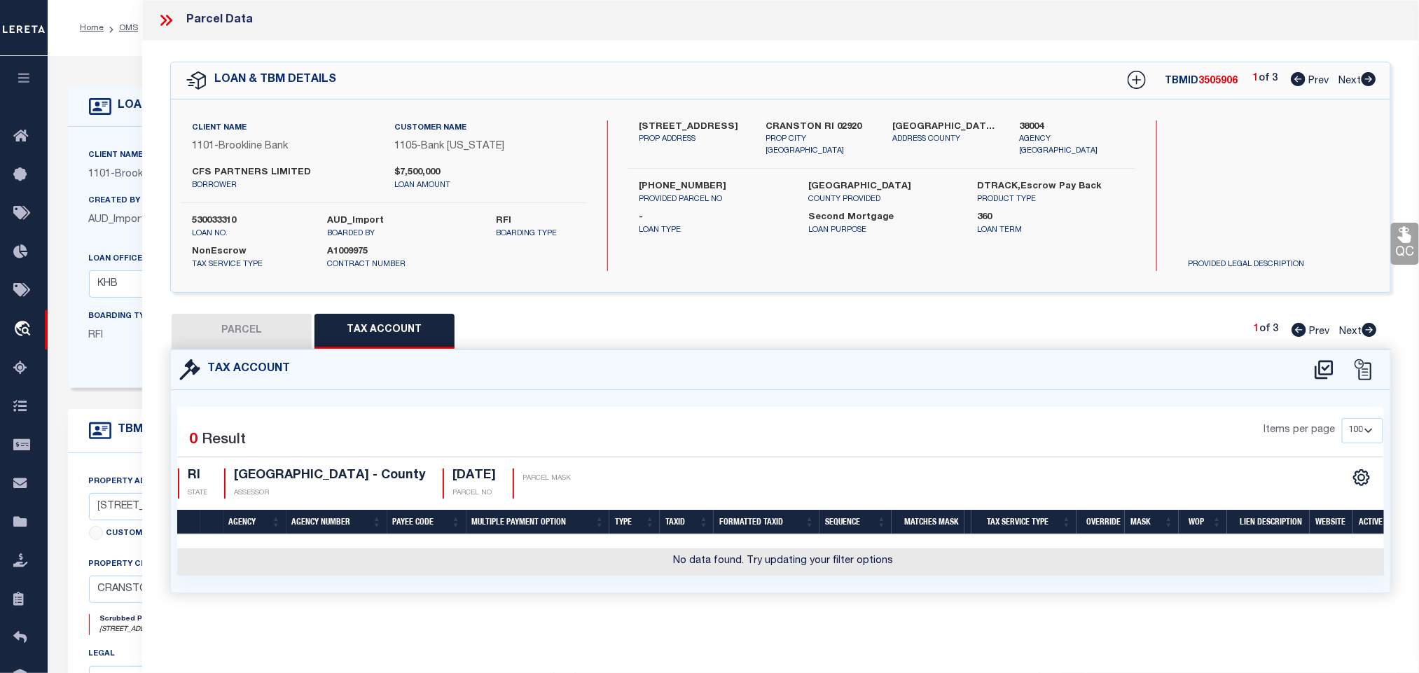
click at [245, 337] on button "PARCEL" at bounding box center [242, 331] width 140 height 35
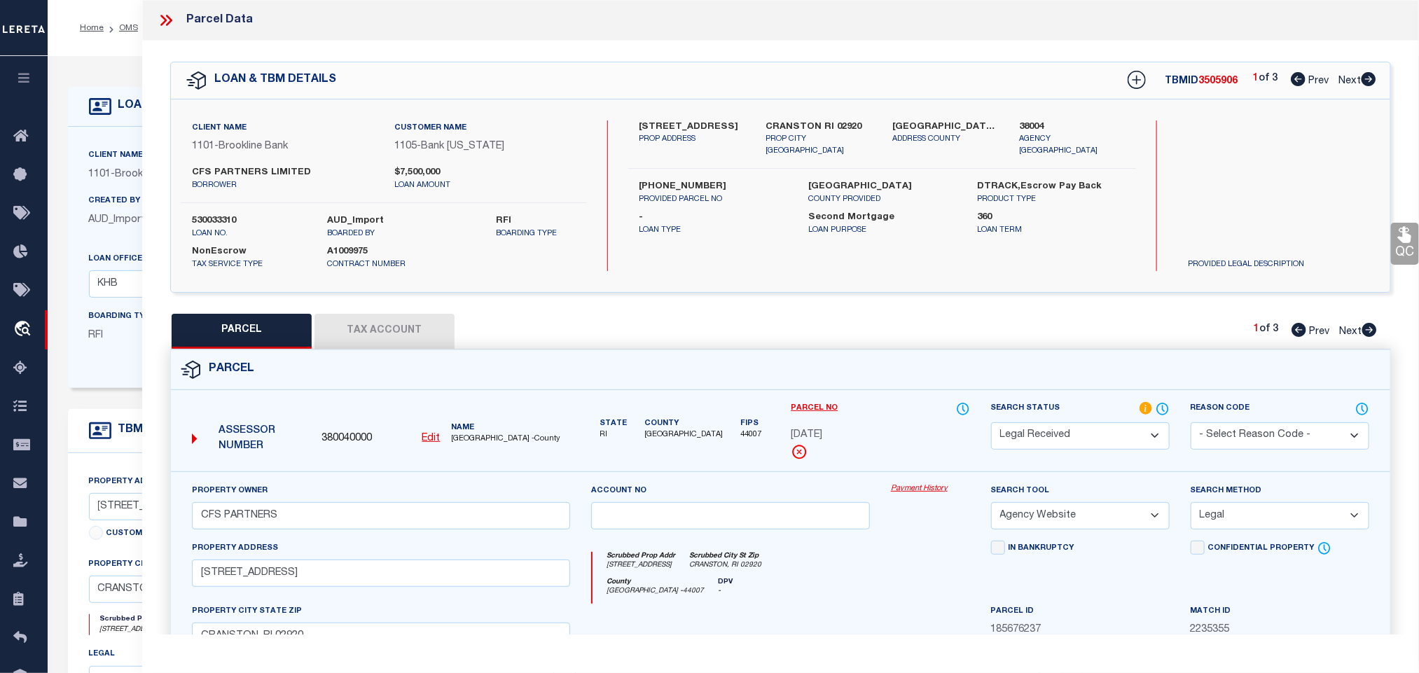
click at [434, 440] on u "Edit" at bounding box center [431, 439] width 18 height 10
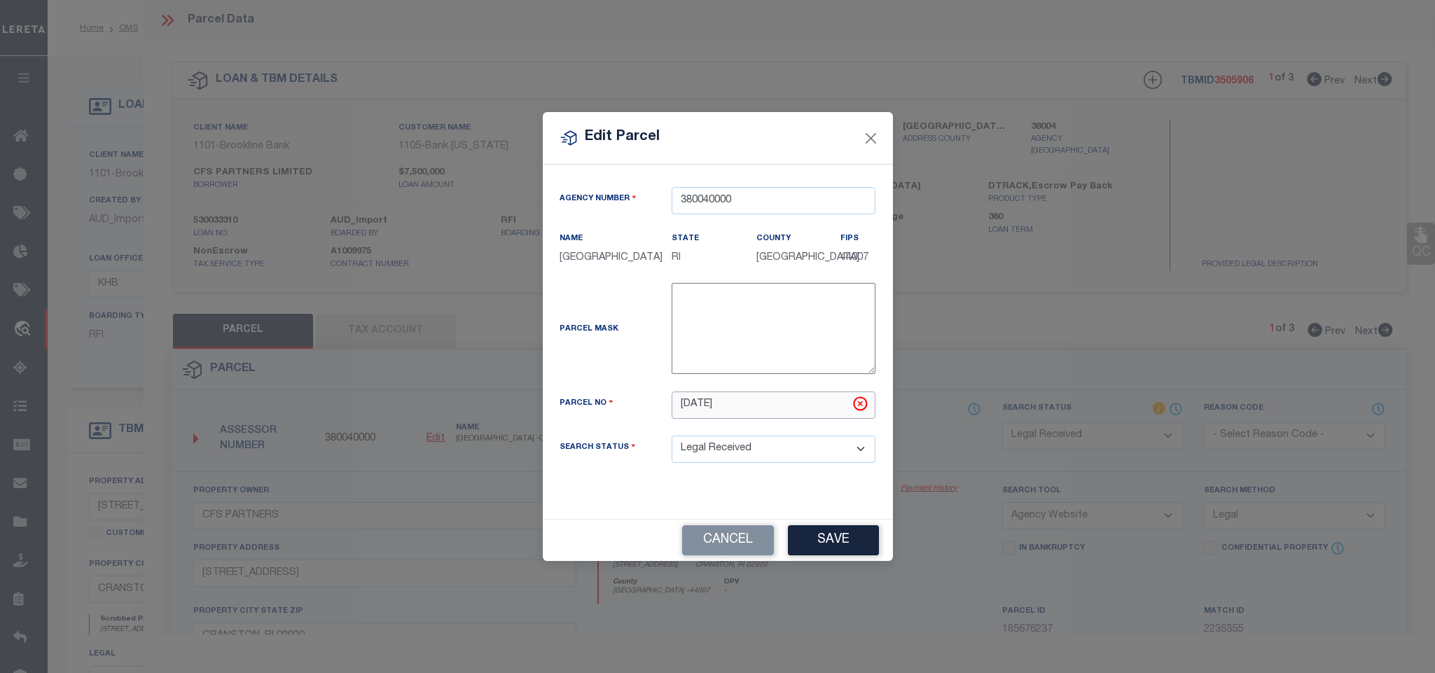
click at [744, 416] on input "[DATE]" at bounding box center [774, 405] width 204 height 27
paste input "-42-0"
click at [831, 544] on button "Save" at bounding box center [833, 540] width 91 height 30
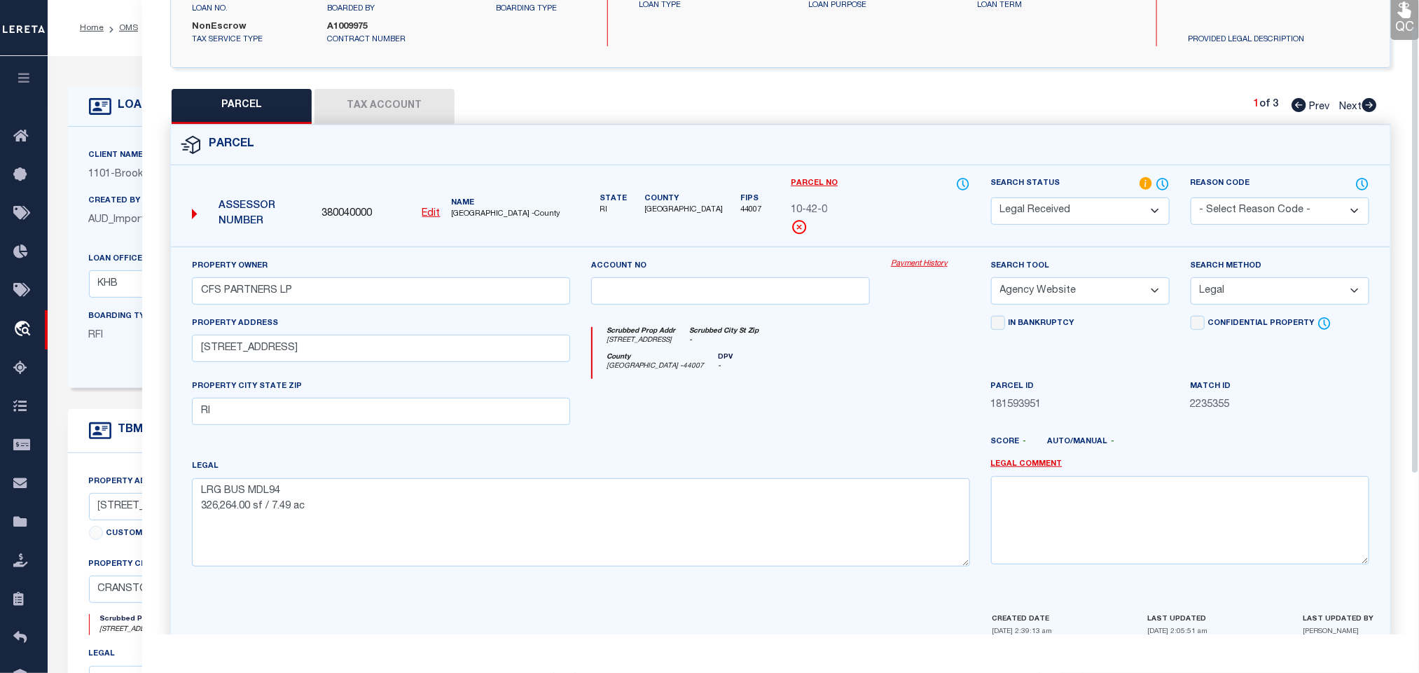
scroll to position [261, 0]
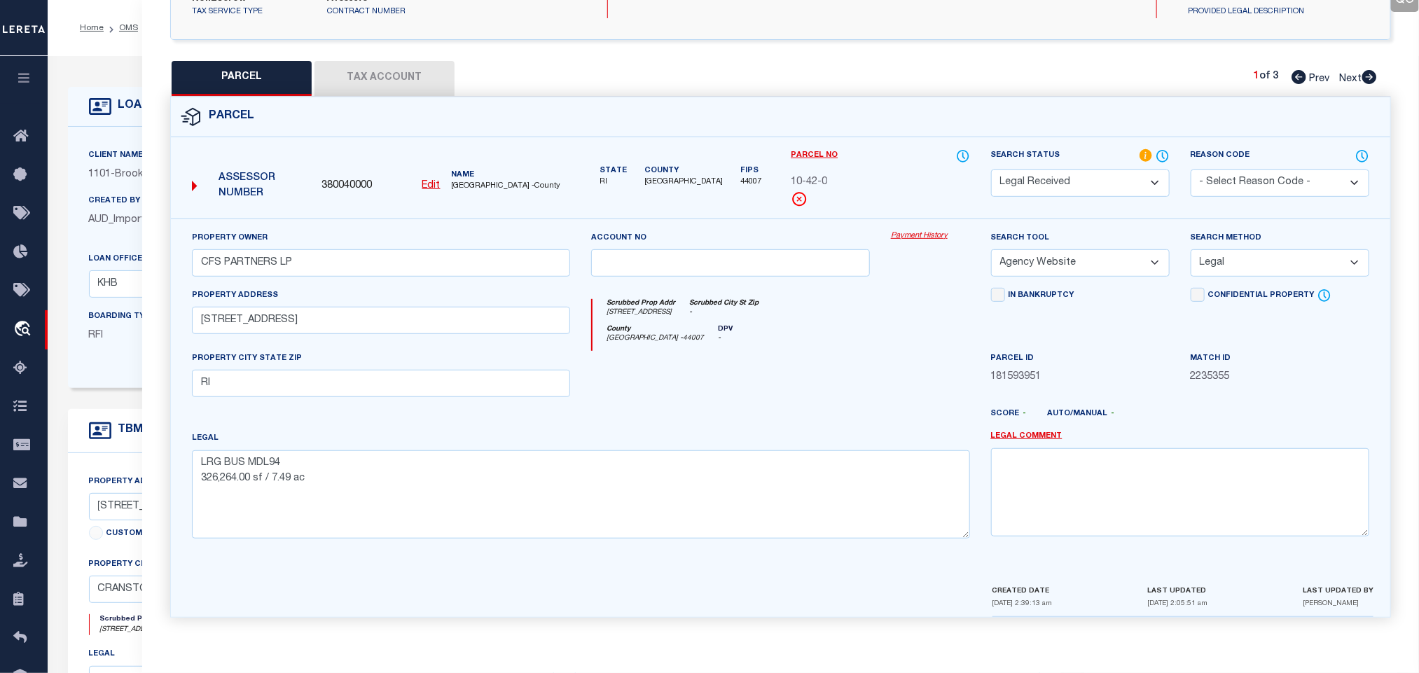
click at [410, 76] on button "Tax Account" at bounding box center [385, 78] width 140 height 35
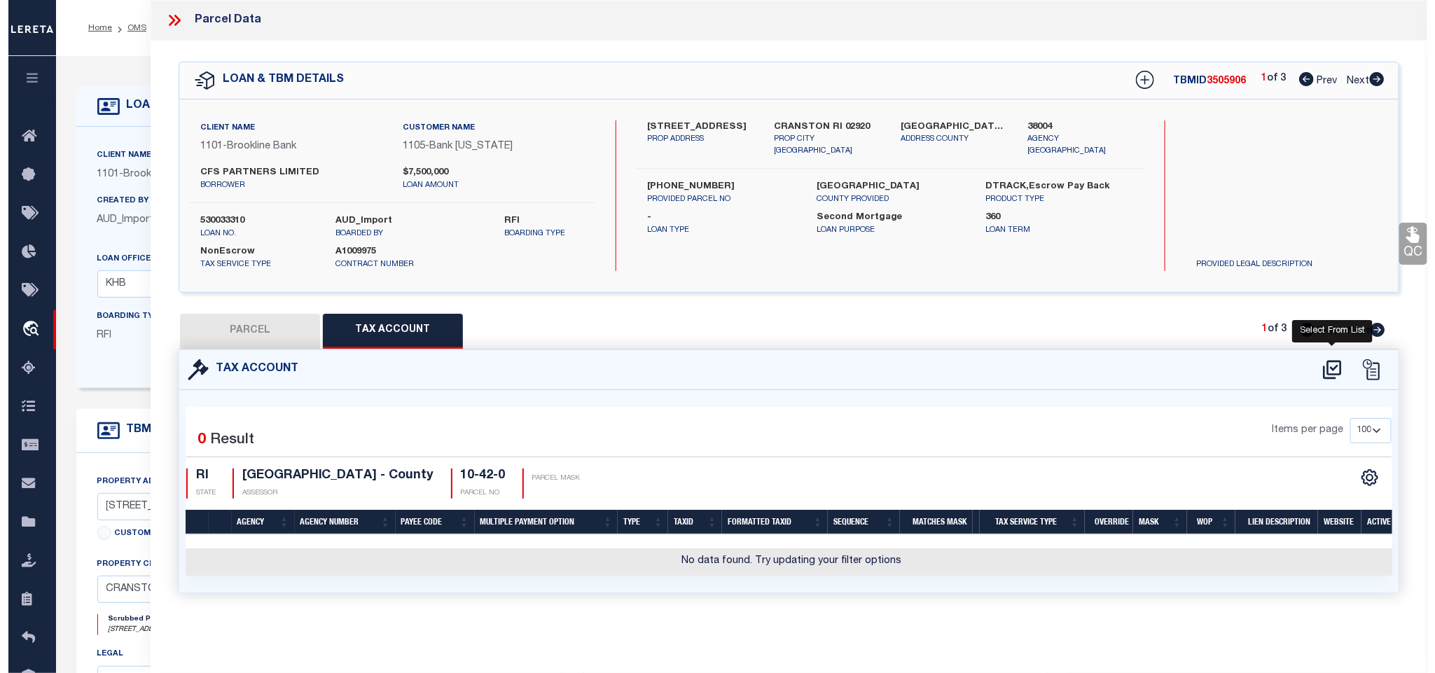
scroll to position [0, 0]
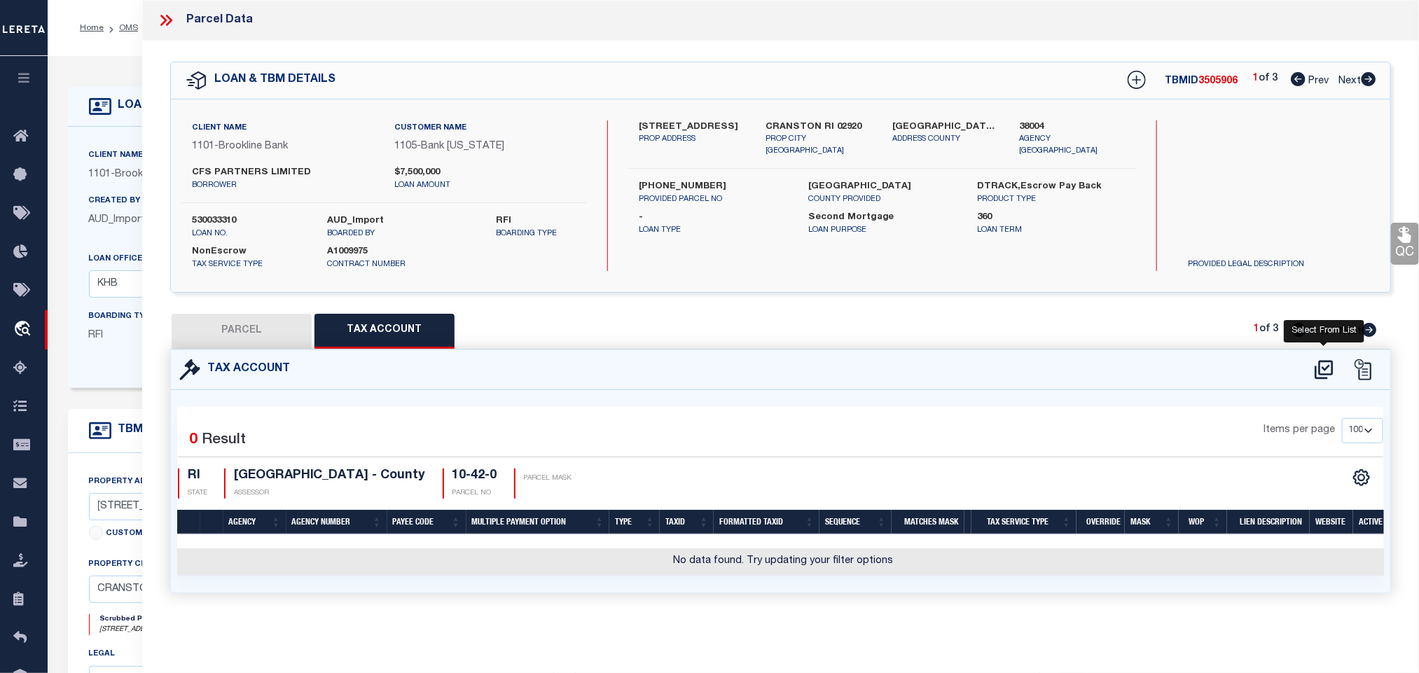
click at [1326, 370] on icon at bounding box center [1324, 369] width 18 height 19
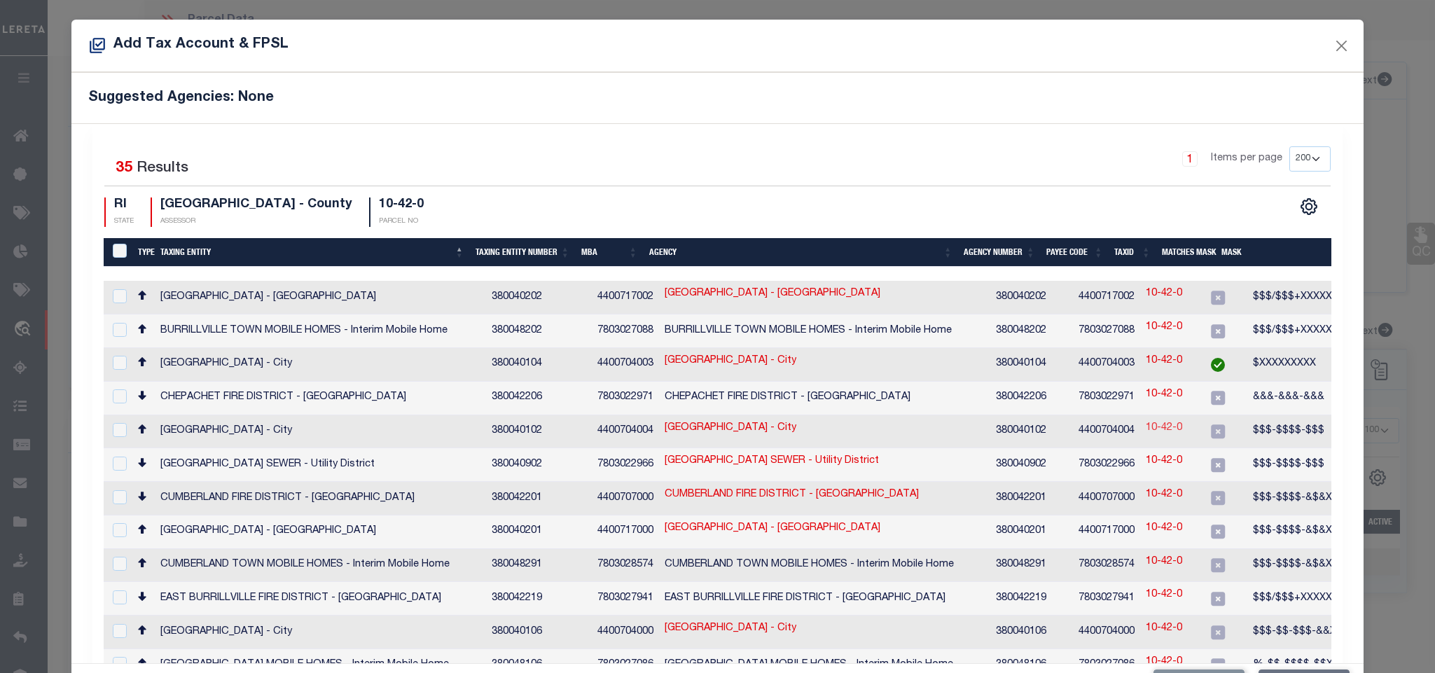
click at [1146, 425] on link "10-42-0" at bounding box center [1164, 428] width 36 height 15
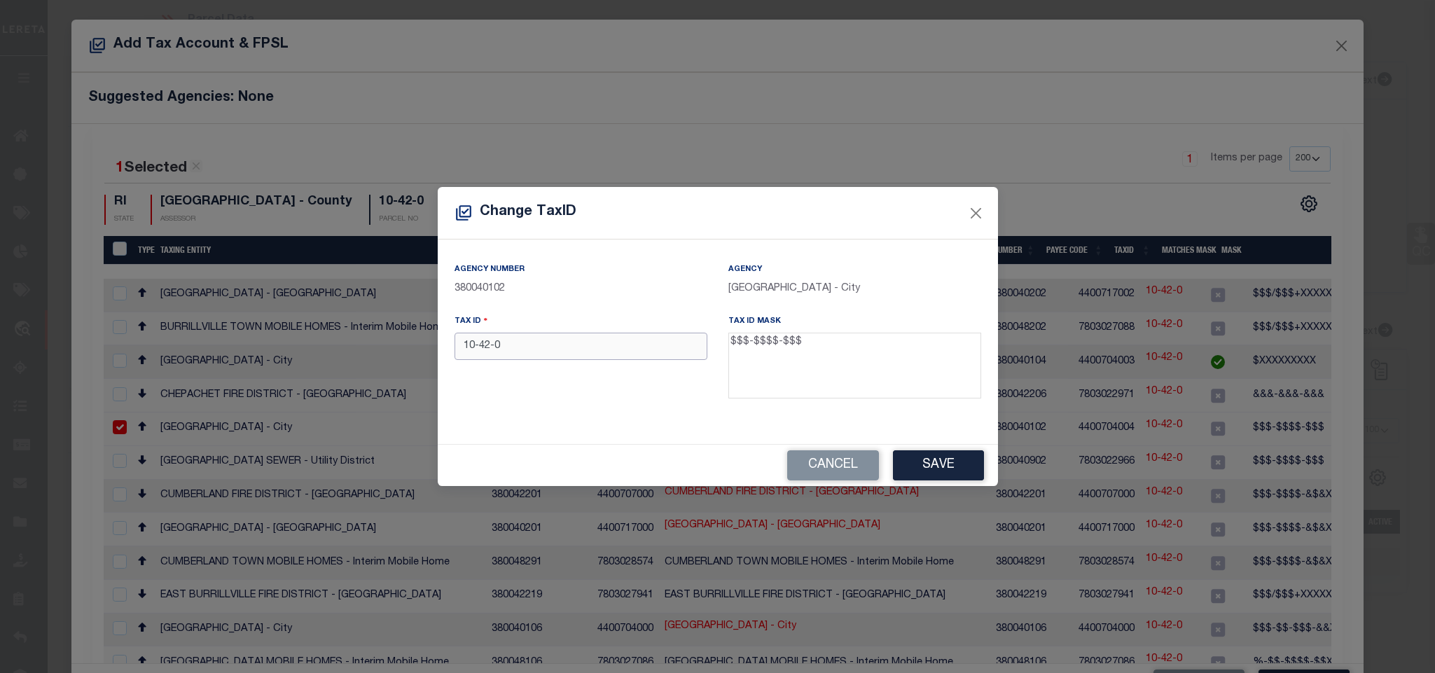
click at [665, 353] on input "10-42-0" at bounding box center [581, 346] width 253 height 27
paste input "[PHONE_NUMBER]"
click at [939, 459] on button "Save" at bounding box center [938, 465] width 91 height 30
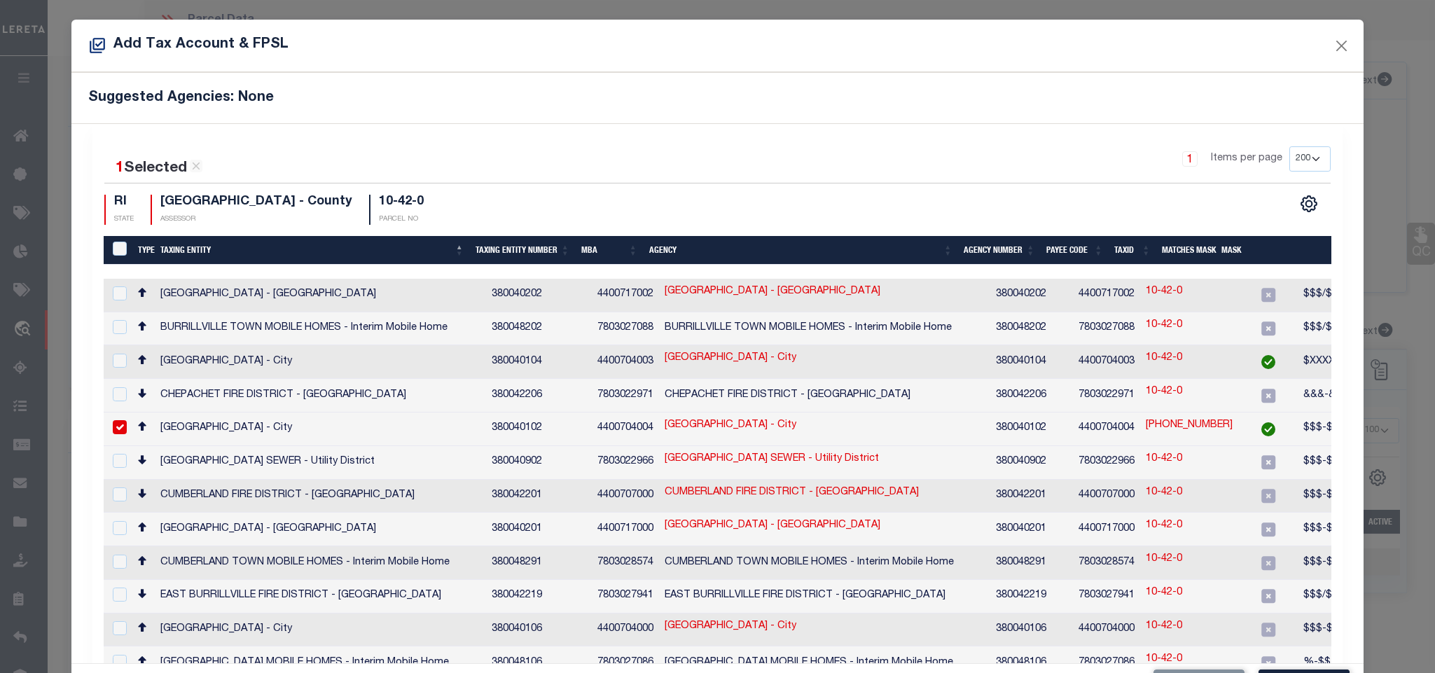
scroll to position [53, 0]
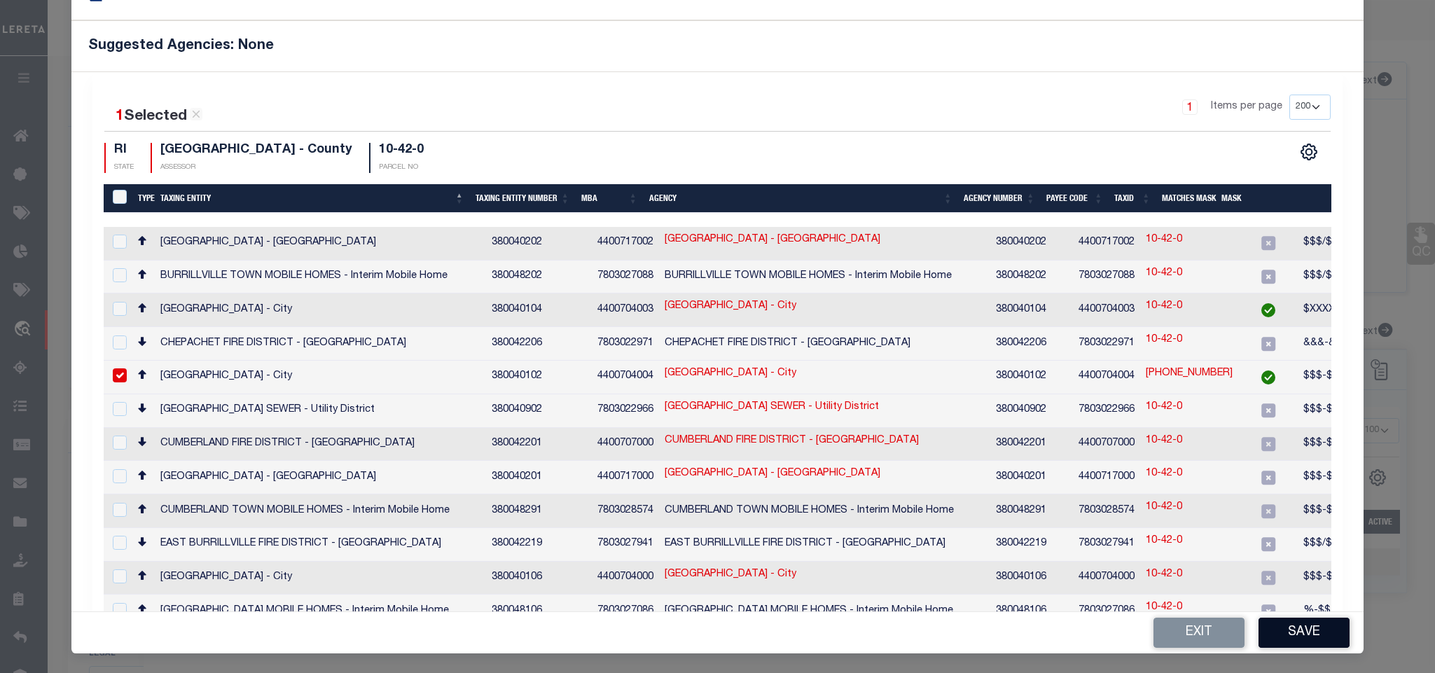
click at [1289, 647] on button "Save" at bounding box center [1304, 633] width 91 height 30
click at [1293, 637] on button "Saving..." at bounding box center [1295, 633] width 109 height 30
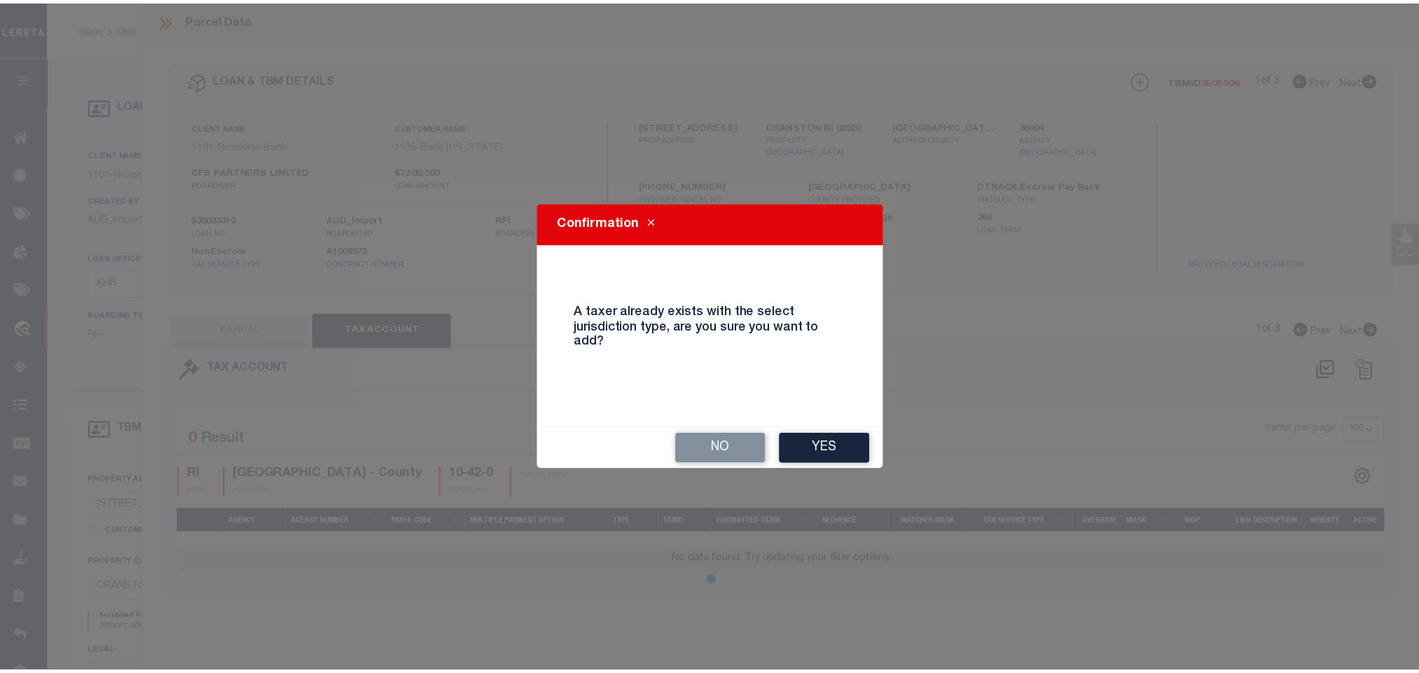
scroll to position [0, 0]
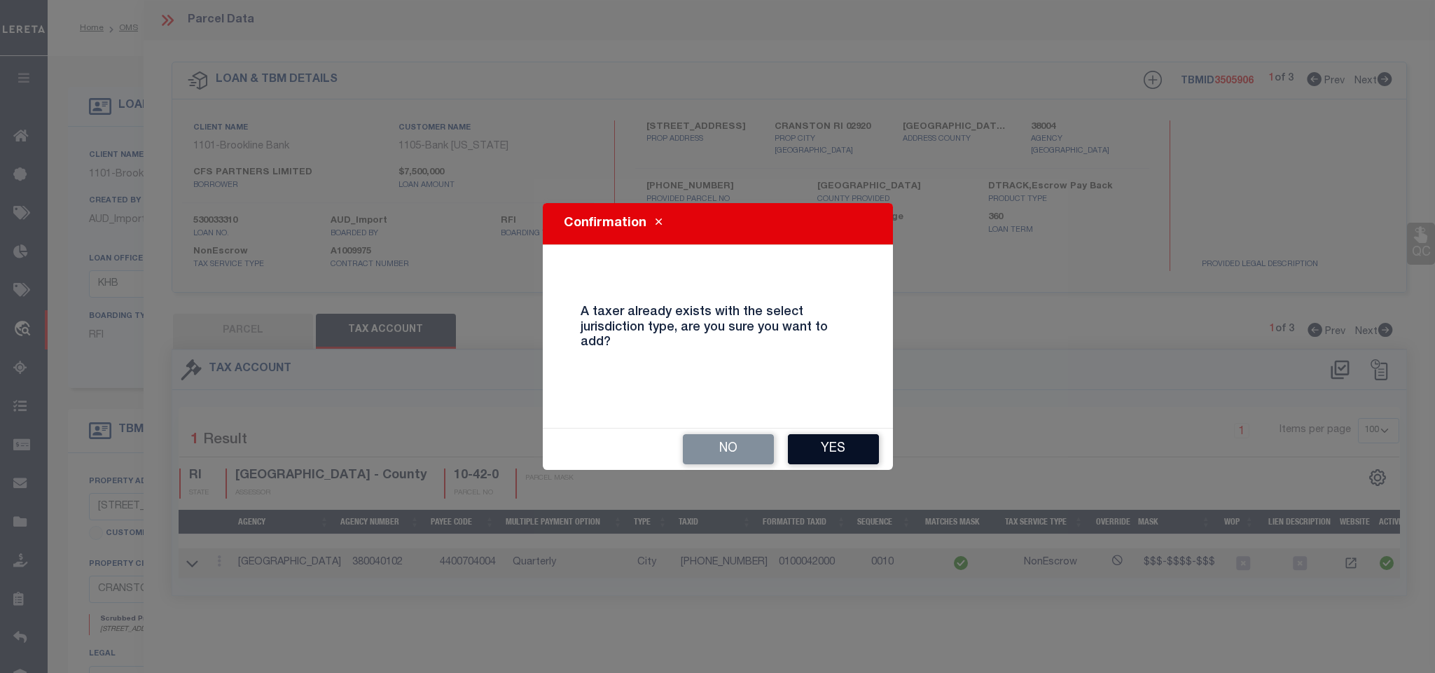
click at [794, 450] on button "Yes" at bounding box center [833, 449] width 91 height 30
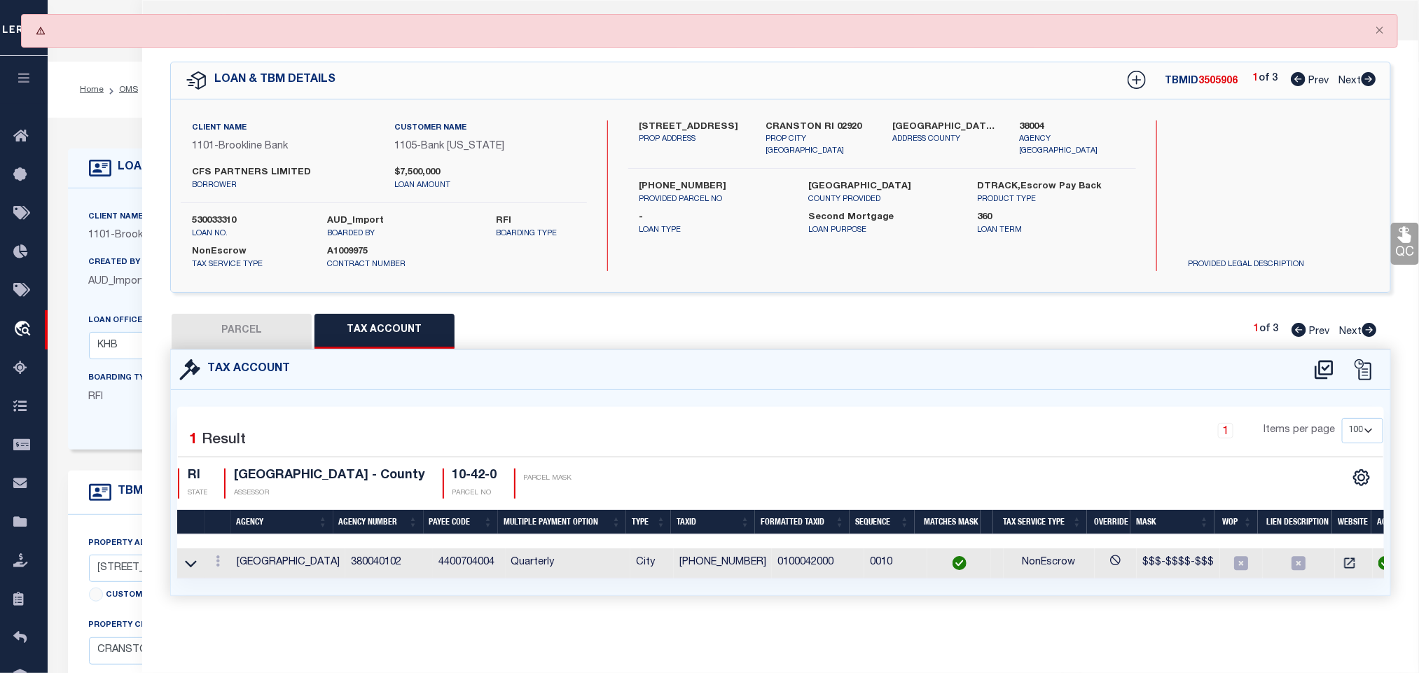
click at [245, 332] on button "PARCEL" at bounding box center [242, 331] width 140 height 35
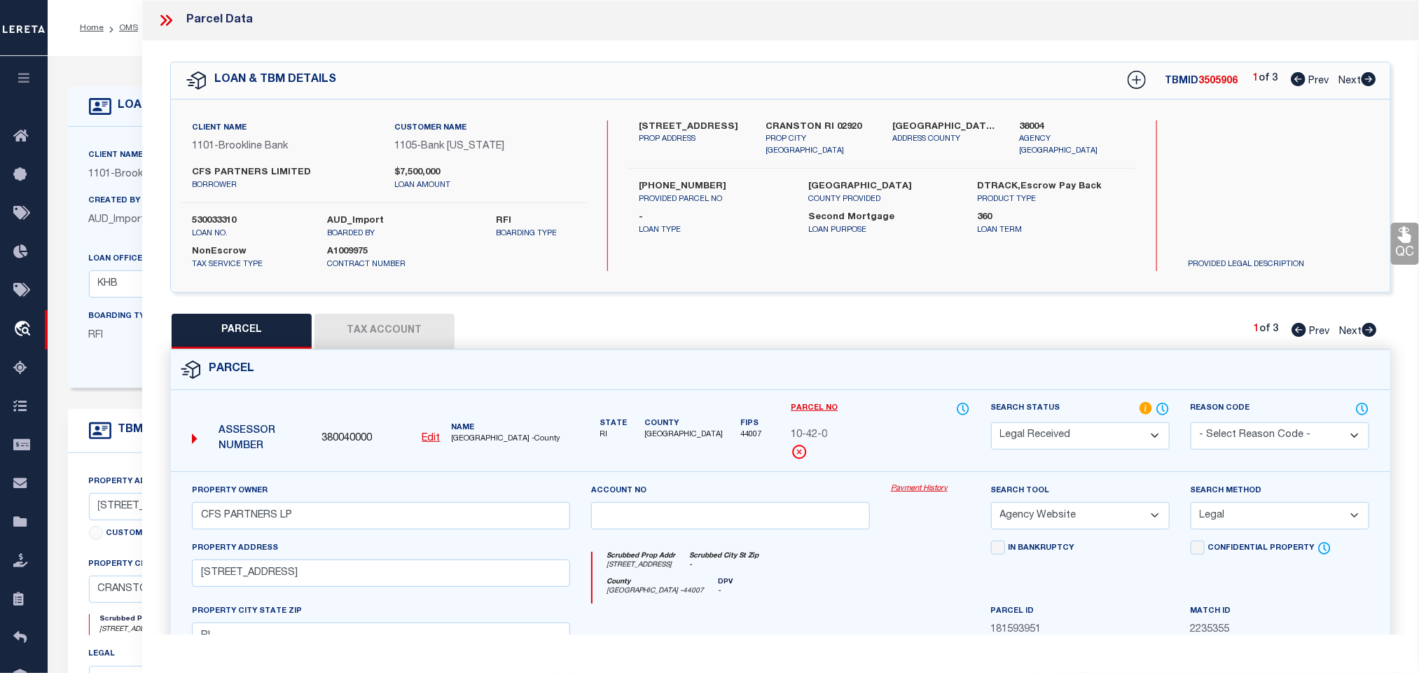
click at [1095, 438] on select "Automated Search Bad Parcel Complete Duplicate Parcel High Dollar Reporting In …" at bounding box center [1080, 435] width 179 height 27
click at [991, 424] on select "Automated Search Bad Parcel Complete Duplicate Parcel High Dollar Reporting In …" at bounding box center [1080, 435] width 179 height 27
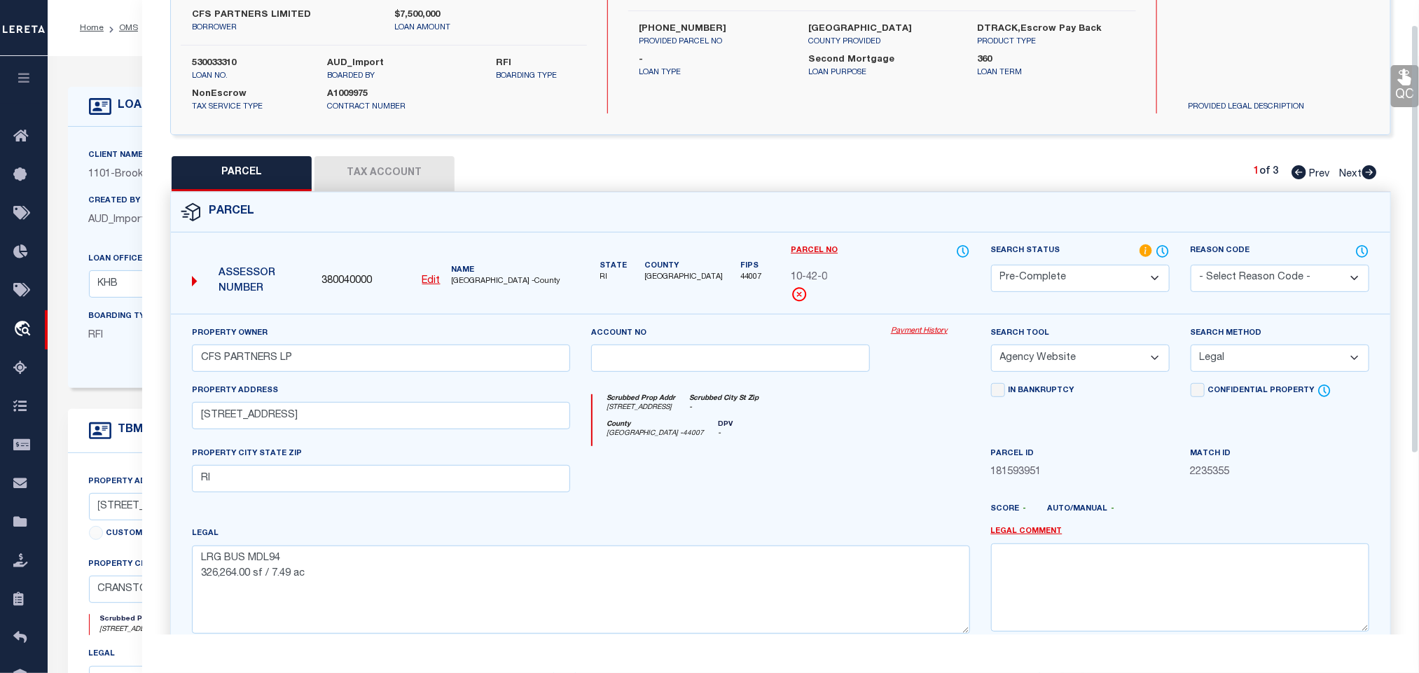
scroll to position [303, 0]
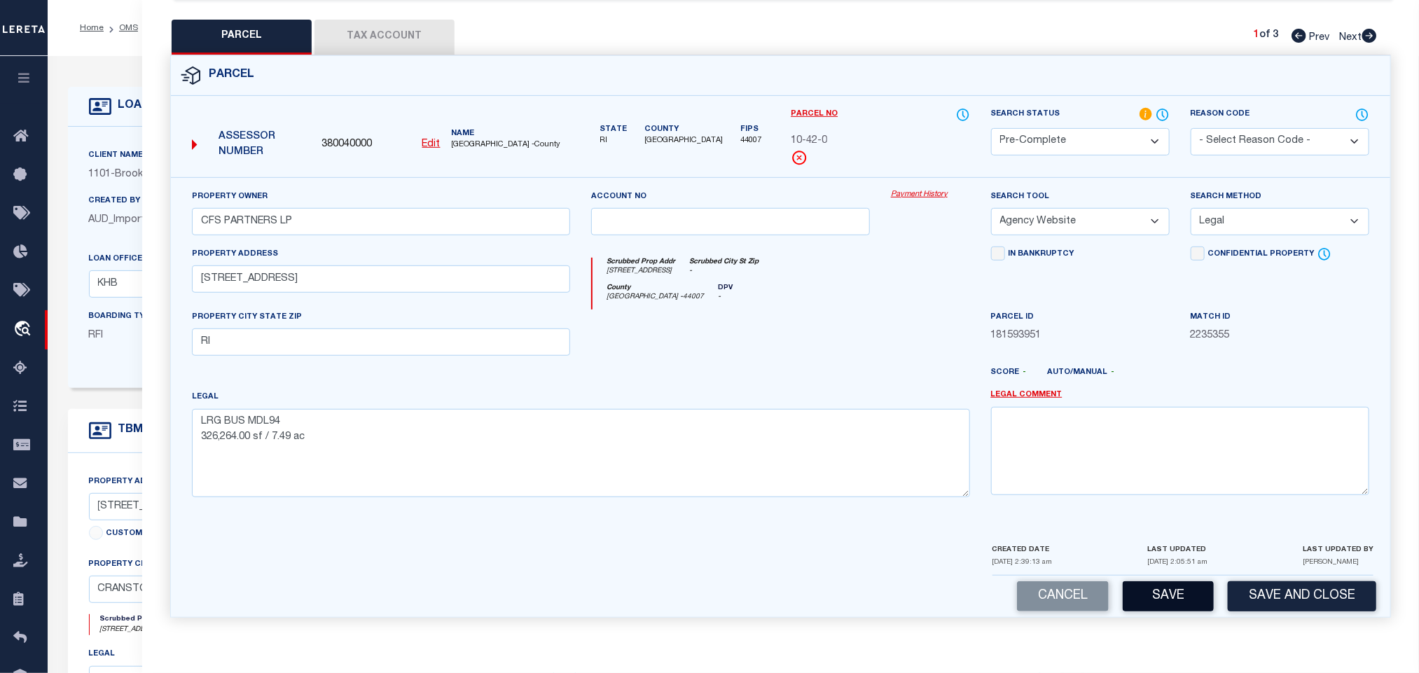
click at [1188, 595] on button "Save" at bounding box center [1168, 596] width 91 height 30
click at [113, 158] on label "Client Name" at bounding box center [116, 156] width 55 height 12
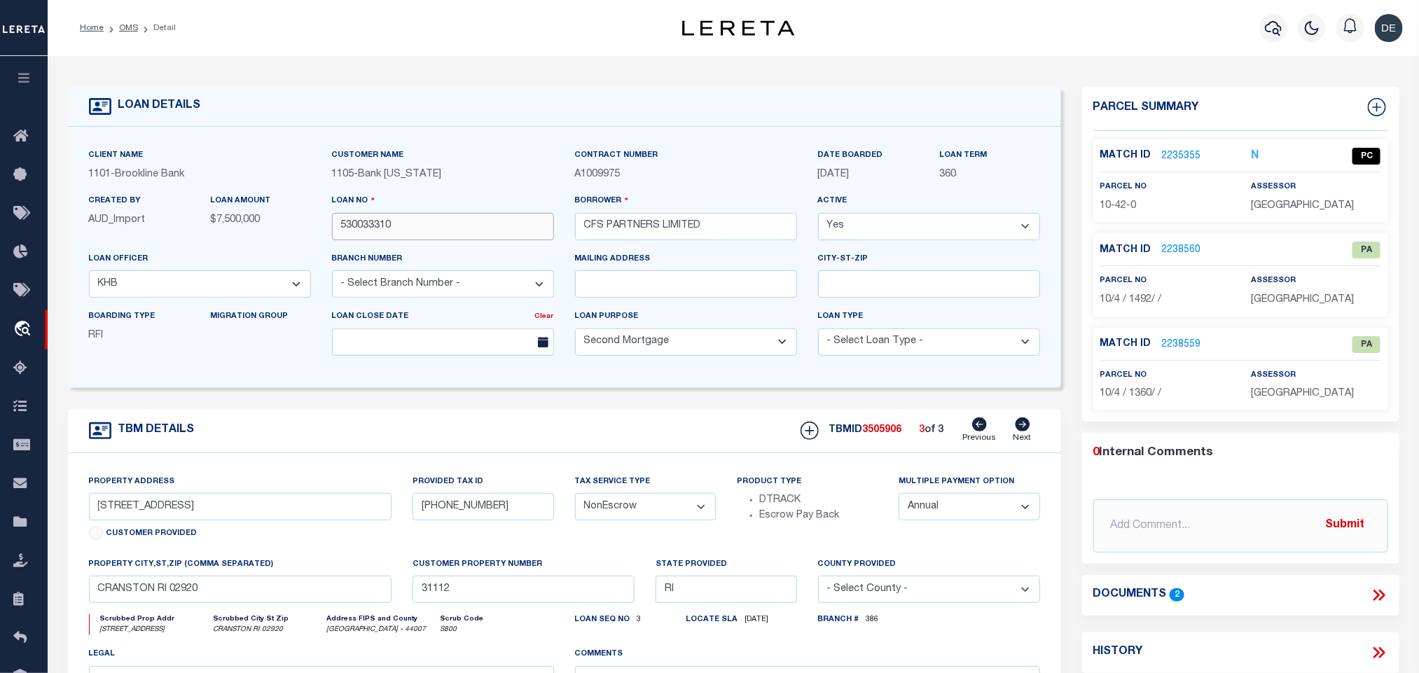
click at [434, 230] on input "530033310" at bounding box center [443, 226] width 222 height 27
click at [885, 435] on span "3505906" at bounding box center [882, 430] width 39 height 10
copy span "3505906"
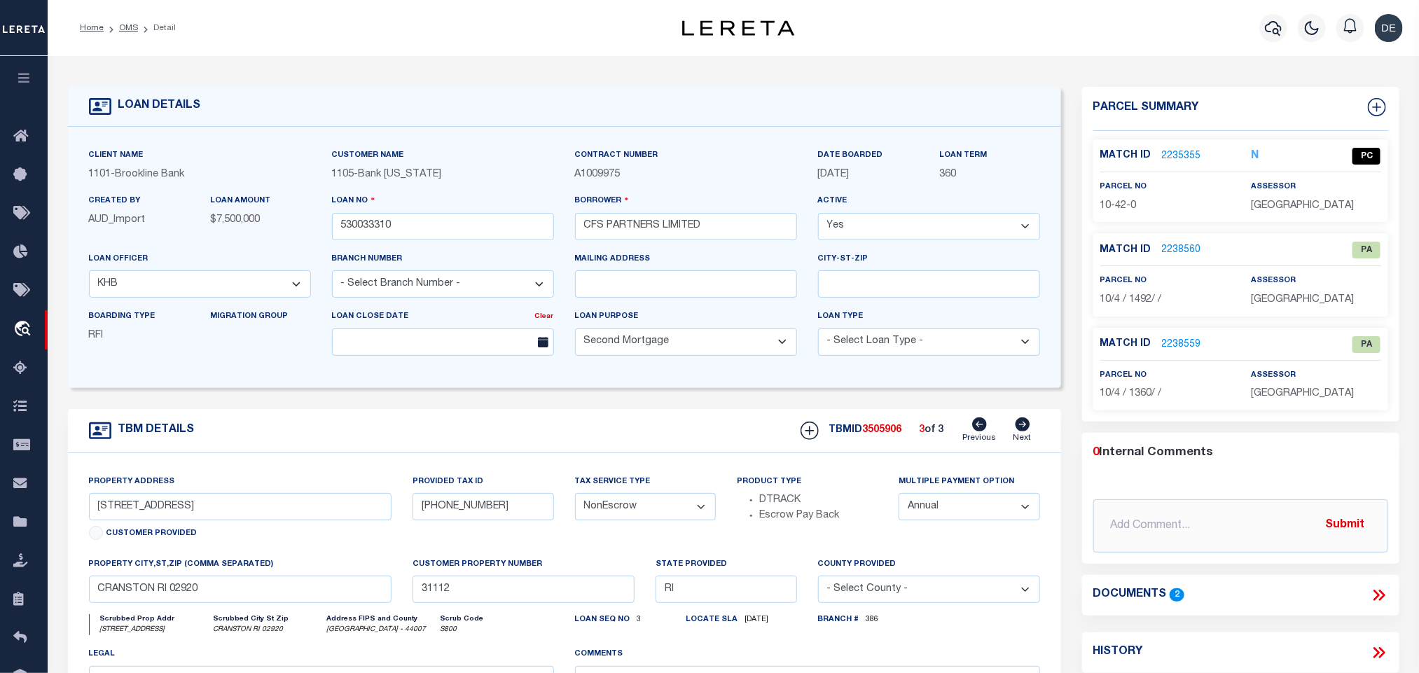
click at [1350, 201] on span "[GEOGRAPHIC_DATA]" at bounding box center [1302, 206] width 103 height 10
click at [1117, 209] on span "10-42-0" at bounding box center [1119, 206] width 36 height 10
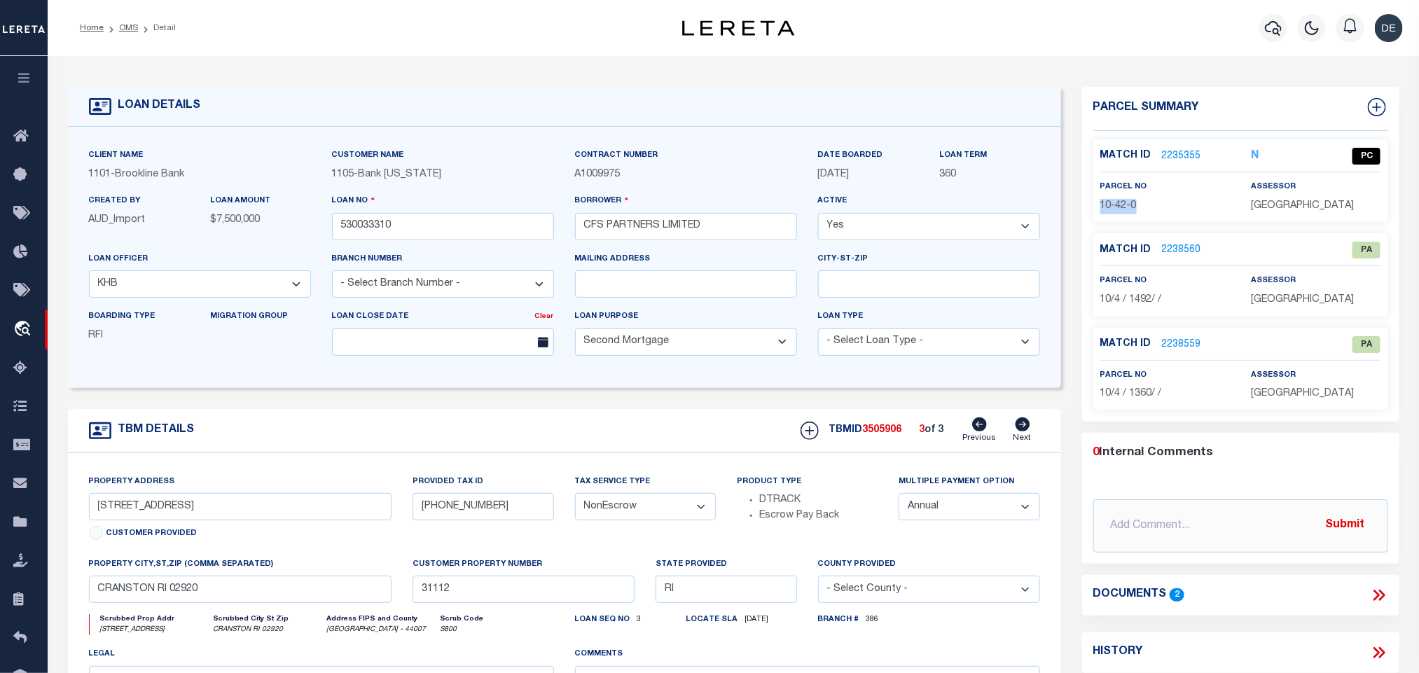
click at [1117, 209] on span "10-42-0" at bounding box center [1119, 206] width 36 height 10
click at [1187, 248] on link "2238560" at bounding box center [1181, 250] width 39 height 15
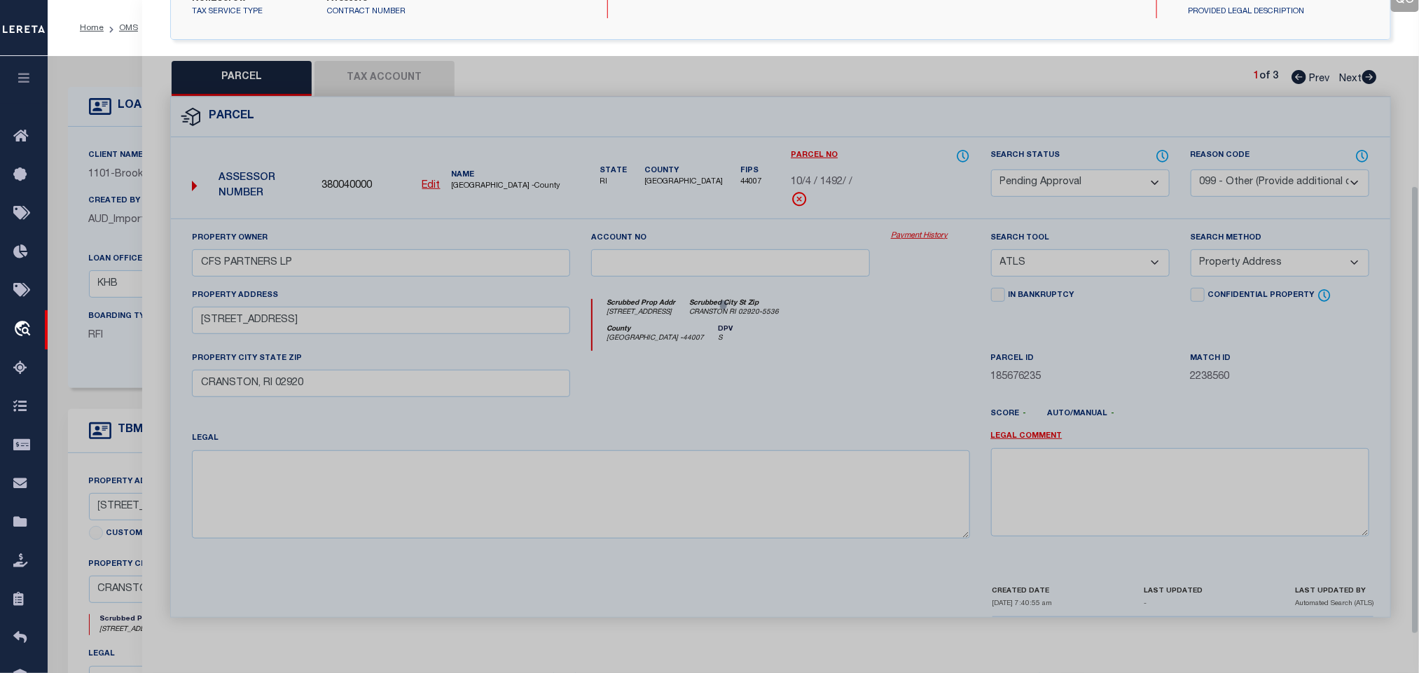
scroll to position [261, 0]
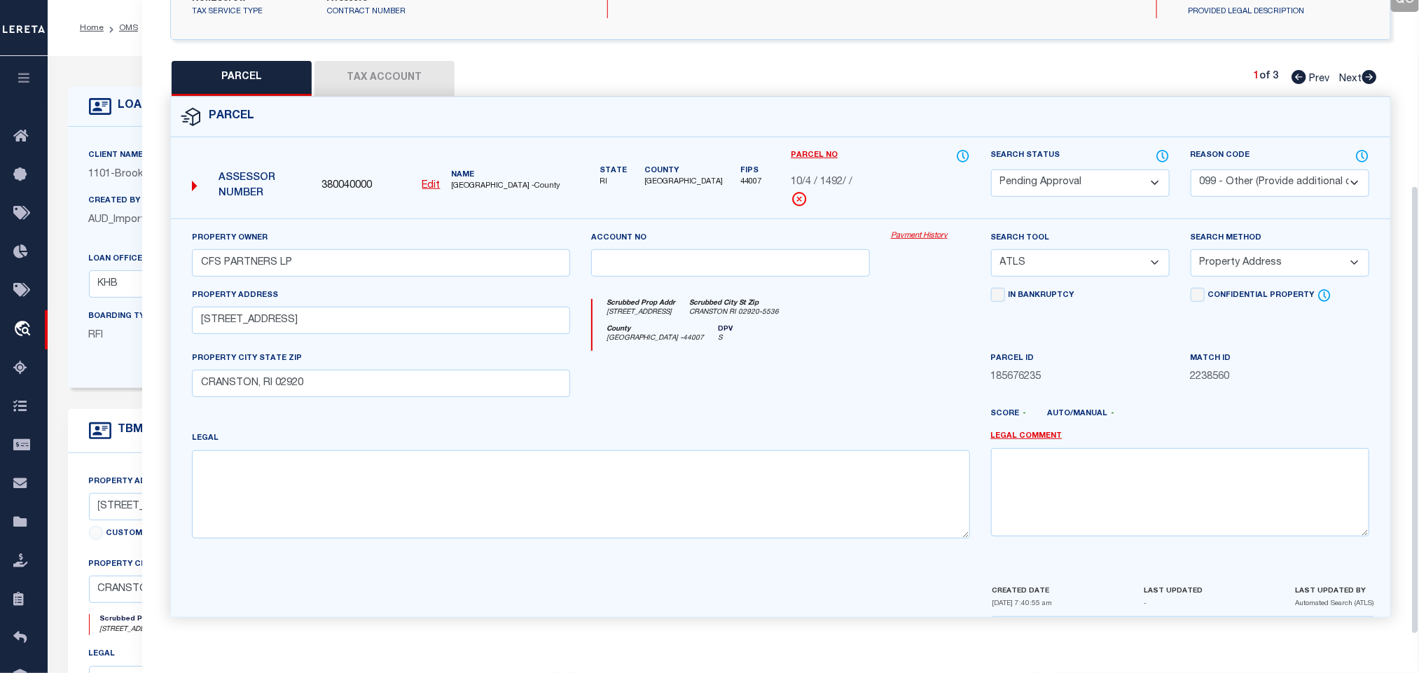
click at [1092, 172] on select "Automated Search Bad Parcel Complete Duplicate Parcel High Dollar Reporting In …" at bounding box center [1080, 183] width 179 height 27
drag, startPoint x: 1092, startPoint y: 172, endPoint x: 1236, endPoint y: 172, distance: 144.3
click at [1092, 172] on select "Automated Search Bad Parcel Complete Duplicate Parcel High Dollar Reporting In …" at bounding box center [1080, 183] width 179 height 27
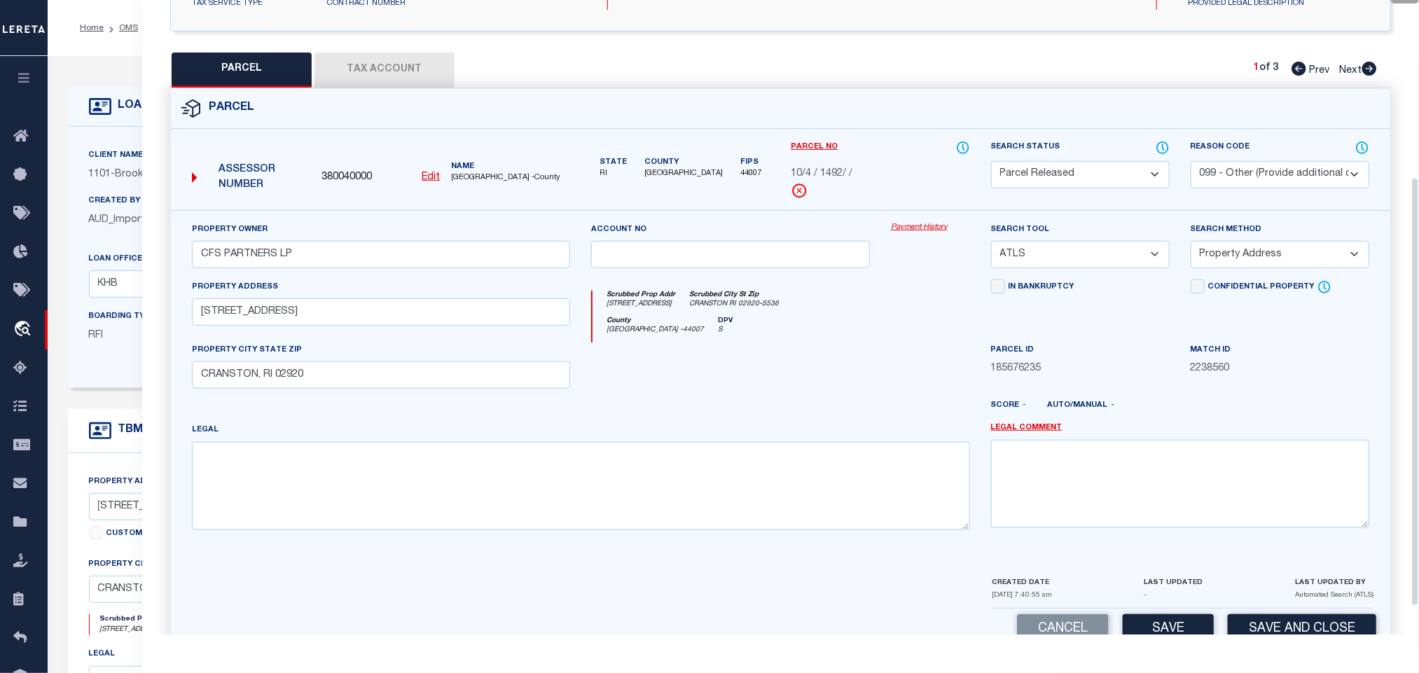
click at [1236, 172] on select "- Select Reason Code - 099 - Other (Provide additional detail) ACT - Agency Cha…" at bounding box center [1280, 174] width 179 height 27
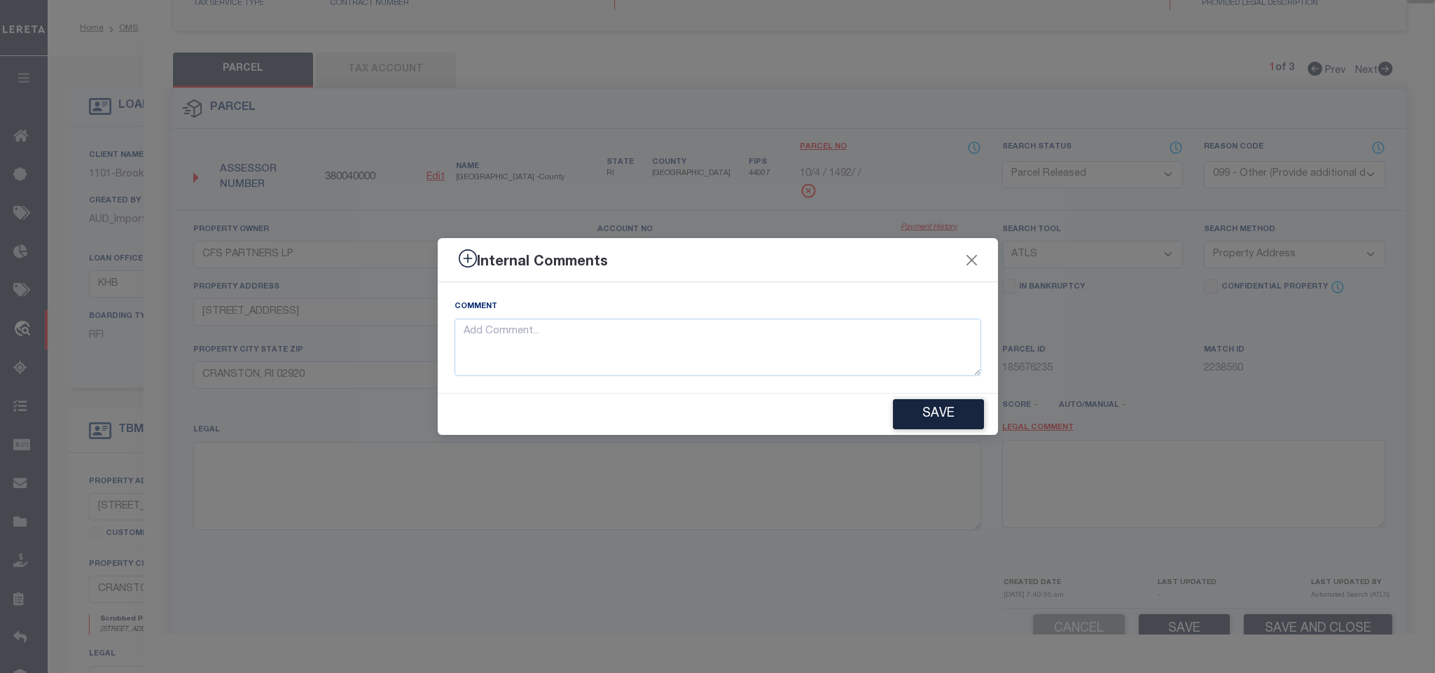
click at [895, 311] on div "Comment" at bounding box center [718, 337] width 527 height 77
click at [913, 353] on textarea at bounding box center [718, 348] width 527 height 58
paste textarea "Parcel not required."
click at [936, 422] on button "Save" at bounding box center [938, 414] width 91 height 30
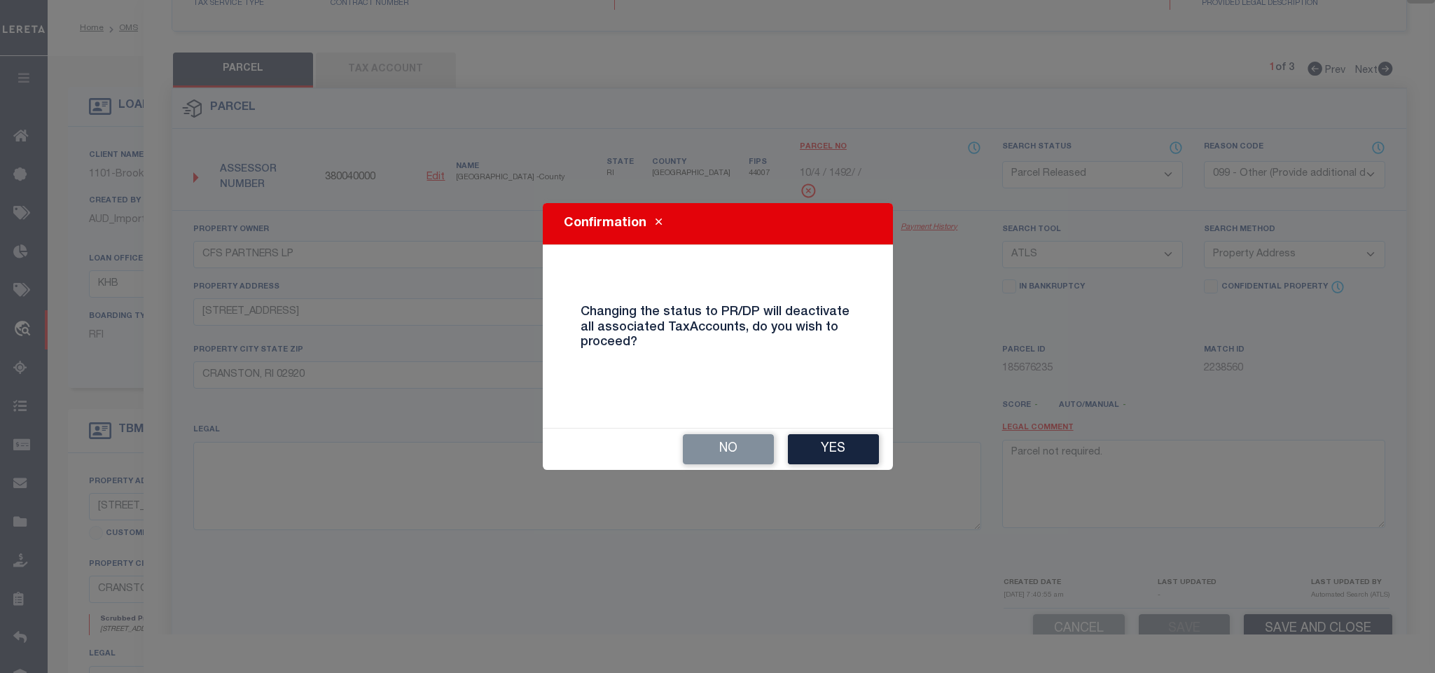
click at [810, 429] on div "No Yes" at bounding box center [718, 449] width 350 height 41
click at [835, 469] on div "No Yes" at bounding box center [718, 449] width 350 height 41
click at [843, 450] on button "Yes" at bounding box center [833, 449] width 91 height 30
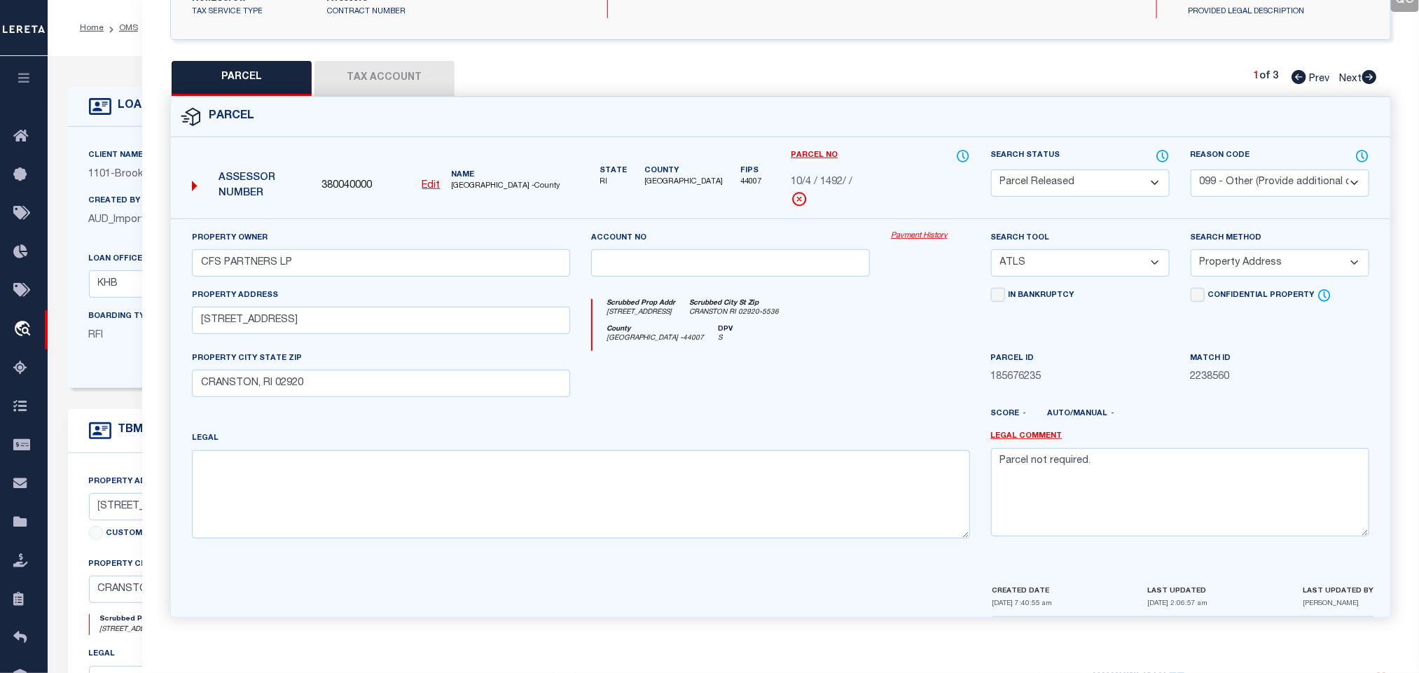
click at [1371, 70] on icon at bounding box center [1369, 77] width 15 height 14
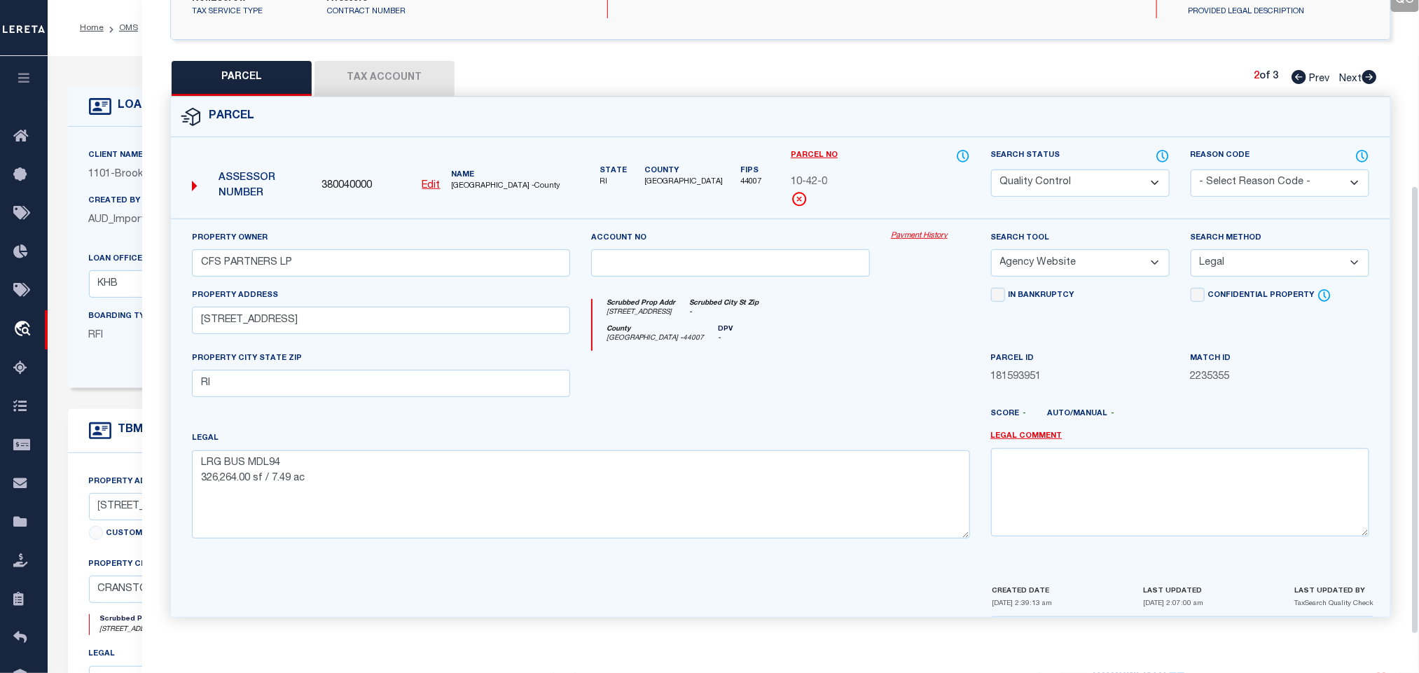
click at [1371, 70] on icon at bounding box center [1369, 77] width 15 height 14
click at [1144, 179] on select "Automated Search Bad Parcel Complete Duplicate Parcel High Dollar Reporting In …" at bounding box center [1080, 183] width 179 height 27
drag, startPoint x: 1144, startPoint y: 179, endPoint x: 1302, endPoint y: 177, distance: 157.6
click at [1144, 179] on select "Automated Search Bad Parcel Complete Duplicate Parcel High Dollar Reporting In …" at bounding box center [1080, 183] width 179 height 27
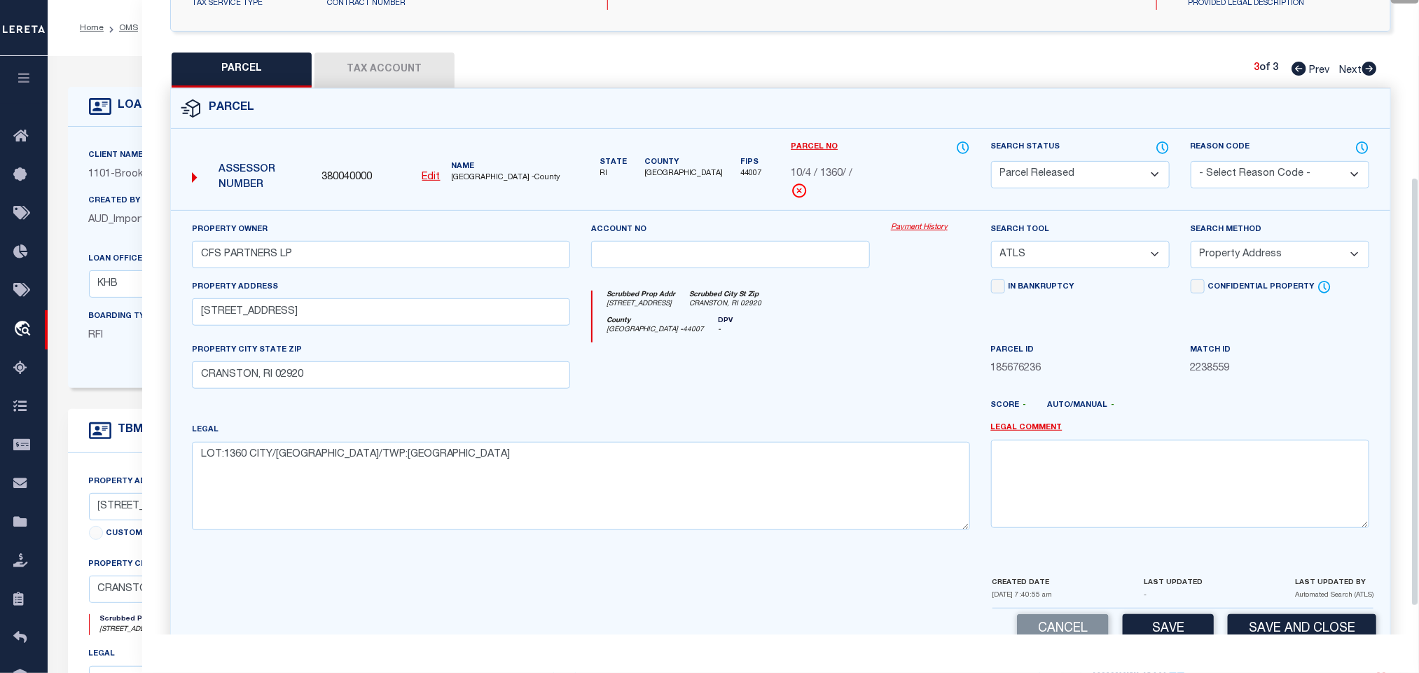
click at [1302, 177] on select "- Select Reason Code - 099 - Other (Provide additional detail) ACT - Agency Cha…" at bounding box center [1280, 174] width 179 height 27
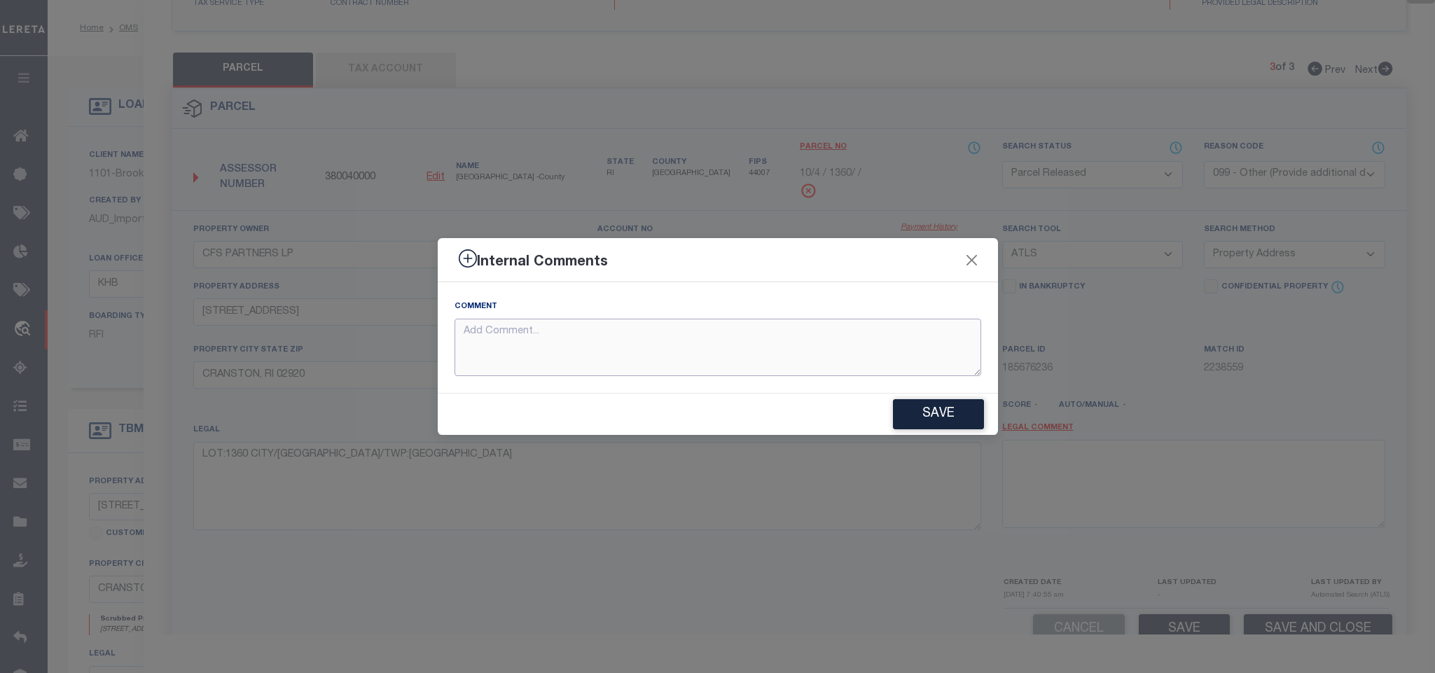
click at [912, 330] on textarea at bounding box center [718, 348] width 527 height 58
paste textarea "Parcel not required."
click at [919, 398] on div "Save" at bounding box center [718, 414] width 560 height 41
click at [919, 400] on button "Save" at bounding box center [938, 414] width 91 height 30
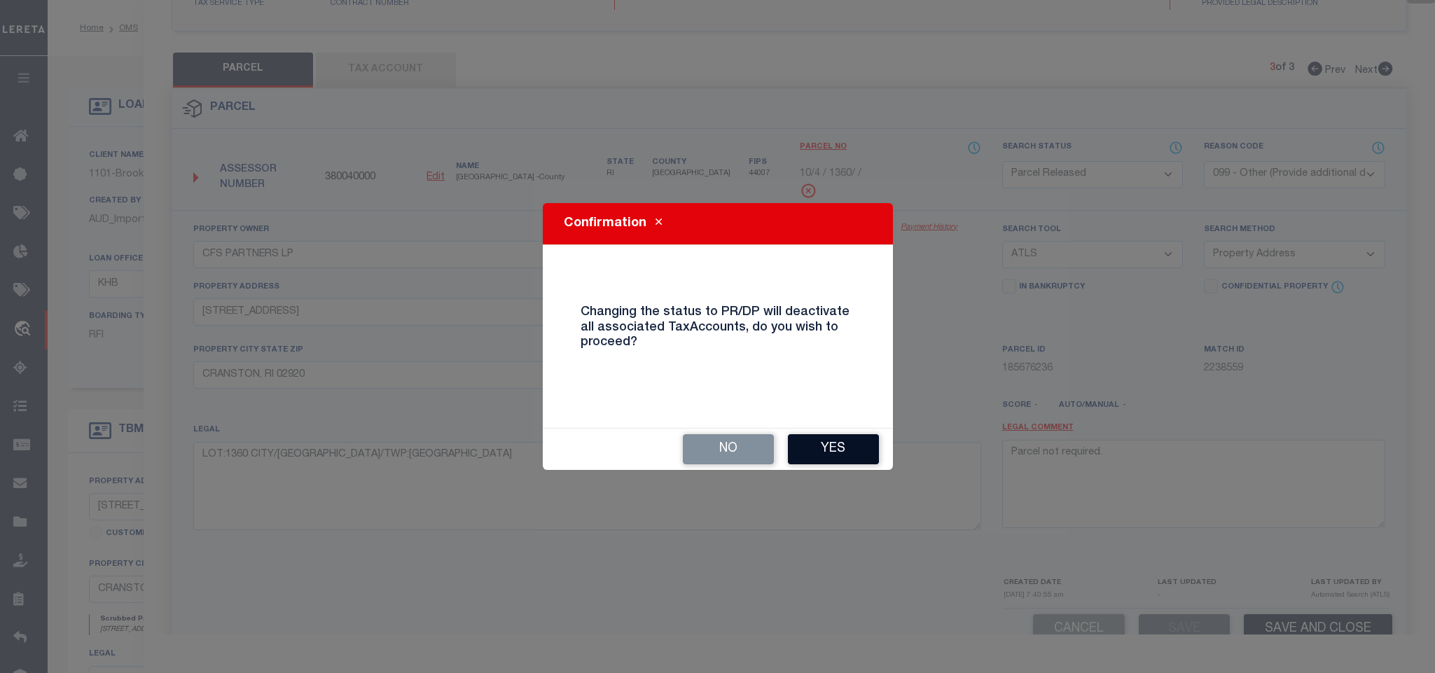
click at [822, 444] on button "Yes" at bounding box center [833, 449] width 91 height 30
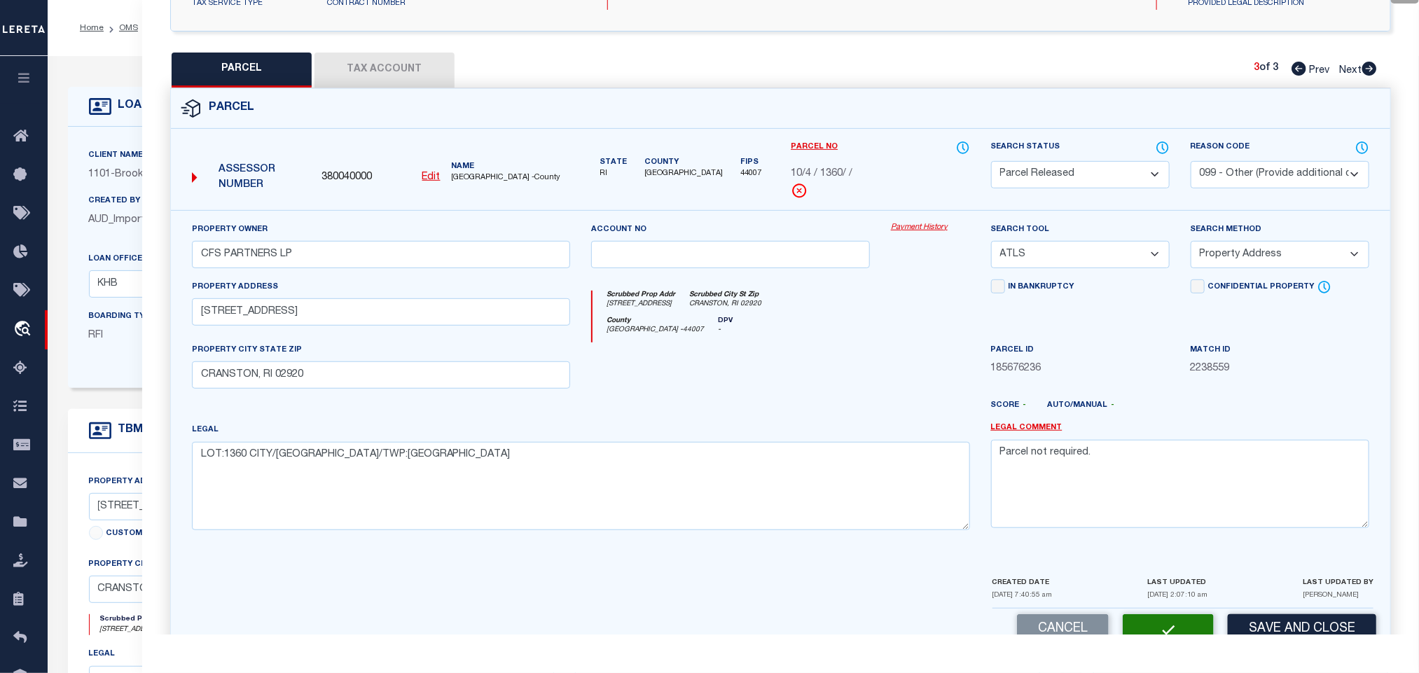
click at [95, 154] on label "Client Name" at bounding box center [116, 156] width 55 height 12
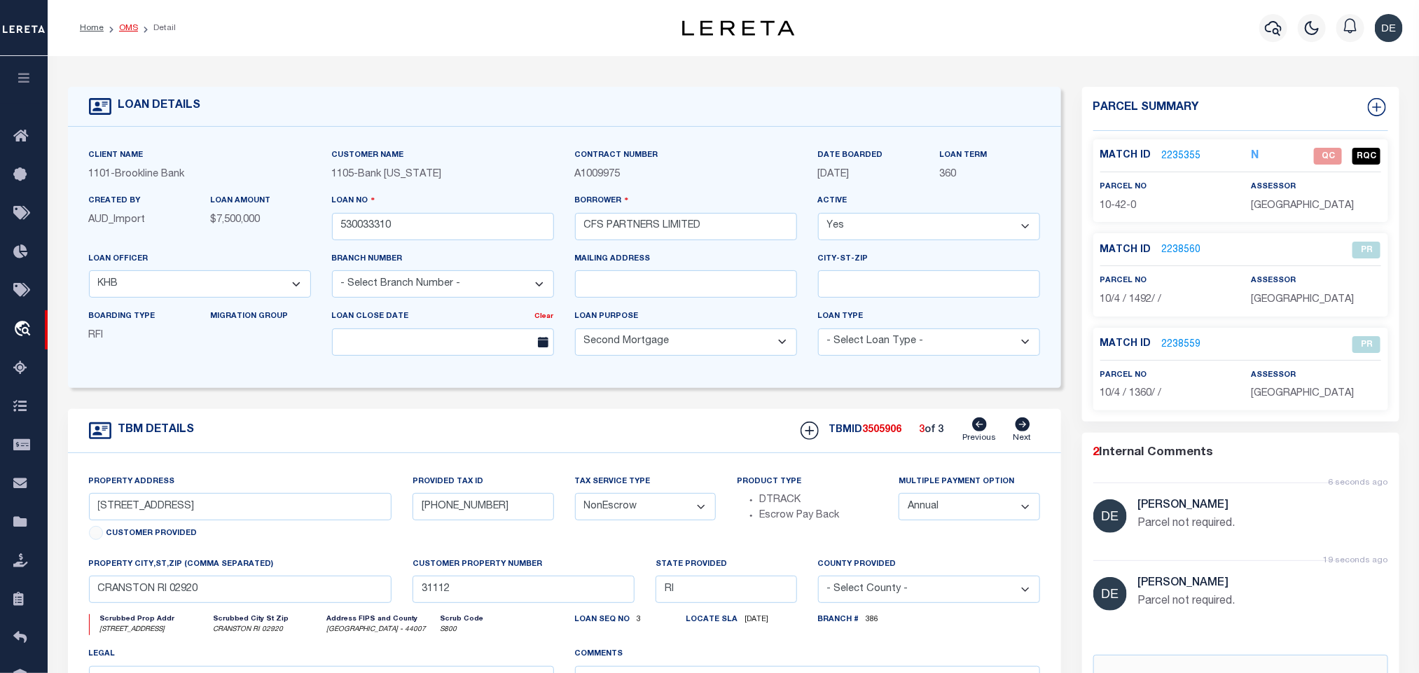
click at [125, 24] on link "OMS" at bounding box center [128, 28] width 19 height 8
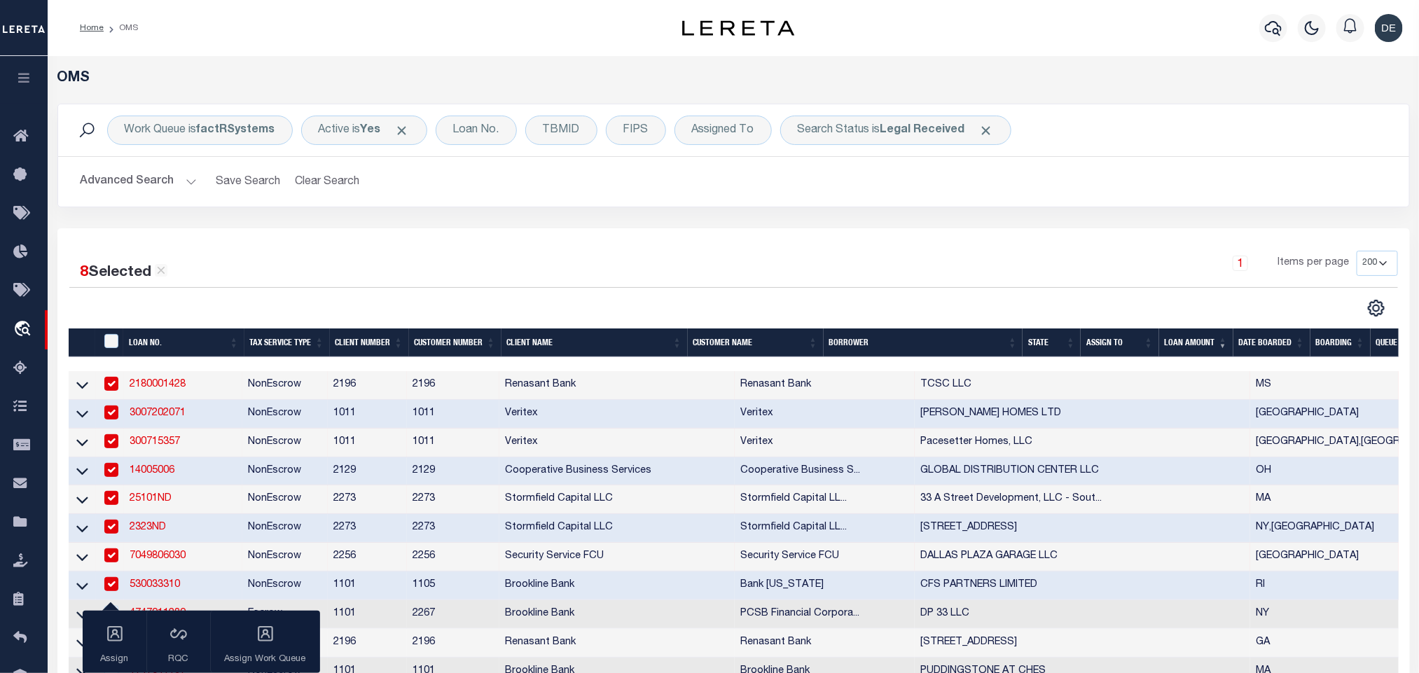
scroll to position [210, 0]
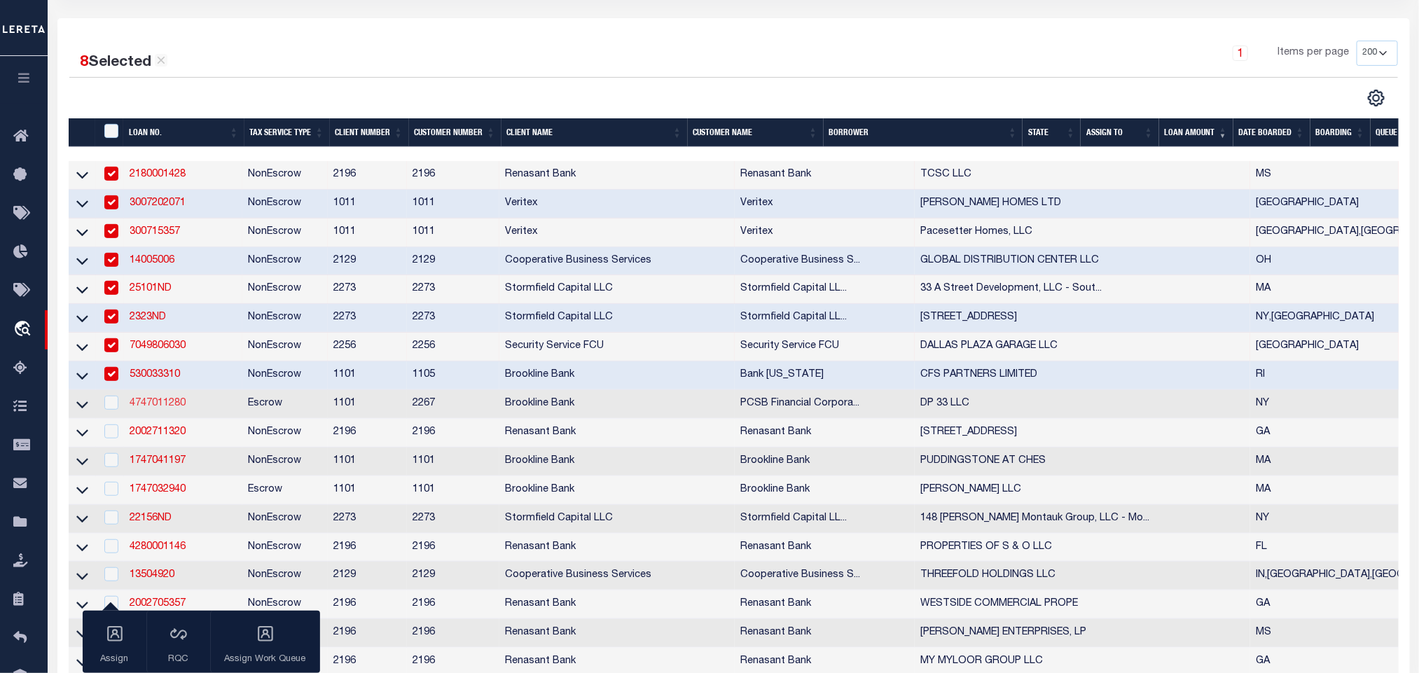
click at [164, 406] on link "4747011280" at bounding box center [158, 404] width 56 height 10
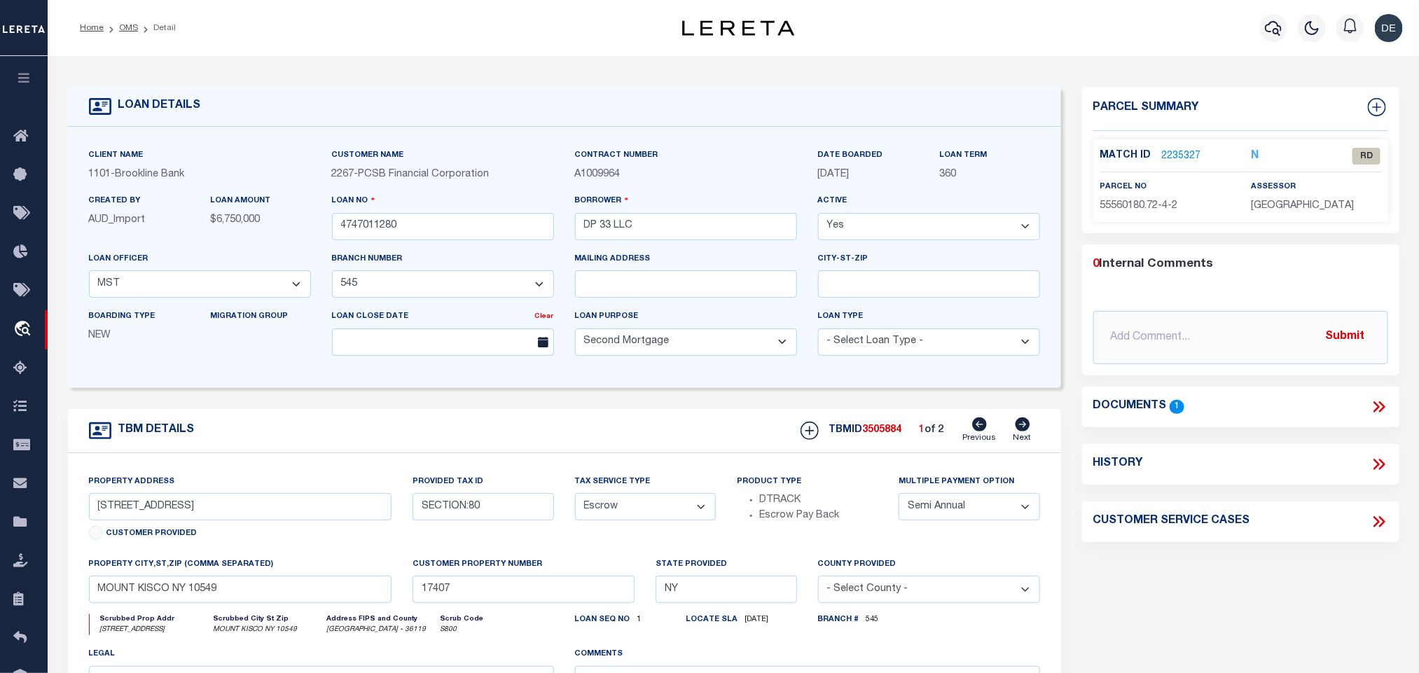
click at [1381, 406] on icon at bounding box center [1379, 407] width 18 height 18
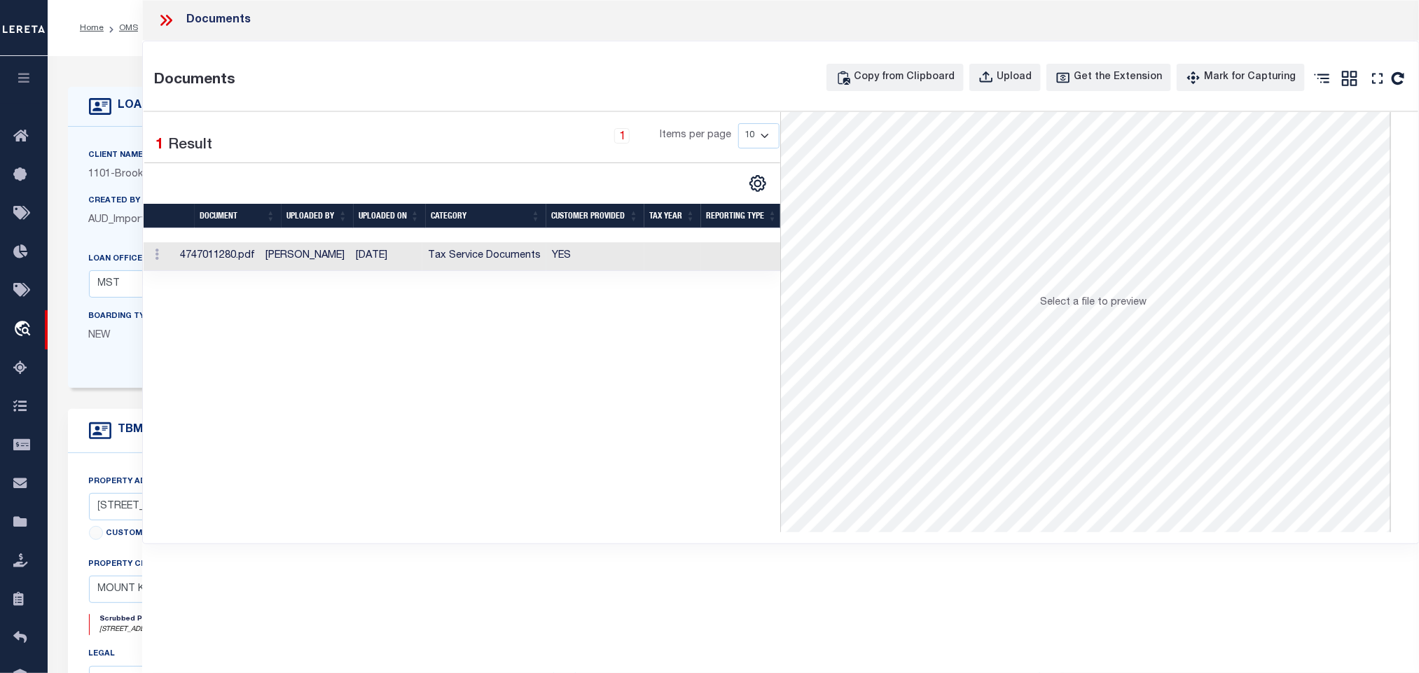
click at [593, 250] on td "YES" at bounding box center [594, 256] width 97 height 29
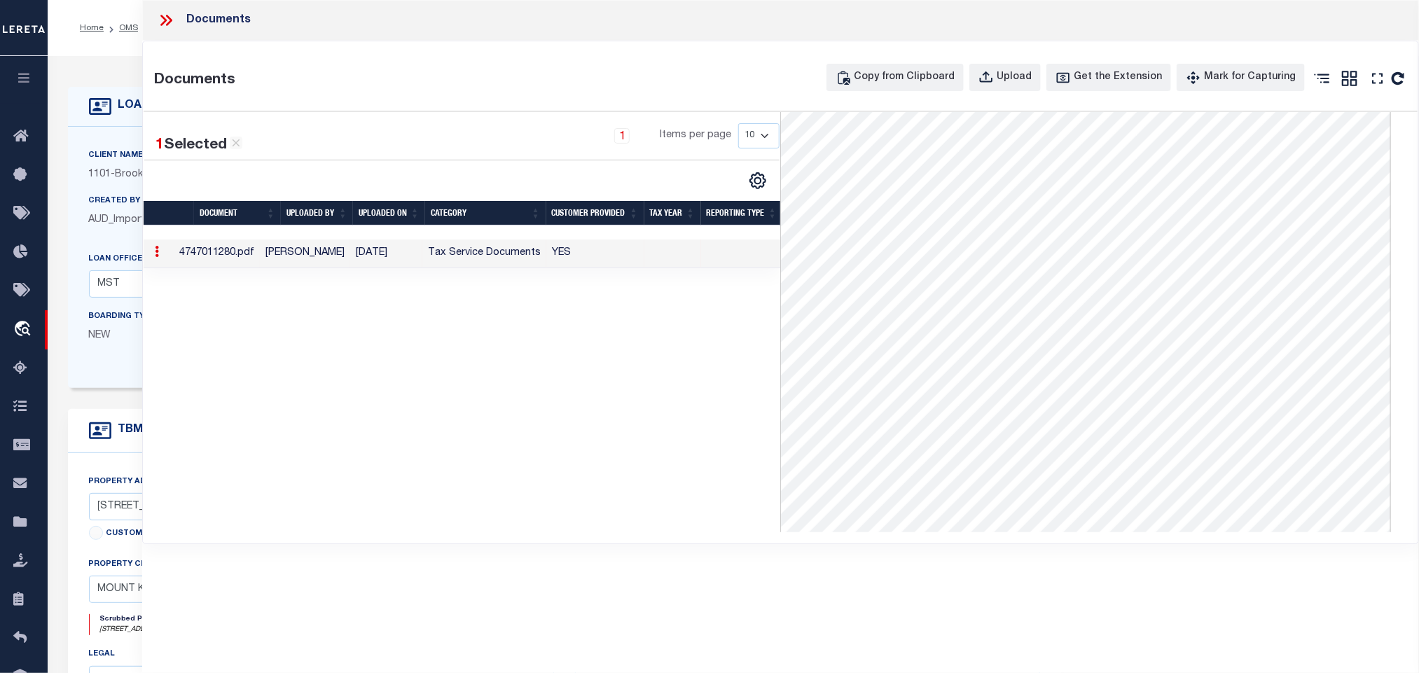
click at [175, 22] on div at bounding box center [171, 20] width 29 height 18
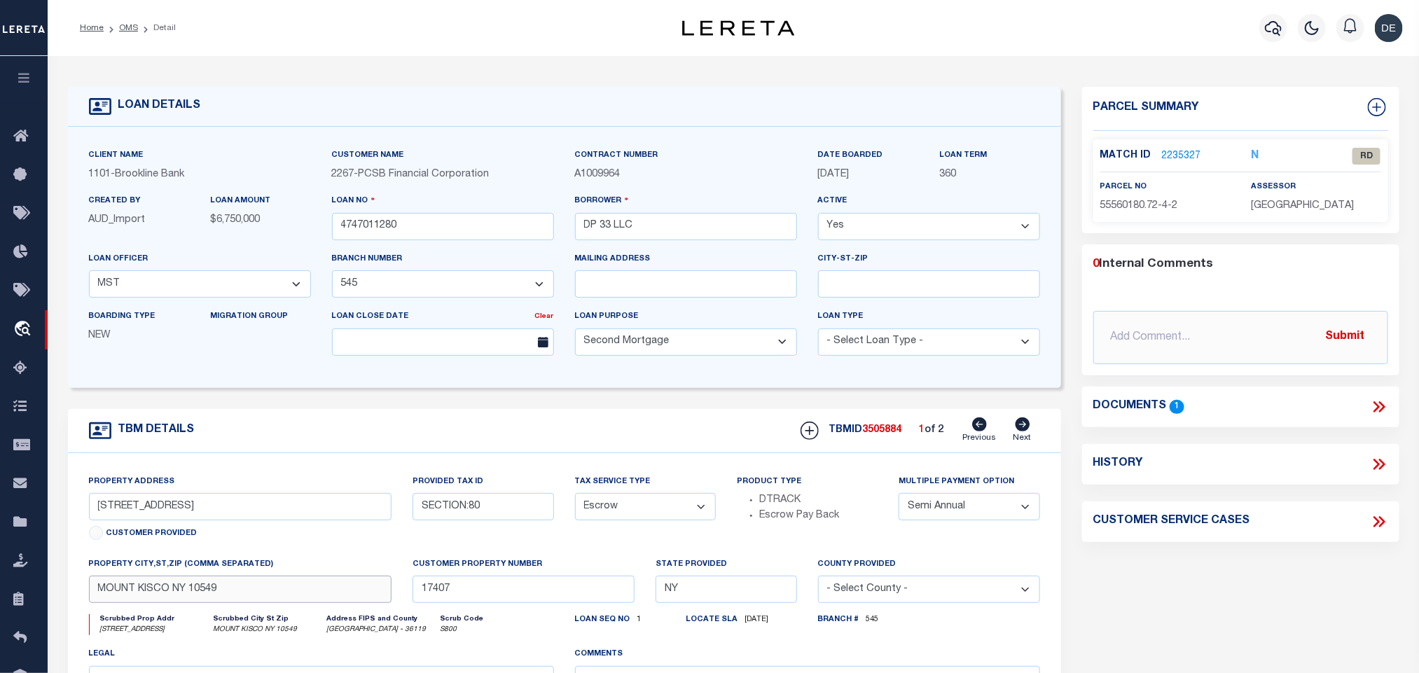
click at [301, 599] on input "MOUNT KISCO NY 10549" at bounding box center [240, 589] width 303 height 27
drag, startPoint x: 223, startPoint y: 511, endPoint x: 32, endPoint y: 523, distance: 191.6
click at [223, 511] on input "[STREET_ADDRESS]" at bounding box center [240, 506] width 303 height 27
drag, startPoint x: 345, startPoint y: 606, endPoint x: 312, endPoint y: 604, distance: 33.7
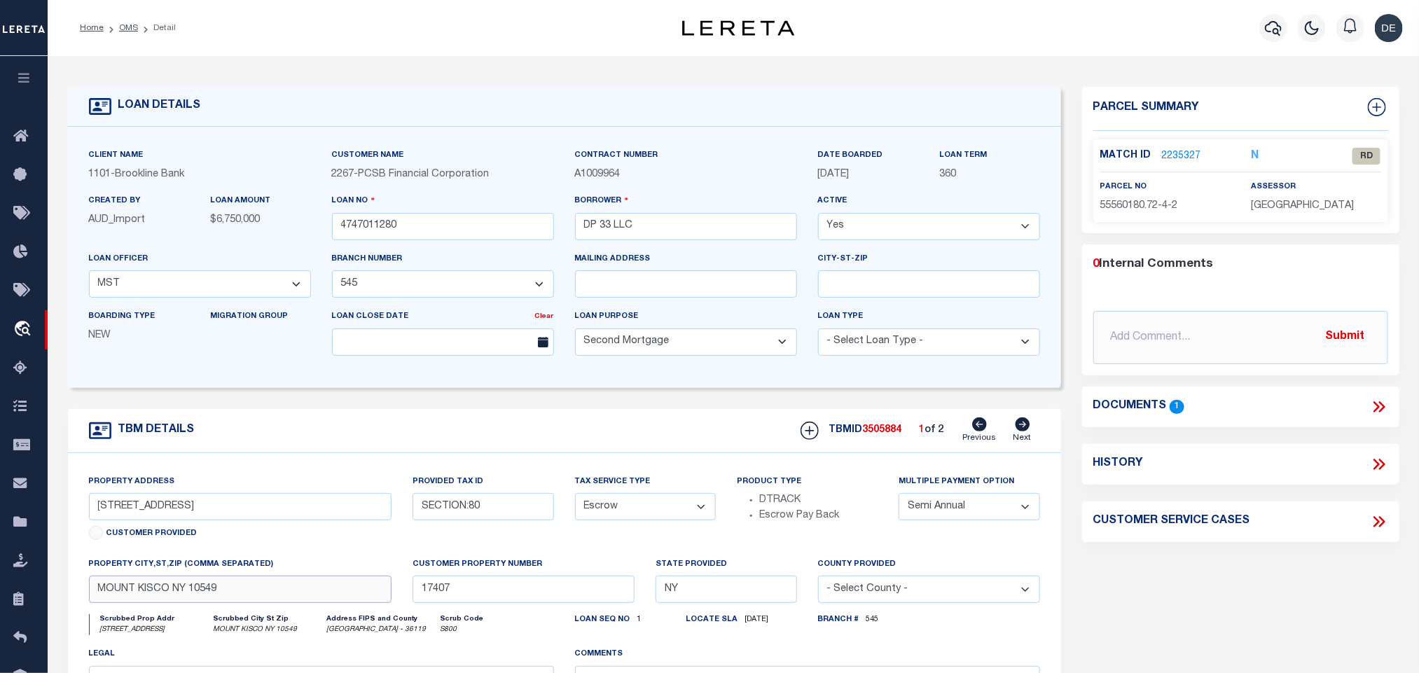
click at [345, 603] on input "MOUNT KISCO NY 10549" at bounding box center [240, 589] width 303 height 27
click at [158, 507] on input "[STREET_ADDRESS]" at bounding box center [240, 506] width 303 height 27
click at [1183, 150] on link "2235327" at bounding box center [1181, 156] width 39 height 15
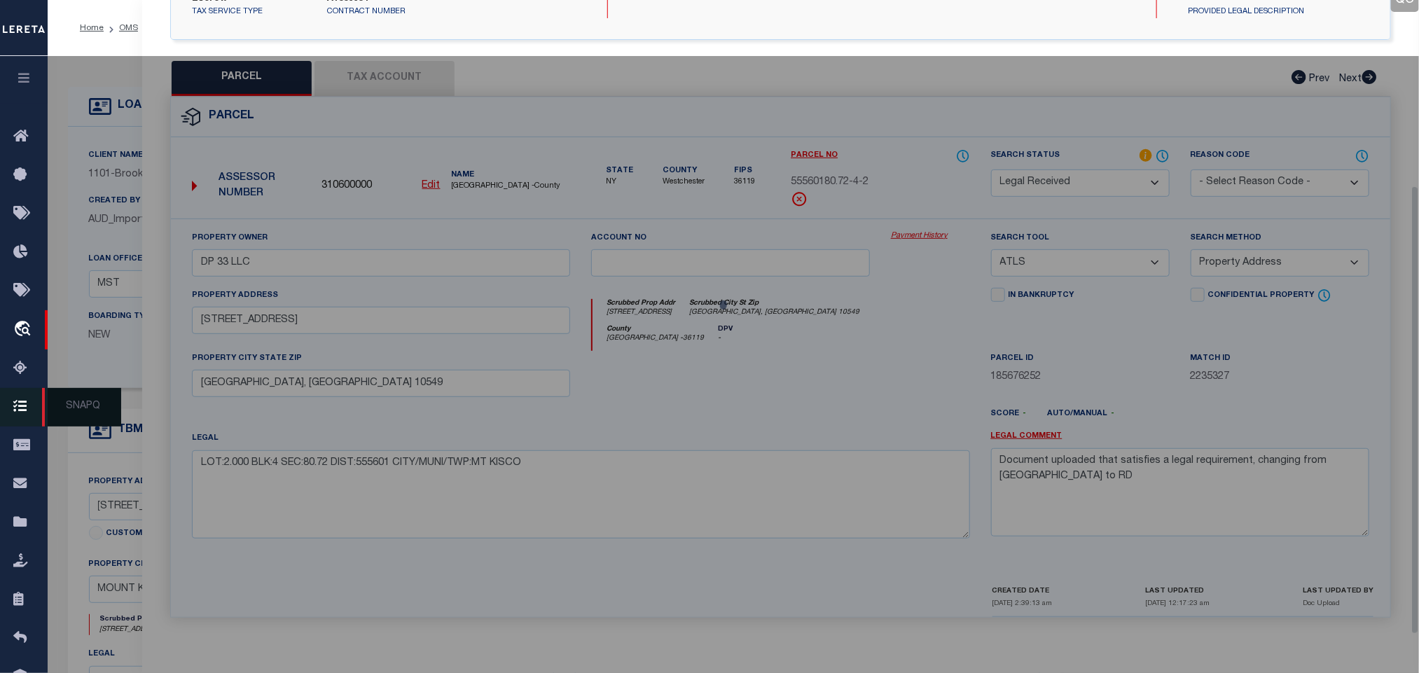
scroll to position [261, 0]
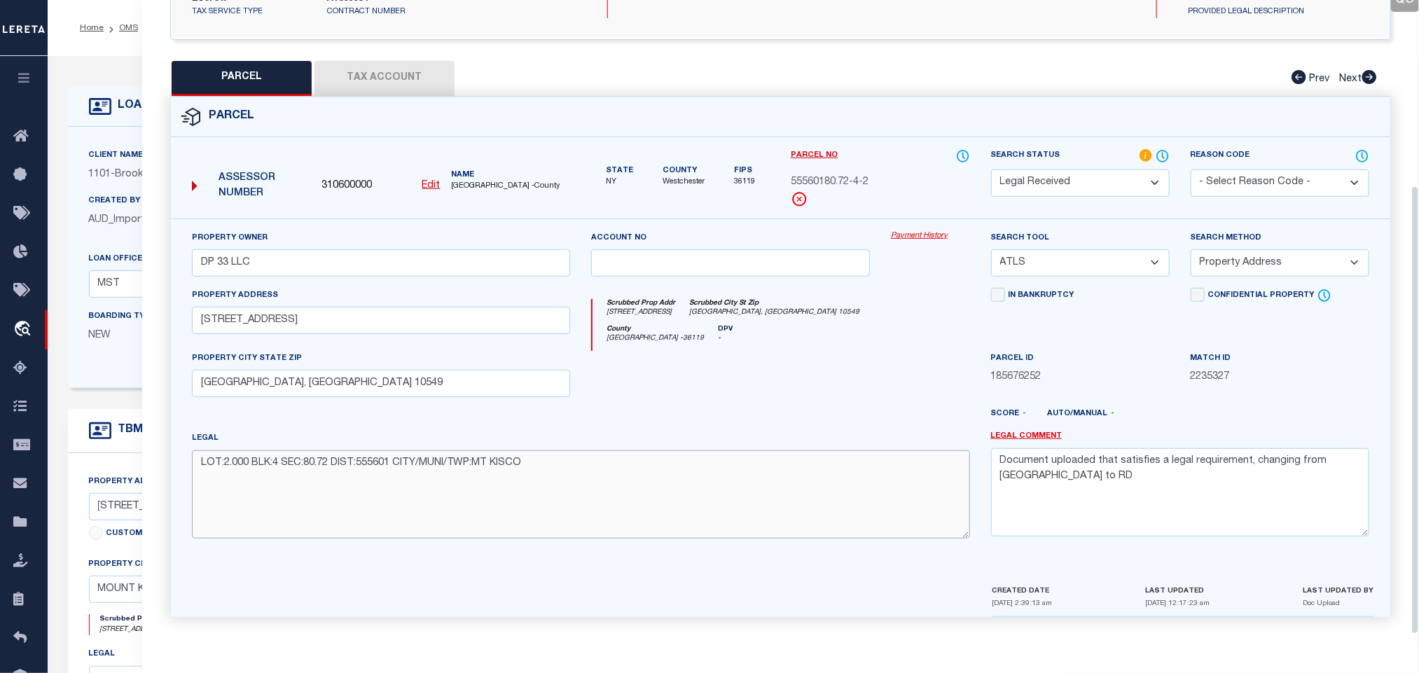
drag, startPoint x: 734, startPoint y: 464, endPoint x: 727, endPoint y: 414, distance: 50.8
click at [734, 464] on textarea "LOT:2.000 BLK:4 SEC:80.72 DIST:555601 CITY/MUNI/TWP:MT KISCO" at bounding box center [581, 494] width 778 height 88
click at [413, 74] on button "Tax Account" at bounding box center [385, 78] width 140 height 35
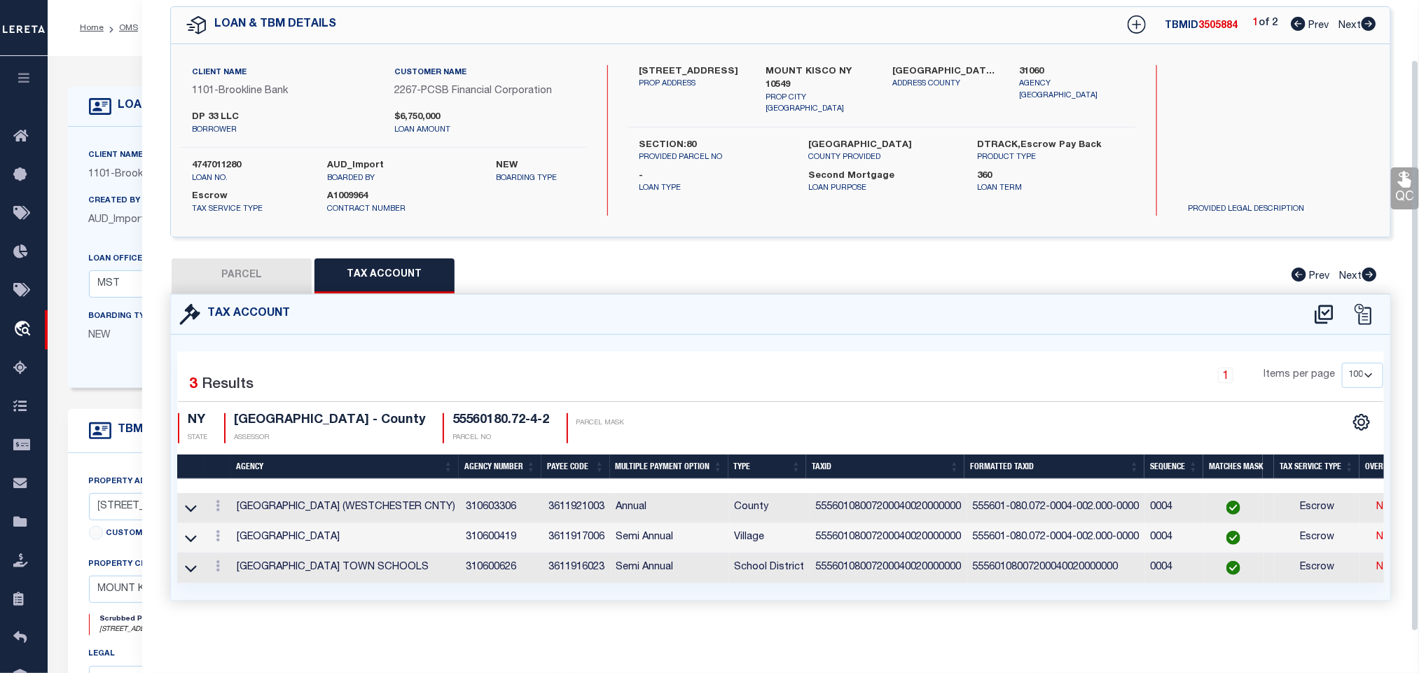
scroll to position [69, 0]
click at [261, 271] on button "PARCEL" at bounding box center [242, 276] width 140 height 35
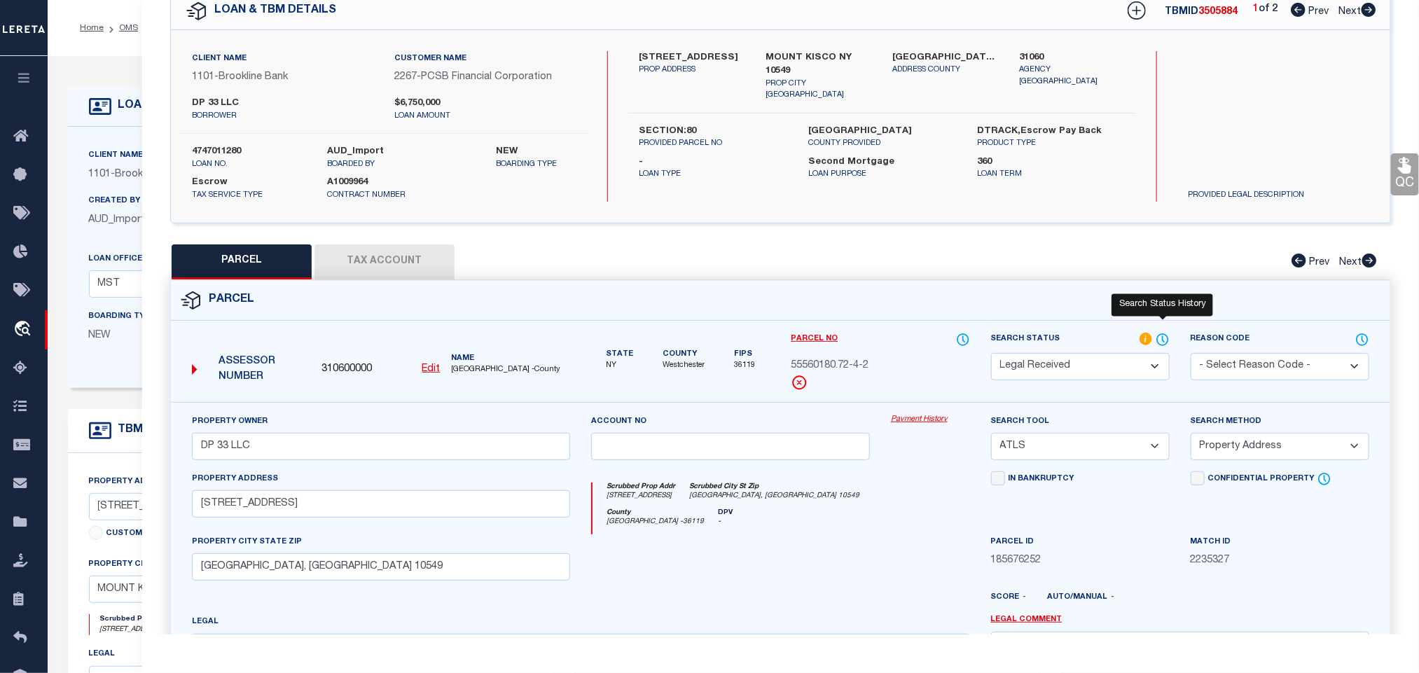
click at [1171, 341] on div "Search Status Automated Search Bad Parcel Complete Duplicate Parcel High Dollar…" at bounding box center [1081, 367] width 200 height 70
click at [1160, 341] on icon at bounding box center [1163, 339] width 14 height 15
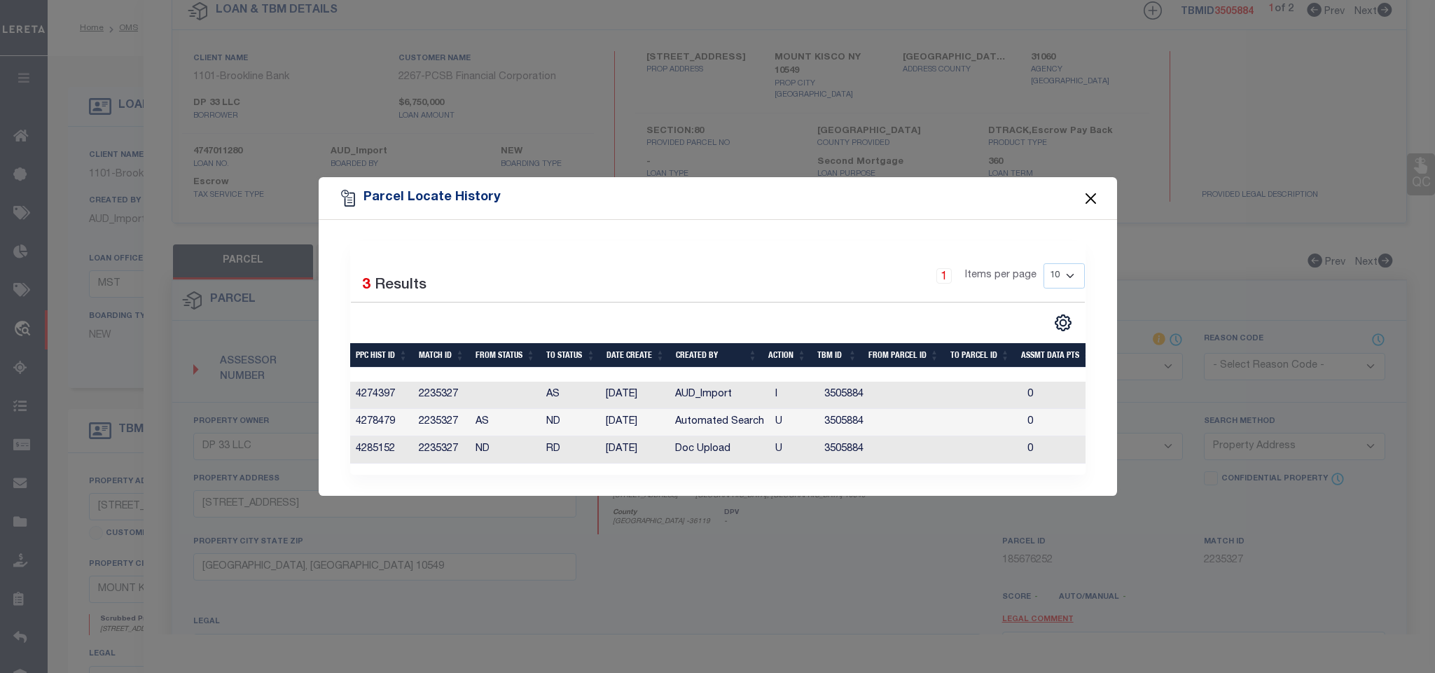
click at [1089, 189] on button "Close" at bounding box center [1091, 198] width 18 height 18
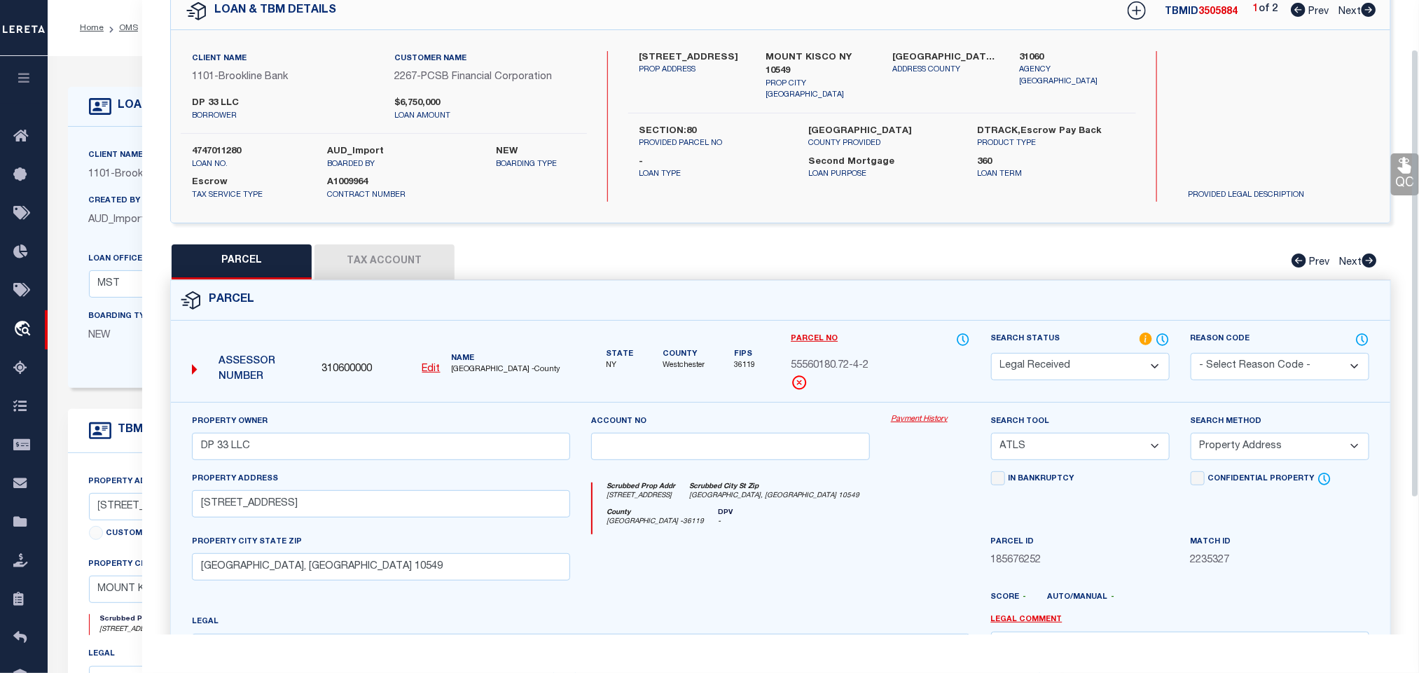
drag, startPoint x: 1070, startPoint y: 366, endPoint x: 1068, endPoint y: 356, distance: 10.7
click at [1070, 366] on select "Automated Search Bad Parcel Complete Duplicate Parcel High Dollar Reporting In …" at bounding box center [1080, 366] width 179 height 27
click at [991, 354] on select "Automated Search Bad Parcel Complete Duplicate Parcel High Dollar Reporting In …" at bounding box center [1080, 366] width 179 height 27
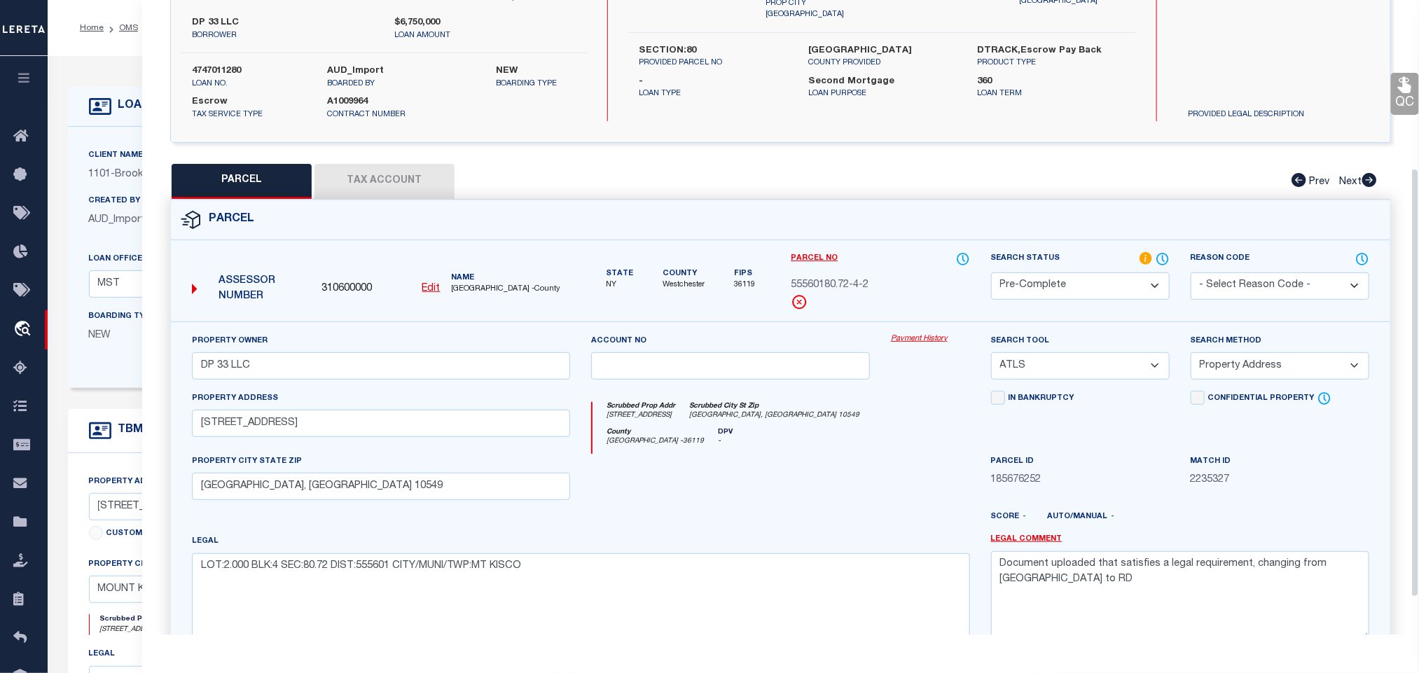
scroll to position [303, 0]
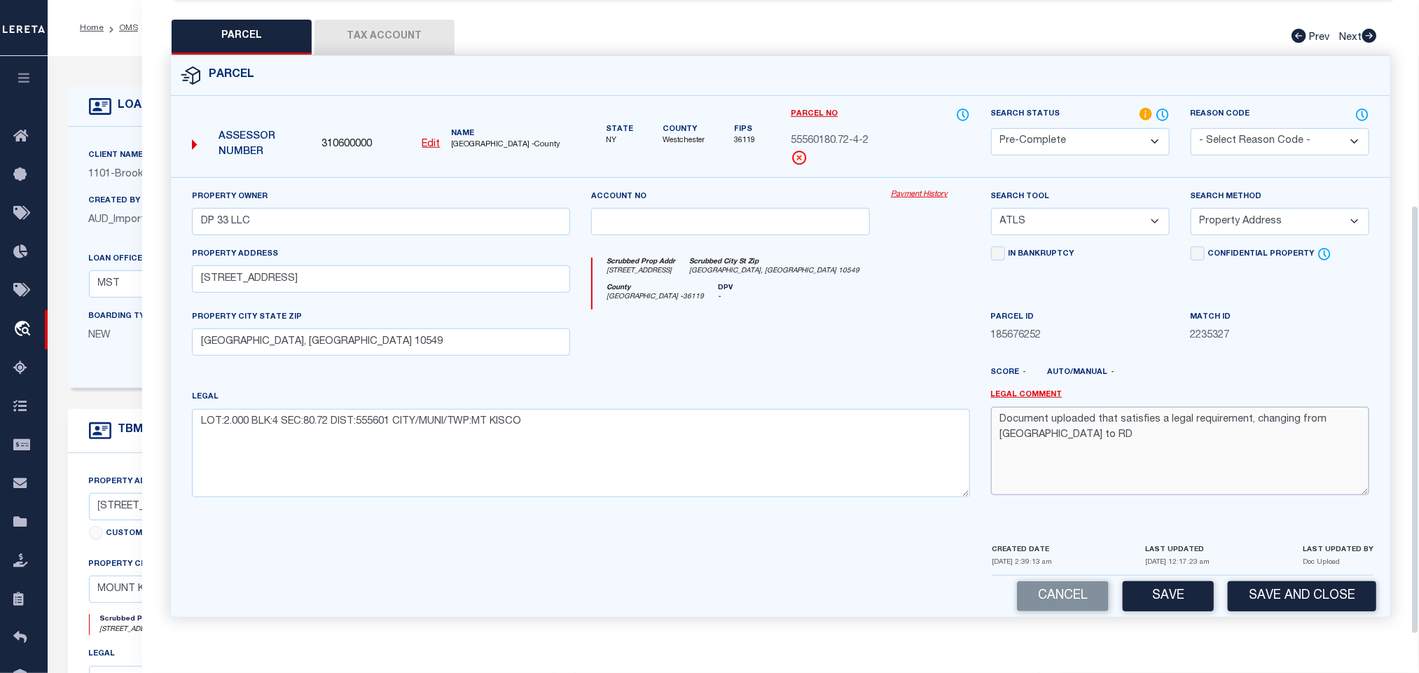
click at [1219, 480] on textarea "Document uploaded that satisfies a legal requirement, changing from [GEOGRAPHIC…" at bounding box center [1180, 451] width 378 height 88
click at [1295, 616] on div "Cancel Save Save and Close" at bounding box center [781, 596] width 1220 height 41
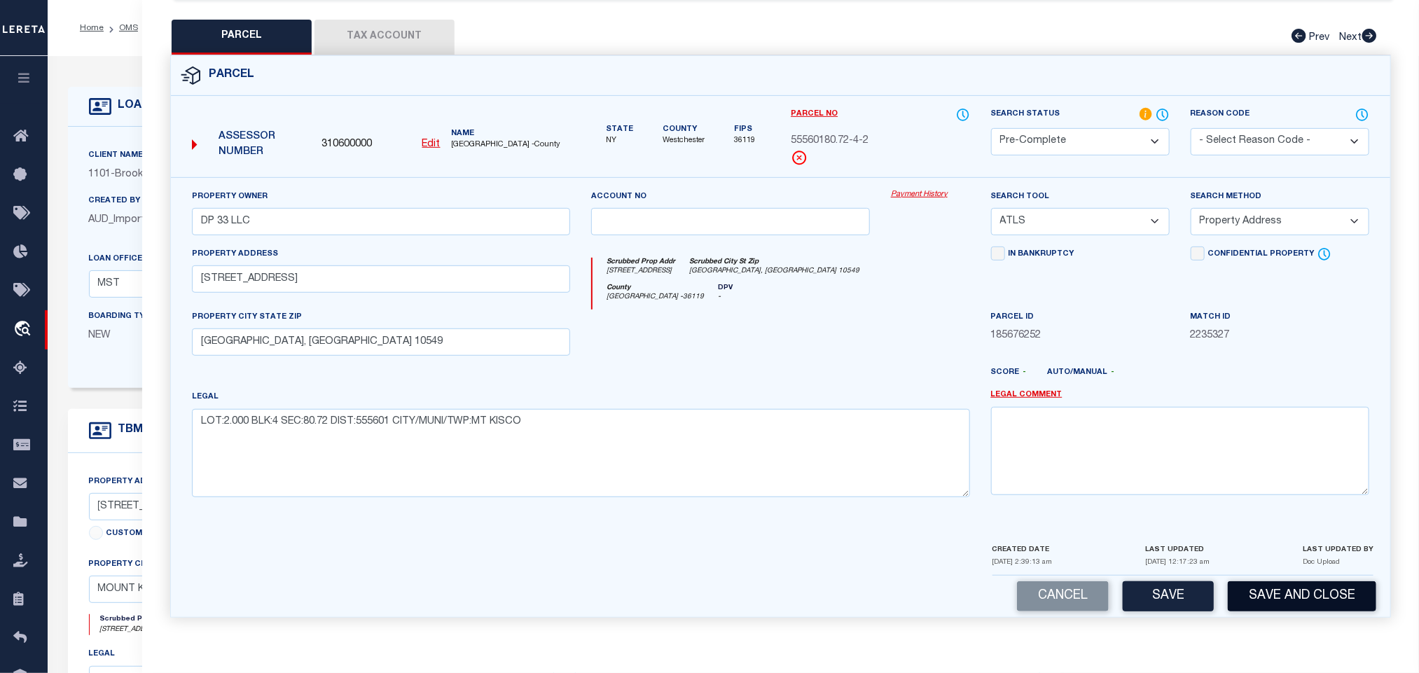
click at [1278, 602] on button "Save and Close" at bounding box center [1302, 596] width 149 height 30
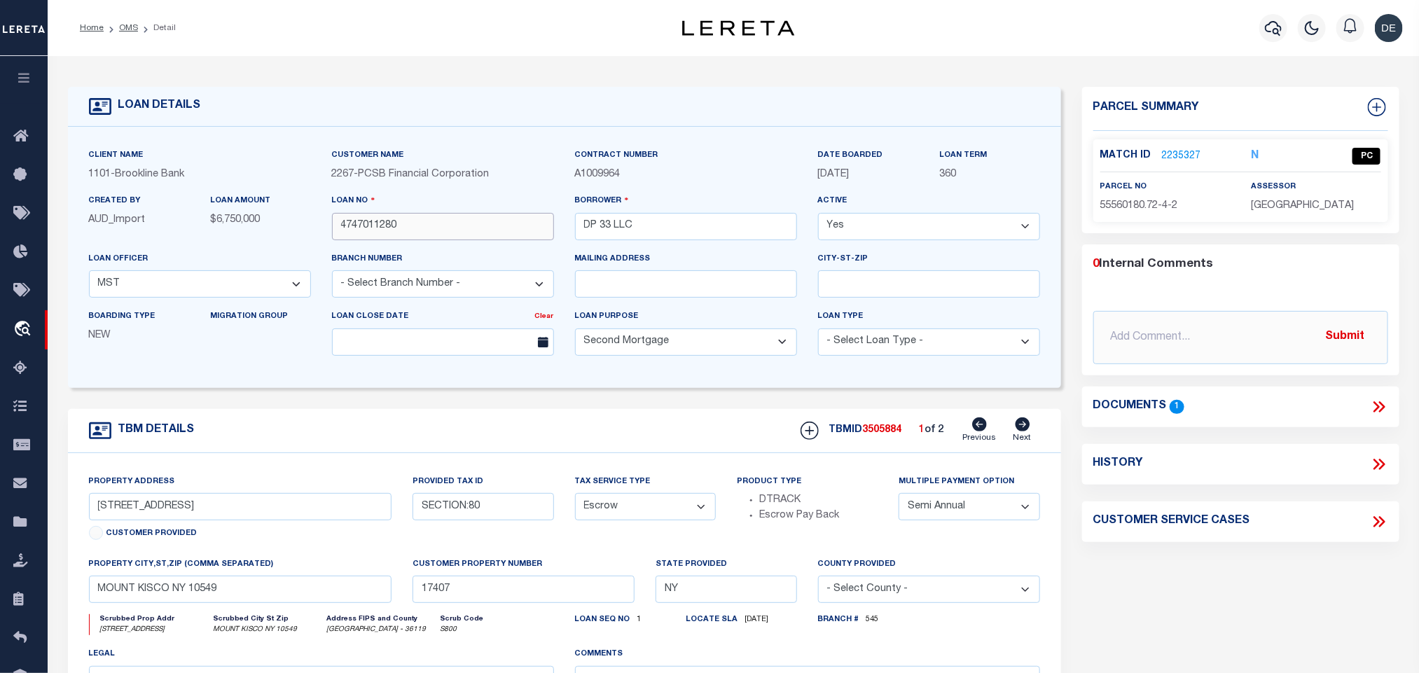
click at [371, 231] on input "4747011280" at bounding box center [443, 226] width 222 height 27
click at [871, 435] on span "3505884" at bounding box center [882, 430] width 39 height 10
click at [1328, 201] on span "[GEOGRAPHIC_DATA]" at bounding box center [1302, 206] width 103 height 10
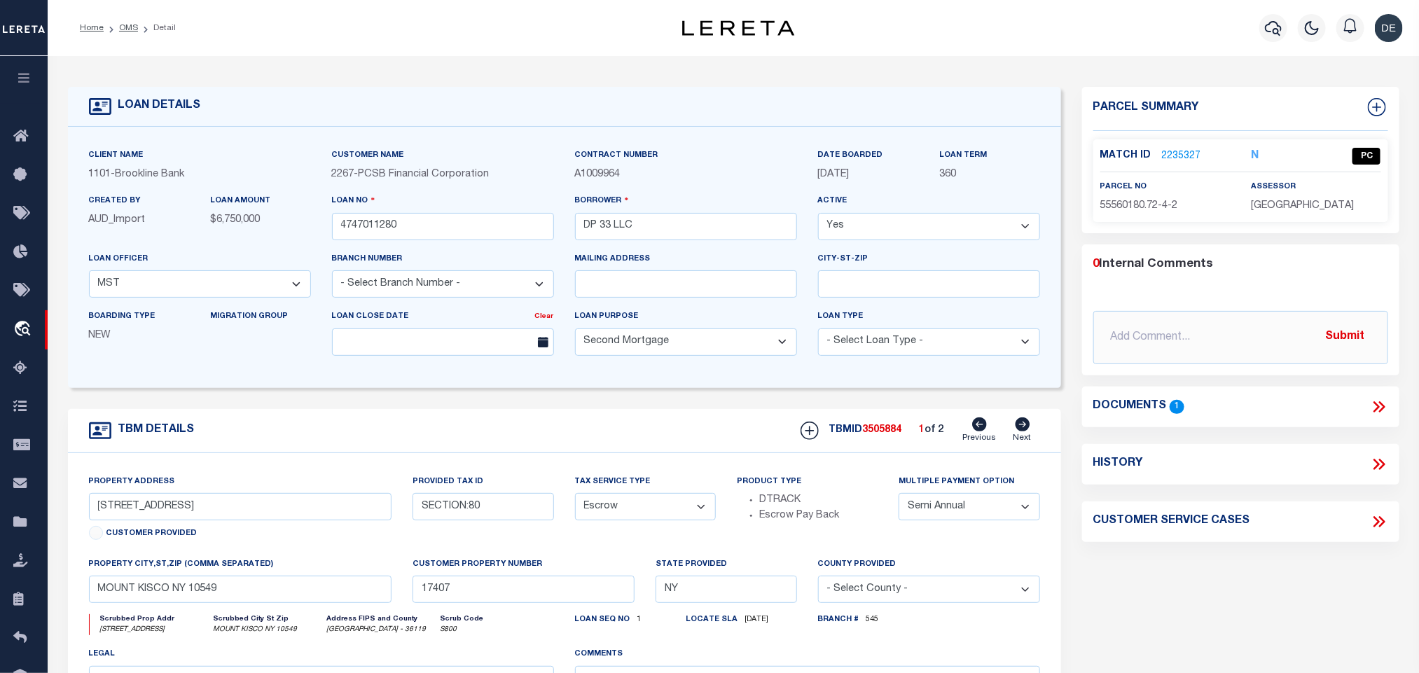
click at [1328, 201] on span "[GEOGRAPHIC_DATA]" at bounding box center [1302, 206] width 103 height 10
click at [1113, 207] on span "55560180.72-4-2" at bounding box center [1140, 206] width 78 height 10
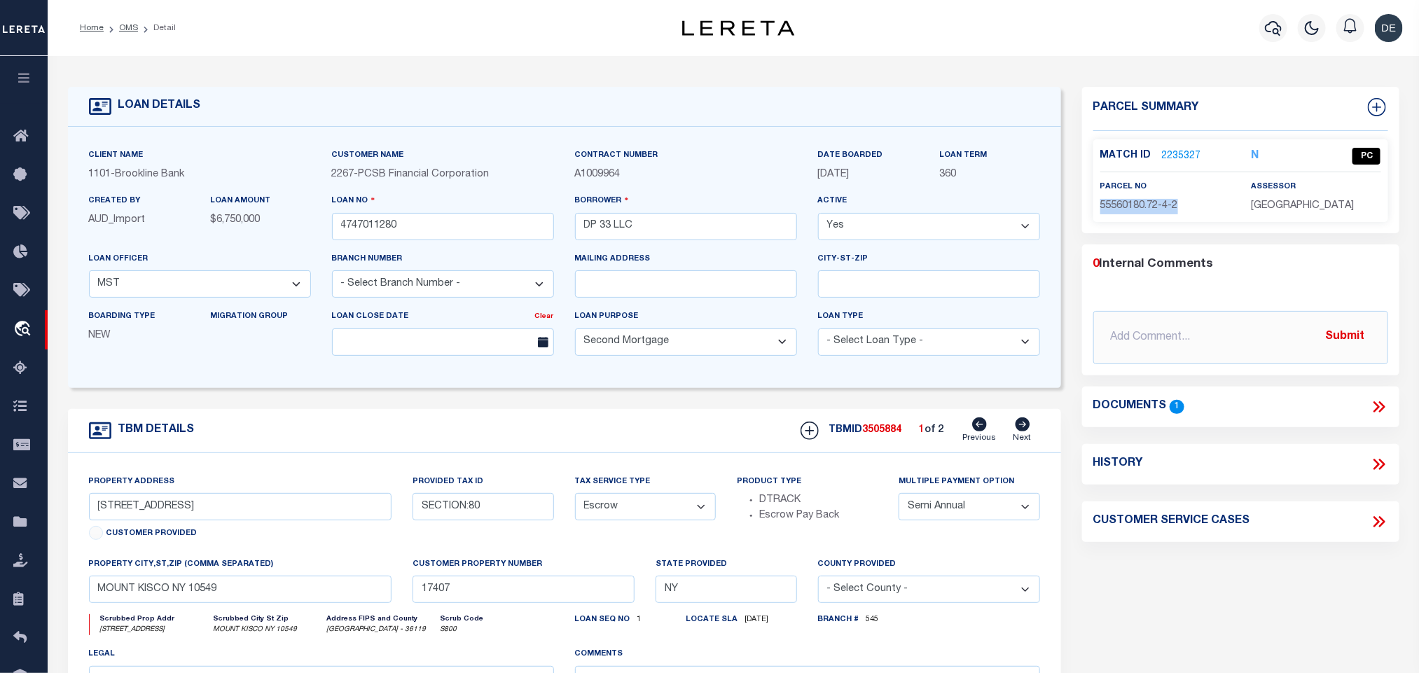
click at [1020, 429] on icon at bounding box center [1023, 425] width 15 height 14
click at [974, 431] on icon at bounding box center [979, 425] width 15 height 14
click at [1028, 429] on icon at bounding box center [1023, 425] width 15 height 14
click at [1185, 156] on link "2235325" at bounding box center [1181, 156] width 39 height 15
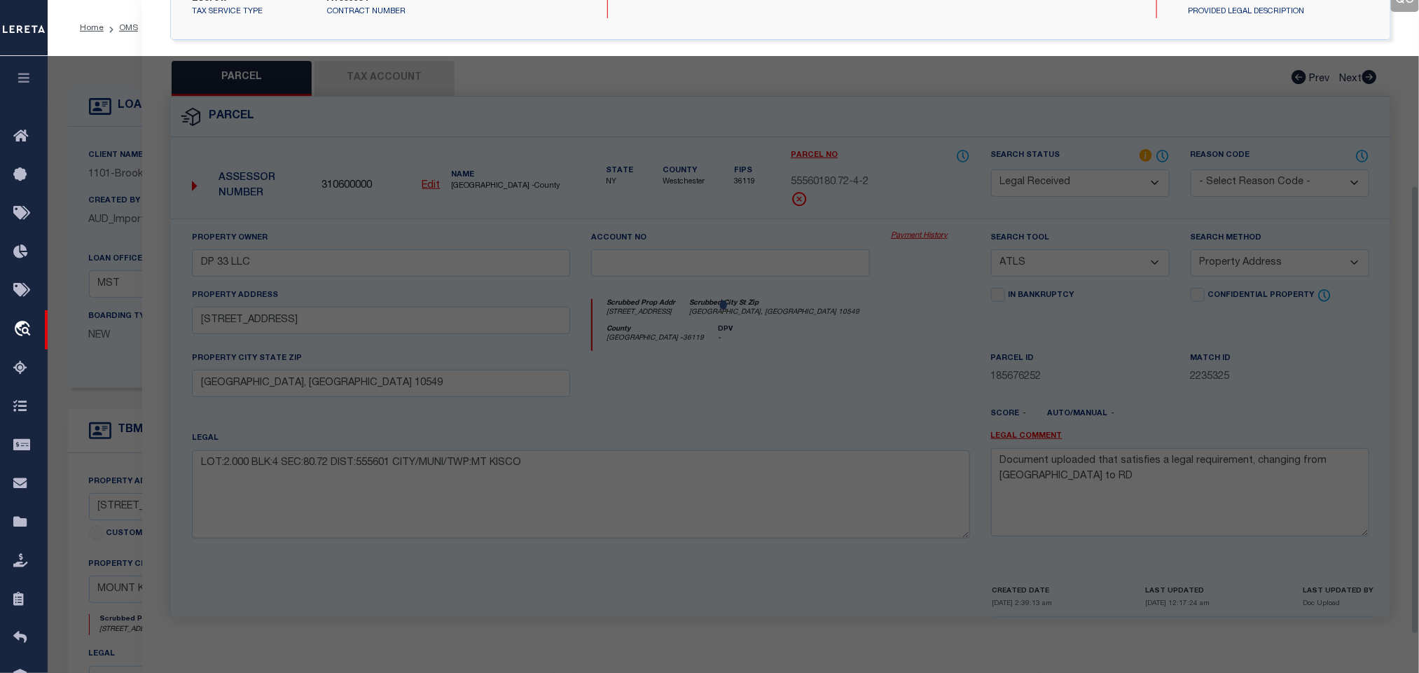
scroll to position [261, 0]
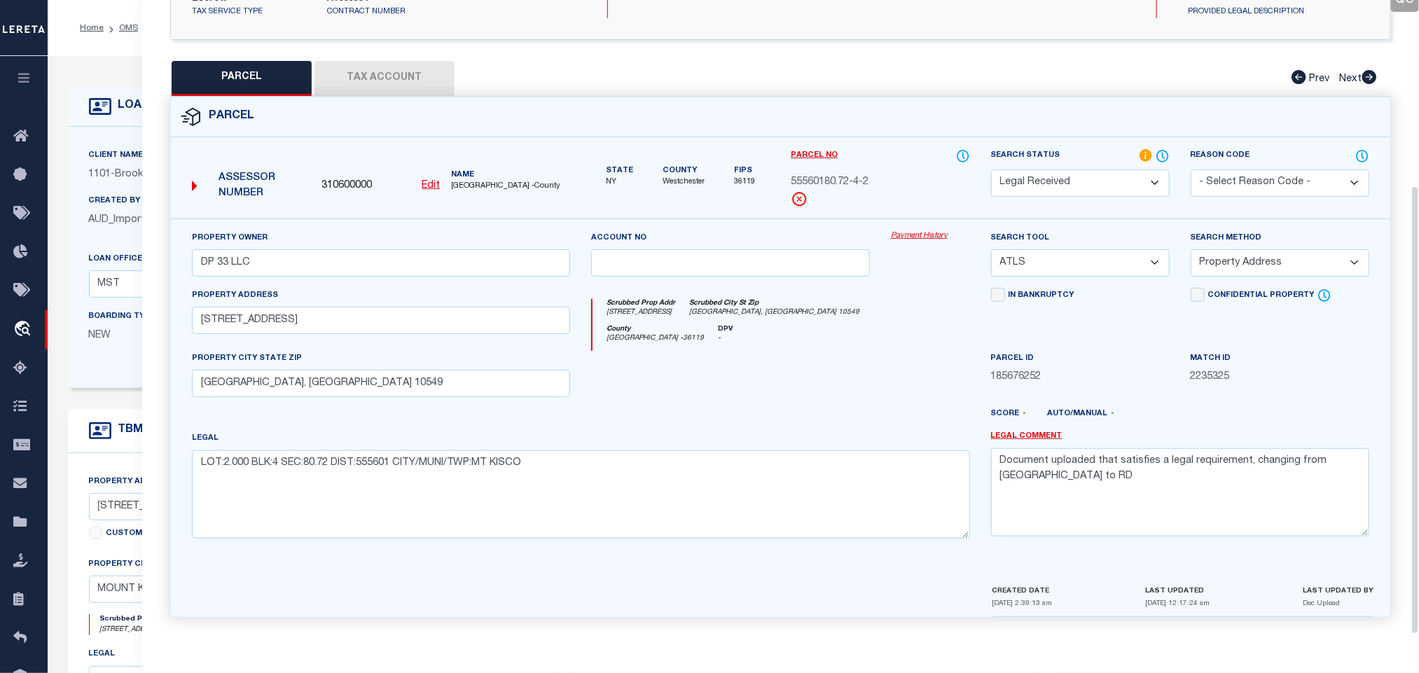
click at [1108, 173] on select "Automated Search Bad Parcel Complete Duplicate Parcel High Dollar Reporting In …" at bounding box center [1080, 183] width 179 height 27
drag, startPoint x: 1108, startPoint y: 173, endPoint x: 845, endPoint y: 565, distance: 472.2
click at [1108, 173] on select "Automated Search Bad Parcel Complete Duplicate Parcel High Dollar Reporting In …" at bounding box center [1080, 183] width 179 height 27
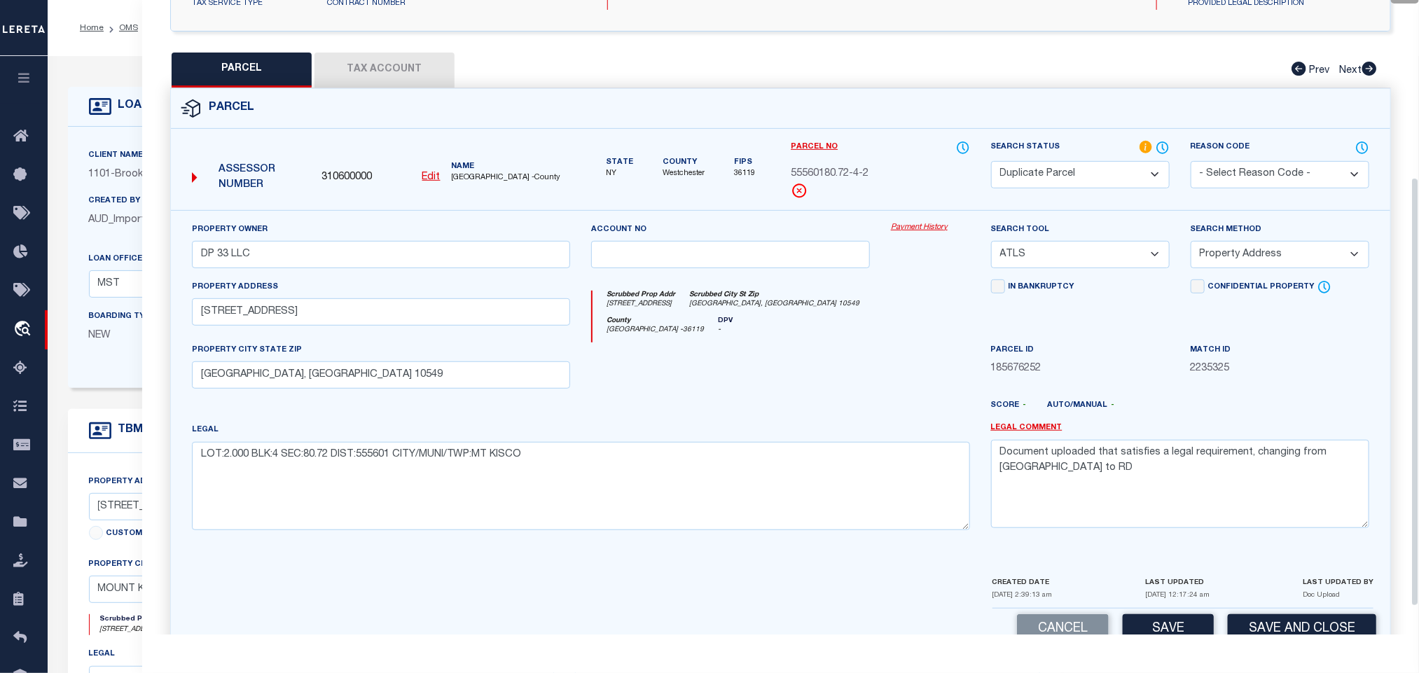
drag, startPoint x: 1138, startPoint y: 539, endPoint x: 1152, endPoint y: 501, distance: 40.3
click at [1138, 538] on div "Legal Comment Document uploaded that satisfies a legal requirement, changing fr…" at bounding box center [1180, 481] width 399 height 119
click at [1152, 494] on textarea "Document uploaded that satisfies a legal requirement, changing from [GEOGRAPHIC…" at bounding box center [1180, 484] width 378 height 88
paste textarea "Required parcel has already been added to the same TBMID OR the same loan numbe…"
click at [1276, 629] on button "Save and Close" at bounding box center [1302, 629] width 149 height 30
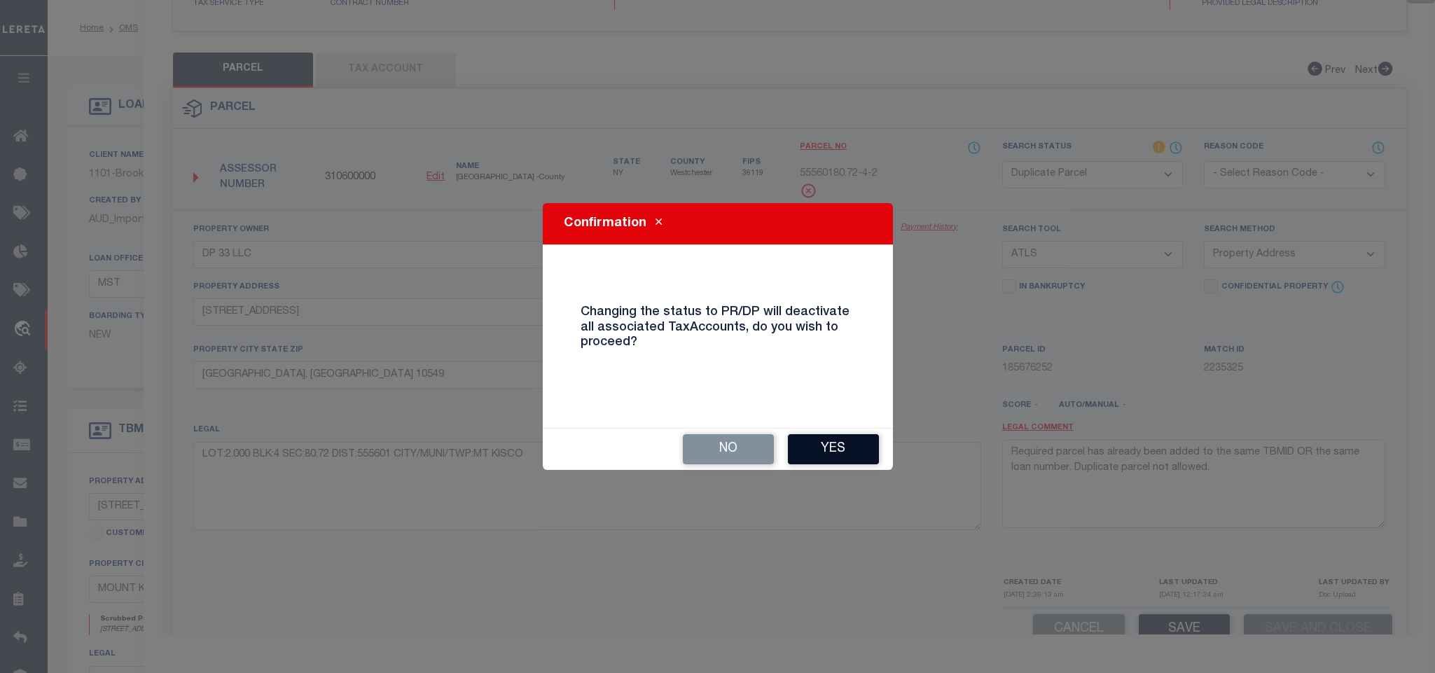
click at [868, 446] on button "Yes" at bounding box center [833, 449] width 91 height 30
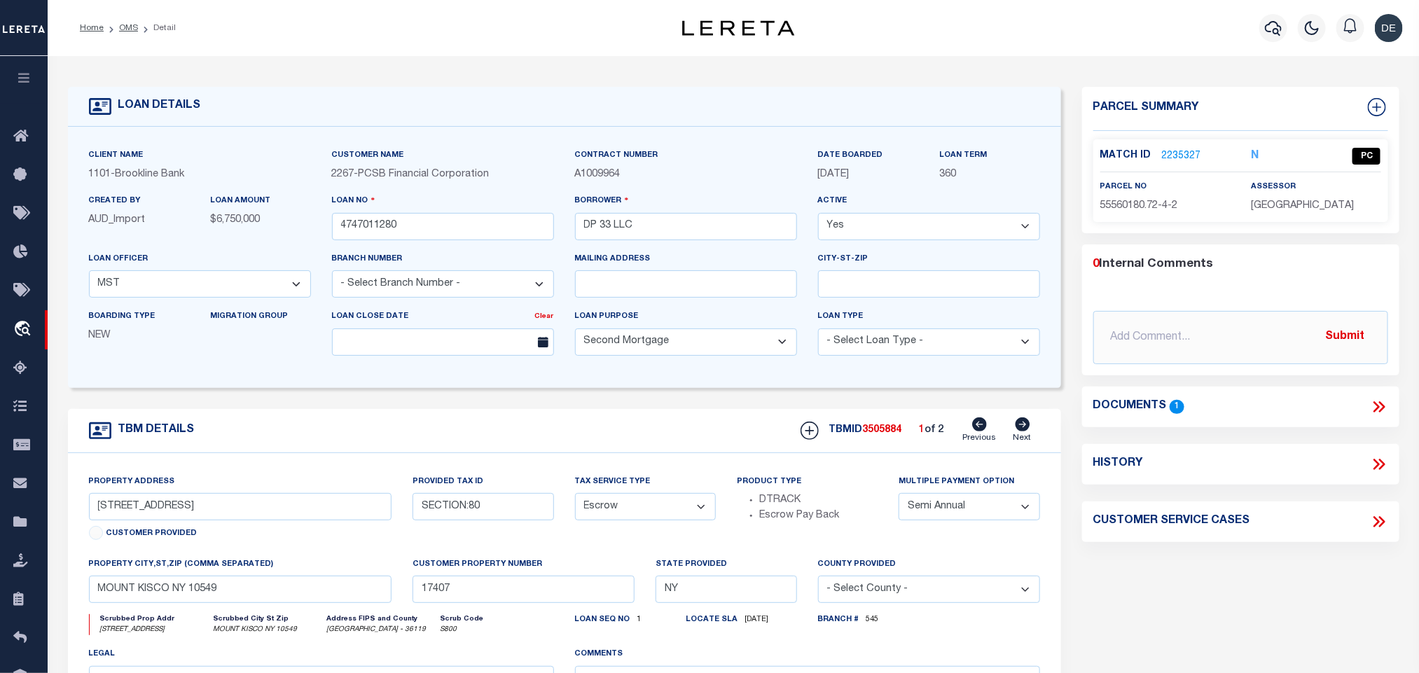
click at [1019, 429] on icon at bounding box center [1023, 425] width 15 height 14
click at [132, 26] on link "OMS" at bounding box center [128, 28] width 19 height 8
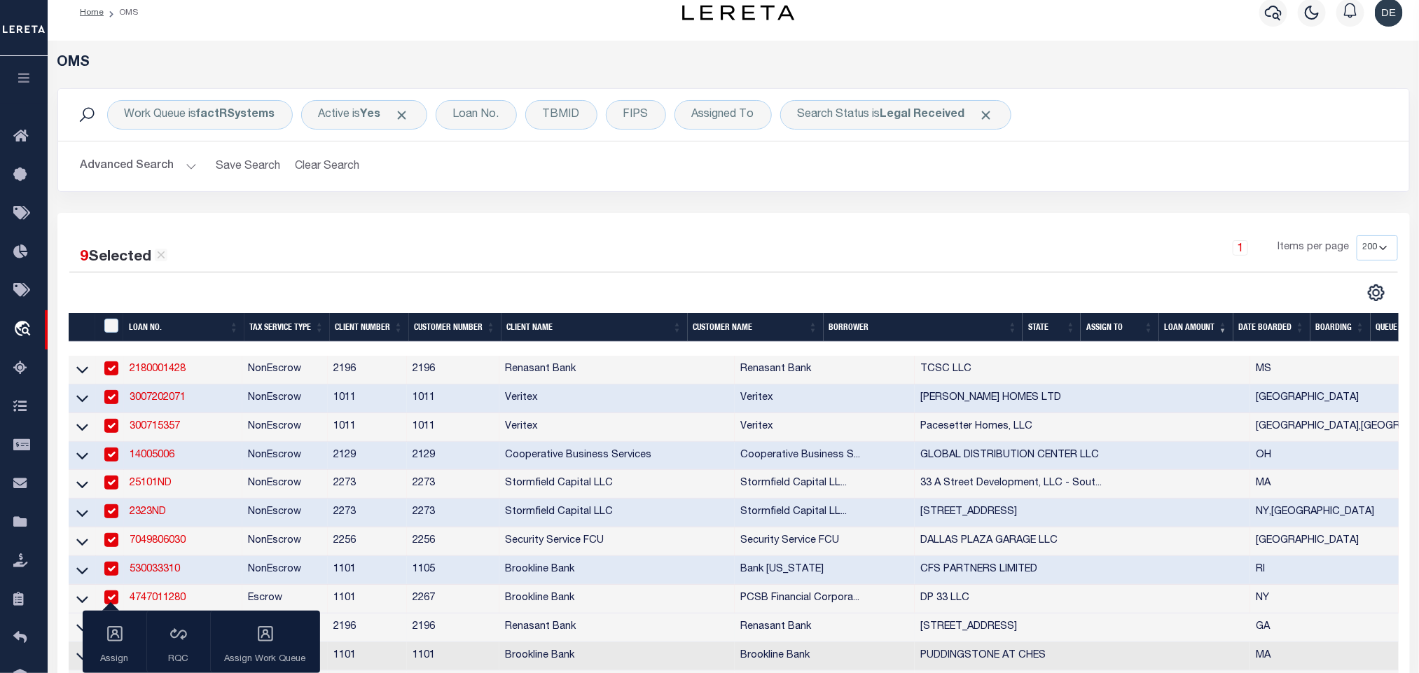
scroll to position [315, 0]
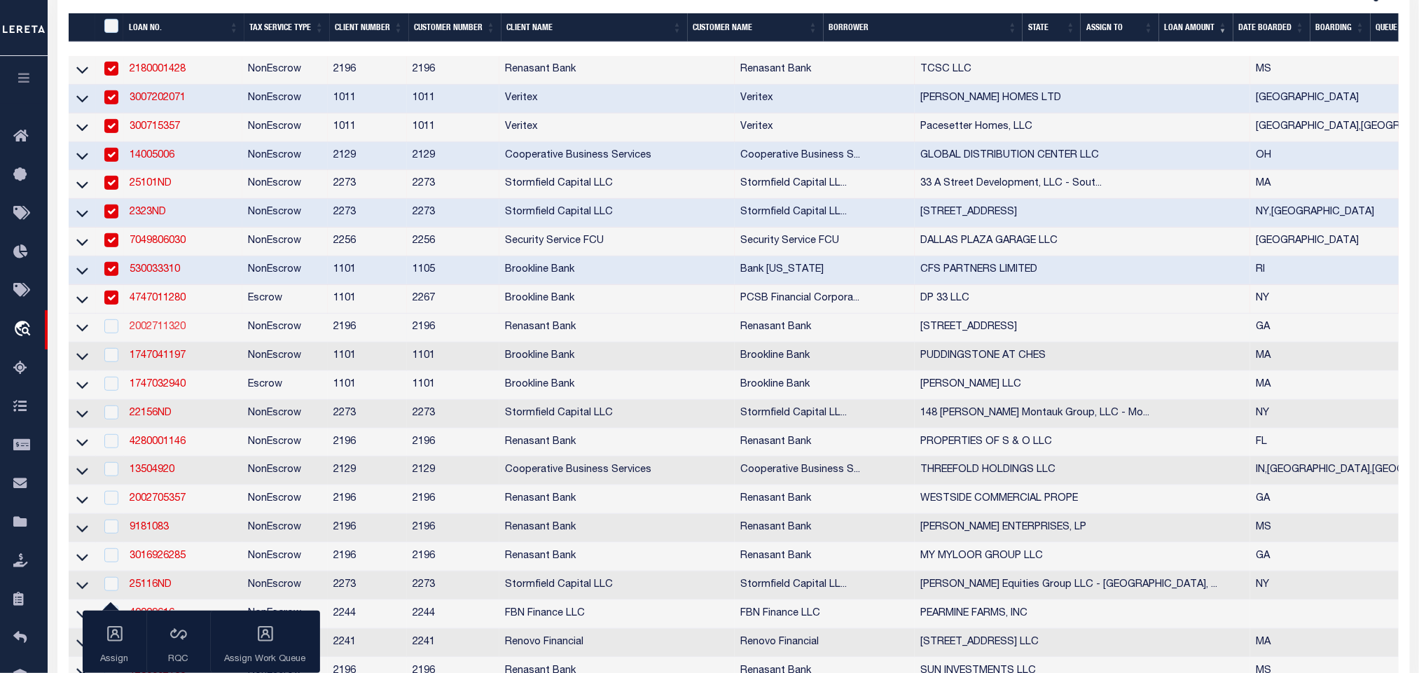
click at [168, 331] on link "2002711320" at bounding box center [158, 327] width 56 height 10
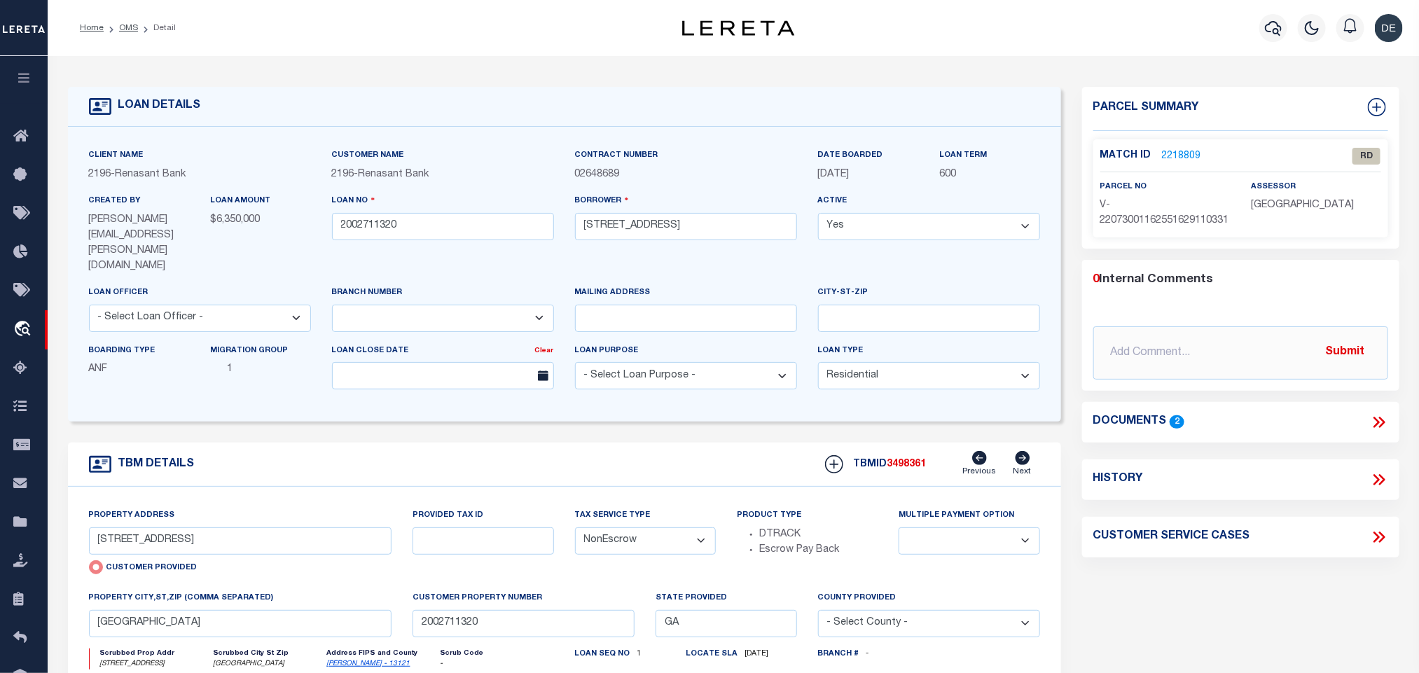
scroll to position [105, 0]
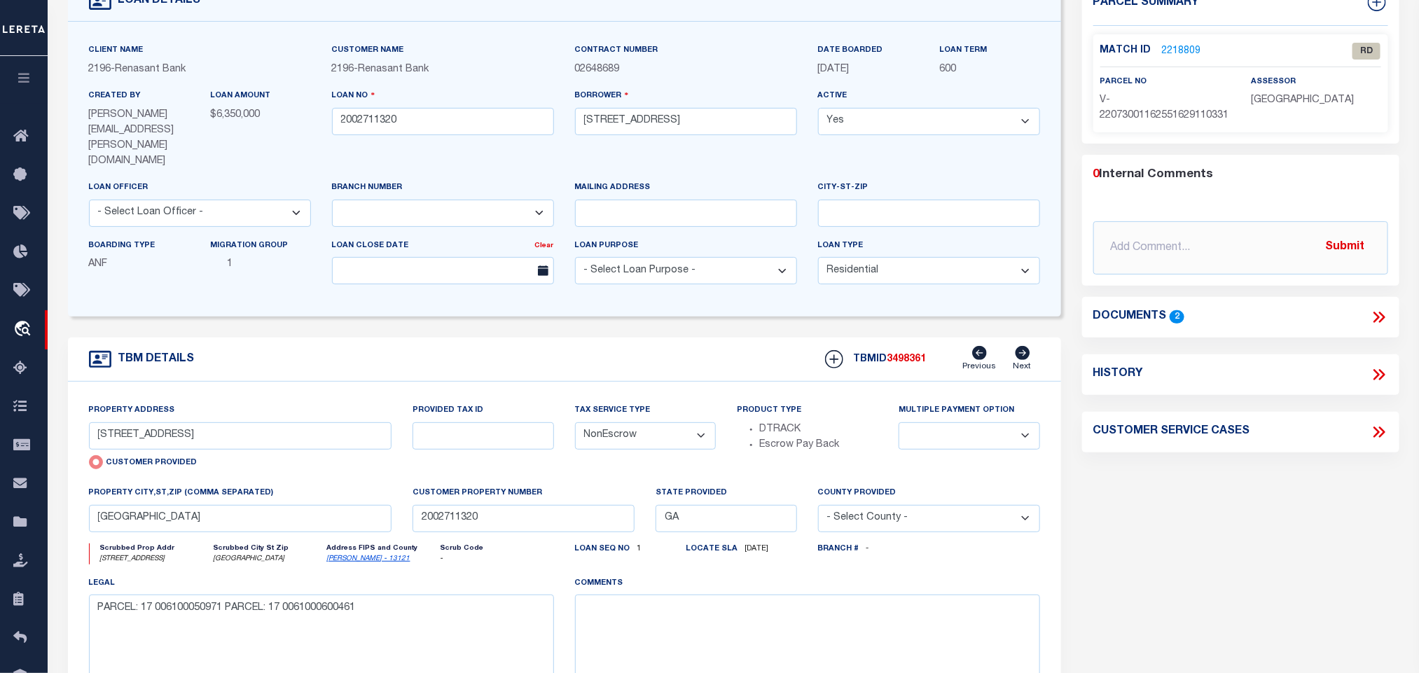
click at [357, 556] on link "[PERSON_NAME] - 13121" at bounding box center [368, 559] width 83 height 7
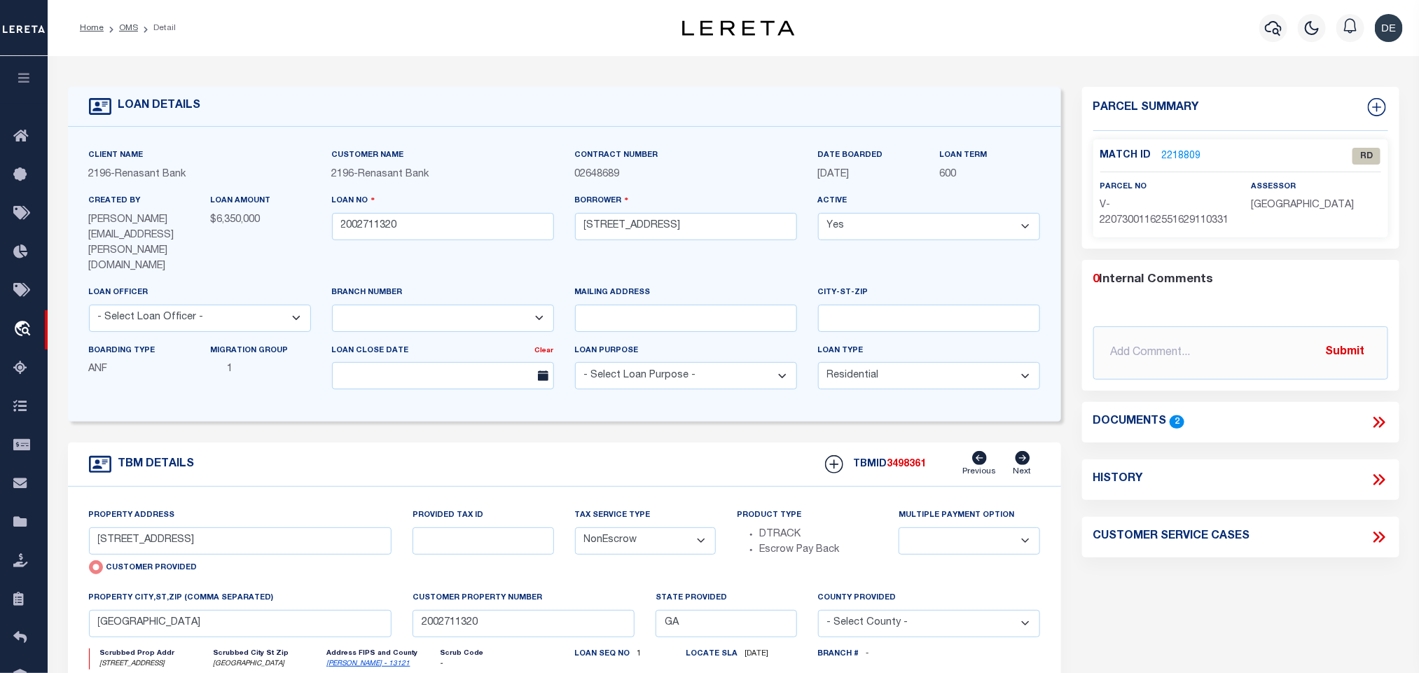
click at [1382, 432] on icon at bounding box center [1379, 422] width 18 height 18
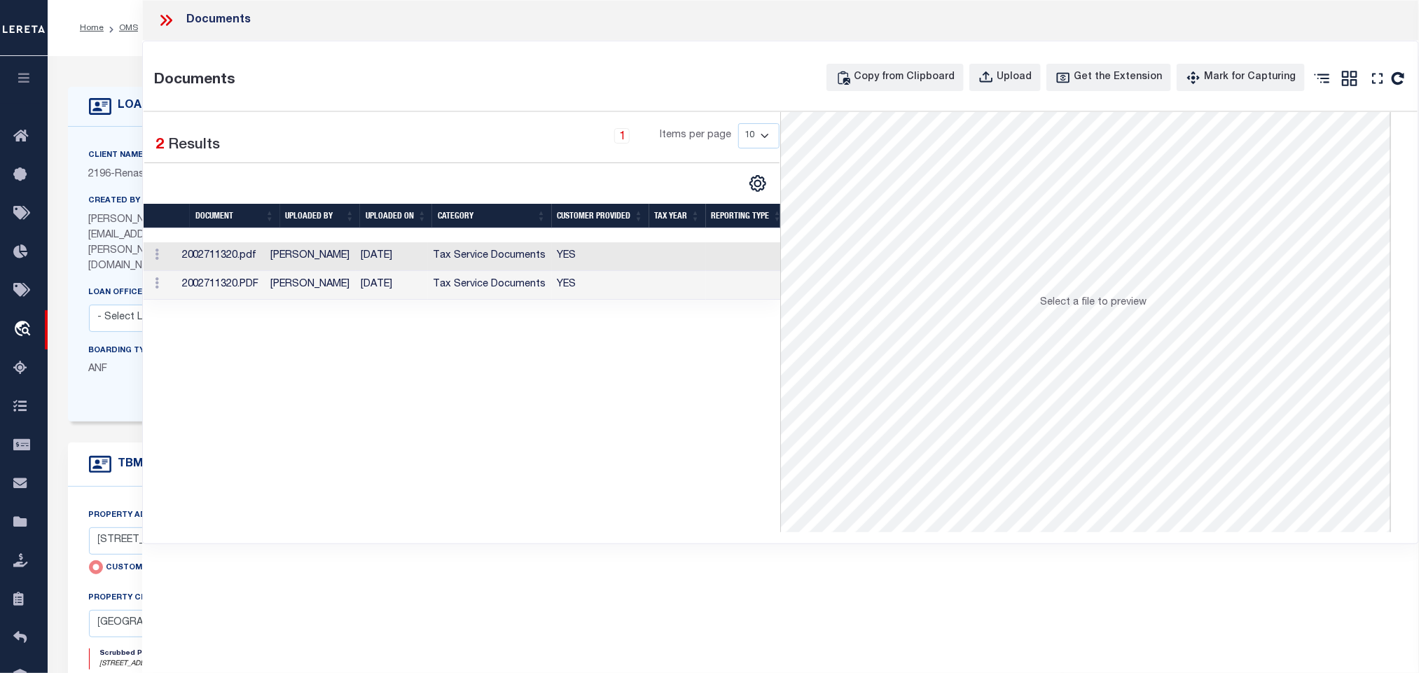
click at [504, 257] on td "Tax Service Documents" at bounding box center [490, 256] width 124 height 29
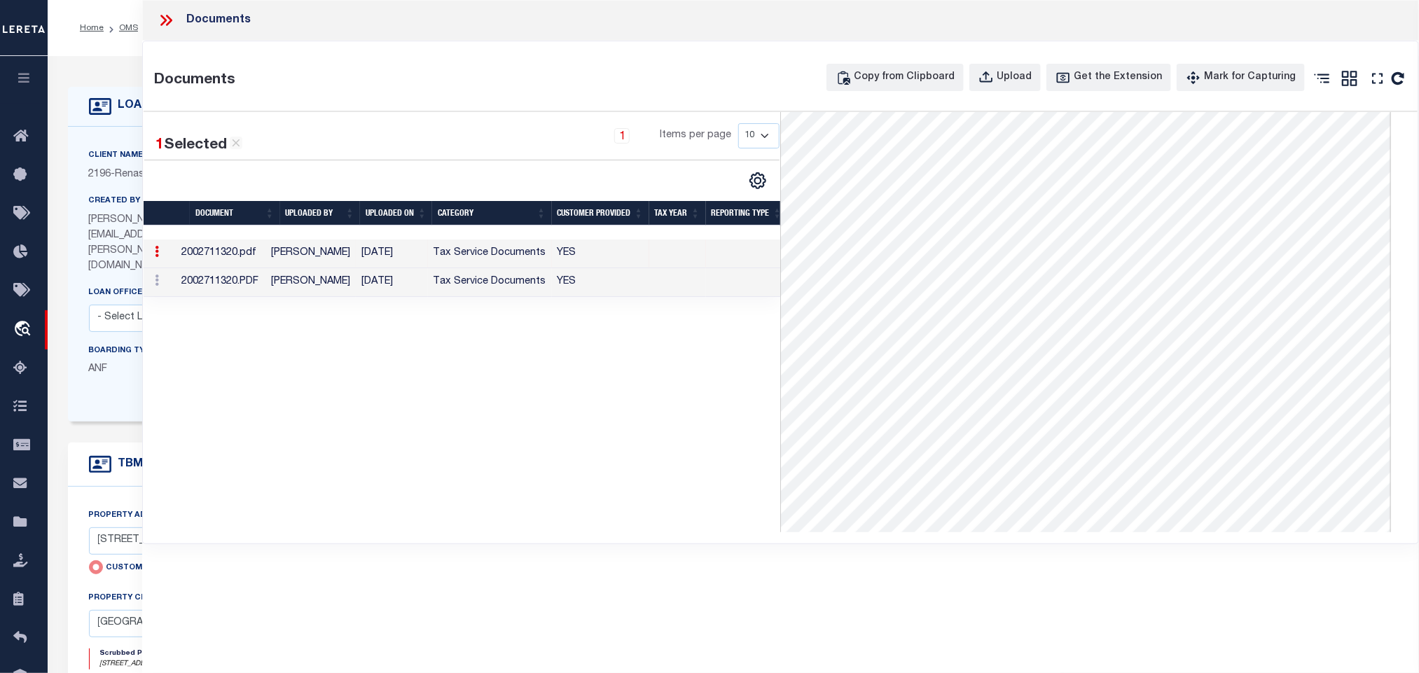
click at [160, 17] on icon at bounding box center [166, 20] width 18 height 18
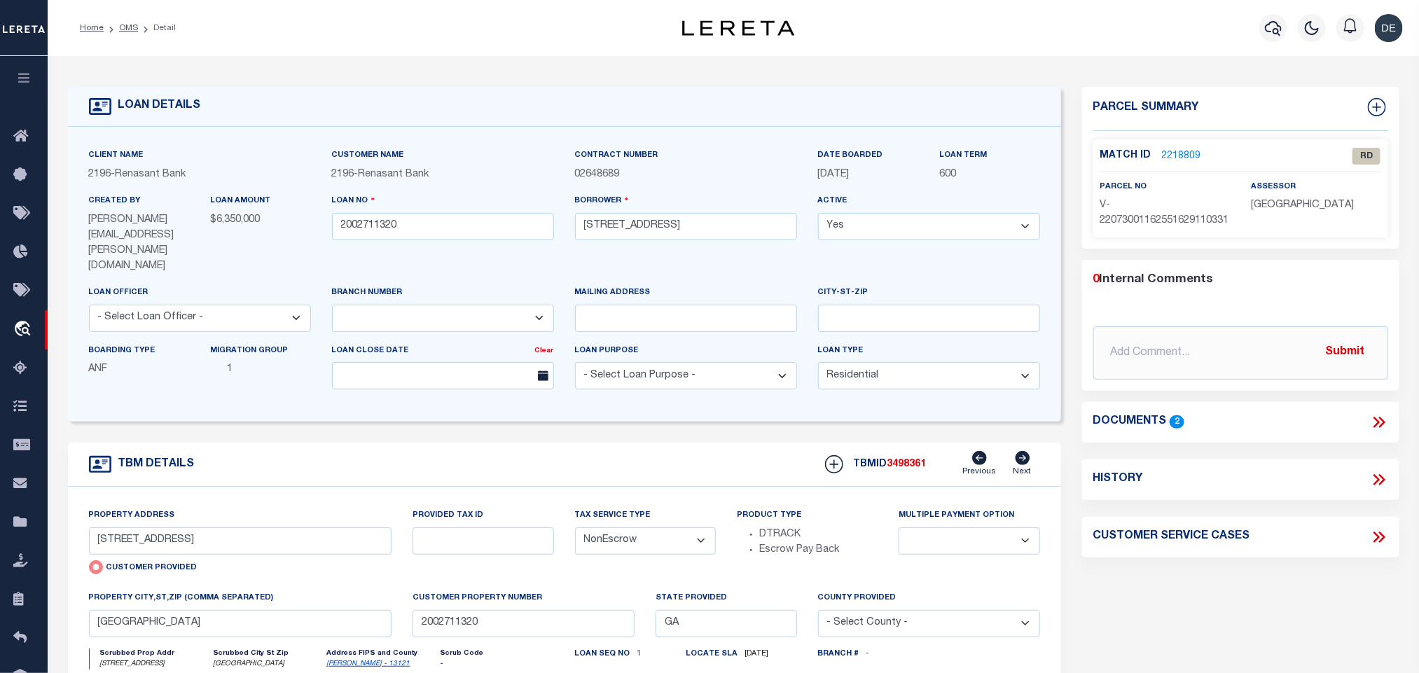
click at [162, 534] on div "Property Address [STREET_ADDRESS] Customer Provided" at bounding box center [240, 543] width 303 height 71
click at [160, 528] on input "[STREET_ADDRESS]" at bounding box center [240, 541] width 303 height 27
click at [1185, 151] on link "2218809" at bounding box center [1181, 156] width 39 height 15
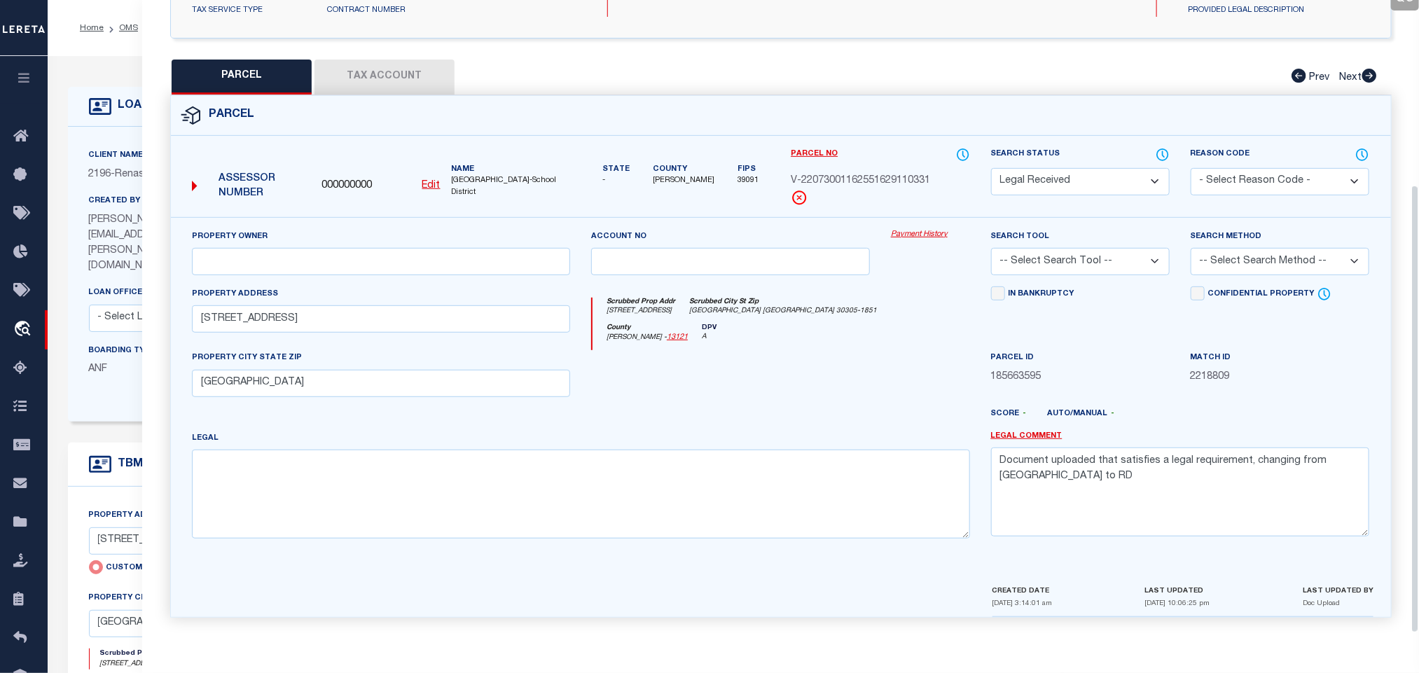
click at [385, 60] on button "Tax Account" at bounding box center [385, 77] width 140 height 35
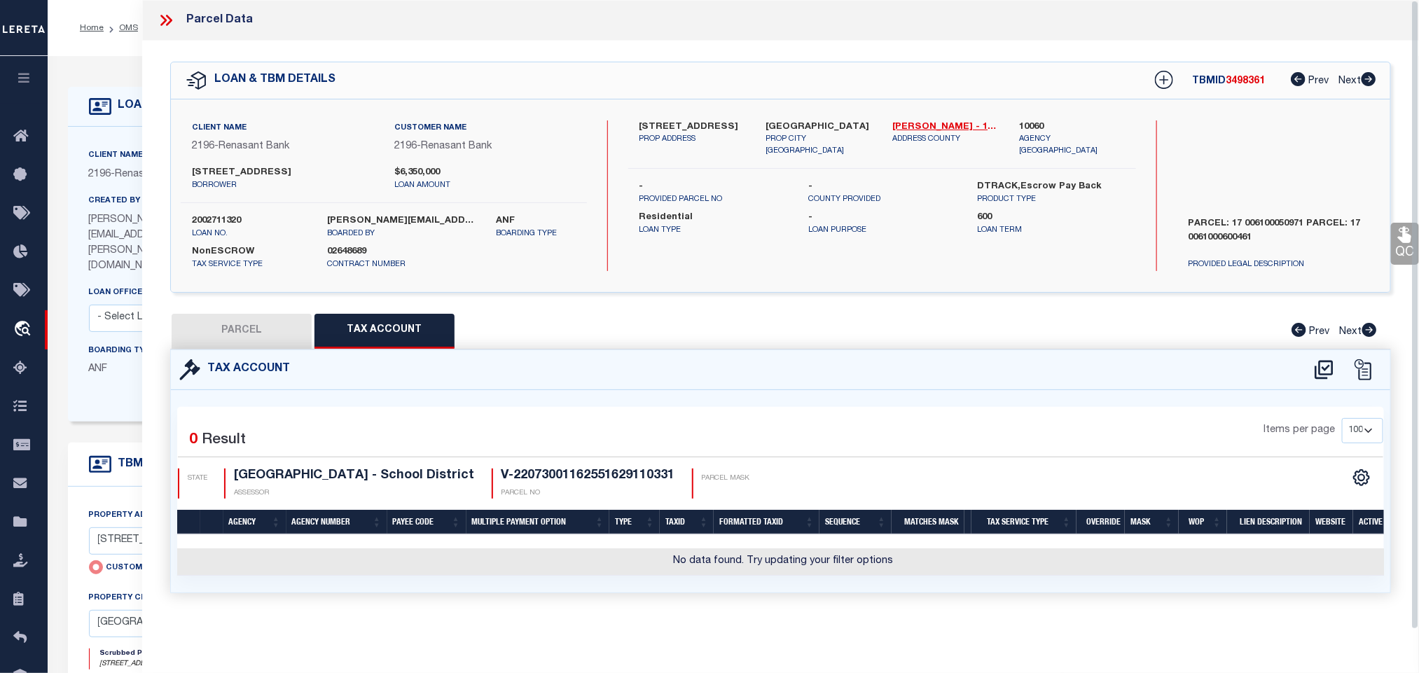
click at [295, 340] on button "PARCEL" at bounding box center [242, 331] width 140 height 35
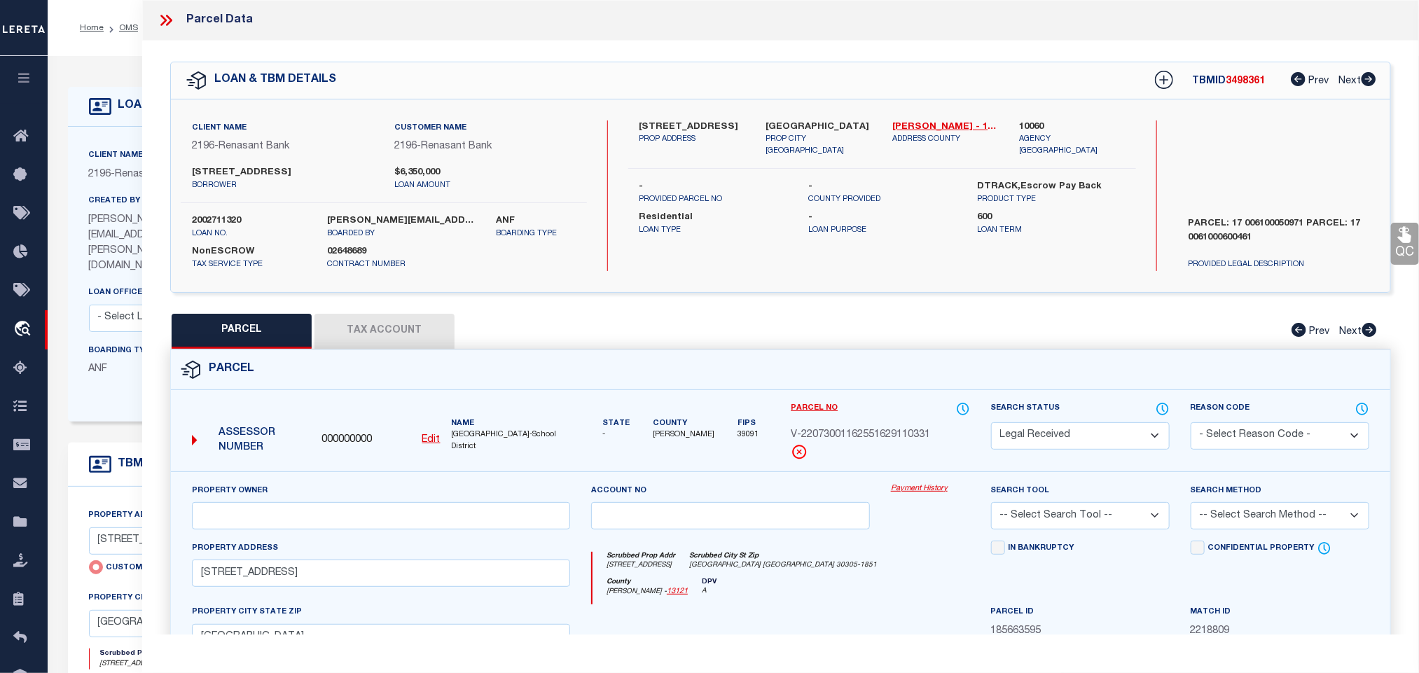
click at [429, 440] on u "Edit" at bounding box center [431, 440] width 18 height 10
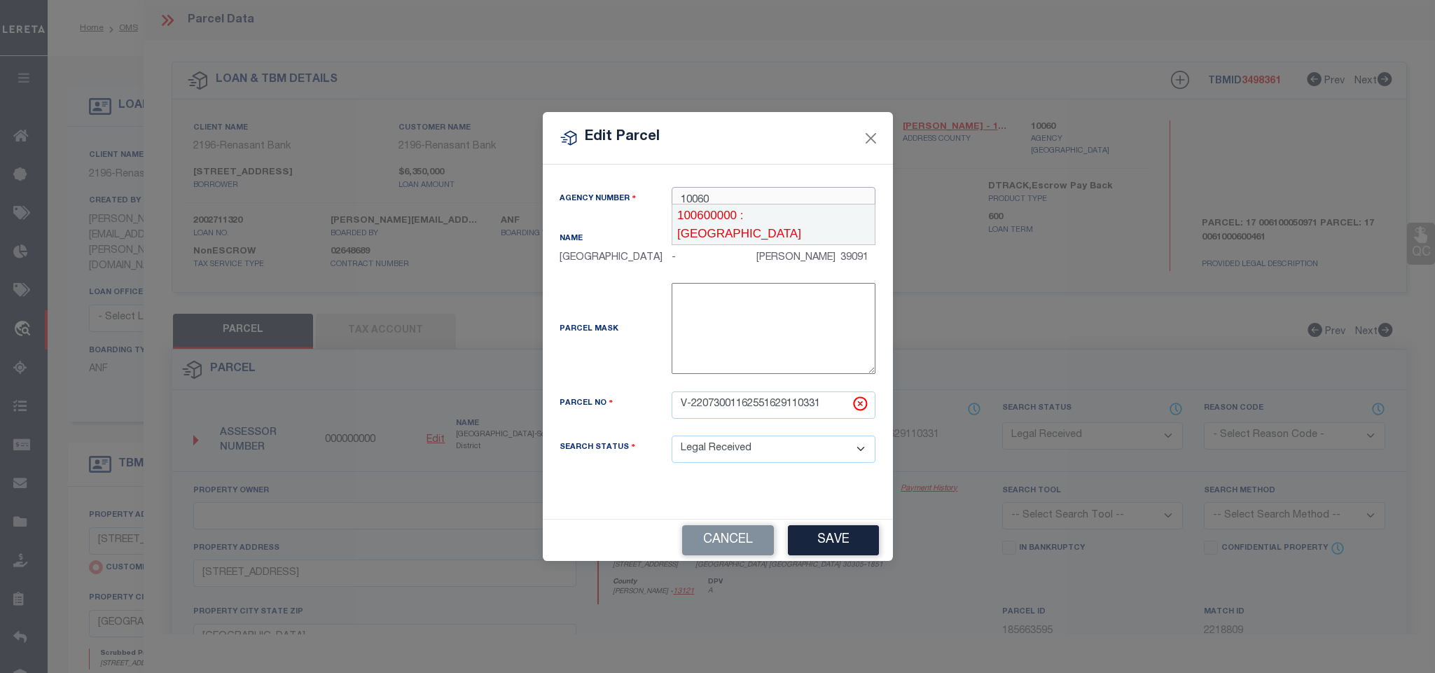
click at [761, 206] on div "100600000 : [GEOGRAPHIC_DATA]" at bounding box center [774, 225] width 202 height 40
click at [792, 408] on input "V-22073001162551629110331" at bounding box center [774, 405] width 204 height 27
paste input "17 00610005097"
click at [837, 545] on button "Save" at bounding box center [833, 540] width 91 height 30
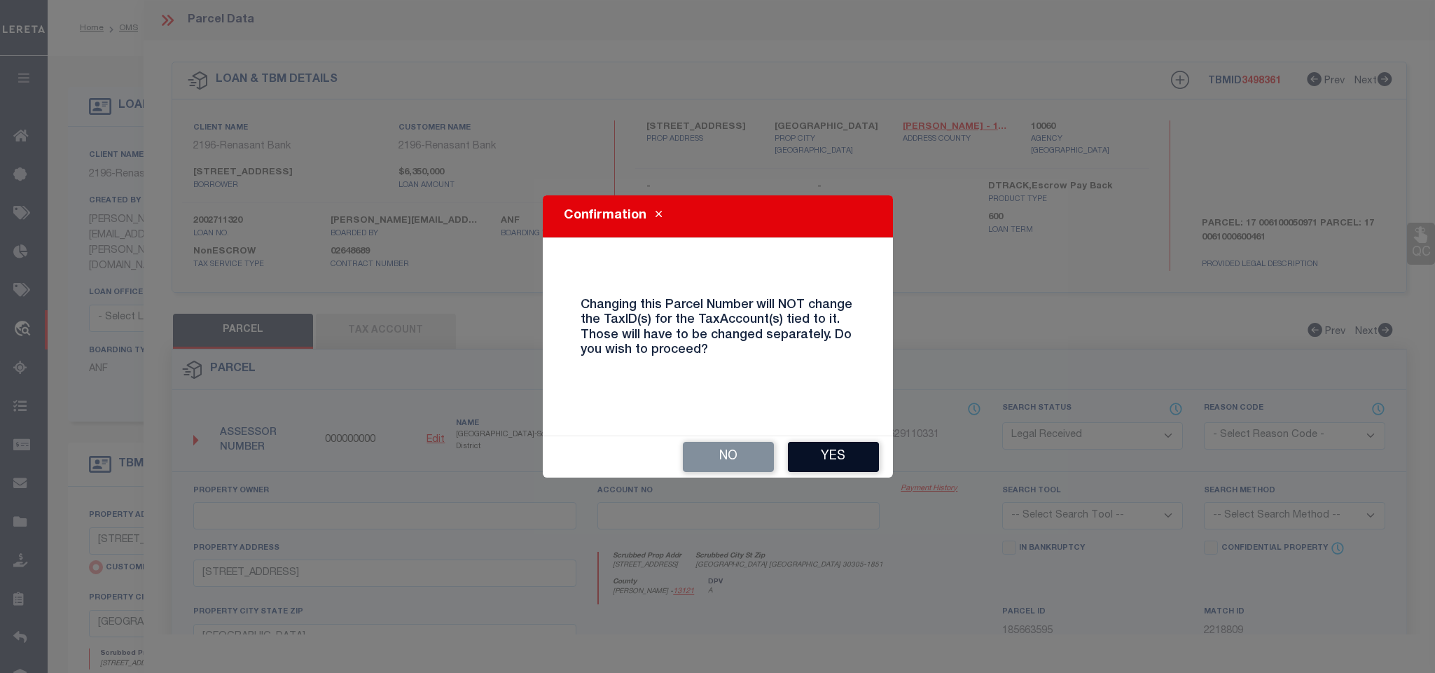
click at [852, 458] on button "Yes" at bounding box center [833, 457] width 91 height 30
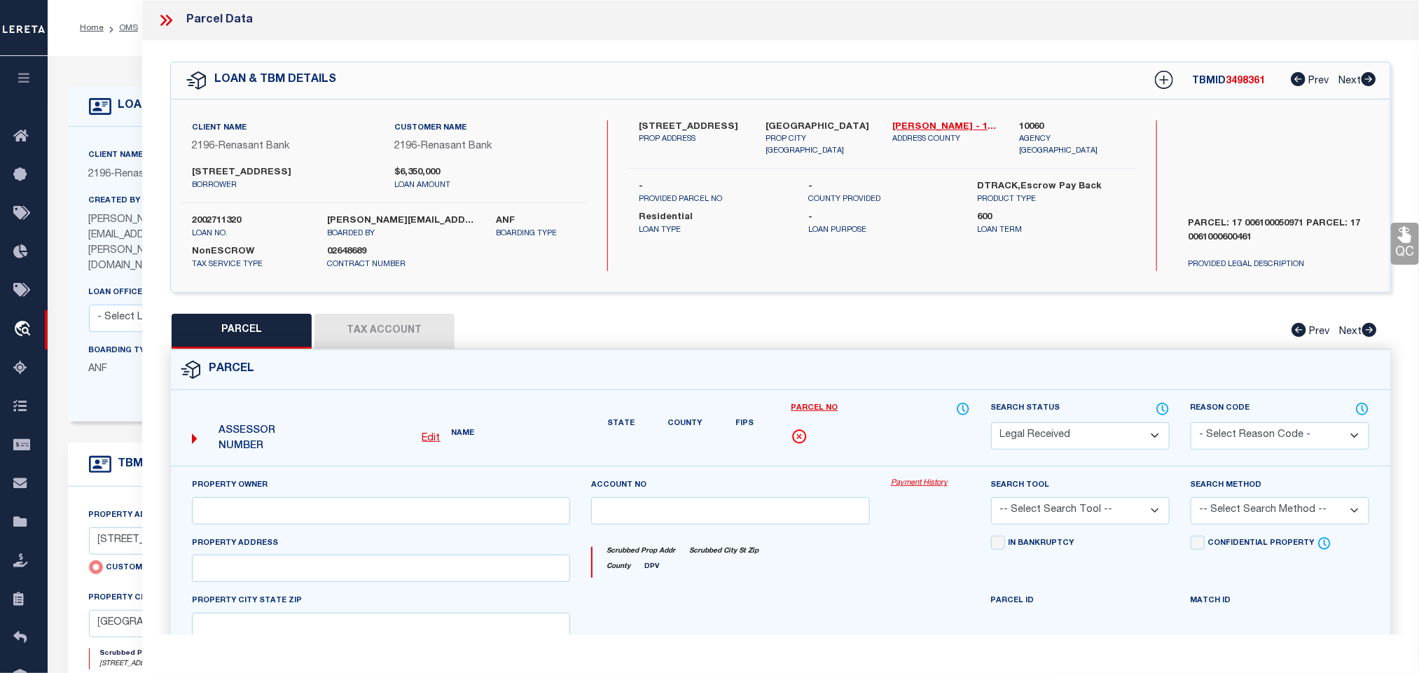
click at [383, 530] on div "Property Owner" at bounding box center [380, 506] width 399 height 57
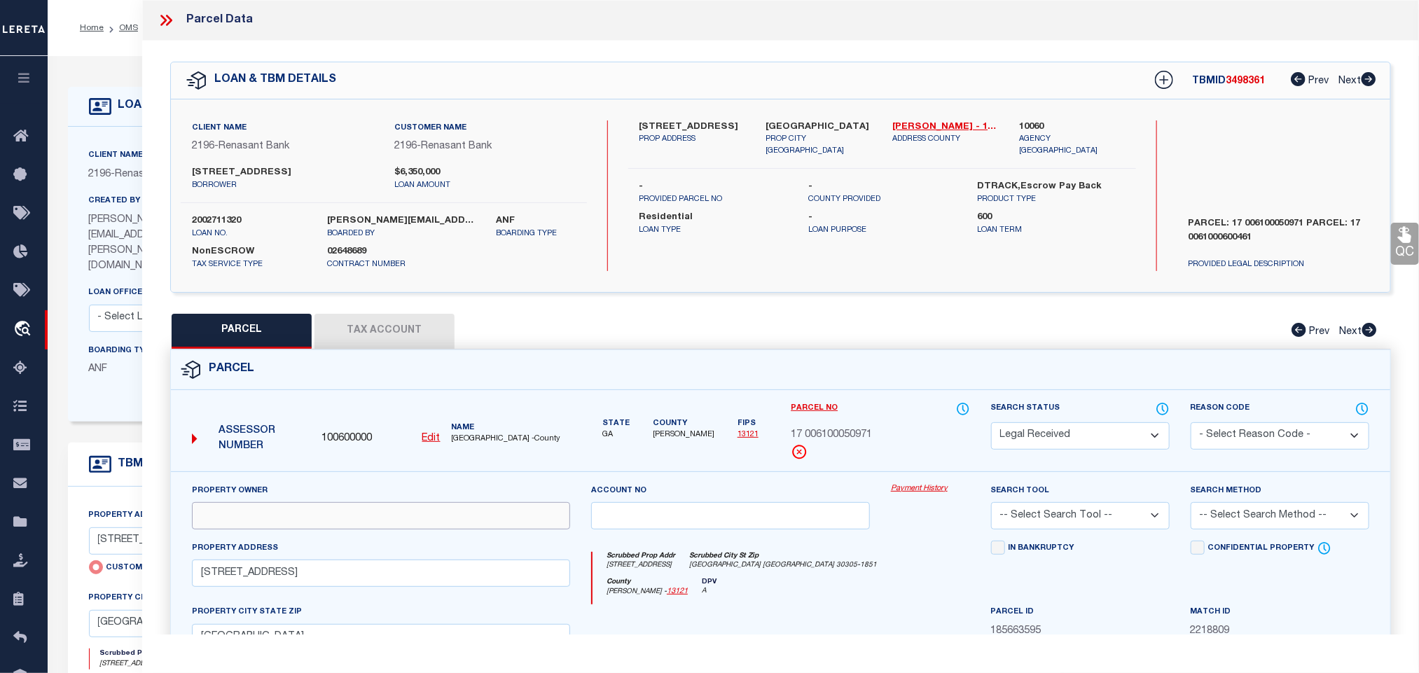
click at [385, 523] on input "text" at bounding box center [381, 515] width 378 height 27
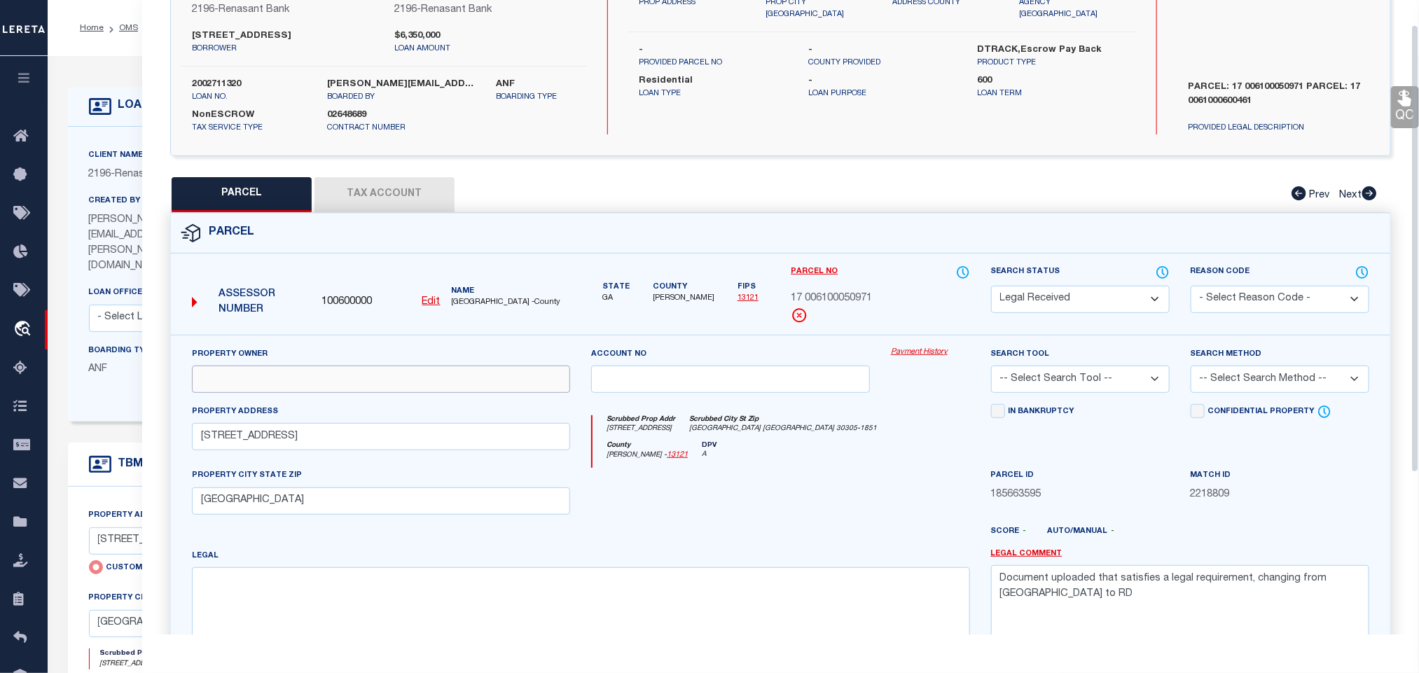
scroll to position [263, 0]
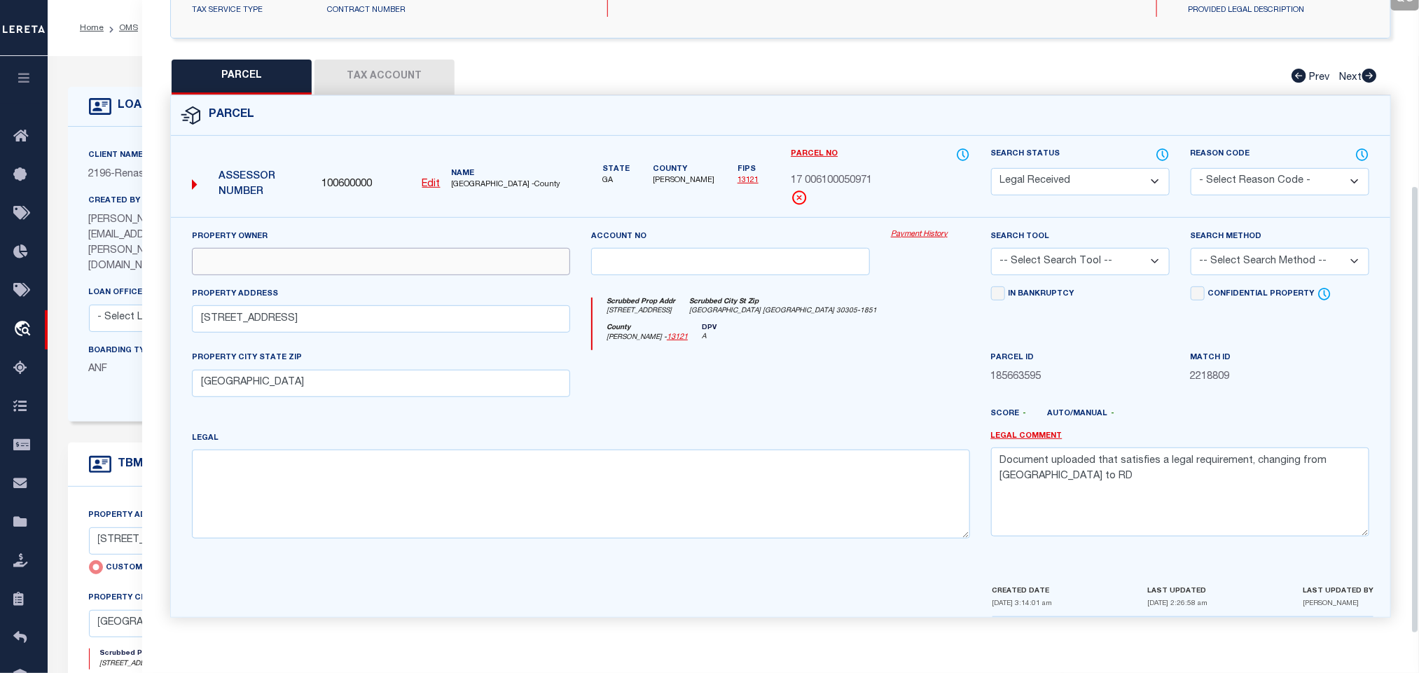
paste input "THREE ONE EIGHT [GEOGRAPHIC_DATA]"
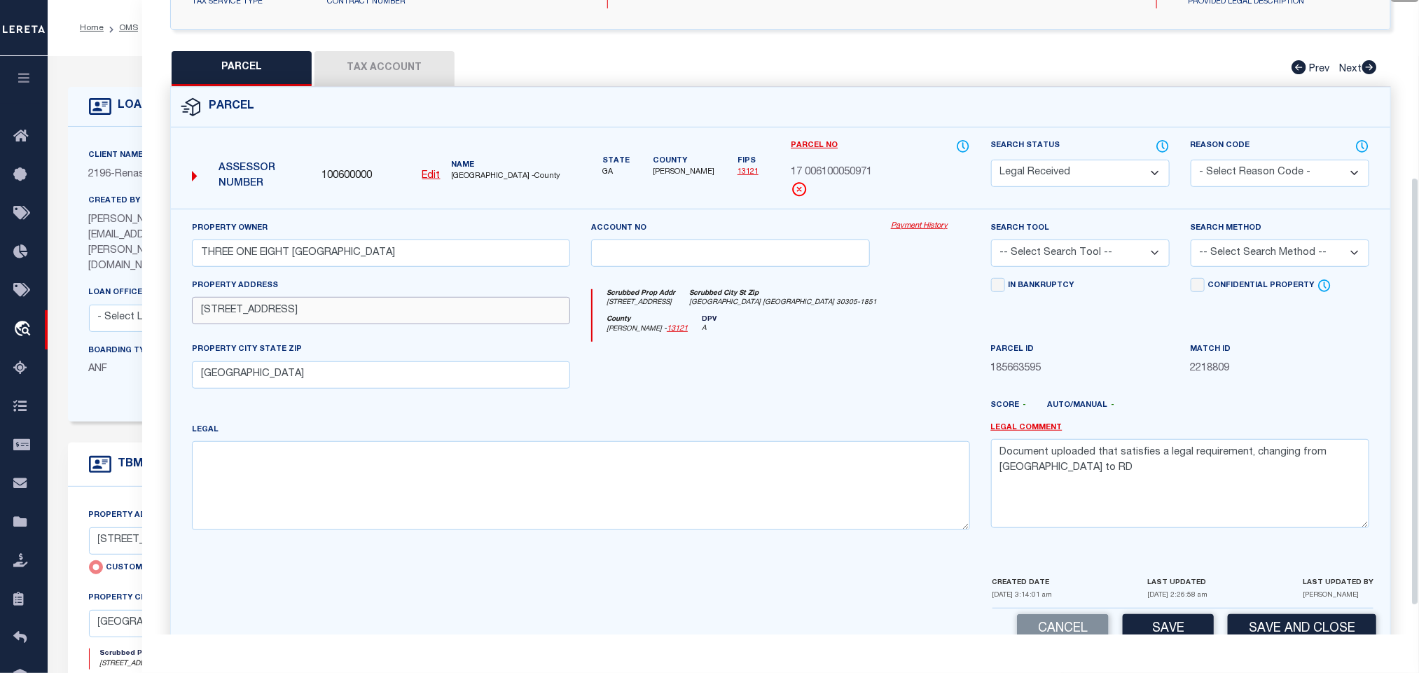
click at [480, 320] on input "[STREET_ADDRESS]" at bounding box center [381, 310] width 378 height 27
paste input "NE"
click at [1146, 473] on textarea "Document uploaded that satisfies a legal requirement, changing from [GEOGRAPHIC…" at bounding box center [1180, 483] width 378 height 88
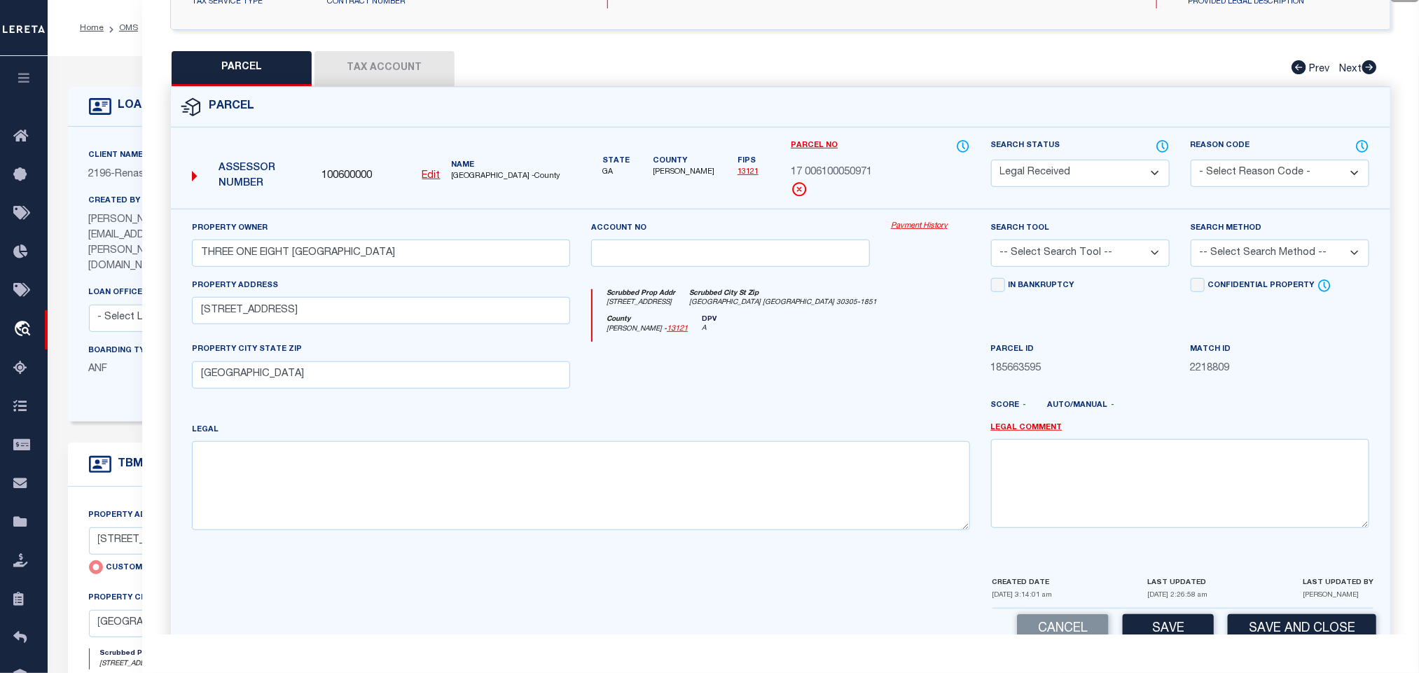
click at [1136, 266] on select "-- Select Search Tool -- 3rd Party Website Agency File Agency Website ATLS CNV-…" at bounding box center [1080, 253] width 179 height 27
click at [991, 244] on select "-- Select Search Tool -- 3rd Party Website Agency File Agency Website ATLS CNV-…" at bounding box center [1080, 253] width 179 height 27
click at [1234, 255] on select "-- Select Search Method -- Property Address Legal Liability Info Provided" at bounding box center [1280, 253] width 179 height 27
click at [1191, 244] on select "-- Select Search Method -- Property Address Legal Liability Info Provided" at bounding box center [1280, 253] width 179 height 27
drag, startPoint x: 1237, startPoint y: 259, endPoint x: 1236, endPoint y: 270, distance: 11.2
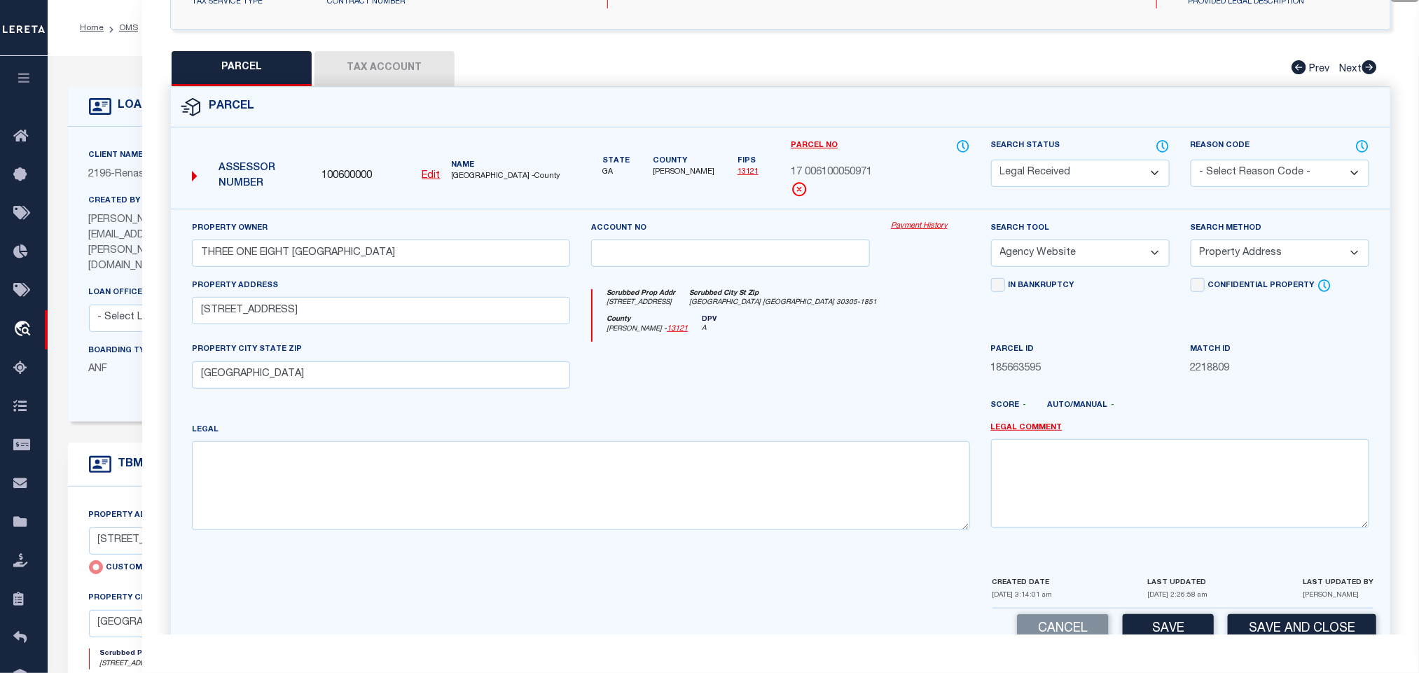
click at [1237, 259] on select "-- Select Search Method -- Property Address Legal Liability Info Provided" at bounding box center [1280, 253] width 179 height 27
click at [1191, 244] on select "-- Select Search Method -- Property Address Legal Liability Info Provided" at bounding box center [1280, 253] width 179 height 27
click at [1156, 622] on button "Save" at bounding box center [1168, 629] width 91 height 30
click at [374, 61] on button "Tax Account" at bounding box center [385, 68] width 140 height 35
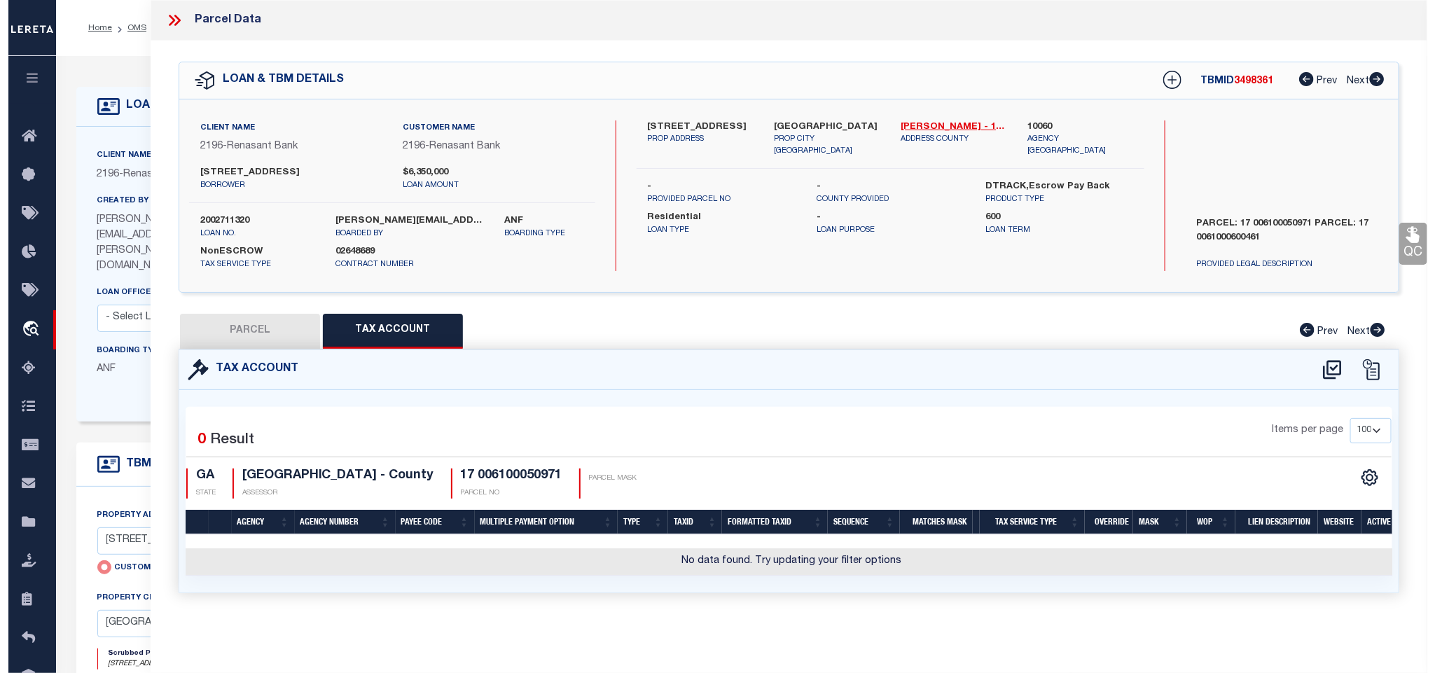
scroll to position [0, 0]
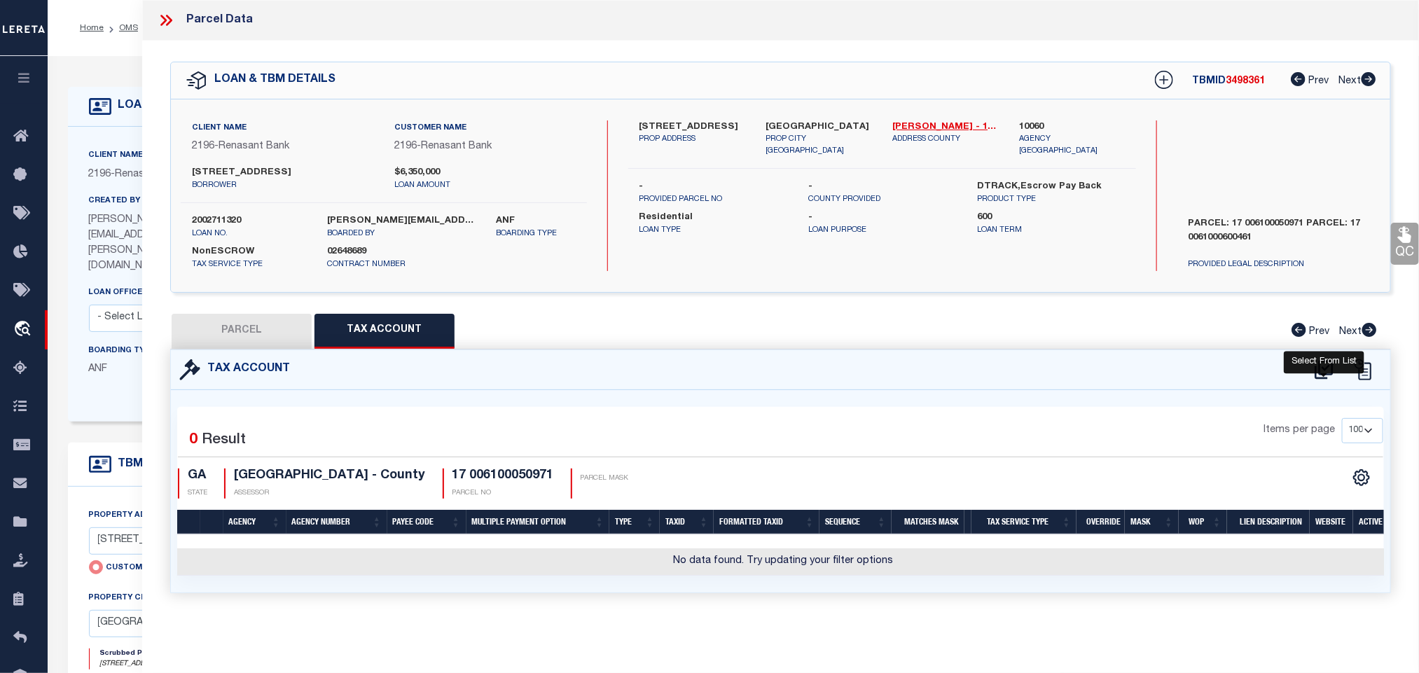
click at [1328, 371] on icon at bounding box center [1324, 370] width 23 height 22
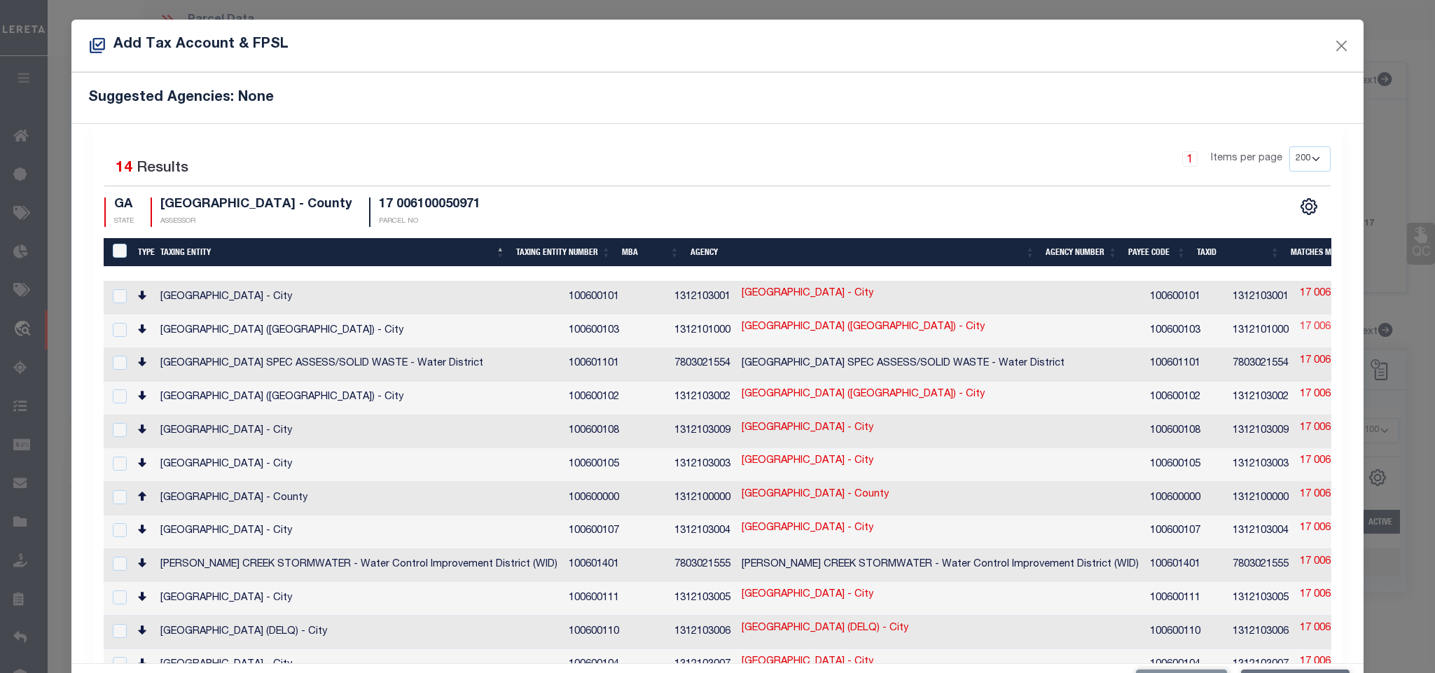
click at [1300, 333] on link "17 006100050971" at bounding box center [1340, 327] width 81 height 15
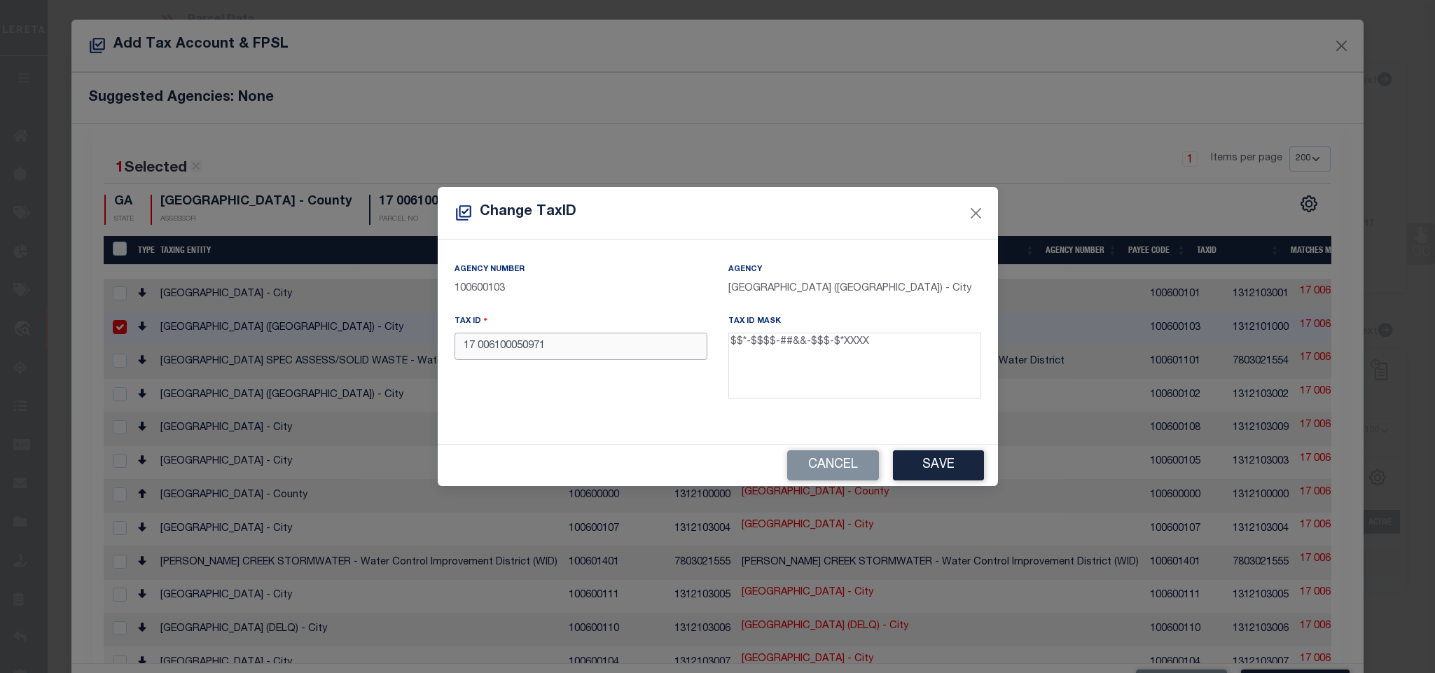
click at [610, 347] on input "17 006100050971" at bounding box center [581, 346] width 253 height 27
click at [923, 467] on button "Save" at bounding box center [938, 465] width 91 height 30
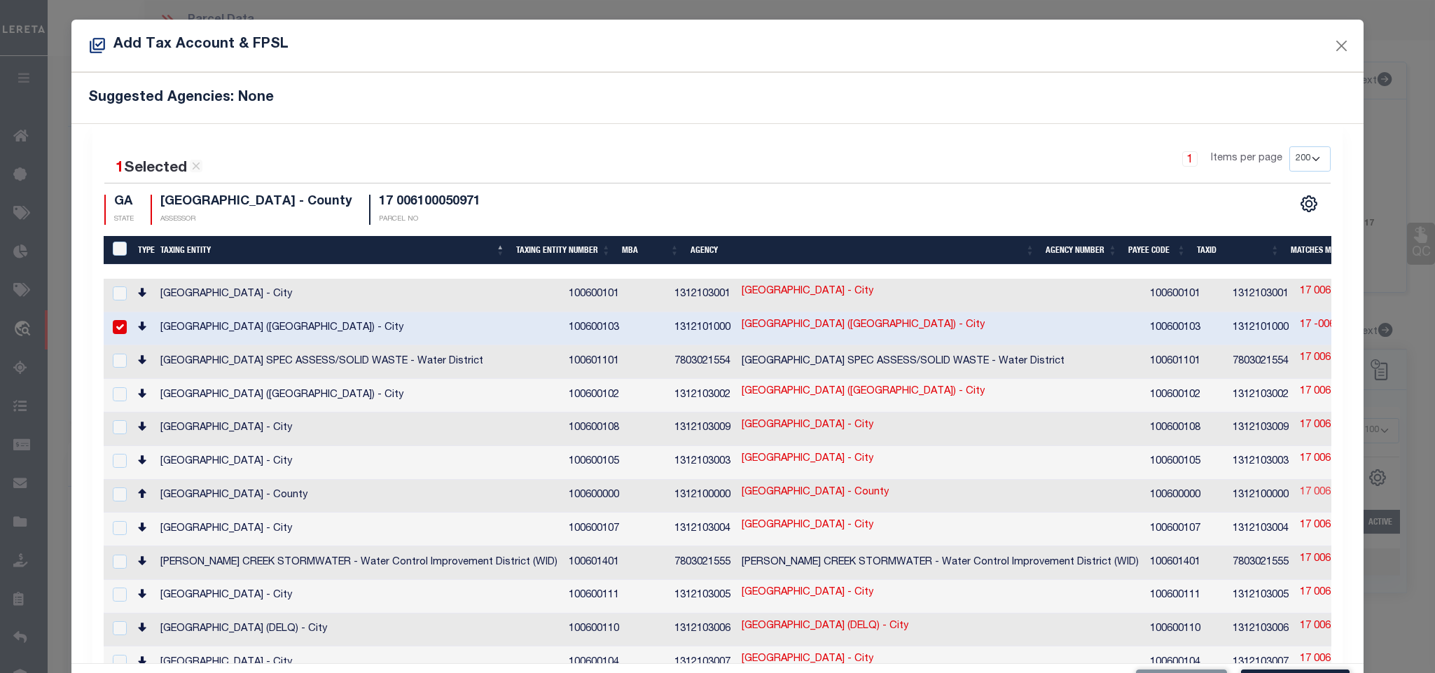
click at [1300, 492] on link "17 006100050971" at bounding box center [1340, 493] width 81 height 15
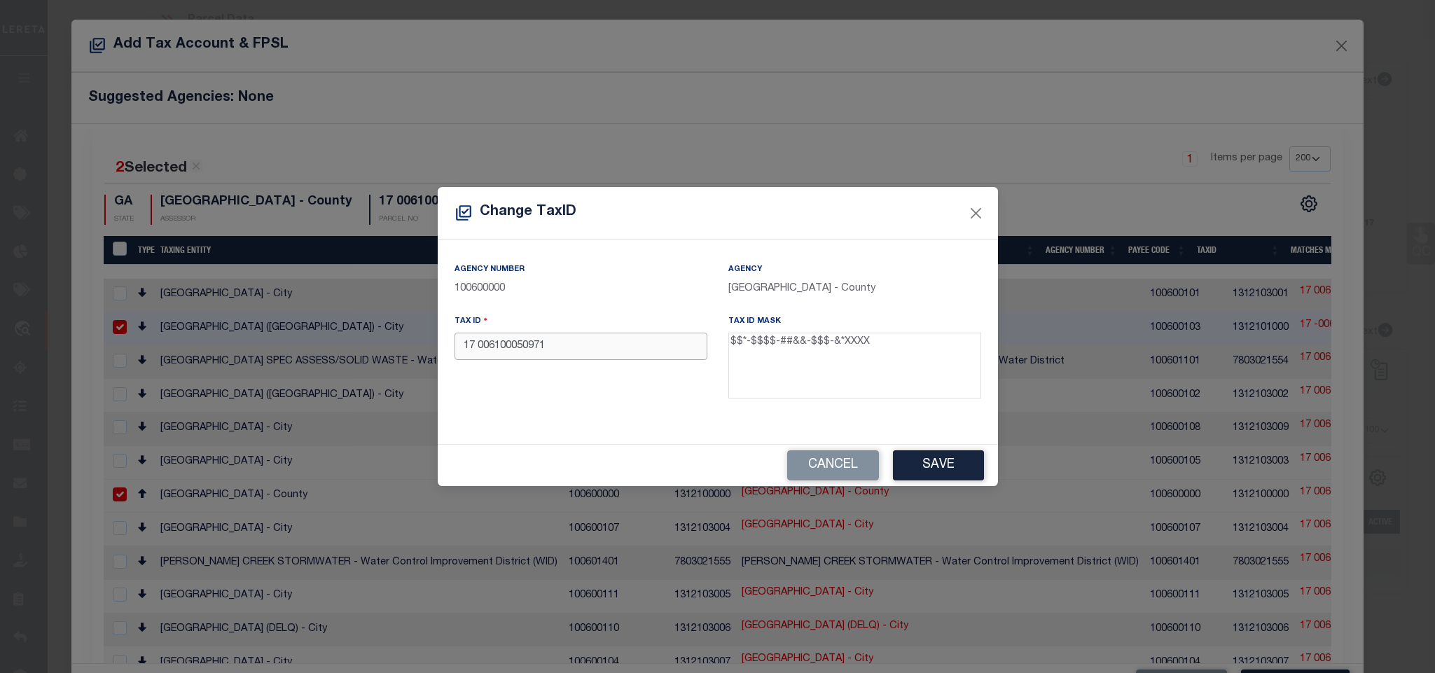
click at [619, 349] on input "17 006100050971" at bounding box center [581, 346] width 253 height 27
paste input "-0061-0005-097-"
click at [914, 460] on button "Save" at bounding box center [938, 465] width 91 height 30
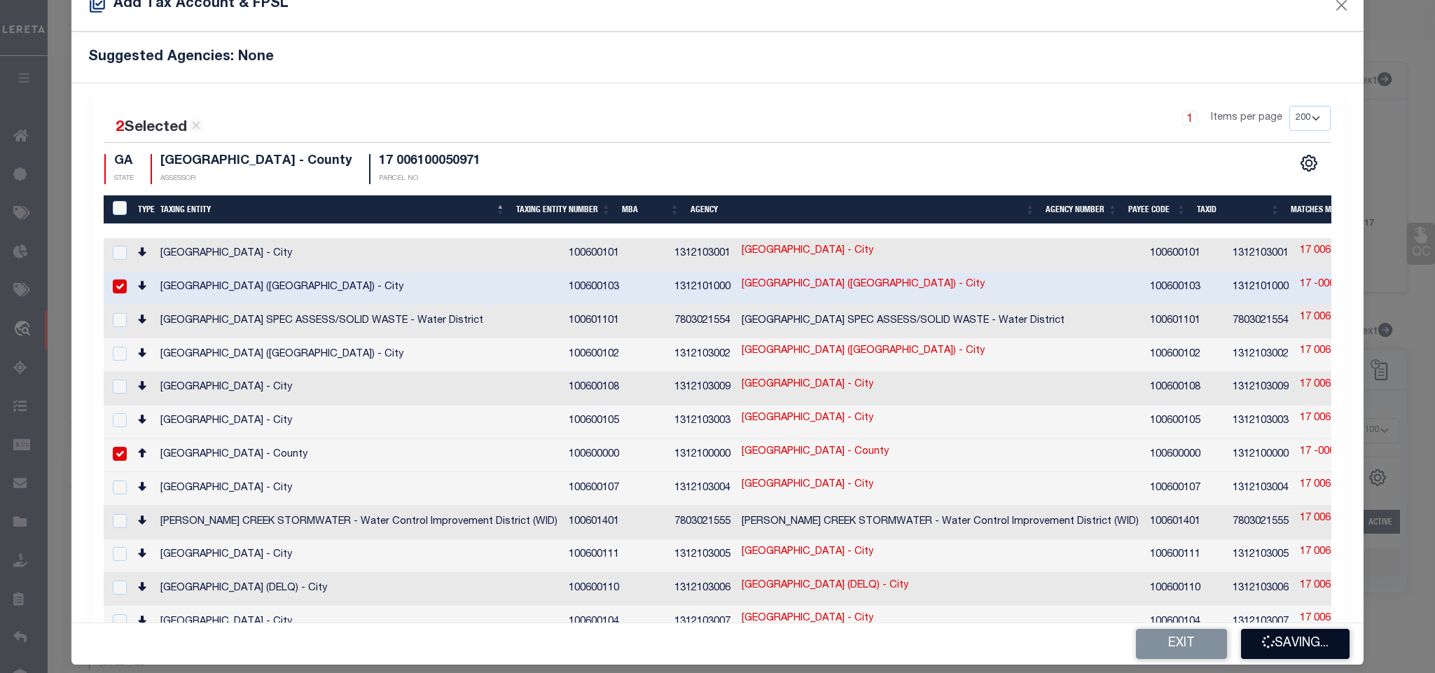
scroll to position [53, 0]
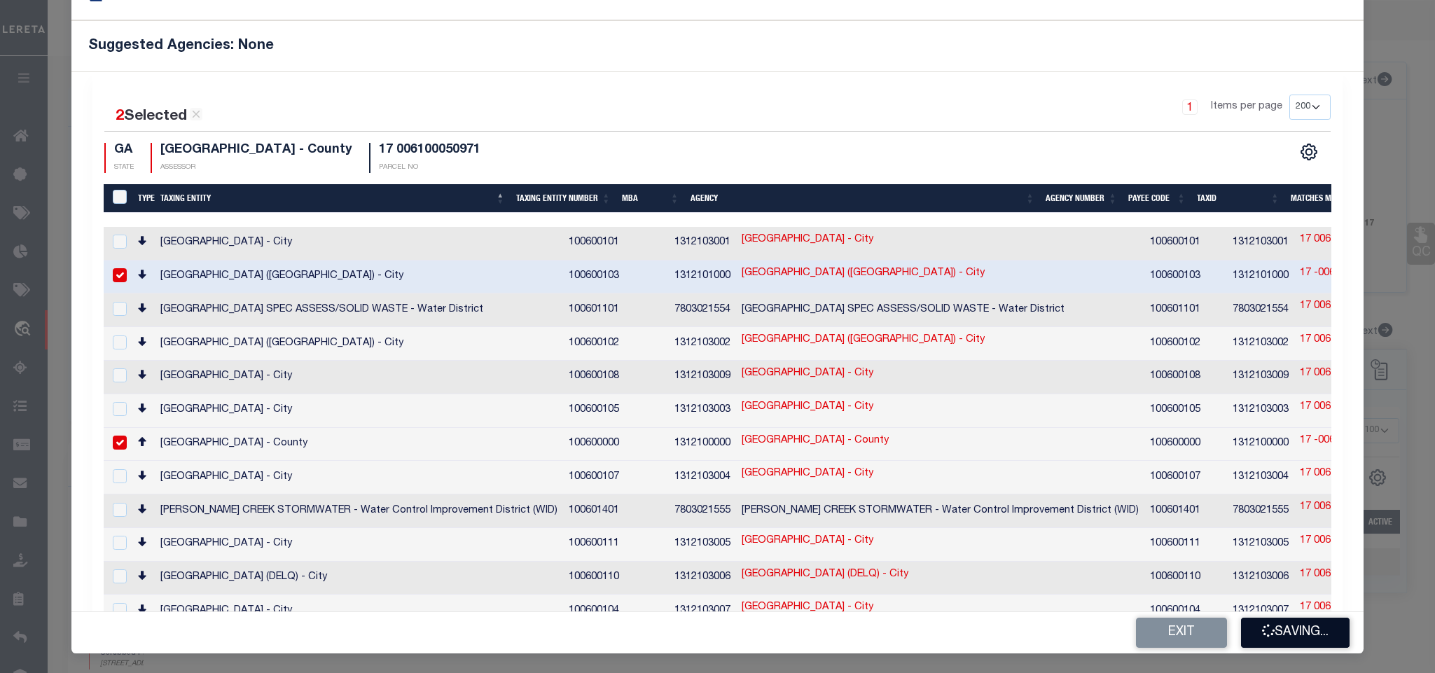
click at [1300, 647] on button "Saving..." at bounding box center [1295, 633] width 109 height 30
click at [1286, 628] on div "Add Tax Account & FPSL Suggested Agencies: None 2 Selected 14 Results 1 Items p…" at bounding box center [717, 336] width 1435 height 673
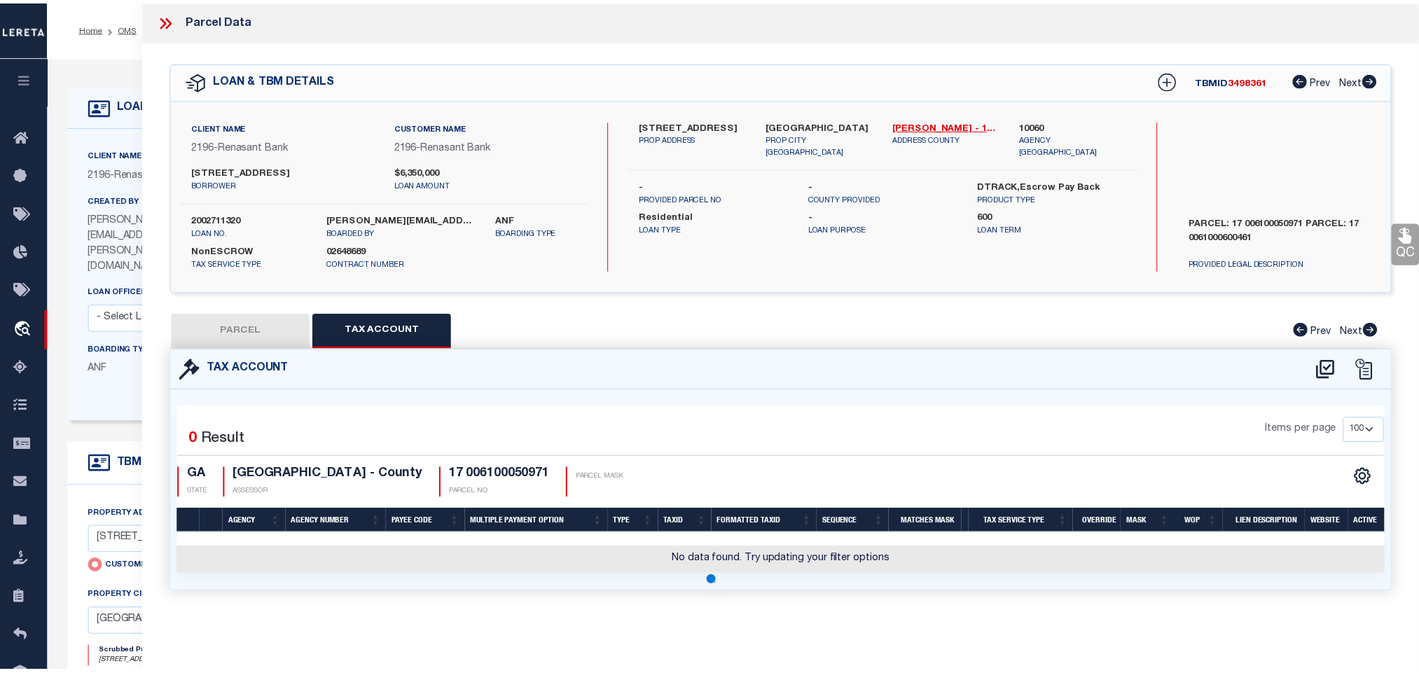
scroll to position [0, 0]
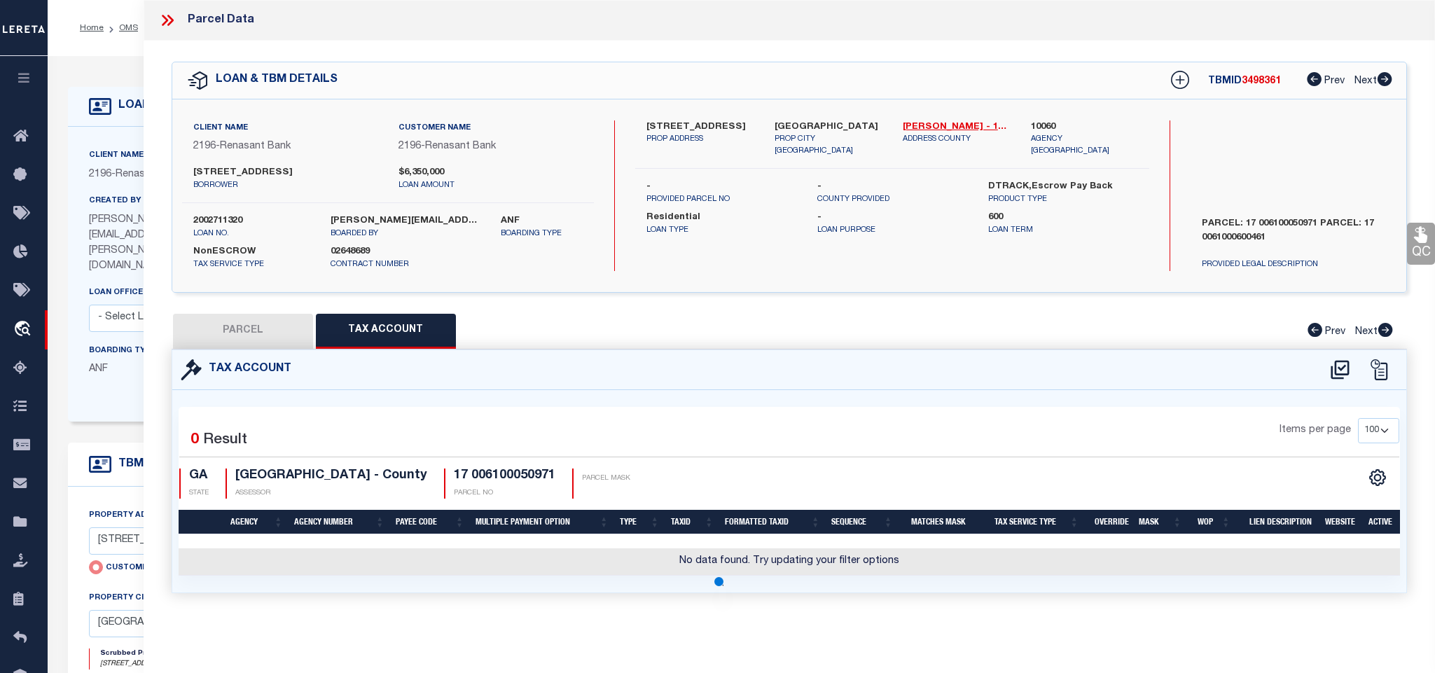
click at [229, 326] on div at bounding box center [717, 336] width 1435 height 673
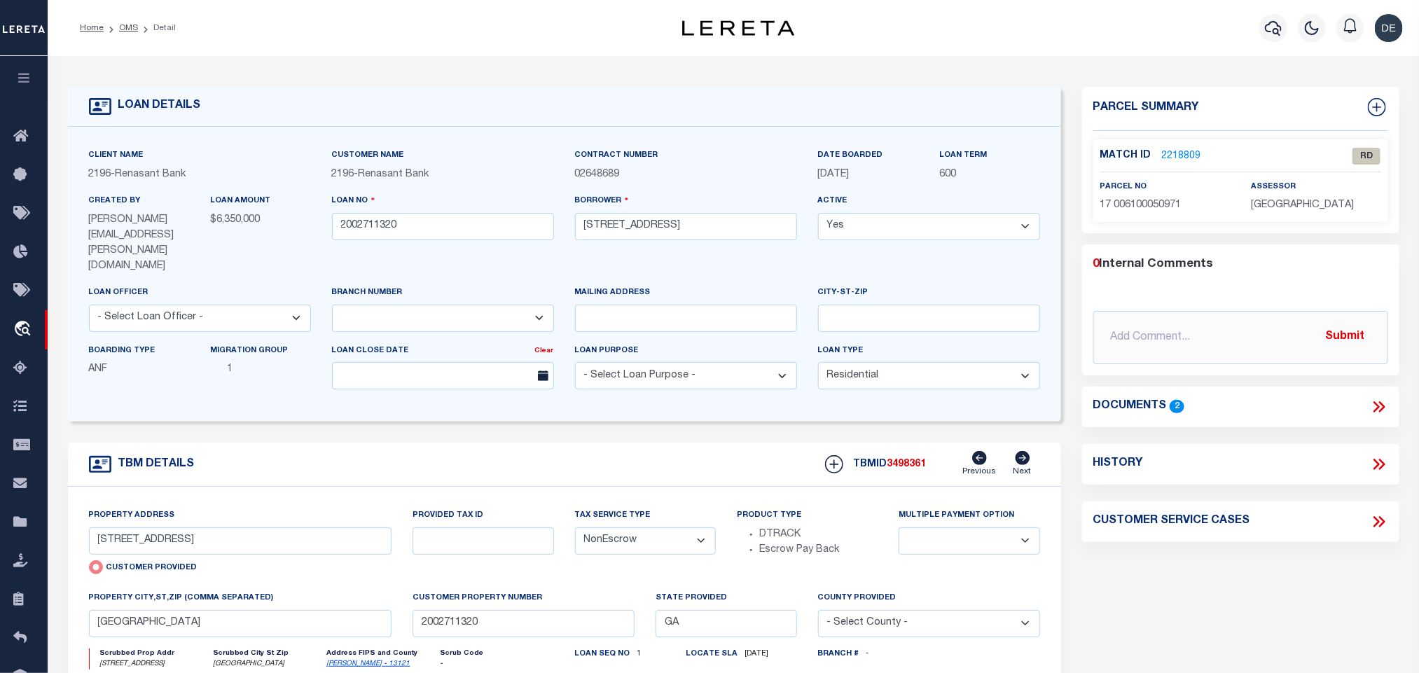
click at [1179, 158] on link "2218809" at bounding box center [1181, 156] width 39 height 15
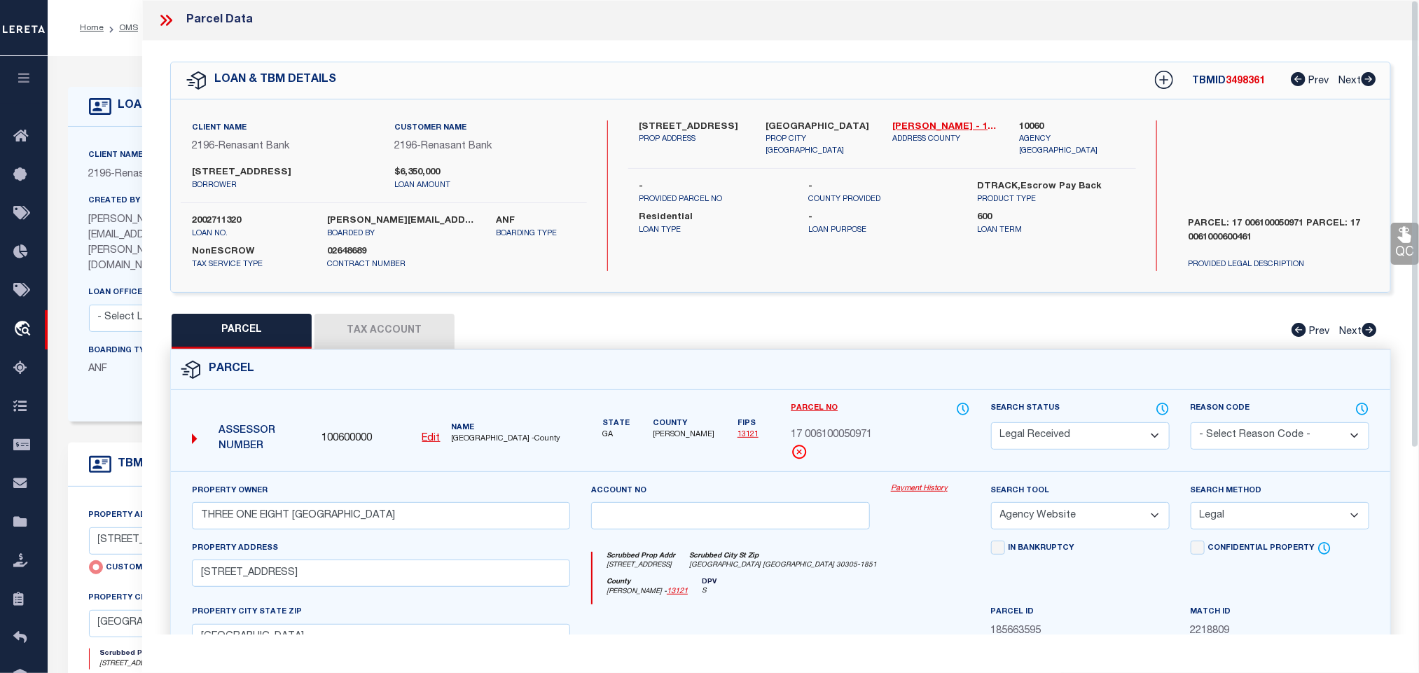
click at [1072, 436] on select "Automated Search Bad Parcel Complete Duplicate Parcel High Dollar Reporting In …" at bounding box center [1080, 435] width 179 height 27
click at [991, 424] on select "Automated Search Bad Parcel Complete Duplicate Parcel High Dollar Reporting In …" at bounding box center [1080, 435] width 179 height 27
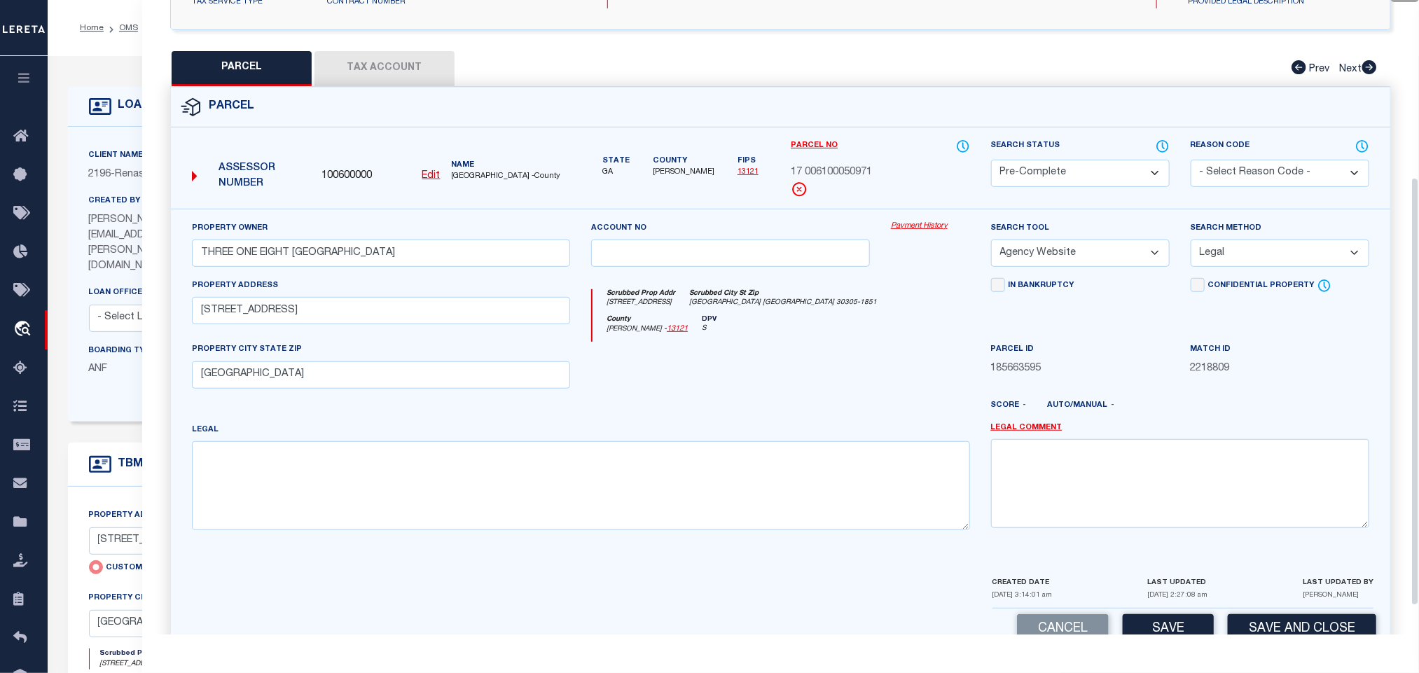
click at [1269, 595] on div "CREATED DATE [DATE] 3:14:01 am LAST UPDATED [DATE] 2:27:08 am LAST UPDATED BY […" at bounding box center [1183, 592] width 381 height 34
click at [1281, 631] on button "Save and Close" at bounding box center [1302, 629] width 149 height 30
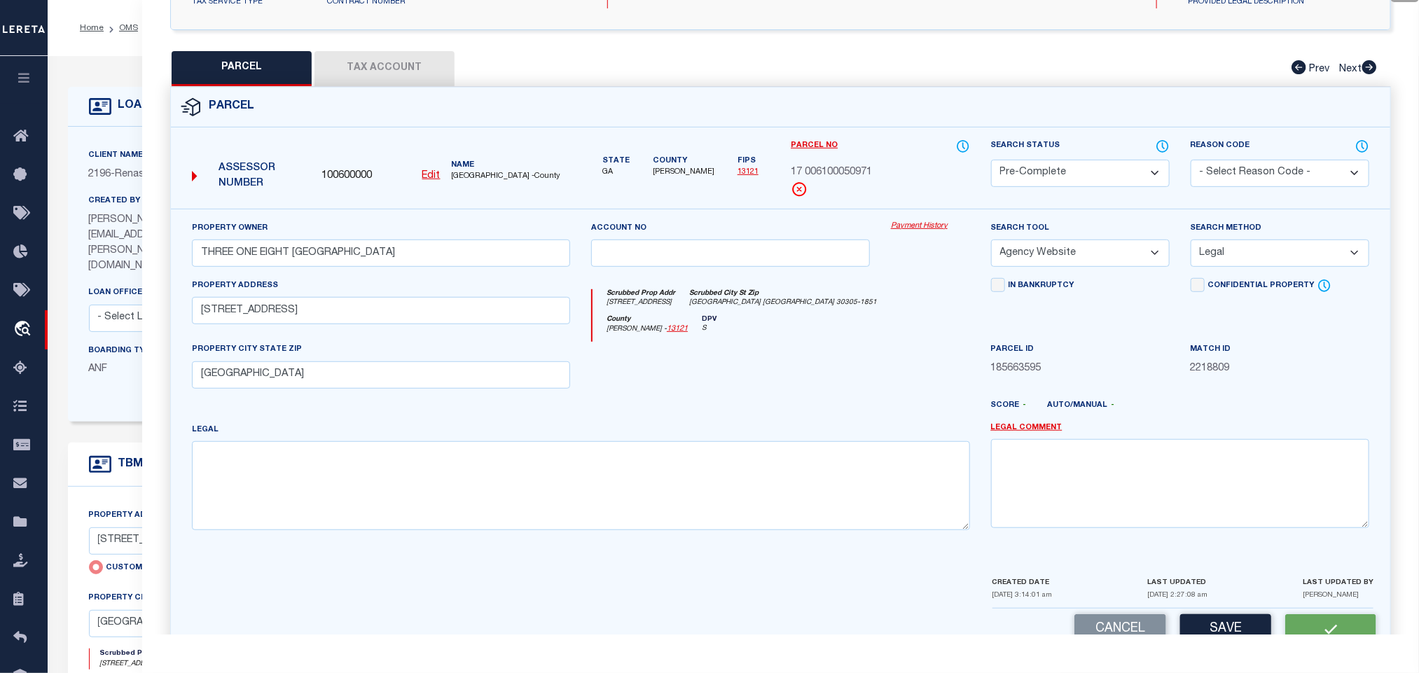
click at [364, 179] on span "100600000" at bounding box center [347, 176] width 50 height 15
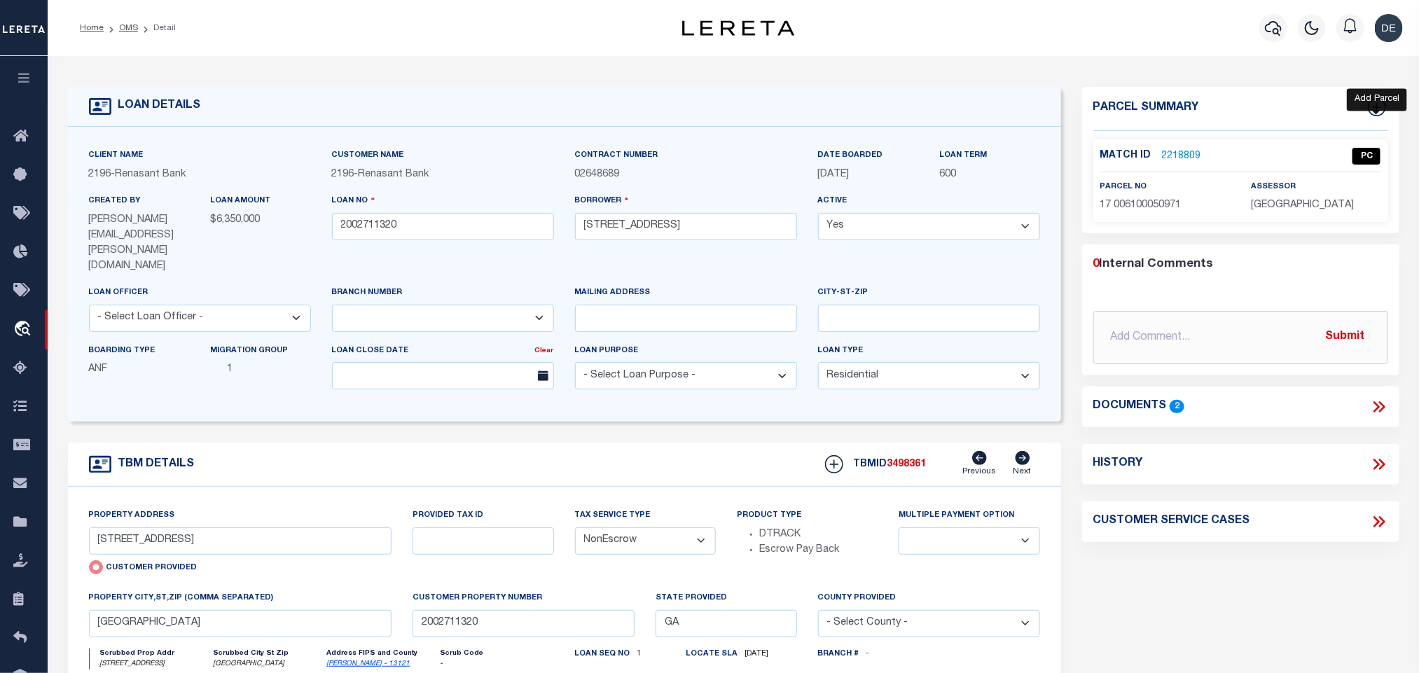
click at [1387, 109] on link at bounding box center [1377, 108] width 22 height 21
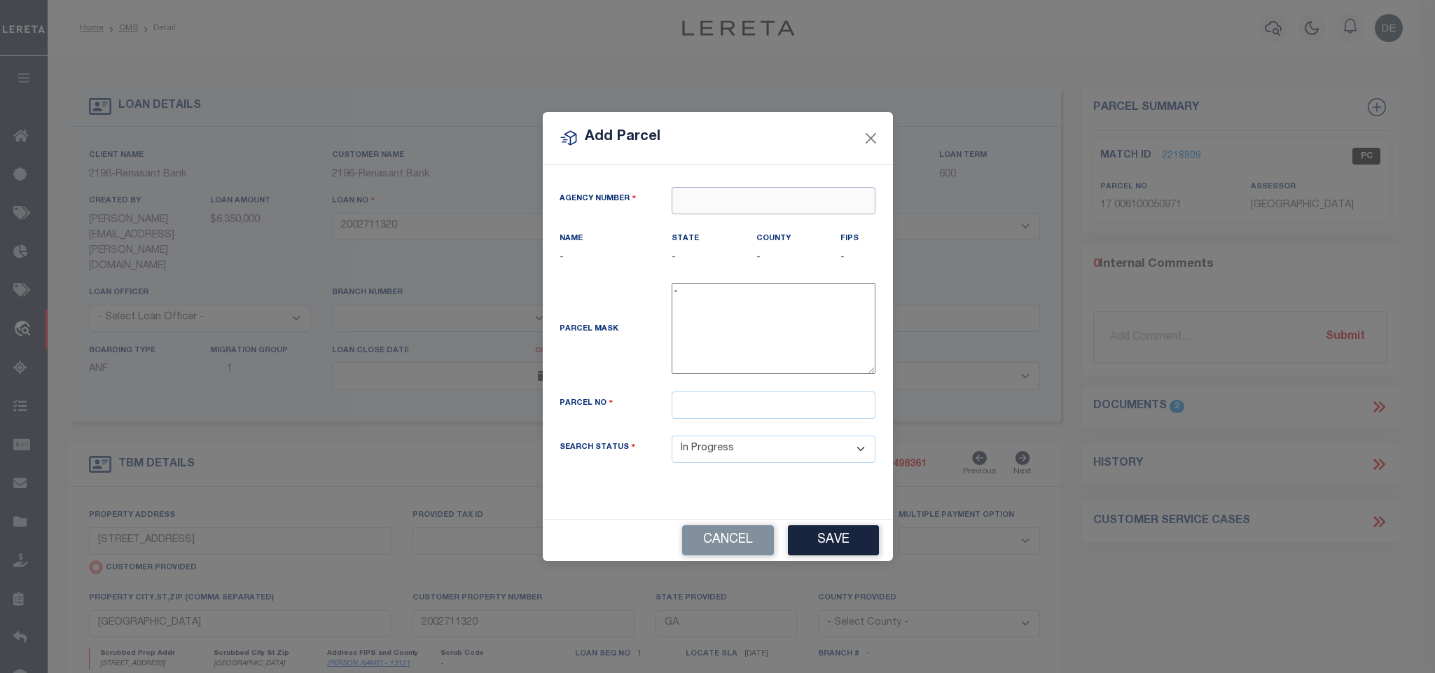
click at [750, 200] on input "text" at bounding box center [774, 200] width 204 height 27
paste input "100600000"
click at [729, 217] on div "100600000 : [GEOGRAPHIC_DATA]" at bounding box center [774, 232] width 202 height 40
drag, startPoint x: 783, startPoint y: 406, endPoint x: 824, endPoint y: 507, distance: 109.0
click at [783, 406] on input "text" at bounding box center [774, 405] width 204 height 27
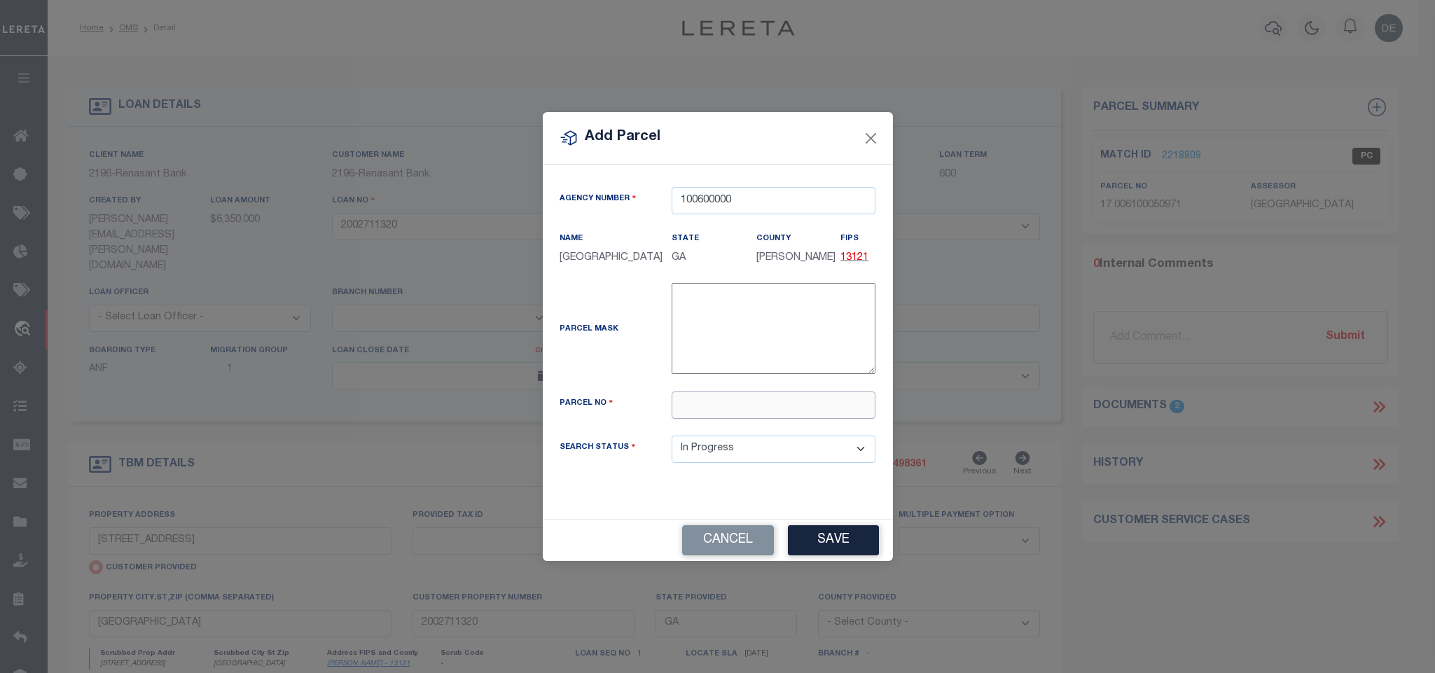
paste input "17 006100060046"
click at [826, 535] on button "Save" at bounding box center [833, 540] width 91 height 30
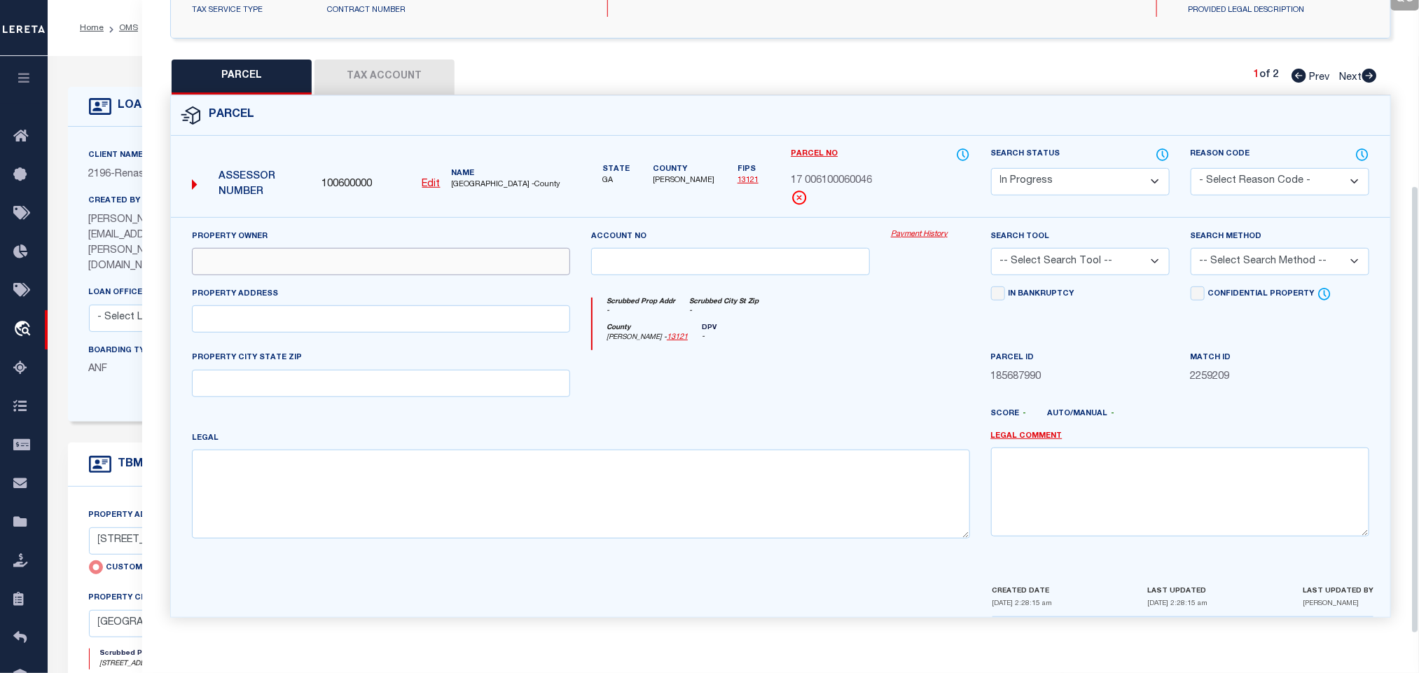
click at [317, 255] on input "text" at bounding box center [381, 261] width 378 height 27
paste input "THIRTY ONE EIGHTY [GEOGRAPHIC_DATA]"
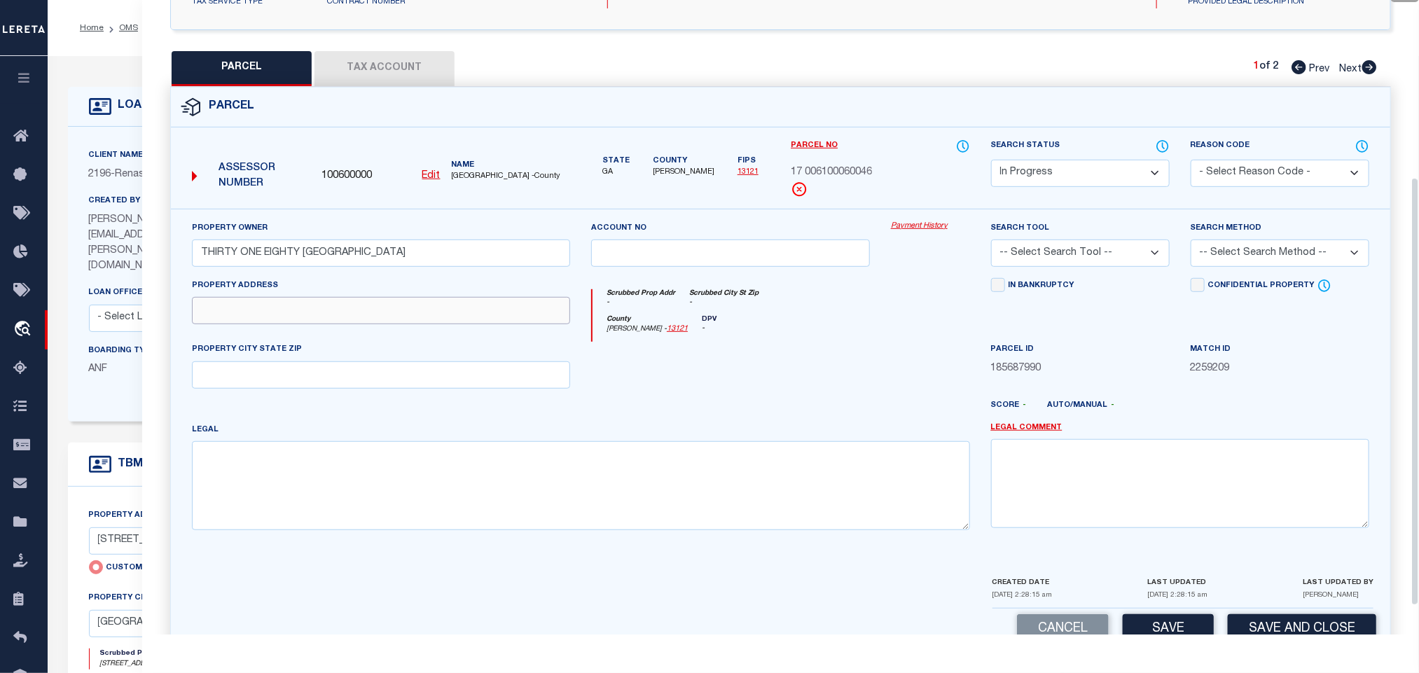
click at [287, 308] on input "text" at bounding box center [381, 310] width 378 height 27
paste input "[STREET_ADDRESS]"
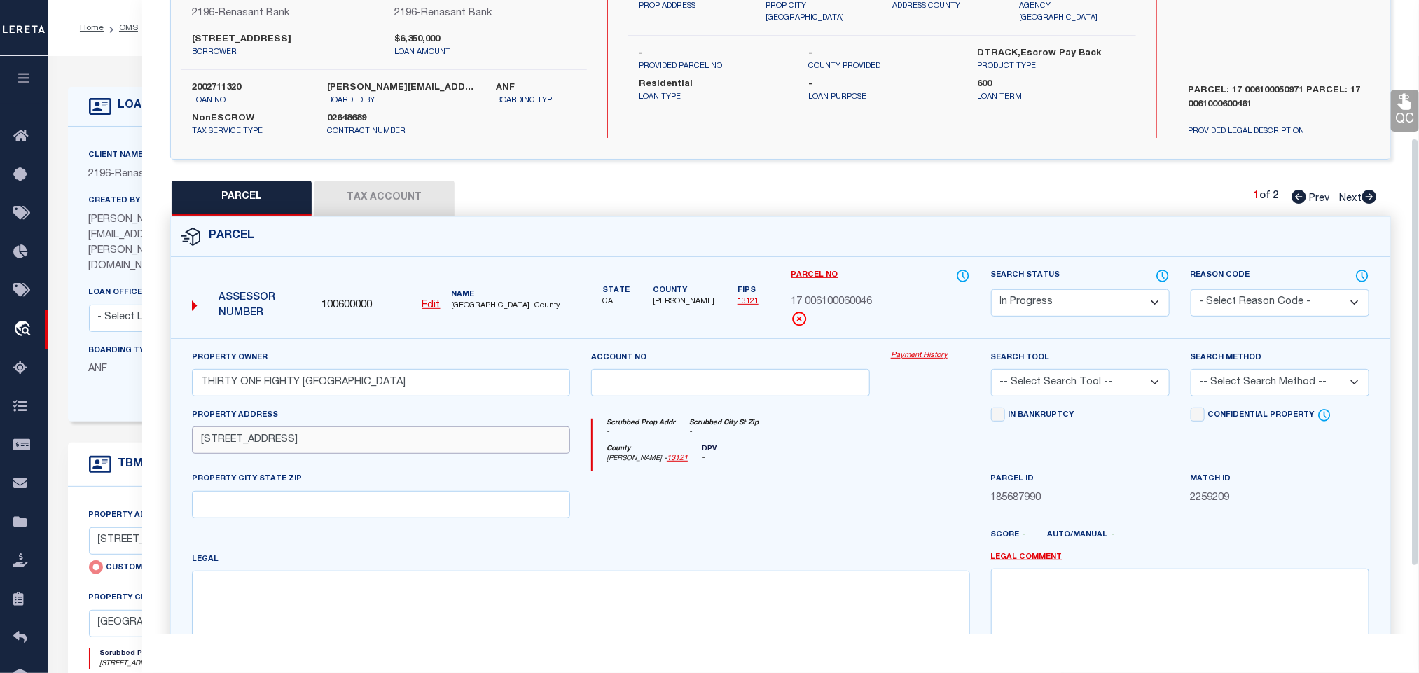
scroll to position [0, 0]
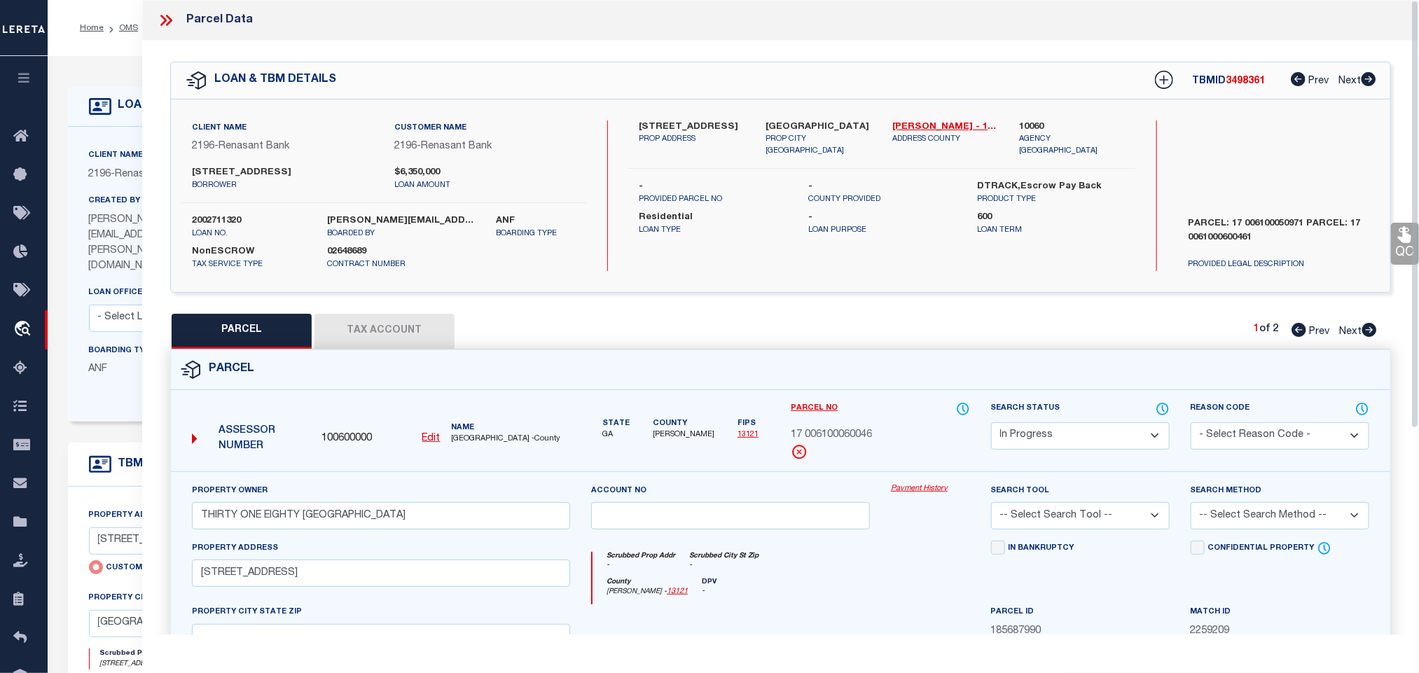
click at [824, 122] on label "[GEOGRAPHIC_DATA]" at bounding box center [819, 127] width 106 height 14
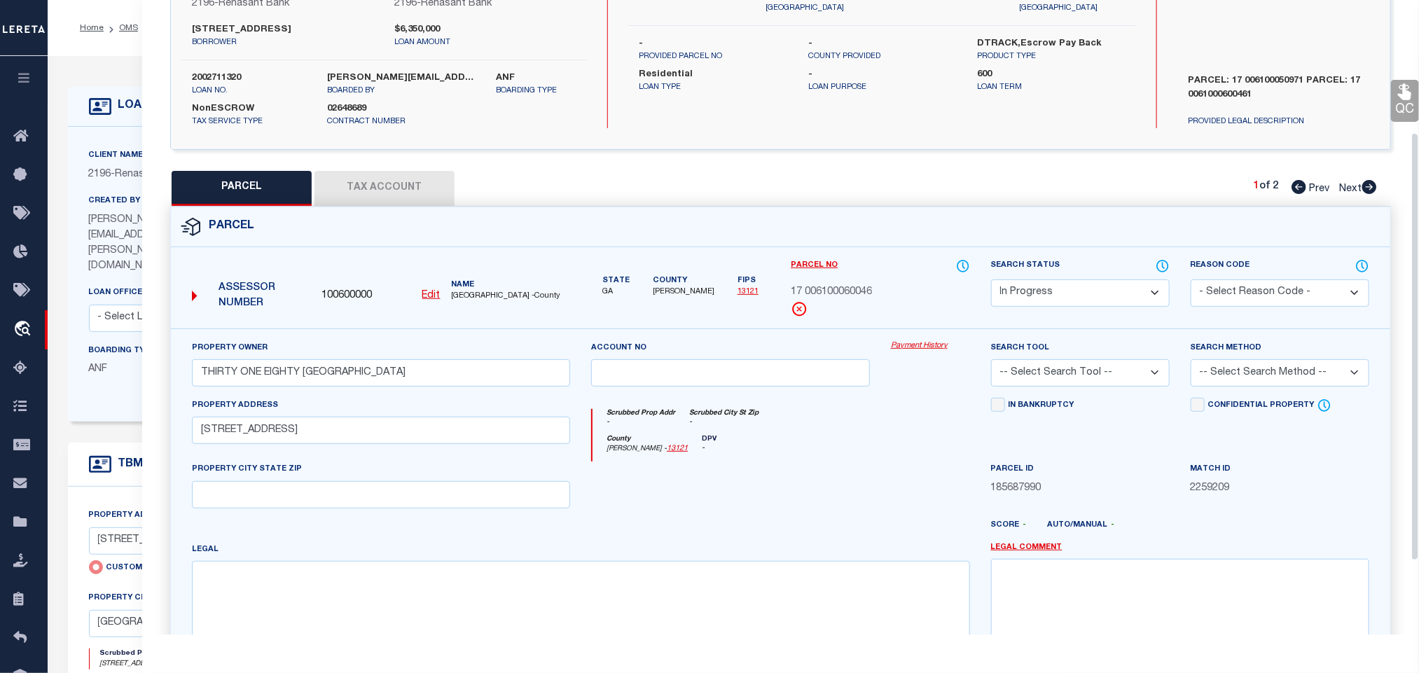
scroll to position [305, 0]
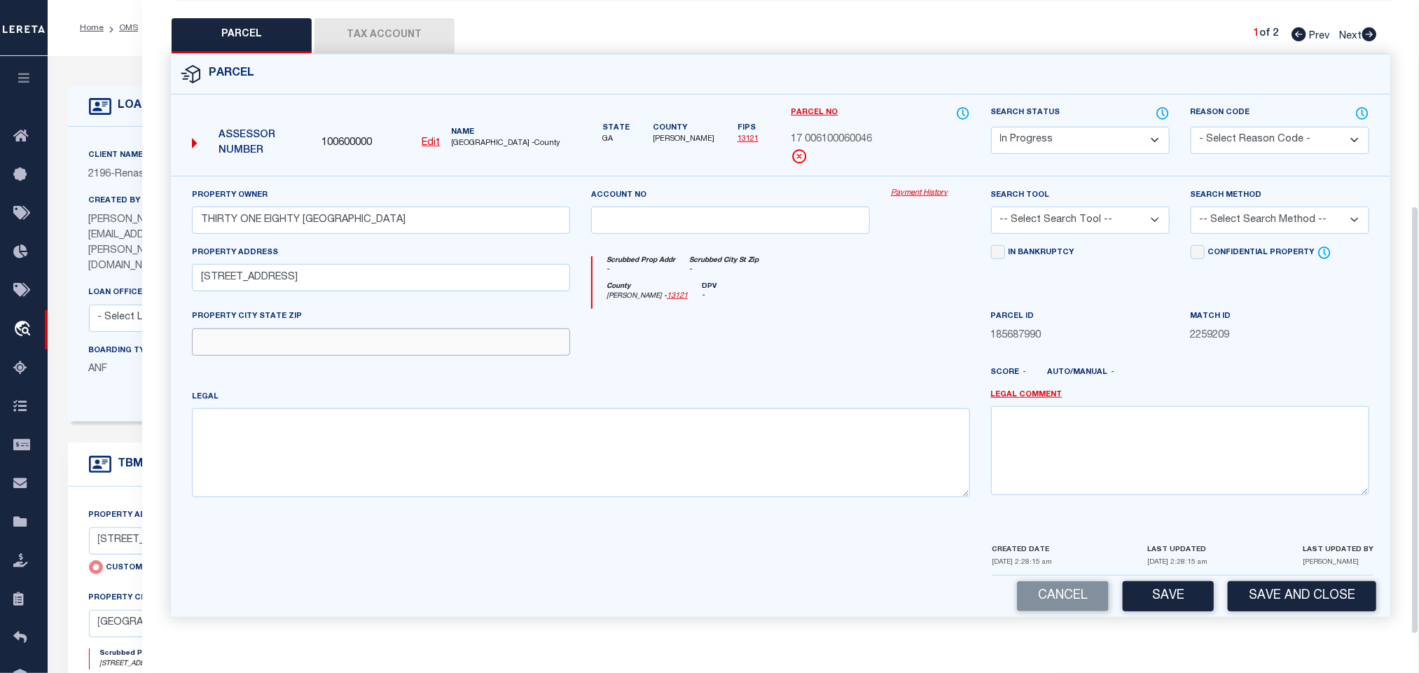
click at [338, 335] on input "text" at bounding box center [381, 342] width 378 height 27
paste input "[GEOGRAPHIC_DATA]"
click at [1061, 212] on select "-- Select Search Tool -- 3rd Party Website Agency File Agency Website ATLS CNV-…" at bounding box center [1080, 220] width 179 height 27
click at [991, 207] on select "-- Select Search Tool -- 3rd Party Website Agency File Agency Website ATLS CNV-…" at bounding box center [1080, 220] width 179 height 27
drag, startPoint x: 1274, startPoint y: 215, endPoint x: 1274, endPoint y: 229, distance: 14.0
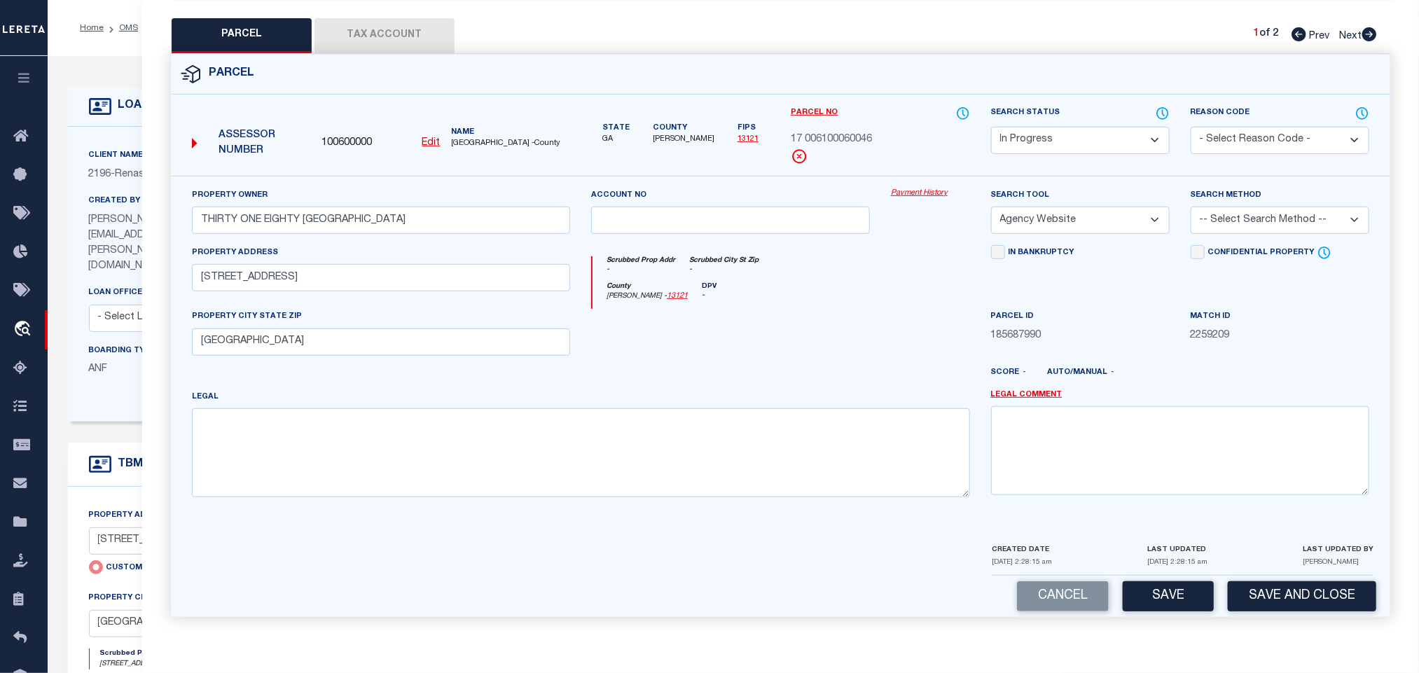
click at [1274, 215] on select "-- Select Search Method -- Property Address Legal Liability Info Provided" at bounding box center [1280, 220] width 179 height 27
click at [1191, 207] on select "-- Select Search Method -- Property Address Legal Liability Info Provided" at bounding box center [1280, 220] width 179 height 27
click at [1173, 585] on button "Save" at bounding box center [1168, 596] width 91 height 30
click at [398, 22] on button "Tax Account" at bounding box center [385, 35] width 140 height 35
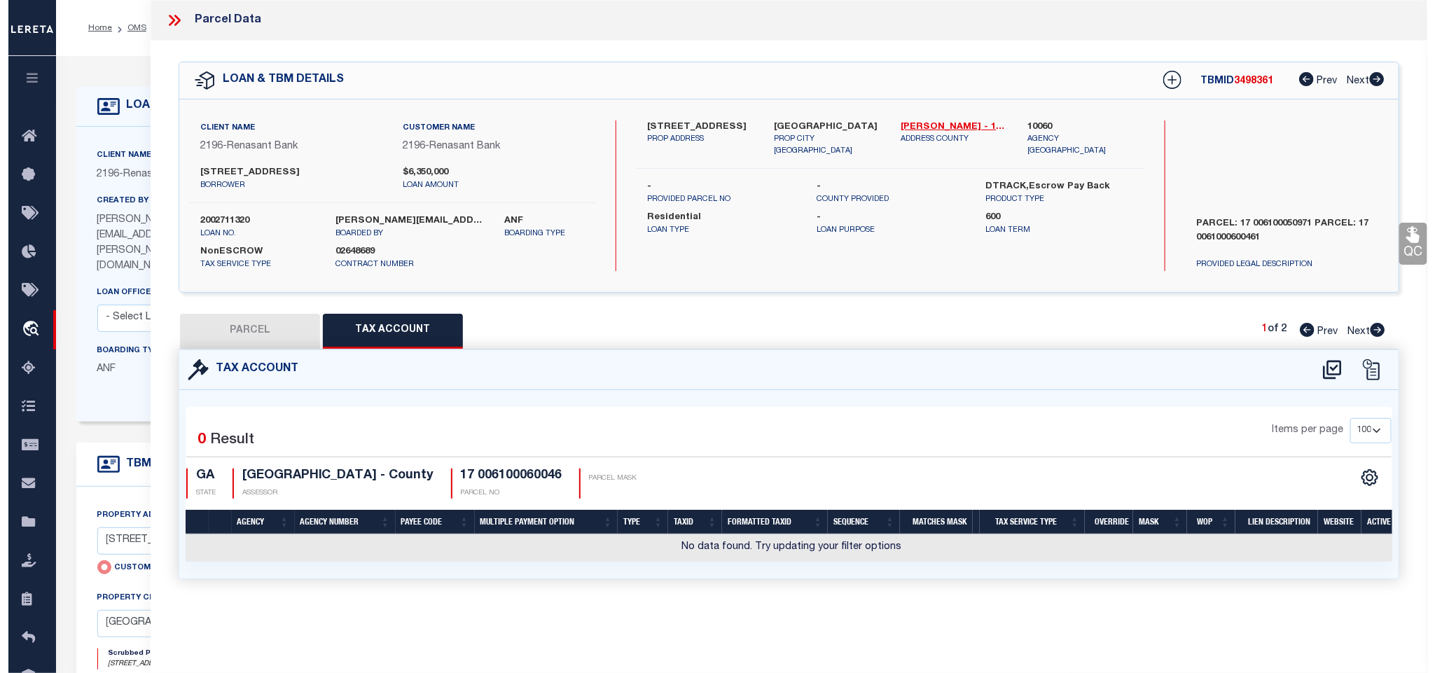
scroll to position [0, 0]
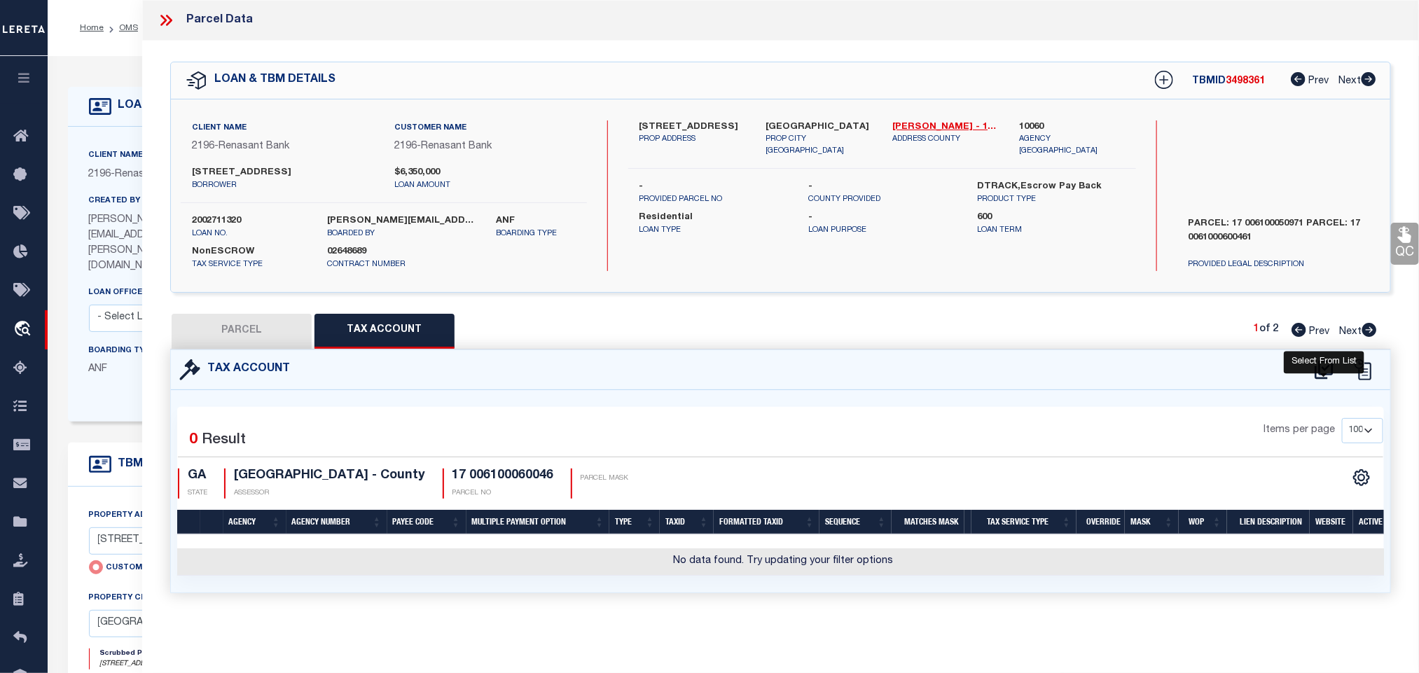
click at [1325, 371] on icon at bounding box center [1324, 369] width 18 height 19
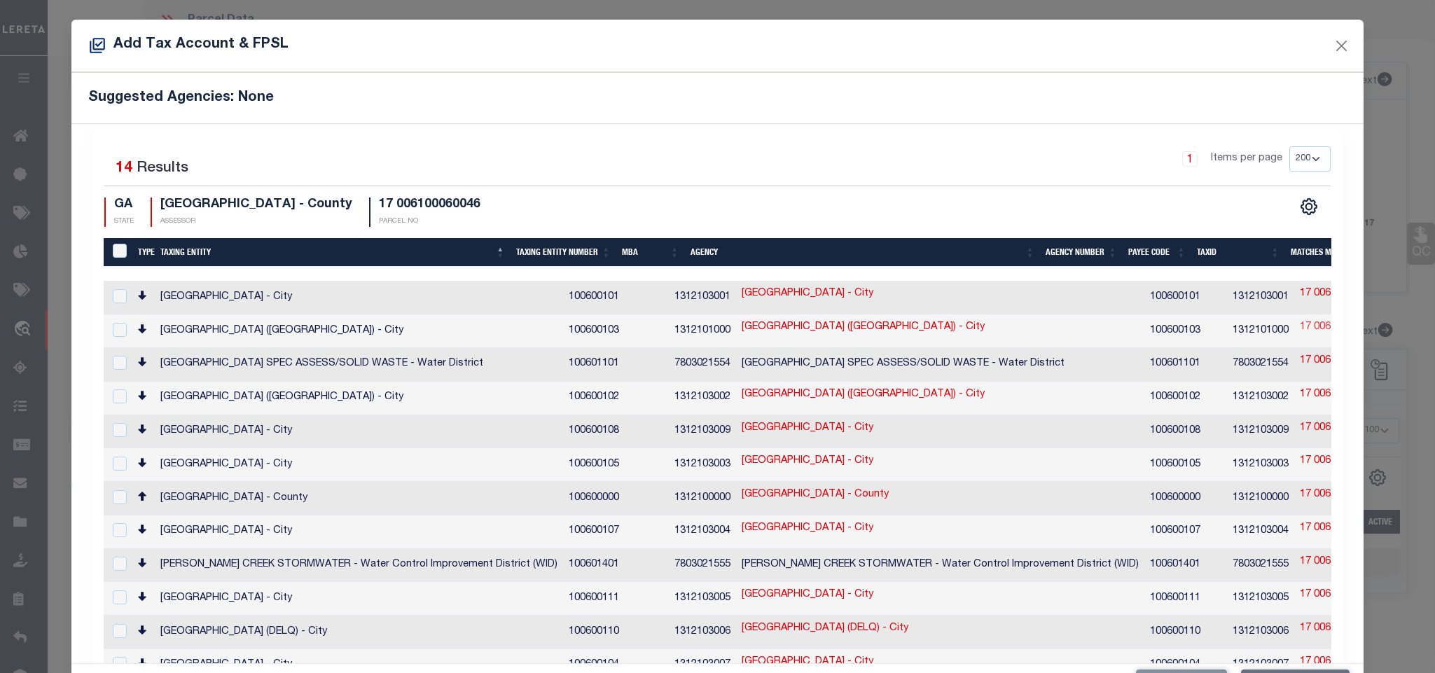
click at [1300, 329] on link "17 006100060046" at bounding box center [1340, 327] width 81 height 15
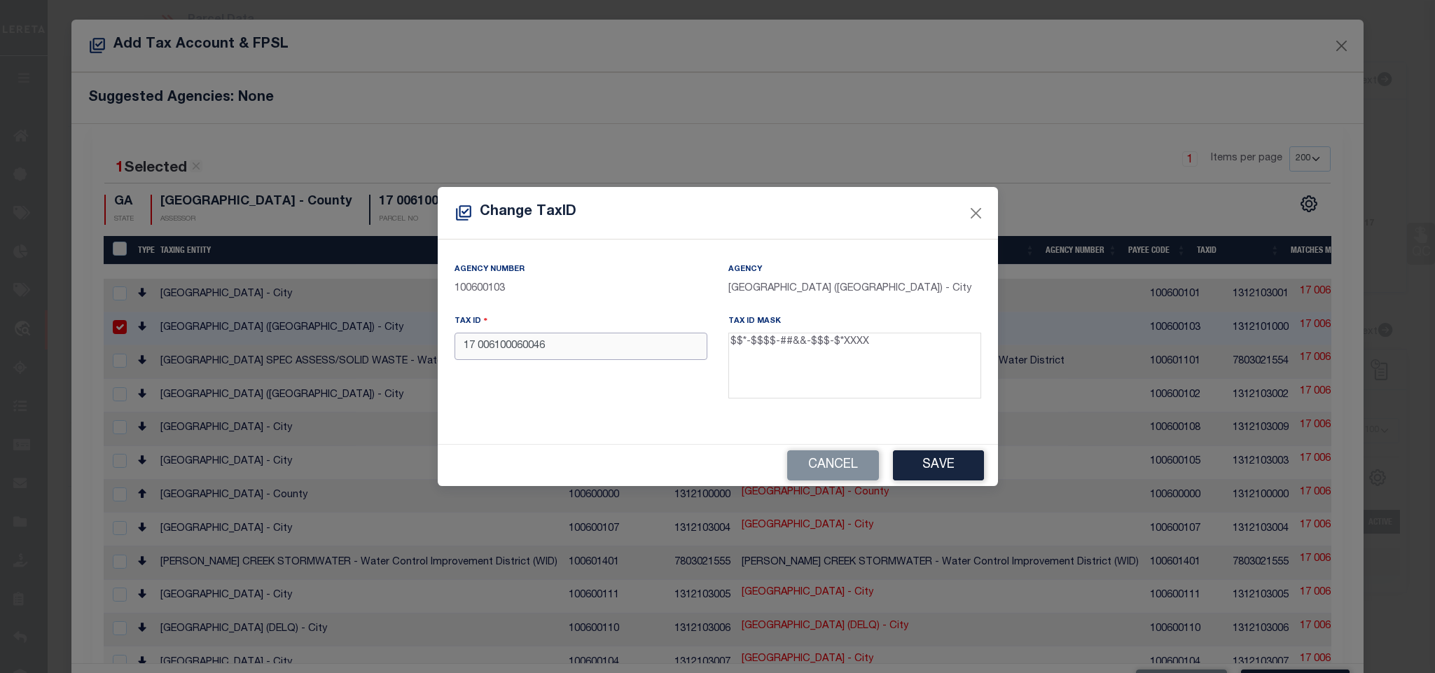
click at [635, 351] on input "17 006100060046" at bounding box center [581, 346] width 253 height 27
click at [914, 461] on button "Save" at bounding box center [938, 465] width 91 height 30
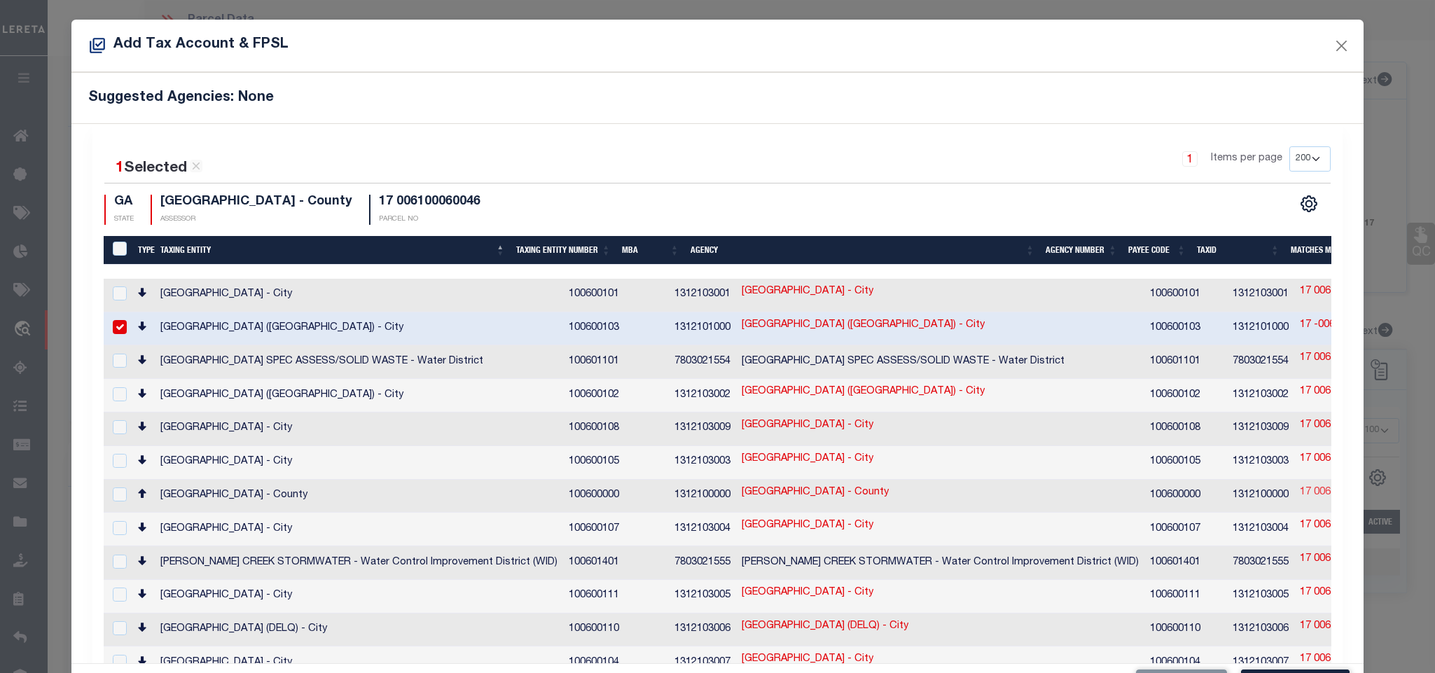
click at [1300, 490] on link "17 006100060046" at bounding box center [1340, 493] width 81 height 15
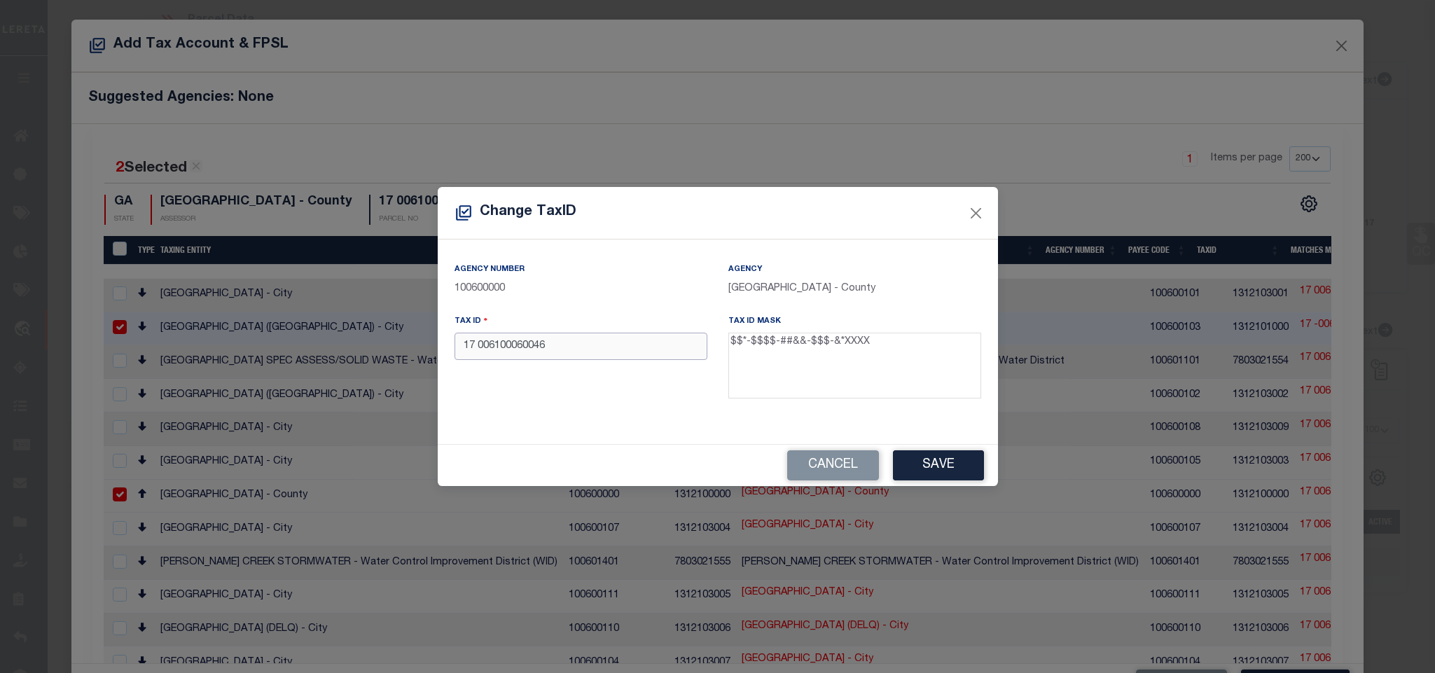
click at [637, 355] on input "17 006100060046" at bounding box center [581, 346] width 253 height 27
paste input "-0061-0006-004-"
click at [939, 464] on button "Save" at bounding box center [938, 465] width 91 height 30
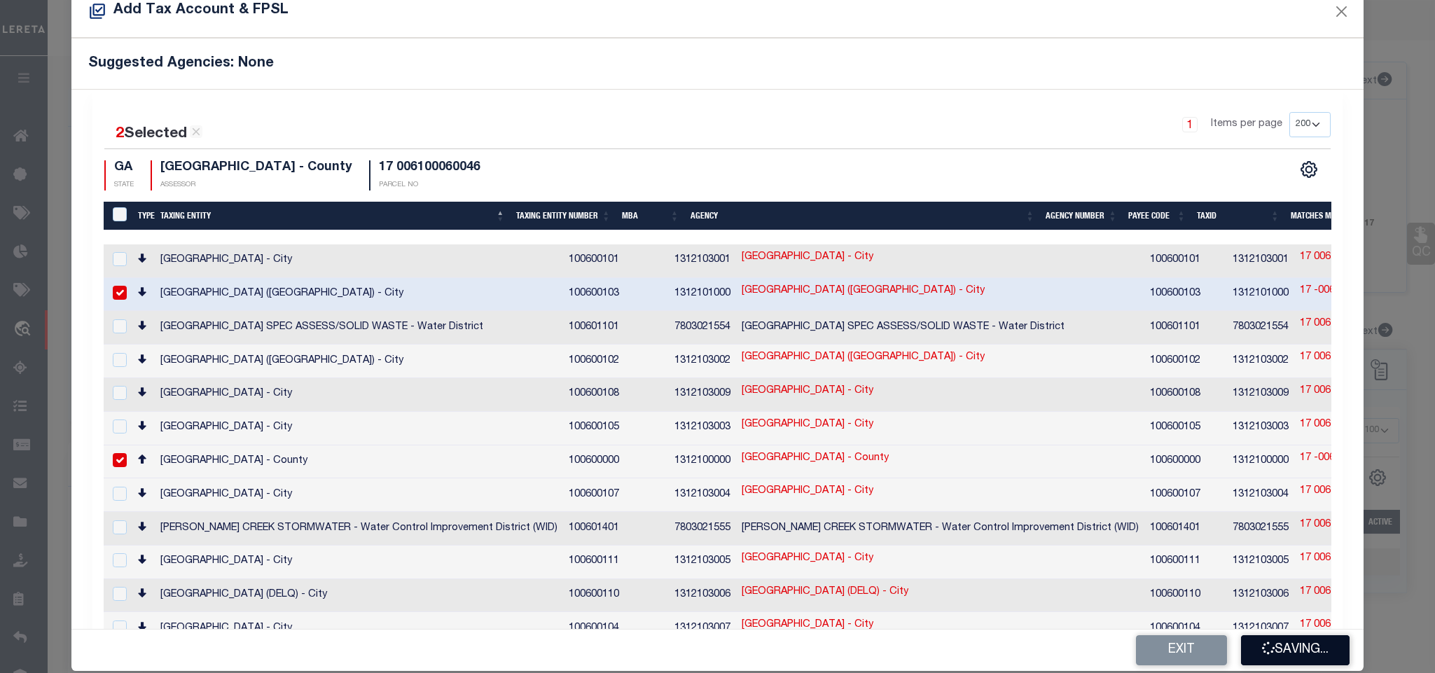
scroll to position [53, 0]
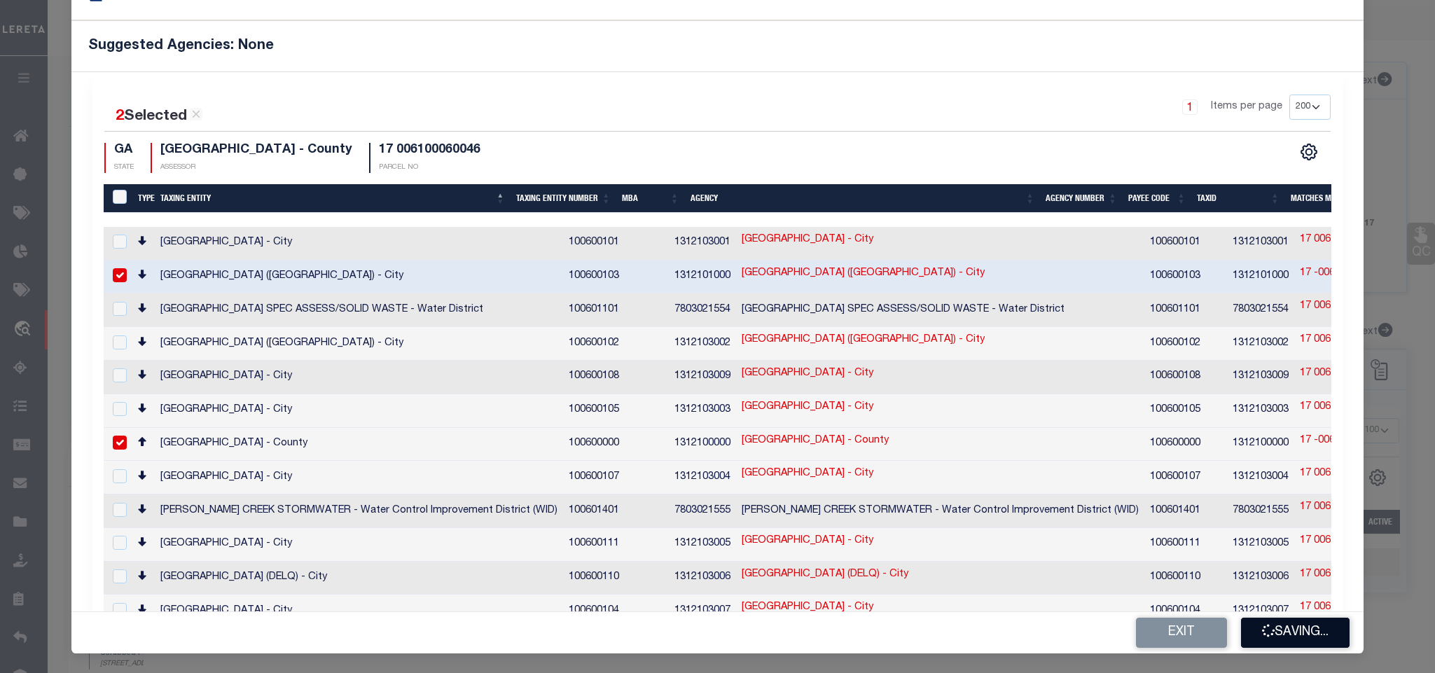
click at [1281, 629] on button "Saving..." at bounding box center [1295, 633] width 109 height 30
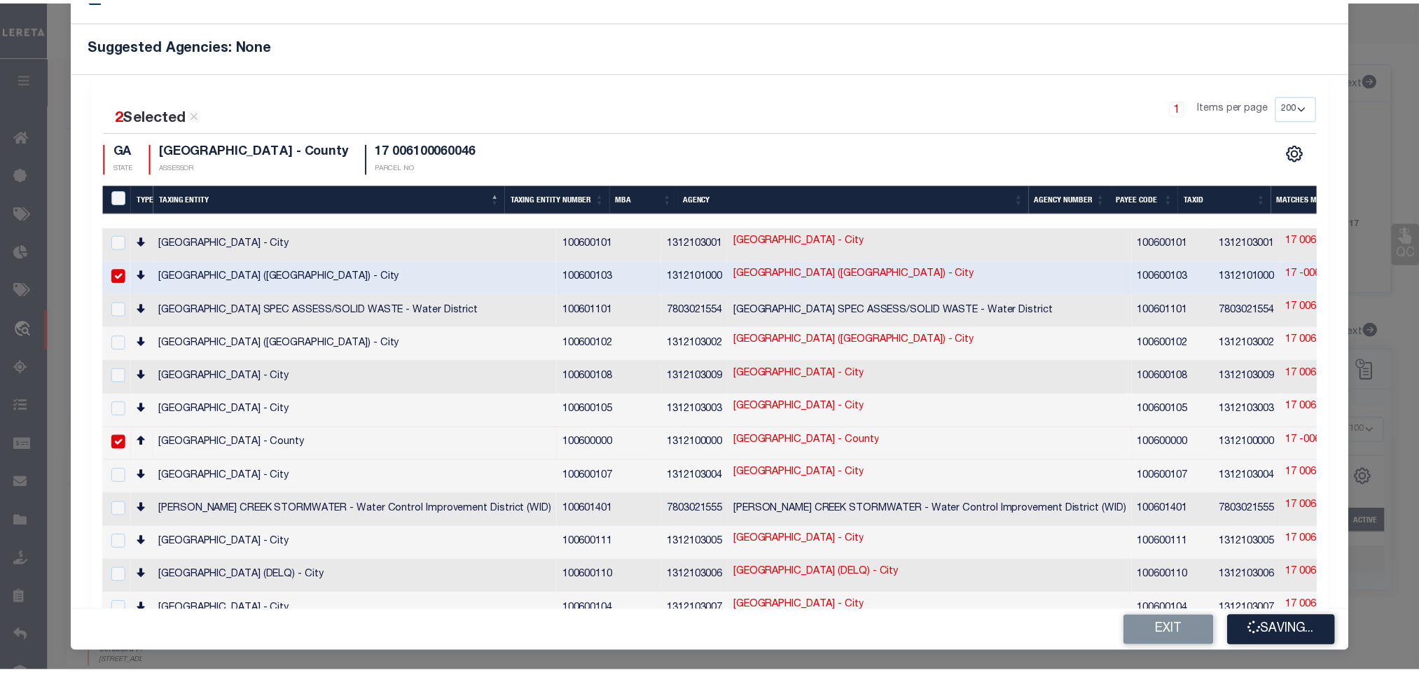
scroll to position [0, 0]
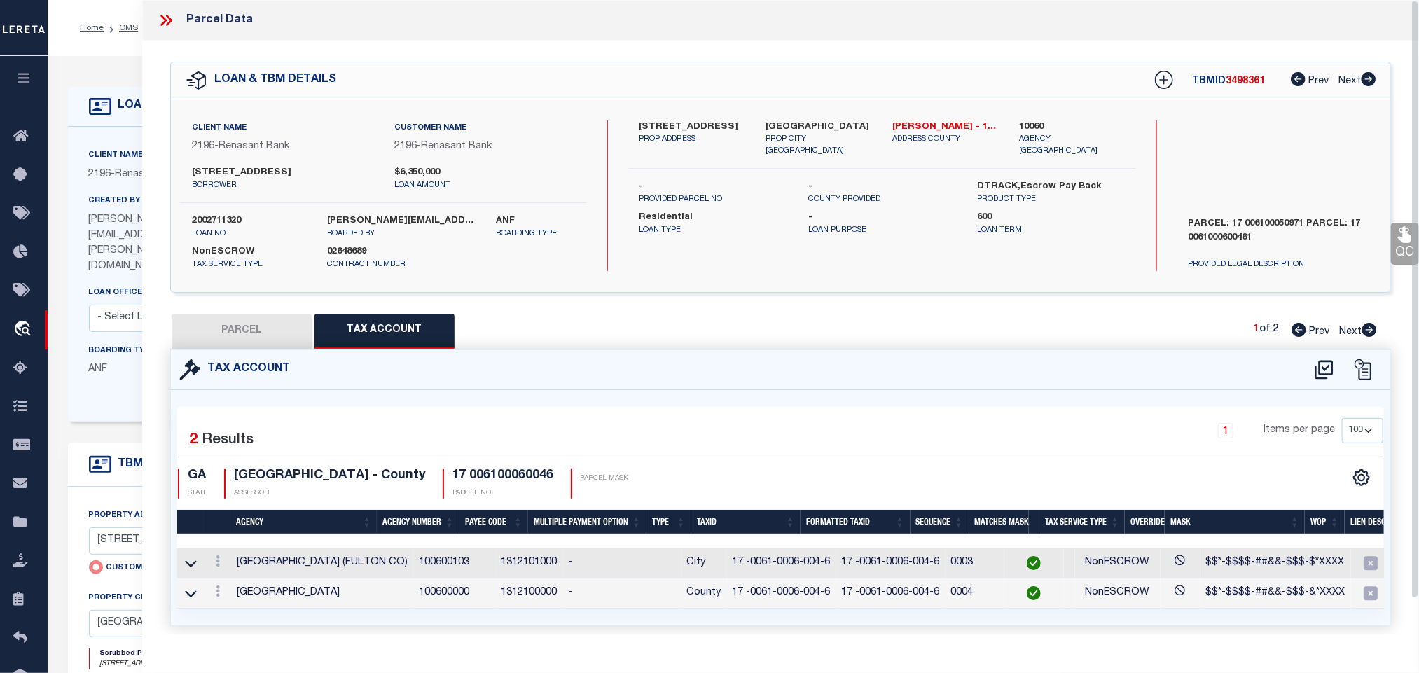
click at [237, 329] on button "PARCEL" at bounding box center [242, 331] width 140 height 35
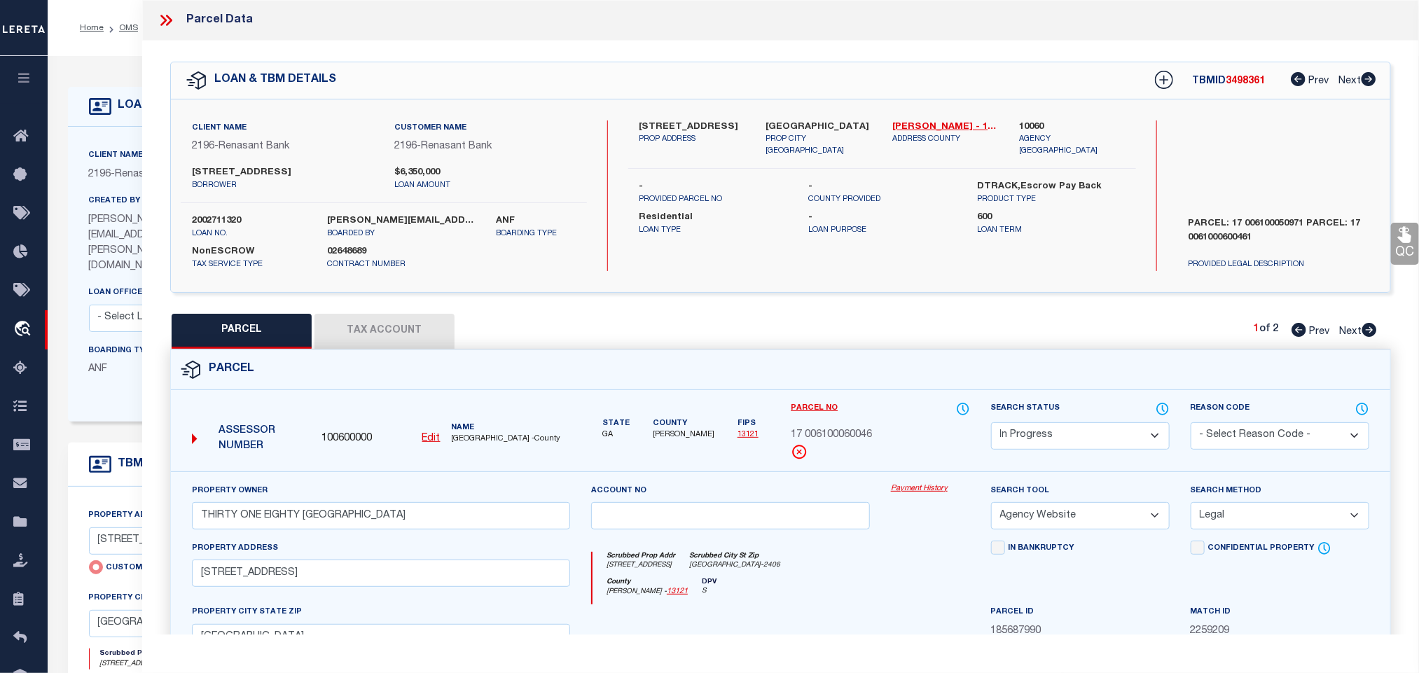
click at [1052, 444] on select "Automated Search Bad Parcel Complete Duplicate Parcel High Dollar Reporting In …" at bounding box center [1080, 435] width 179 height 27
click at [991, 424] on select "Automated Search Bad Parcel Complete Duplicate Parcel High Dollar Reporting In …" at bounding box center [1080, 435] width 179 height 27
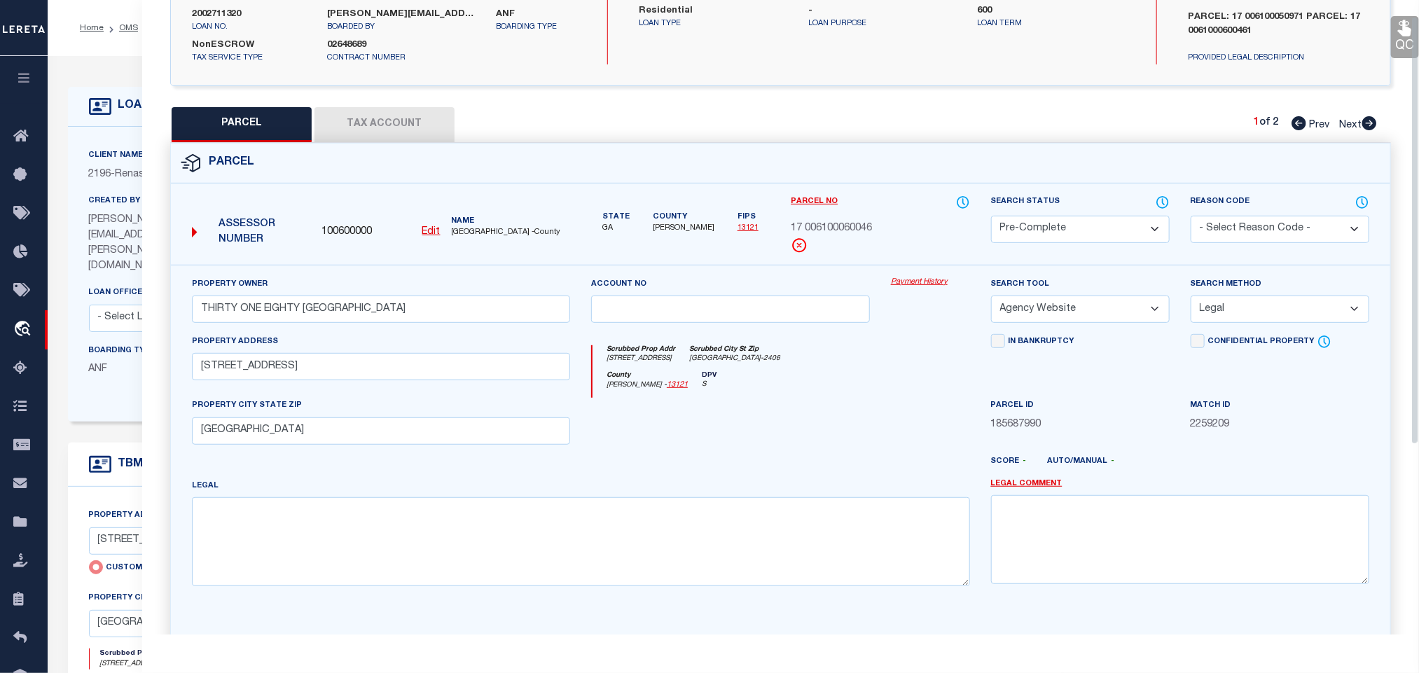
scroll to position [305, 0]
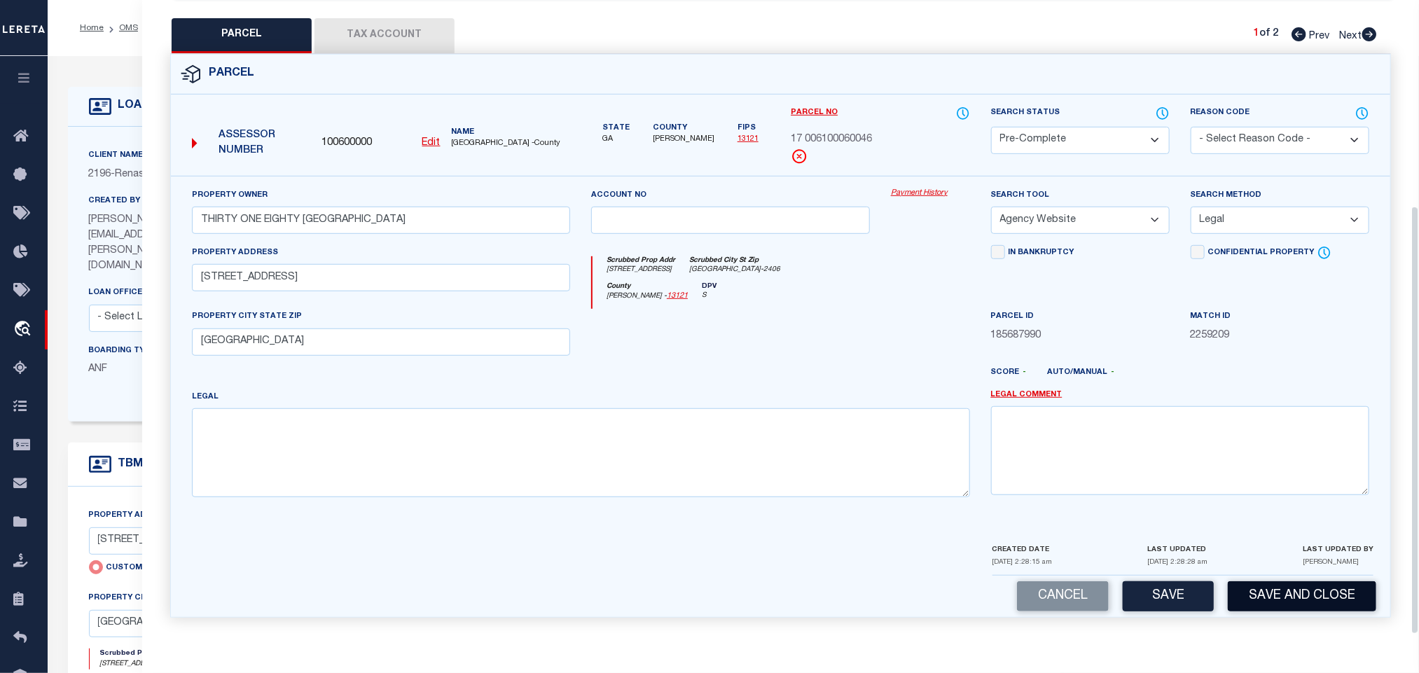
click at [1234, 598] on button "Save and Close" at bounding box center [1302, 596] width 149 height 30
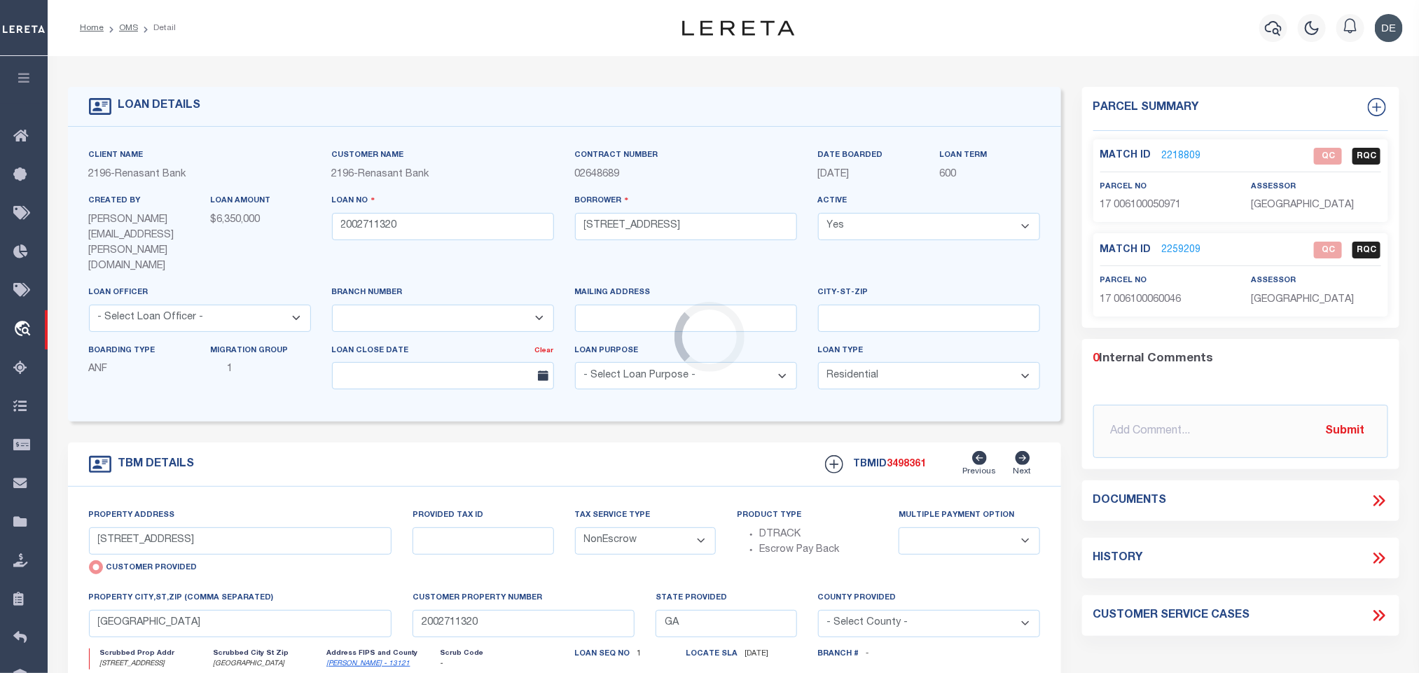
click at [371, 226] on div "Loading..." at bounding box center [709, 336] width 1419 height 673
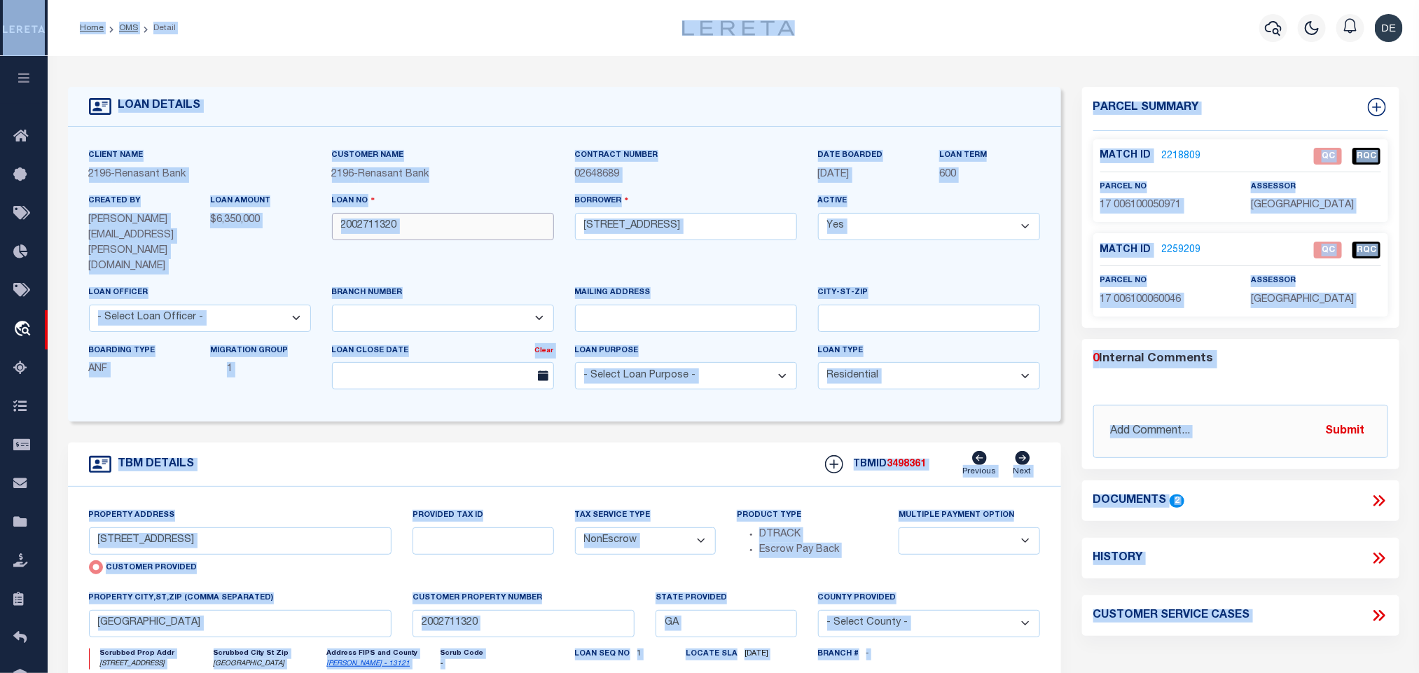
click at [412, 227] on input "2002711320" at bounding box center [443, 226] width 222 height 27
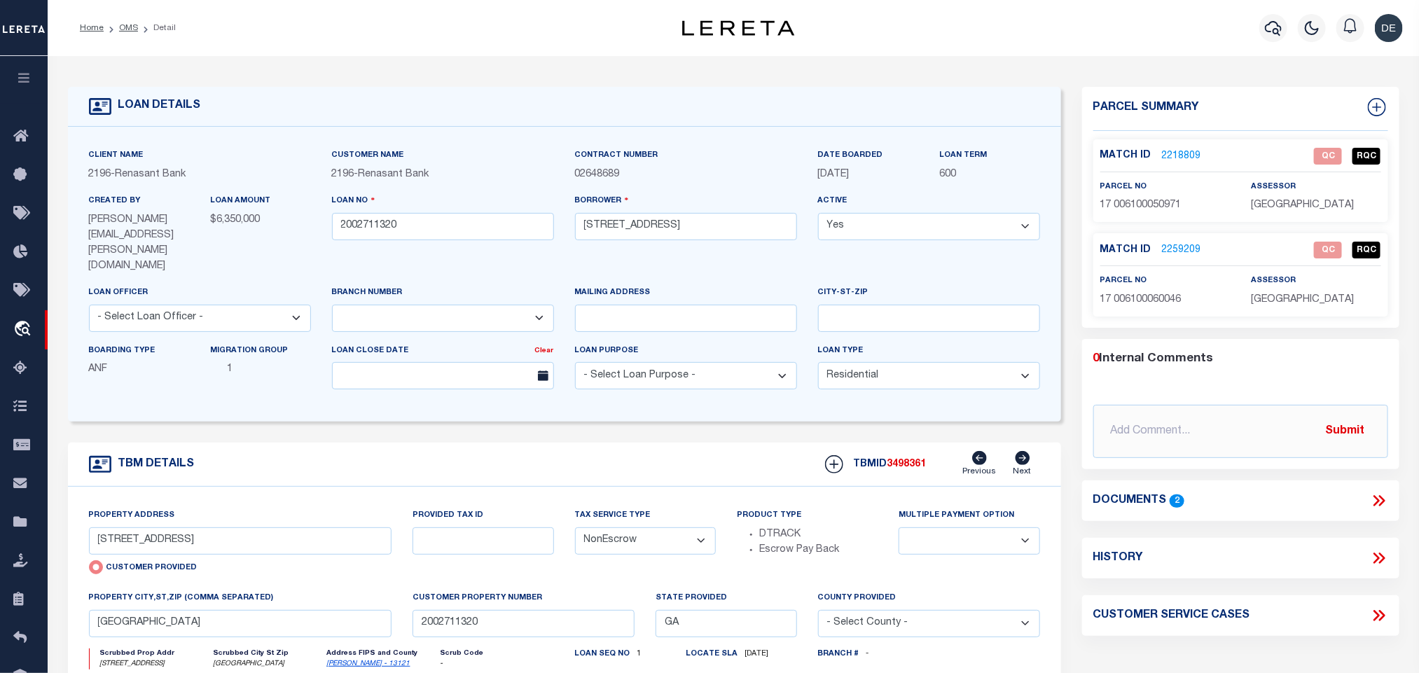
click at [907, 460] on span "3498361" at bounding box center [907, 465] width 39 height 10
click at [1297, 208] on span "[GEOGRAPHIC_DATA]" at bounding box center [1302, 205] width 103 height 10
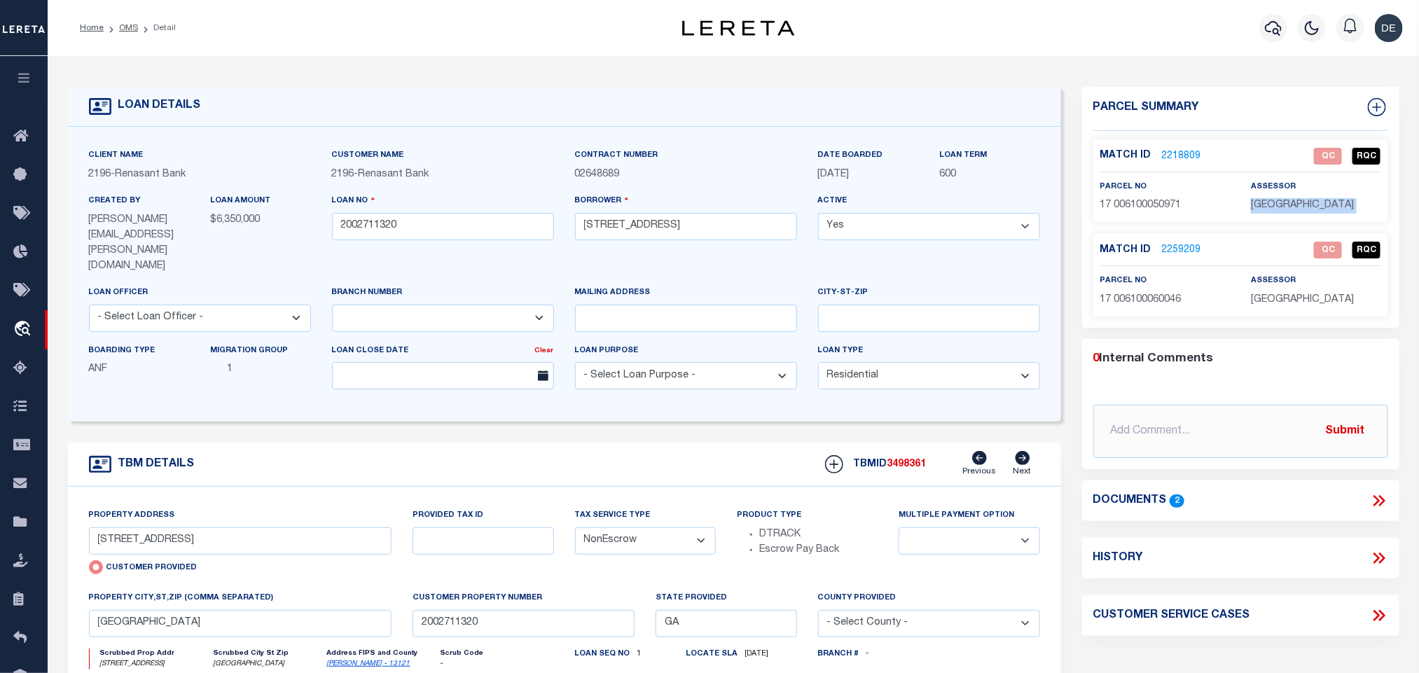
click at [1157, 215] on div "Match ID 2218809 QC RQC parcel no 17 006100050971" at bounding box center [1241, 180] width 295 height 83
click at [366, 228] on input "2002711320" at bounding box center [443, 226] width 222 height 27
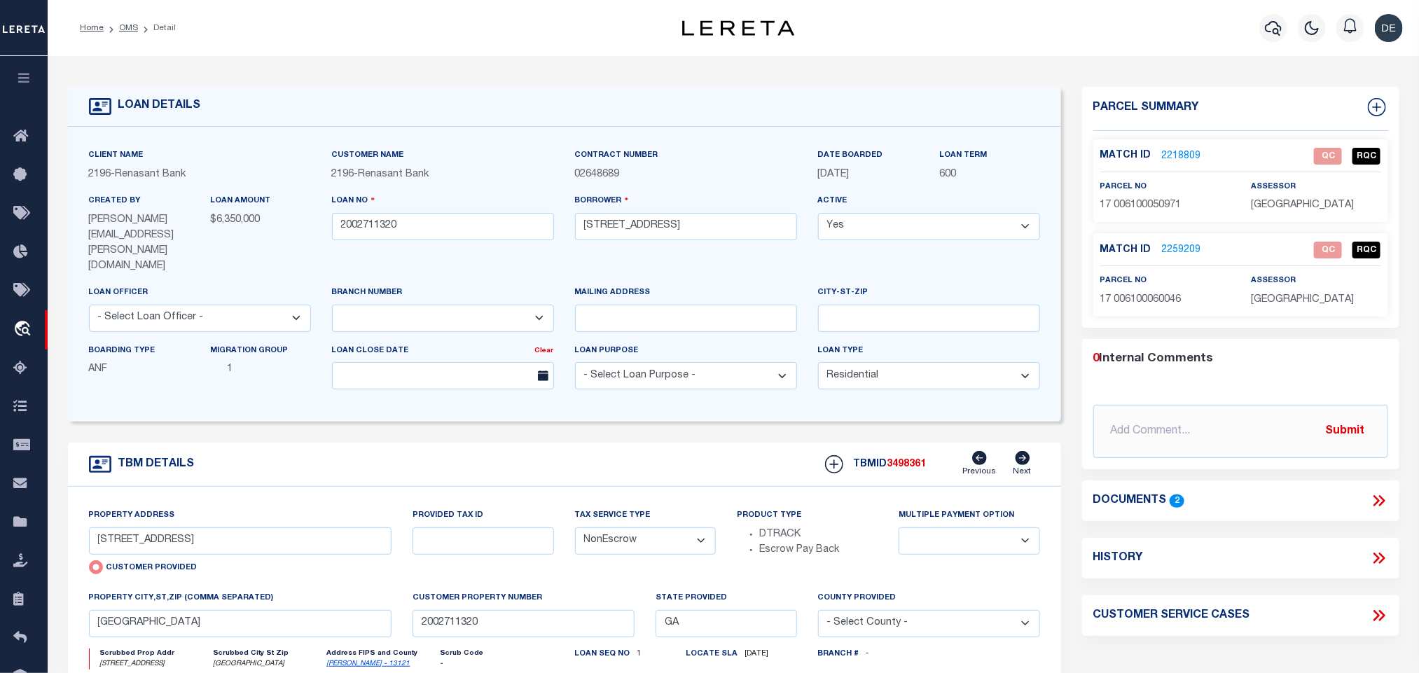
click at [912, 460] on span "3498361" at bounding box center [907, 465] width 39 height 10
click at [1284, 308] on p "[GEOGRAPHIC_DATA]" at bounding box center [1316, 300] width 130 height 15
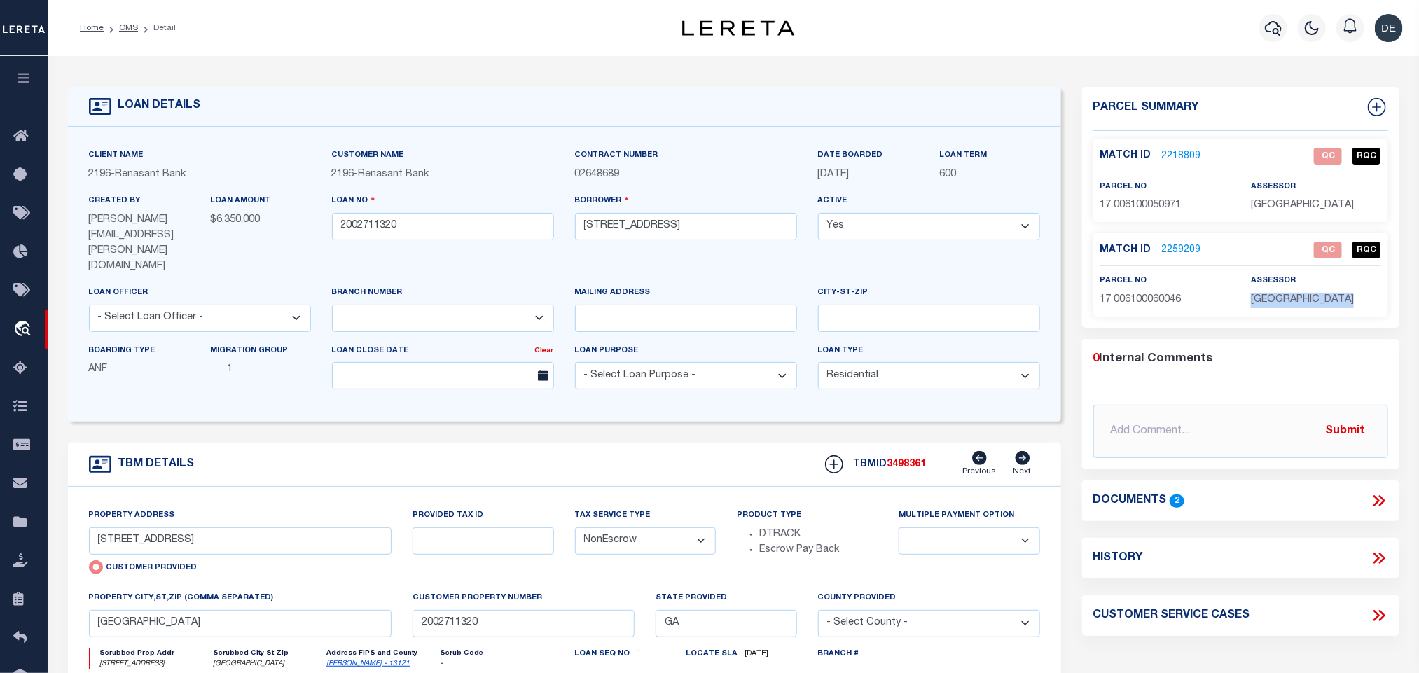
click at [1138, 305] on span "17 006100060046" at bounding box center [1141, 300] width 81 height 10
click at [131, 28] on link "OMS" at bounding box center [128, 28] width 19 height 8
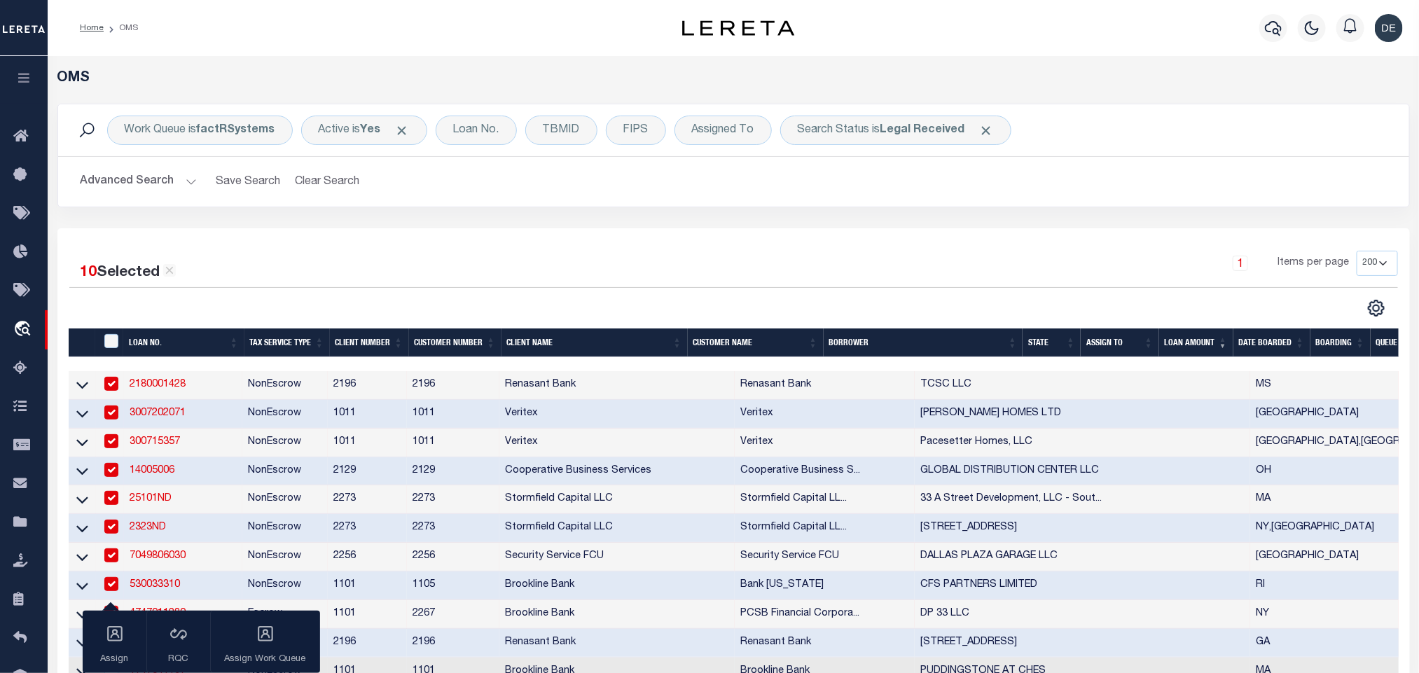
scroll to position [420, 0]
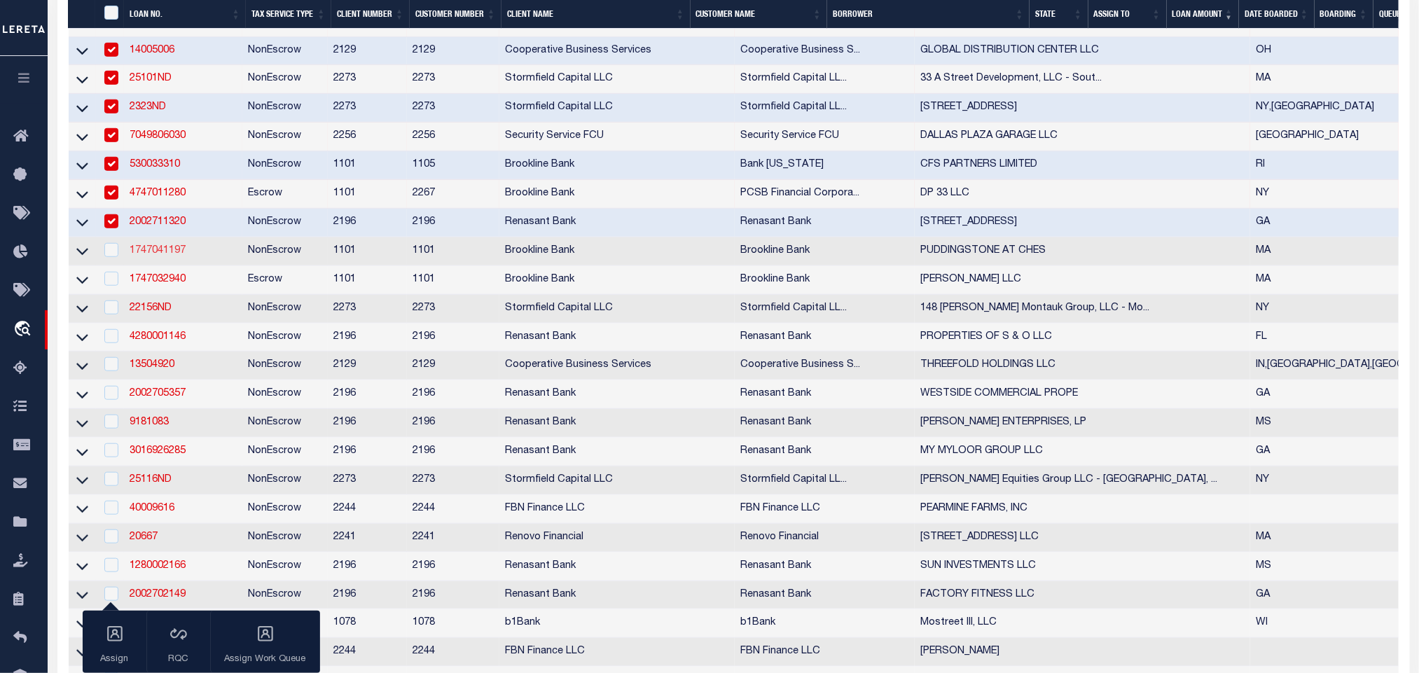
click at [167, 255] on link "1747041197" at bounding box center [158, 251] width 56 height 10
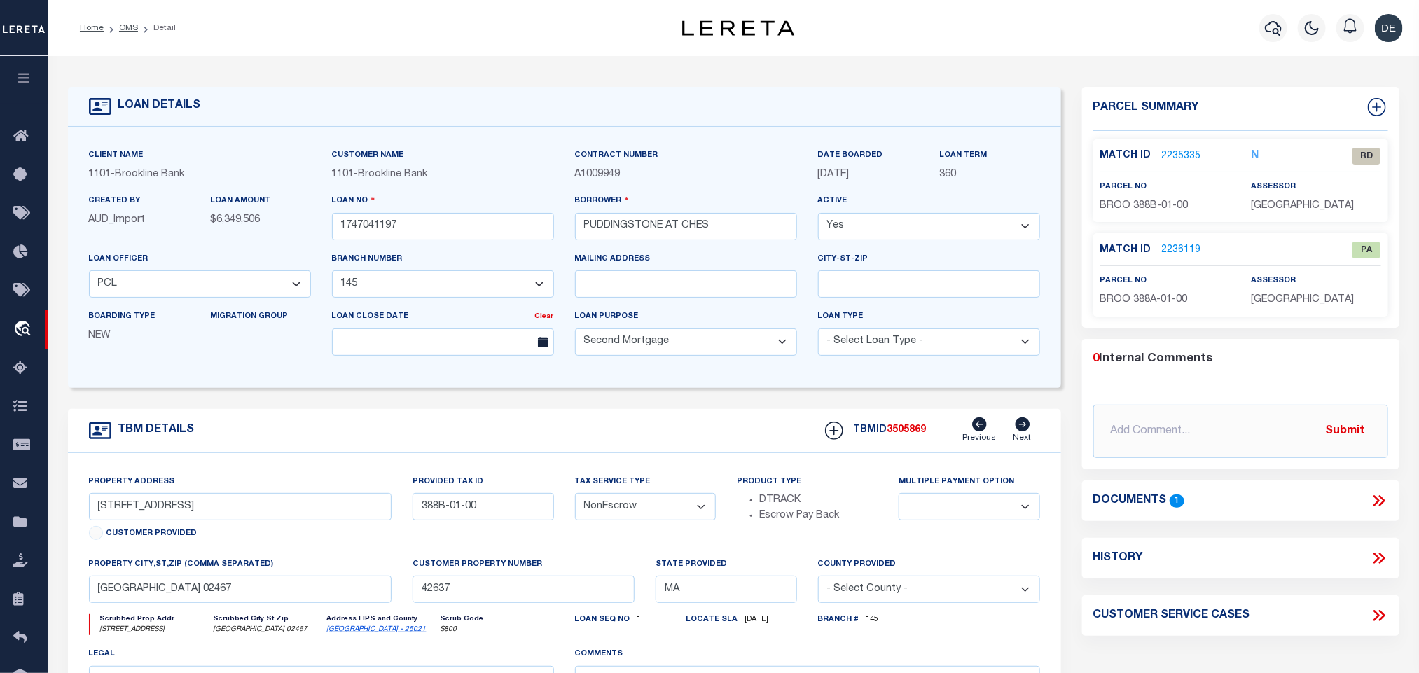
click at [1377, 501] on icon at bounding box center [1377, 501] width 6 height 11
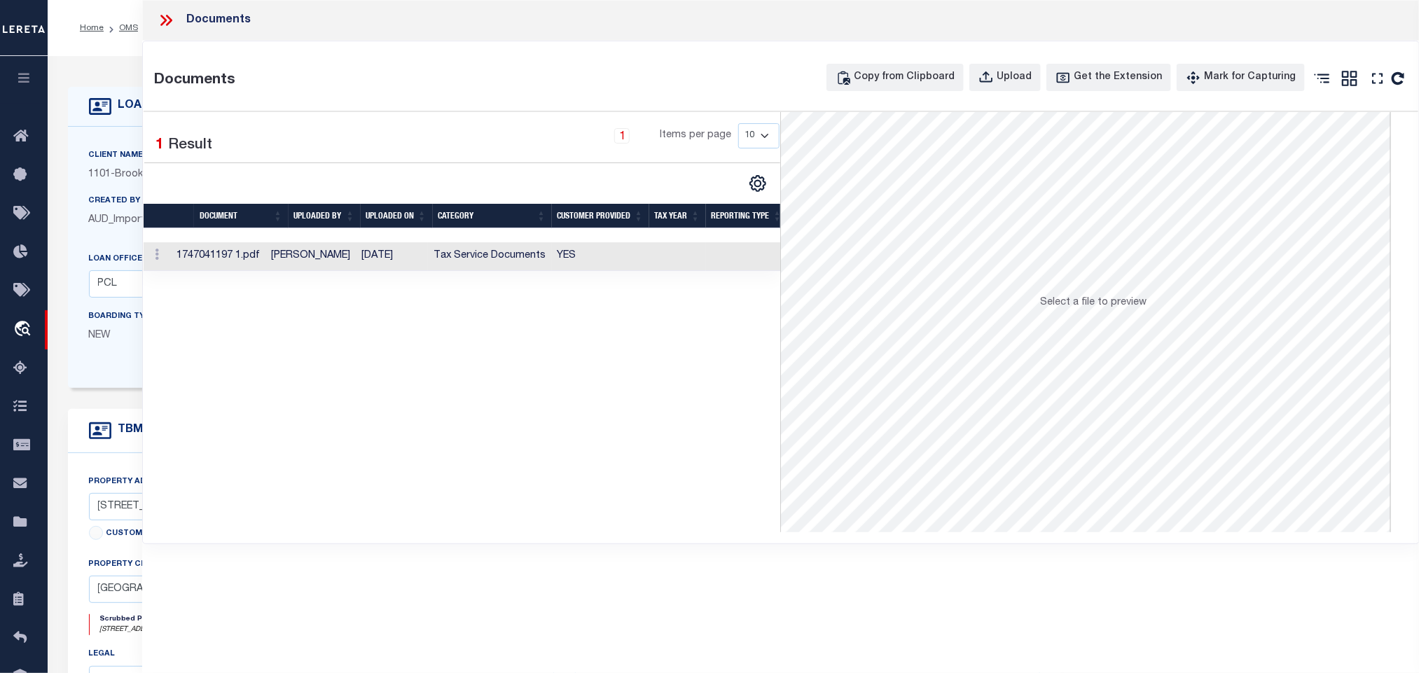
click at [728, 271] on td at bounding box center [747, 256] width 82 height 29
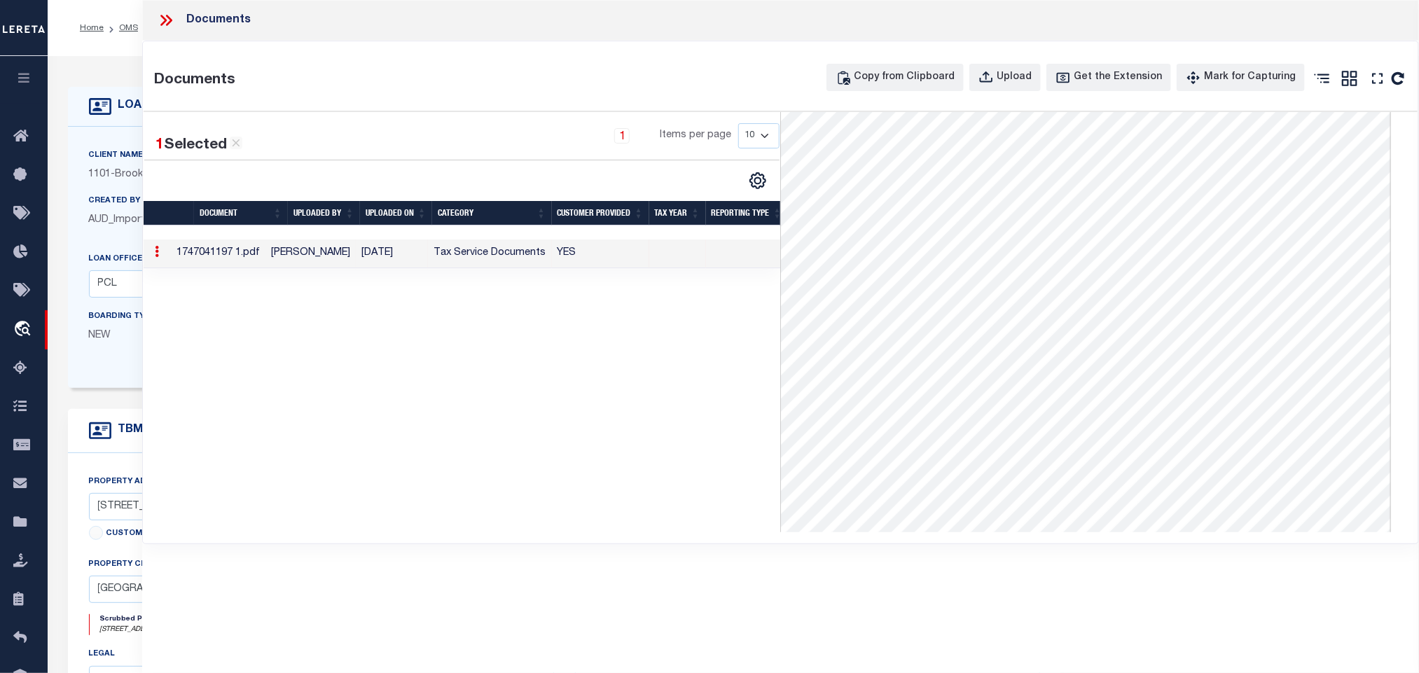
click at [170, 20] on icon at bounding box center [169, 20] width 6 height 11
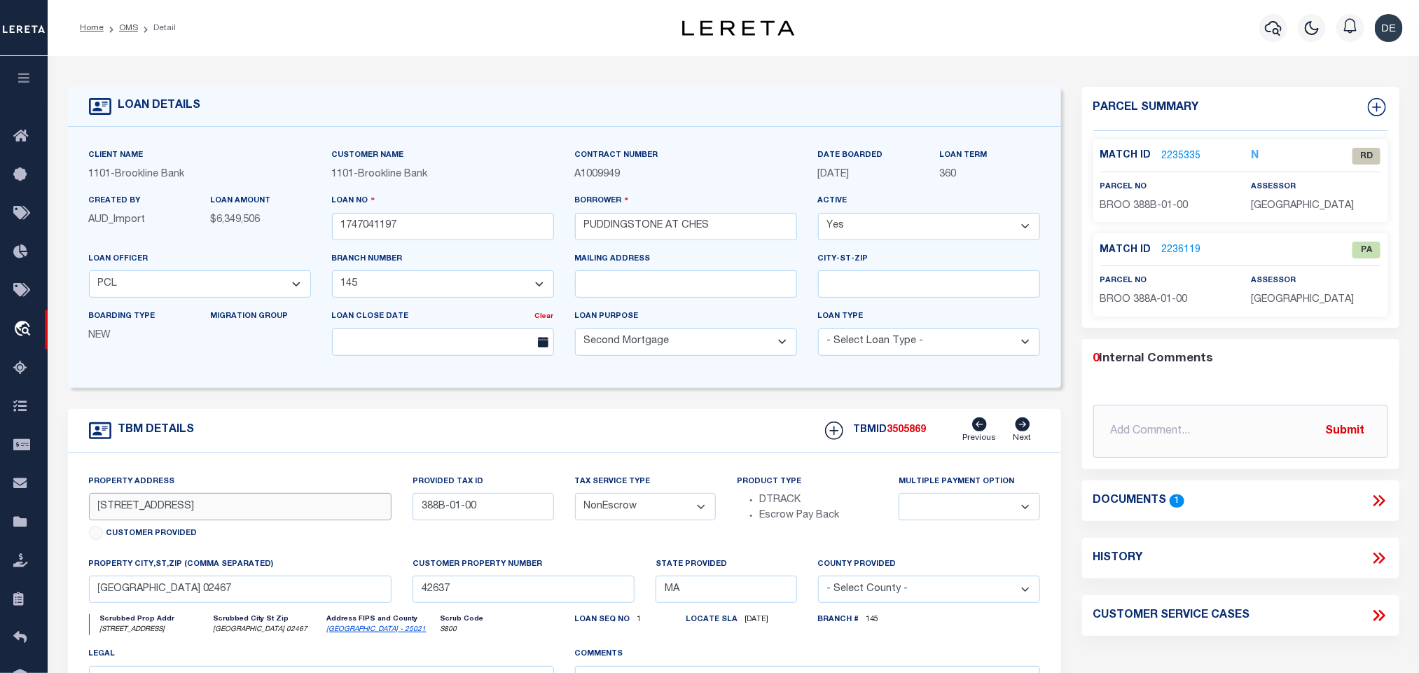
click at [148, 517] on input "[STREET_ADDRESS]" at bounding box center [240, 506] width 303 height 27
click at [1377, 502] on icon at bounding box center [1377, 501] width 6 height 11
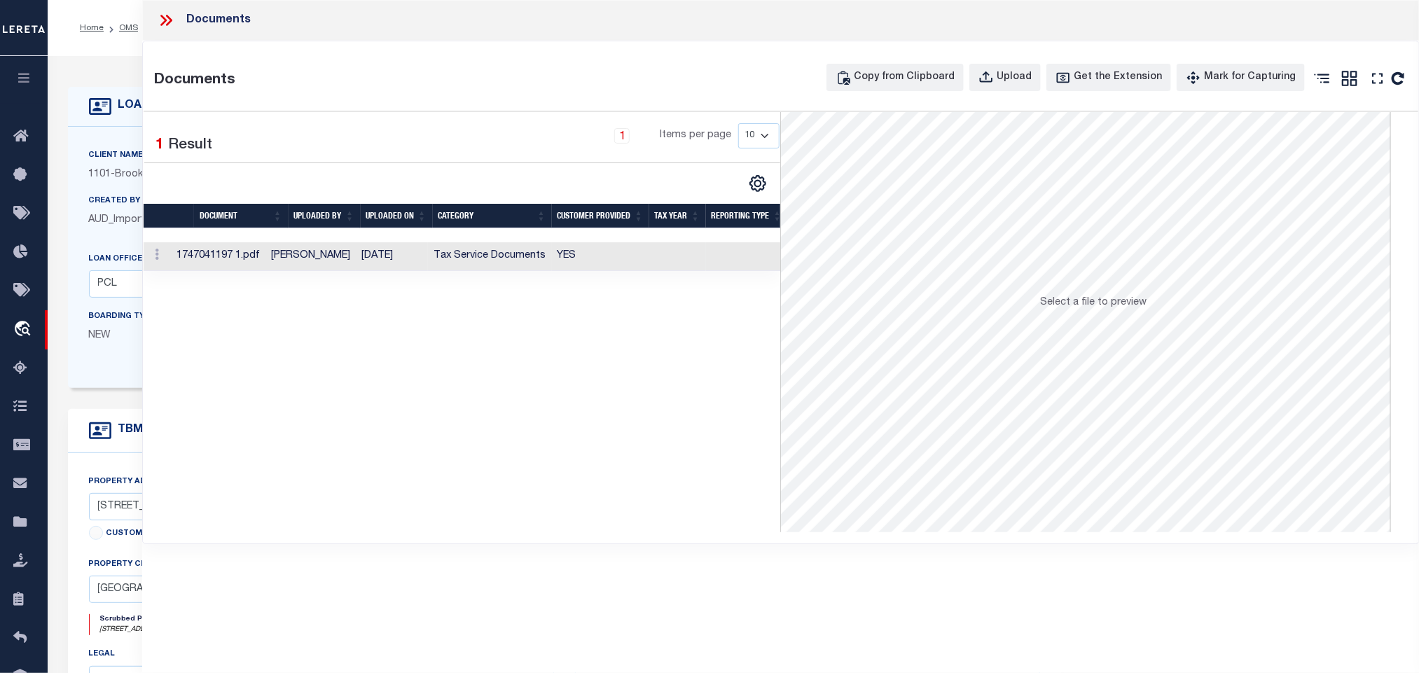
click at [337, 257] on td "[PERSON_NAME]" at bounding box center [311, 256] width 90 height 29
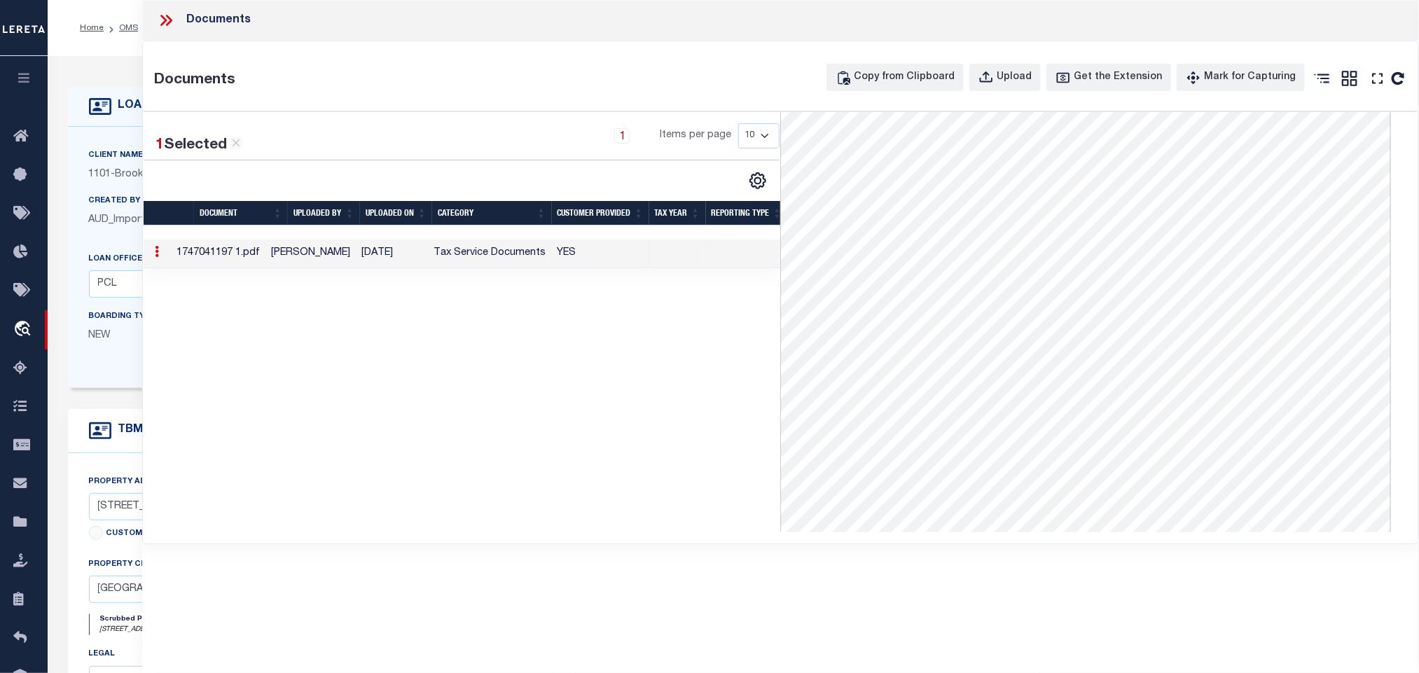
click at [116, 114] on div "LOAN DETAILS" at bounding box center [145, 106] width 112 height 22
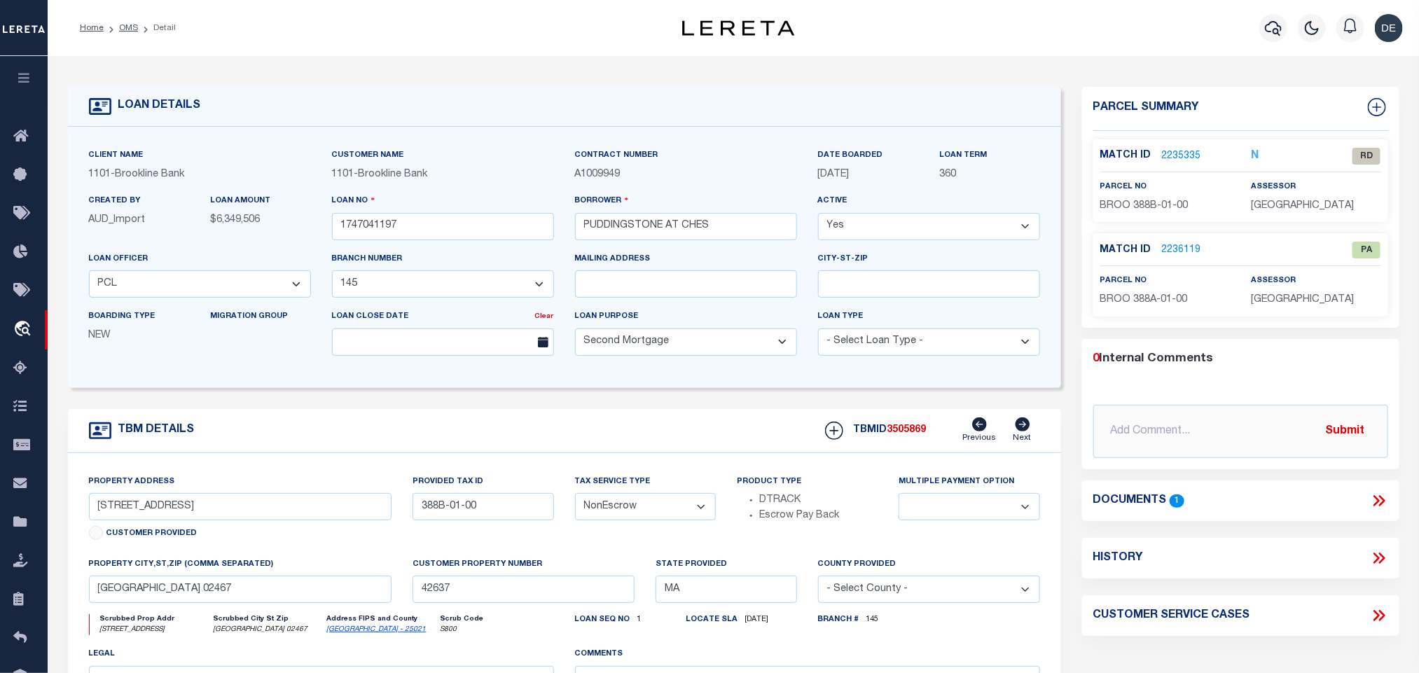
click at [1192, 156] on link "2235335" at bounding box center [1181, 156] width 39 height 15
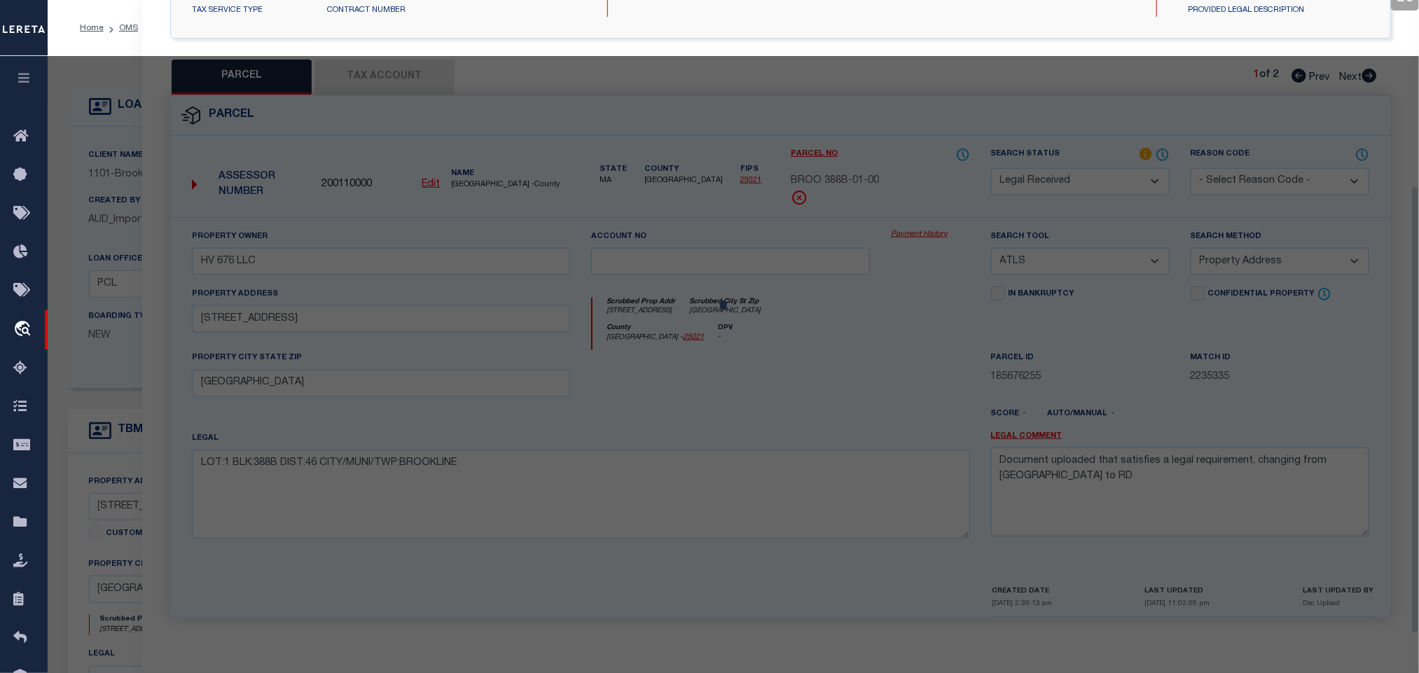
scroll to position [263, 0]
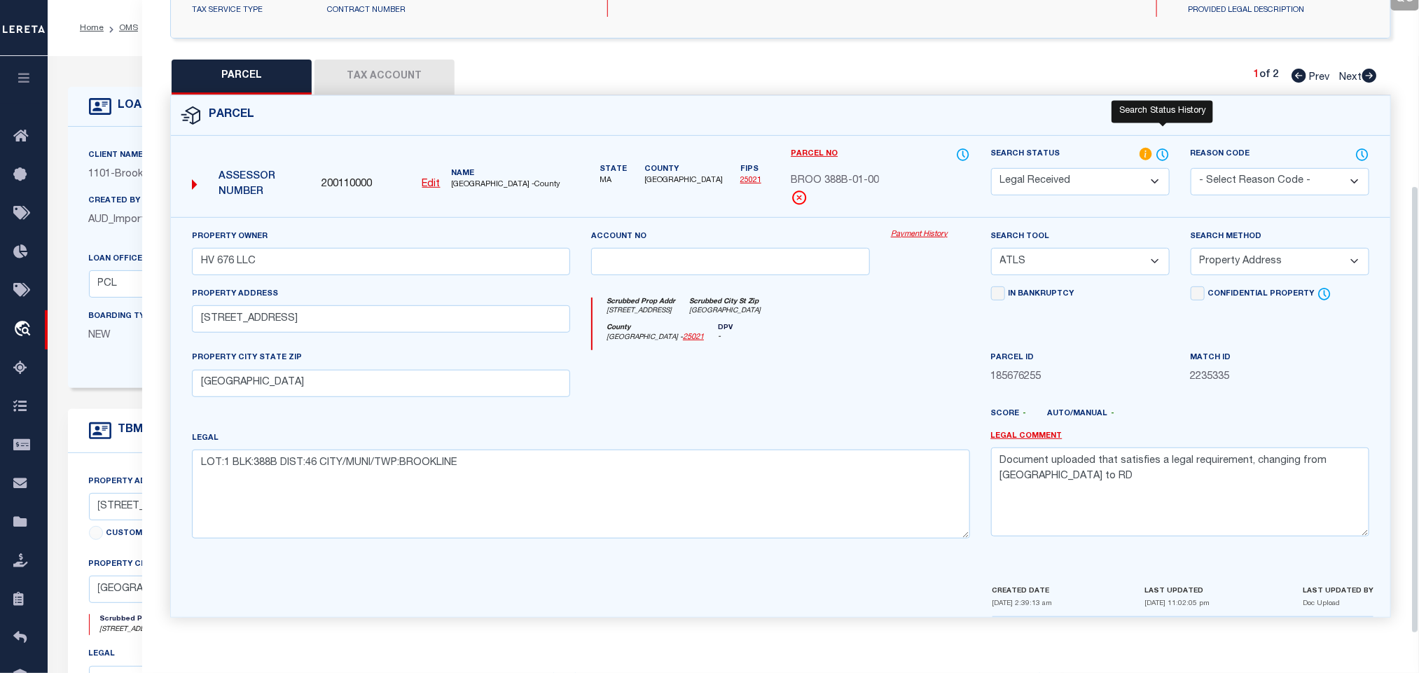
click at [1163, 151] on icon at bounding box center [1163, 154] width 1 height 6
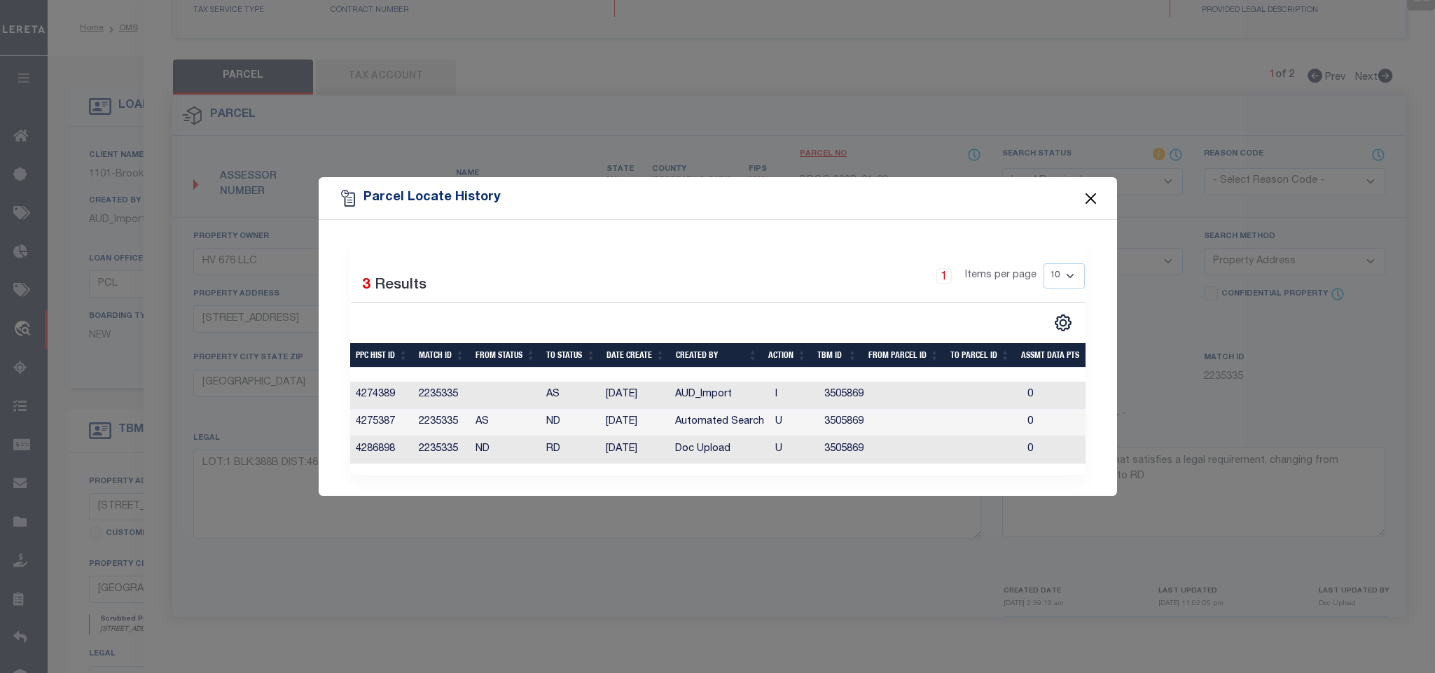
click at [1093, 189] on button "Close" at bounding box center [1091, 198] width 18 height 18
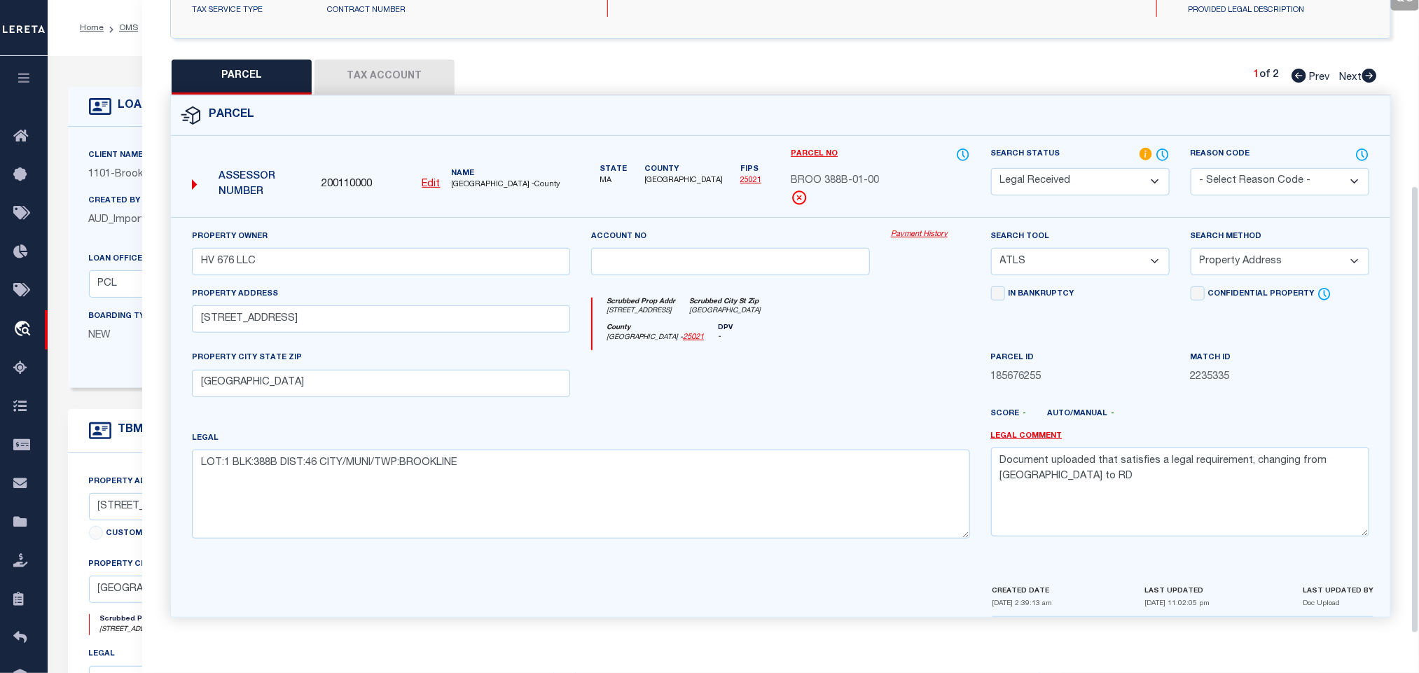
click at [1138, 172] on select "Automated Search Bad Parcel Complete Duplicate Parcel High Dollar Reporting In …" at bounding box center [1080, 181] width 179 height 27
drag, startPoint x: 1138, startPoint y: 172, endPoint x: 993, endPoint y: 570, distance: 423.5
click at [1138, 172] on select "Automated Search Bad Parcel Complete Duplicate Parcel High Dollar Reporting In …" at bounding box center [1080, 181] width 179 height 27
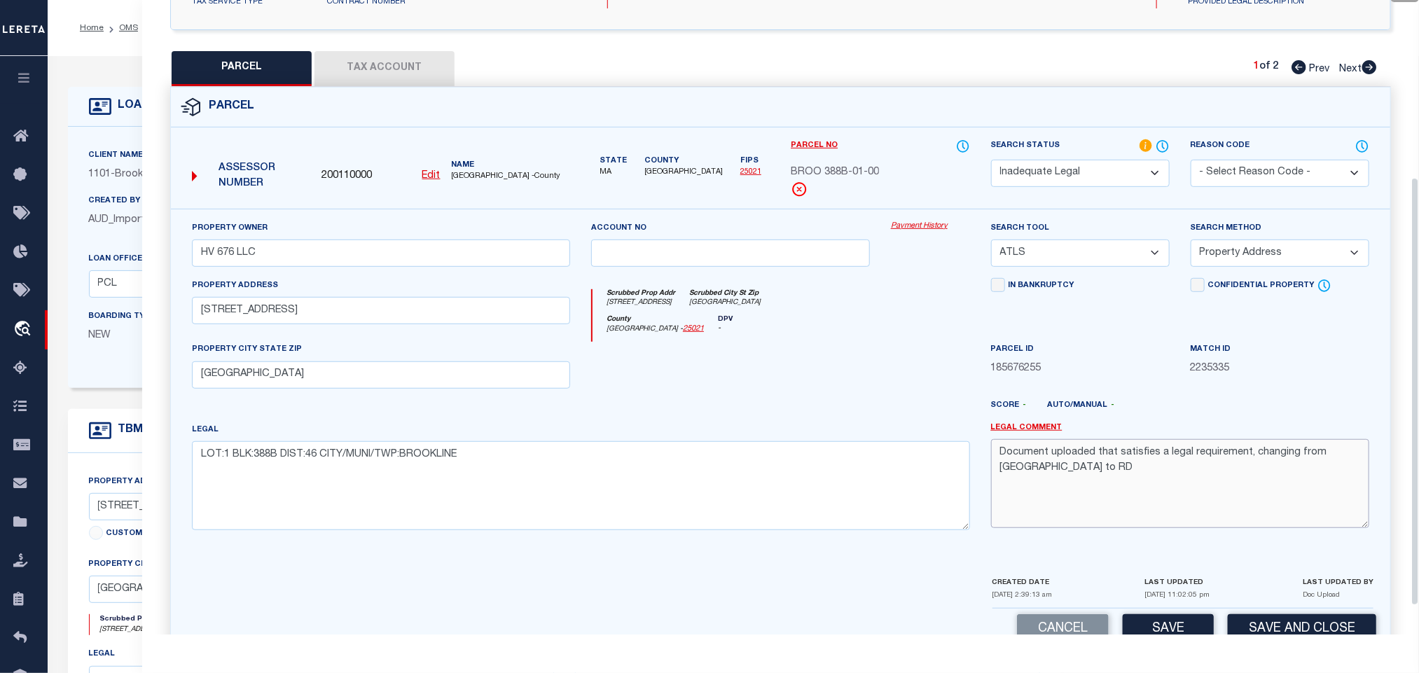
drag, startPoint x: 1173, startPoint y: 480, endPoint x: 1199, endPoint y: 497, distance: 30.9
click at [1173, 480] on textarea "Document uploaded that satisfies a legal requirement, changing from [GEOGRAPHIC…" at bounding box center [1180, 483] width 378 height 88
paste textarea "Legal discrepancy, Please provide correct legal to proceed."
click at [1289, 631] on button "Save and Close" at bounding box center [1302, 629] width 149 height 30
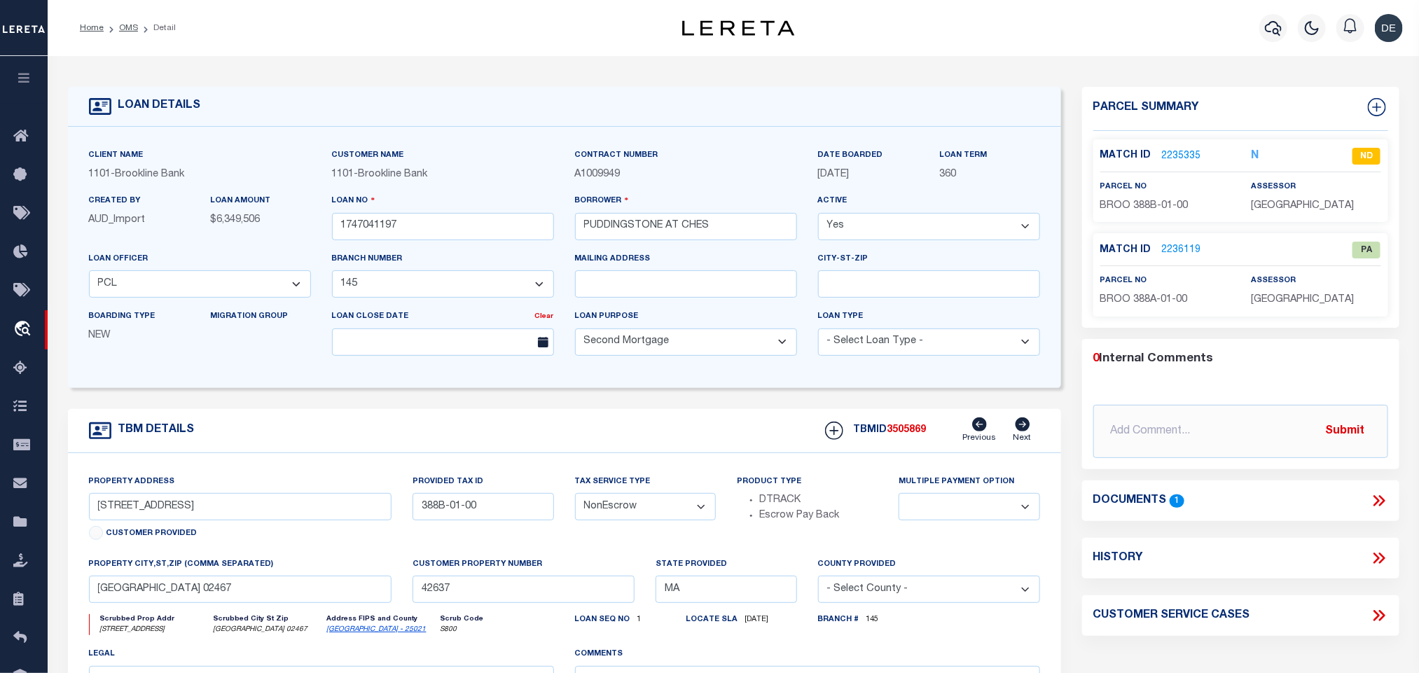
click at [130, 27] on link "OMS" at bounding box center [128, 28] width 19 height 8
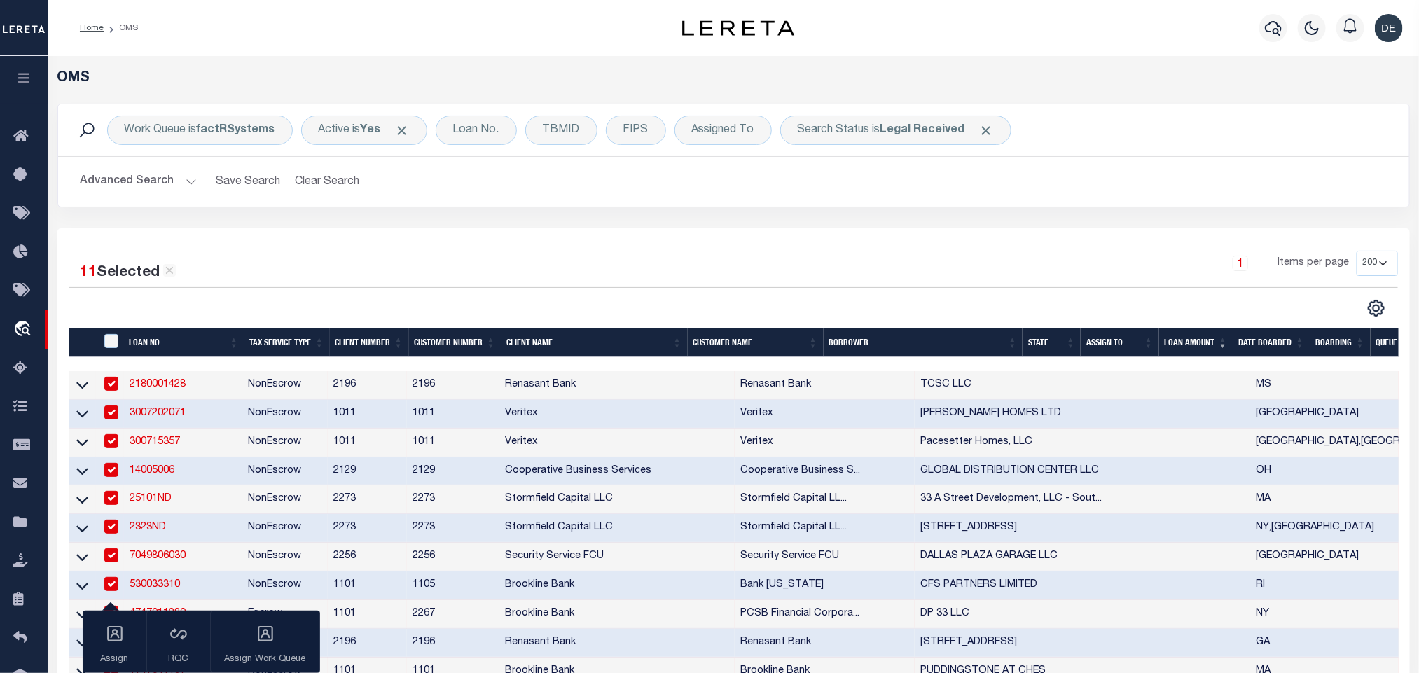
scroll to position [315, 0]
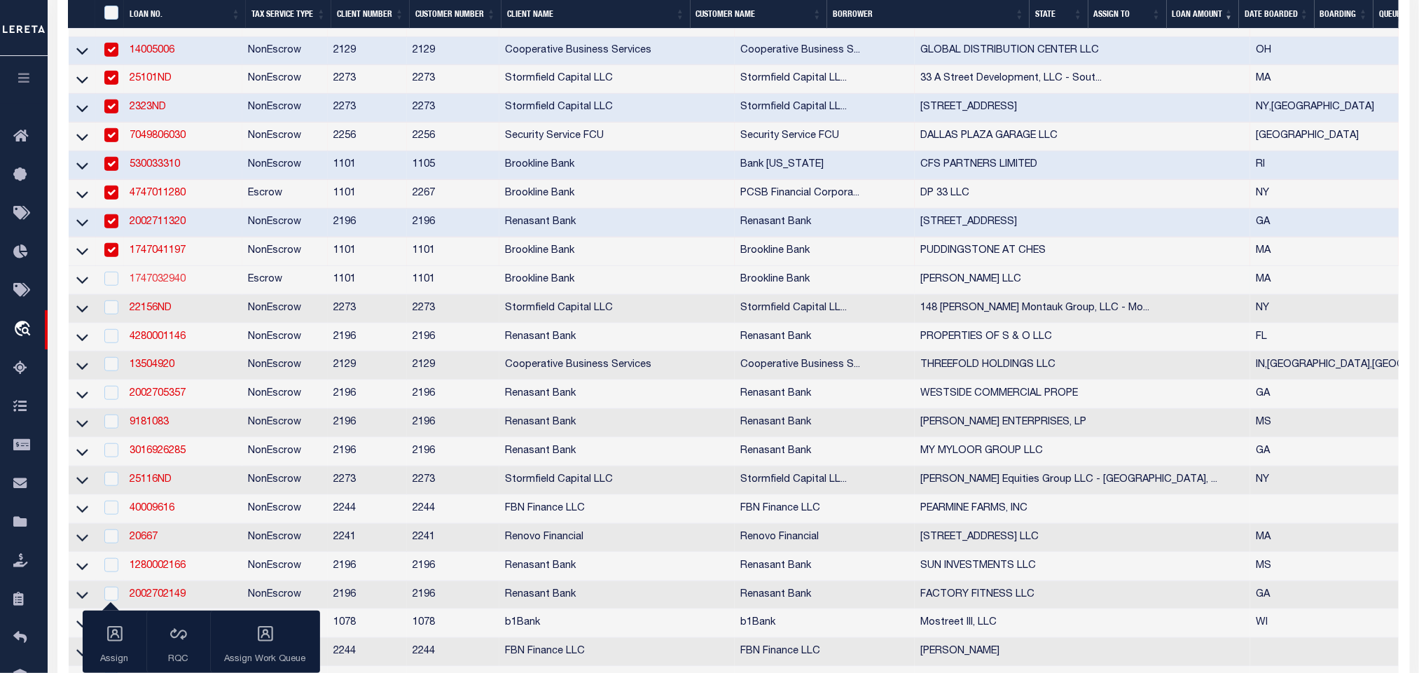
click at [172, 284] on link "1747032940" at bounding box center [158, 280] width 56 height 10
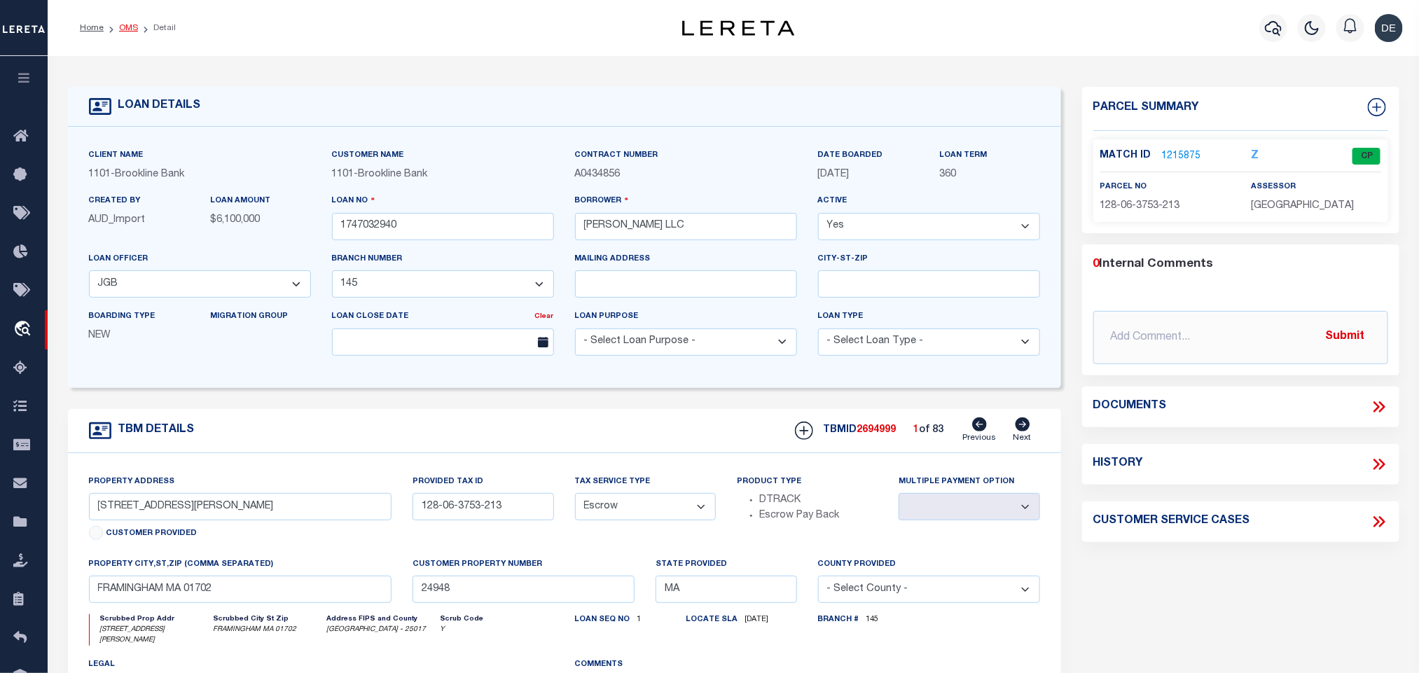
click at [131, 28] on link "OMS" at bounding box center [128, 28] width 19 height 8
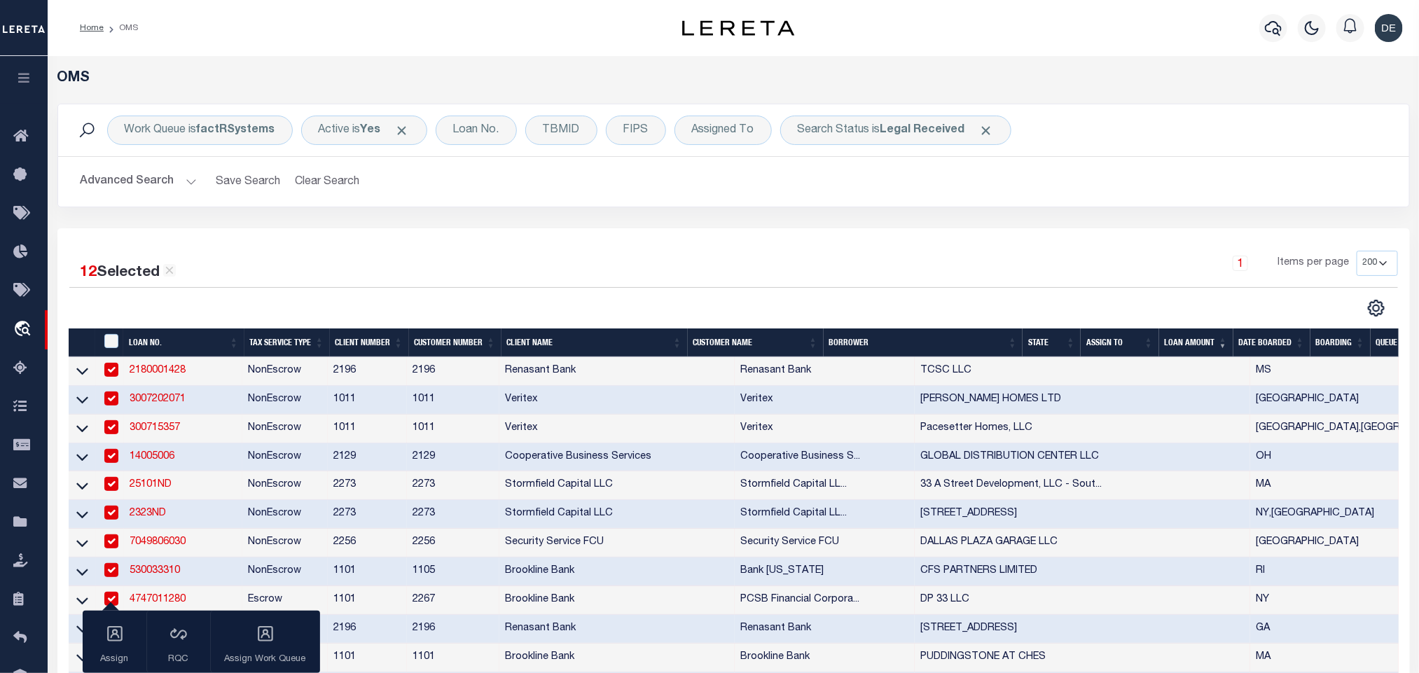
scroll to position [525, 0]
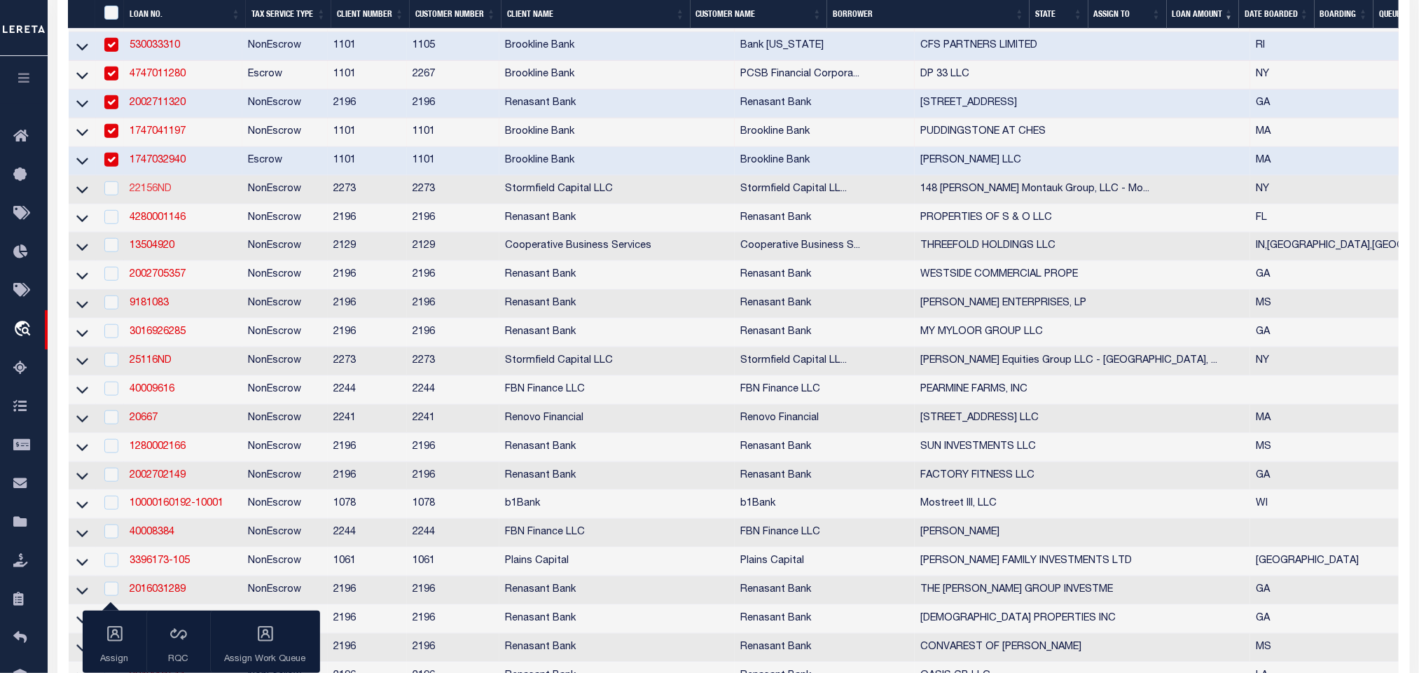
click at [153, 194] on link "22156ND" at bounding box center [151, 189] width 42 height 10
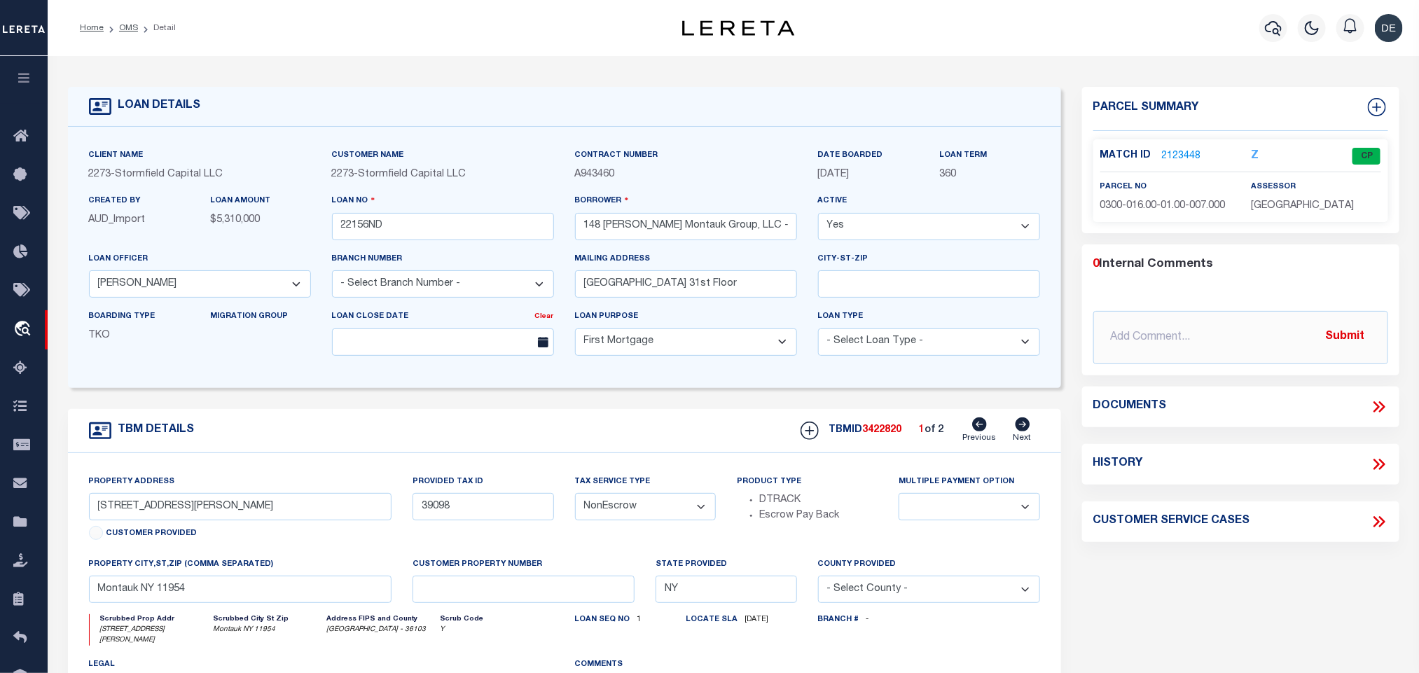
click at [1026, 432] on icon at bounding box center [1022, 425] width 15 height 14
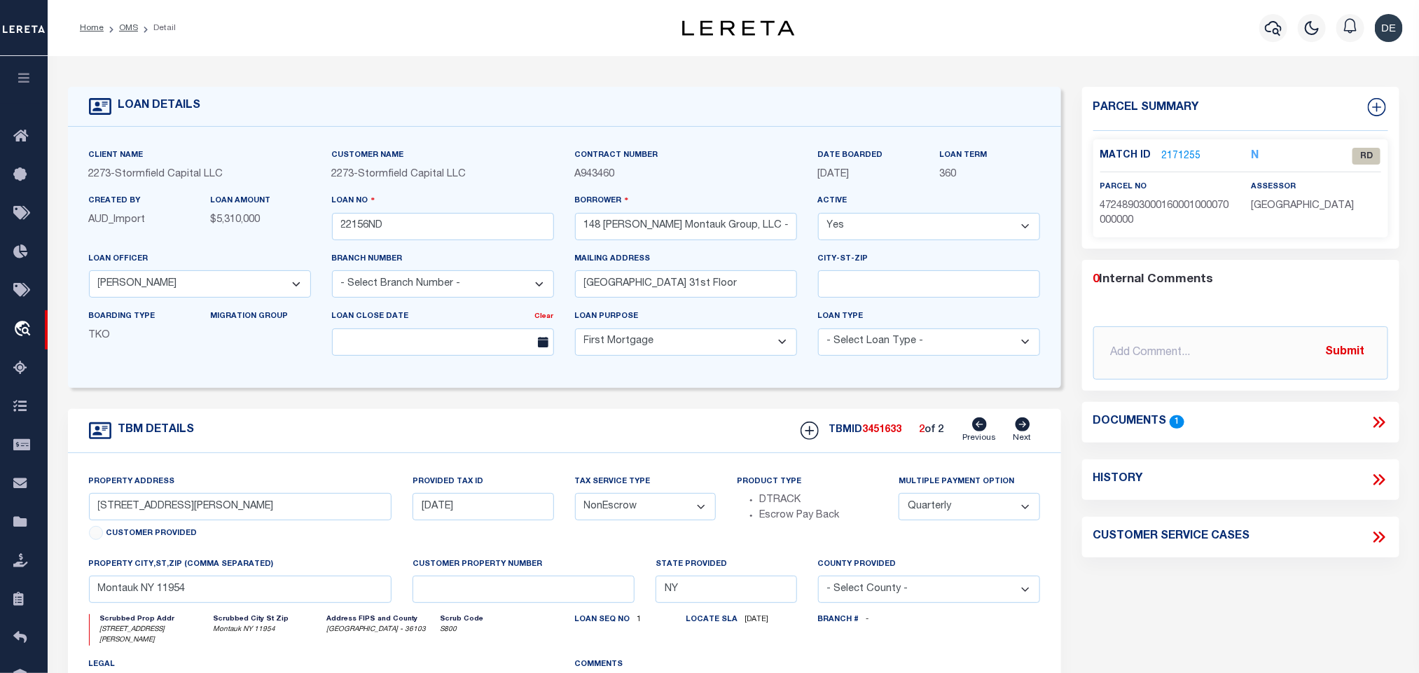
click at [984, 427] on icon at bounding box center [980, 425] width 15 height 14
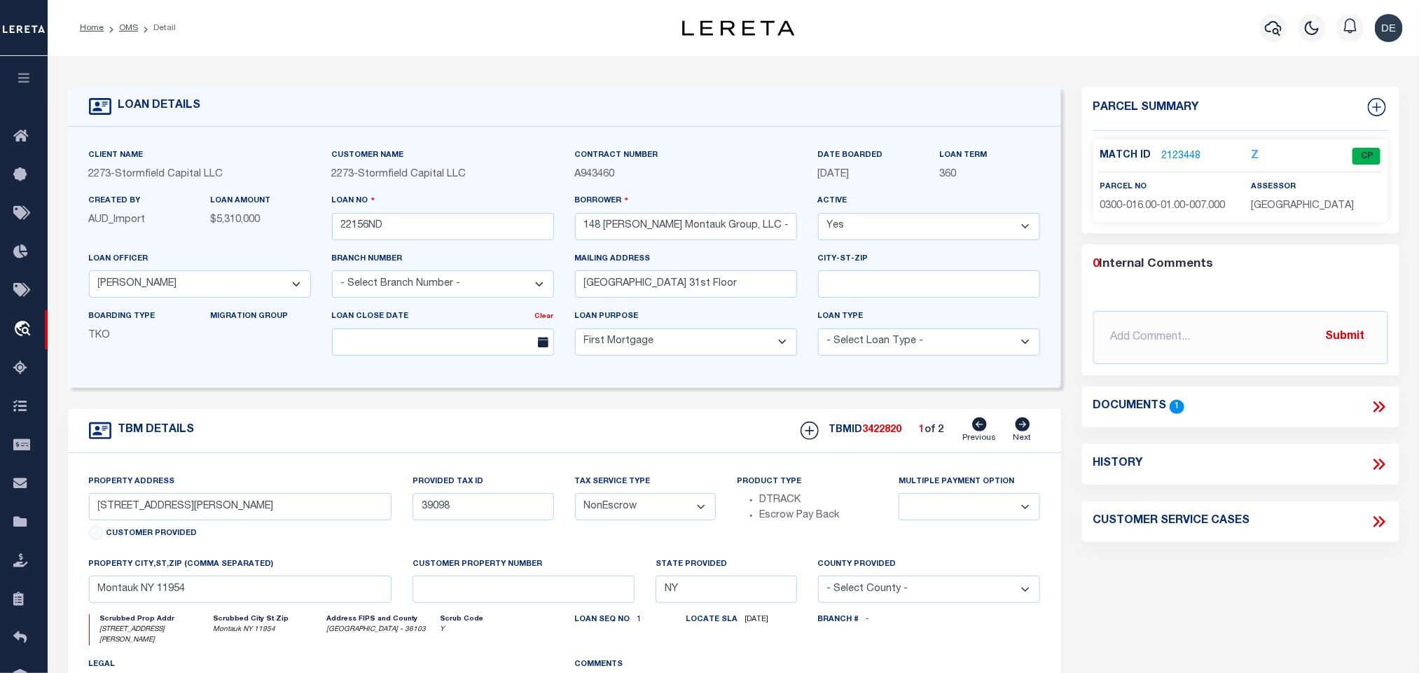
click at [1026, 431] on icon at bounding box center [1022, 425] width 15 height 14
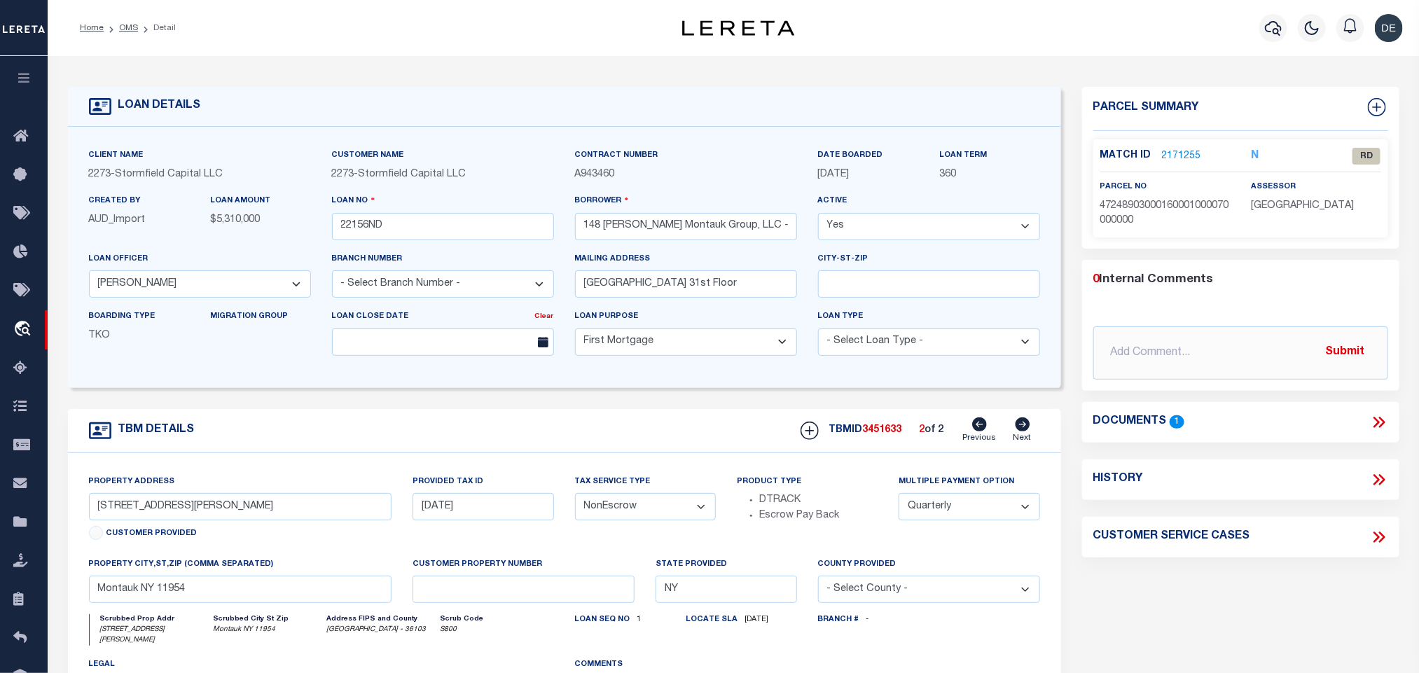
click at [1187, 154] on link "2171255" at bounding box center [1181, 156] width 39 height 15
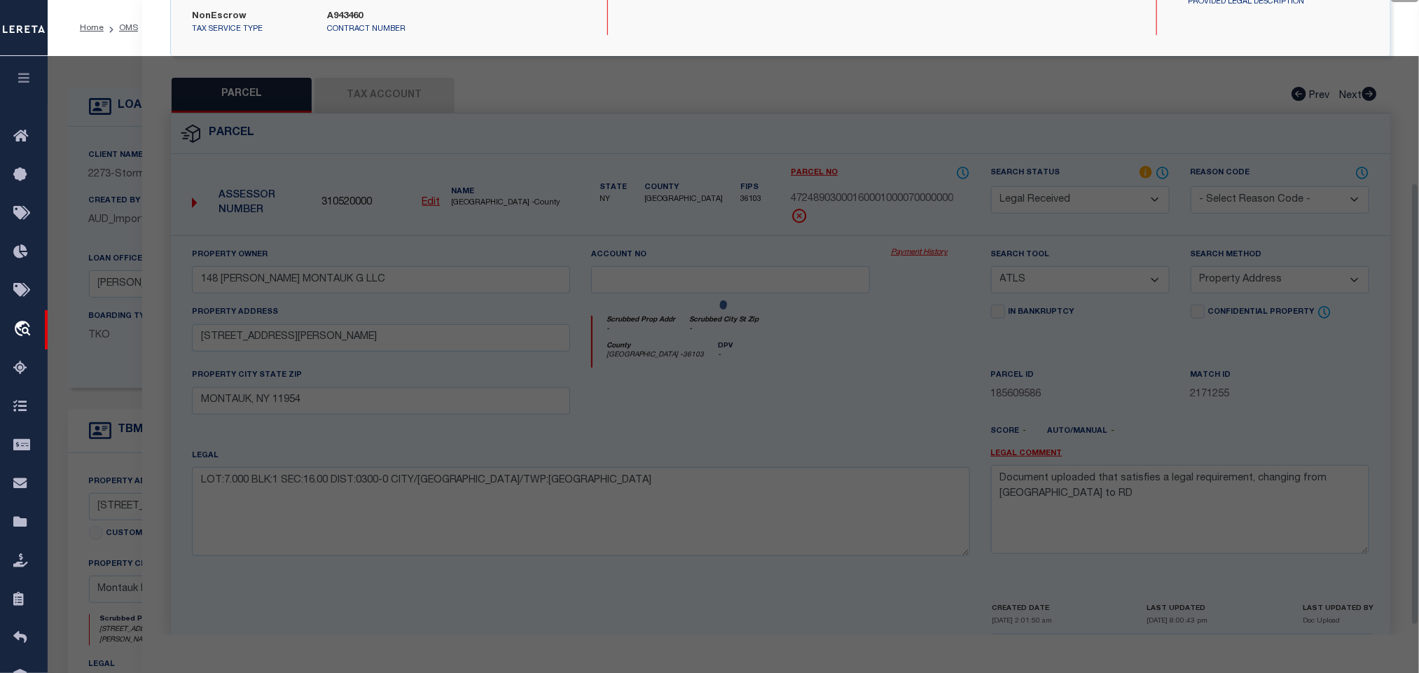
scroll to position [263, 0]
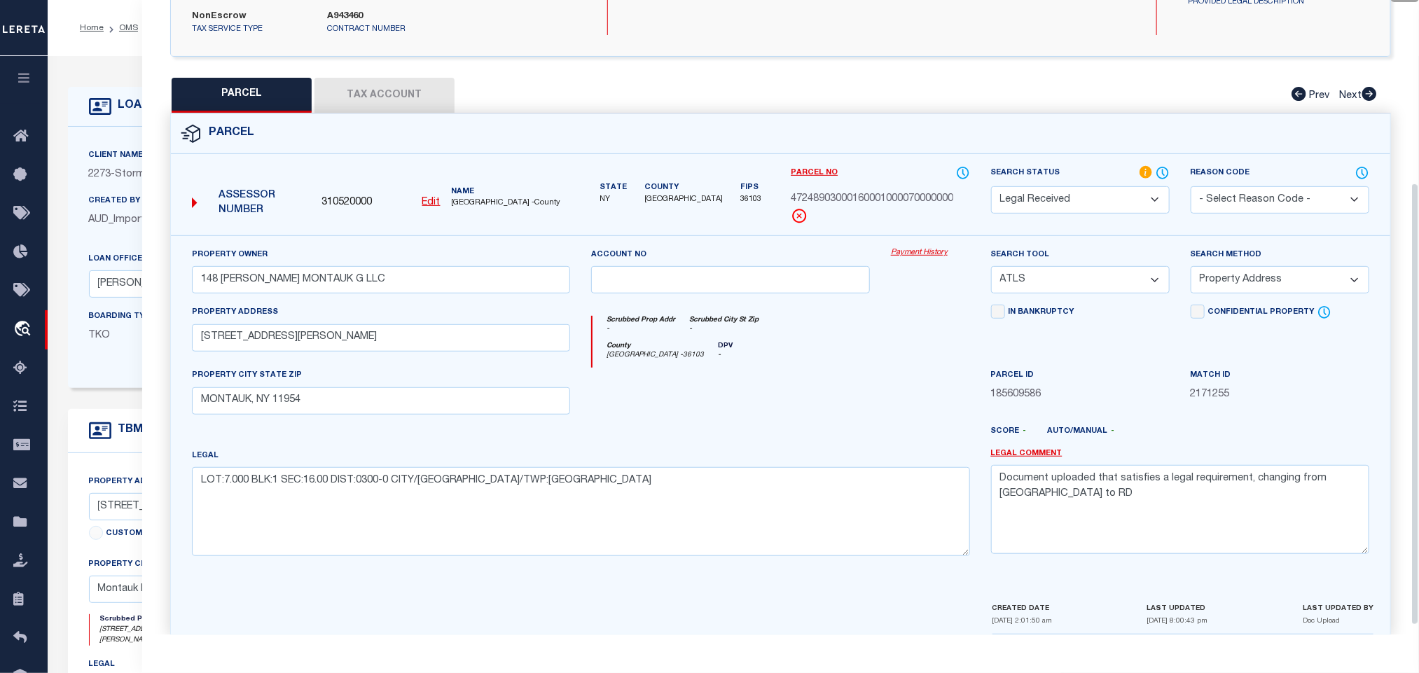
click at [122, 118] on div "LOAN DETAILS" at bounding box center [564, 107] width 993 height 40
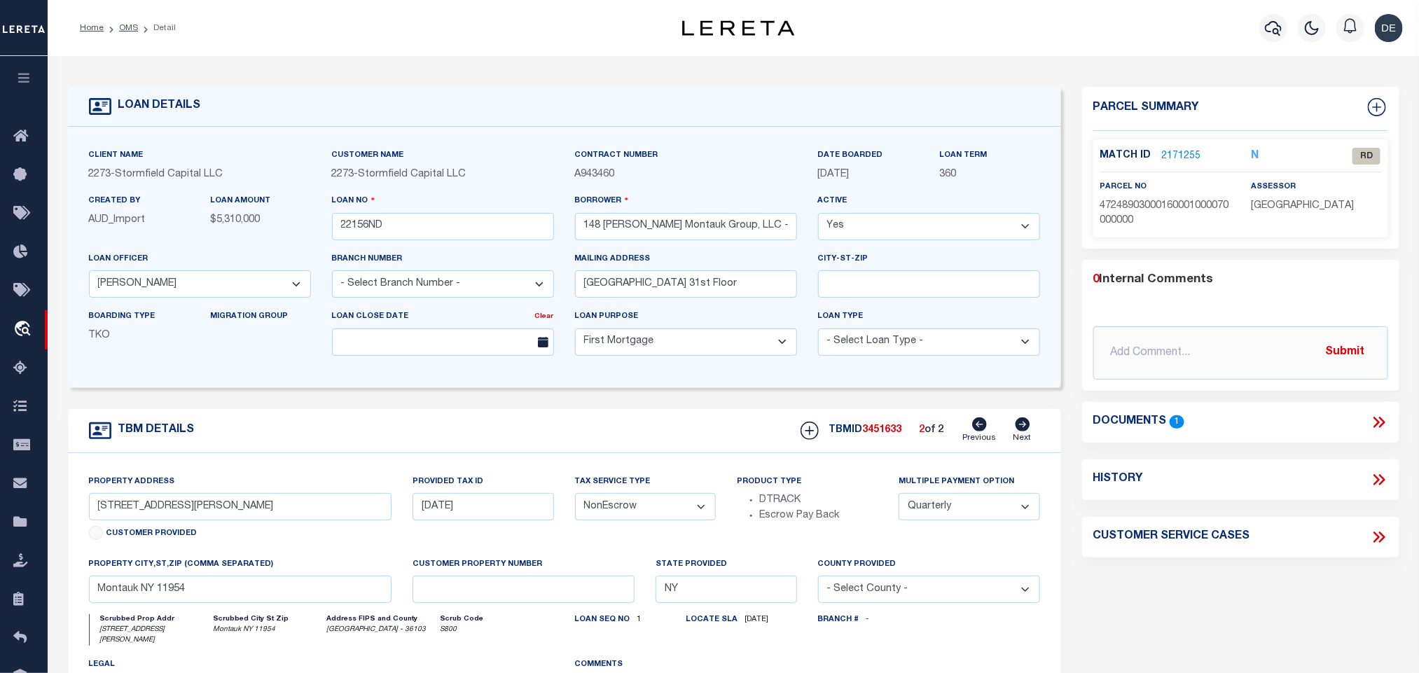
click at [1379, 412] on div "Documents 1" at bounding box center [1240, 422] width 317 height 41
click at [1381, 418] on icon at bounding box center [1382, 422] width 6 height 11
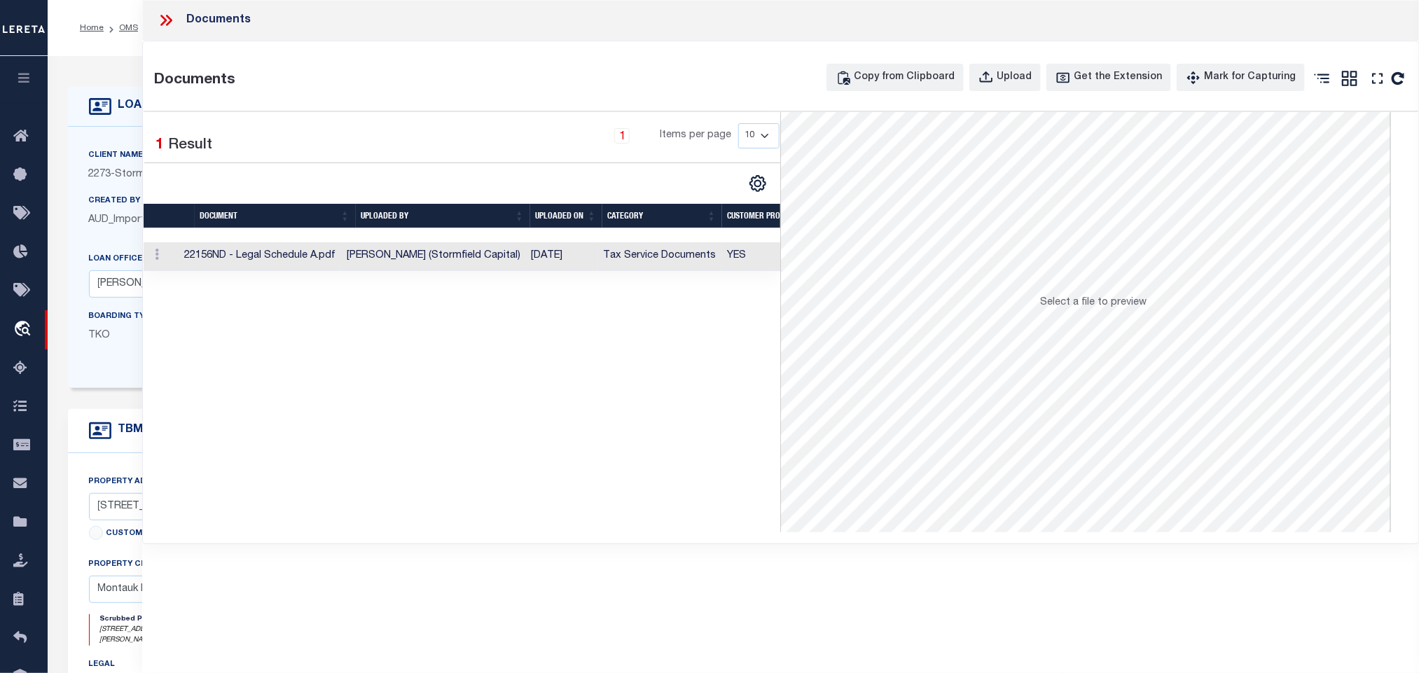
click at [709, 265] on td "Tax Service Documents" at bounding box center [660, 256] width 124 height 29
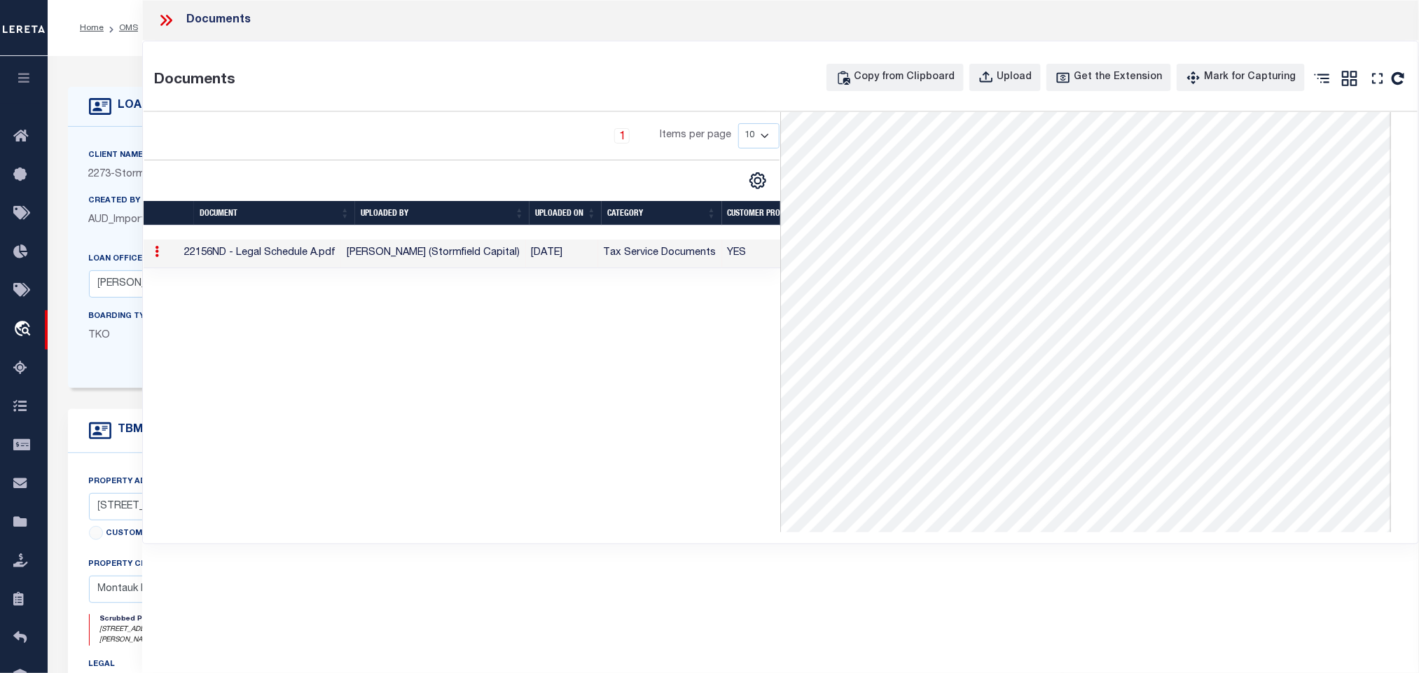
drag, startPoint x: 86, startPoint y: 169, endPoint x: 114, endPoint y: 185, distance: 32.3
click at [86, 169] on div "Client Name 2273 - Stormfield Capital LLC" at bounding box center [199, 171] width 243 height 46
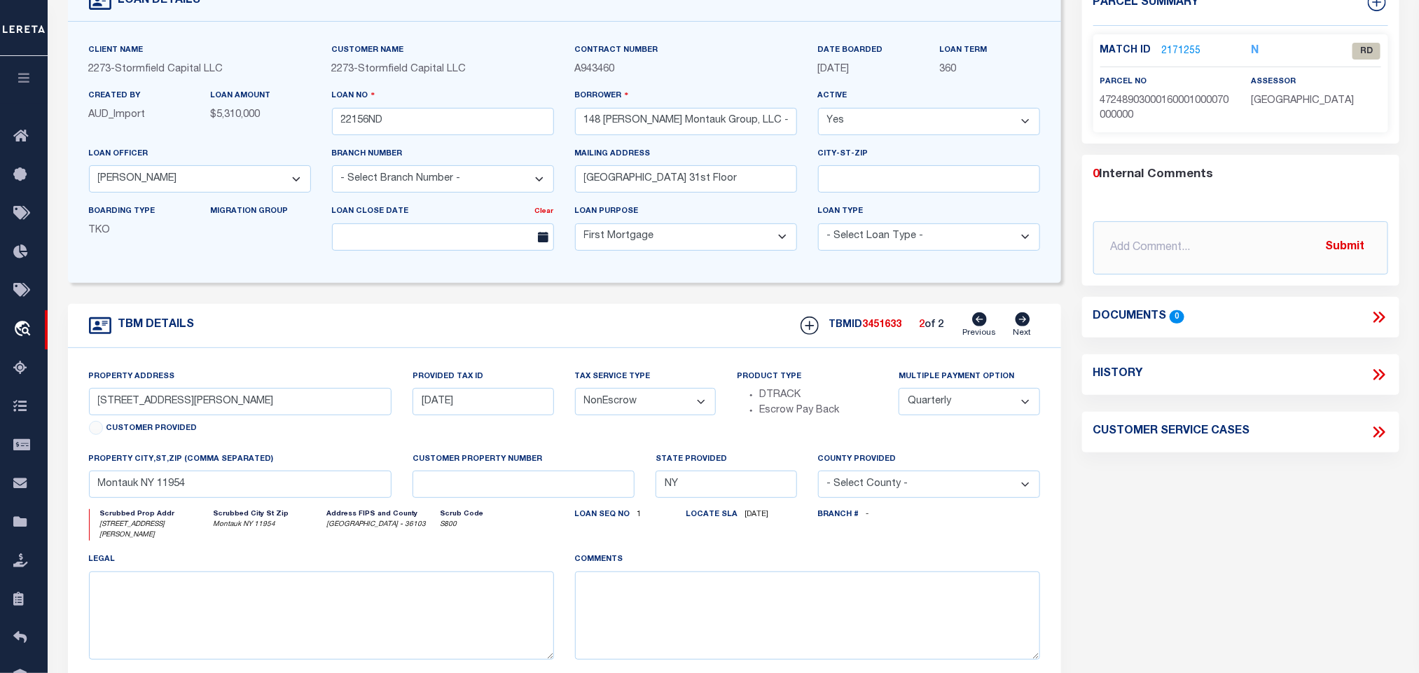
scroll to position [0, 0]
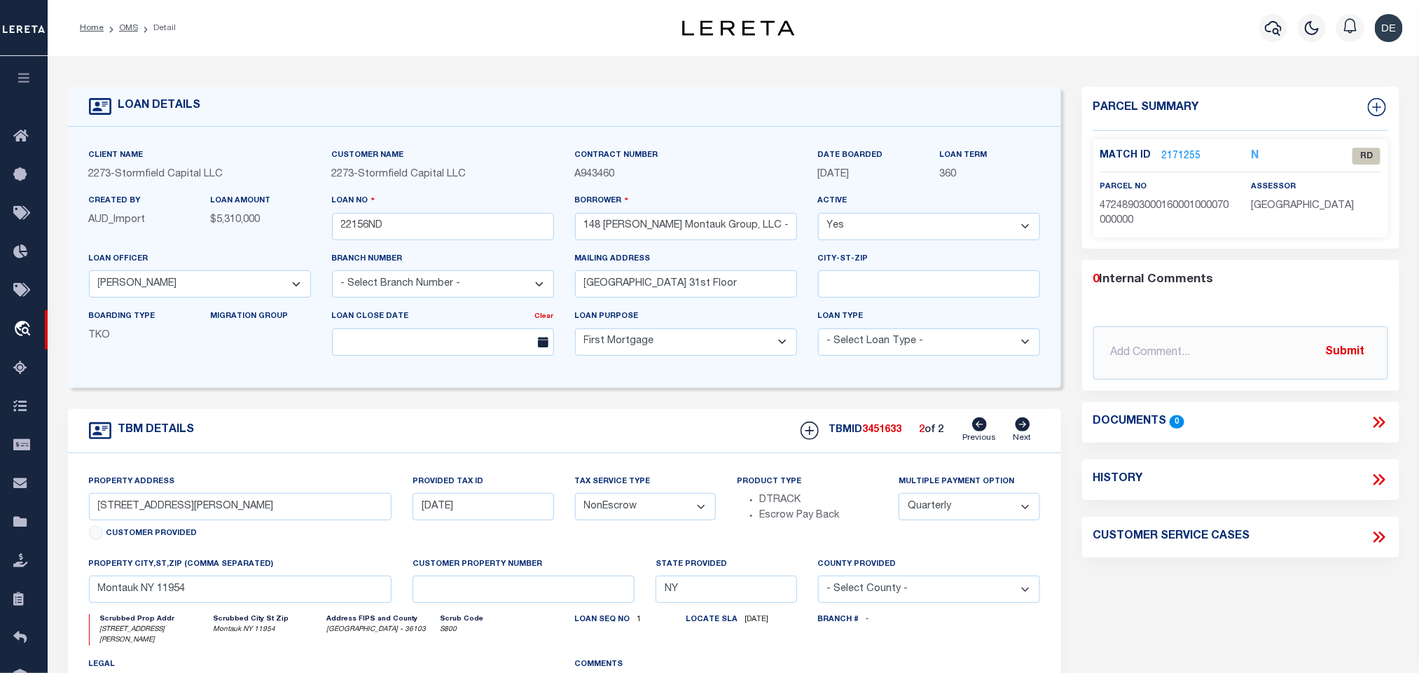
click at [1379, 422] on icon at bounding box center [1379, 422] width 18 height 18
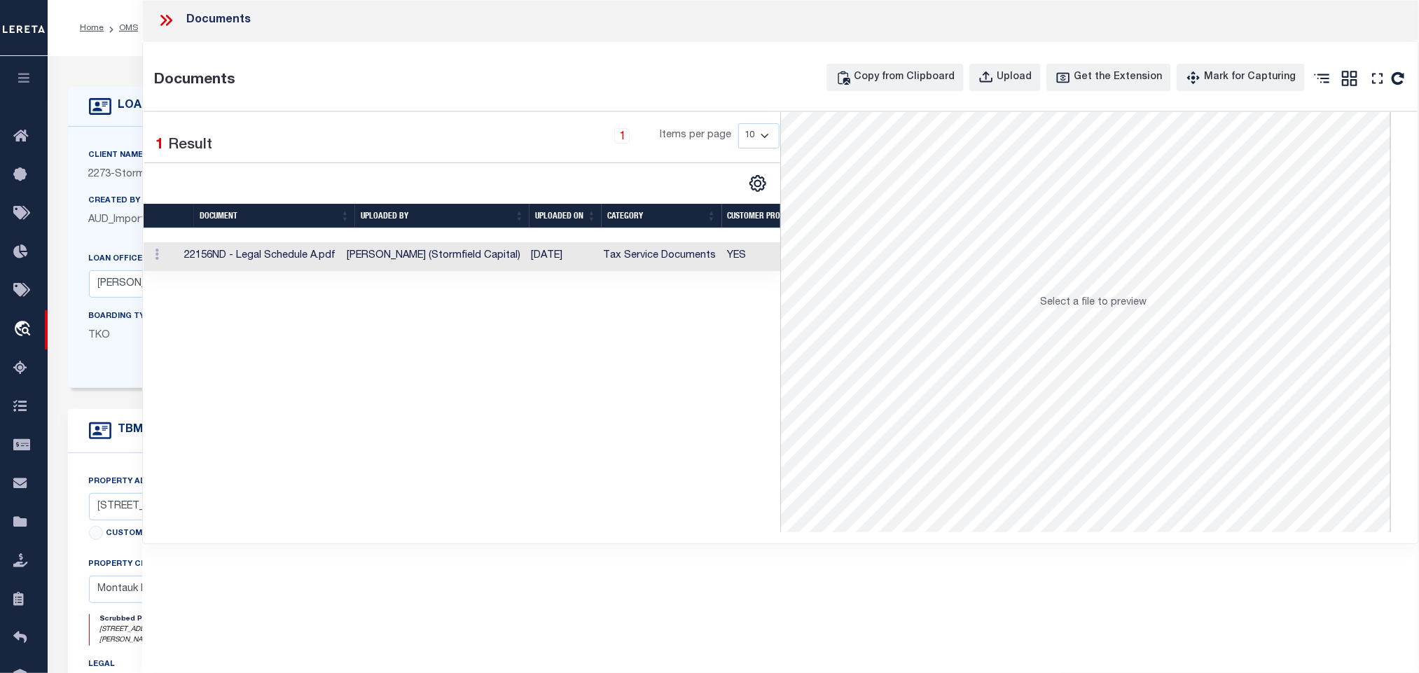
click at [658, 255] on td "Tax Service Documents" at bounding box center [660, 256] width 124 height 29
